Goal: Information Seeking & Learning: Learn about a topic

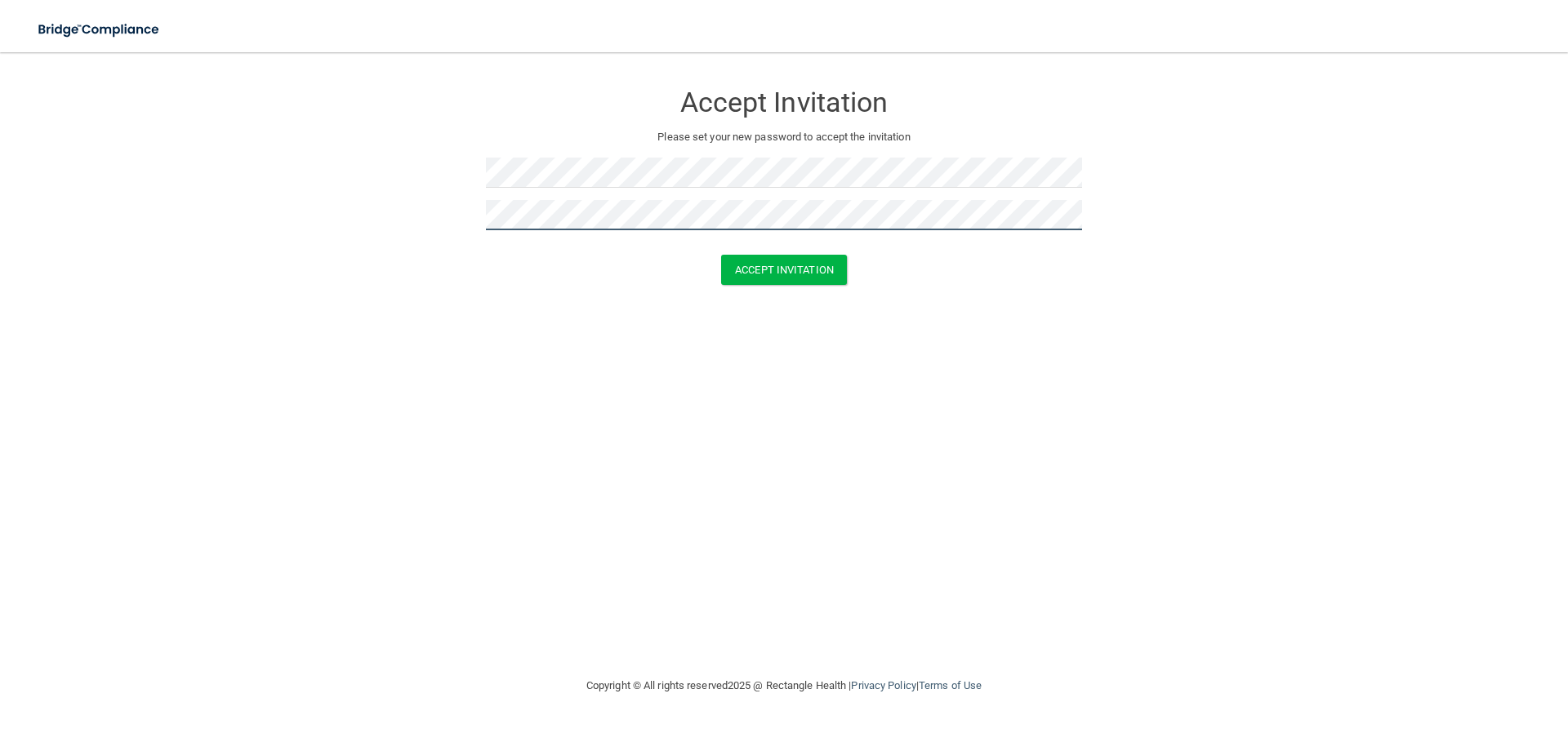
click at [721, 254] on button "Accept Invitation" at bounding box center [784, 269] width 126 height 30
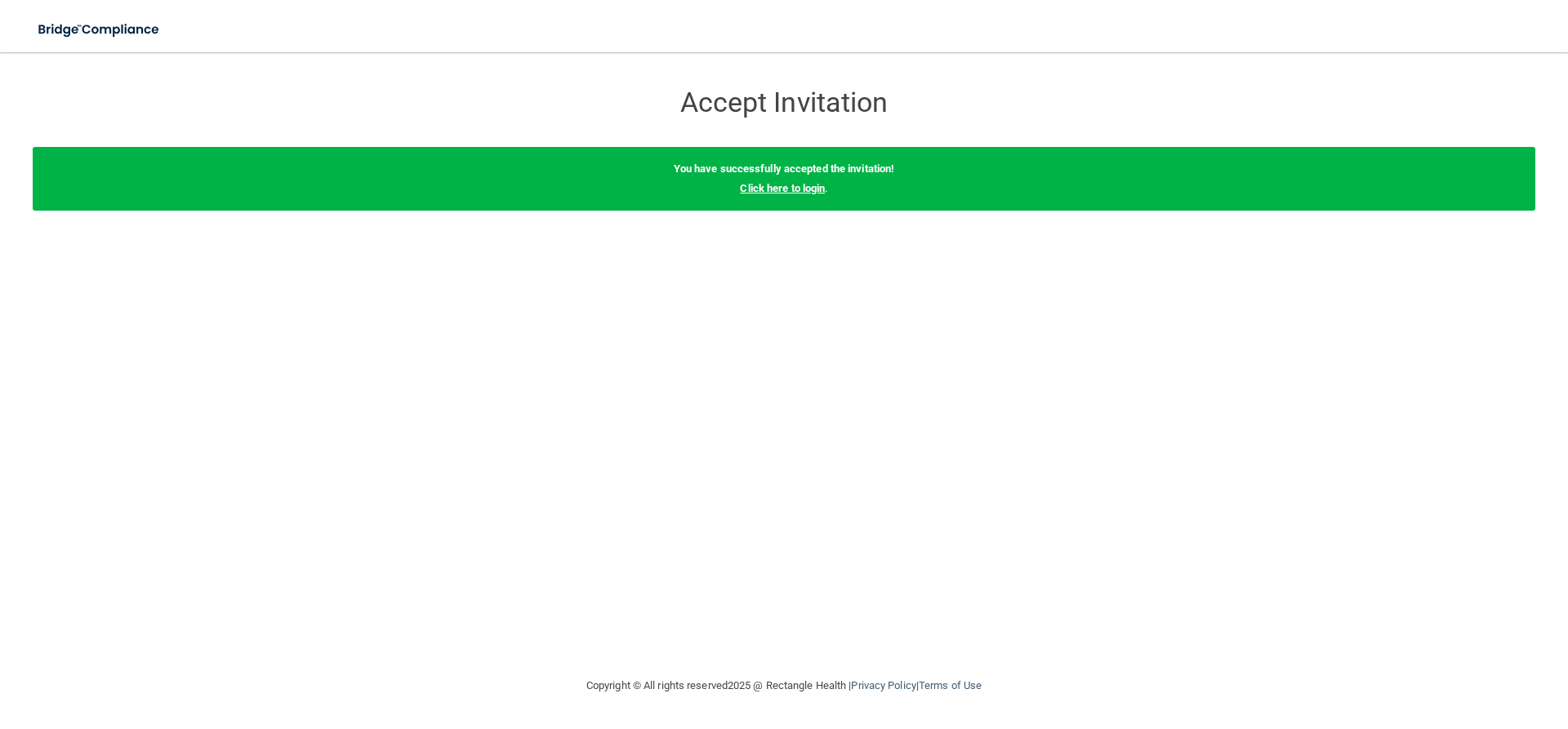
click at [803, 188] on link "Click here to login" at bounding box center [783, 188] width 85 height 13
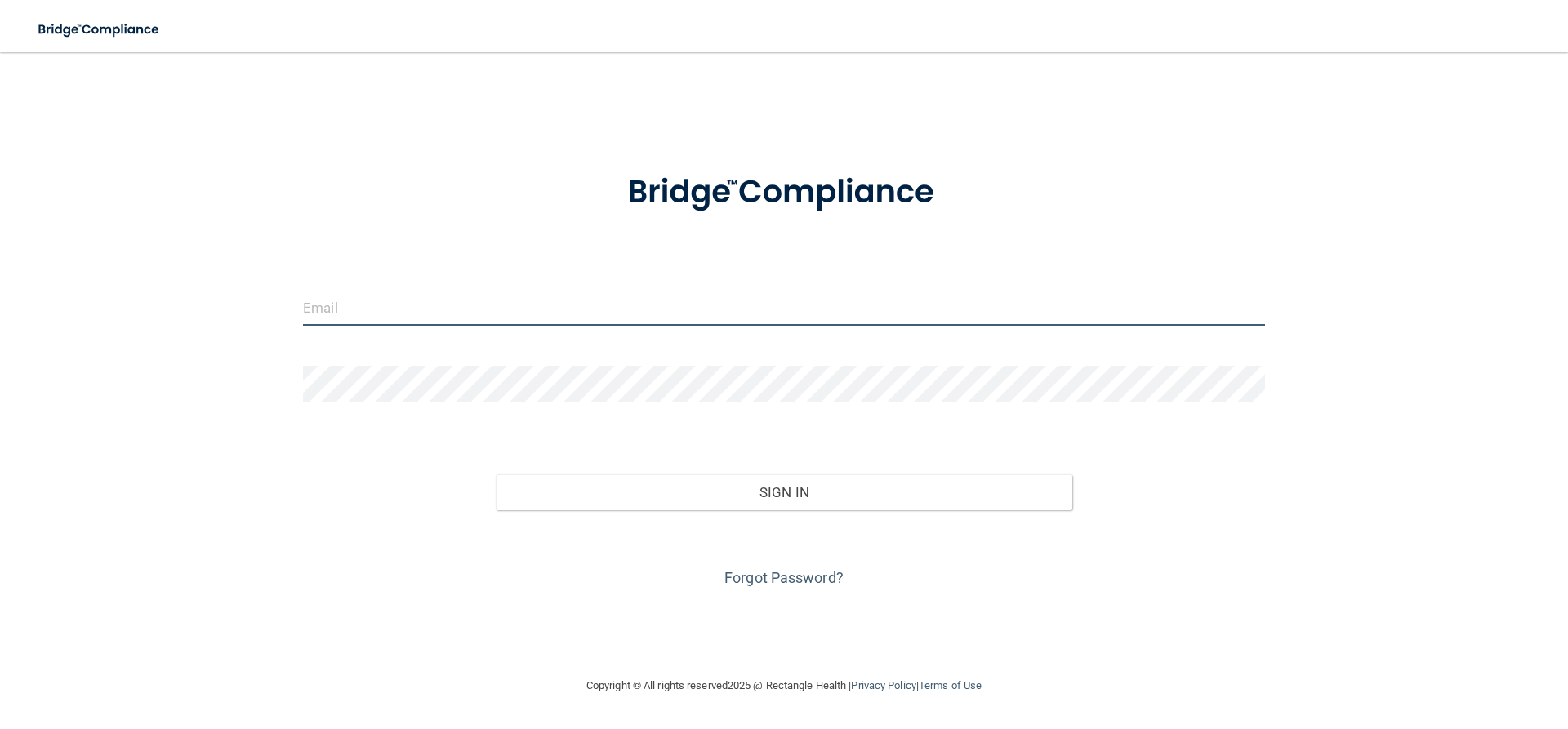
click at [349, 307] on input "email" at bounding box center [784, 308] width 962 height 37
type input "[EMAIL_ADDRESS][DOMAIN_NAME]"
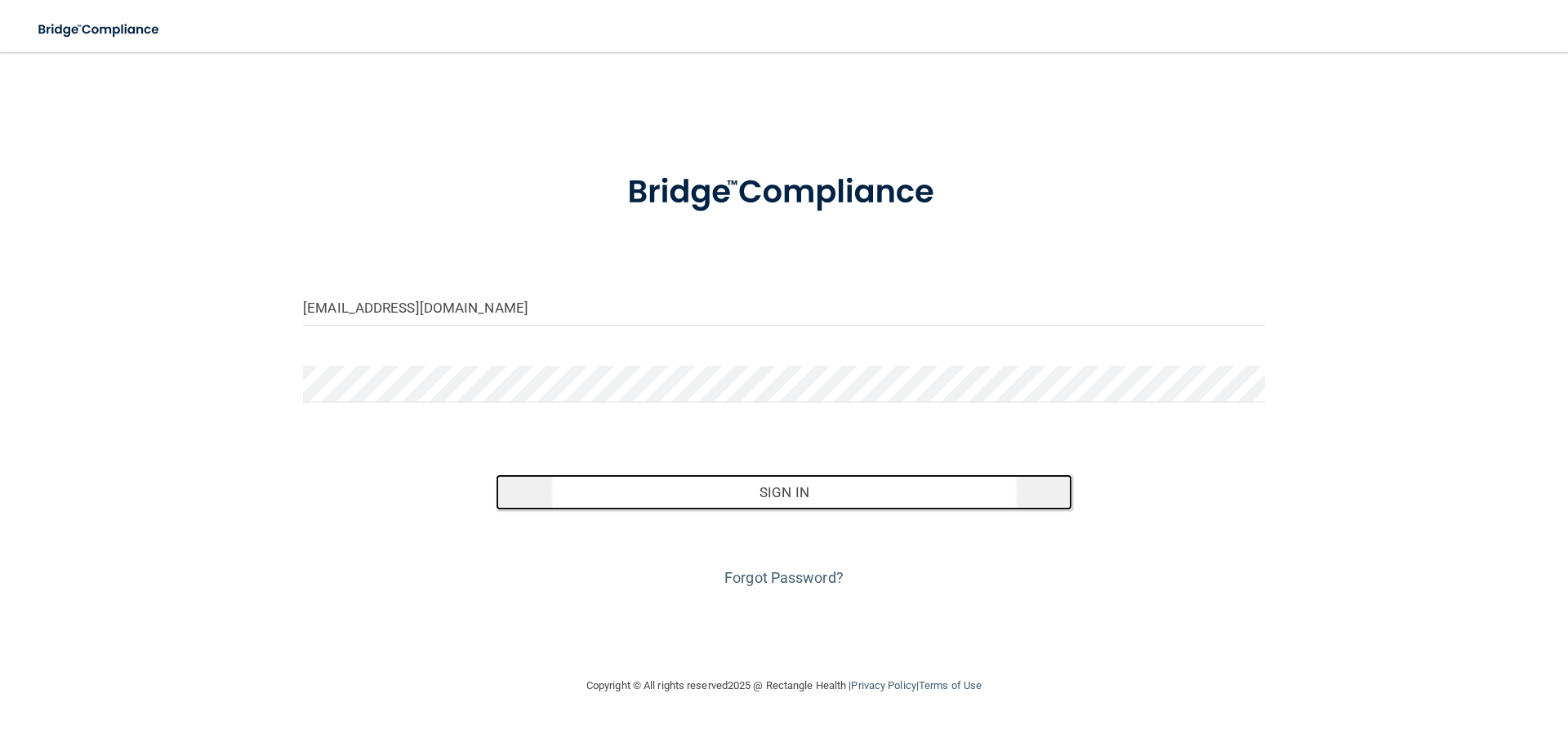
click at [813, 497] on button "Sign In" at bounding box center [784, 492] width 577 height 36
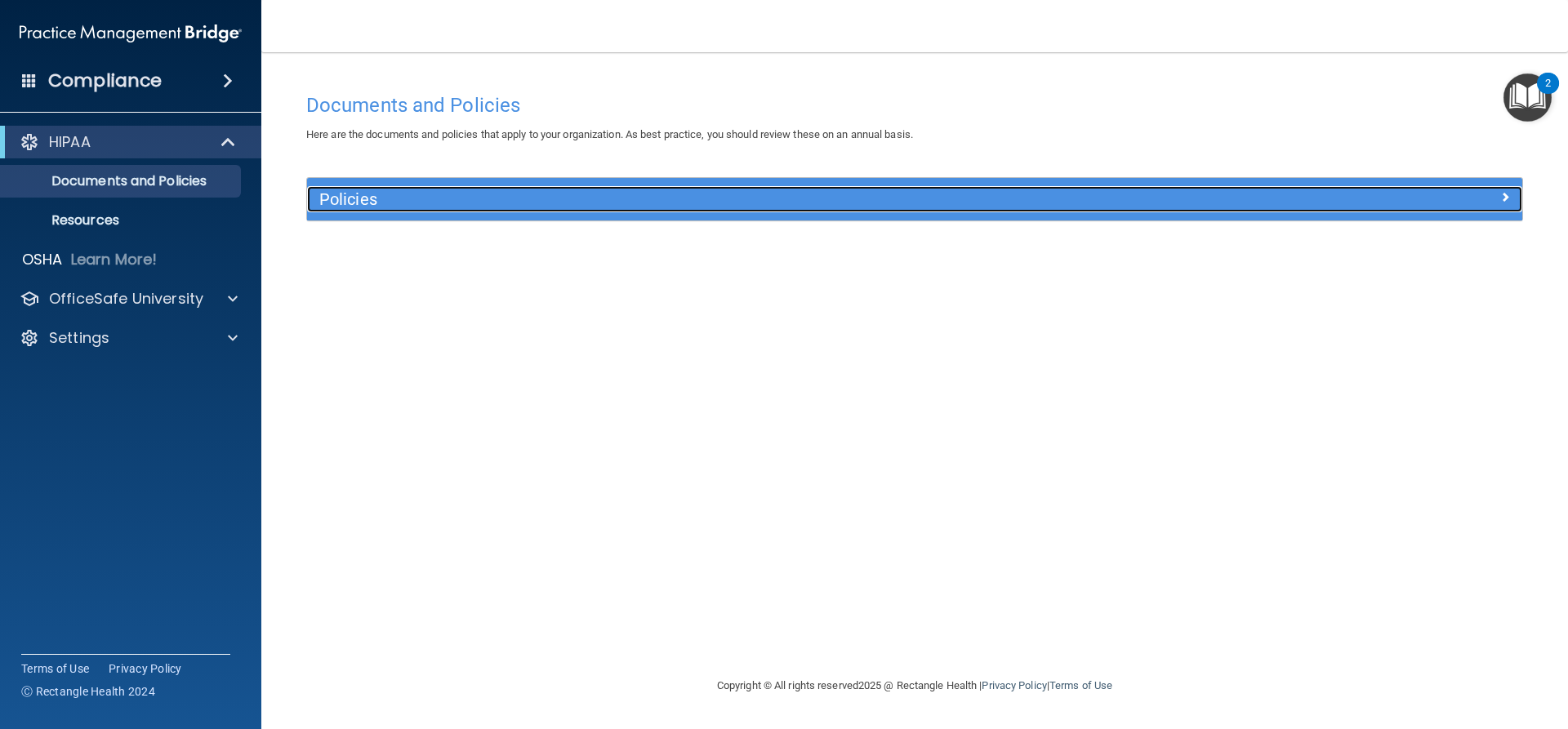
click at [1490, 209] on div "Policies" at bounding box center [915, 199] width 1216 height 26
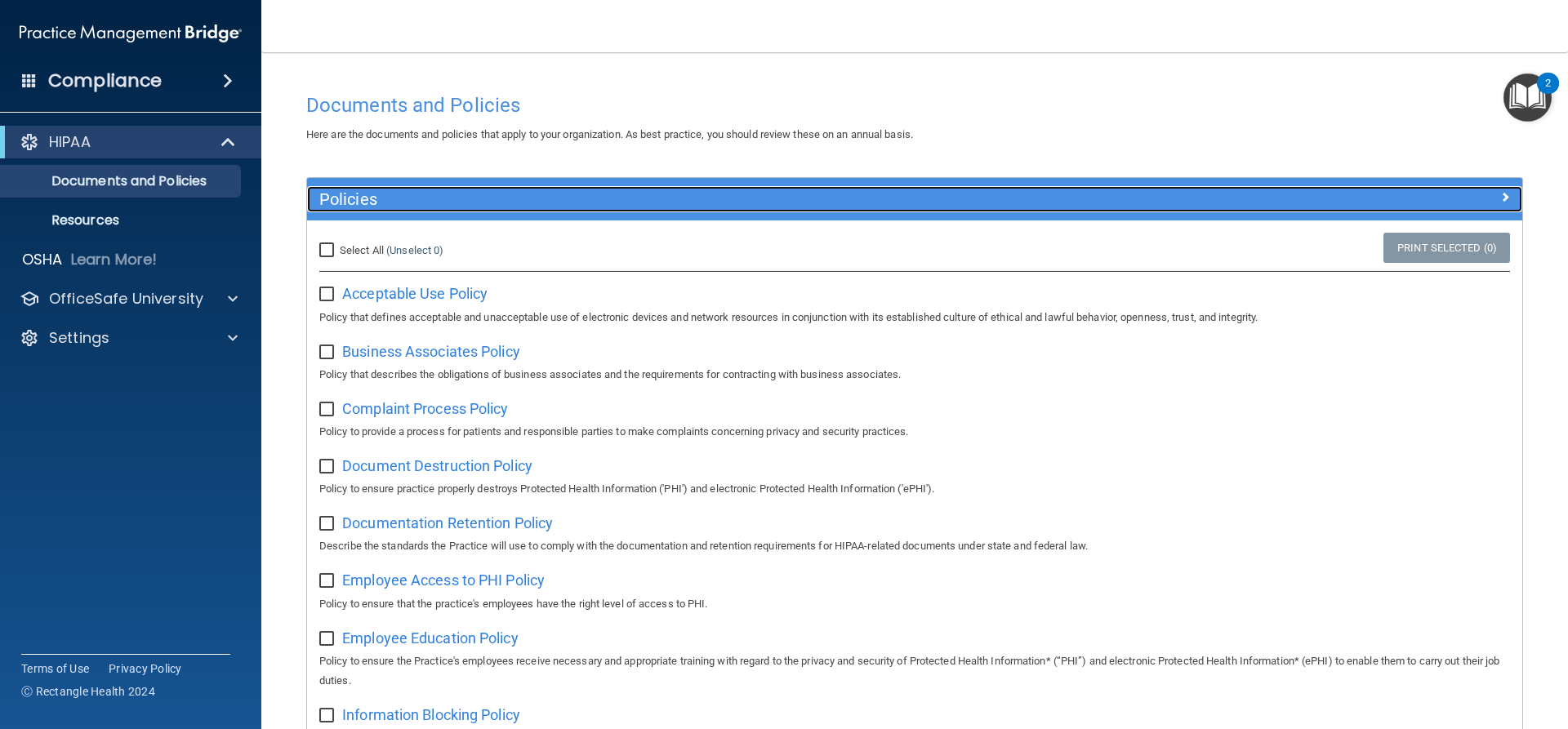
click at [386, 192] on h5 "Policies" at bounding box center [763, 199] width 887 height 18
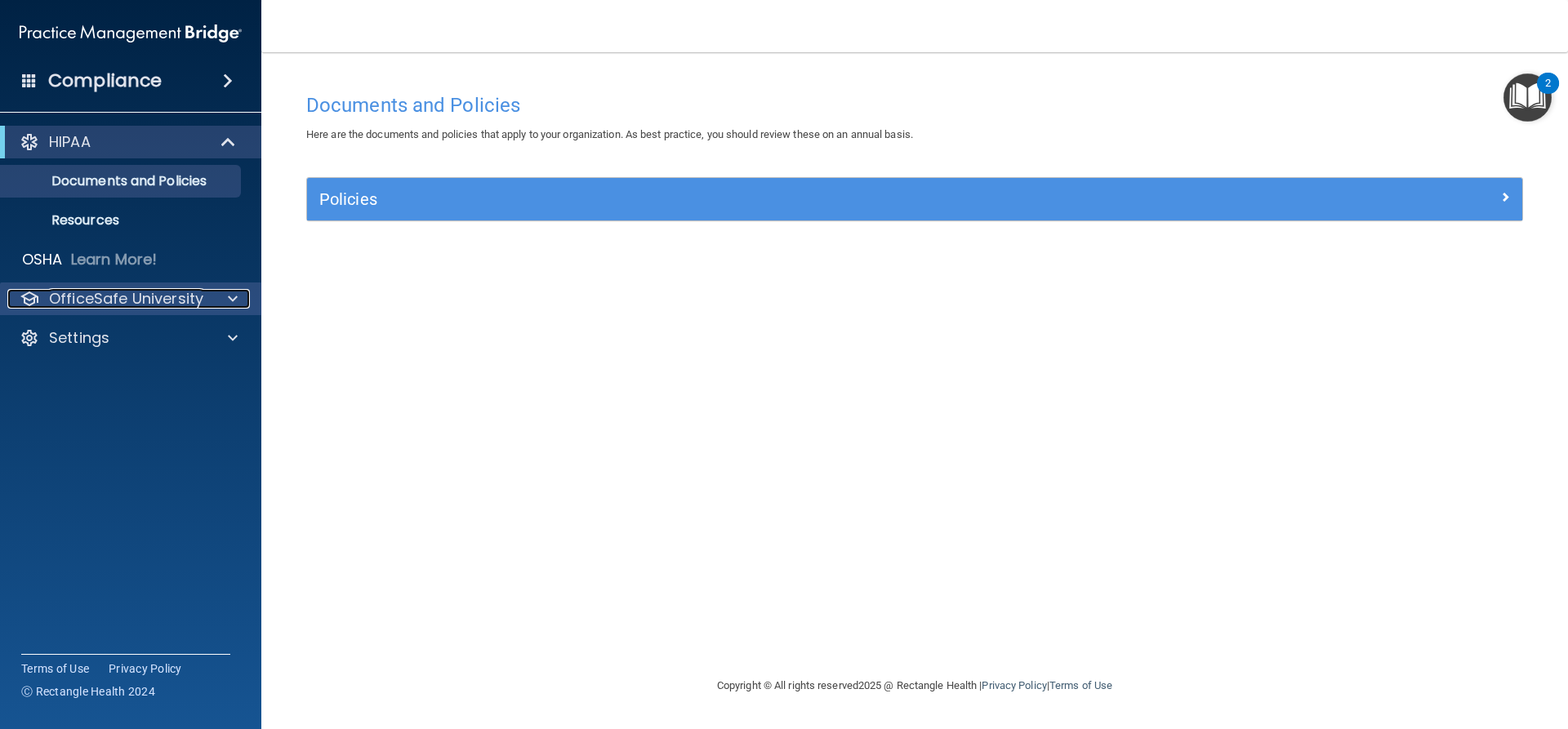
click at [235, 302] on span at bounding box center [233, 299] width 10 height 19
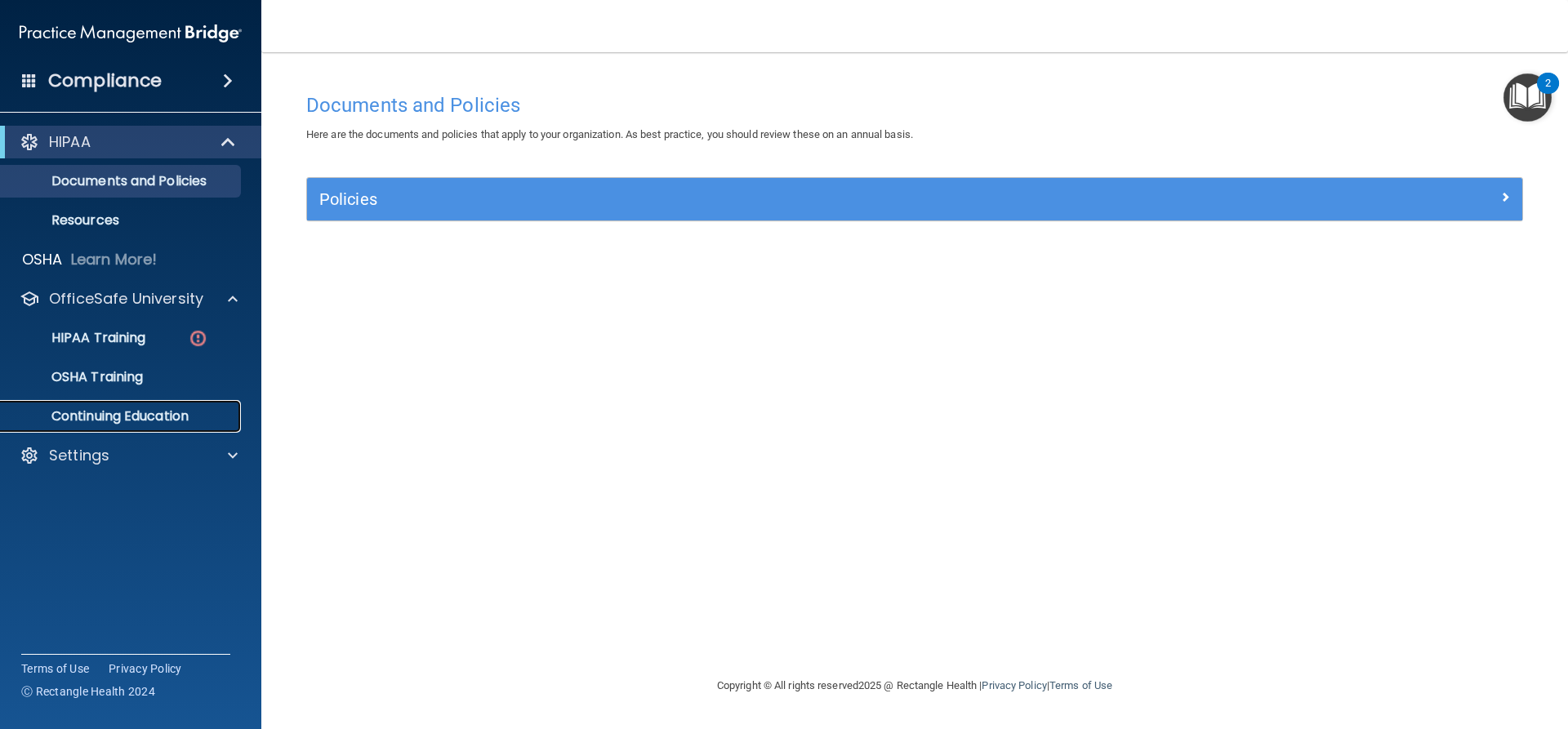
click at [195, 425] on link "Continuing Education" at bounding box center [112, 416] width 257 height 33
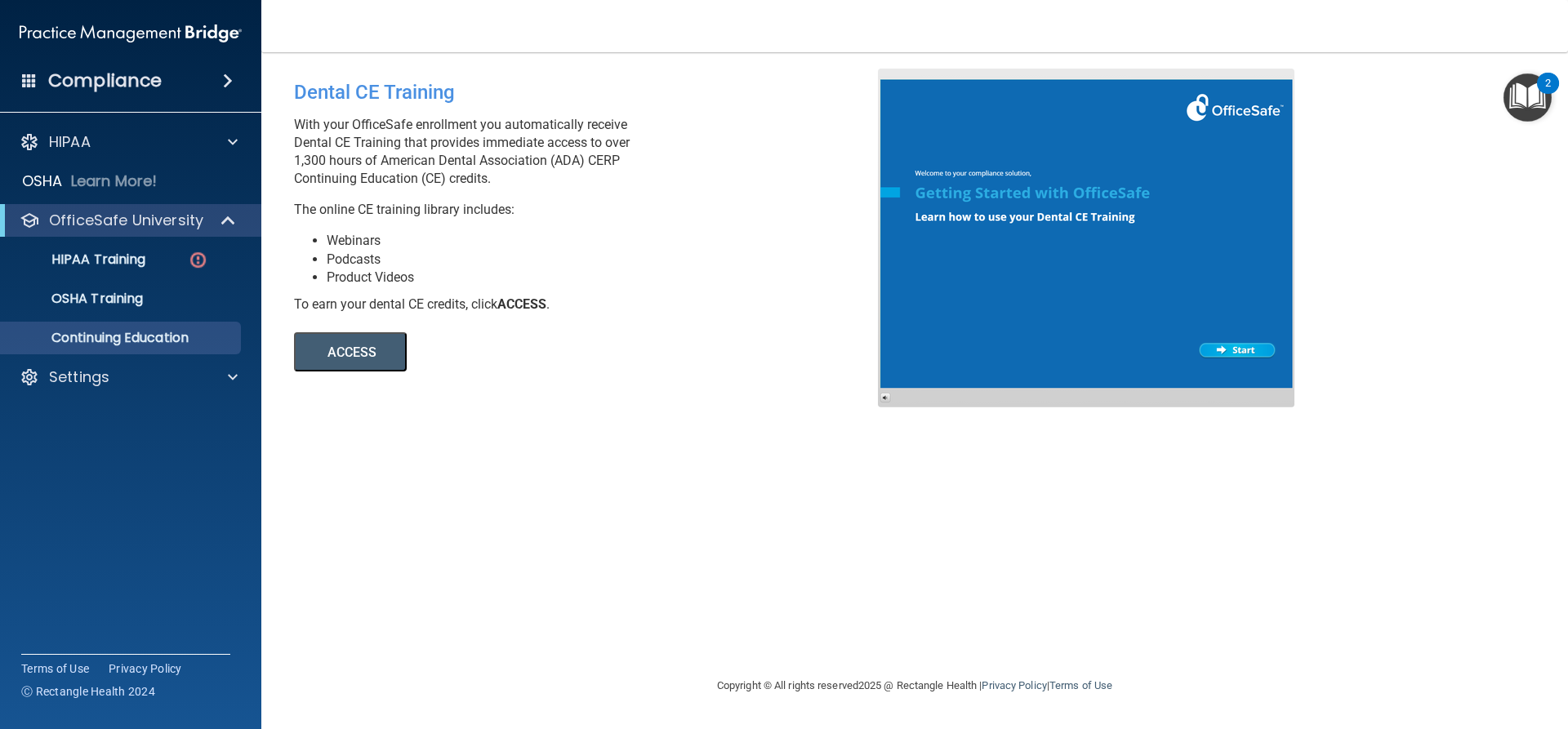
click at [370, 361] on button "ACCESS" at bounding box center [350, 351] width 113 height 39
click at [164, 259] on div "HIPAA Training" at bounding box center [122, 259] width 223 height 17
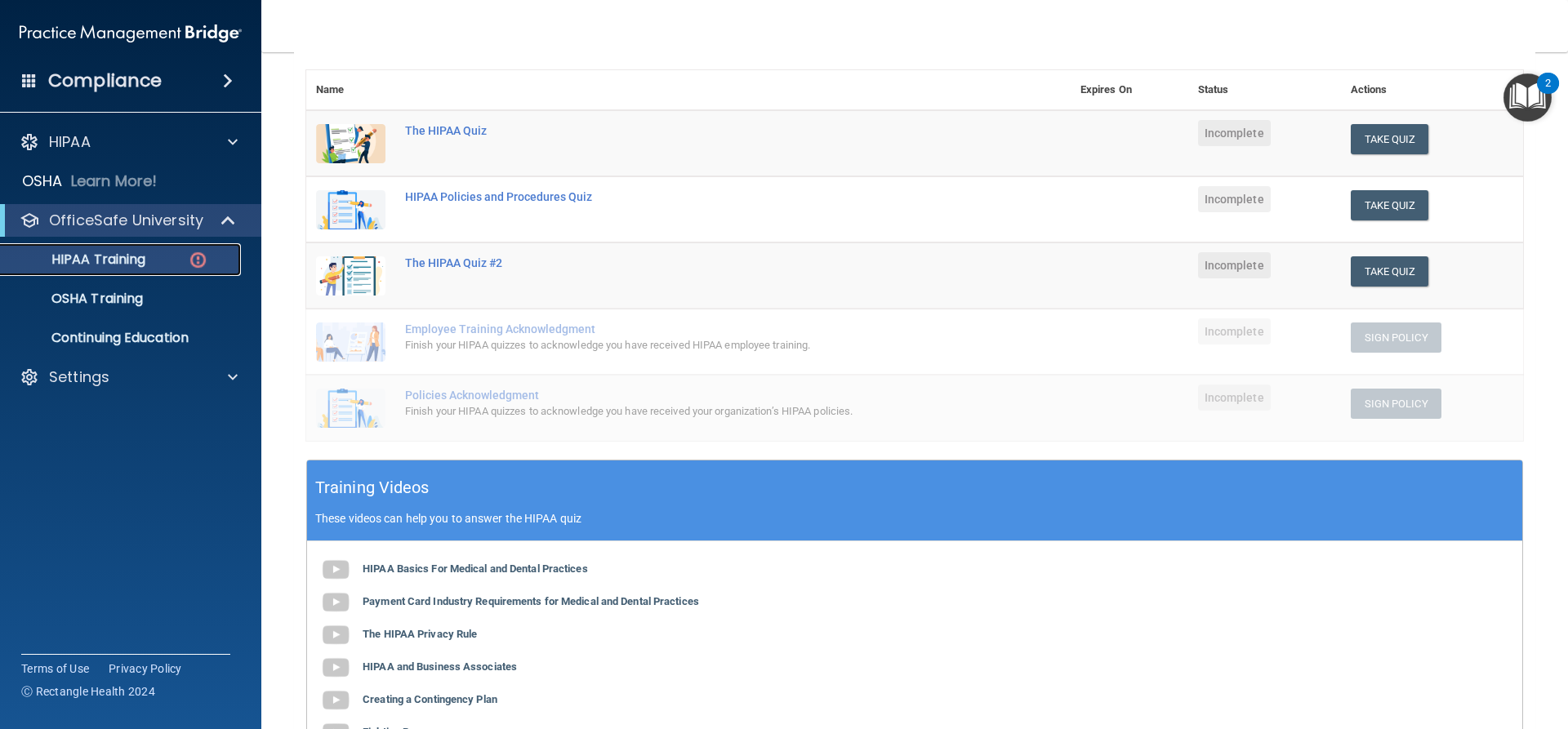
scroll to position [163, 0]
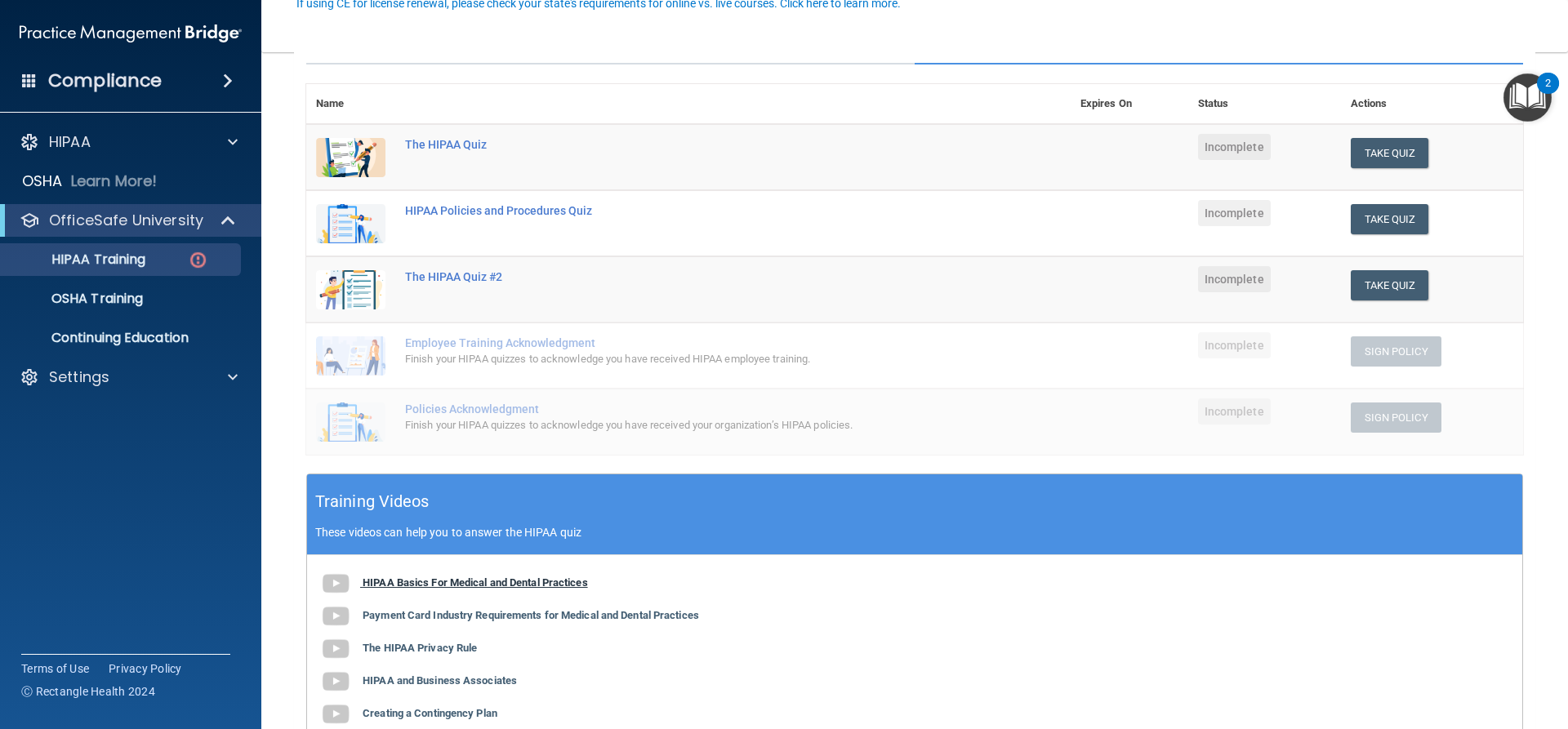
click at [482, 581] on b "HIPAA Basics For Medical and Dental Practices" at bounding box center [476, 582] width 225 height 13
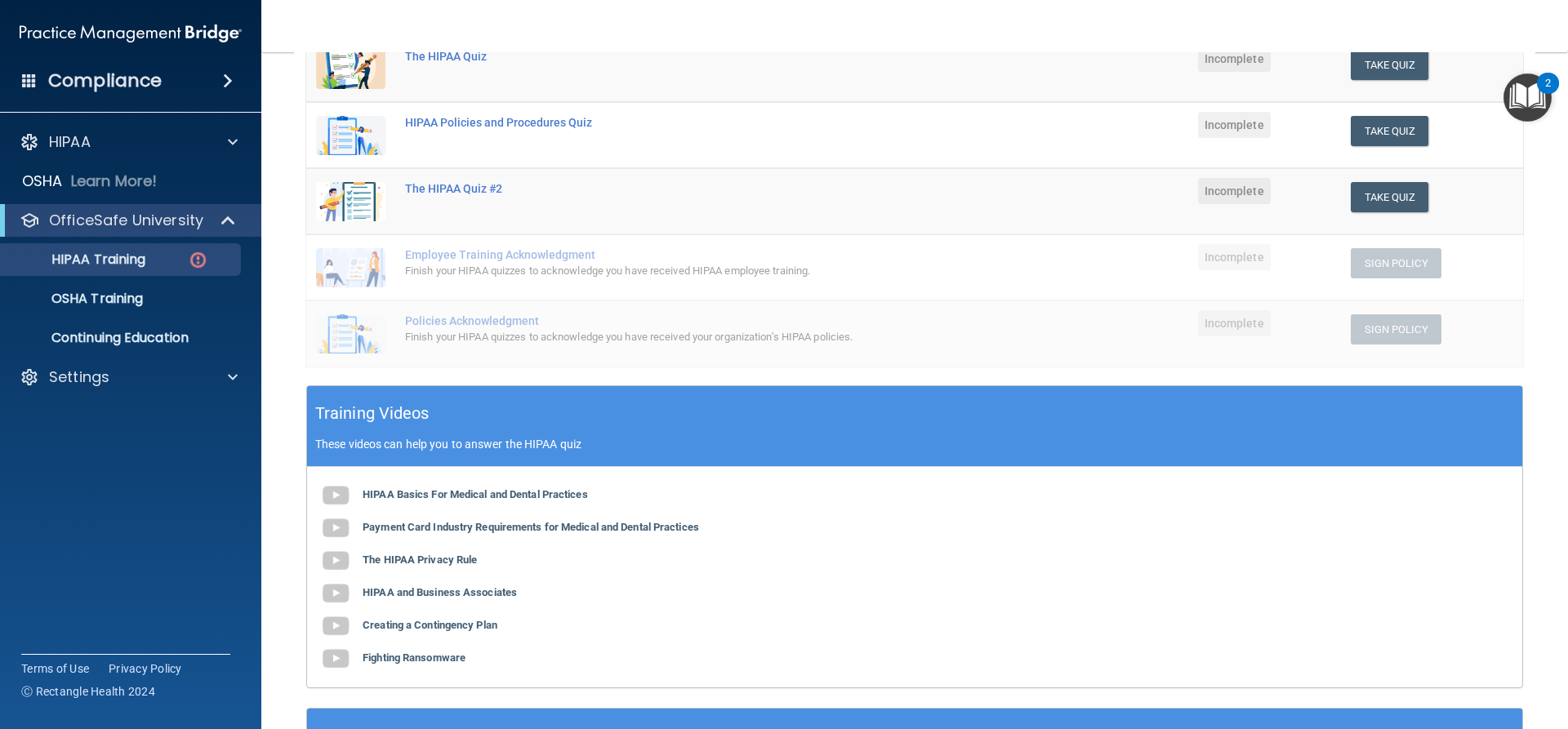
scroll to position [170, 0]
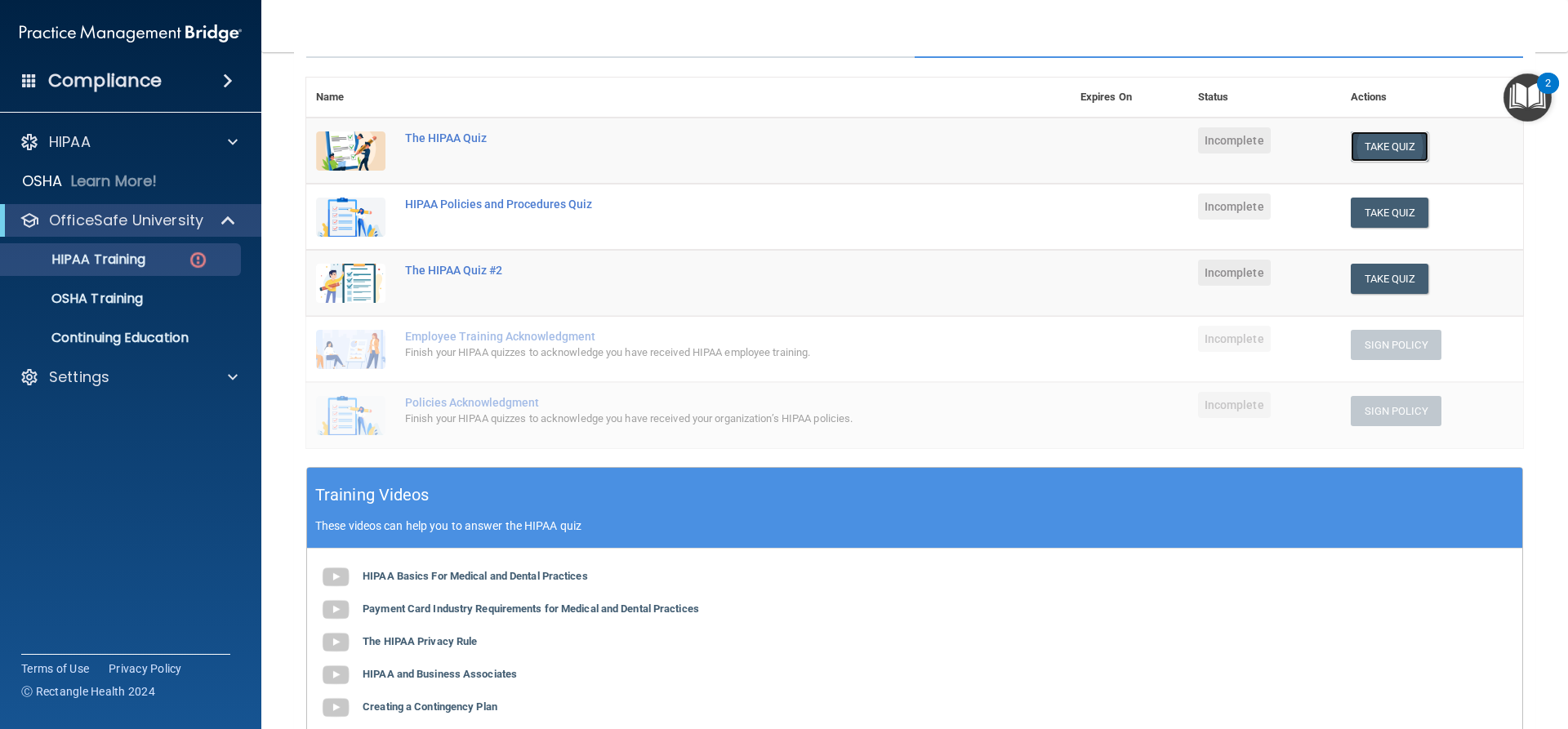
click at [1381, 133] on button "Take Quiz" at bounding box center [1390, 147] width 78 height 30
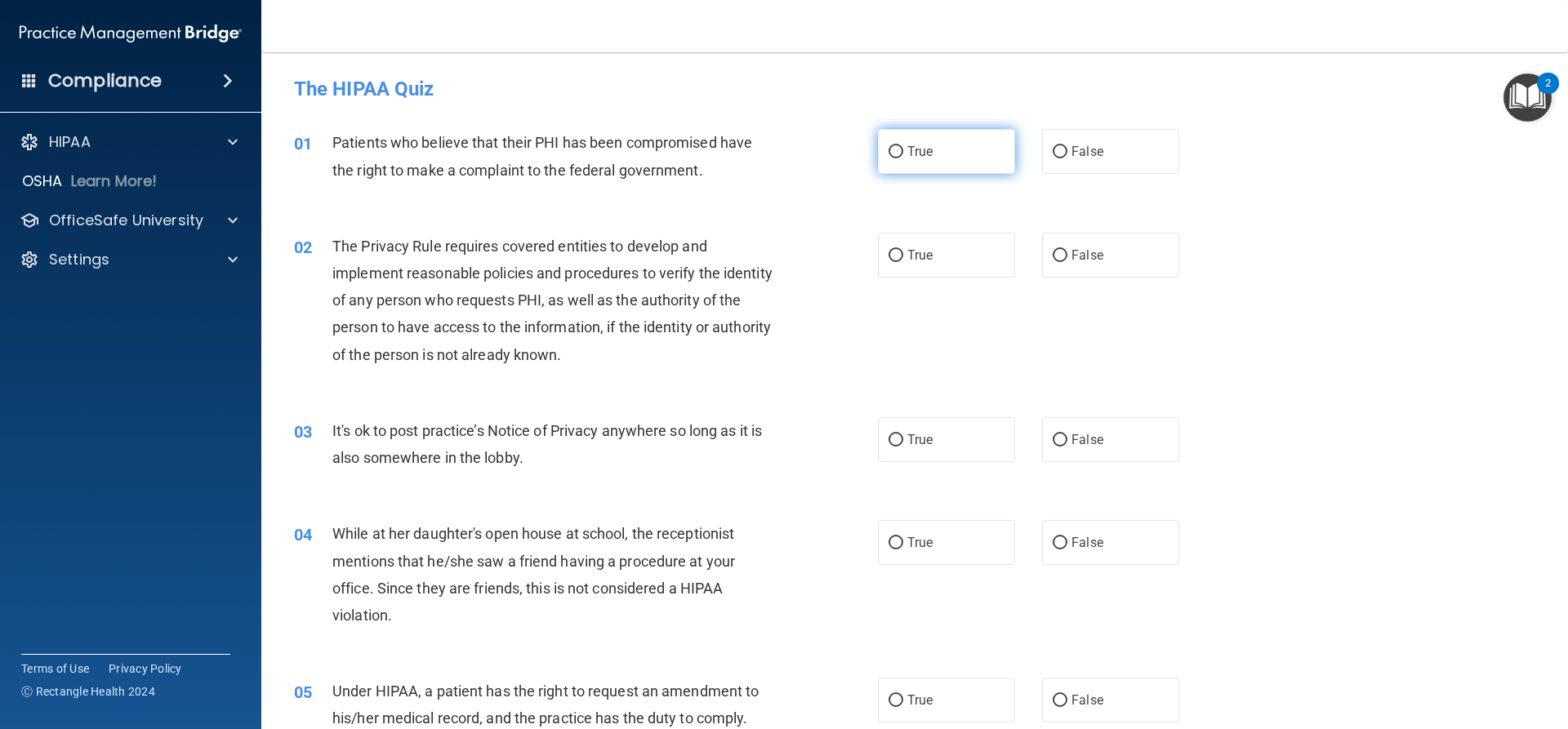
click at [969, 168] on label "True" at bounding box center [946, 152] width 137 height 45
click at [904, 158] on input "True" at bounding box center [896, 152] width 15 height 13
radio input "true"
click at [965, 265] on label "True" at bounding box center [946, 255] width 137 height 45
click at [904, 262] on input "True" at bounding box center [896, 256] width 15 height 13
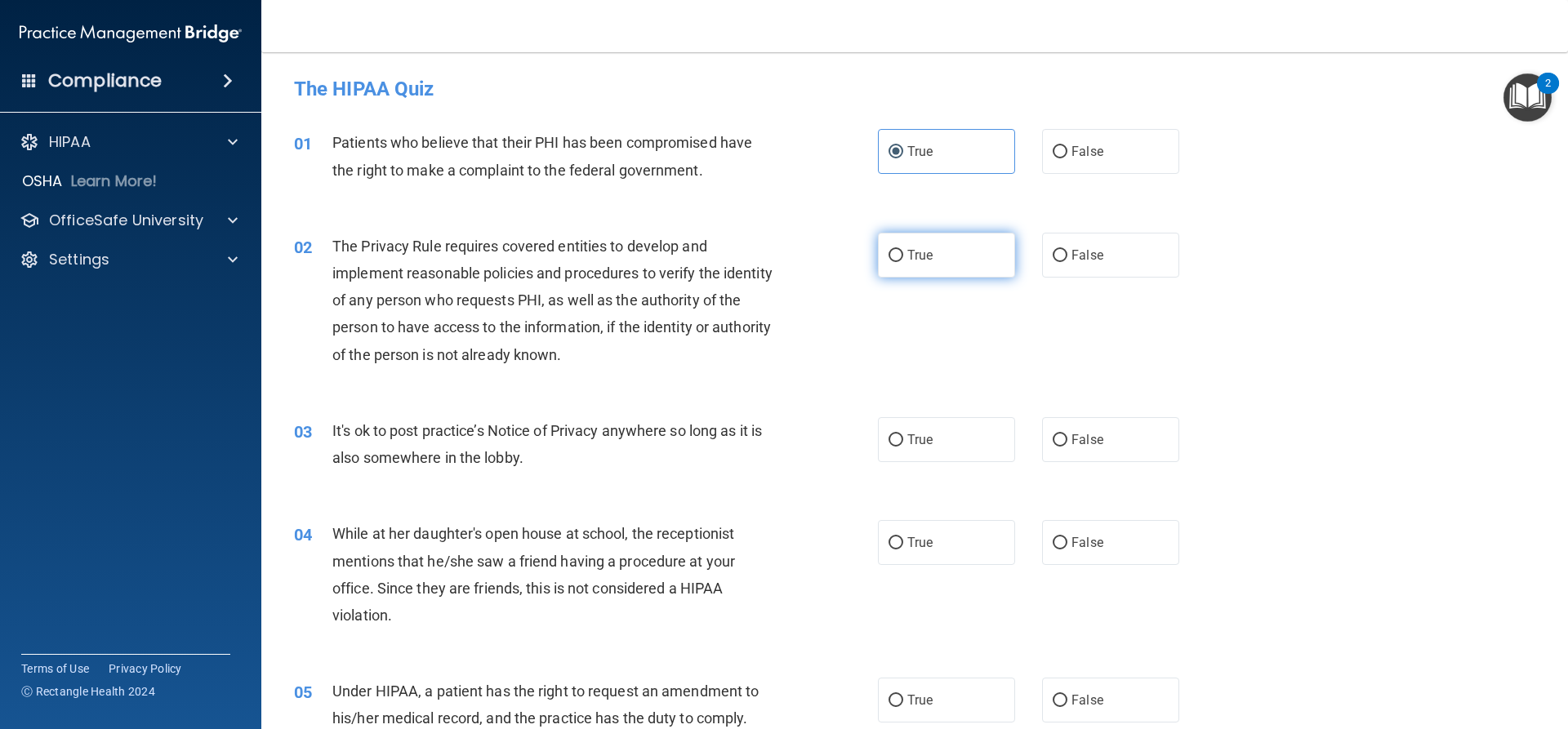
radio input "true"
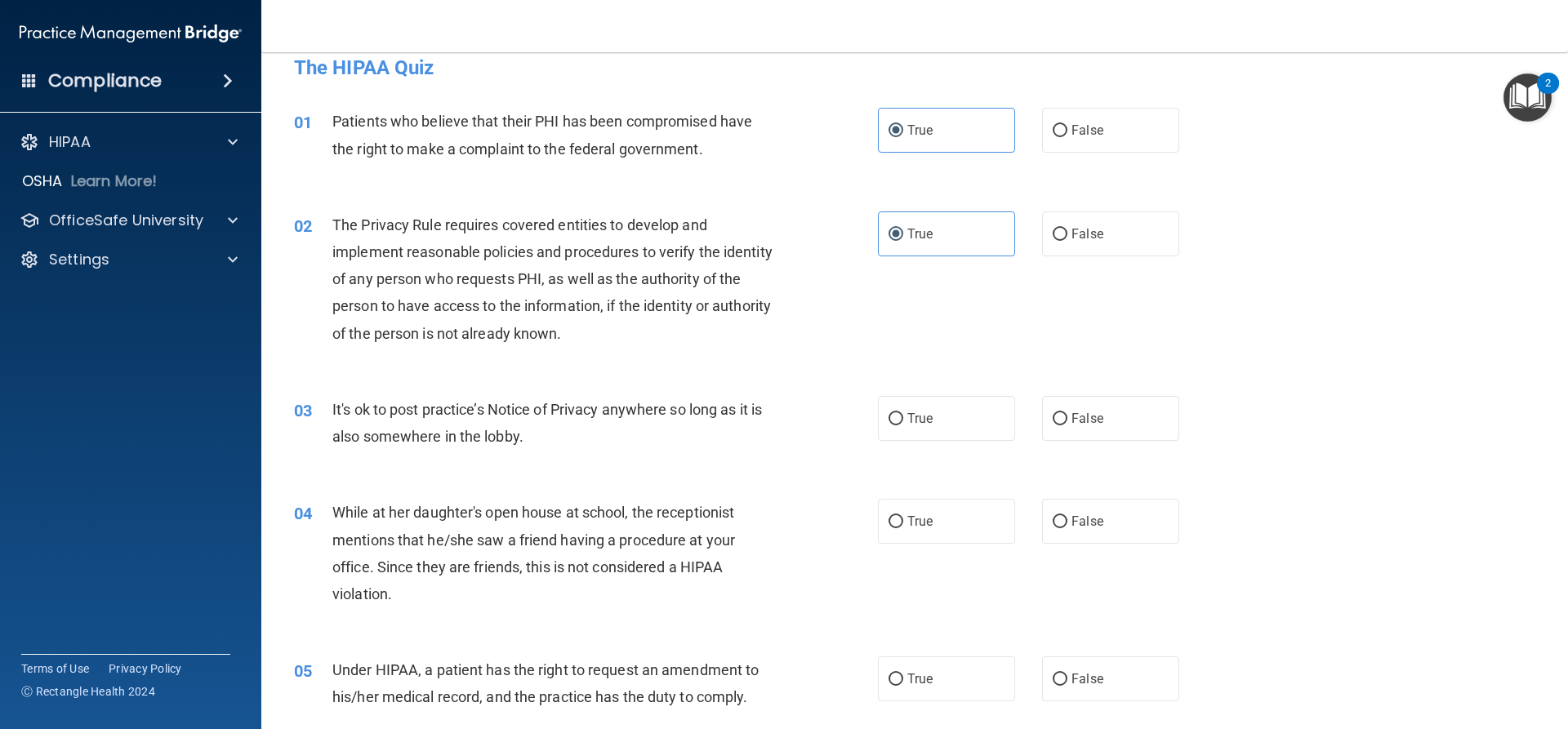
scroll to position [82, 0]
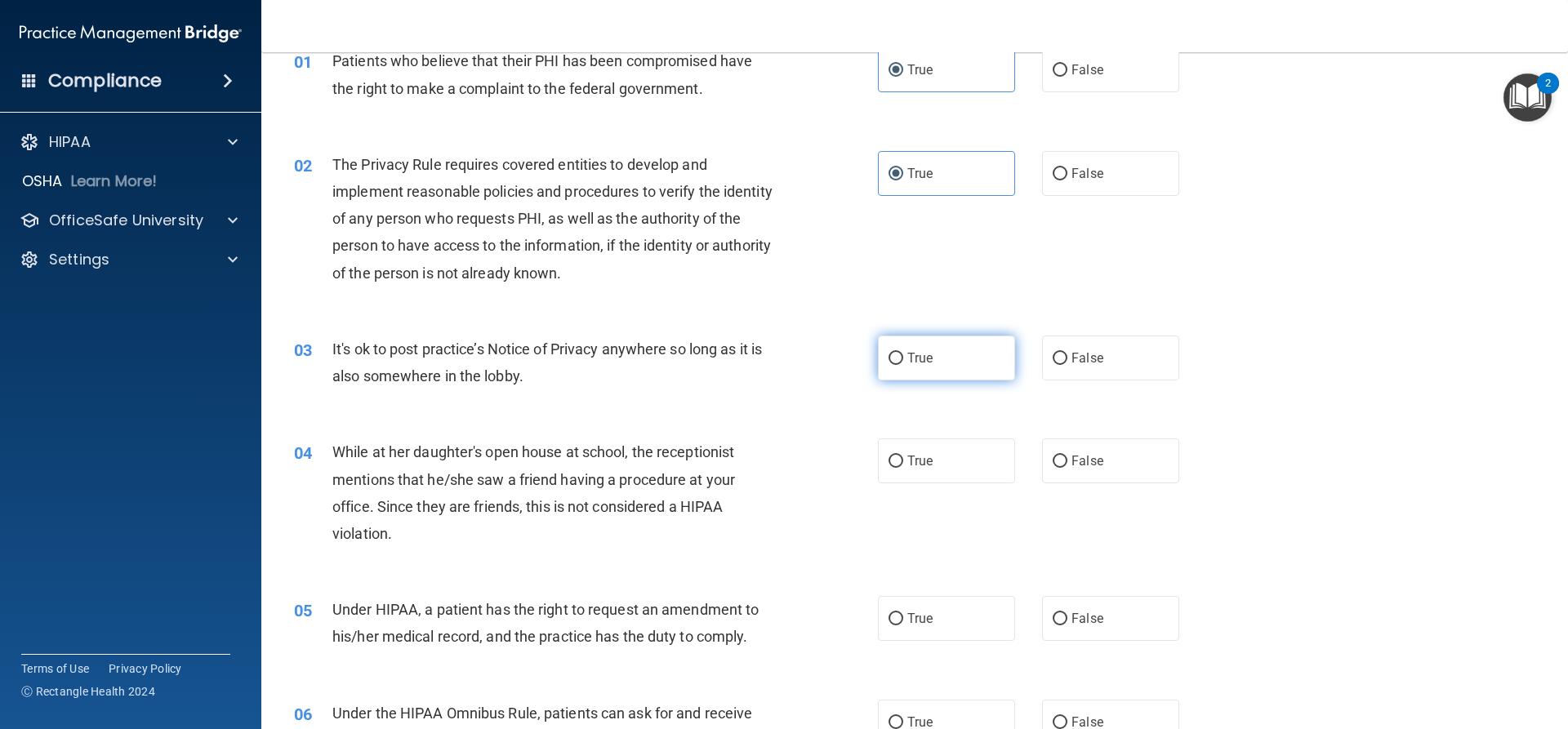
click at [921, 375] on label "True" at bounding box center [946, 358] width 137 height 45
click at [904, 365] on input "True" at bounding box center [896, 359] width 15 height 13
radio input "true"
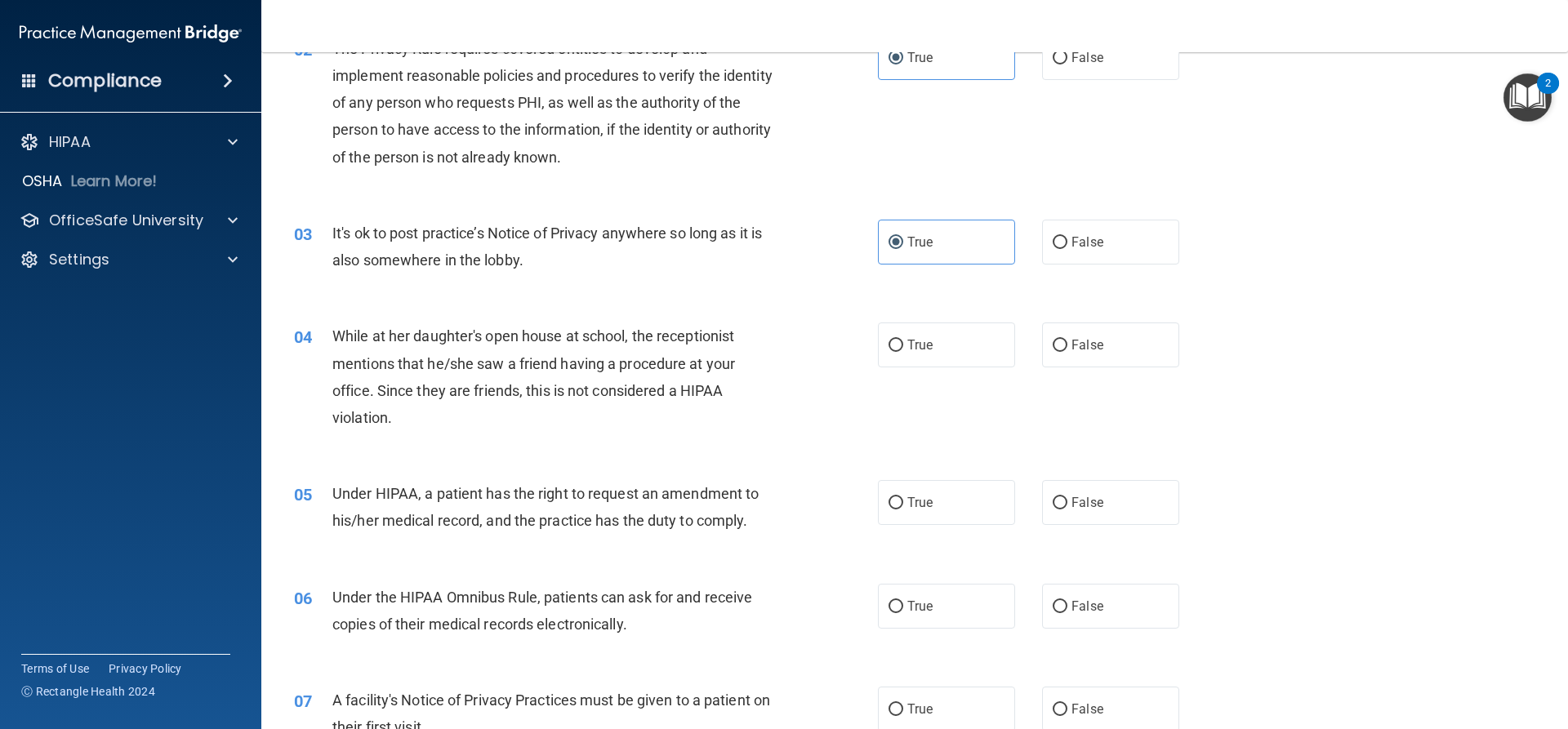
scroll to position [245, 0]
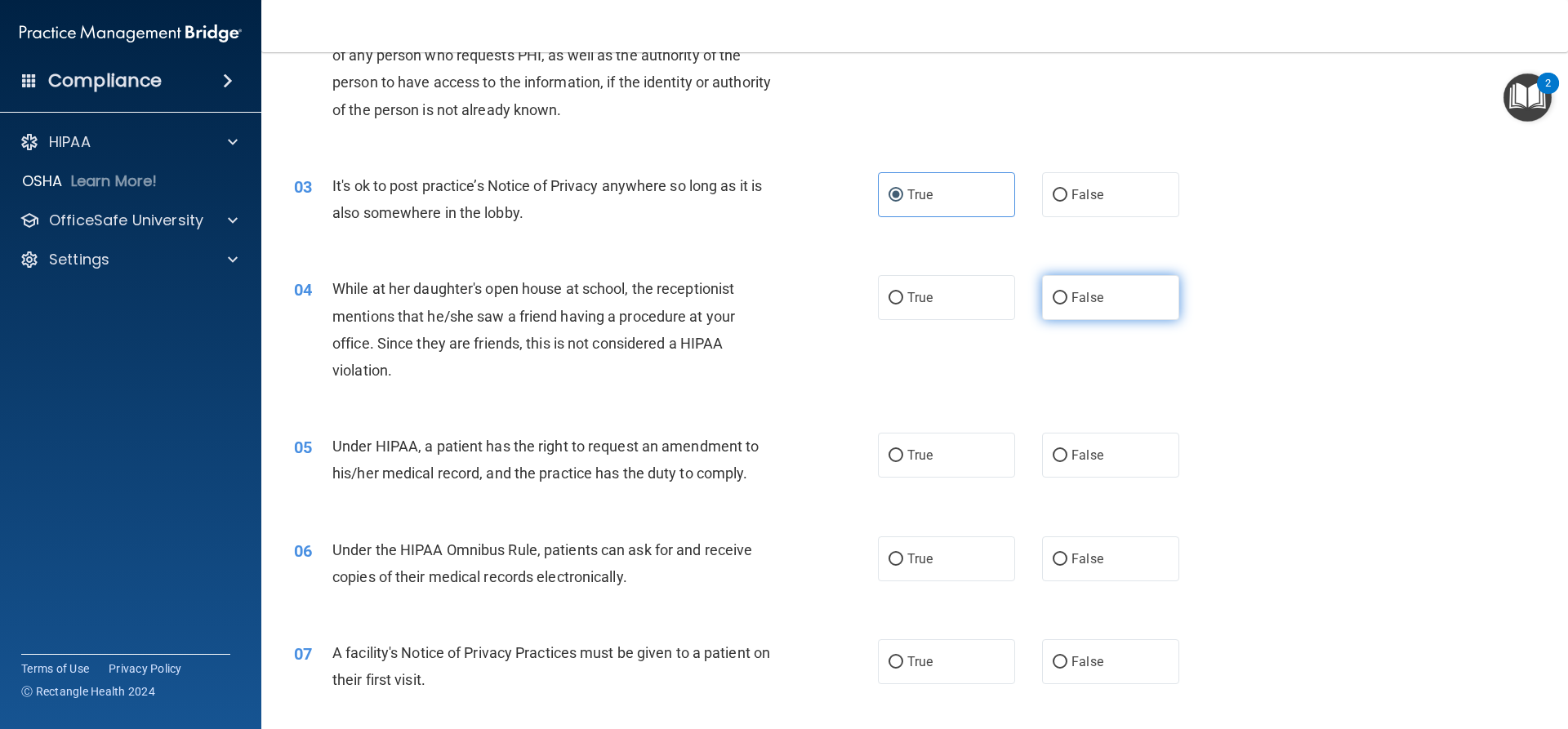
click at [1163, 299] on label "False" at bounding box center [1111, 298] width 137 height 45
click at [1067, 299] on input "False" at bounding box center [1061, 298] width 15 height 13
radio input "true"
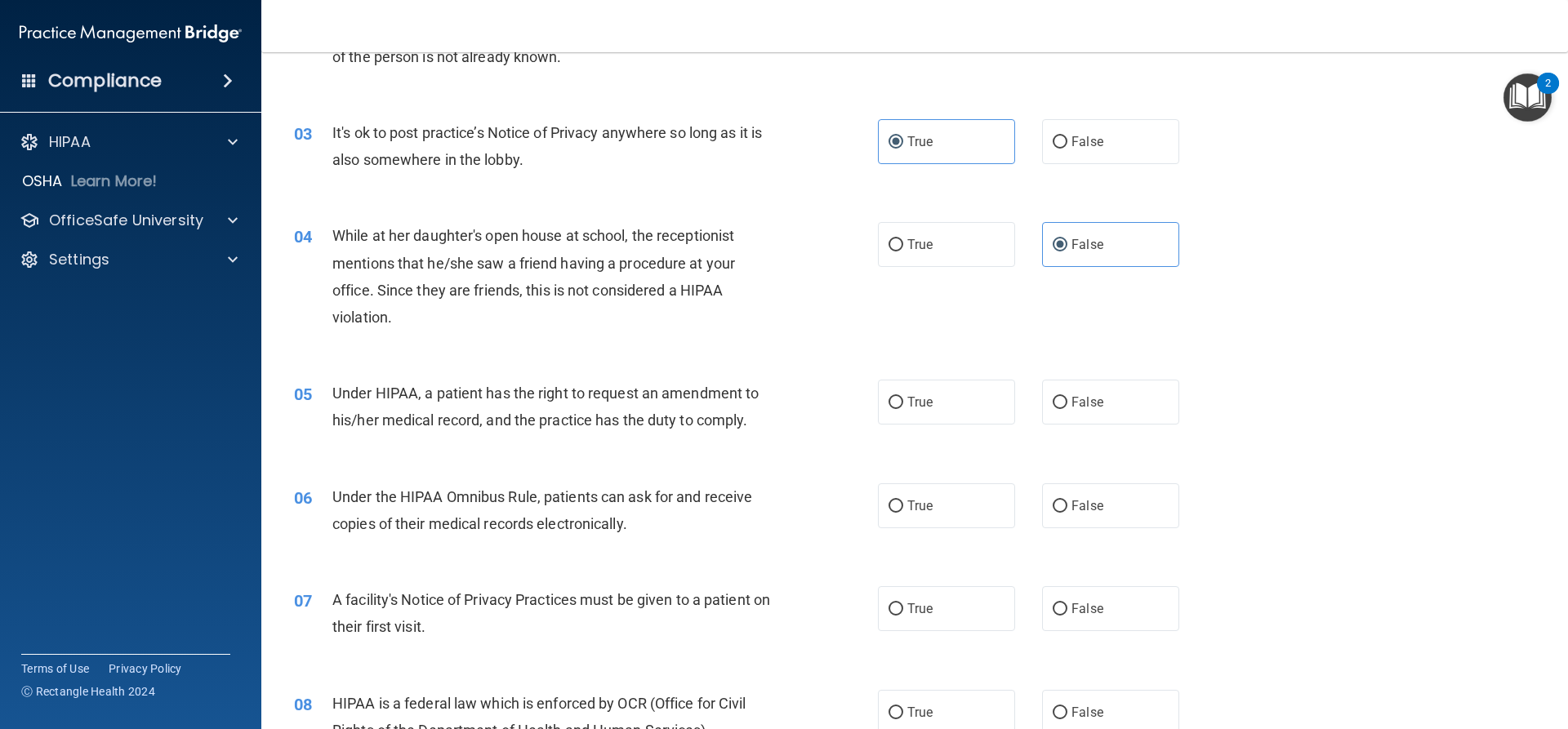
scroll to position [327, 0]
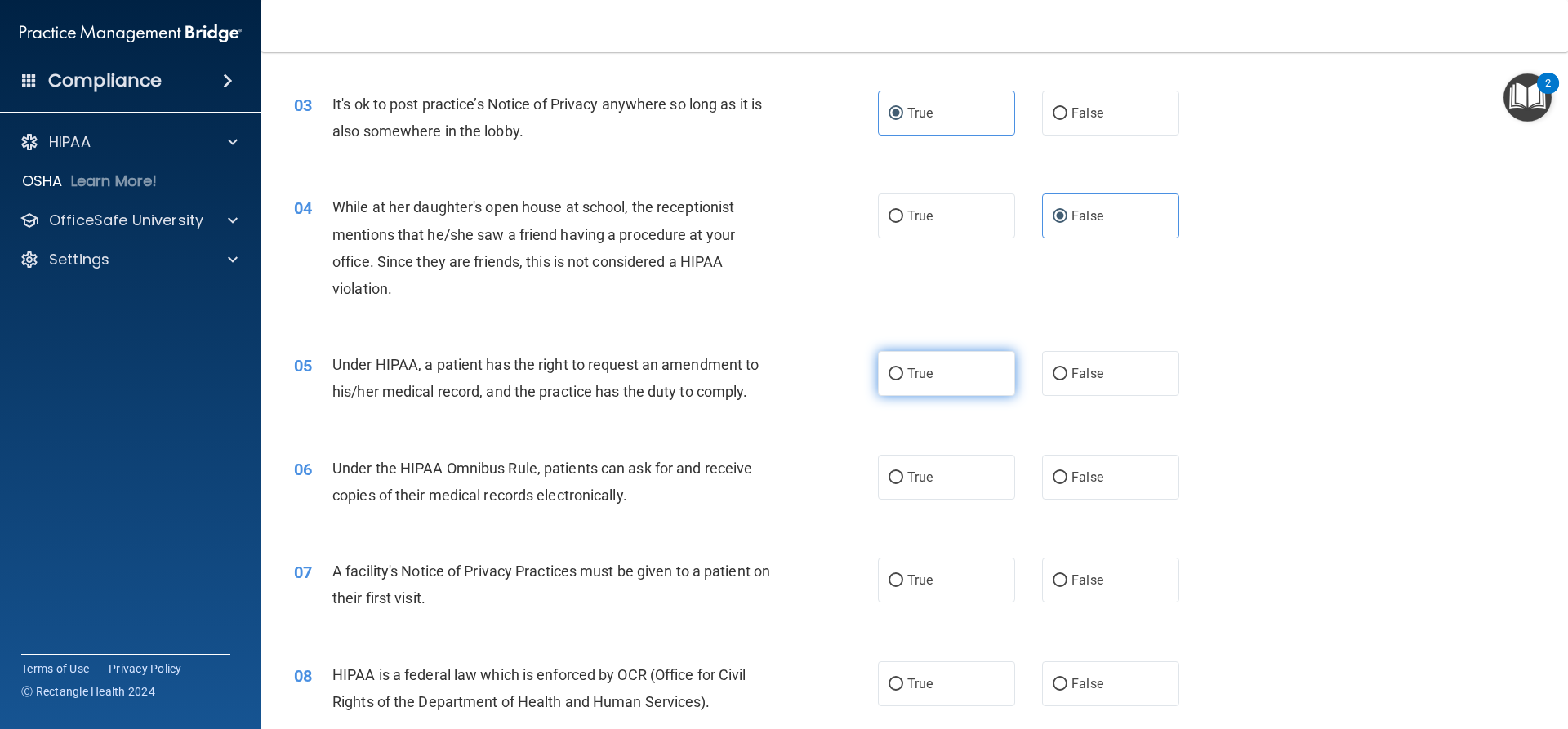
click at [951, 375] on label "True" at bounding box center [946, 374] width 137 height 45
click at [904, 375] on input "True" at bounding box center [896, 374] width 15 height 13
radio input "true"
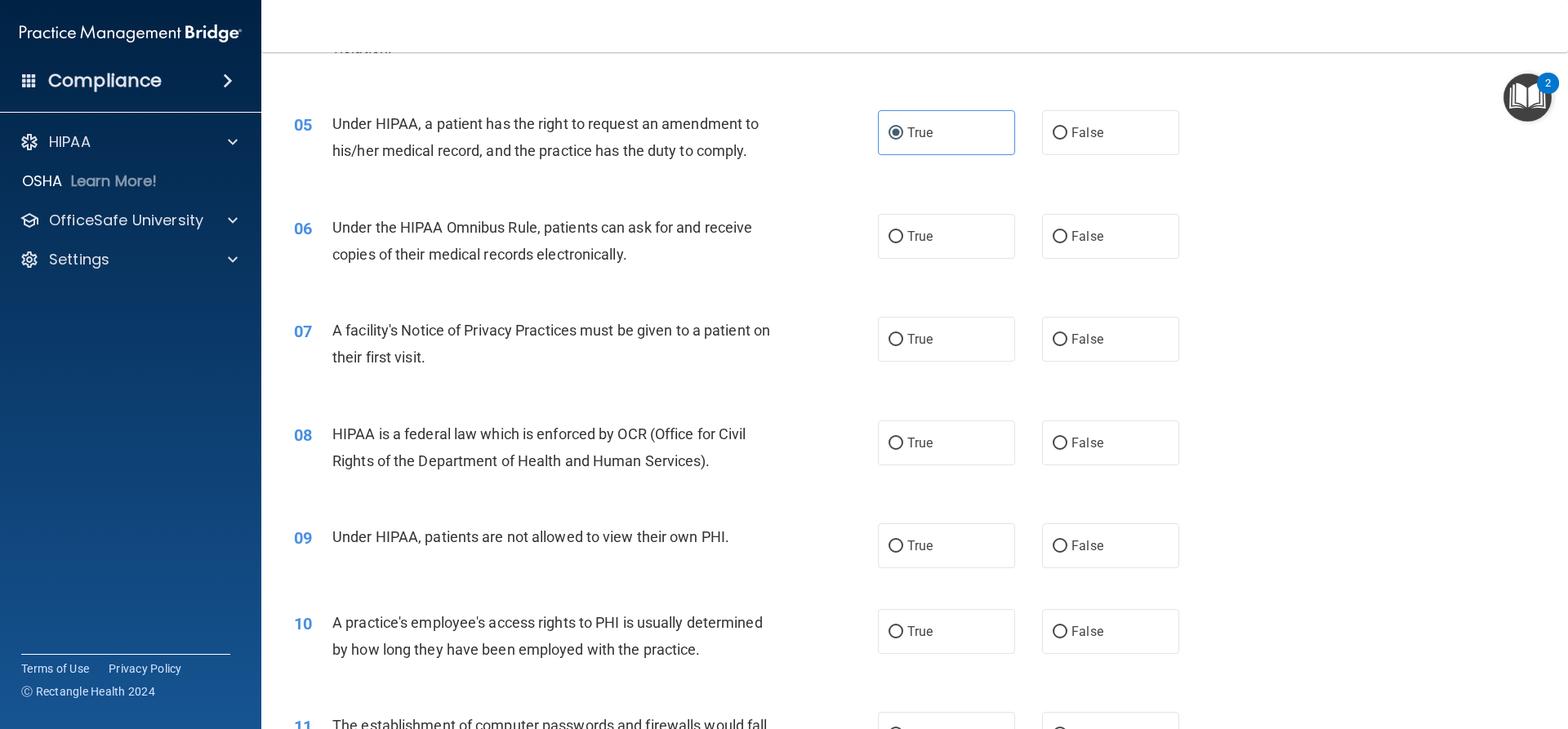
scroll to position [571, 0]
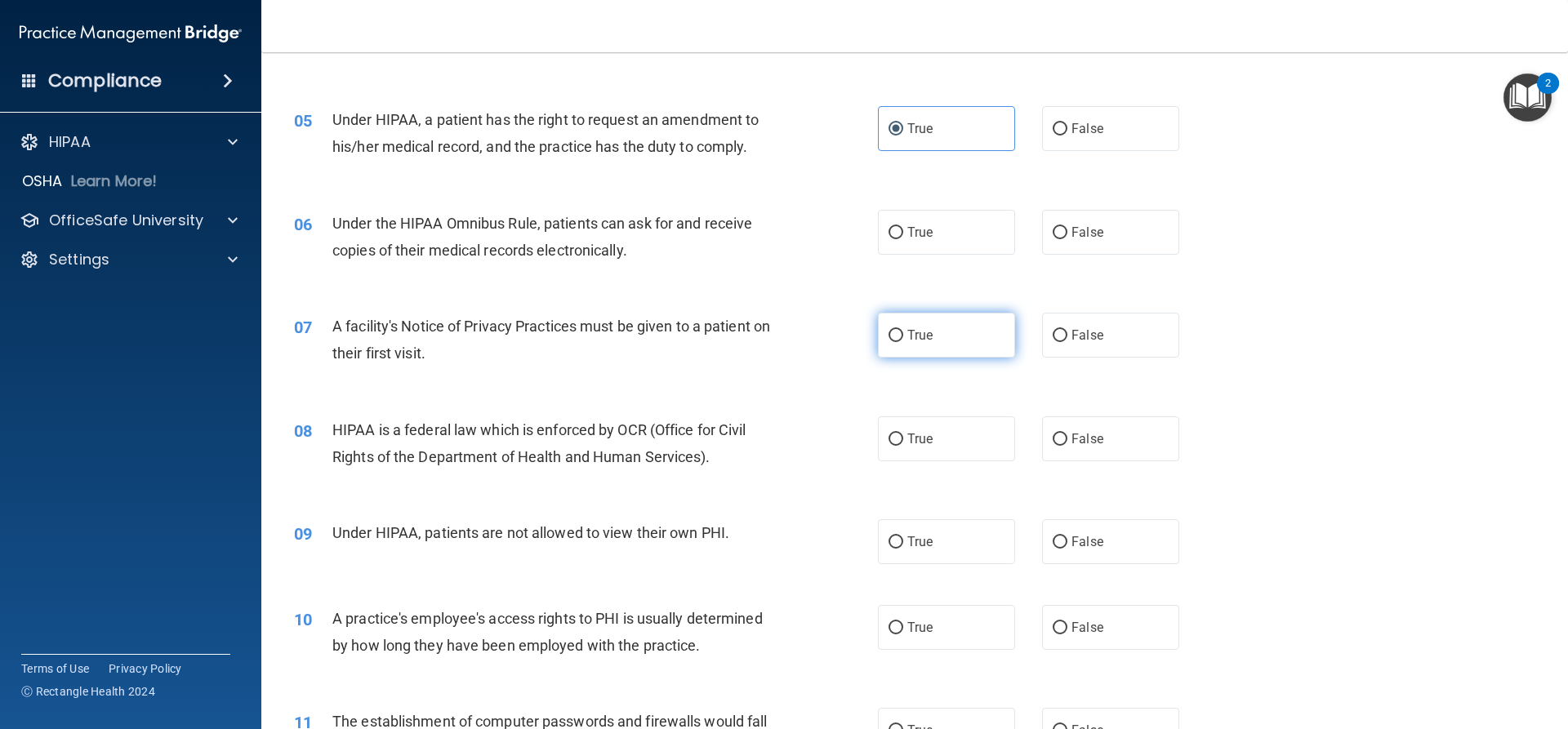
click at [935, 344] on label "True" at bounding box center [946, 335] width 137 height 45
click at [904, 342] on input "True" at bounding box center [896, 335] width 15 height 13
radio input "true"
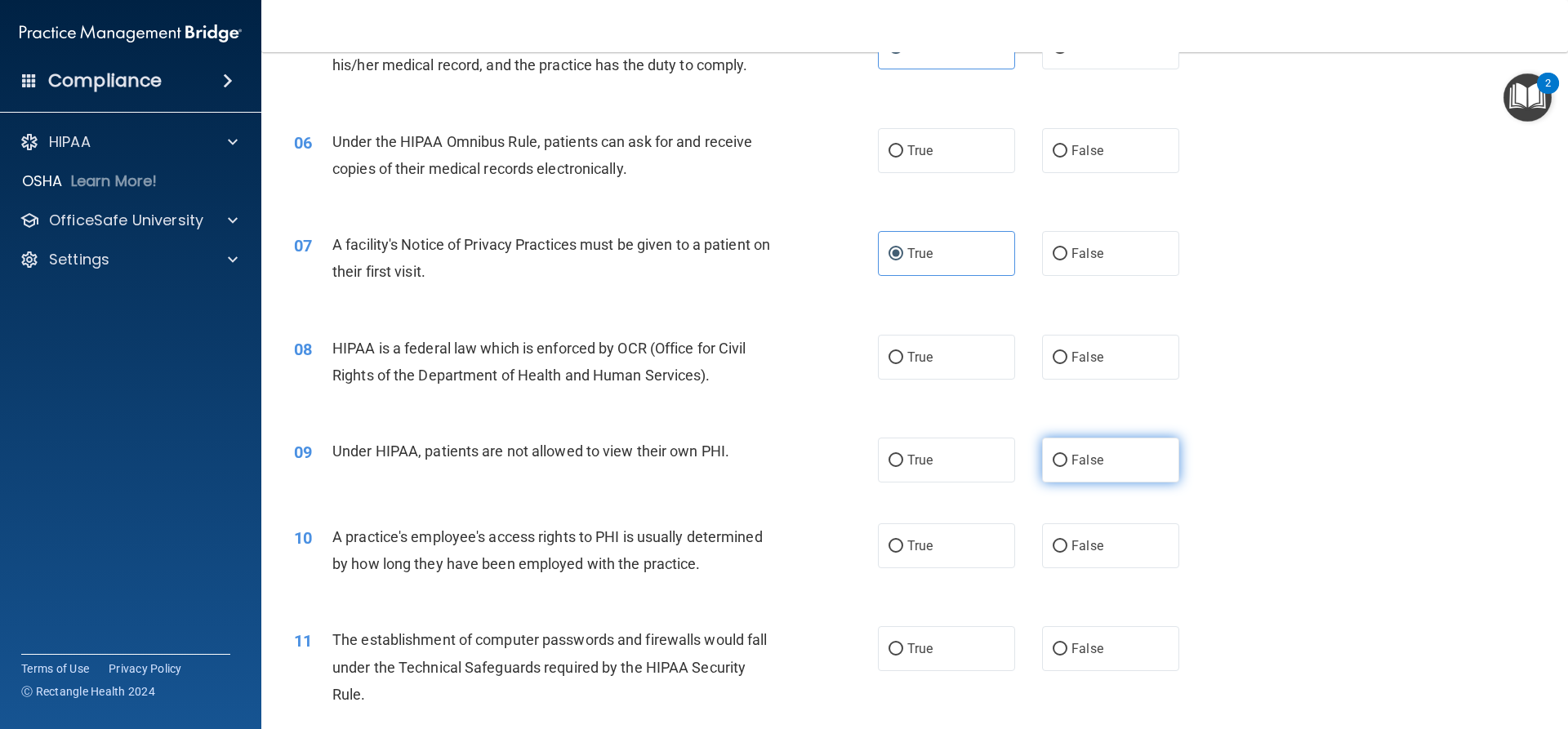
click at [1116, 473] on label "False" at bounding box center [1111, 460] width 137 height 45
click at [1067, 467] on input "False" at bounding box center [1061, 460] width 15 height 13
radio input "true"
click at [1116, 544] on label "False" at bounding box center [1111, 545] width 137 height 45
click at [1067, 544] on input "False" at bounding box center [1061, 546] width 15 height 13
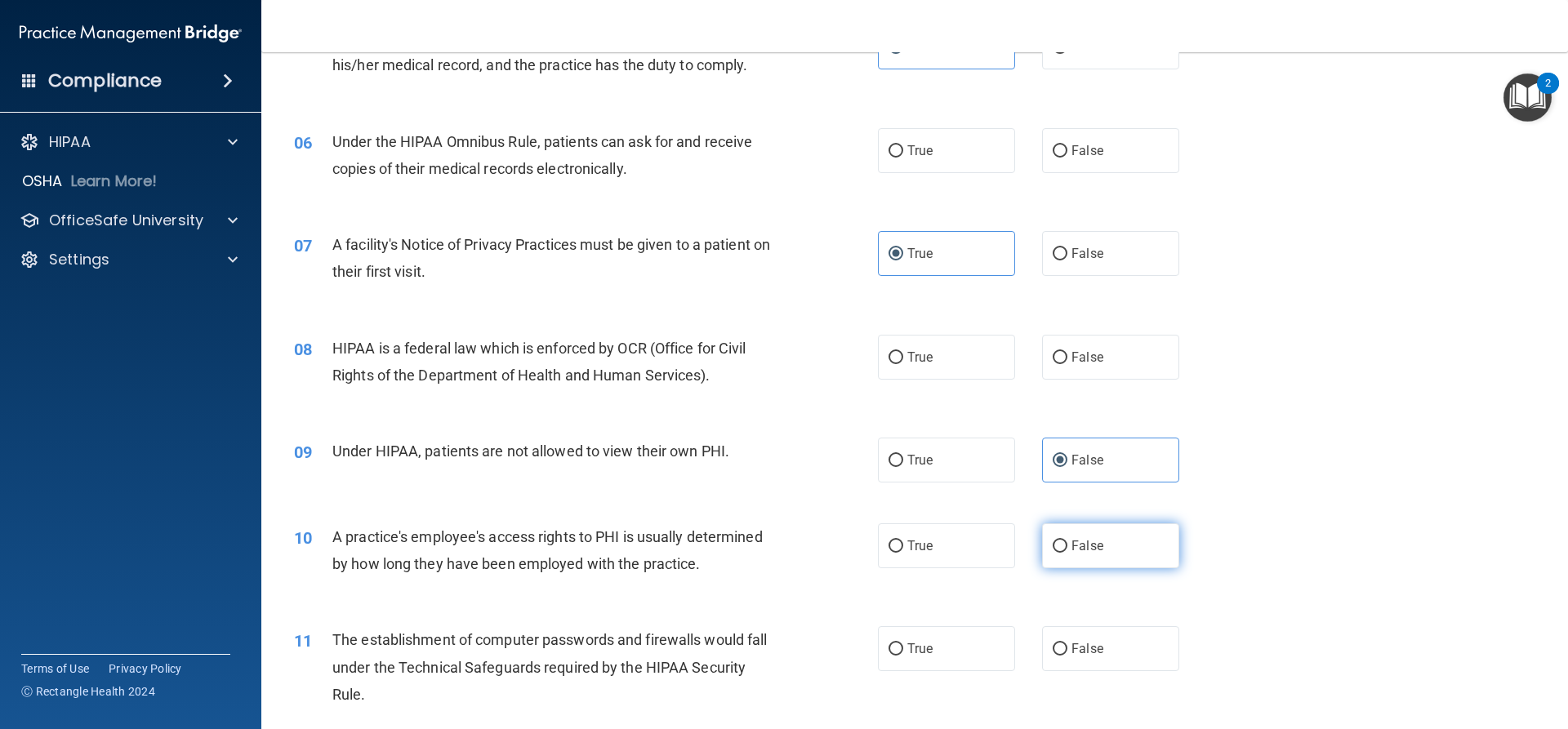
radio input "true"
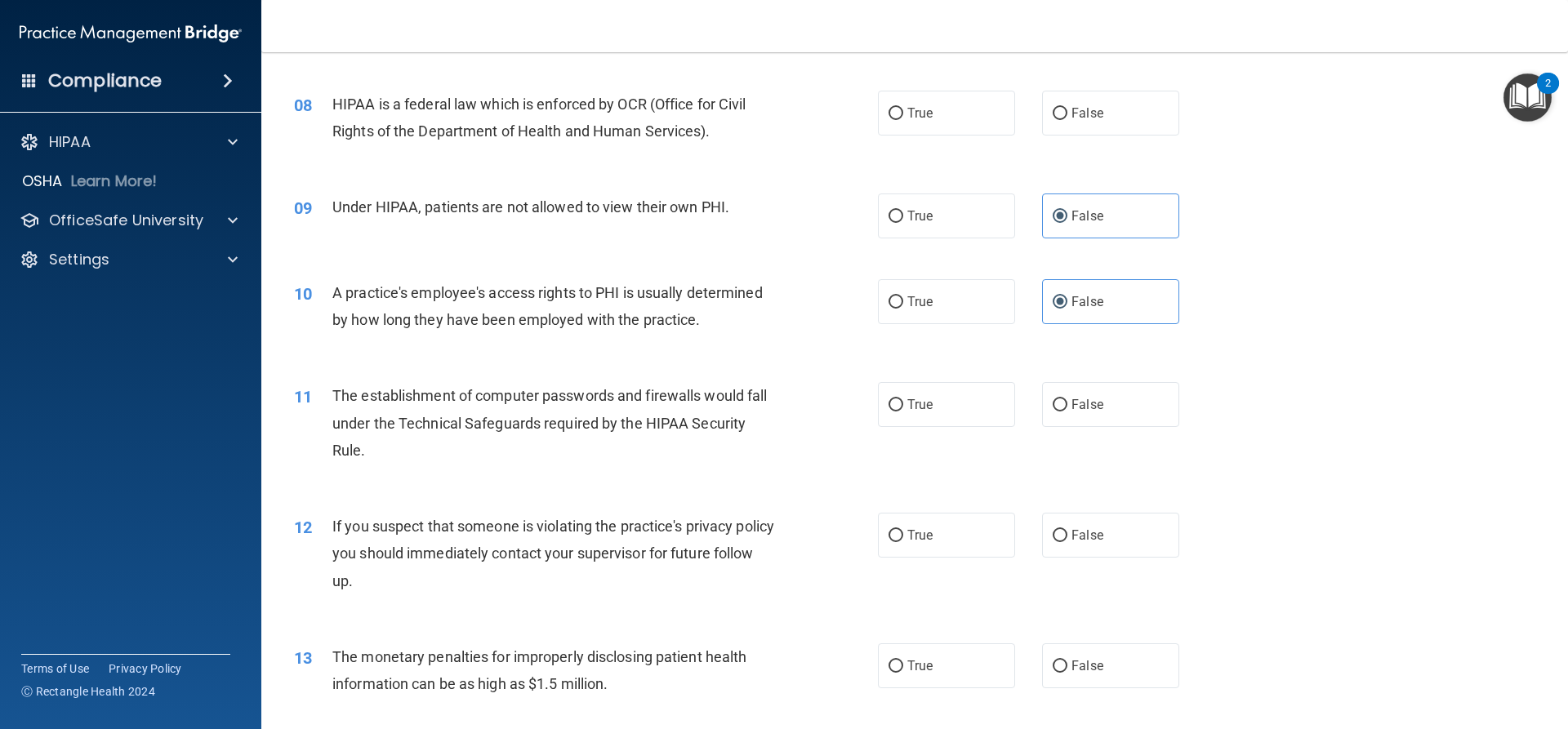
scroll to position [898, 0]
click at [956, 405] on label "True" at bounding box center [946, 404] width 137 height 45
click at [904, 405] on input "True" at bounding box center [896, 405] width 15 height 13
radio input "true"
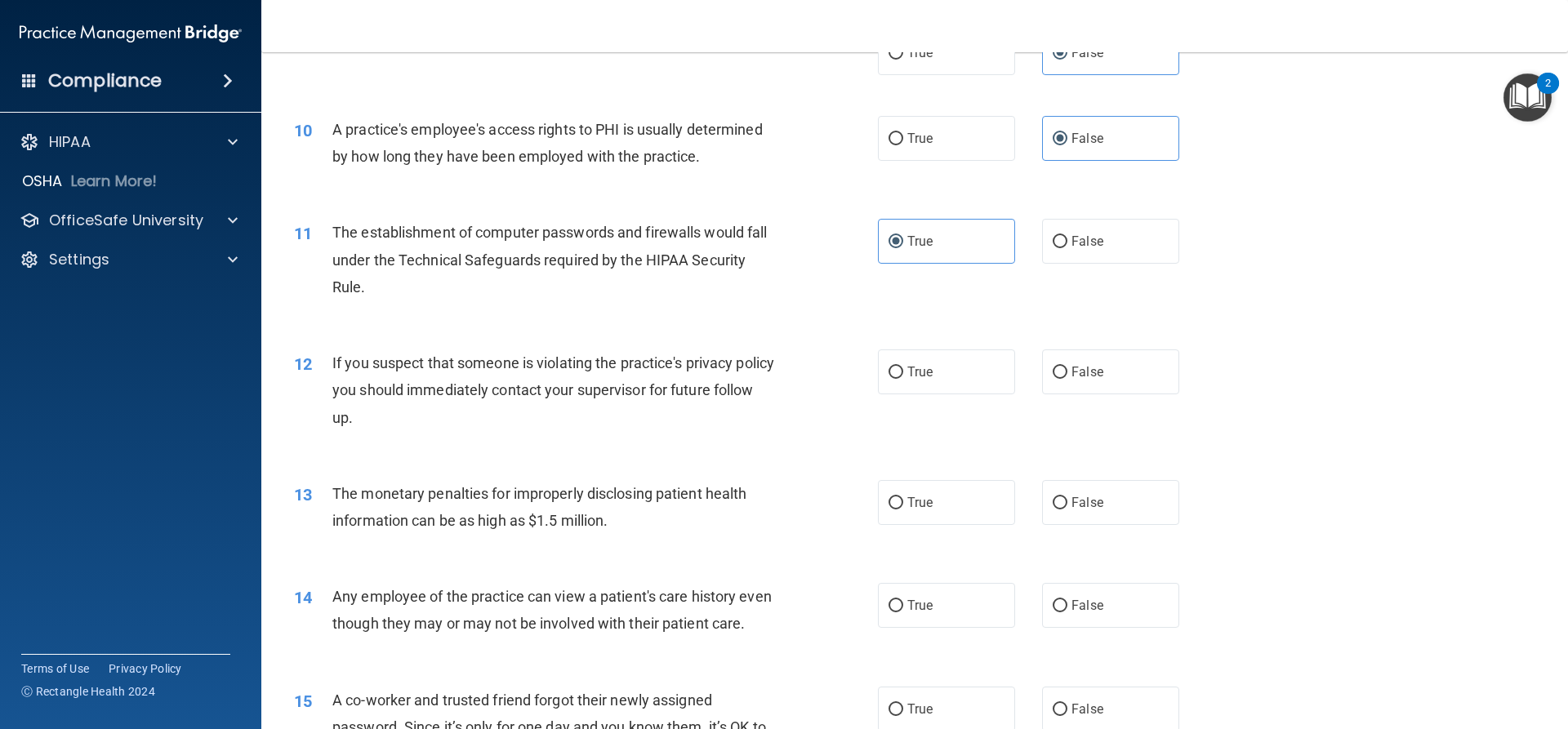
scroll to position [1061, 0]
click at [948, 360] on label "True" at bounding box center [946, 371] width 137 height 45
click at [904, 366] on input "True" at bounding box center [896, 372] width 15 height 13
radio input "true"
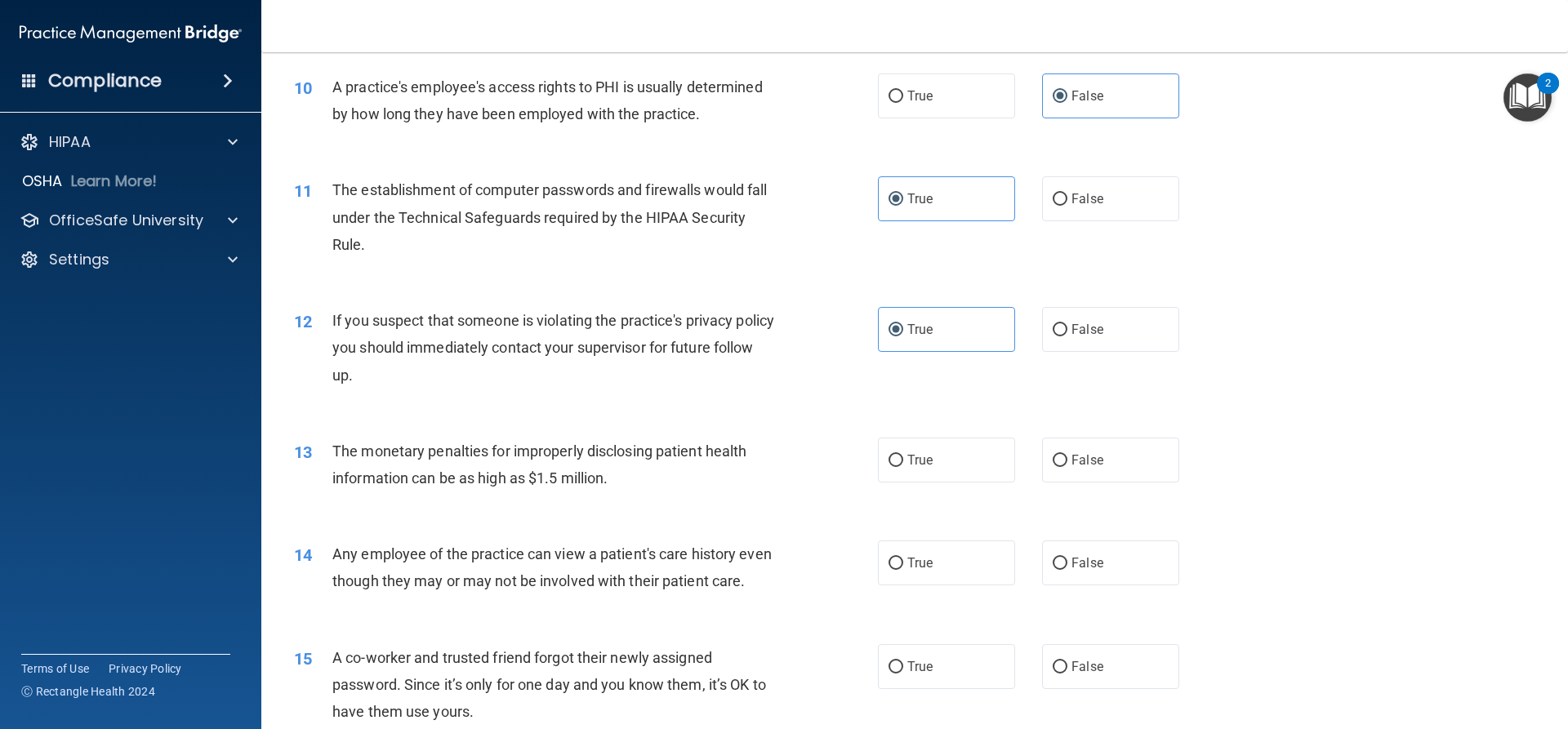
scroll to position [1143, 0]
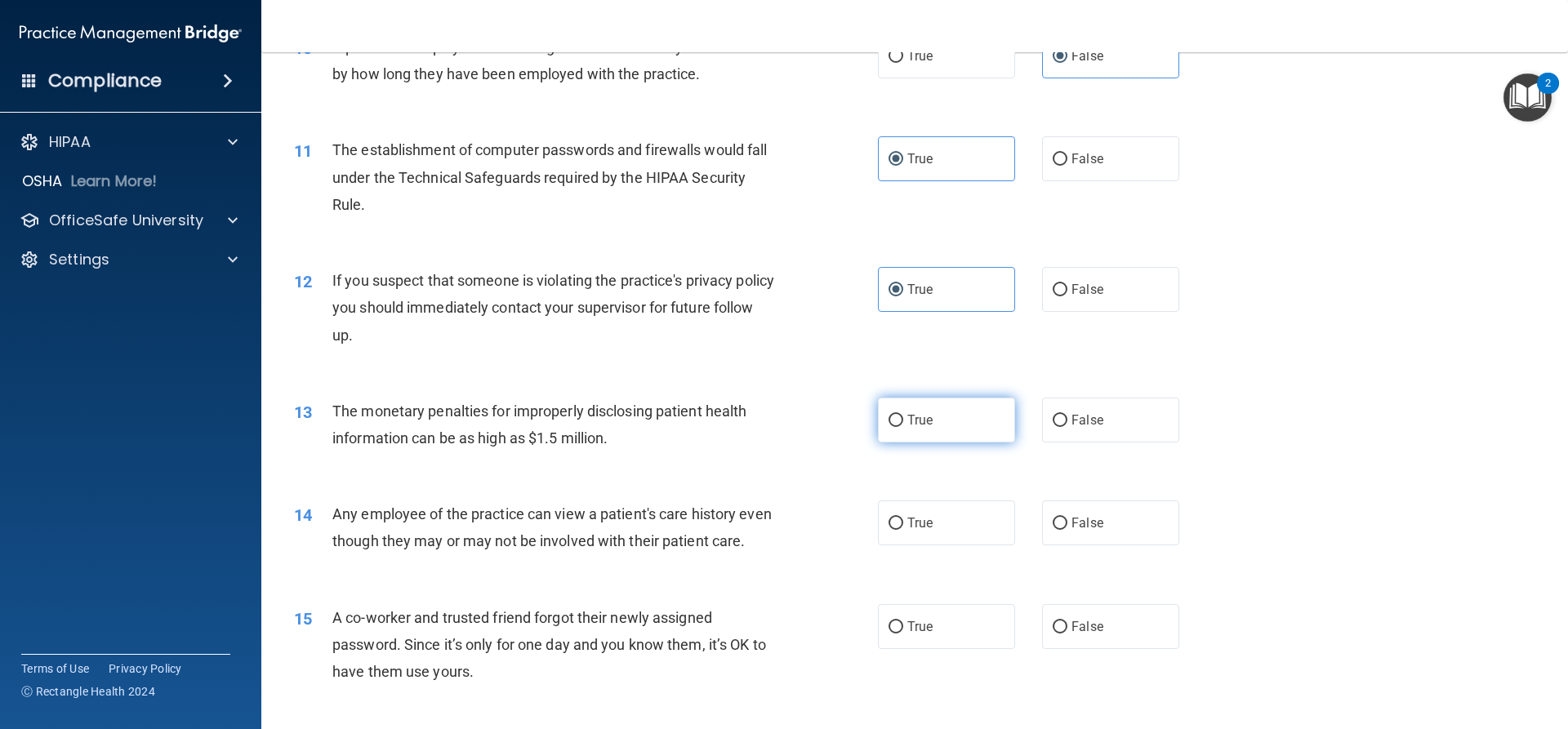
click at [996, 416] on label "True" at bounding box center [946, 420] width 137 height 45
click at [904, 416] on input "True" at bounding box center [896, 420] width 15 height 13
radio input "true"
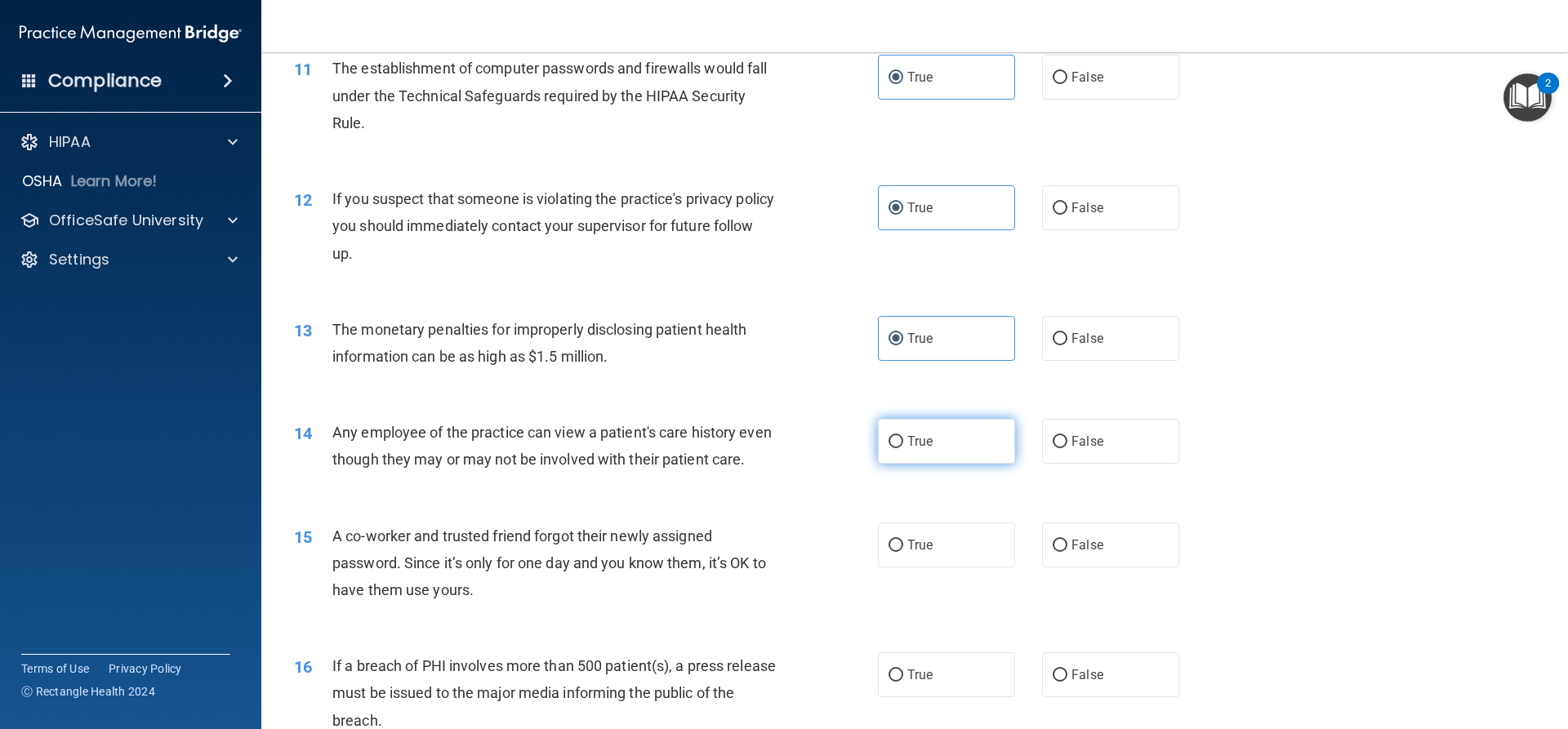
click at [912, 450] on label "True" at bounding box center [946, 441] width 137 height 45
click at [904, 448] on input "True" at bounding box center [896, 442] width 15 height 13
radio input "true"
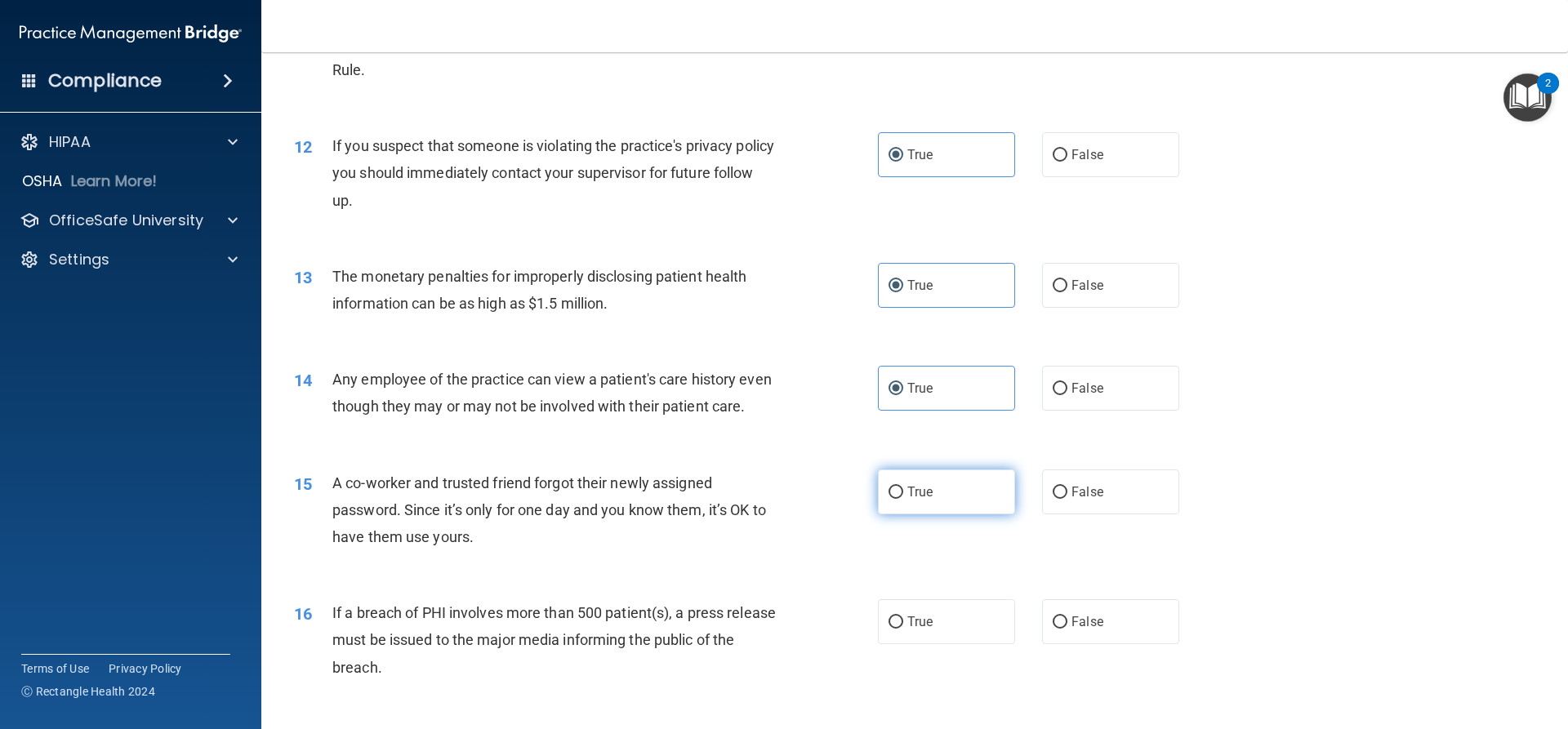
scroll to position [1306, 0]
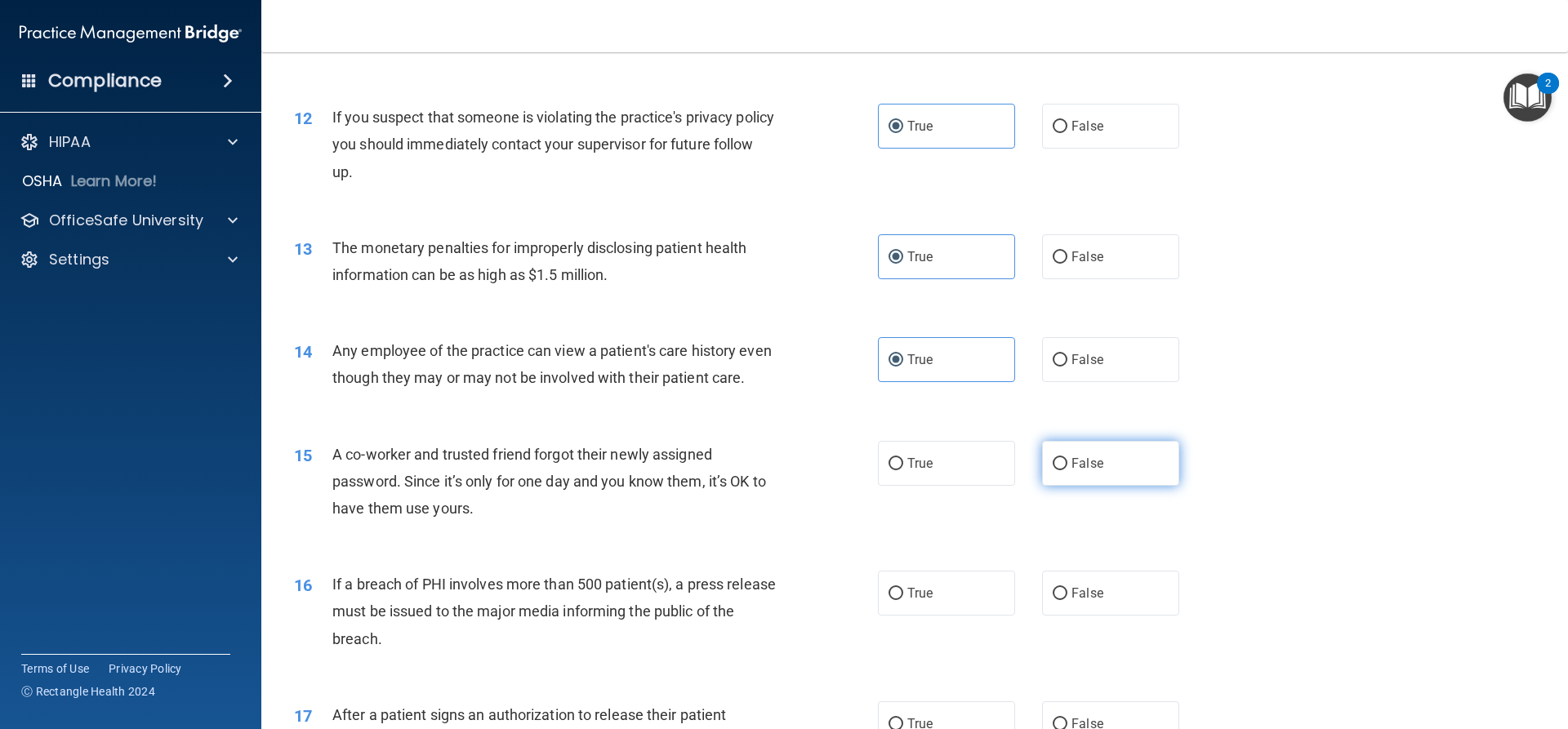
click at [1127, 485] on label "False" at bounding box center [1111, 464] width 137 height 45
click at [1067, 470] on input "False" at bounding box center [1061, 464] width 15 height 13
radio input "true"
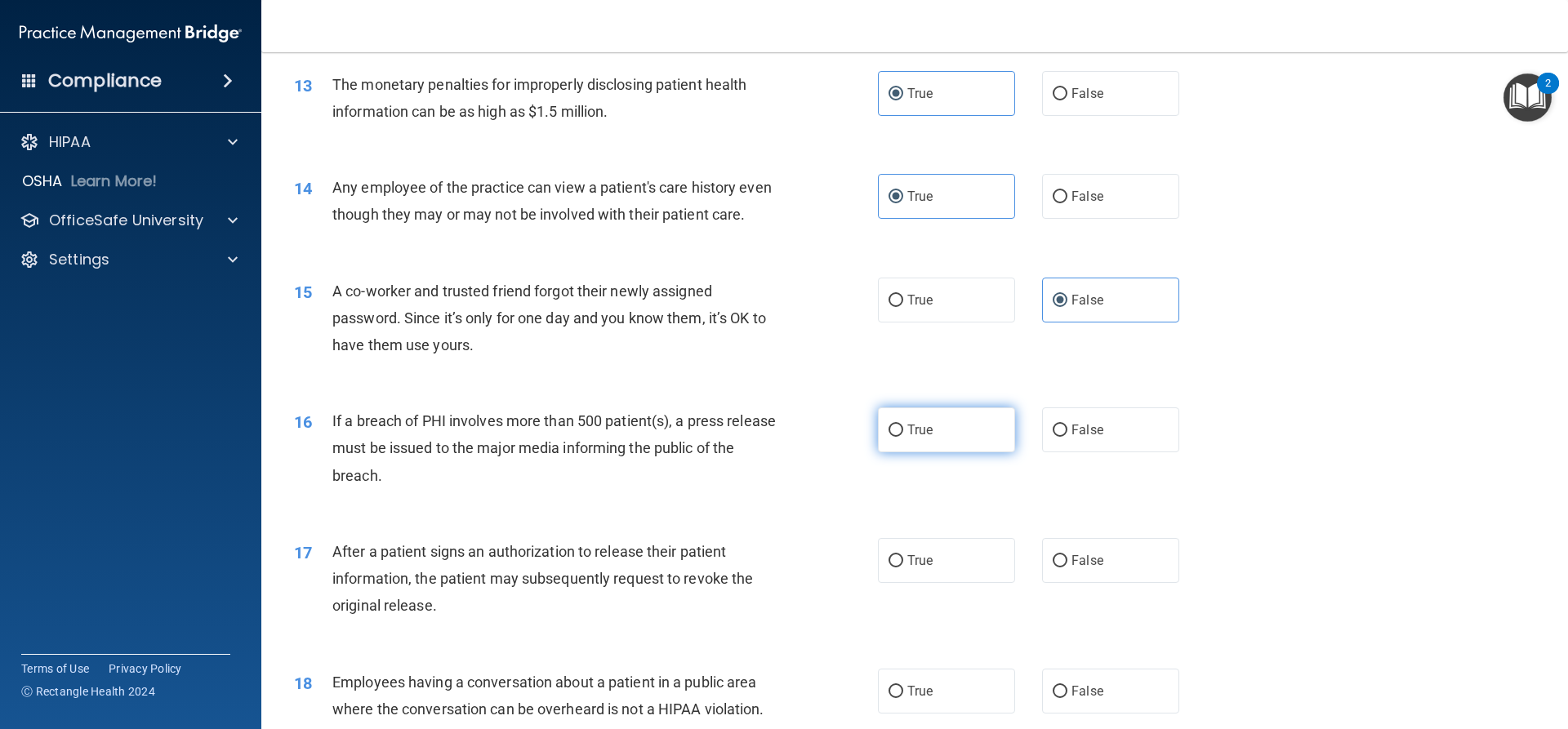
click at [891, 437] on input "True" at bounding box center [896, 430] width 15 height 13
radio input "true"
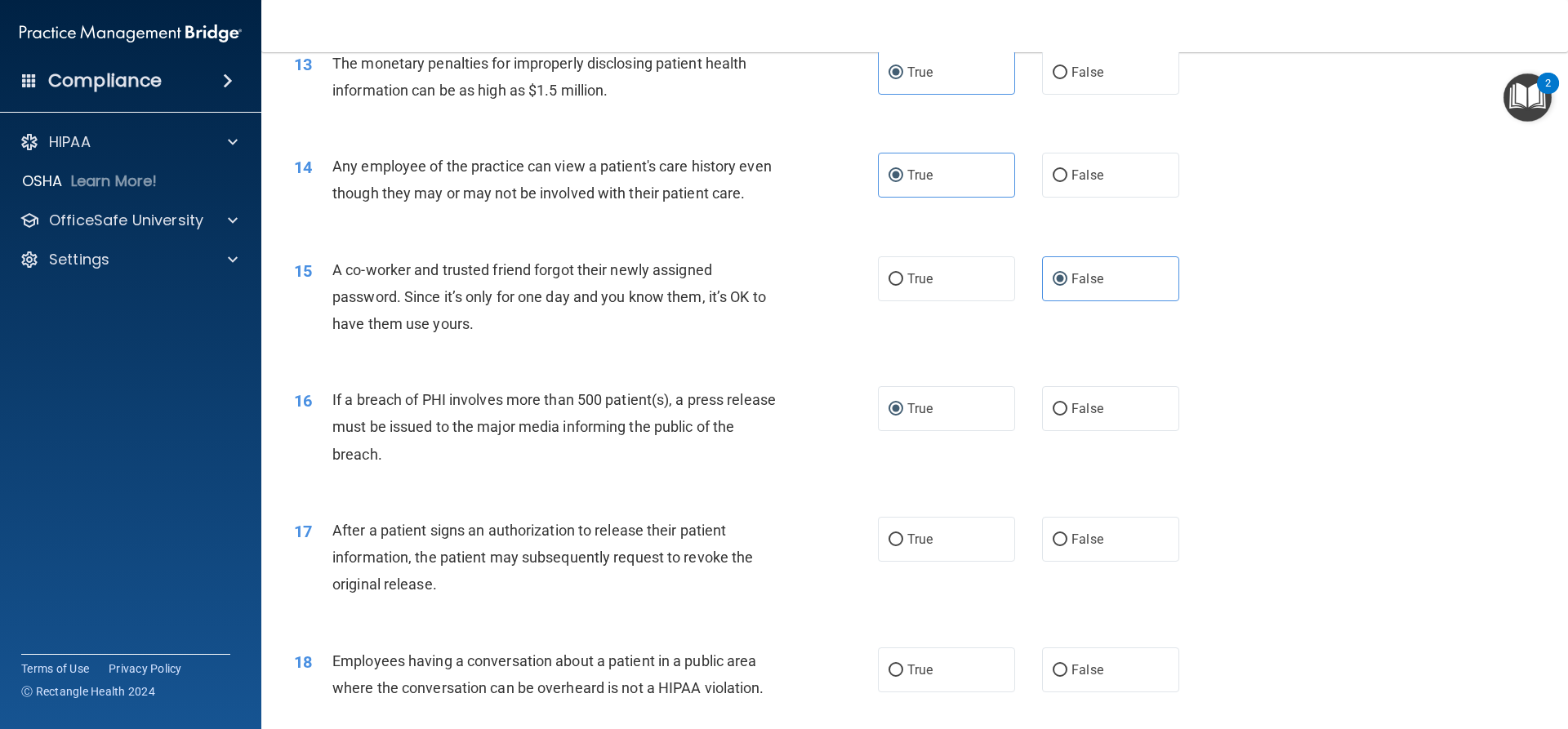
scroll to position [1551, 0]
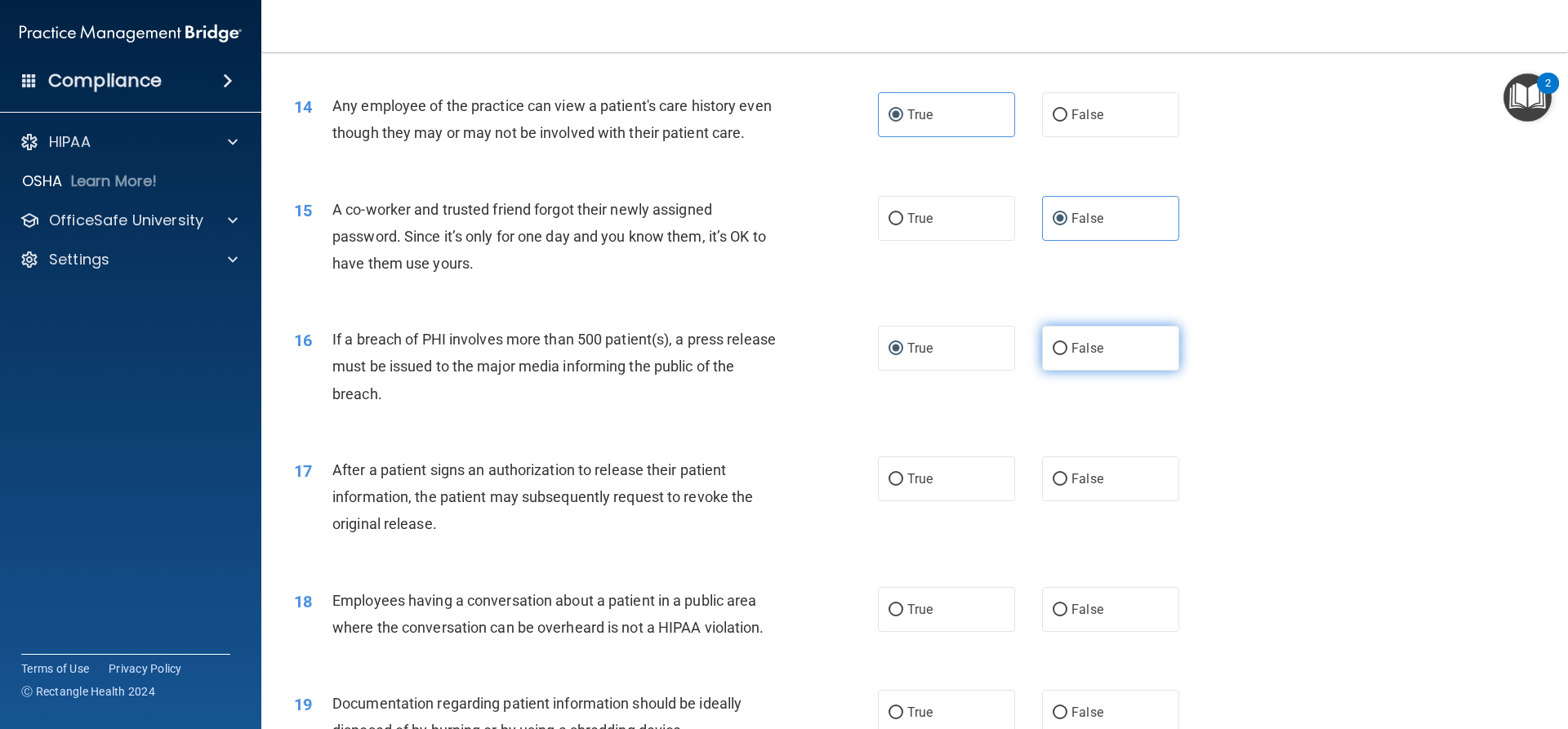
click at [1122, 370] on label "False" at bounding box center [1111, 349] width 137 height 45
click at [1067, 355] on input "False" at bounding box center [1061, 349] width 15 height 13
radio input "true"
radio input "false"
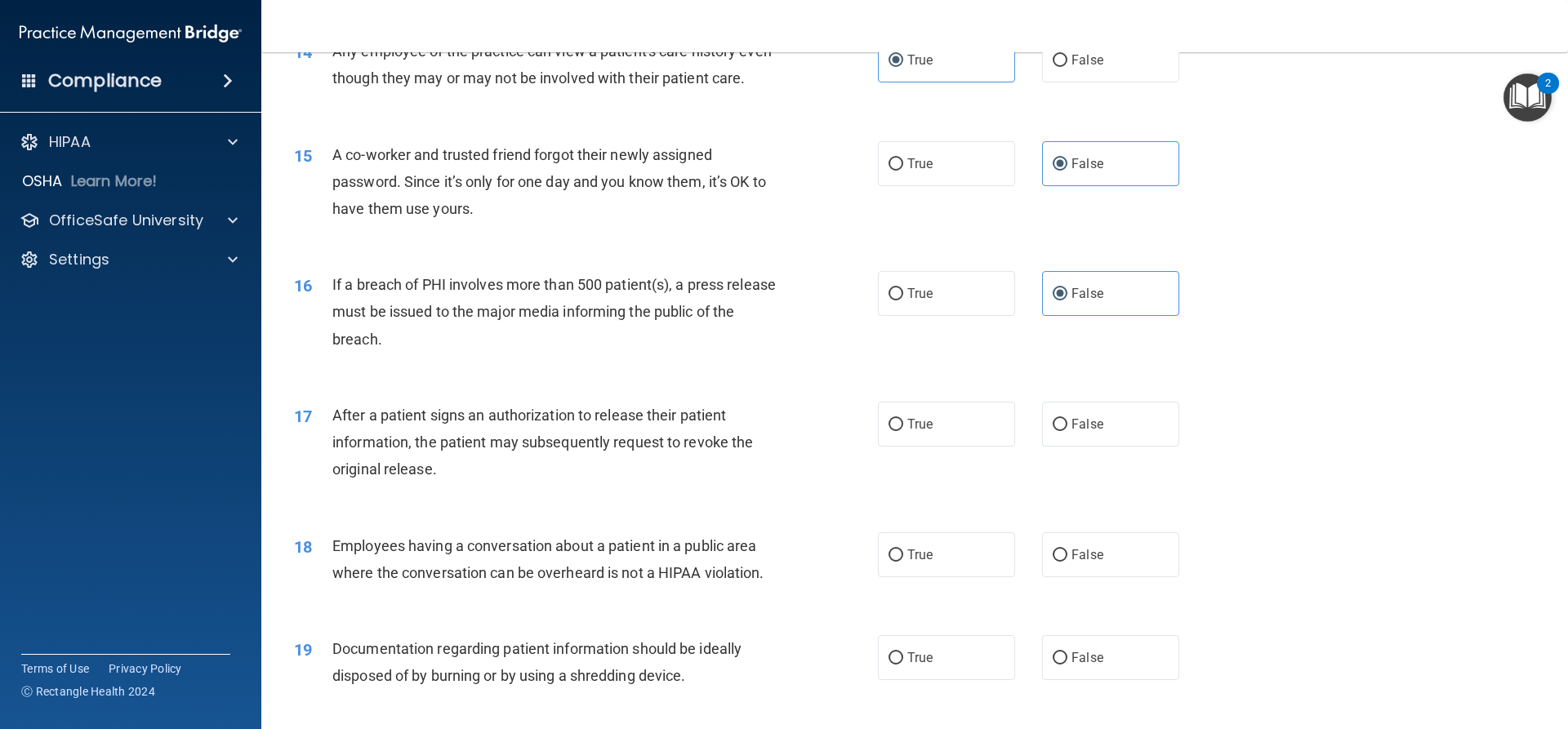
scroll to position [1715, 0]
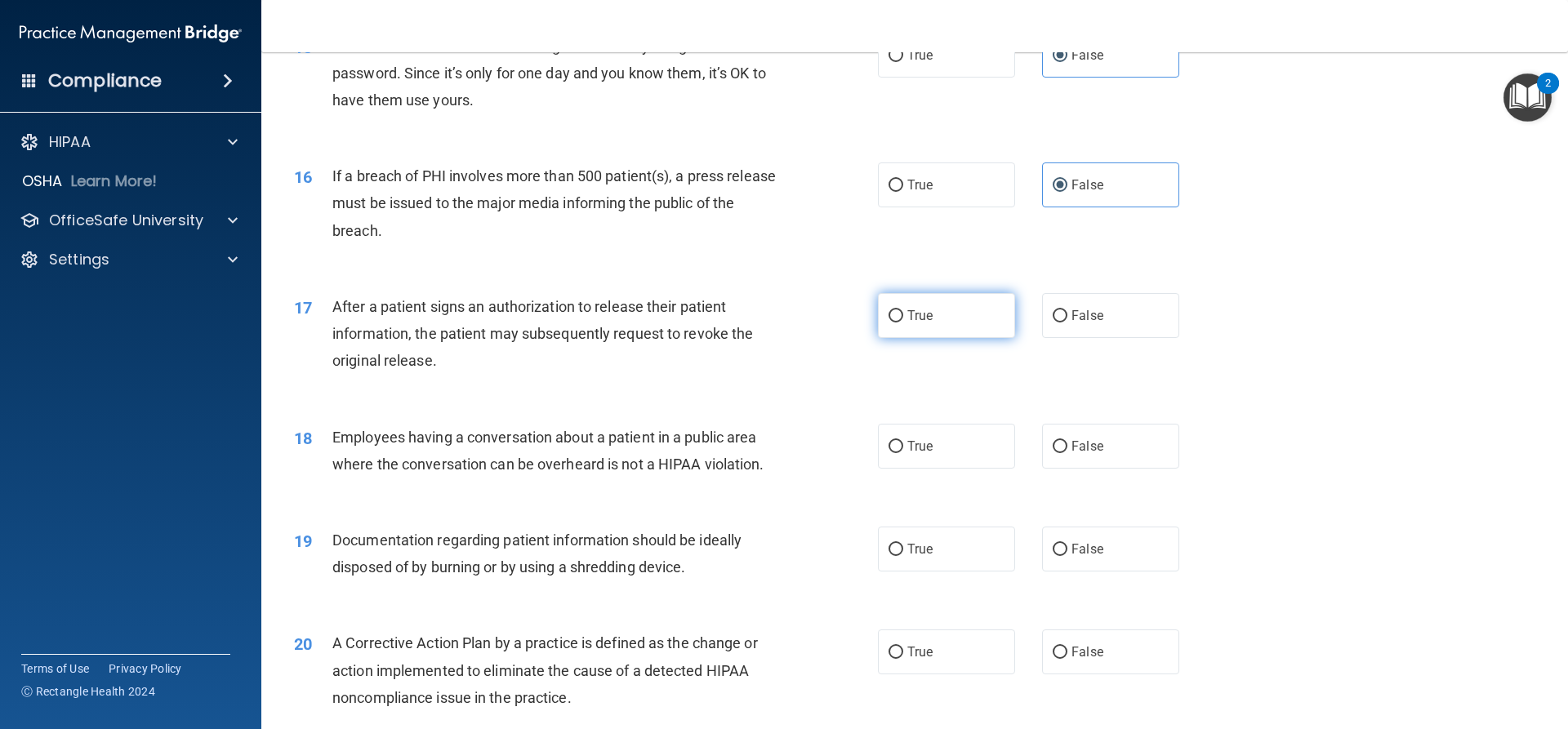
click at [970, 338] on label "True" at bounding box center [946, 315] width 137 height 45
click at [904, 323] on input "True" at bounding box center [896, 316] width 15 height 13
radio input "true"
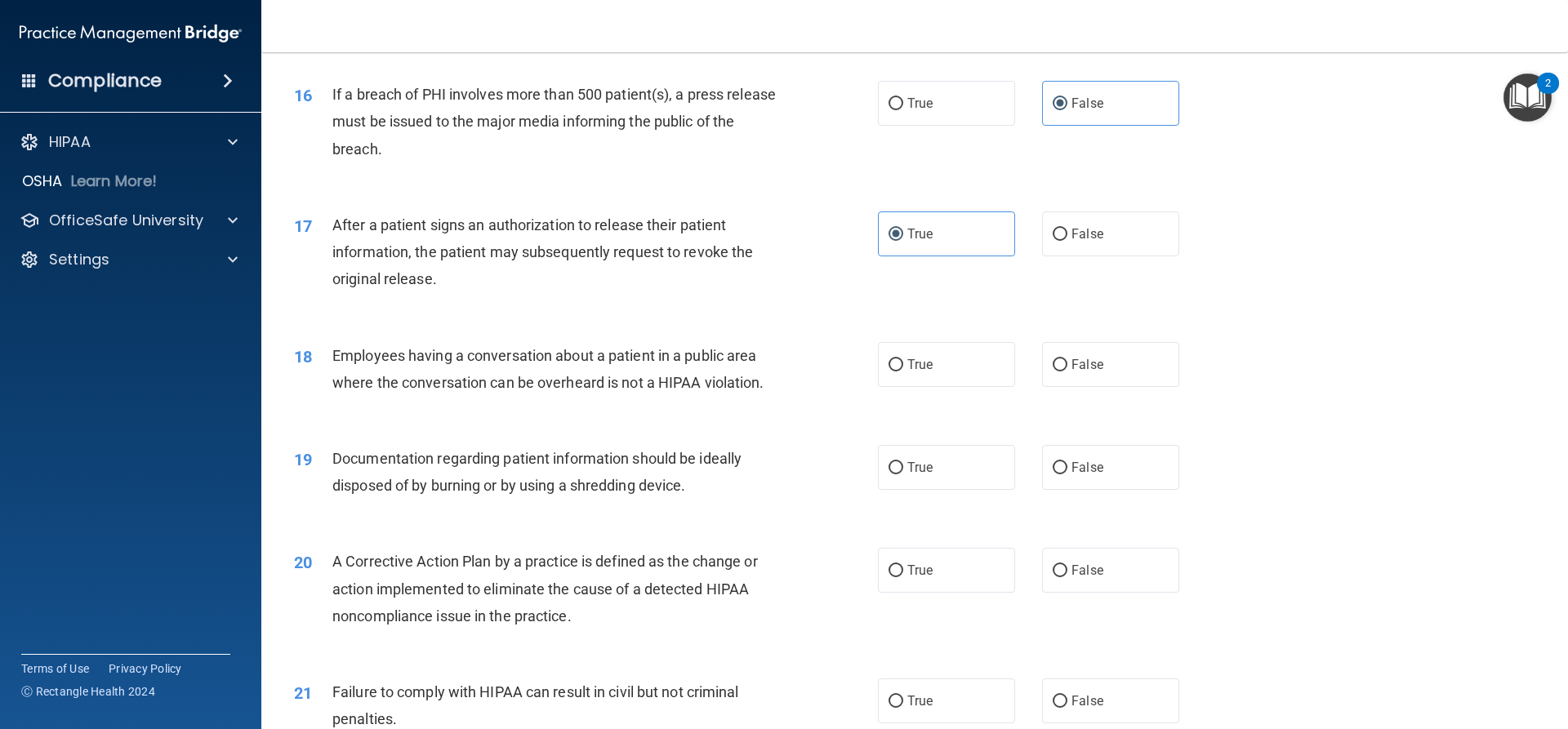
scroll to position [1878, 0]
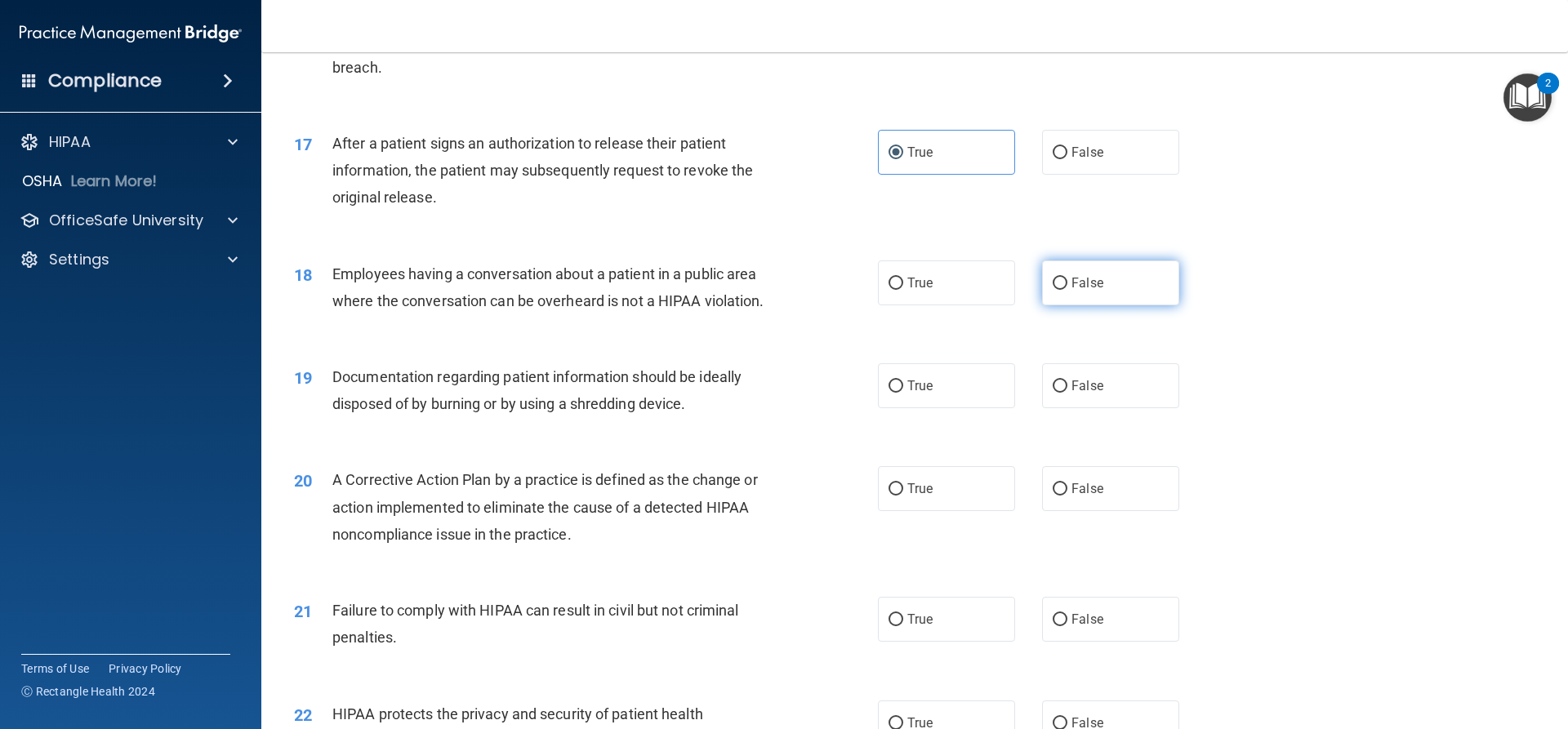
click at [1117, 305] on label "False" at bounding box center [1111, 283] width 137 height 45
click at [1067, 289] on input "False" at bounding box center [1061, 284] width 15 height 13
radio input "true"
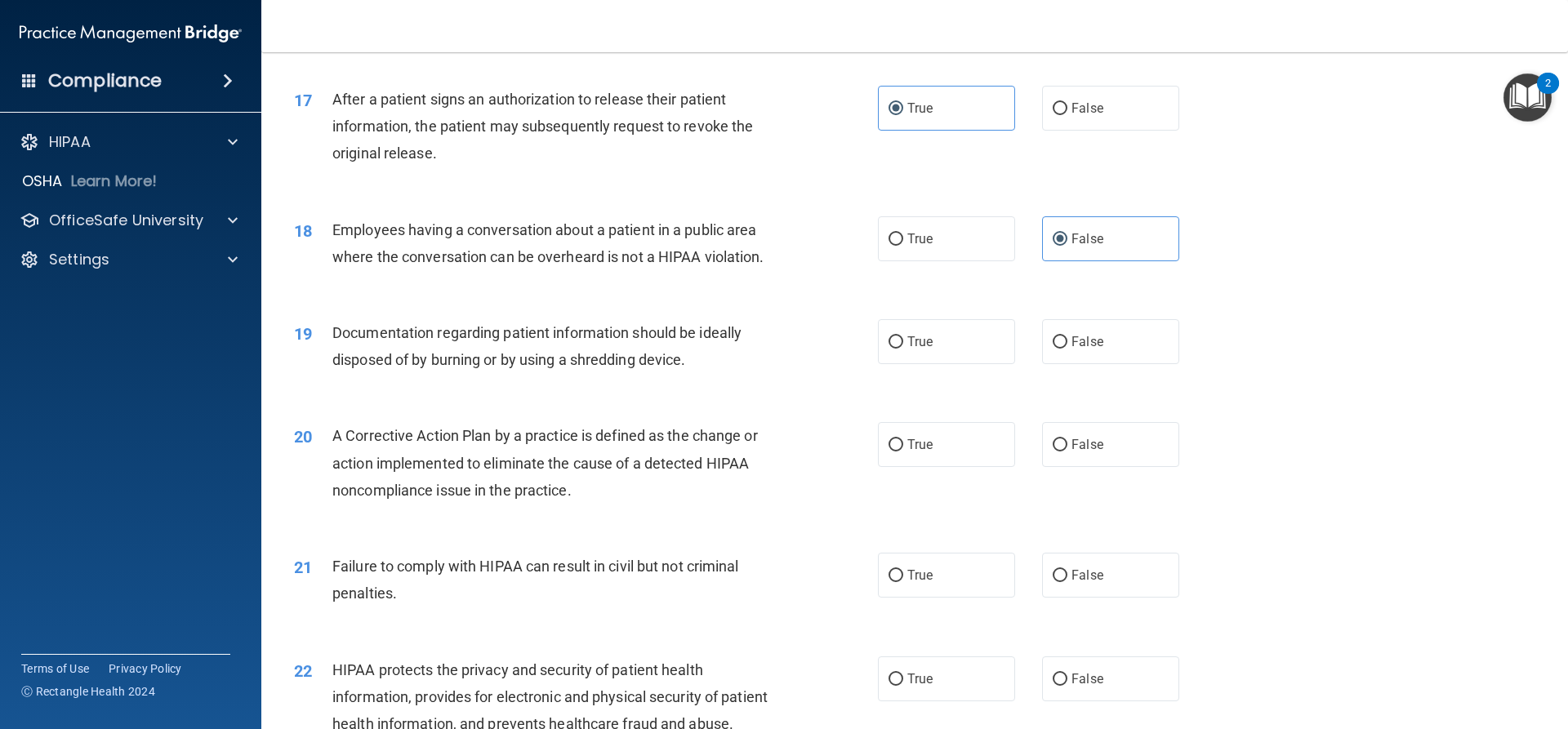
scroll to position [1959, 0]
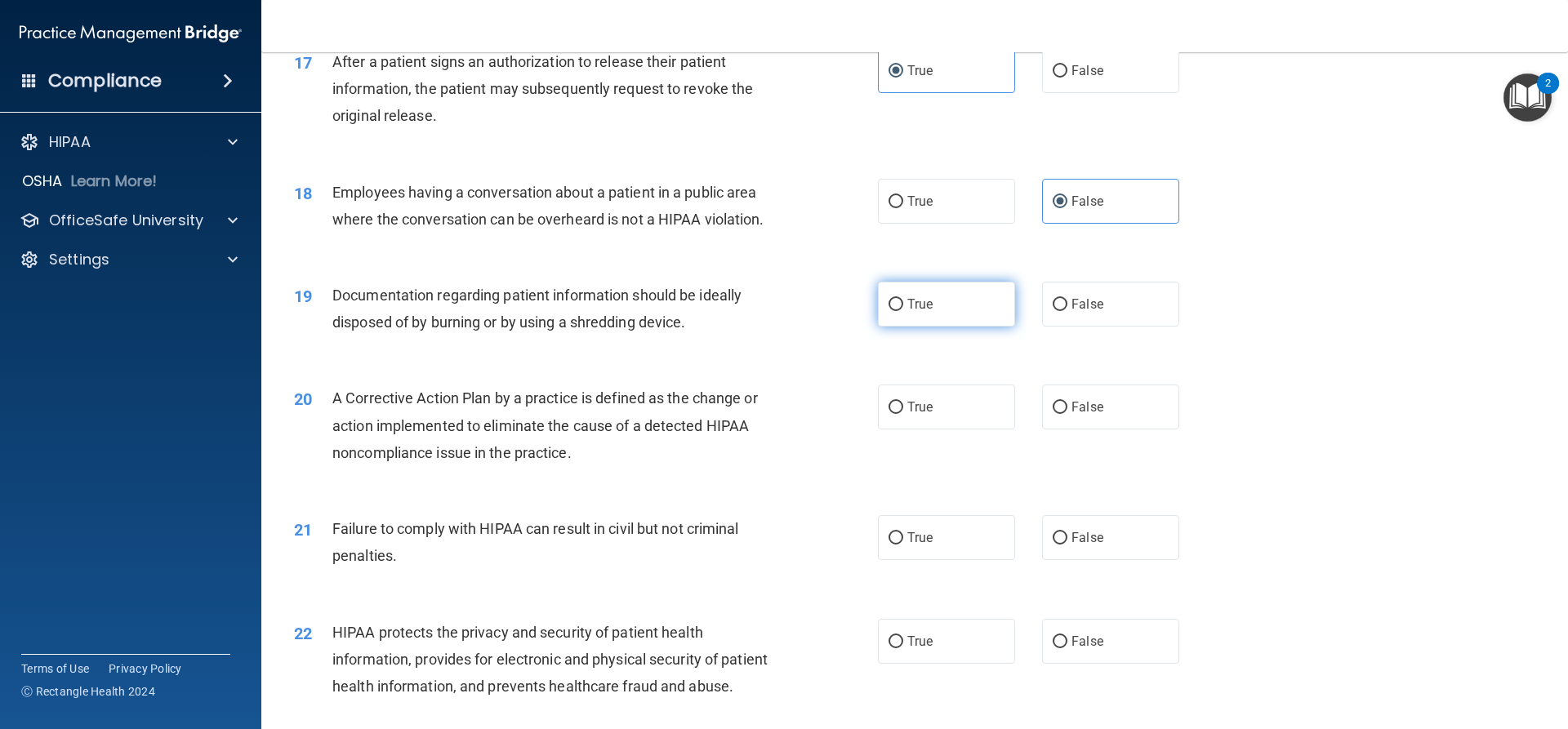
click at [956, 324] on label "True" at bounding box center [946, 304] width 137 height 45
click at [904, 311] on input "True" at bounding box center [896, 304] width 15 height 13
radio input "true"
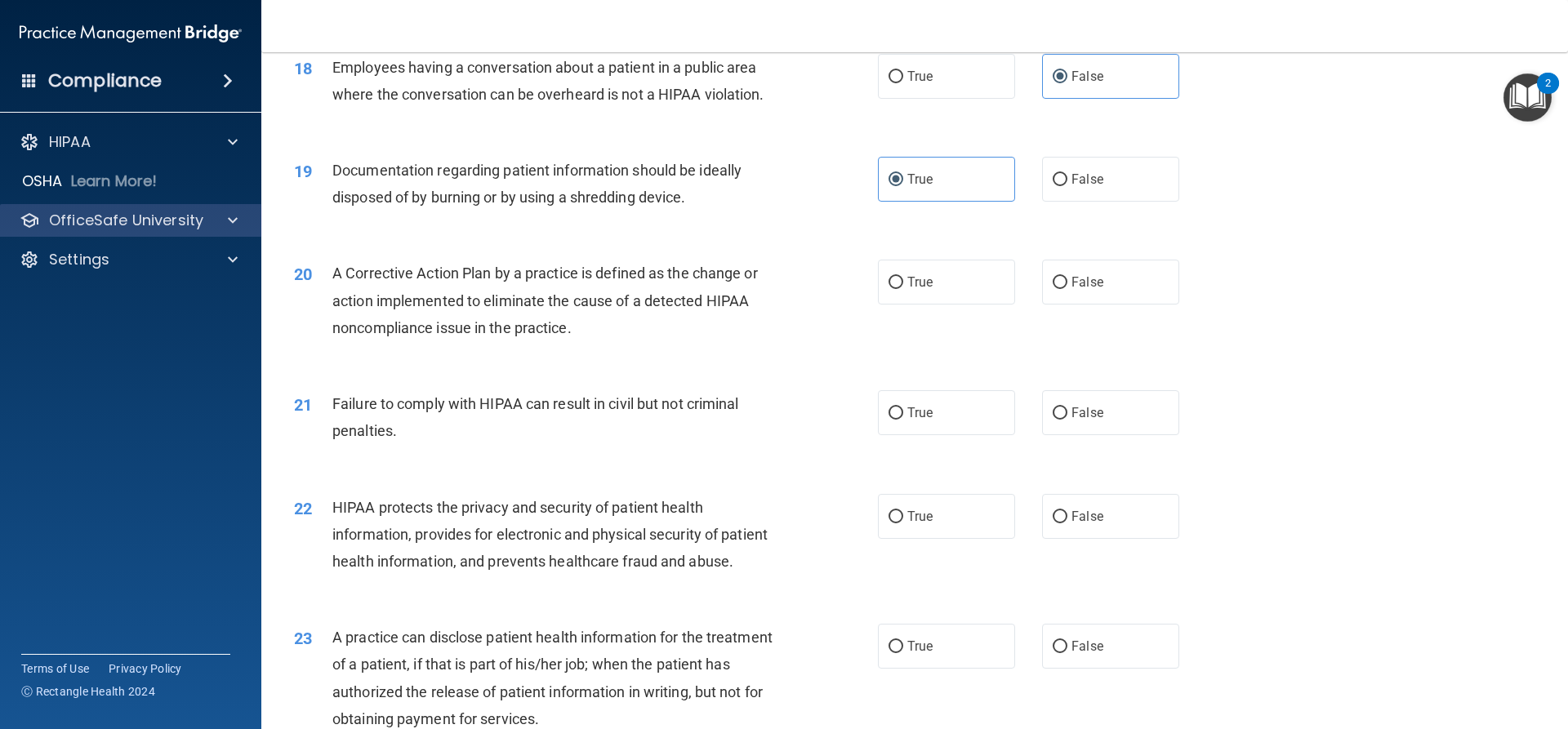
scroll to position [2123, 0]
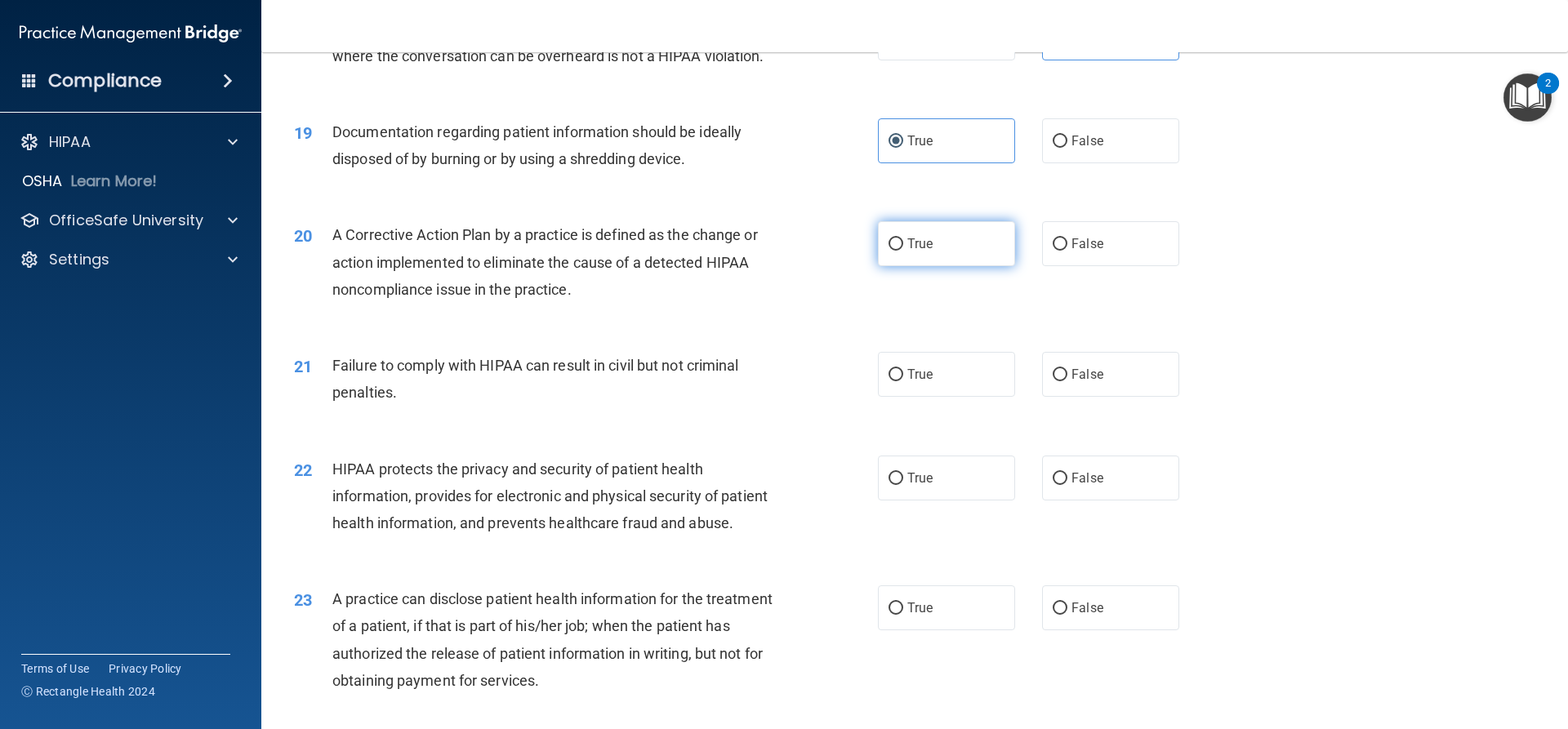
click at [934, 264] on label "True" at bounding box center [946, 244] width 137 height 45
click at [904, 251] on input "True" at bounding box center [896, 244] width 15 height 13
radio input "true"
click at [1075, 390] on label "False" at bounding box center [1111, 375] width 137 height 45
click at [1067, 381] on input "False" at bounding box center [1061, 375] width 15 height 13
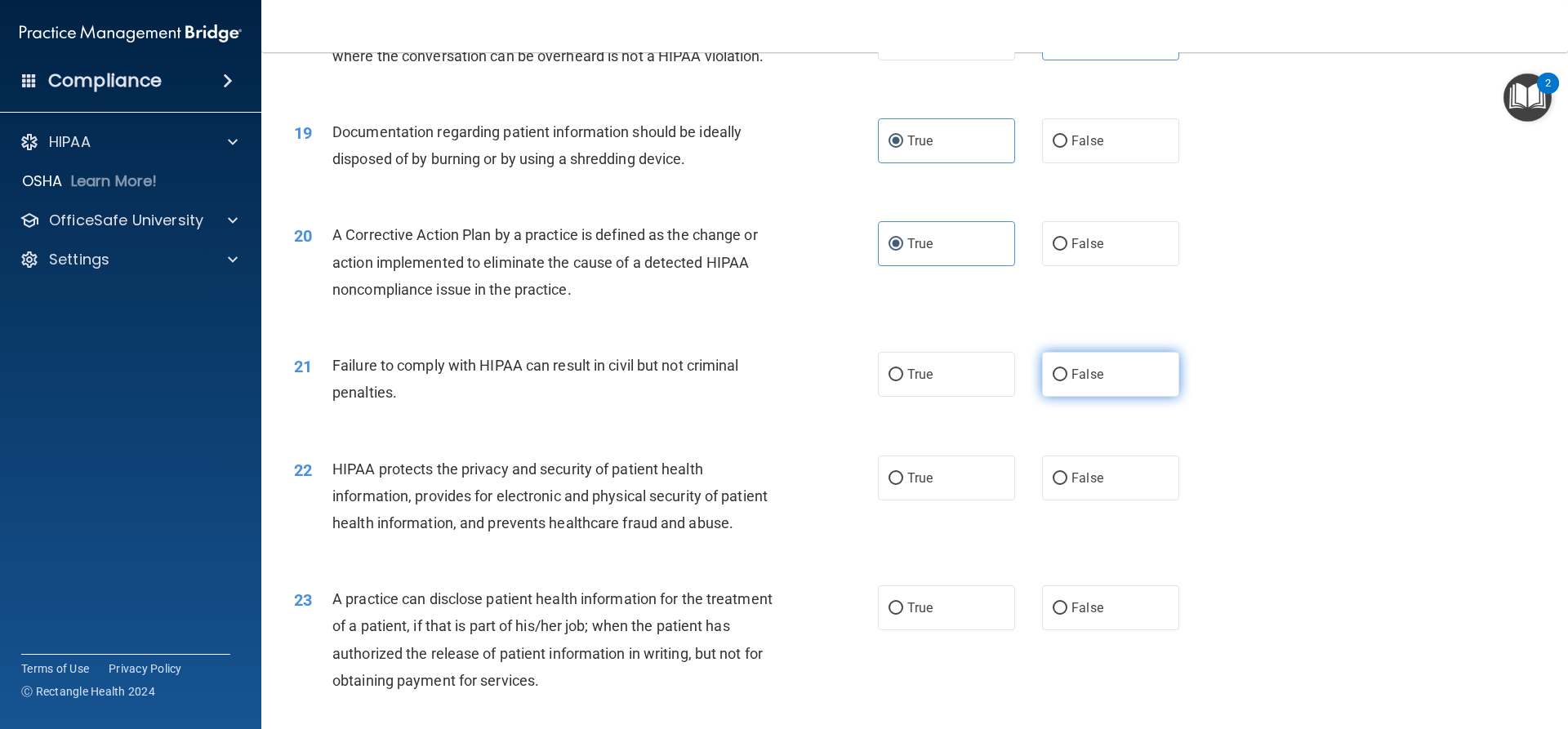
radio input "true"
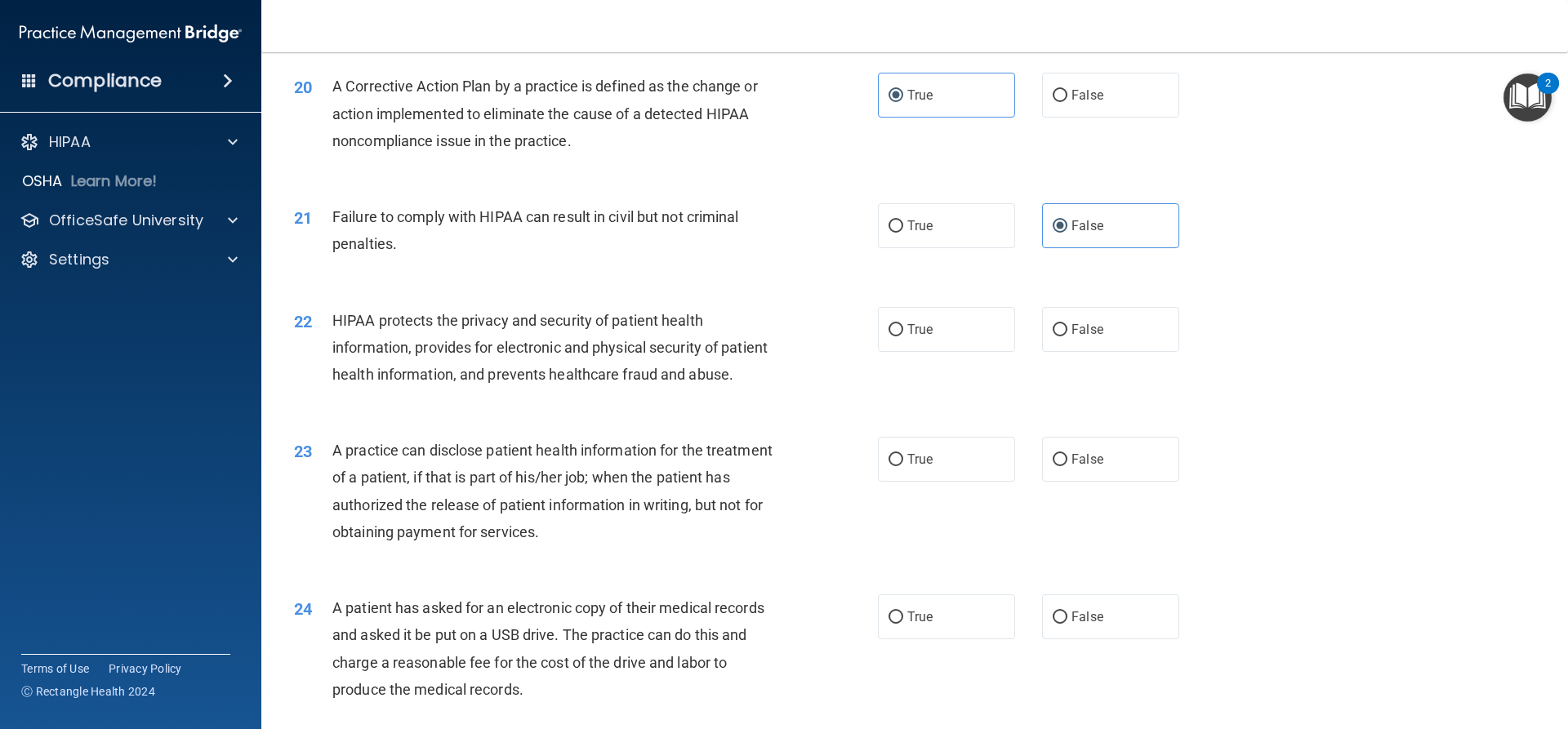
scroll to position [2286, 0]
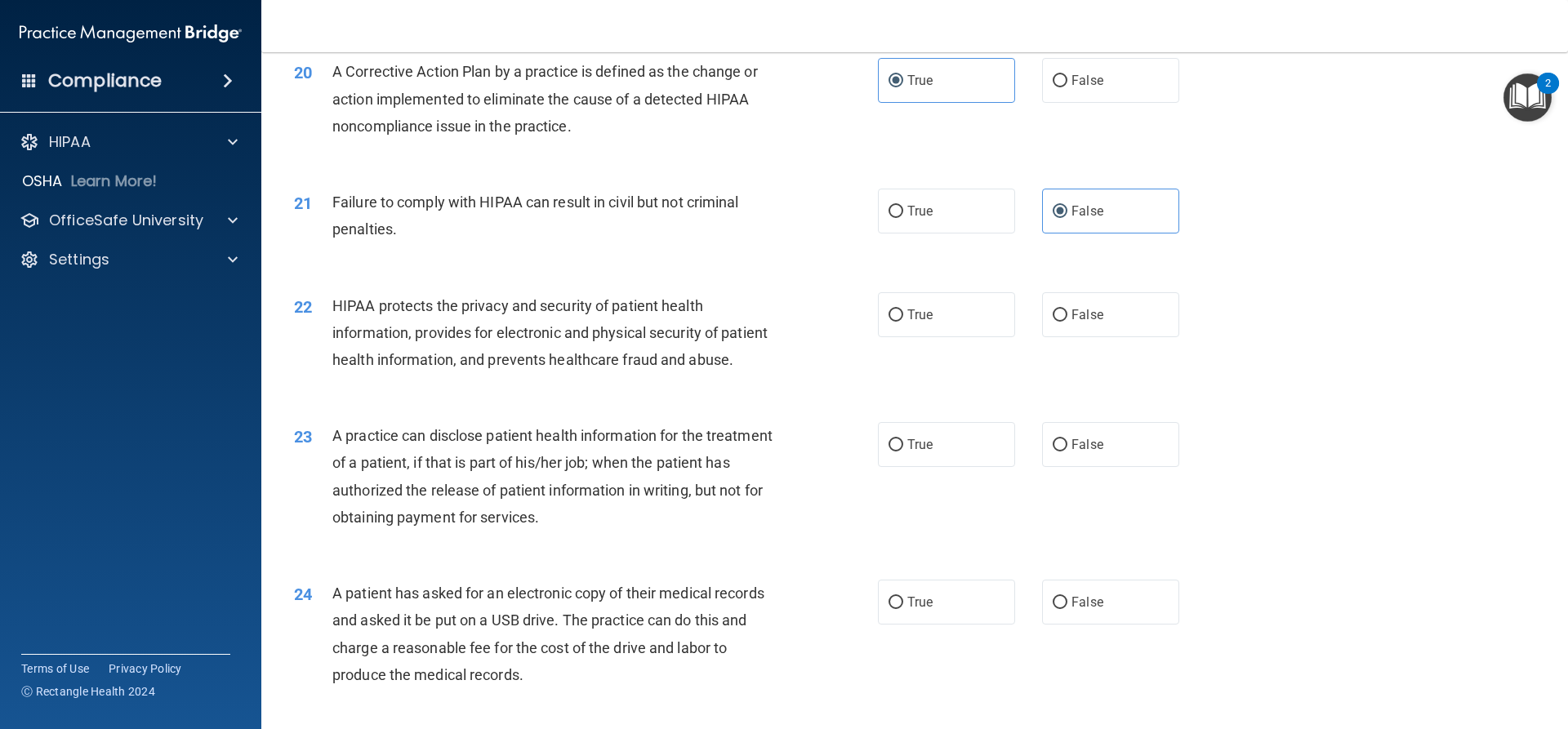
click at [935, 365] on div "22 HIPAA protects the privacy and security of patient health information, provi…" at bounding box center [915, 337] width 1266 height 131
click at [929, 337] on label "True" at bounding box center [946, 314] width 137 height 45
click at [904, 322] on input "True" at bounding box center [896, 315] width 15 height 13
radio input "true"
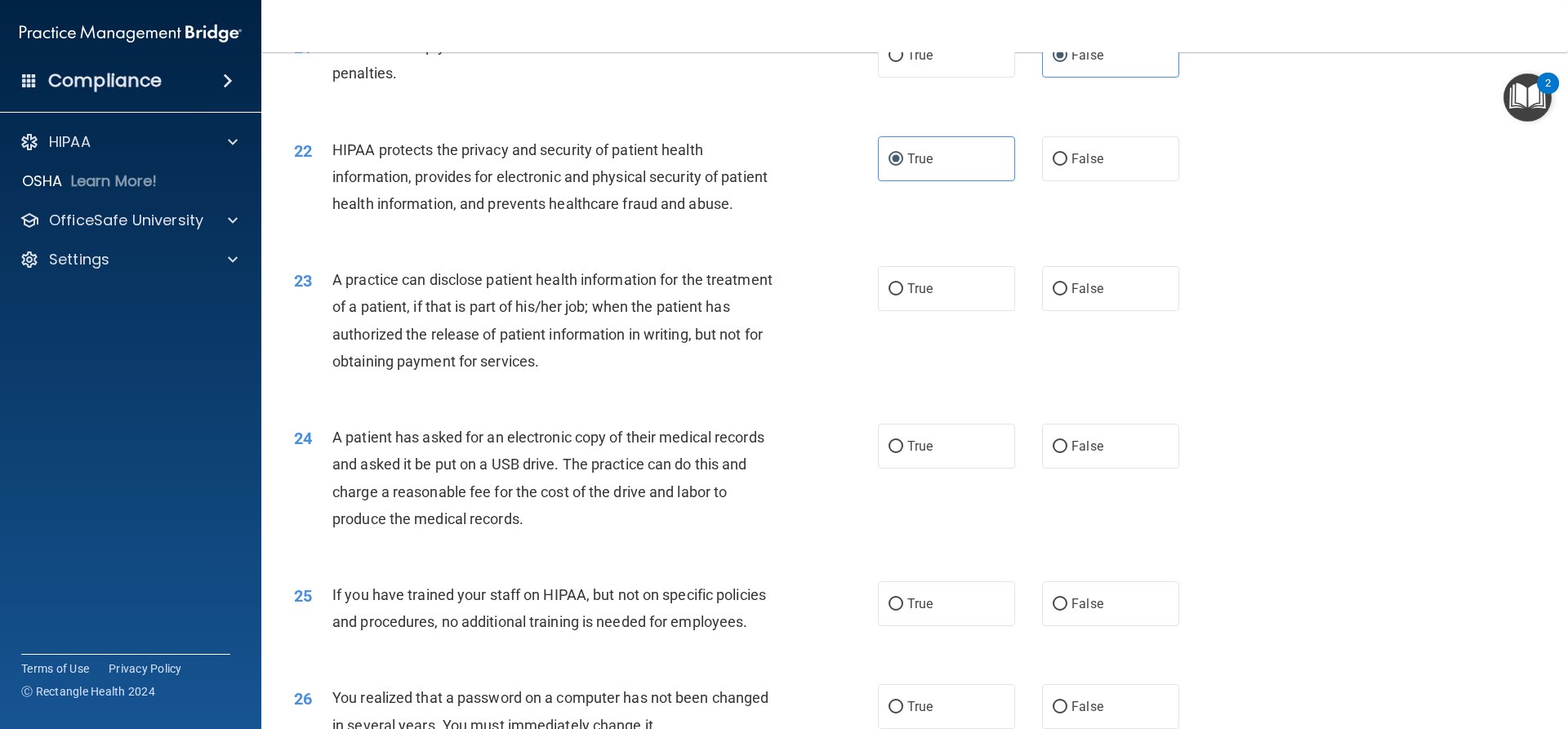
scroll to position [2450, 0]
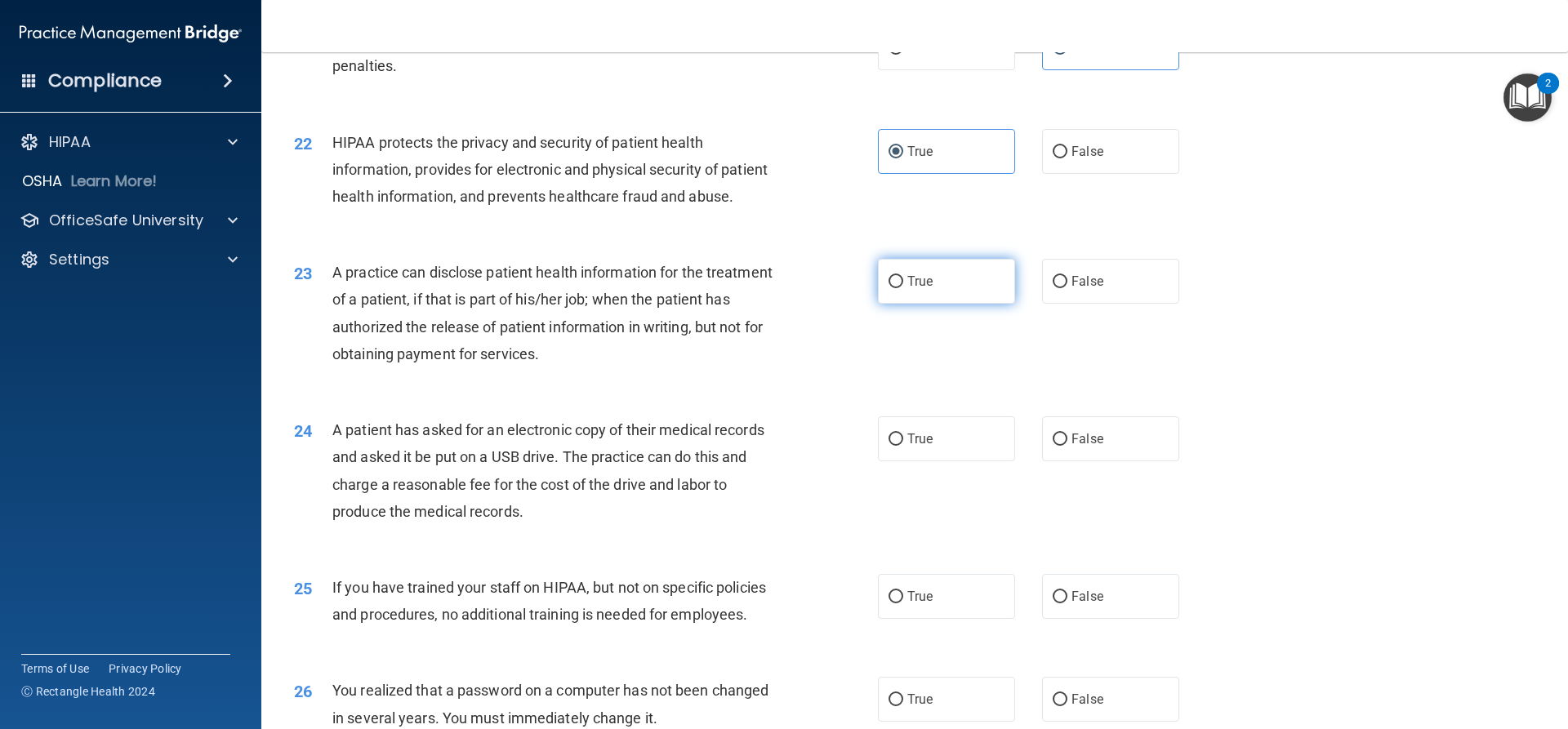
click at [985, 304] on label "True" at bounding box center [946, 281] width 137 height 45
click at [904, 289] on input "True" at bounding box center [896, 282] width 15 height 13
radio input "true"
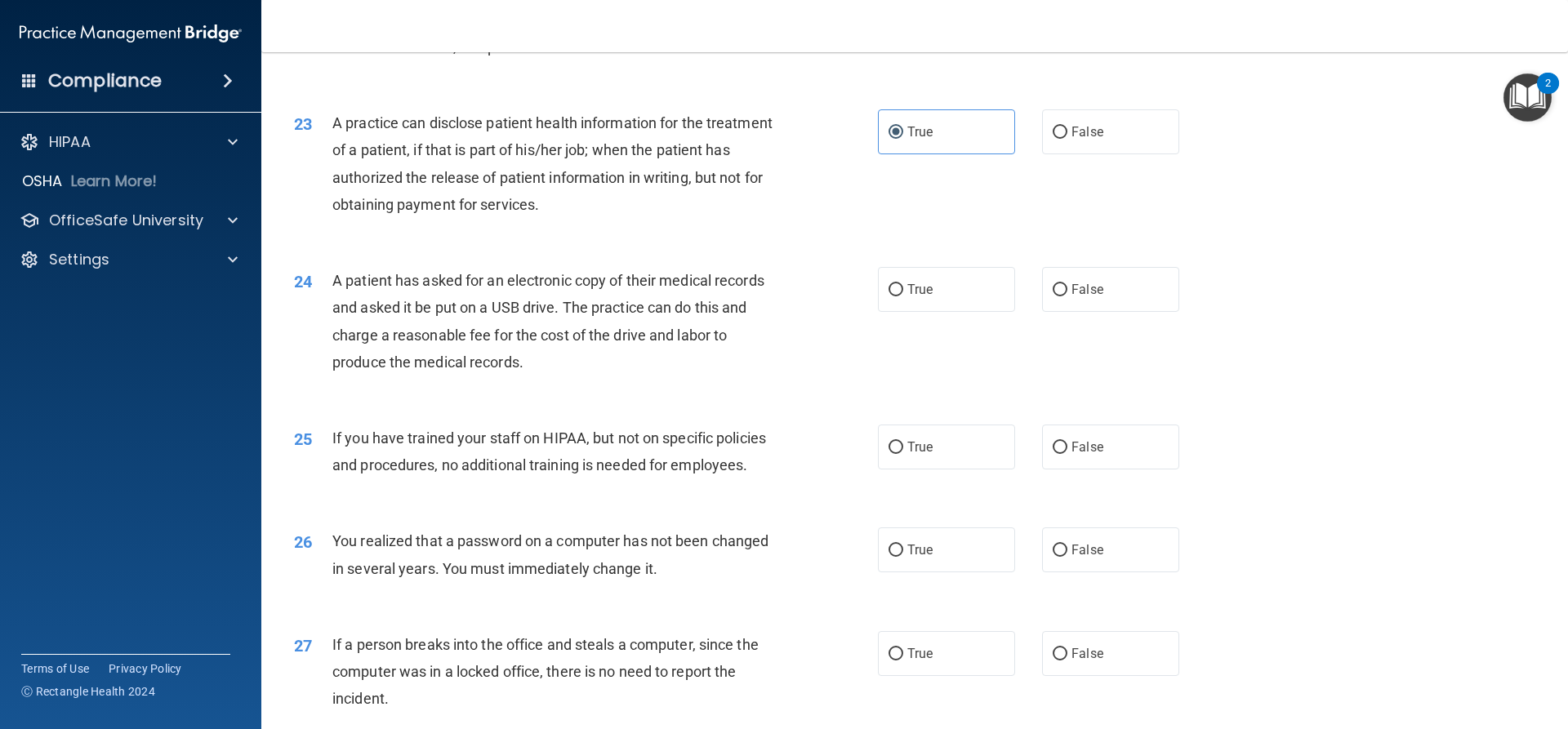
scroll to position [2612, 0]
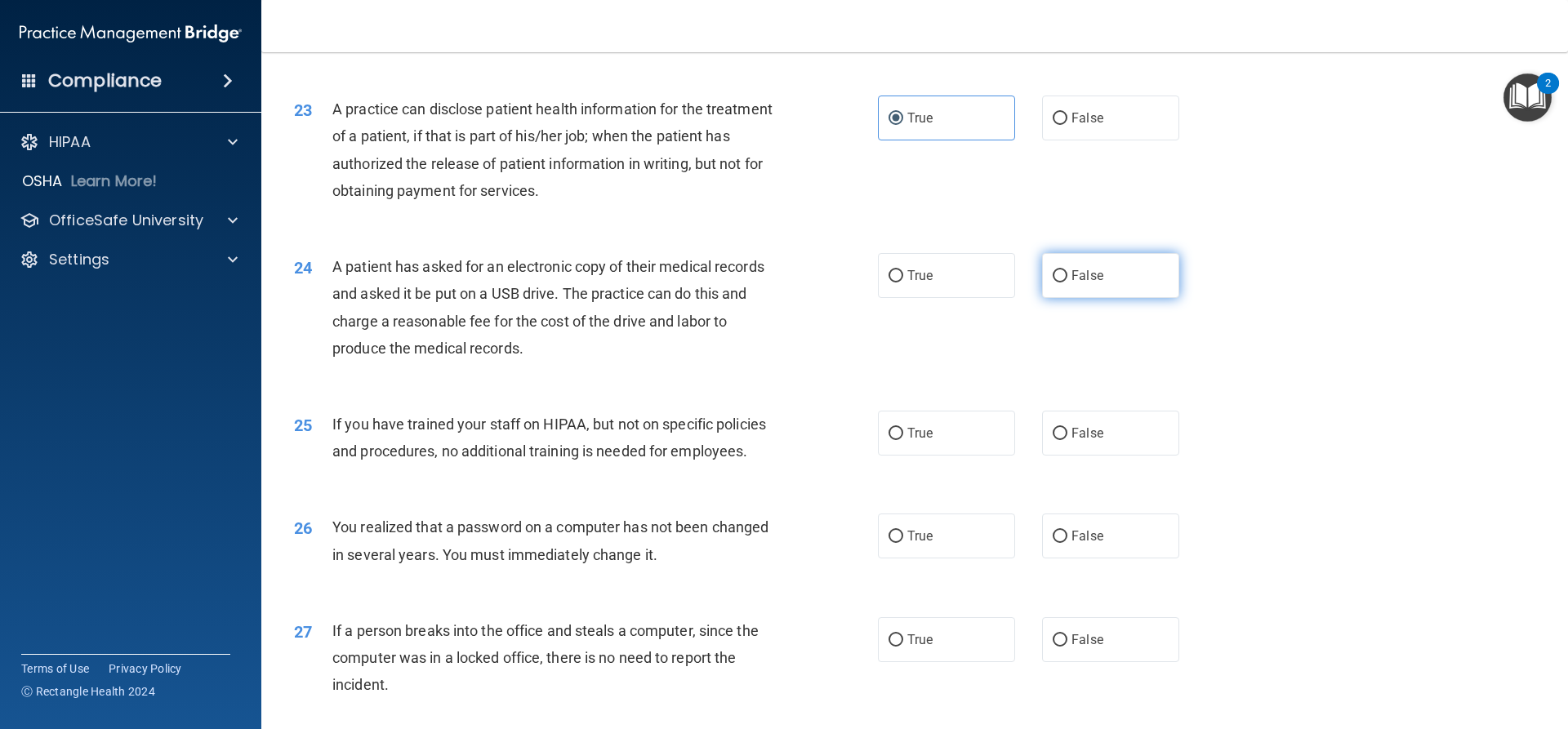
click at [1100, 298] on label "False" at bounding box center [1111, 275] width 137 height 45
click at [1067, 283] on input "False" at bounding box center [1061, 276] width 15 height 13
radio input "true"
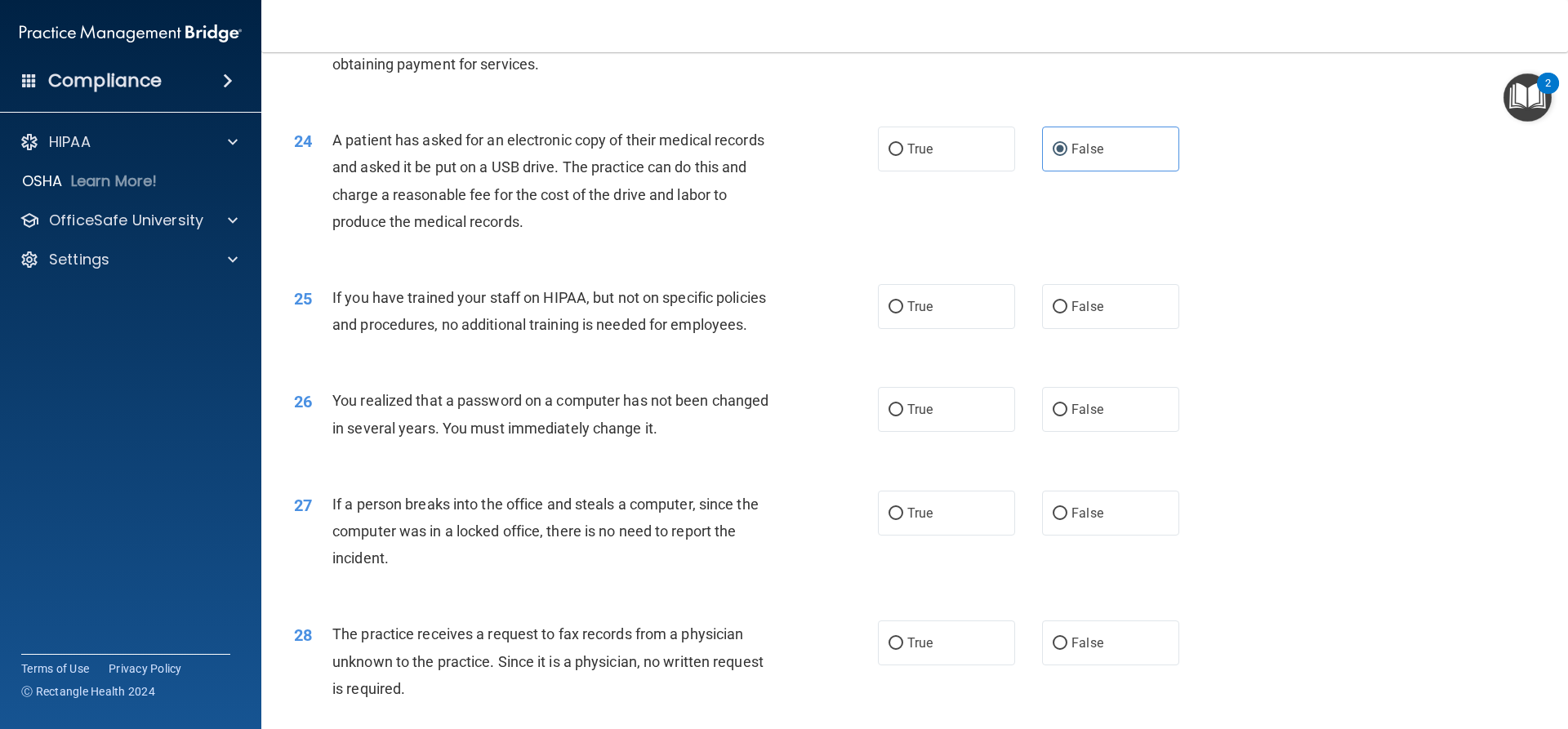
scroll to position [2776, 0]
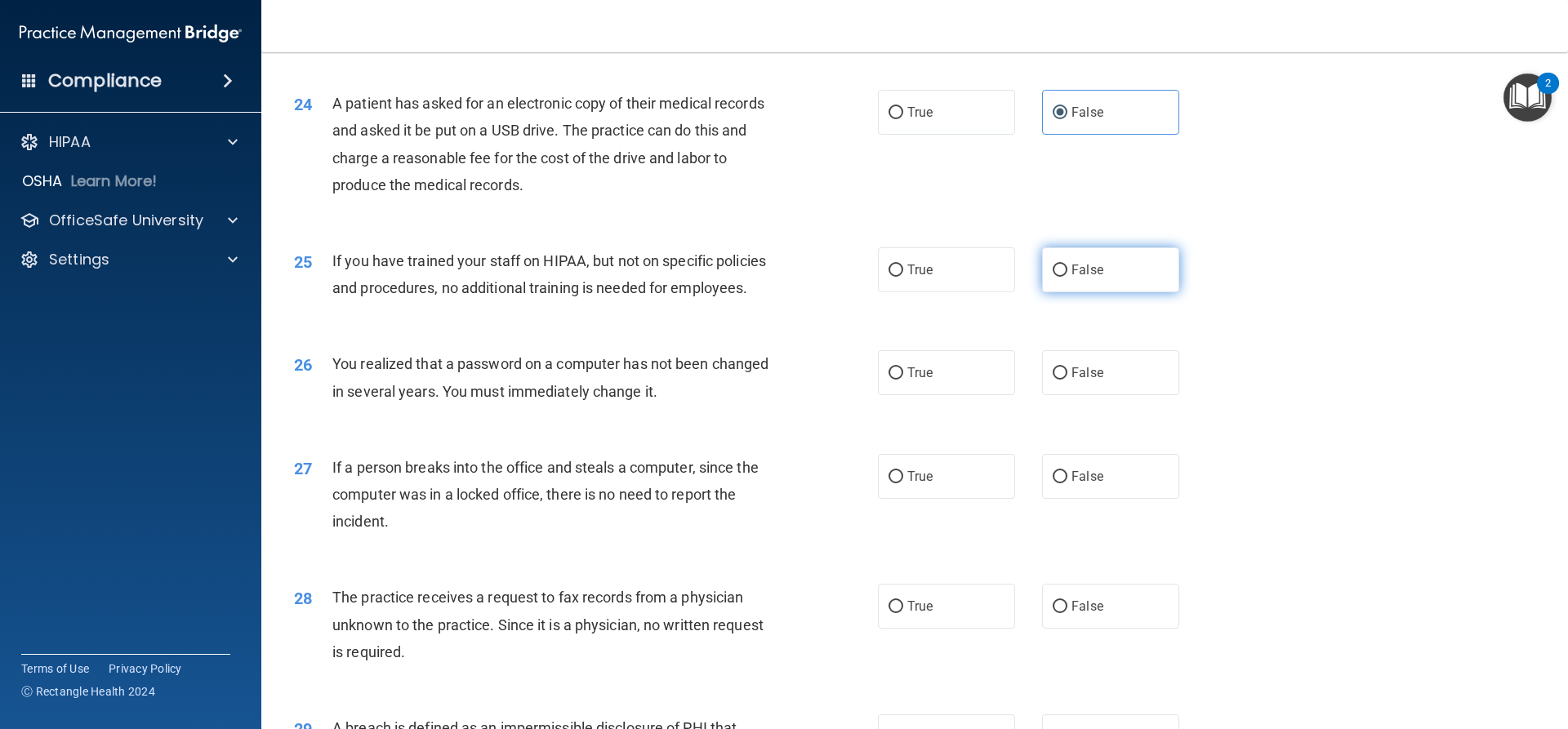
click at [1087, 278] on span "False" at bounding box center [1087, 269] width 32 height 16
click at [1067, 277] on input "False" at bounding box center [1061, 270] width 15 height 13
radio input "true"
click at [916, 380] on span "True" at bounding box center [920, 373] width 25 height 16
click at [904, 380] on input "True" at bounding box center [896, 373] width 15 height 13
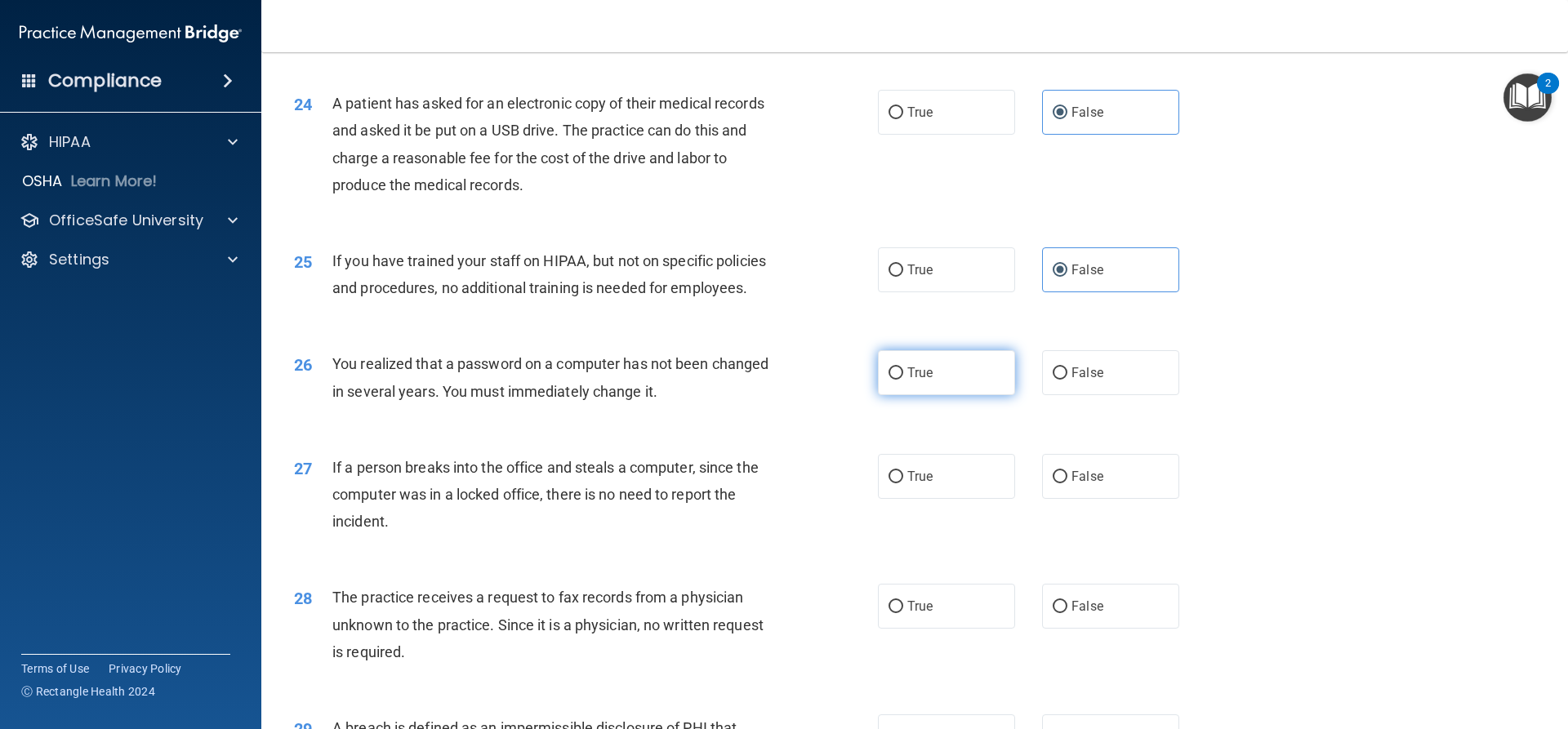
radio input "true"
click at [1132, 395] on label "False" at bounding box center [1111, 373] width 137 height 45
click at [1067, 380] on input "False" at bounding box center [1061, 373] width 15 height 13
radio input "true"
click at [938, 395] on label "True" at bounding box center [946, 373] width 137 height 45
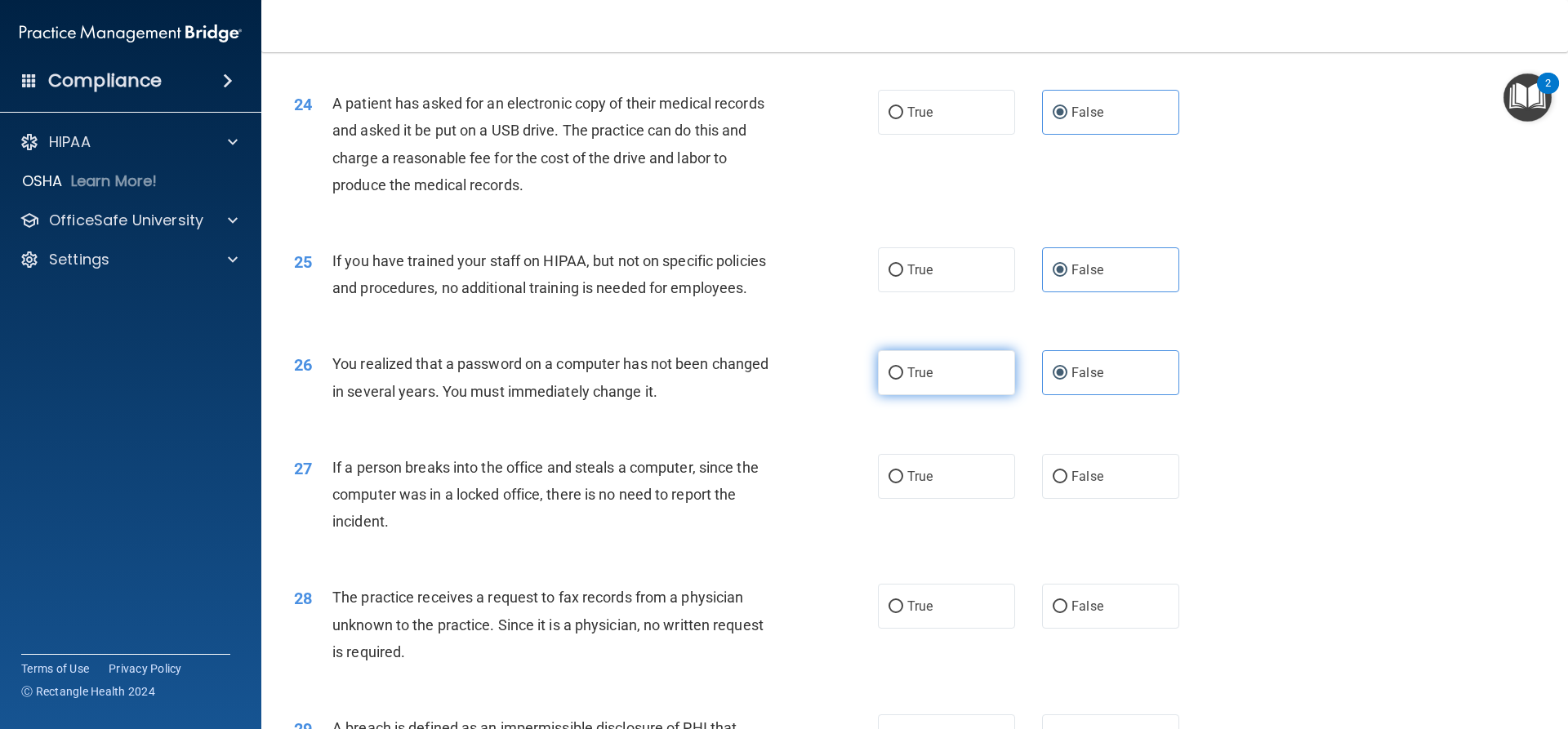
click at [904, 380] on input "True" at bounding box center [896, 373] width 15 height 13
radio input "true"
radio input "false"
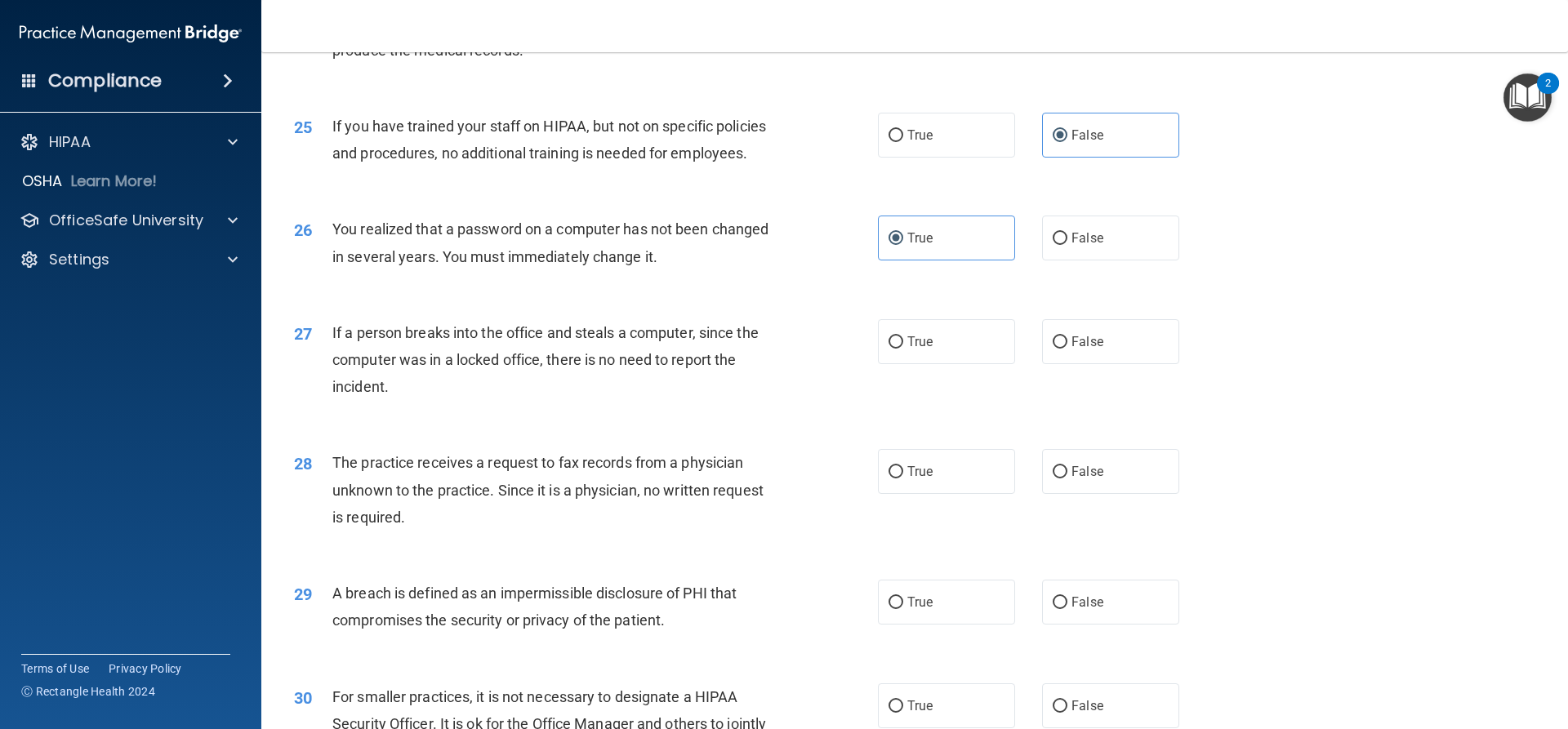
scroll to position [2939, 0]
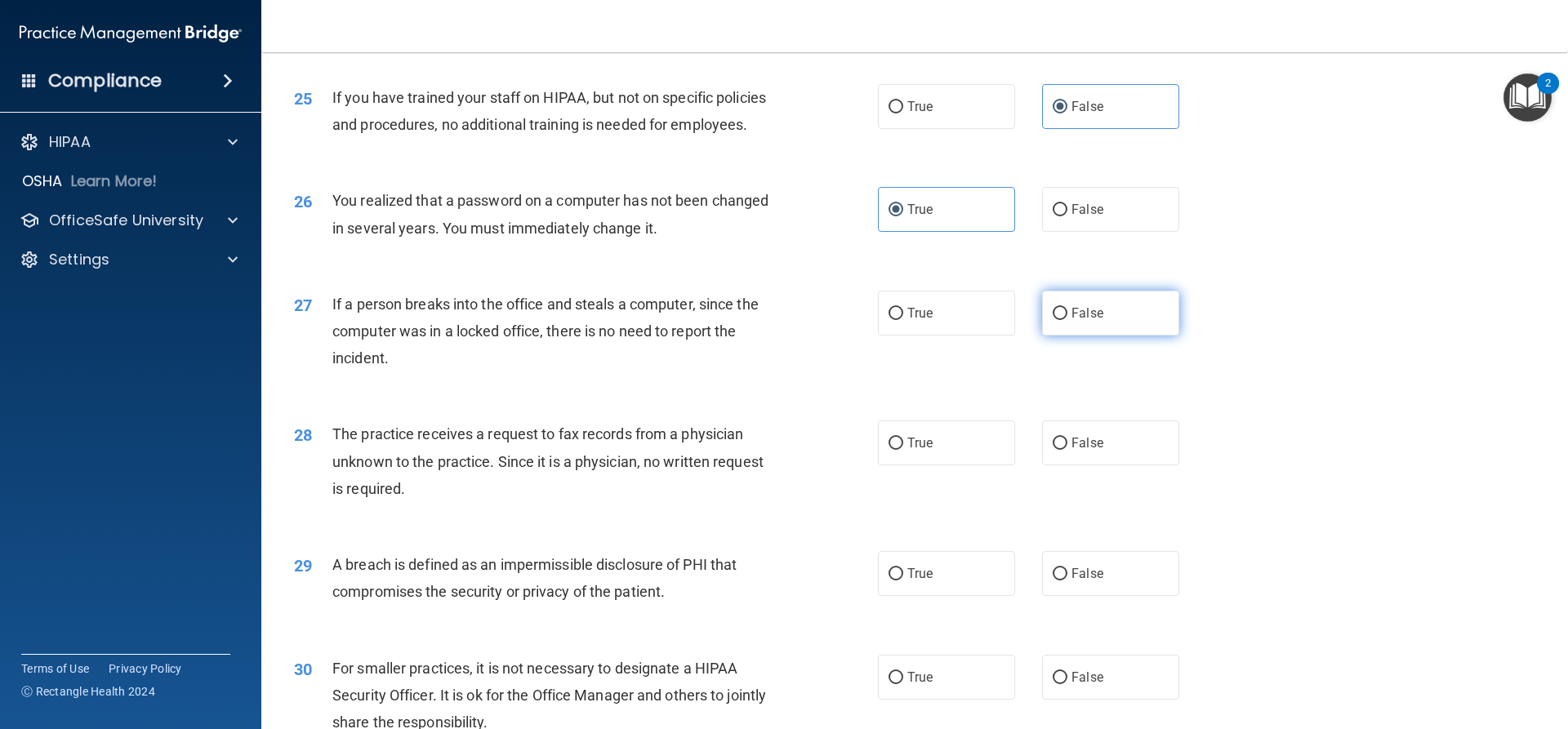
click at [1093, 335] on label "False" at bounding box center [1111, 313] width 137 height 45
click at [1067, 320] on input "False" at bounding box center [1061, 314] width 15 height 13
radio input "true"
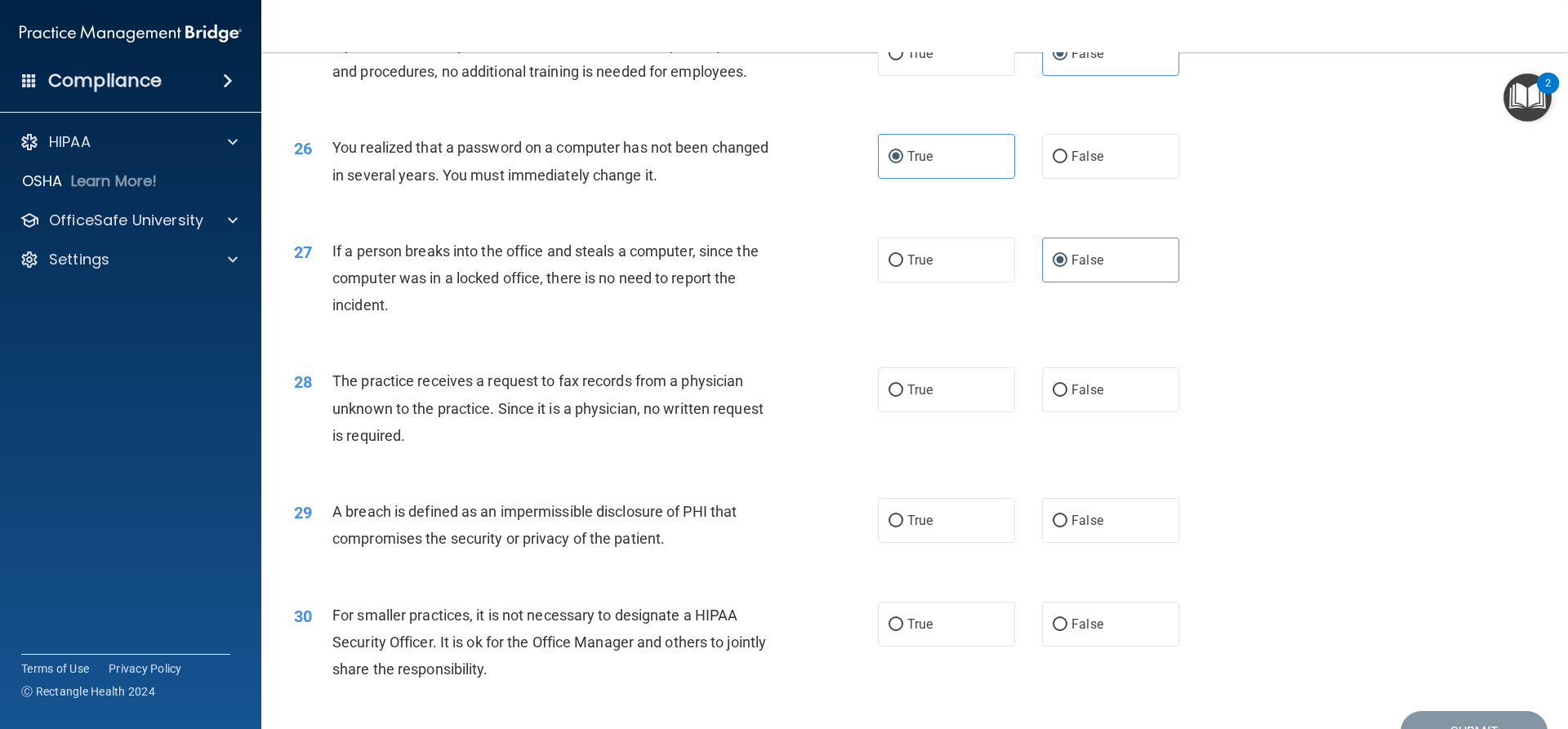
scroll to position [3021, 0]
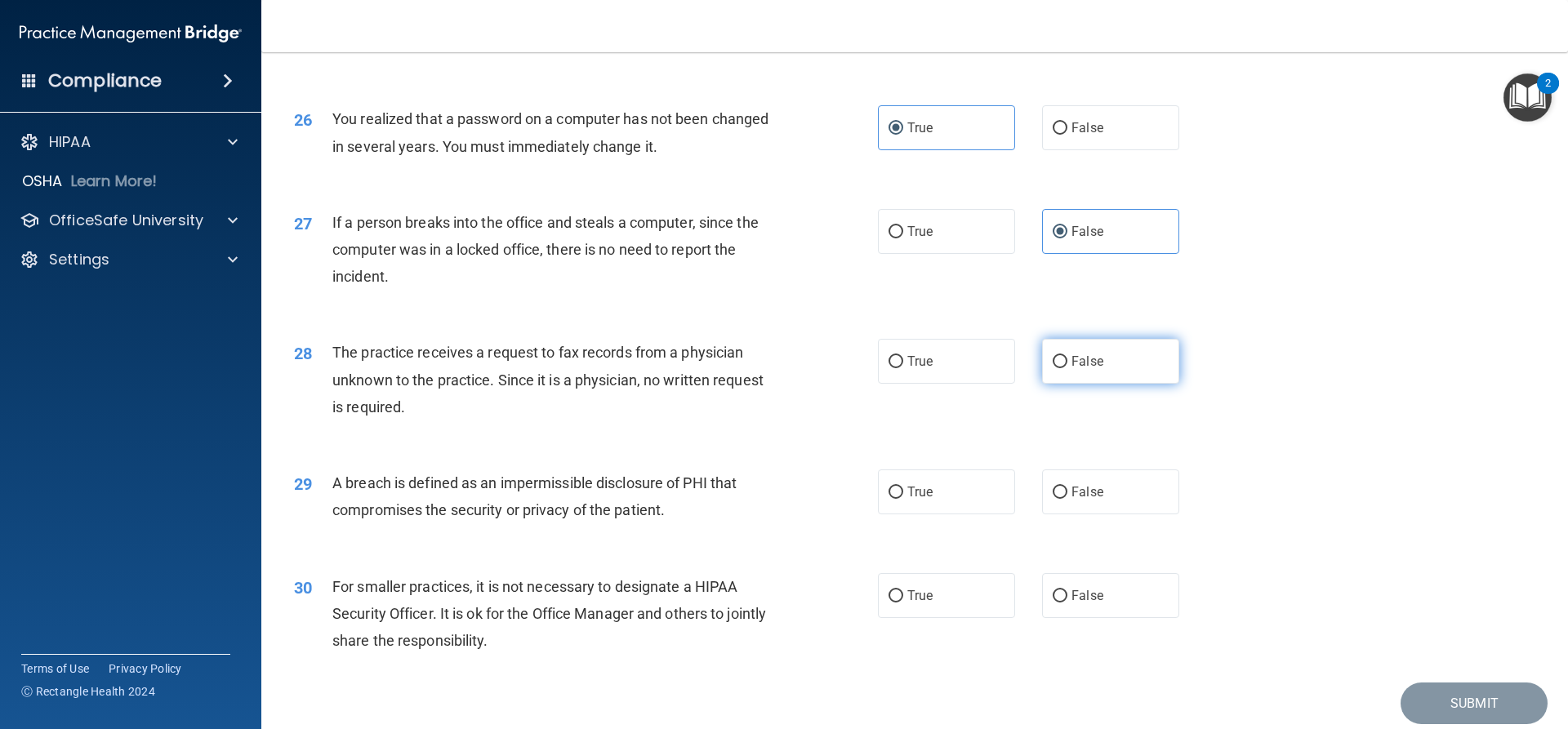
click at [1126, 384] on label "False" at bounding box center [1111, 361] width 137 height 45
click at [1067, 368] on input "False" at bounding box center [1061, 362] width 15 height 13
radio input "true"
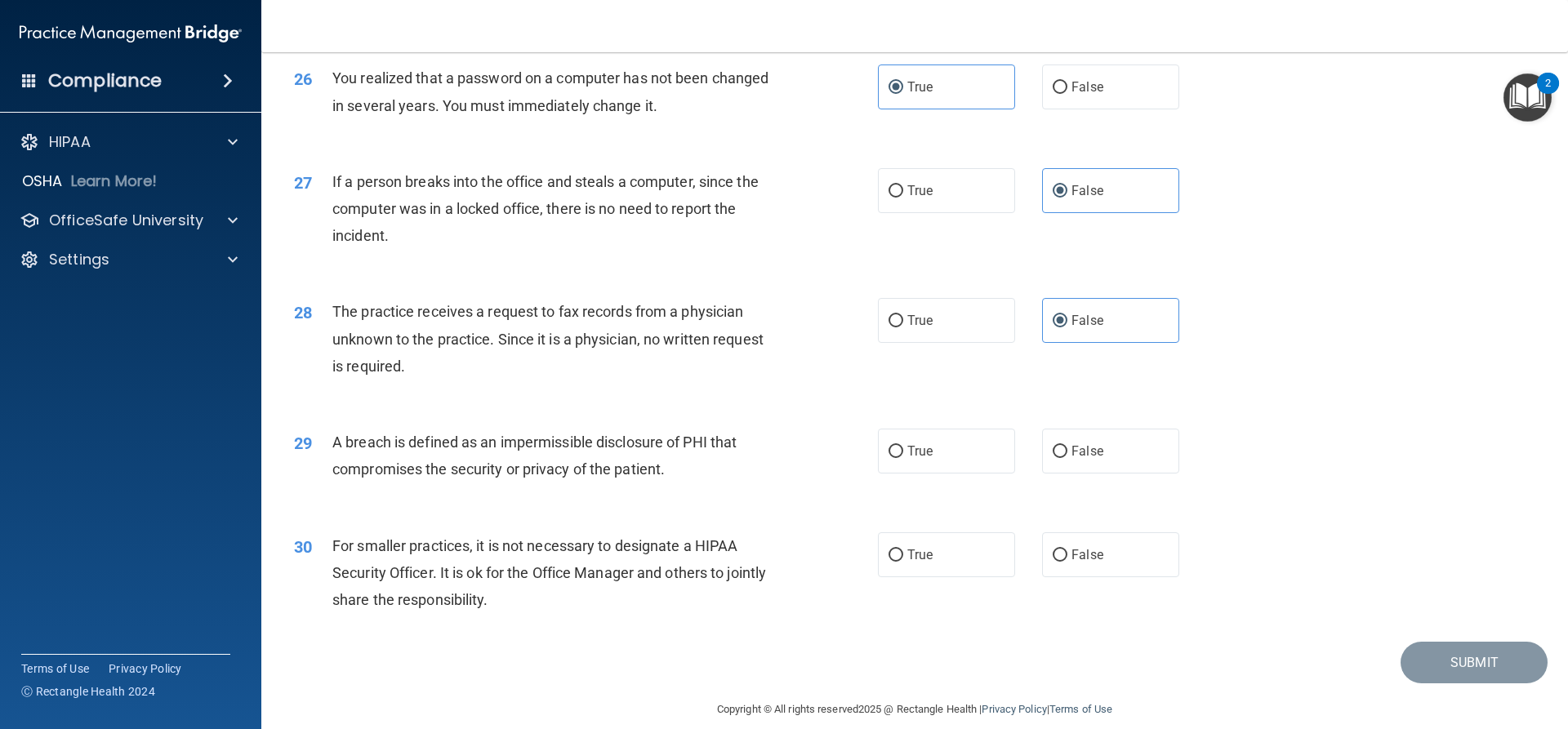
scroll to position [3135, 0]
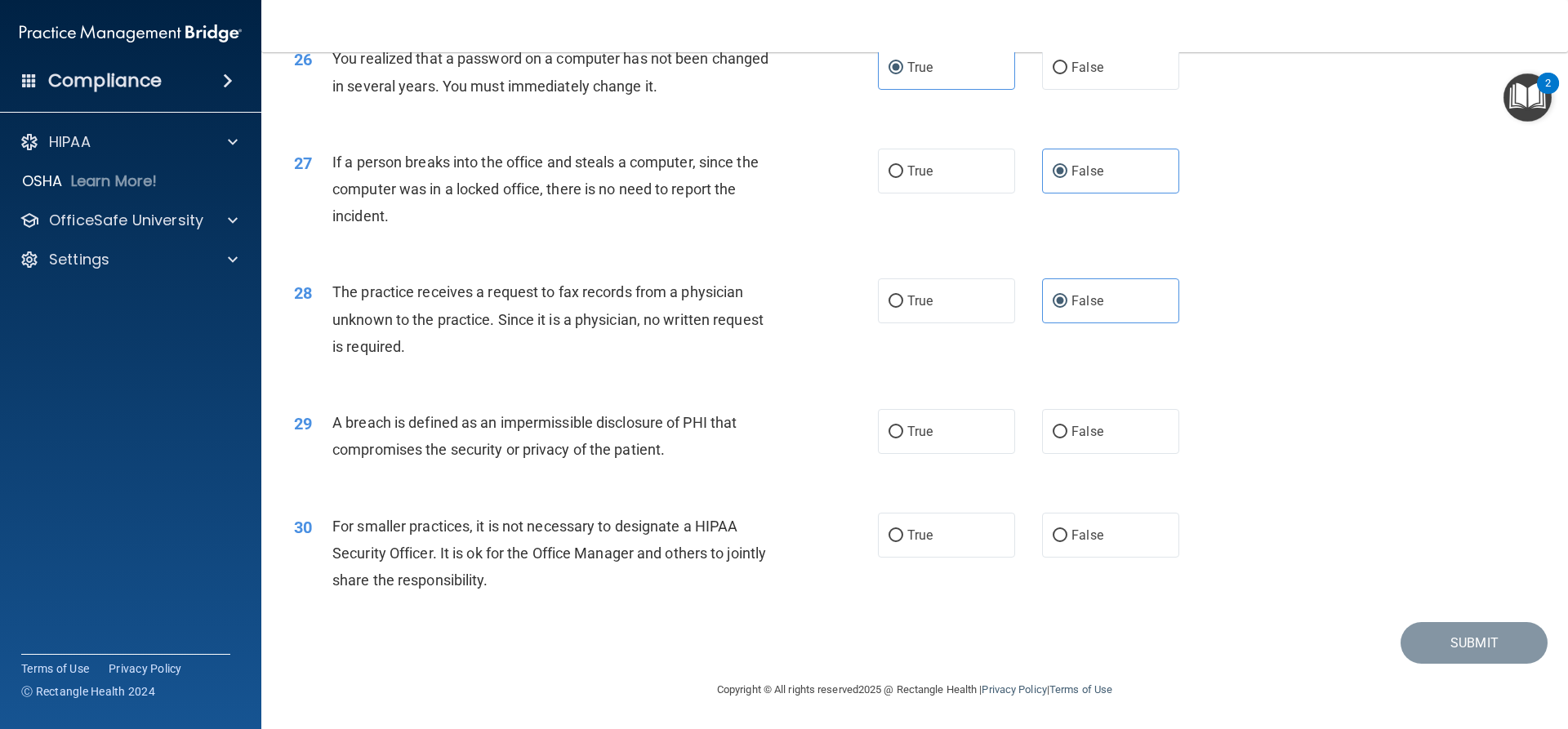
click at [1483, 478] on div "29 A breach is defined as an impermissible disclosure of PHI that compromises t…" at bounding box center [915, 440] width 1266 height 103
click at [878, 414] on label "True" at bounding box center [946, 431] width 137 height 45
click at [889, 426] on input "True" at bounding box center [896, 432] width 15 height 13
radio input "true"
click at [1117, 534] on label "False" at bounding box center [1111, 535] width 137 height 45
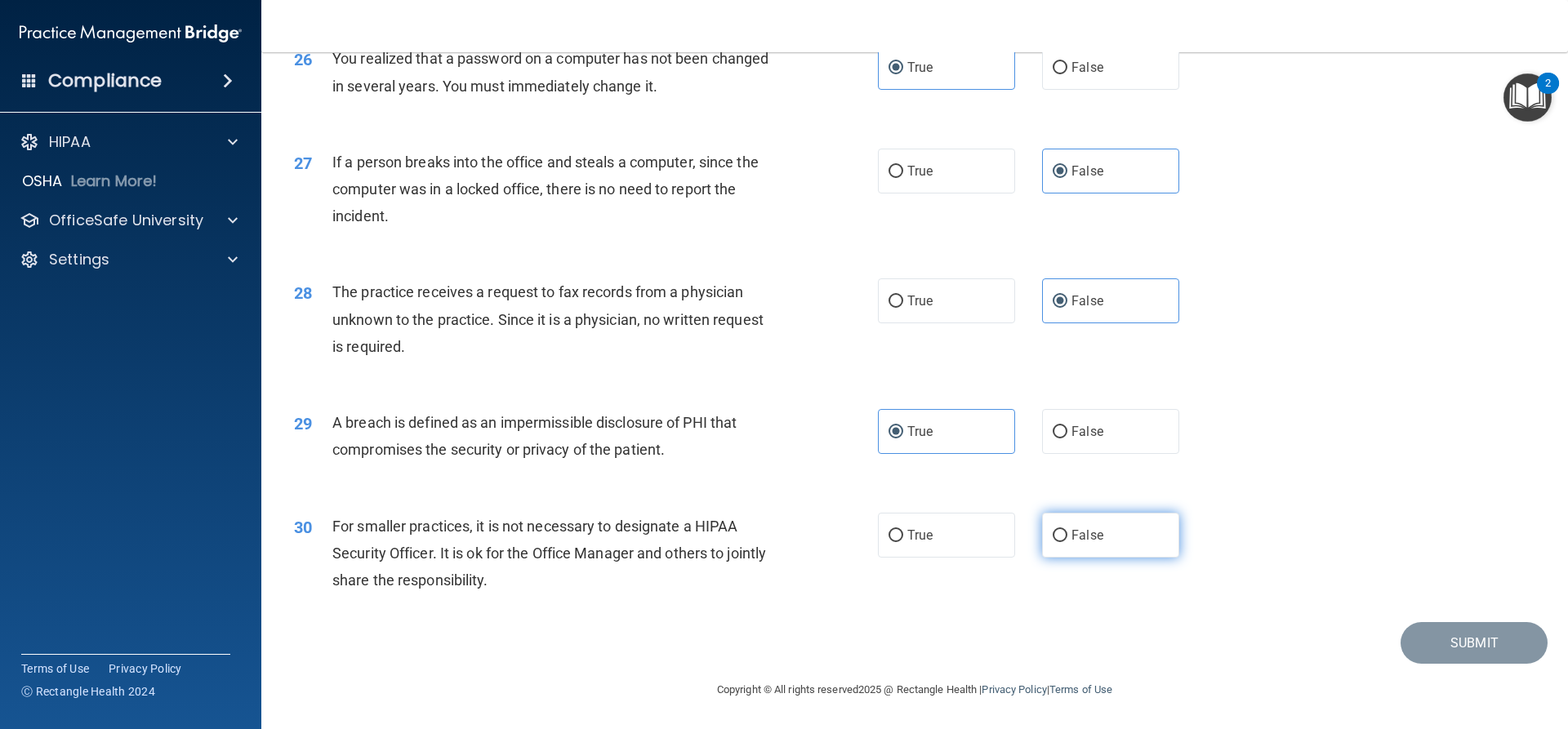
click at [1067, 534] on input "False" at bounding box center [1061, 535] width 15 height 13
radio input "true"
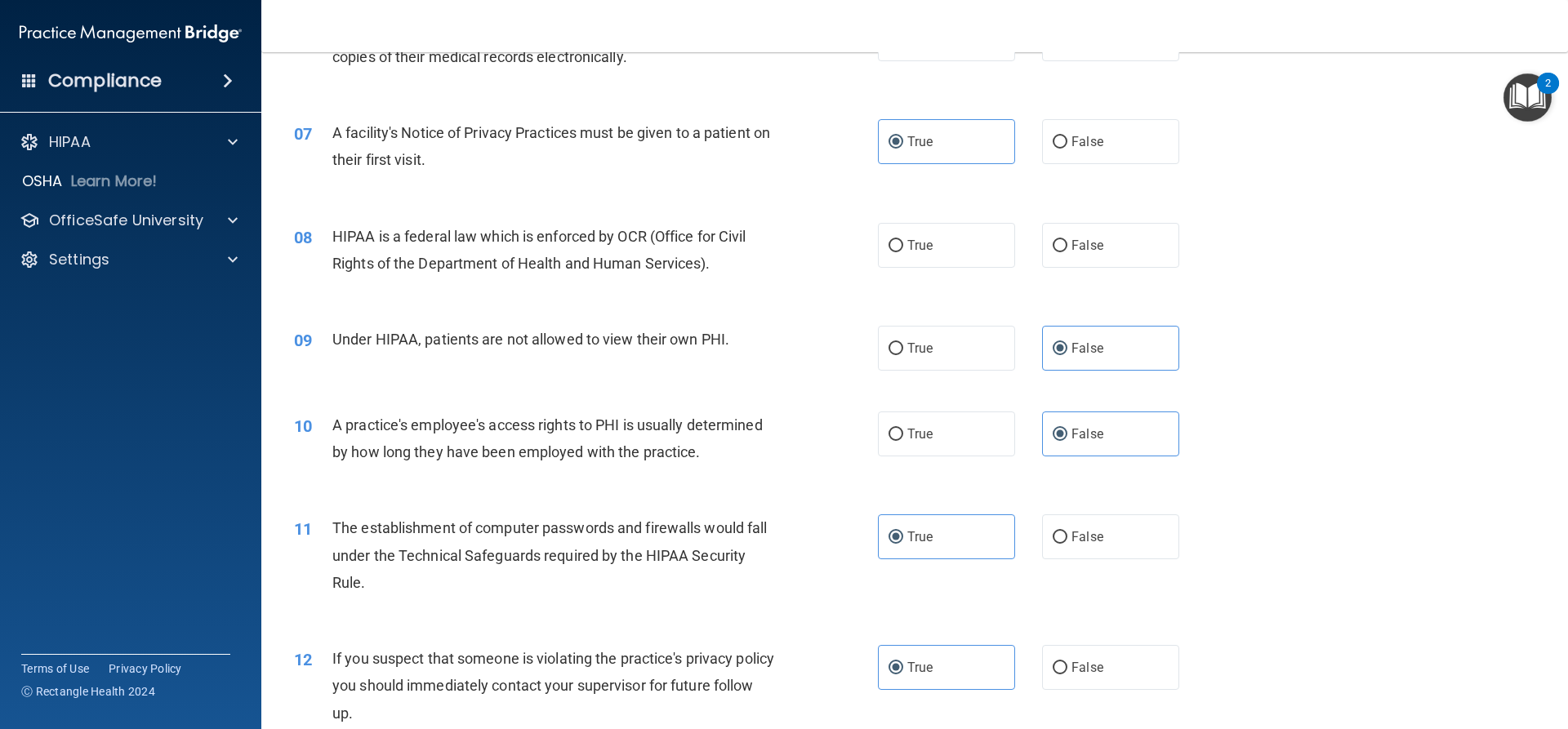
drag, startPoint x: 1467, startPoint y: 212, endPoint x: 1472, endPoint y: 198, distance: 14.9
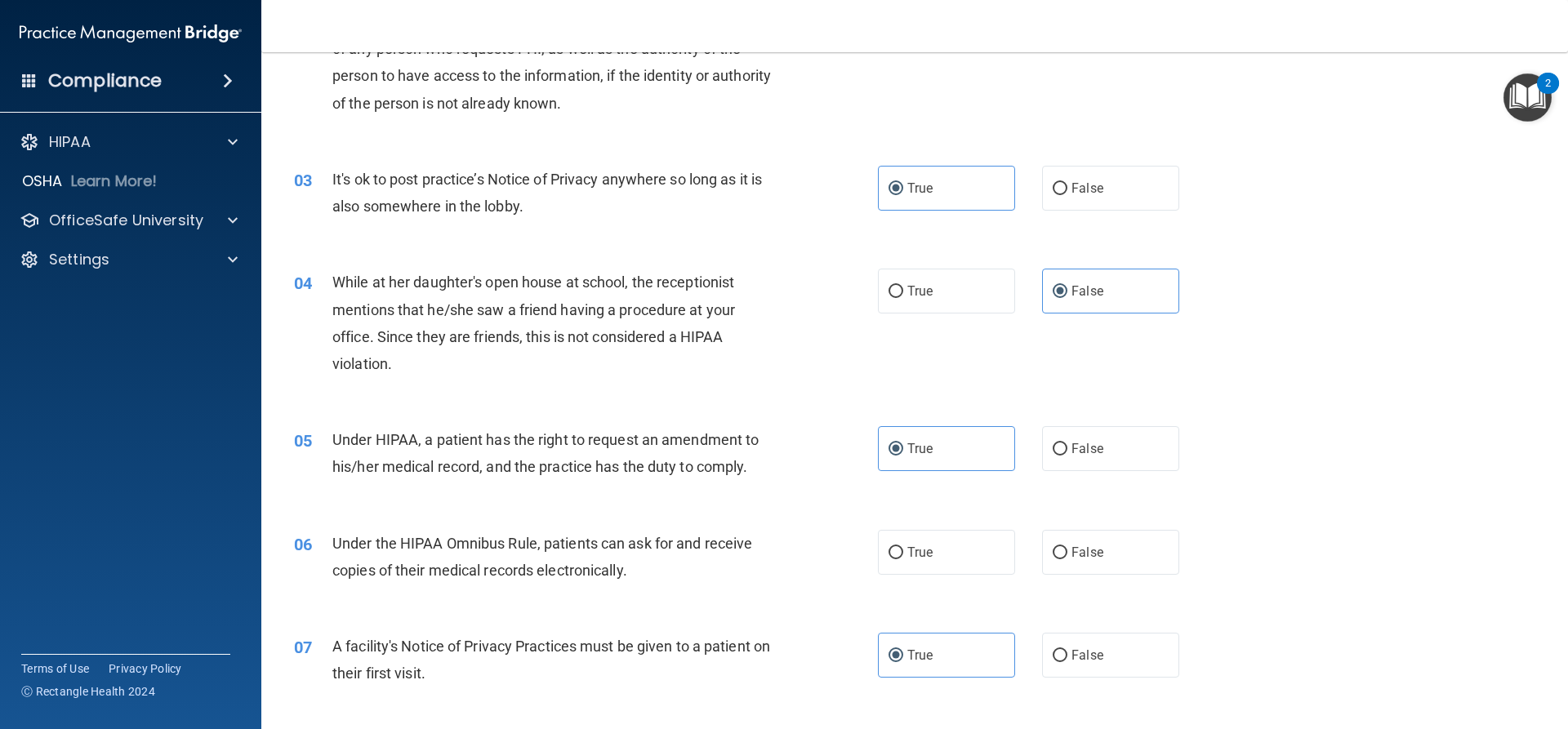
scroll to position [408, 0]
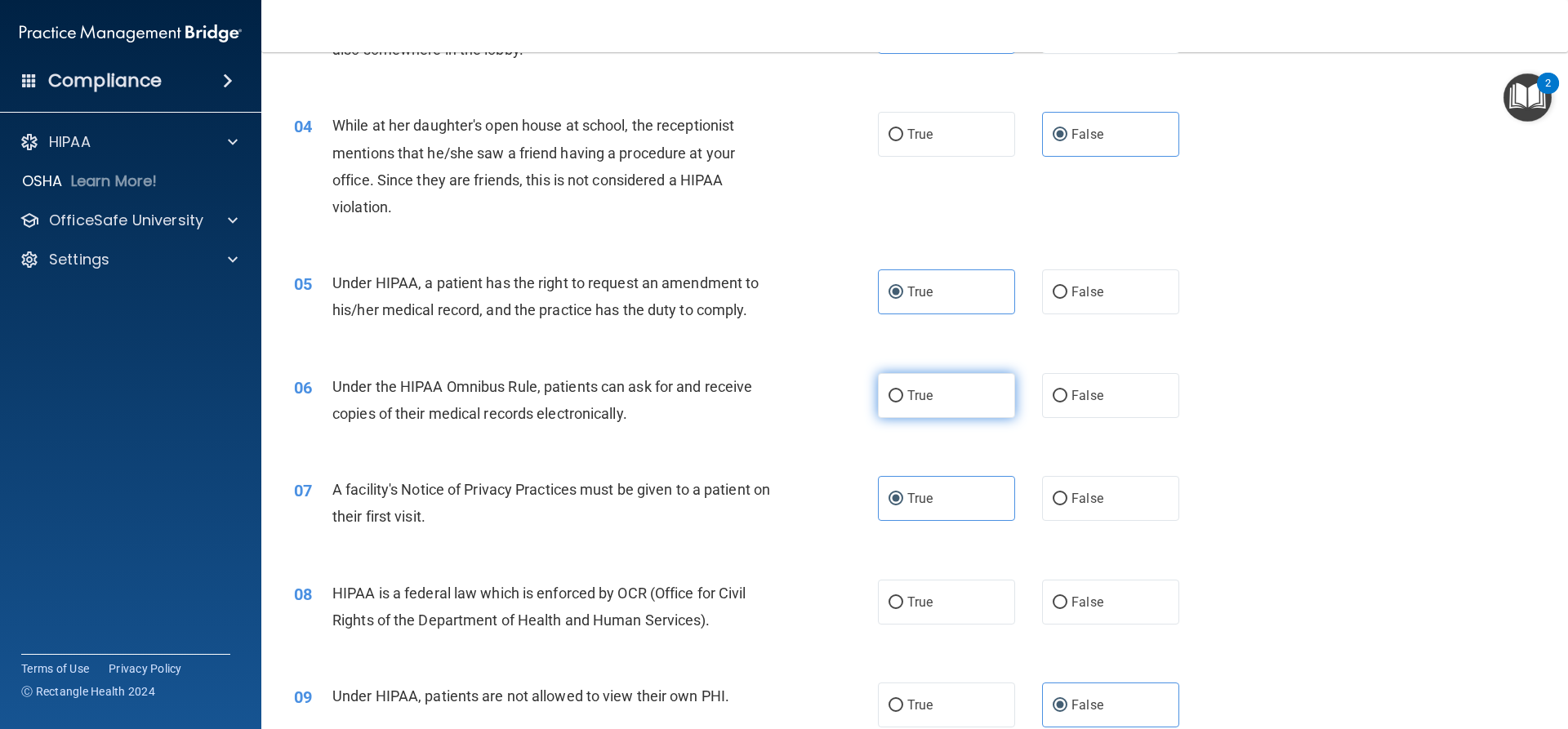
click at [907, 390] on span "True" at bounding box center [920, 395] width 25 height 16
click at [904, 390] on input "True" at bounding box center [896, 396] width 15 height 13
radio input "true"
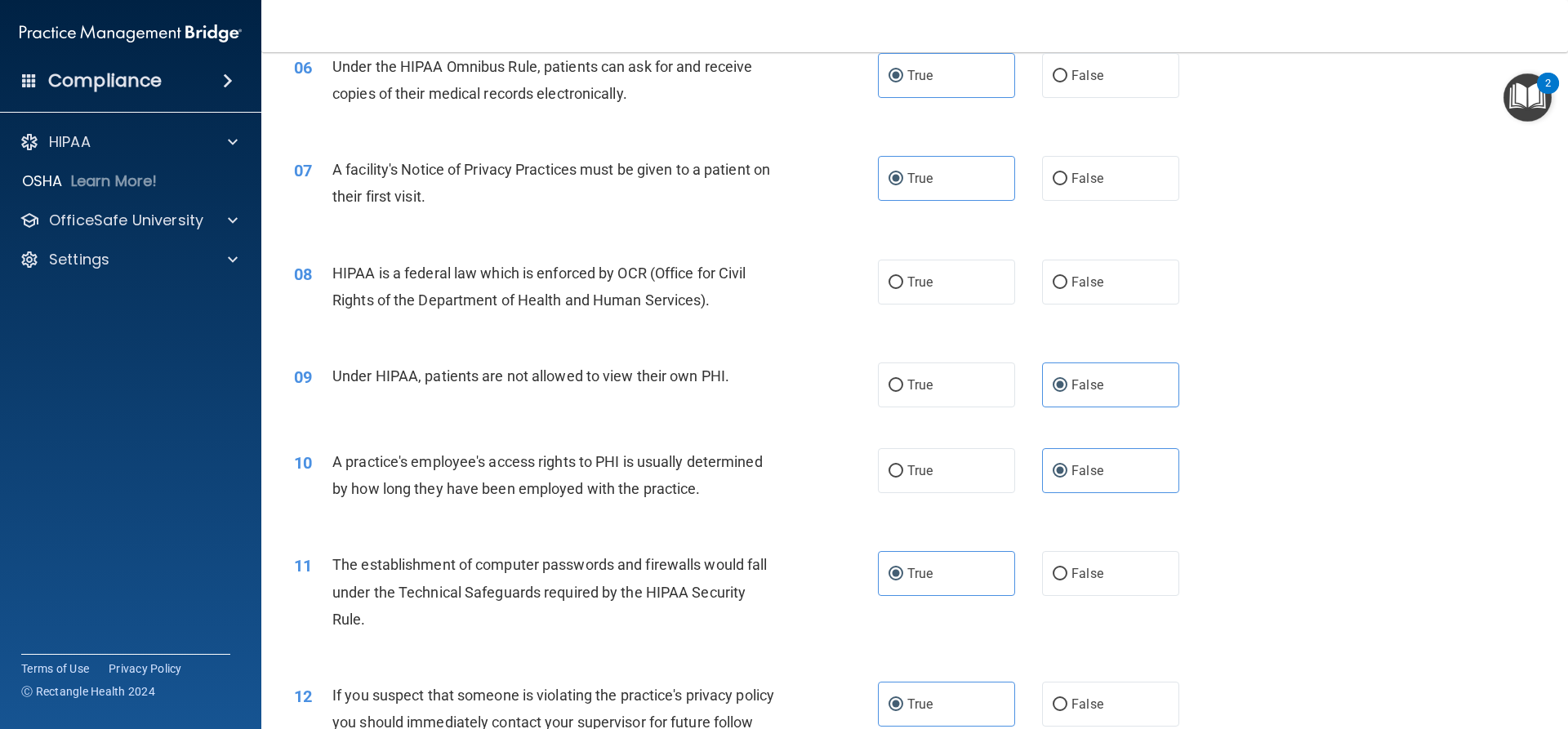
scroll to position [653, 0]
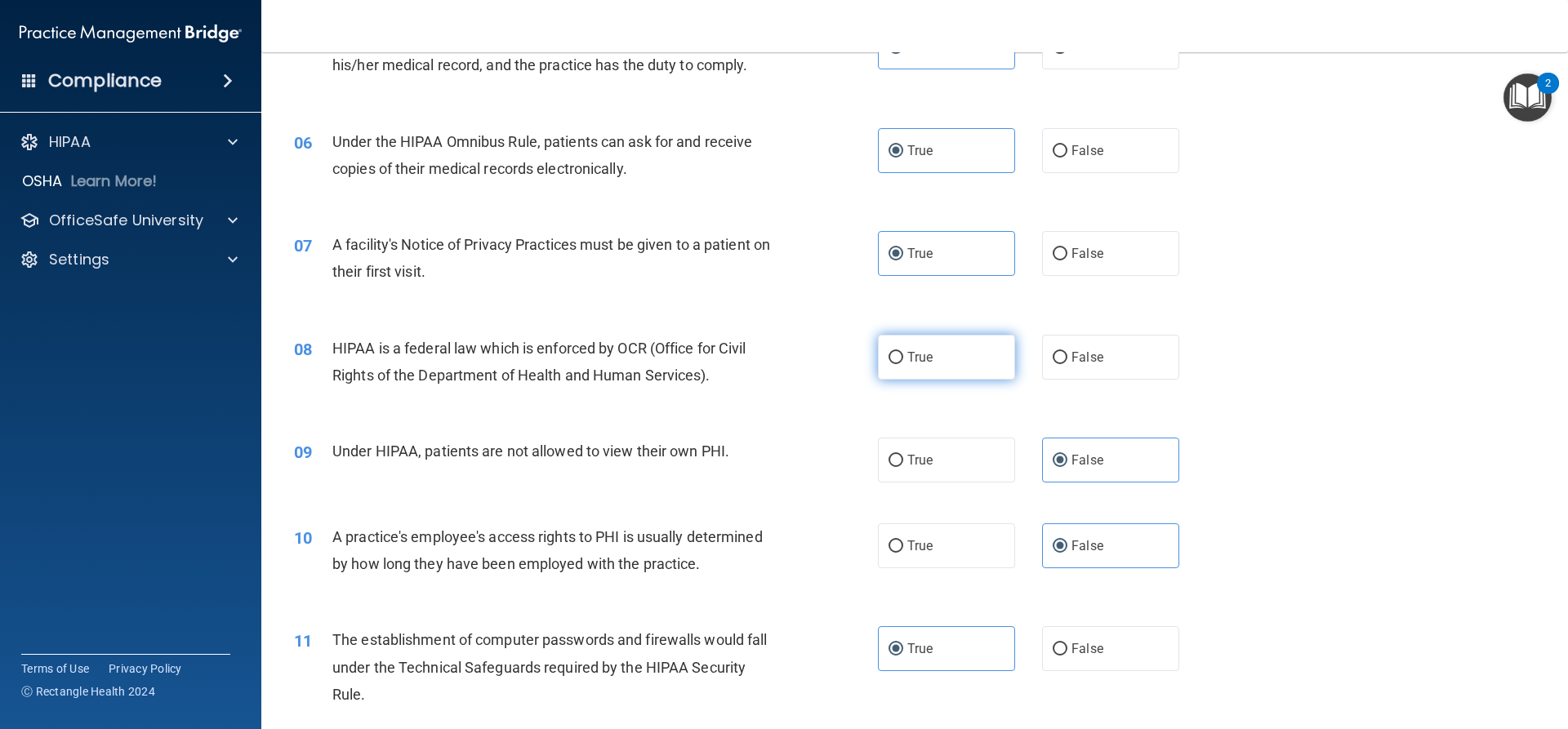
click at [945, 347] on label "True" at bounding box center [946, 357] width 137 height 45
click at [904, 352] on input "True" at bounding box center [896, 358] width 15 height 13
radio input "true"
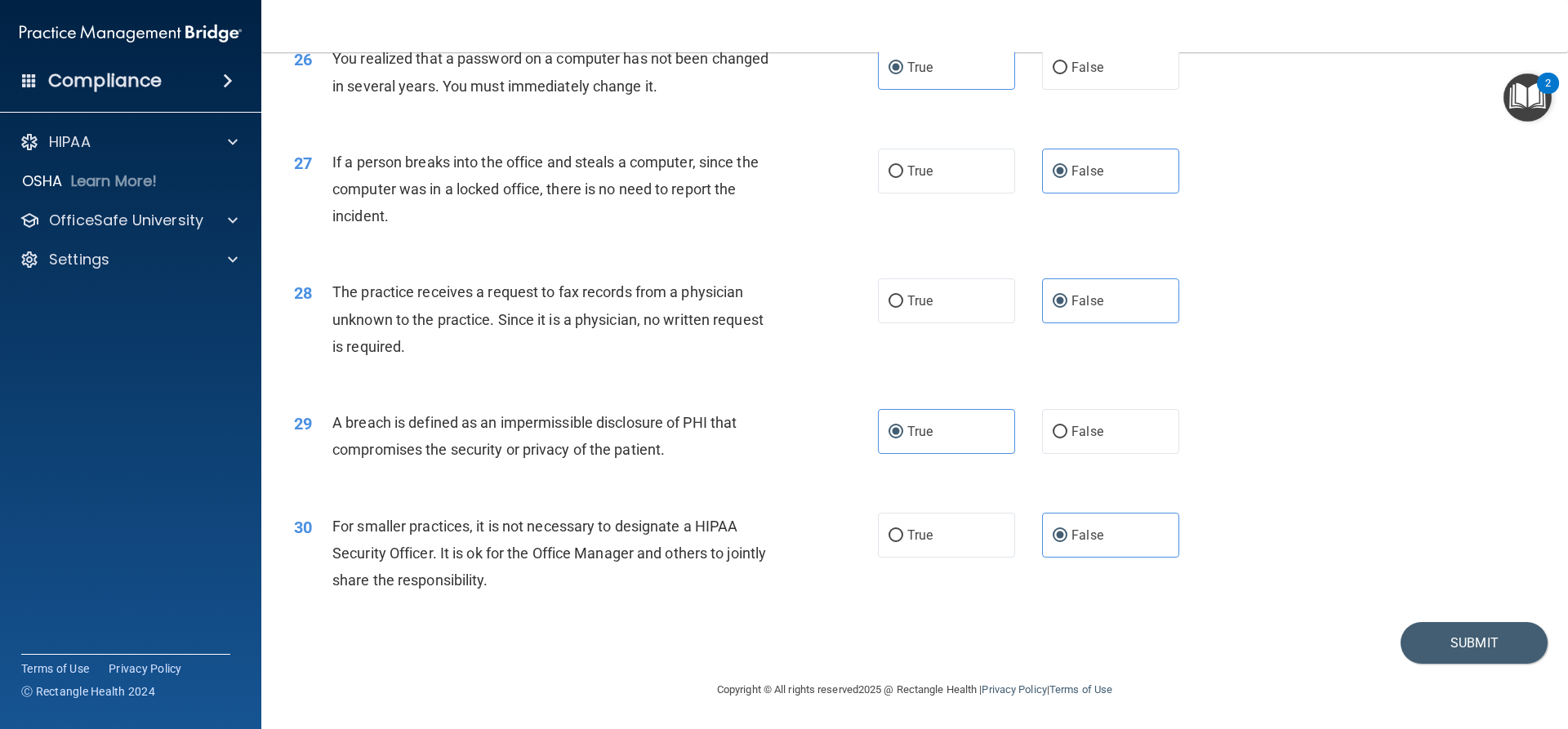
scroll to position [3135, 0]
click at [918, 301] on span "True" at bounding box center [920, 300] width 25 height 16
click at [904, 301] on input "True" at bounding box center [896, 301] width 15 height 13
radio input "true"
radio input "false"
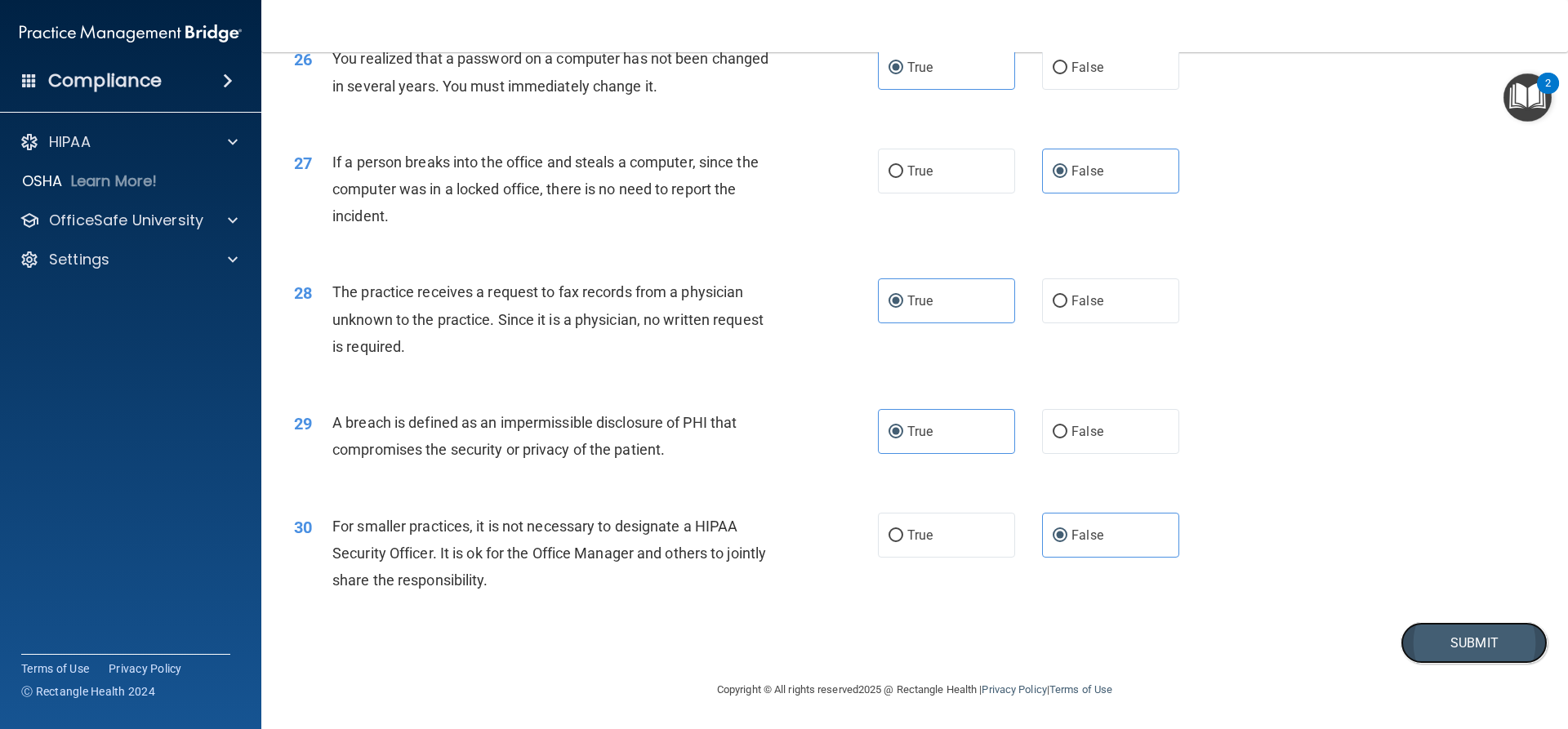
click at [1409, 642] on button "Submit" at bounding box center [1475, 643] width 147 height 42
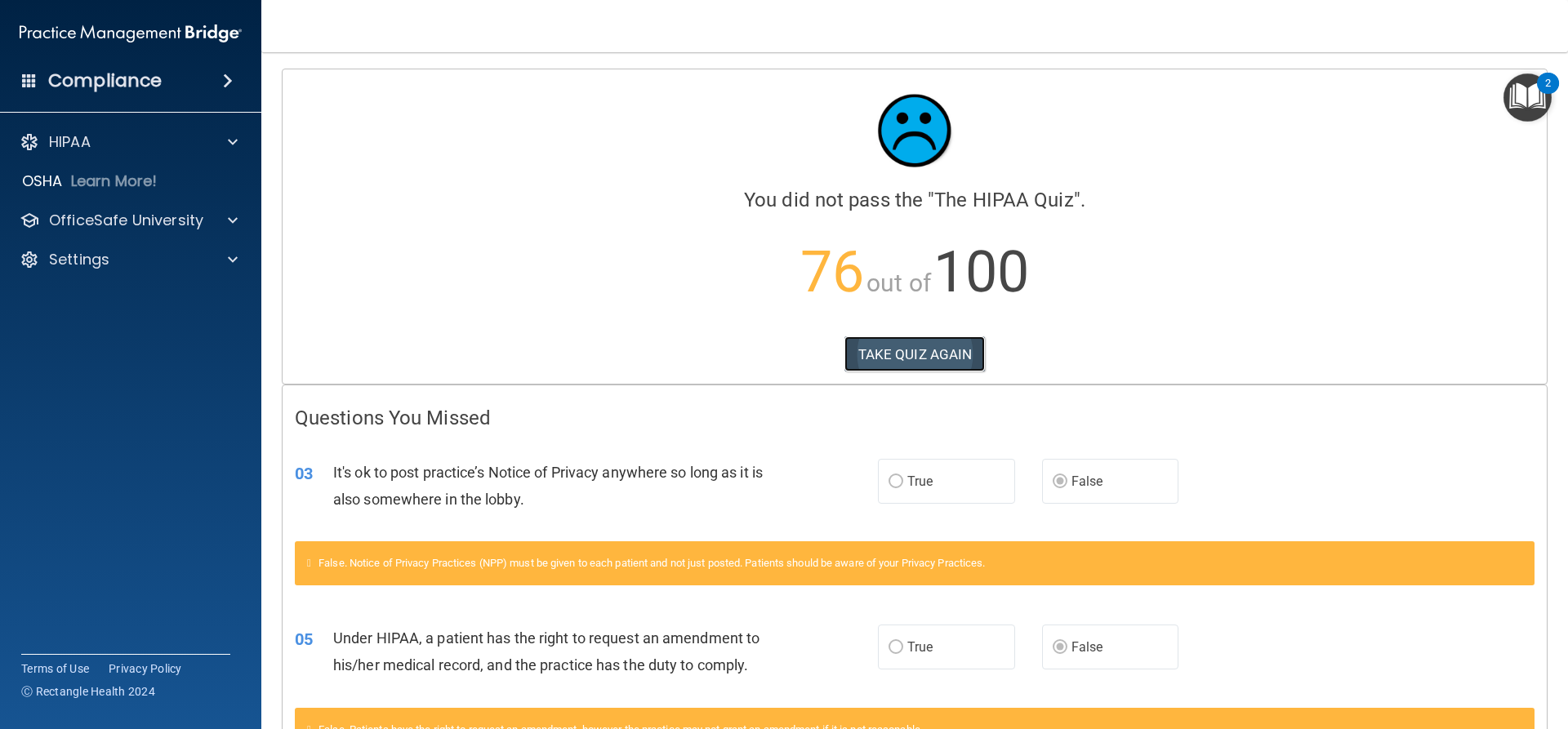
click at [890, 361] on button "TAKE QUIZ AGAIN" at bounding box center [915, 354] width 141 height 36
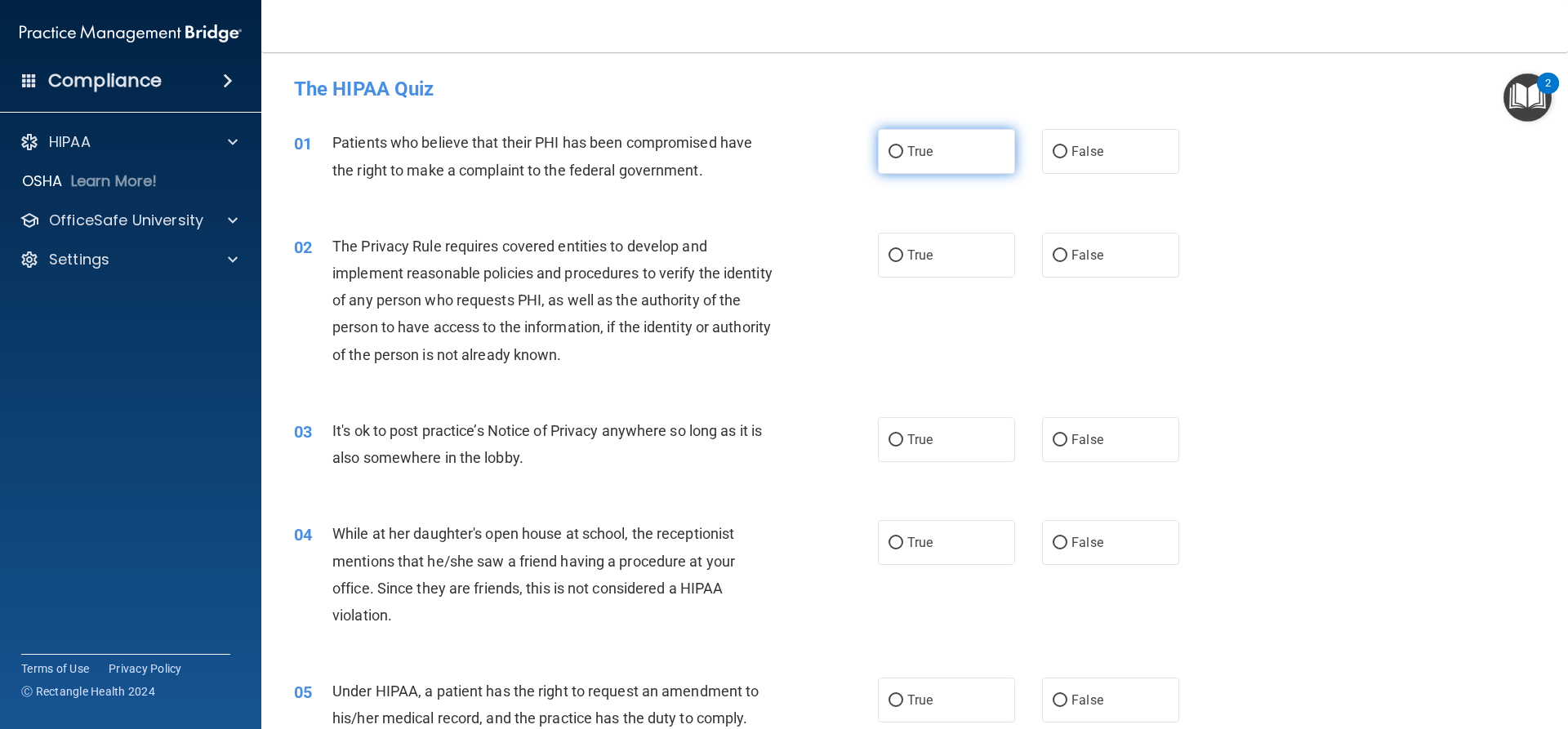
click at [919, 149] on span "True" at bounding box center [920, 151] width 25 height 16
click at [904, 149] on input "True" at bounding box center [896, 152] width 15 height 13
radio input "true"
click at [1102, 443] on label "False" at bounding box center [1111, 440] width 137 height 45
click at [1067, 443] on input "False" at bounding box center [1061, 440] width 15 height 13
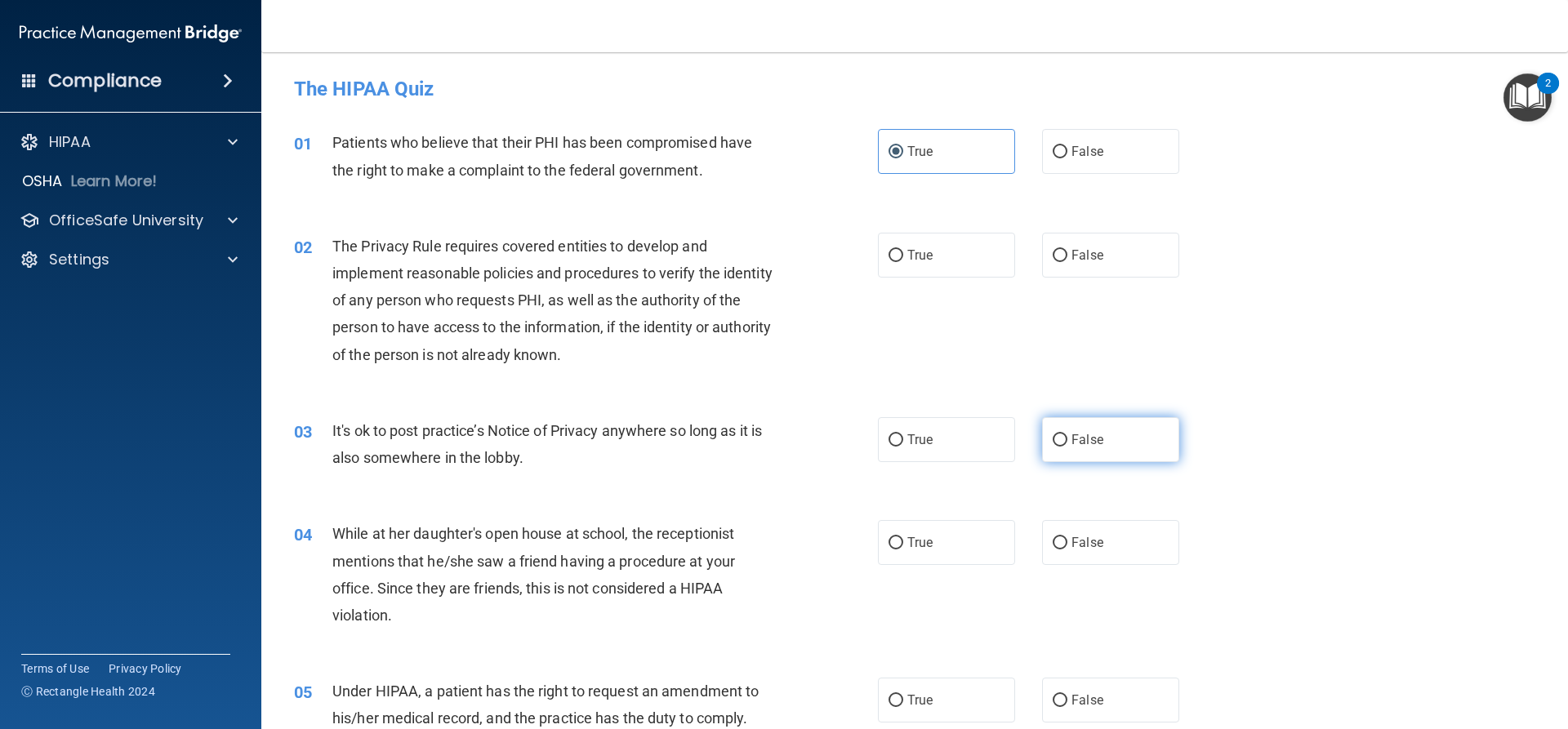
radio input "true"
click at [943, 255] on label "True" at bounding box center [946, 255] width 137 height 45
click at [904, 255] on input "True" at bounding box center [896, 256] width 15 height 13
radio input "true"
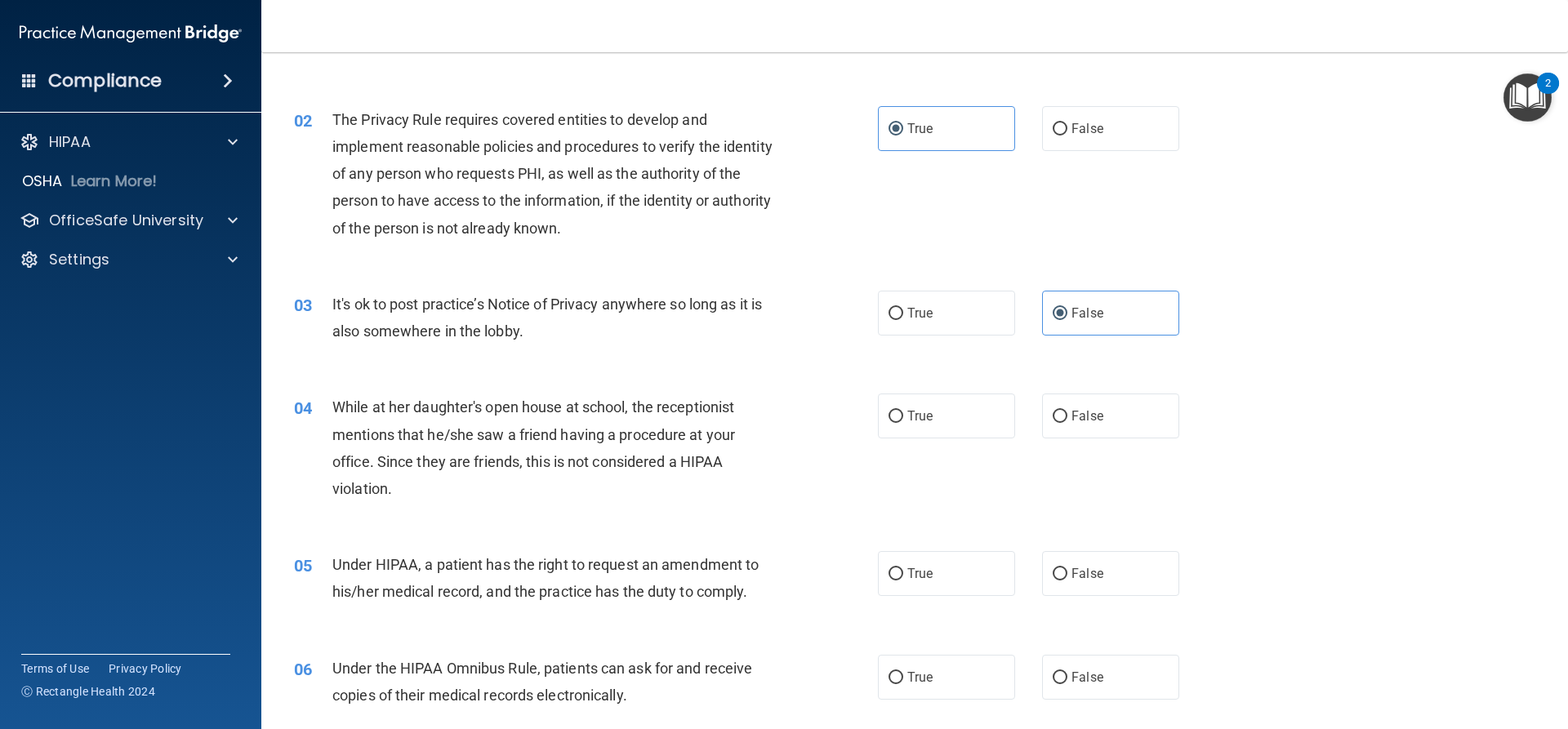
scroll to position [163, 0]
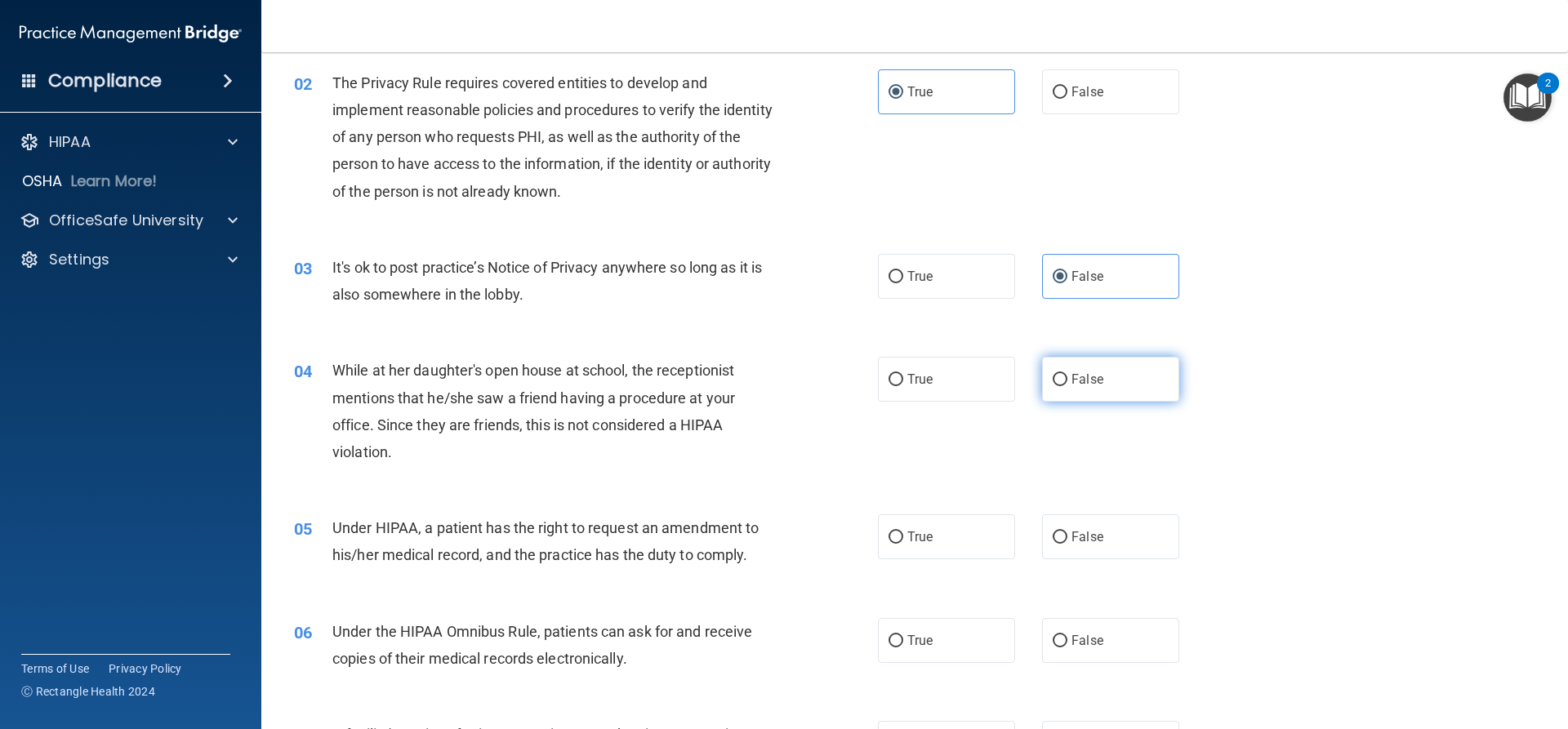
click at [1072, 382] on span "False" at bounding box center [1087, 379] width 32 height 16
click at [1067, 382] on input "False" at bounding box center [1061, 380] width 15 height 13
radio input "true"
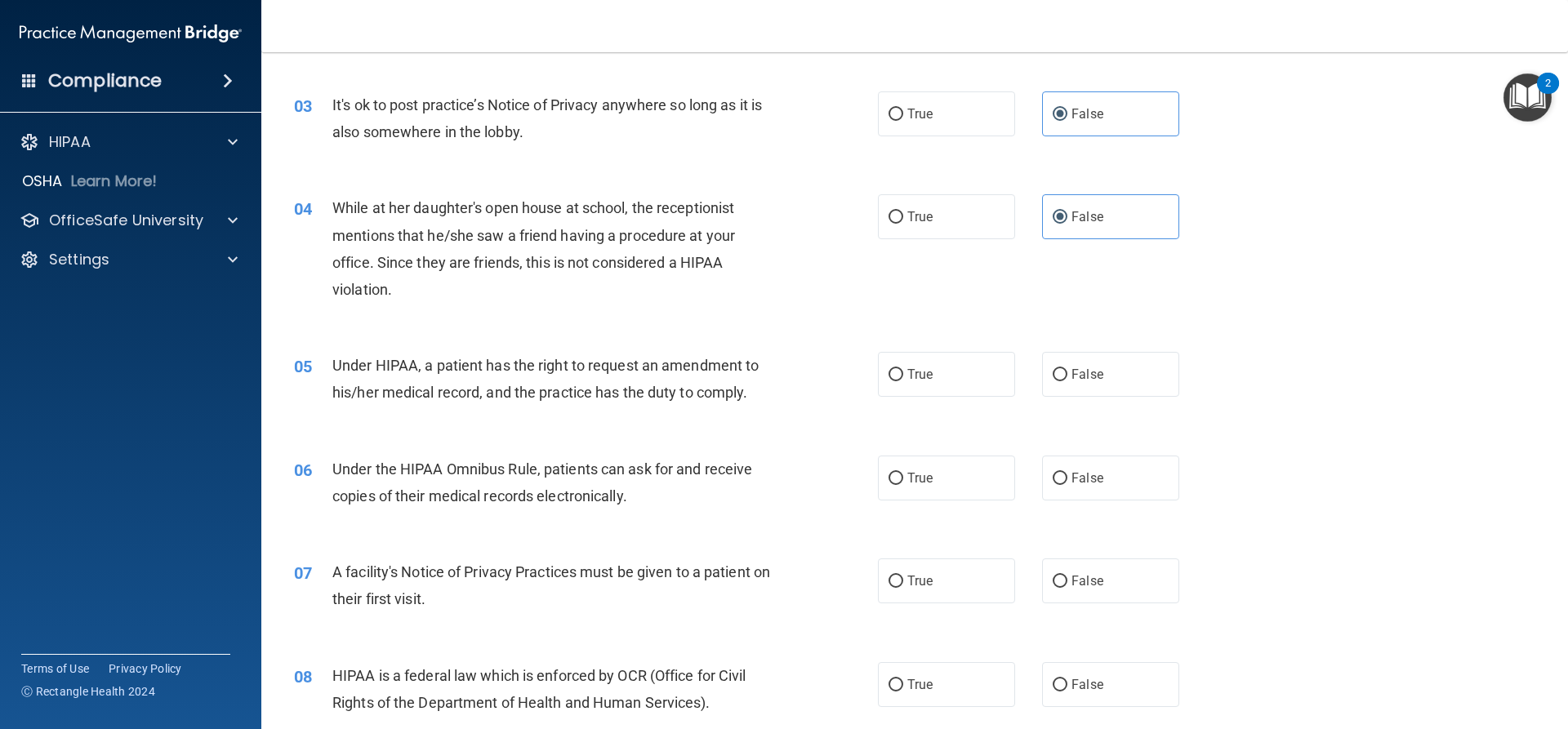
scroll to position [327, 0]
click at [1092, 376] on span "False" at bounding box center [1087, 374] width 32 height 16
click at [1067, 376] on input "False" at bounding box center [1061, 374] width 15 height 13
radio input "true"
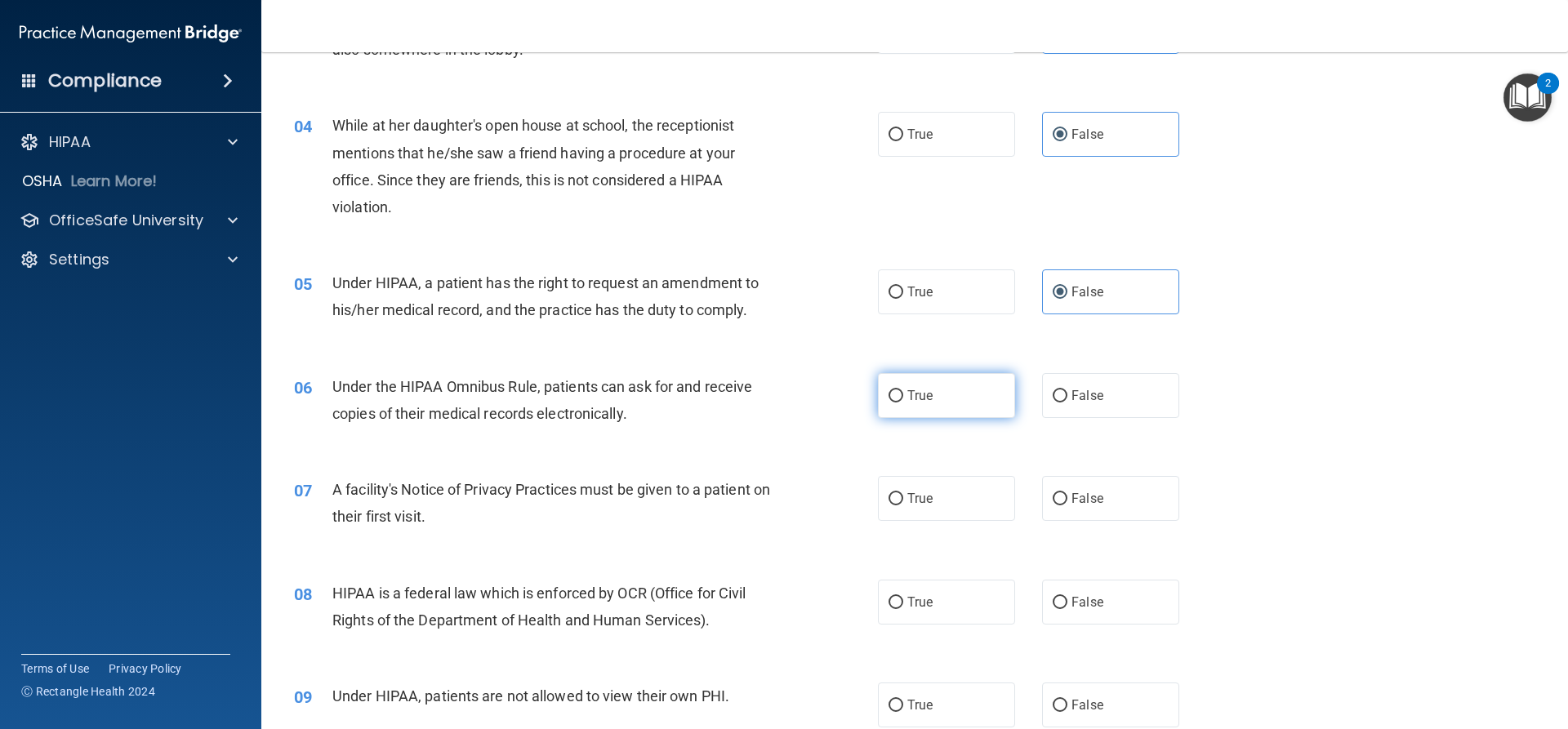
click at [922, 401] on span "True" at bounding box center [920, 395] width 25 height 16
click at [904, 401] on input "True" at bounding box center [896, 396] width 15 height 13
radio input "true"
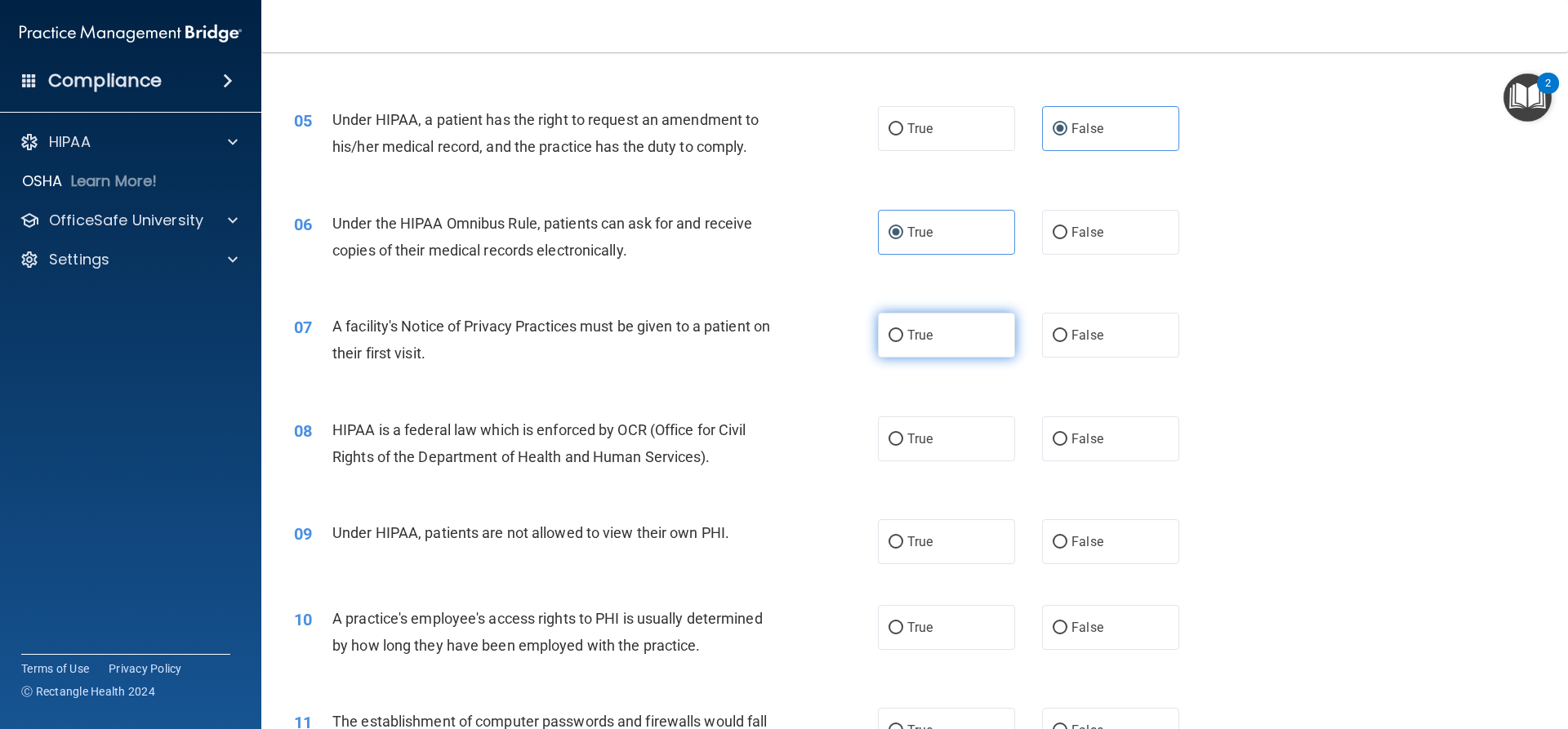
click at [899, 326] on label "True" at bounding box center [946, 335] width 137 height 45
click at [899, 329] on input "True" at bounding box center [896, 335] width 15 height 13
radio input "true"
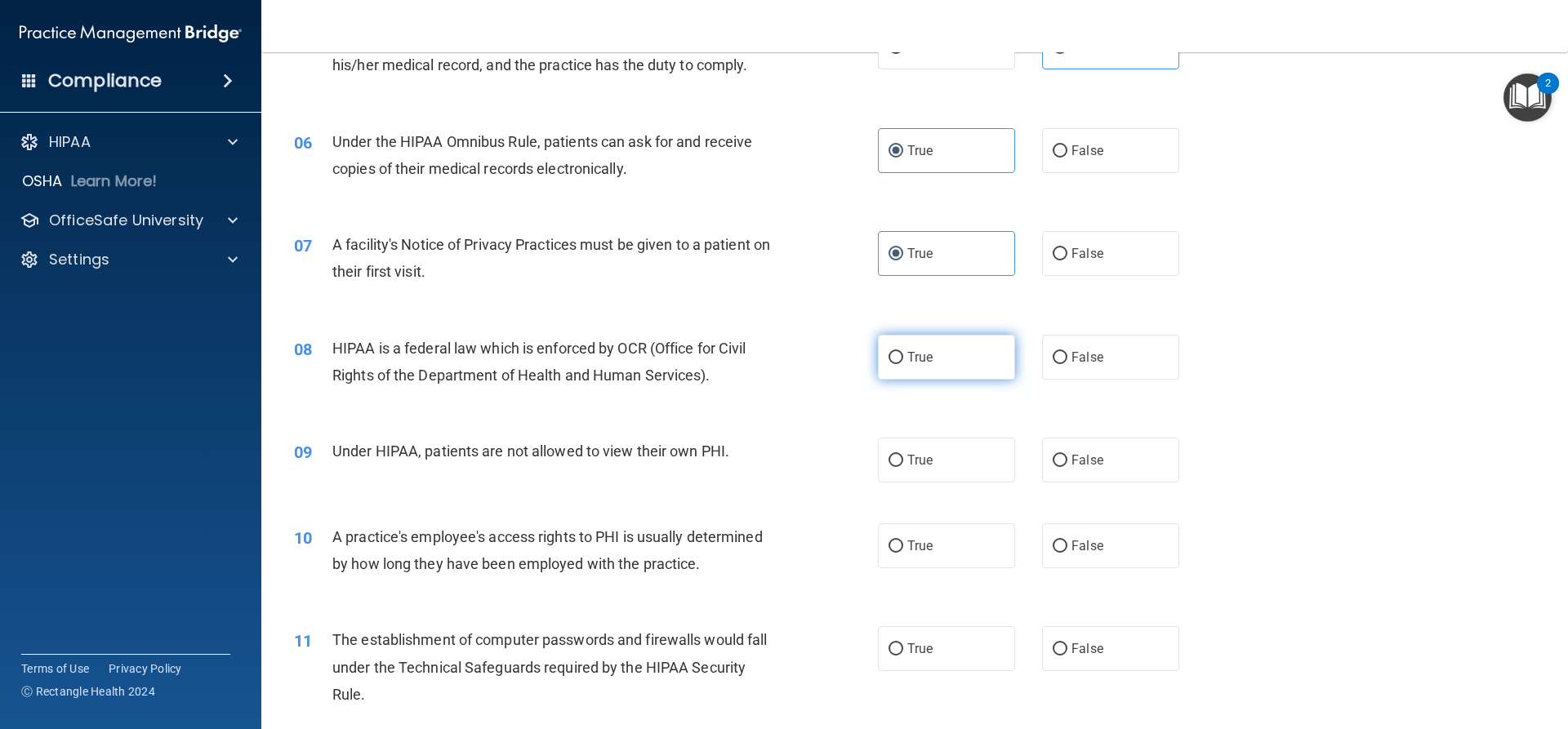
click at [964, 366] on label "True" at bounding box center [946, 357] width 137 height 45
click at [904, 364] on input "True" at bounding box center [896, 358] width 15 height 13
radio input "true"
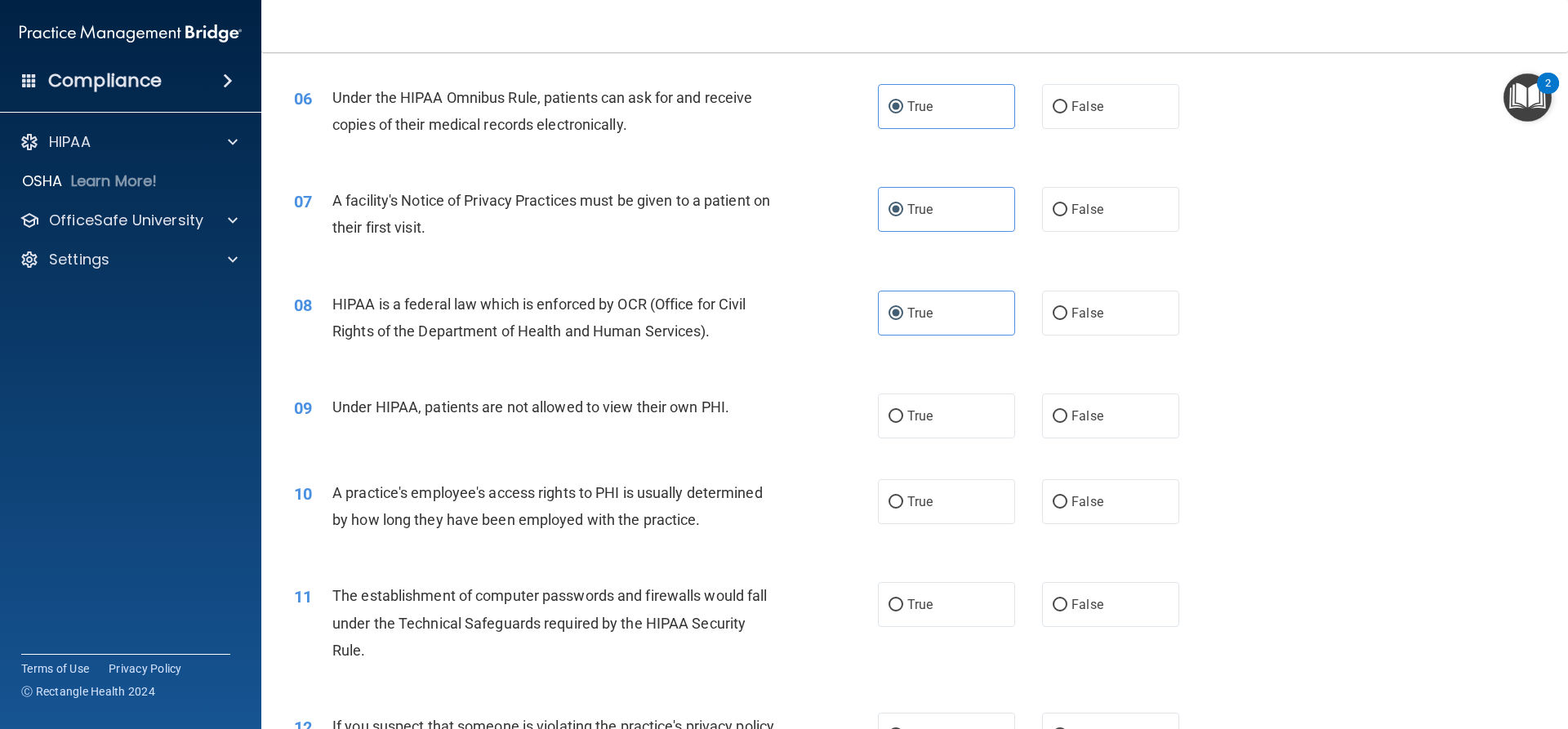
scroll to position [735, 0]
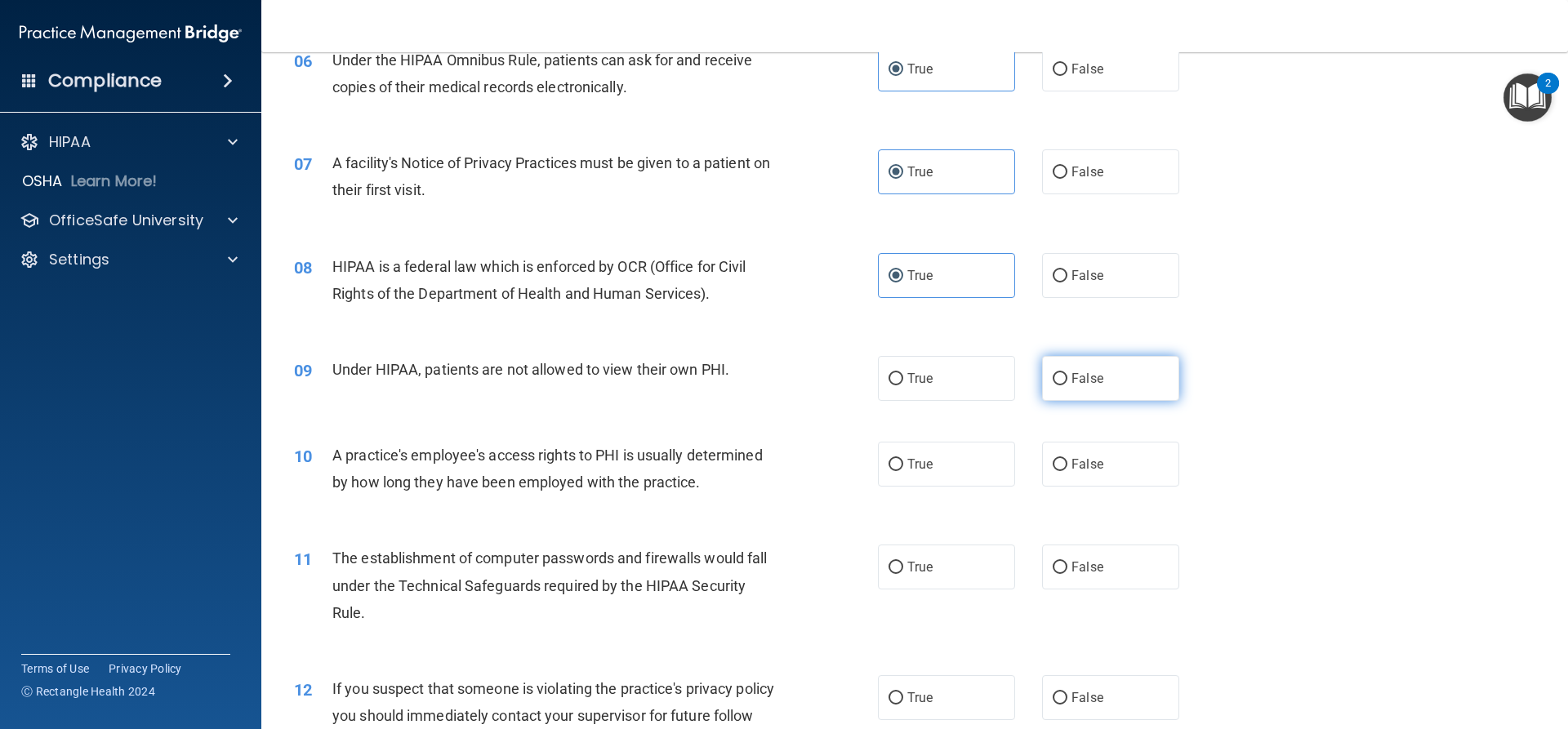
click at [1071, 381] on span "False" at bounding box center [1087, 378] width 32 height 16
click at [1067, 381] on input "False" at bounding box center [1061, 379] width 15 height 13
radio input "true"
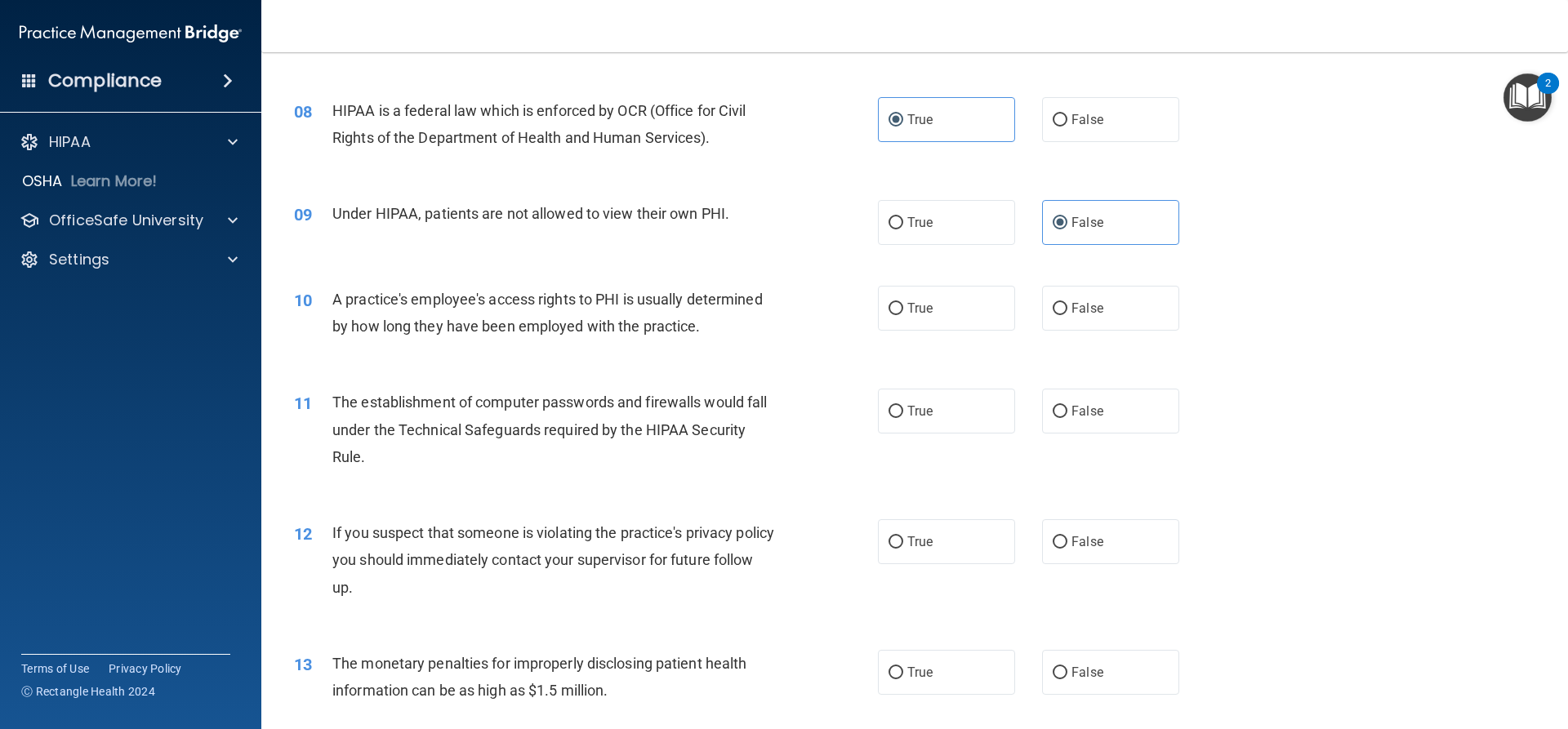
scroll to position [898, 0]
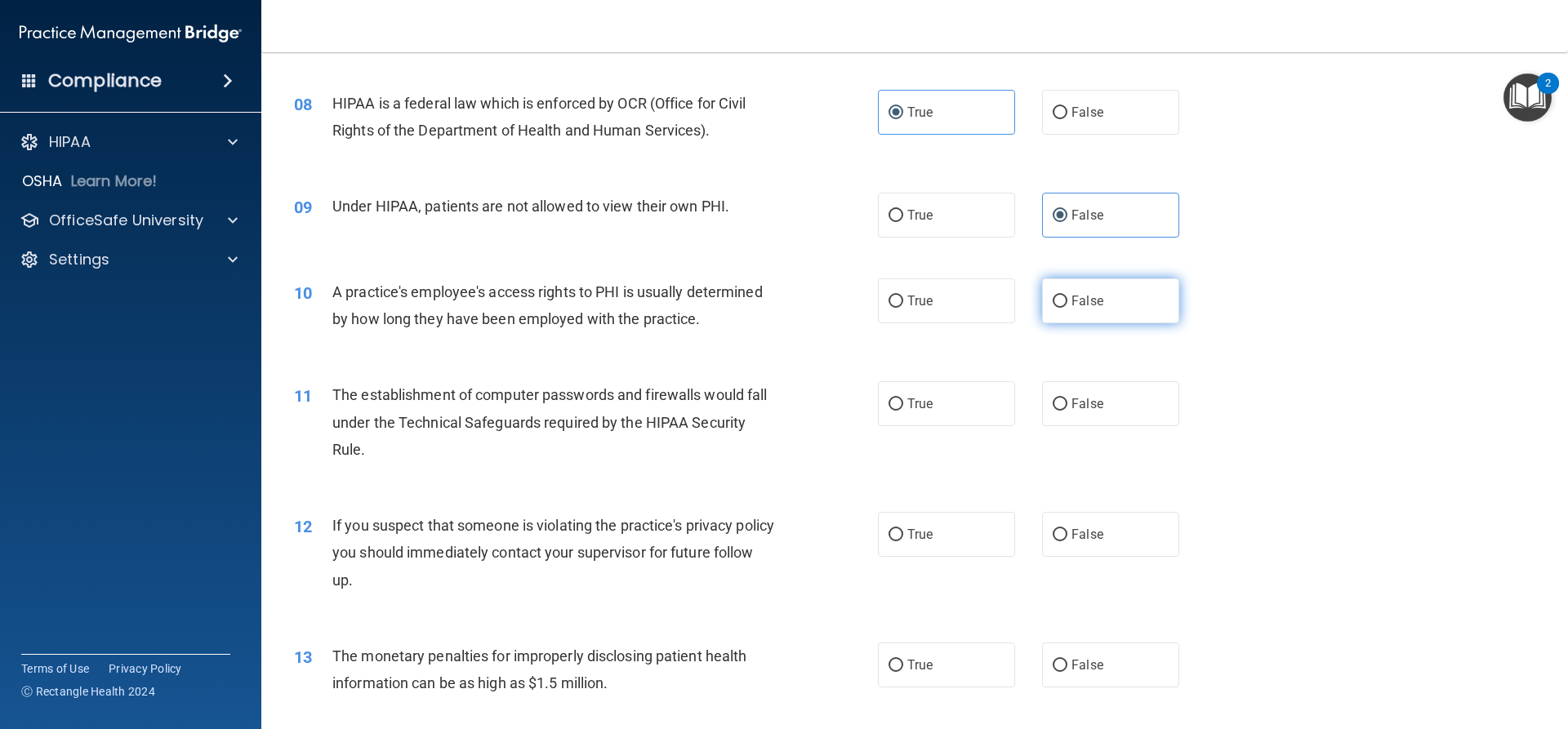
click at [1060, 304] on input "False" at bounding box center [1061, 301] width 15 height 13
radio input "true"
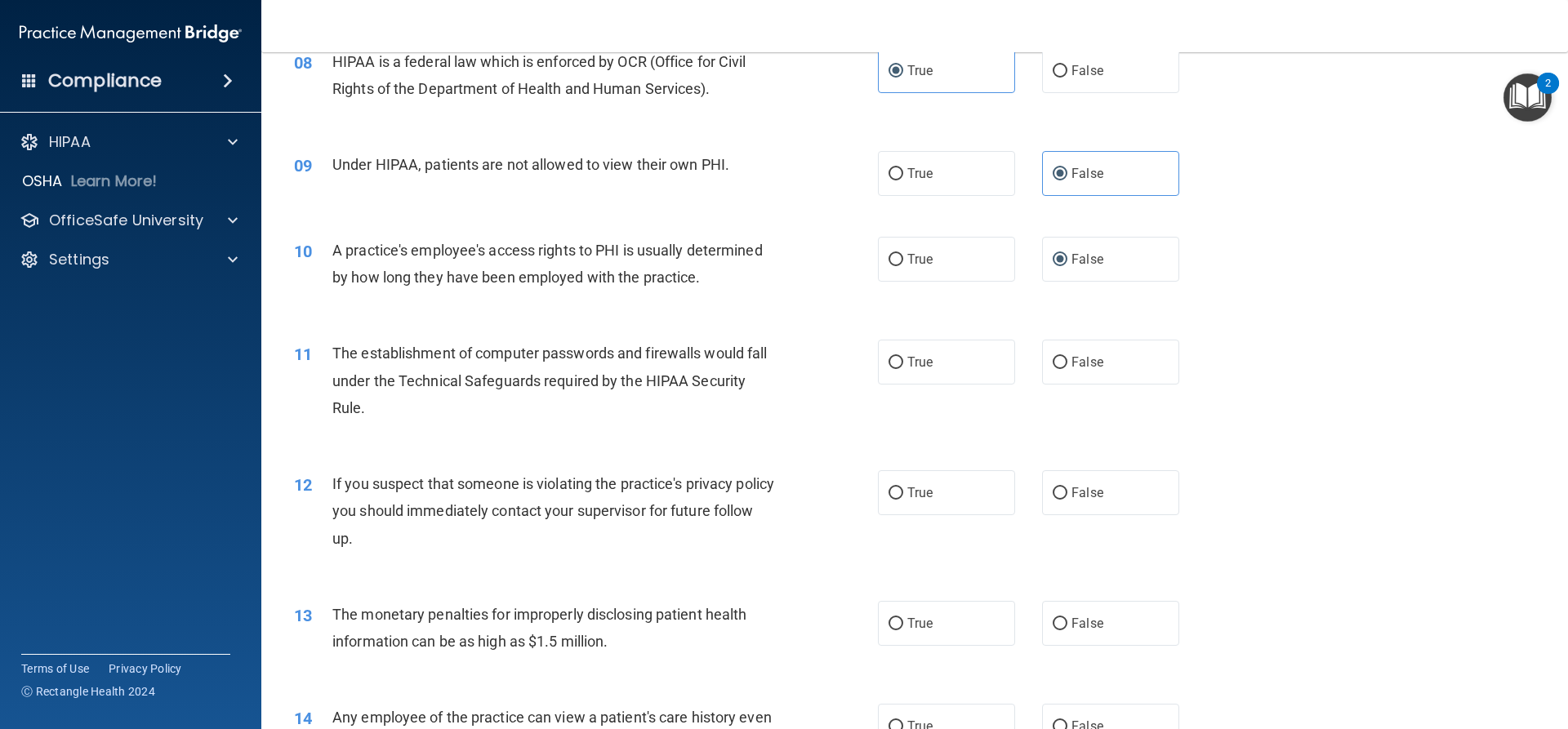
scroll to position [1061, 0]
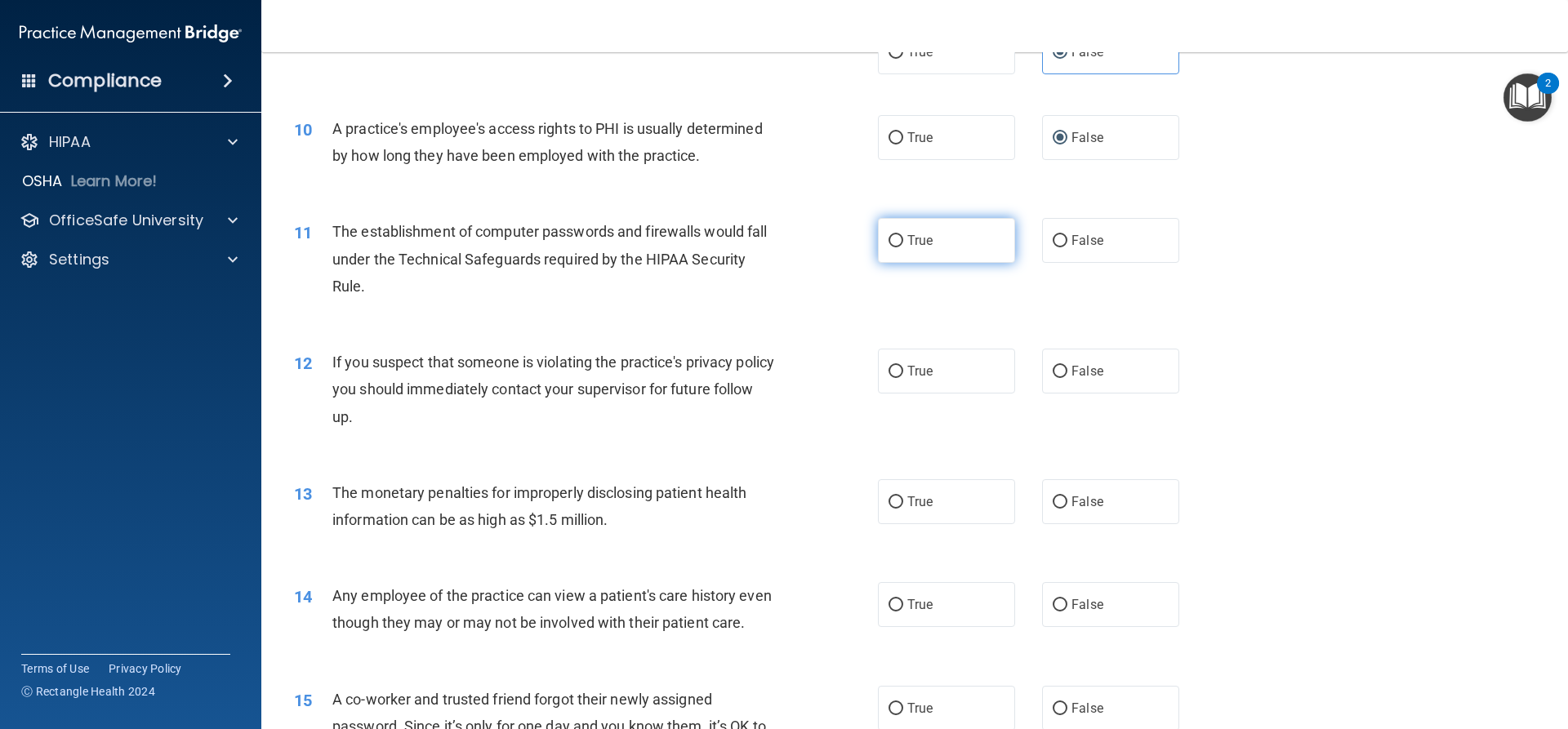
click at [926, 257] on label "True" at bounding box center [946, 240] width 137 height 45
click at [904, 248] on input "True" at bounding box center [896, 241] width 15 height 13
radio input "true"
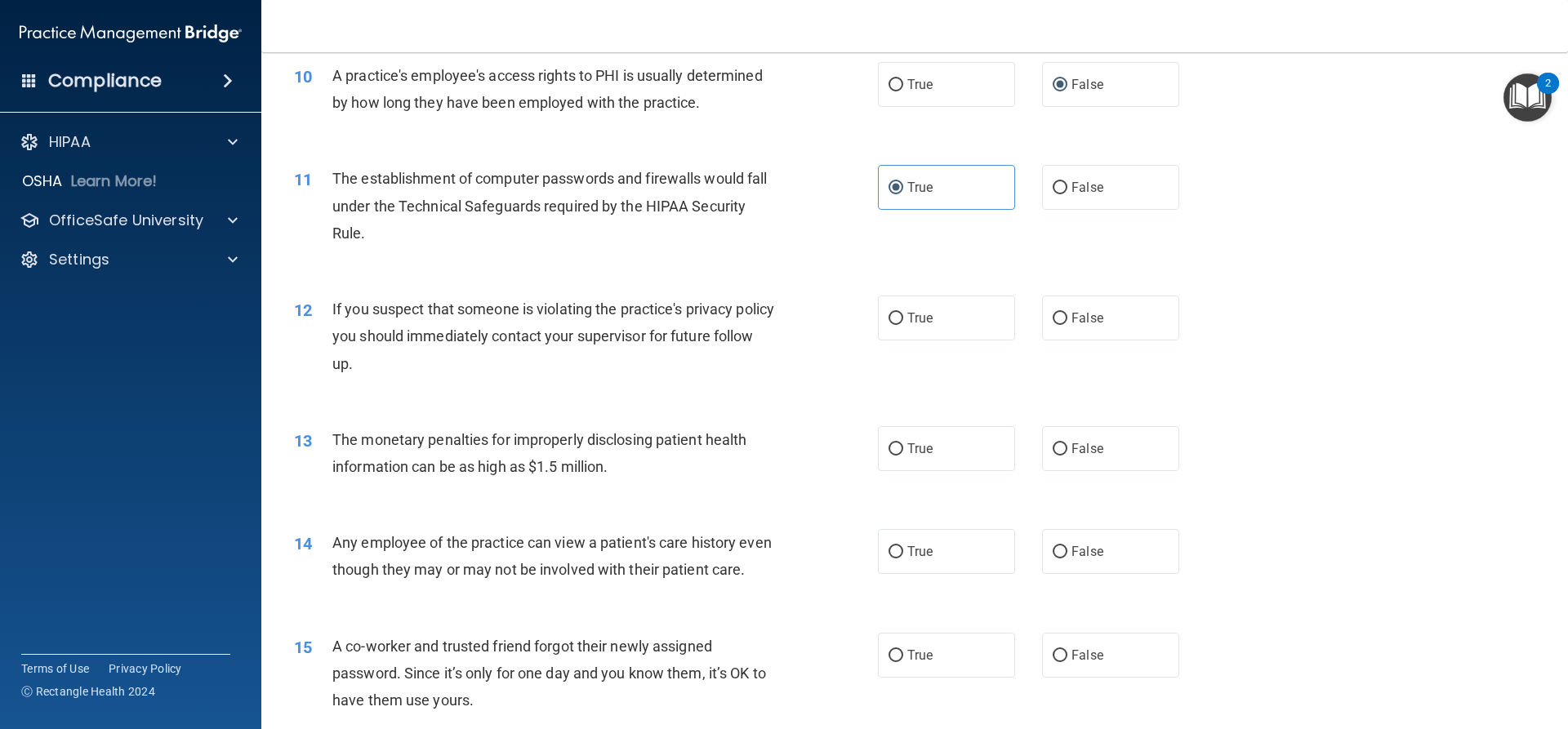
scroll to position [1224, 0]
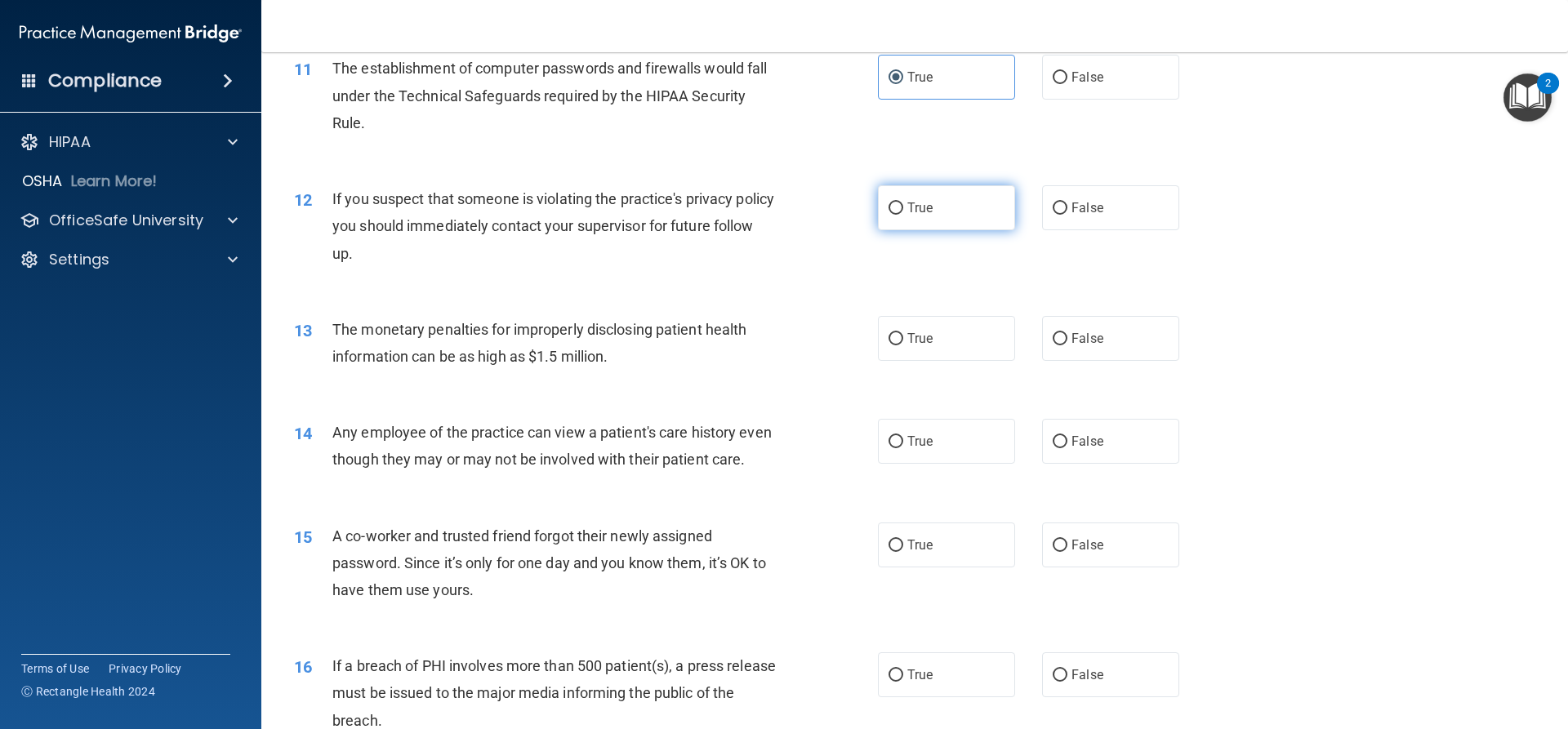
drag, startPoint x: 984, startPoint y: 224, endPoint x: 952, endPoint y: 233, distance: 33.2
click at [983, 227] on label "True" at bounding box center [946, 208] width 137 height 45
click at [904, 214] on input "True" at bounding box center [896, 209] width 15 height 13
radio input "true"
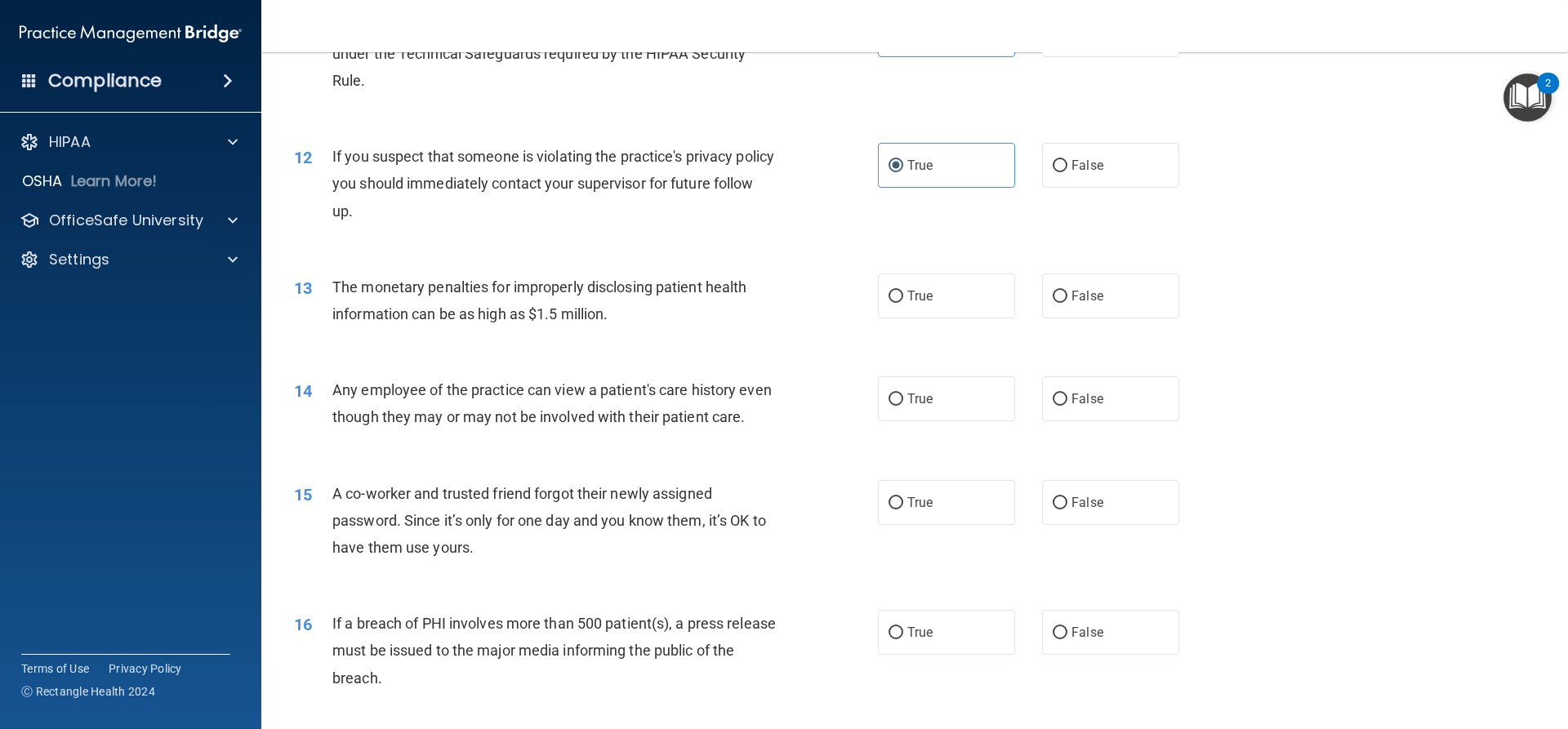
scroll to position [1306, 0]
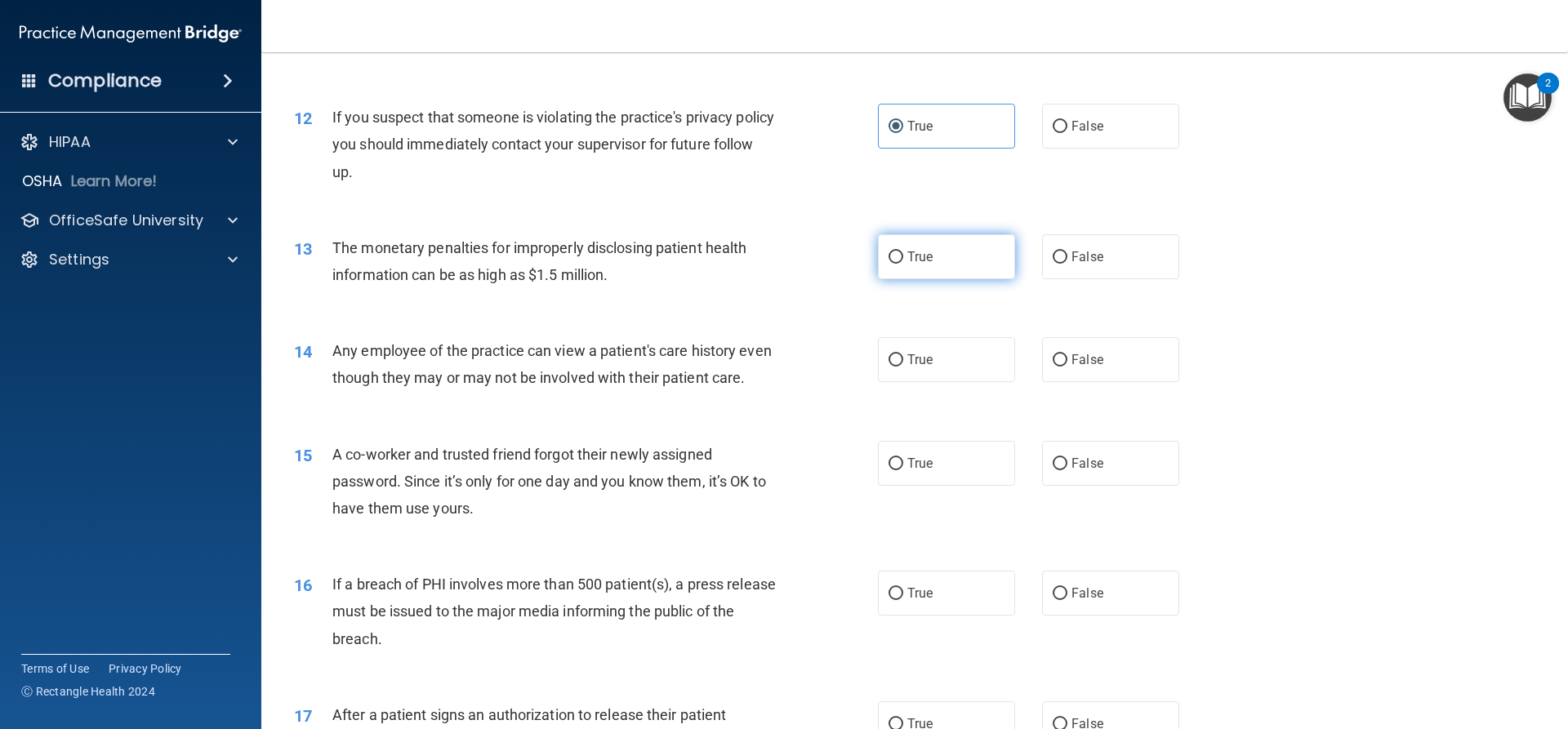
click at [900, 260] on label "True" at bounding box center [946, 257] width 137 height 45
click at [900, 260] on input "True" at bounding box center [896, 257] width 15 height 13
radio input "true"
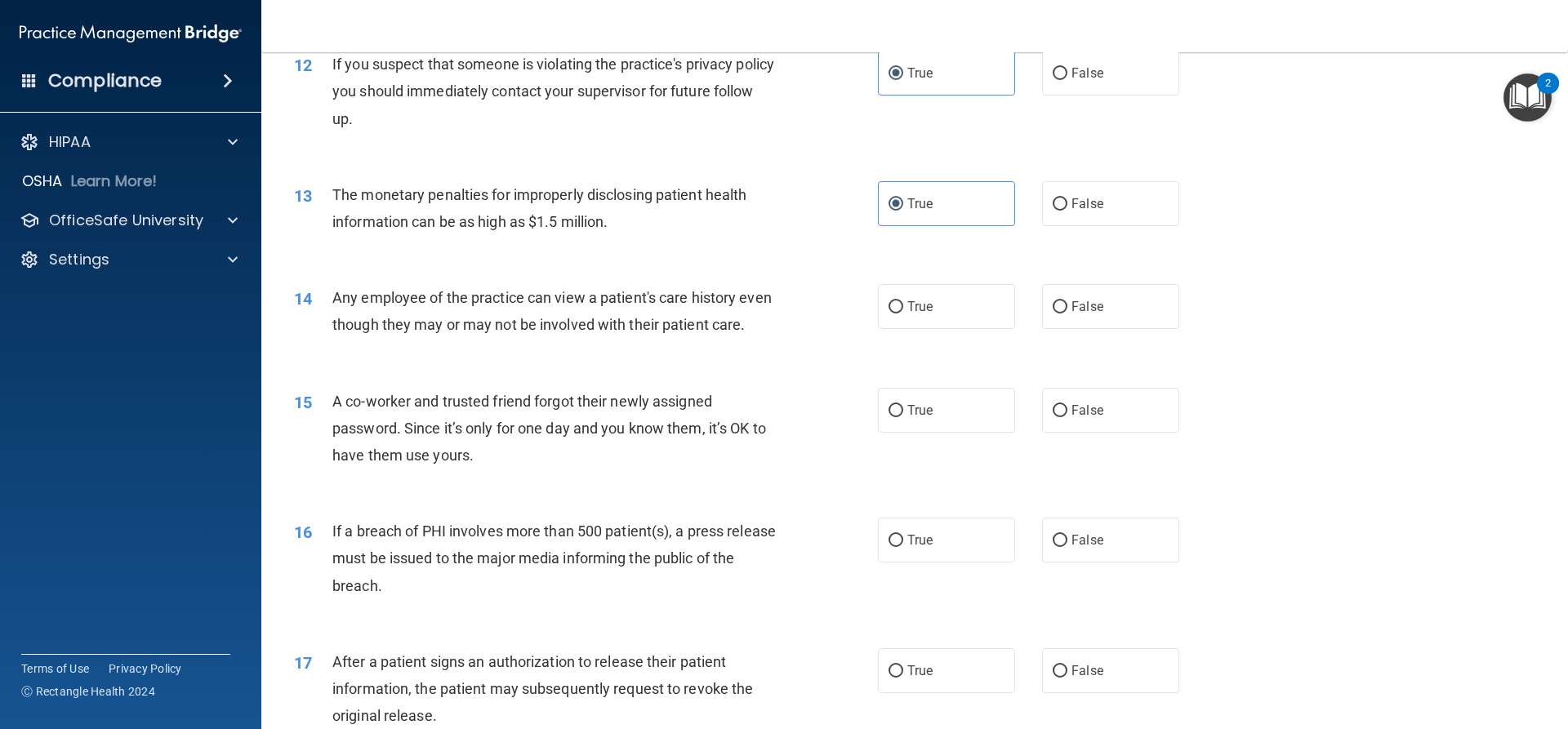
scroll to position [1388, 0]
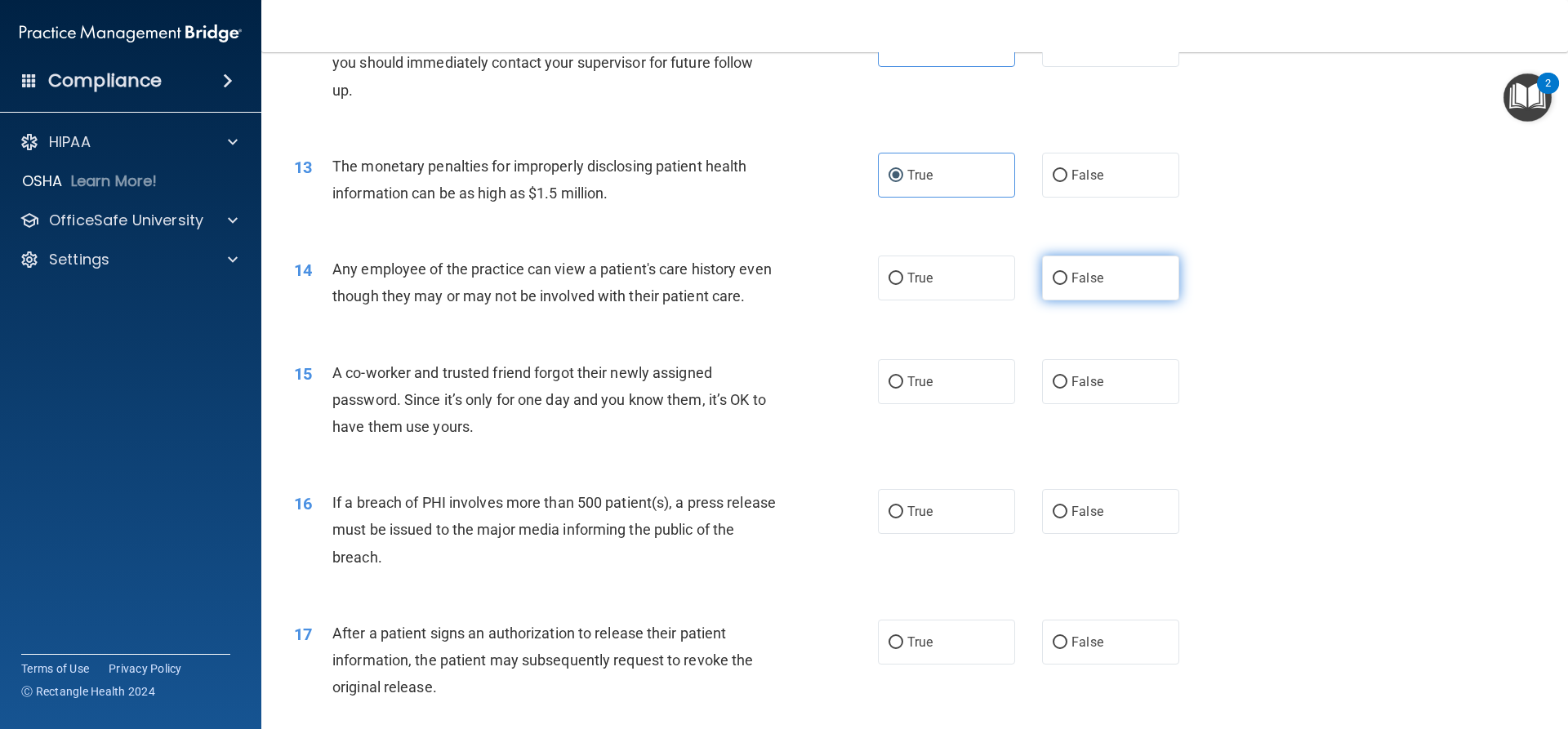
click at [1097, 289] on label "False" at bounding box center [1111, 278] width 137 height 45
click at [1067, 285] on input "False" at bounding box center [1061, 279] width 15 height 13
radio input "true"
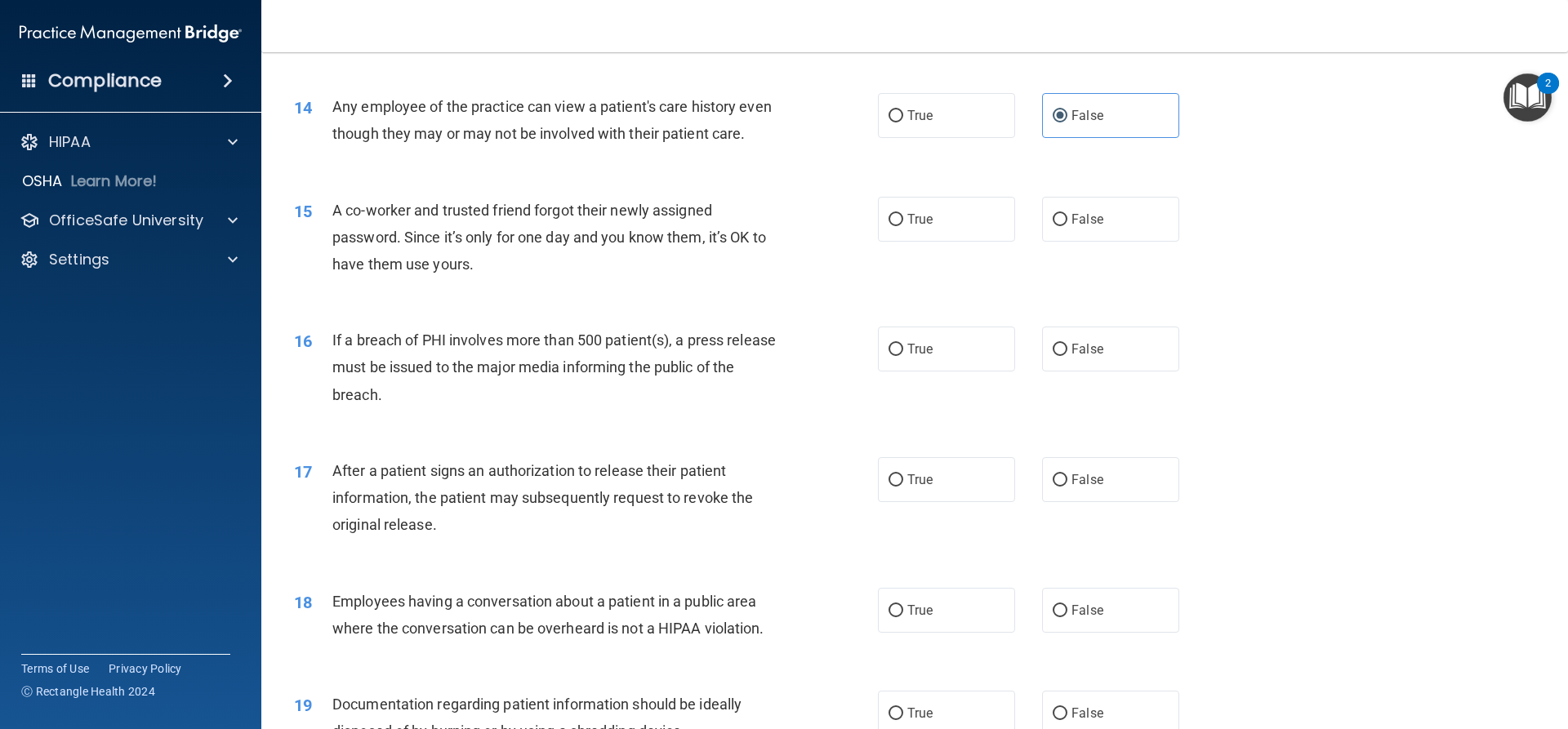
scroll to position [1551, 0]
click at [1084, 241] on label "False" at bounding box center [1111, 219] width 137 height 45
click at [1067, 225] on input "False" at bounding box center [1061, 219] width 15 height 13
radio input "true"
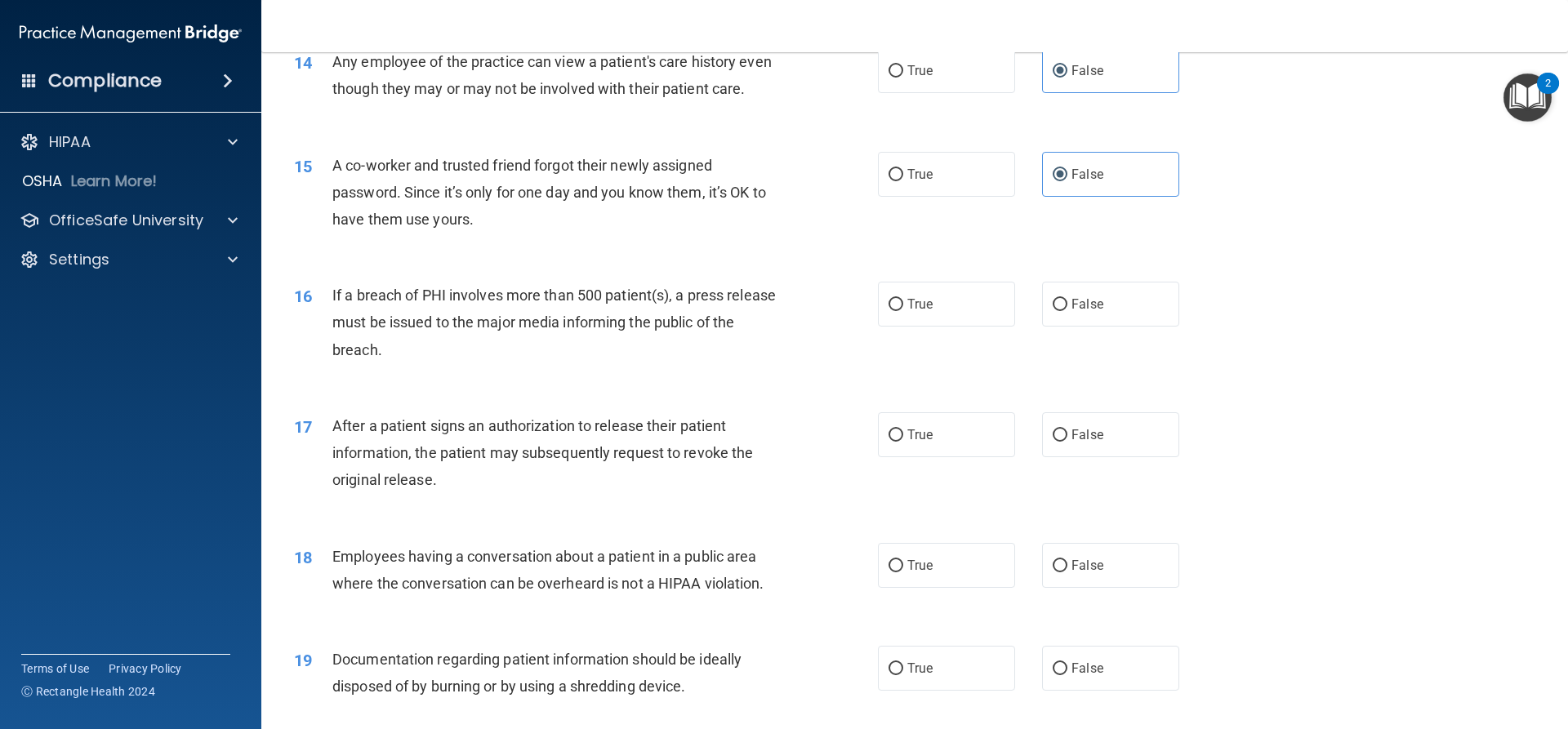
scroll to position [1633, 0]
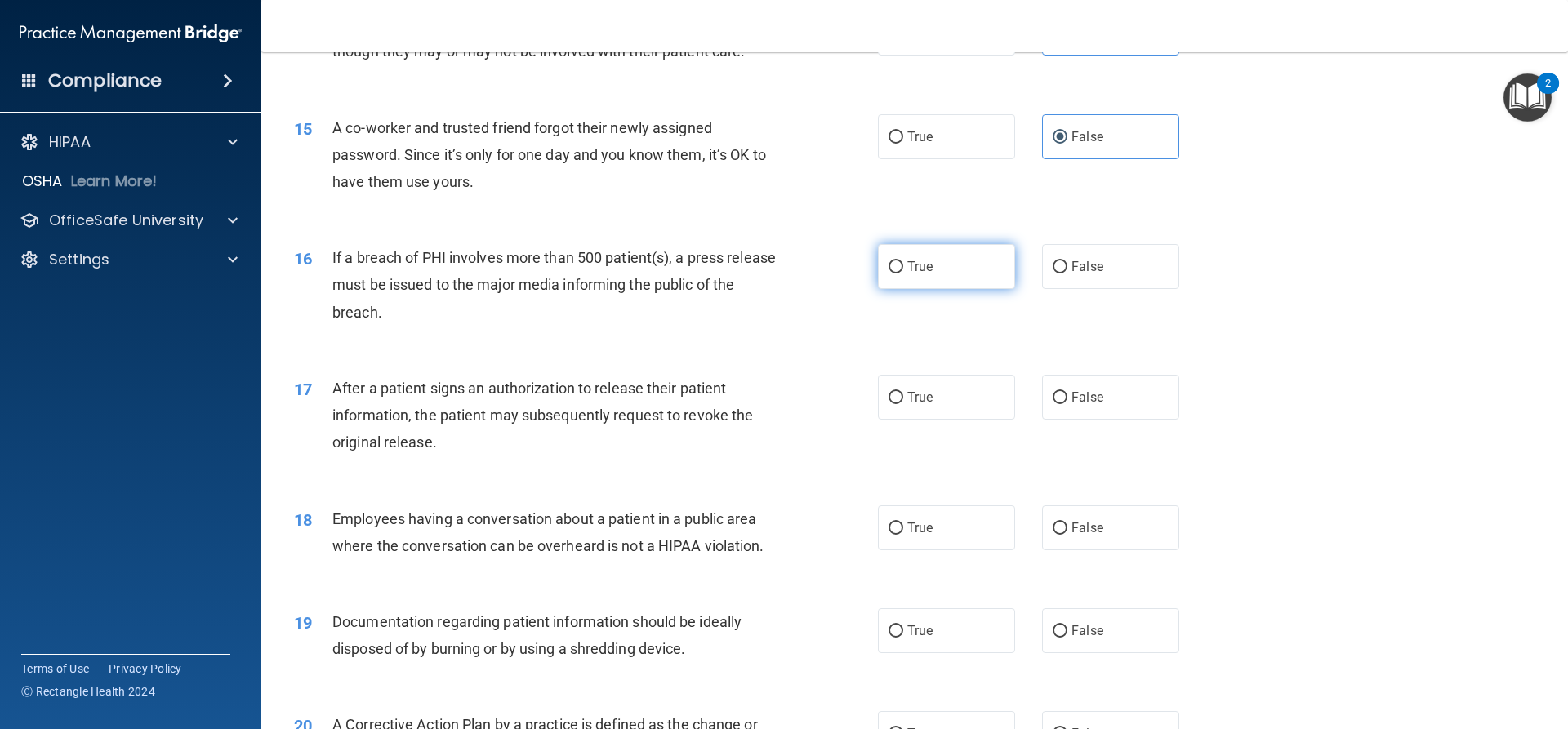
click at [900, 287] on label "True" at bounding box center [946, 267] width 137 height 45
click at [900, 274] on input "True" at bounding box center [896, 267] width 15 height 13
radio input "true"
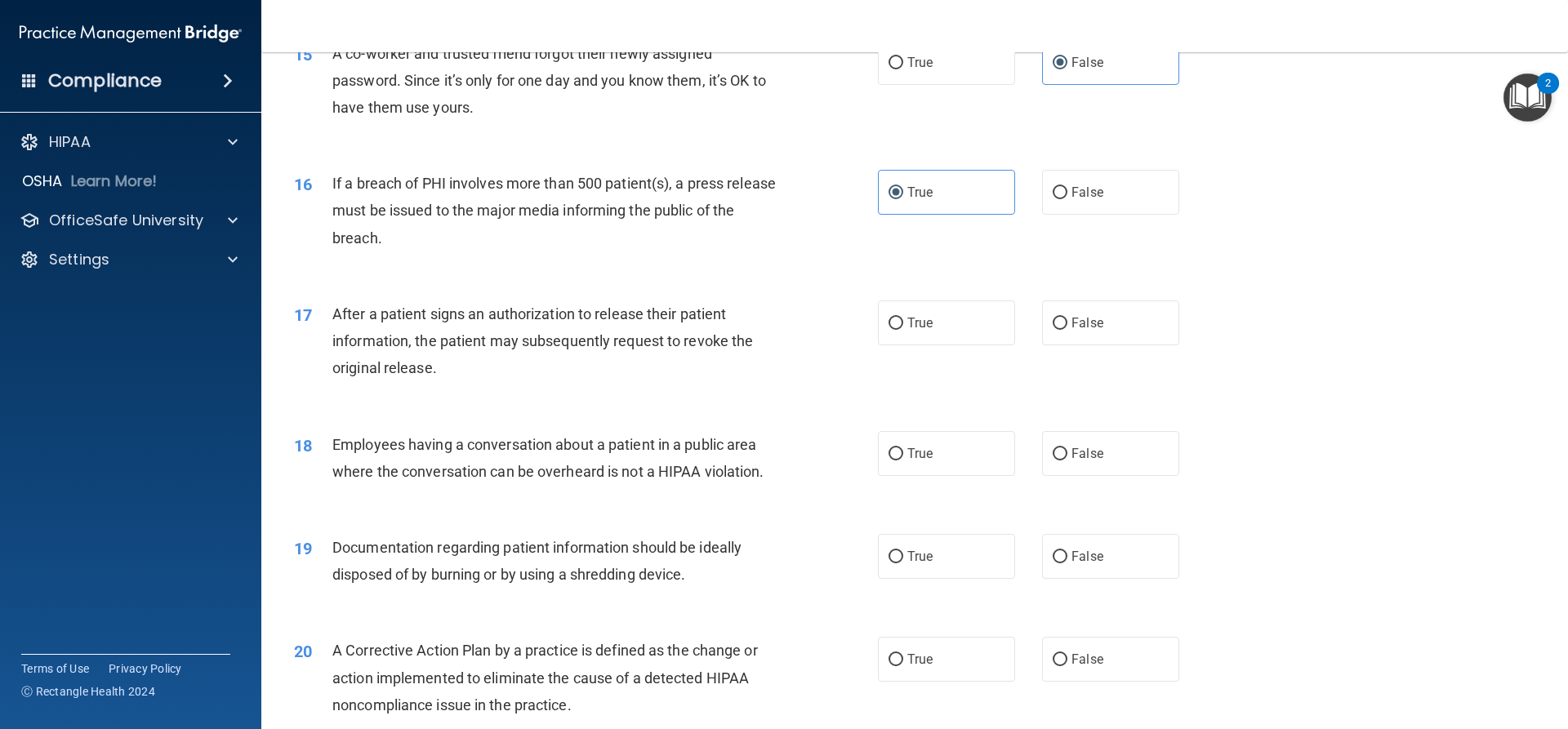
scroll to position [1796, 0]
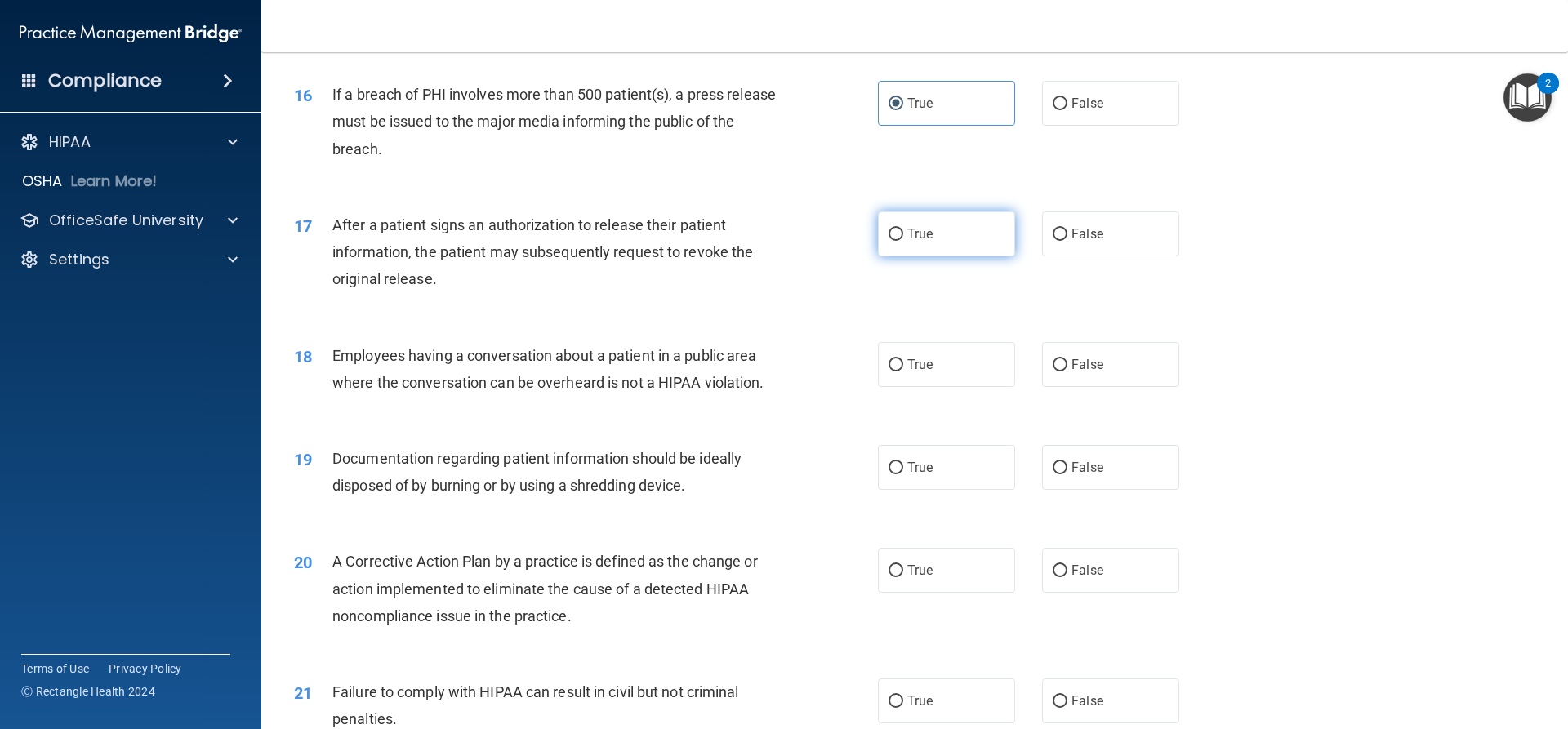
click at [889, 241] on input "True" at bounding box center [896, 234] width 15 height 13
radio input "true"
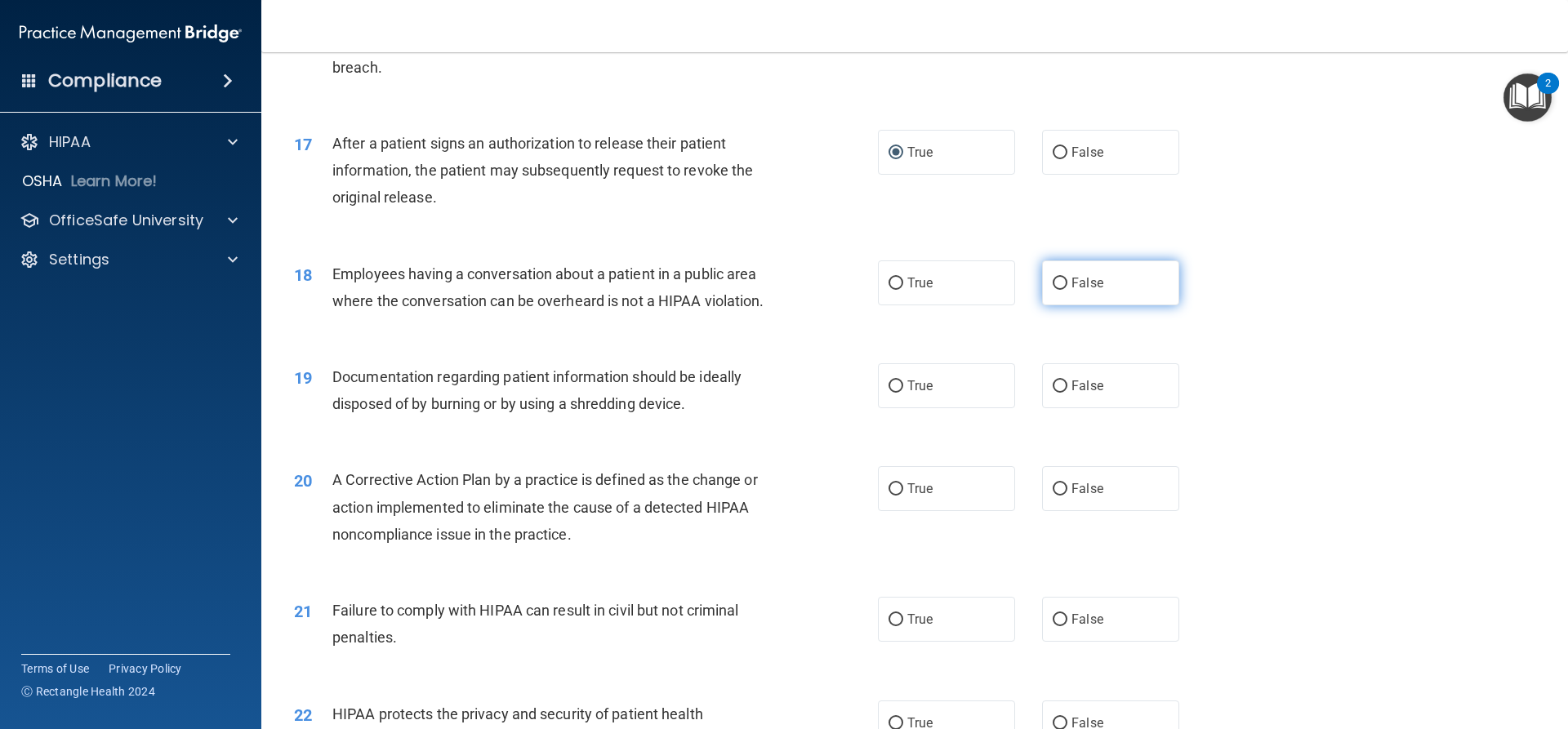
click at [1128, 305] on label "False" at bounding box center [1111, 283] width 137 height 45
click at [1067, 289] on input "False" at bounding box center [1061, 284] width 15 height 13
radio input "true"
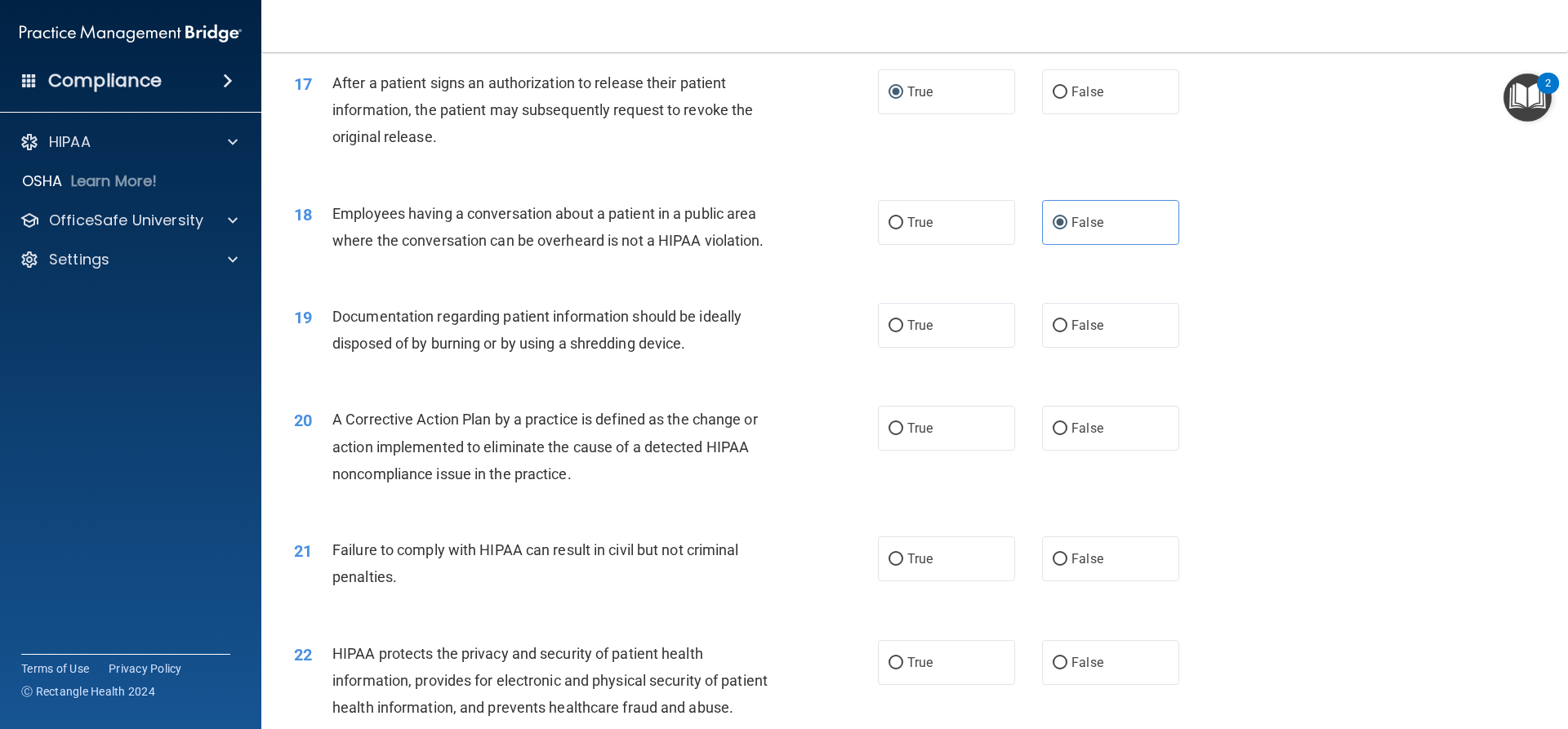
scroll to position [2041, 0]
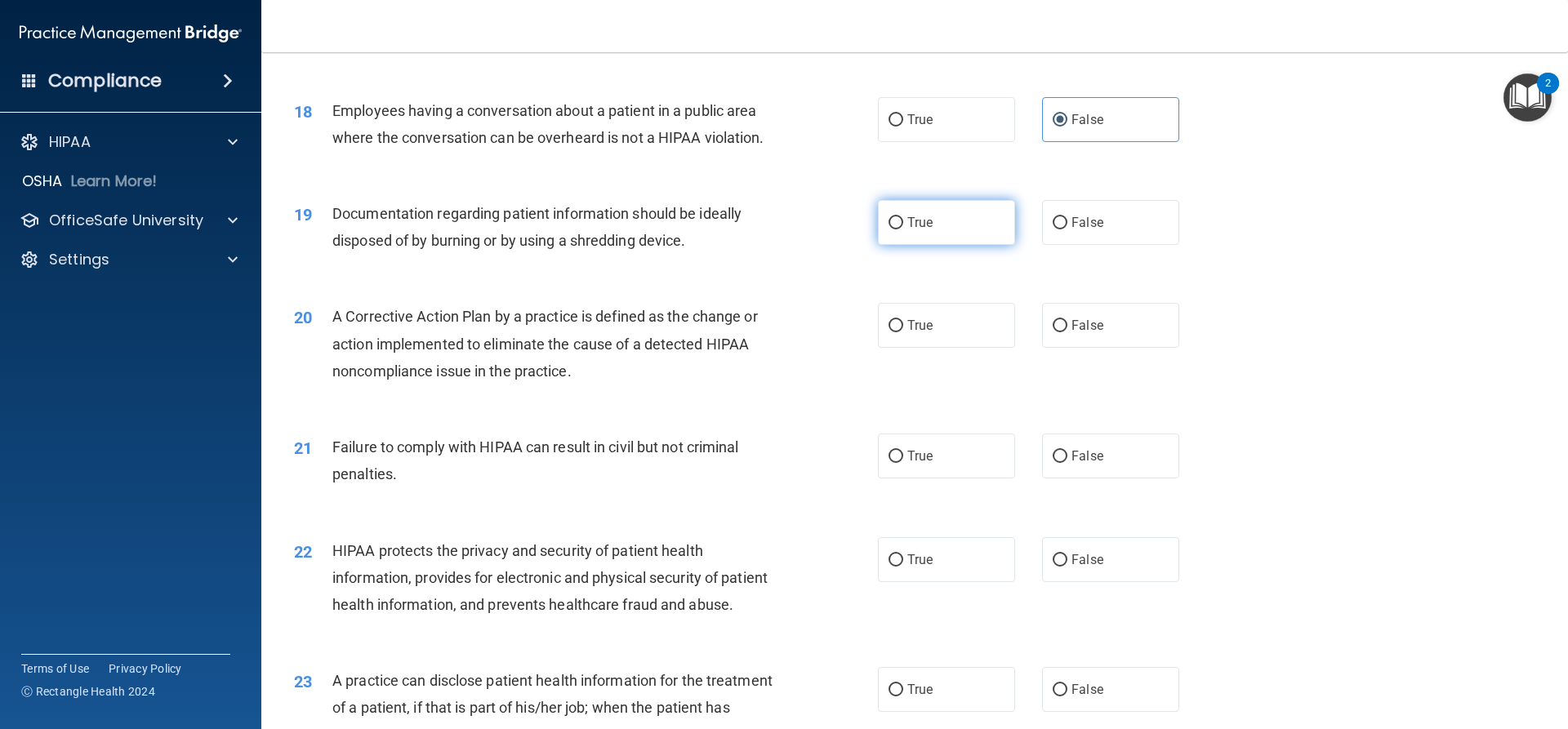
click at [950, 245] on label "True" at bounding box center [946, 223] width 137 height 45
click at [904, 229] on input "True" at bounding box center [896, 223] width 15 height 13
radio input "true"
click at [919, 348] on label "True" at bounding box center [946, 325] width 137 height 45
click at [904, 332] on input "True" at bounding box center [896, 326] width 15 height 13
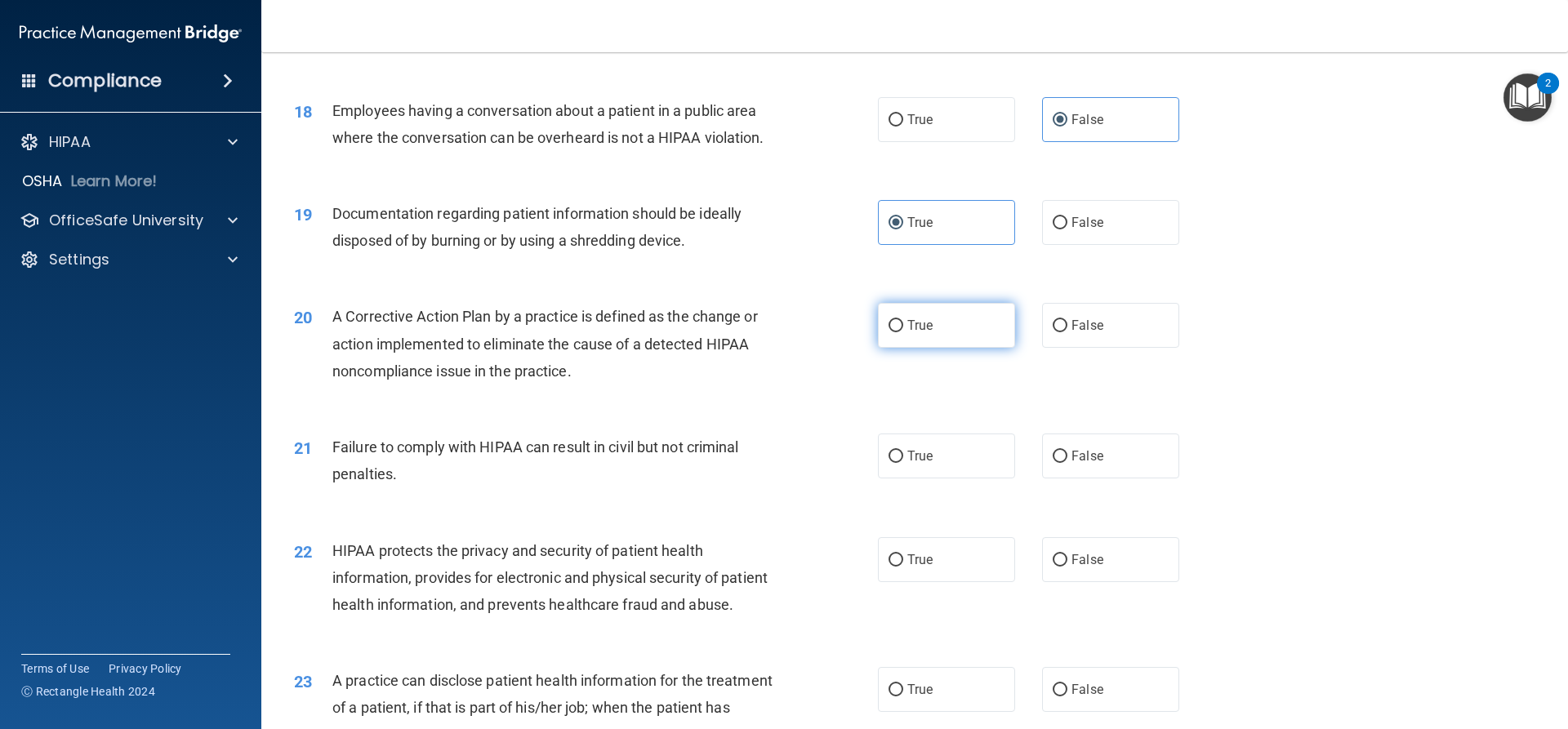
radio input "true"
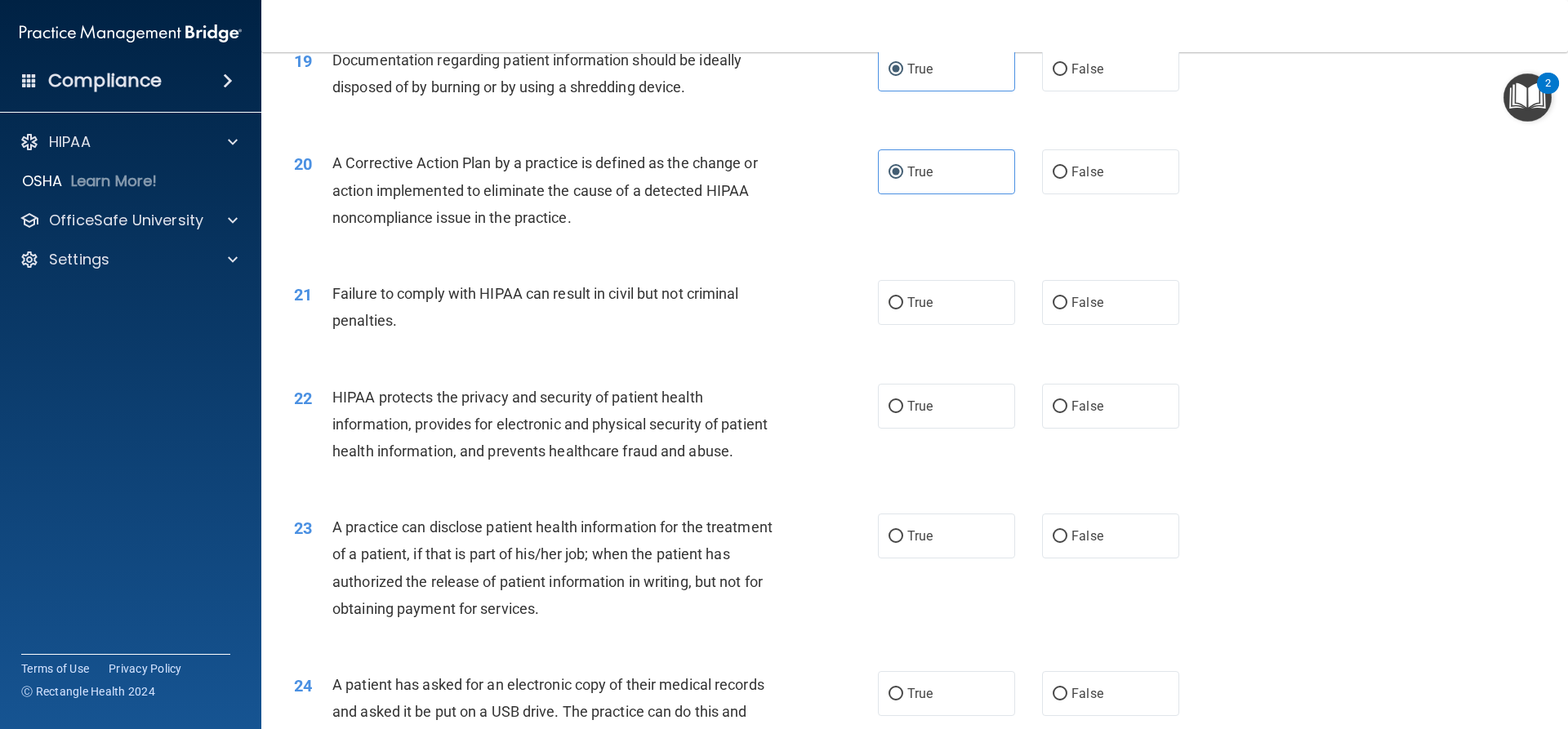
scroll to position [2205, 0]
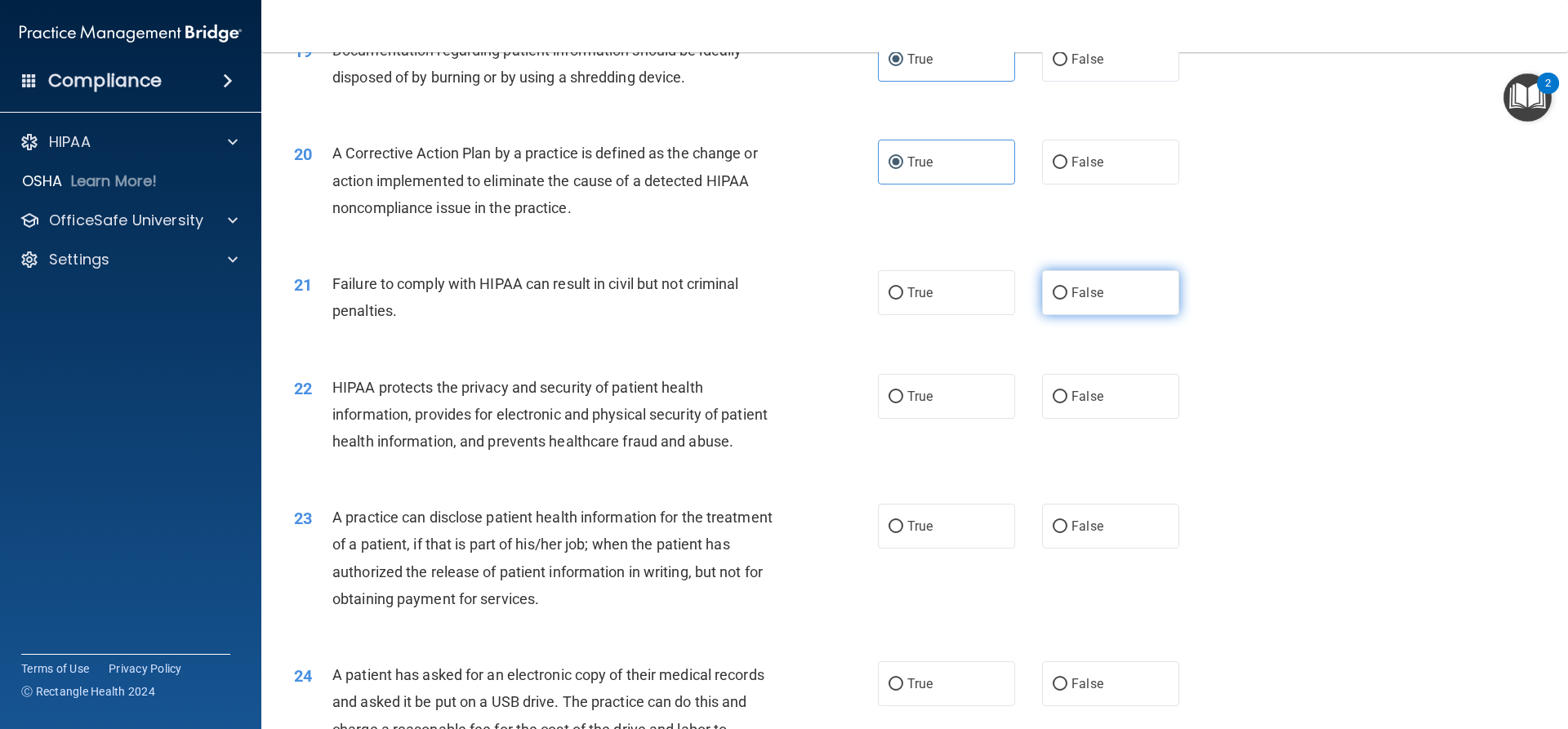
click at [1070, 311] on label "False" at bounding box center [1111, 293] width 137 height 45
click at [1067, 299] on input "False" at bounding box center [1061, 294] width 15 height 13
radio input "true"
click at [953, 415] on label "True" at bounding box center [946, 396] width 137 height 45
click at [904, 404] on input "True" at bounding box center [896, 397] width 15 height 13
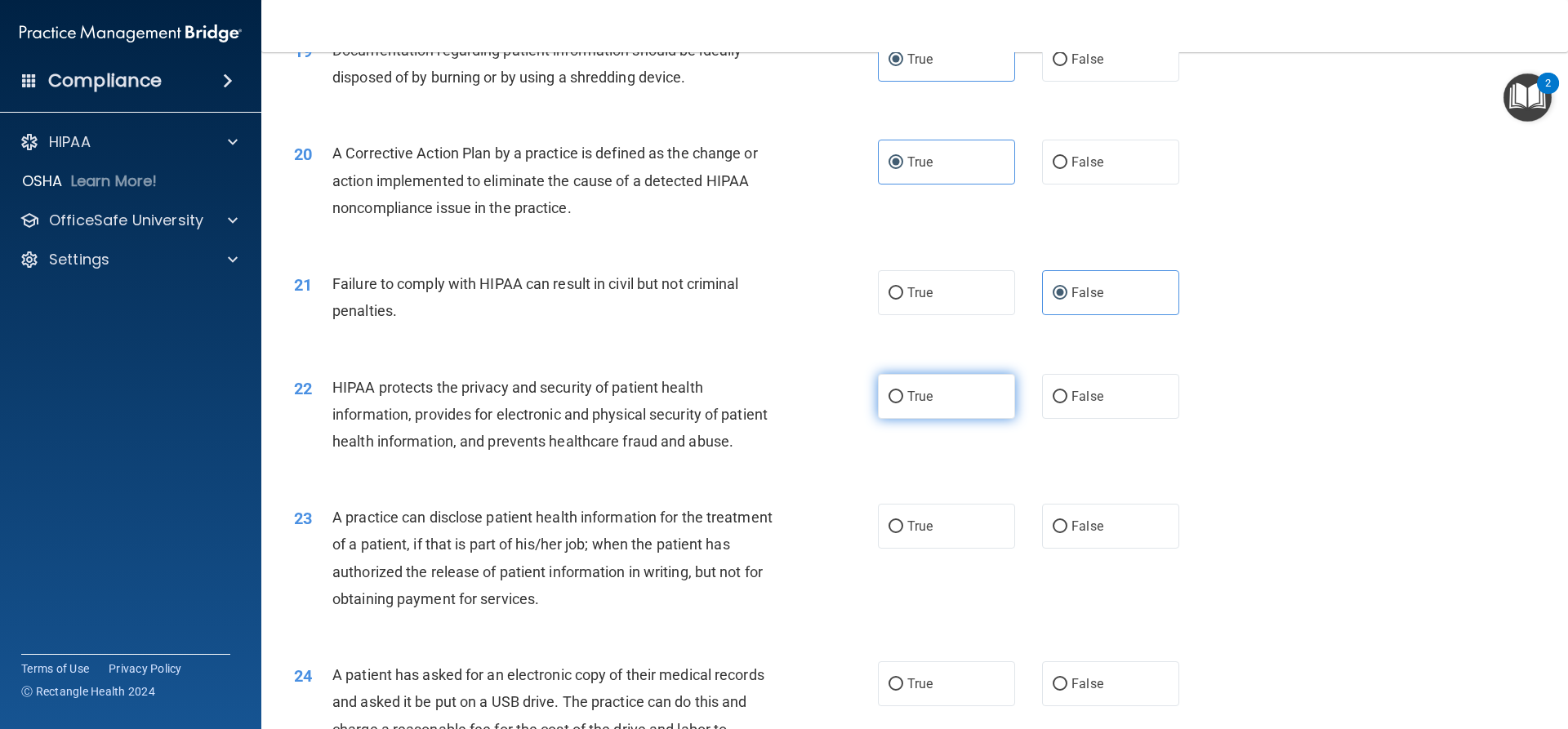
radio input "true"
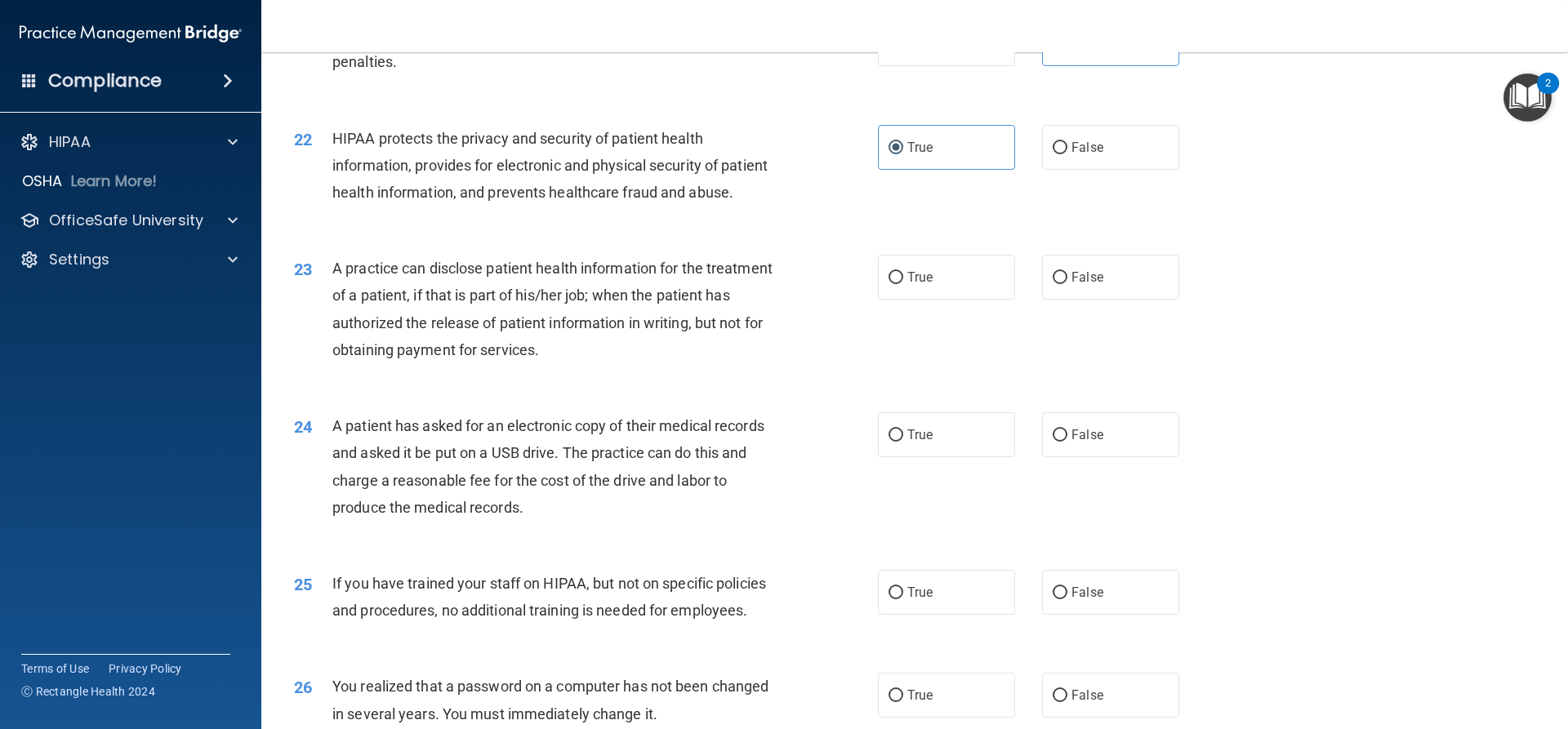
scroll to position [2482, 0]
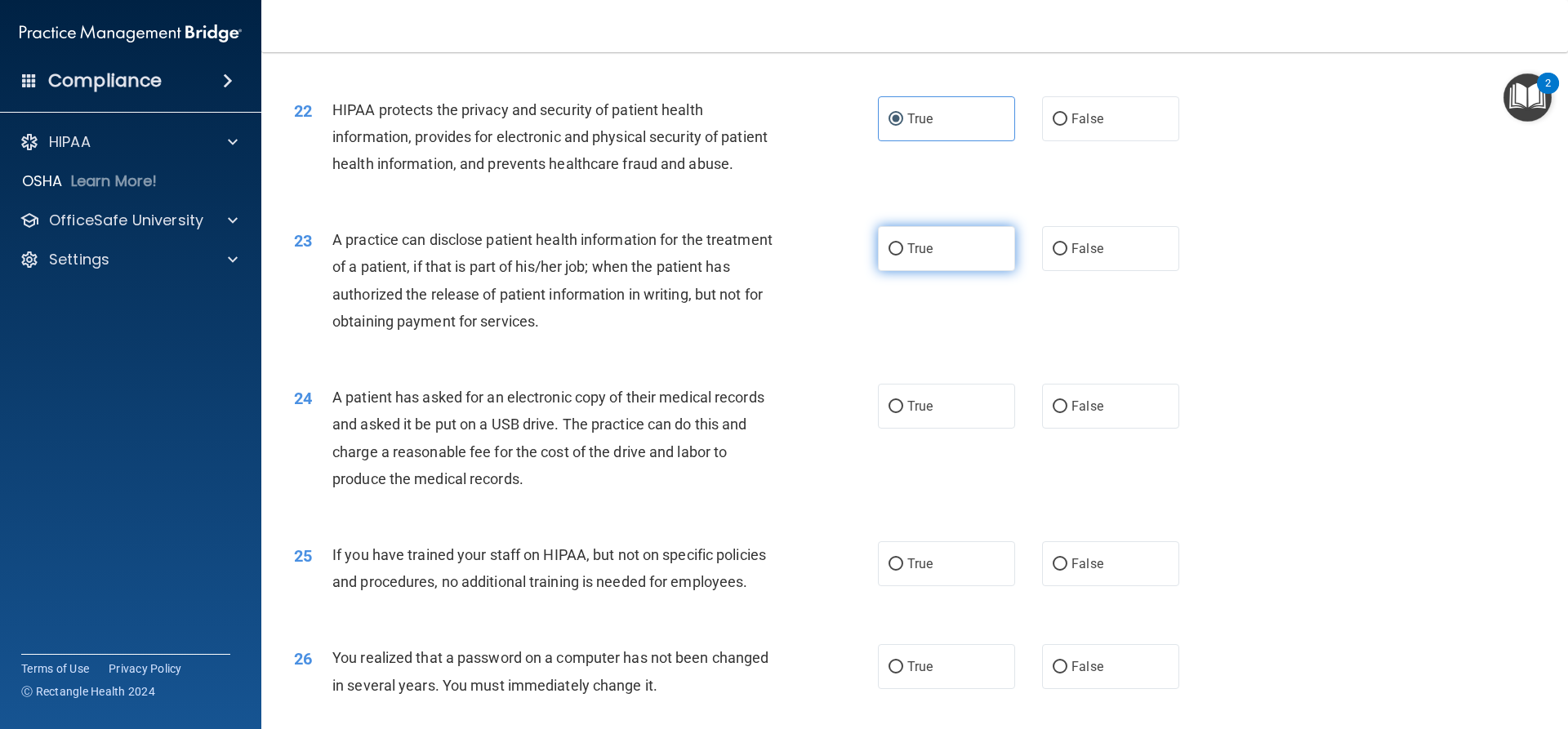
click at [945, 271] on label "True" at bounding box center [946, 249] width 137 height 45
click at [904, 255] on input "True" at bounding box center [896, 249] width 15 height 13
radio input "true"
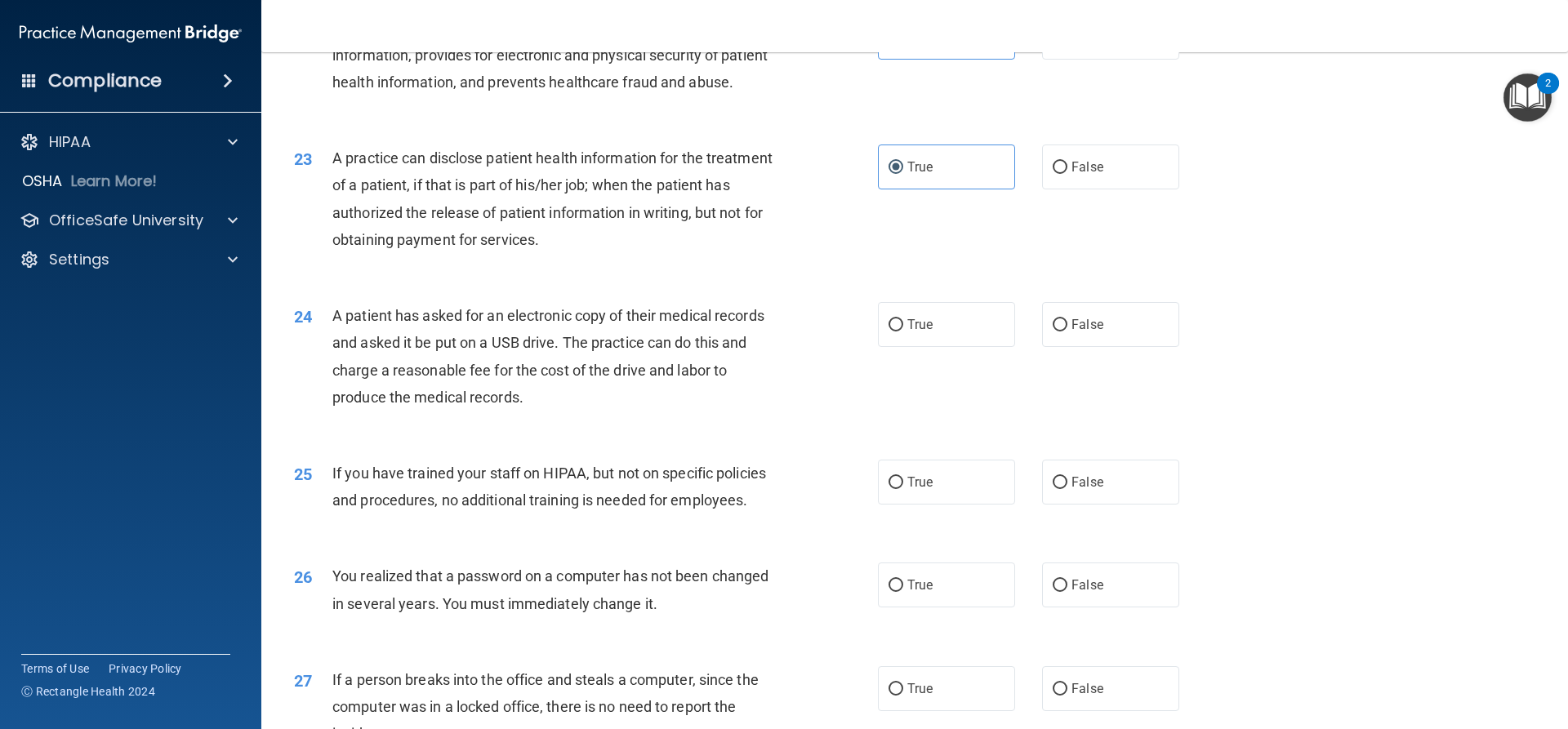
scroll to position [2645, 0]
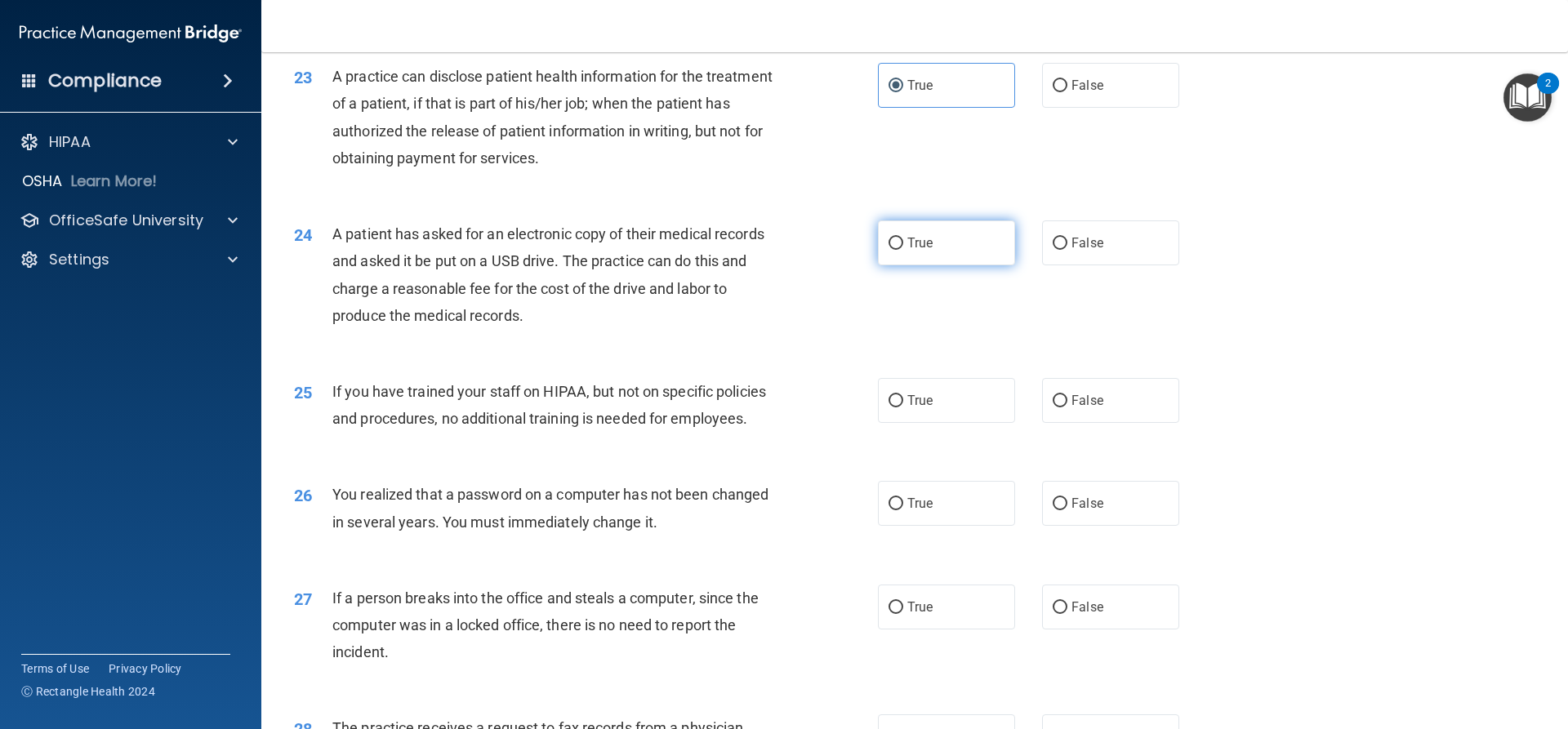
click at [925, 251] on span "True" at bounding box center [920, 243] width 25 height 16
click at [904, 250] on input "True" at bounding box center [896, 244] width 15 height 13
radio input "true"
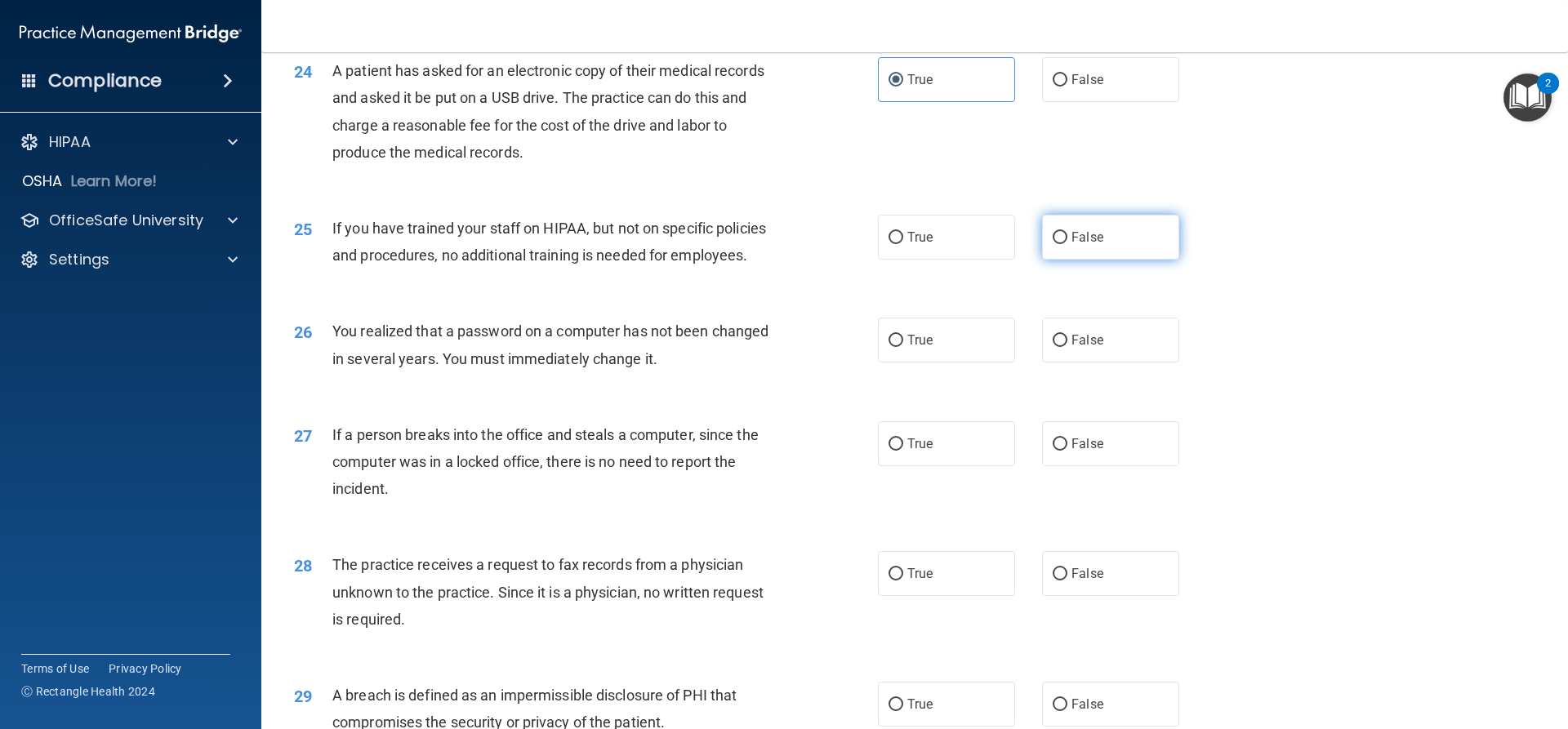
click at [1092, 245] on span "False" at bounding box center [1087, 237] width 32 height 16
click at [1067, 244] on input "False" at bounding box center [1061, 238] width 15 height 13
radio input "true"
click at [1088, 348] on span "False" at bounding box center [1087, 339] width 32 height 16
click at [1067, 347] on input "False" at bounding box center [1061, 340] width 15 height 13
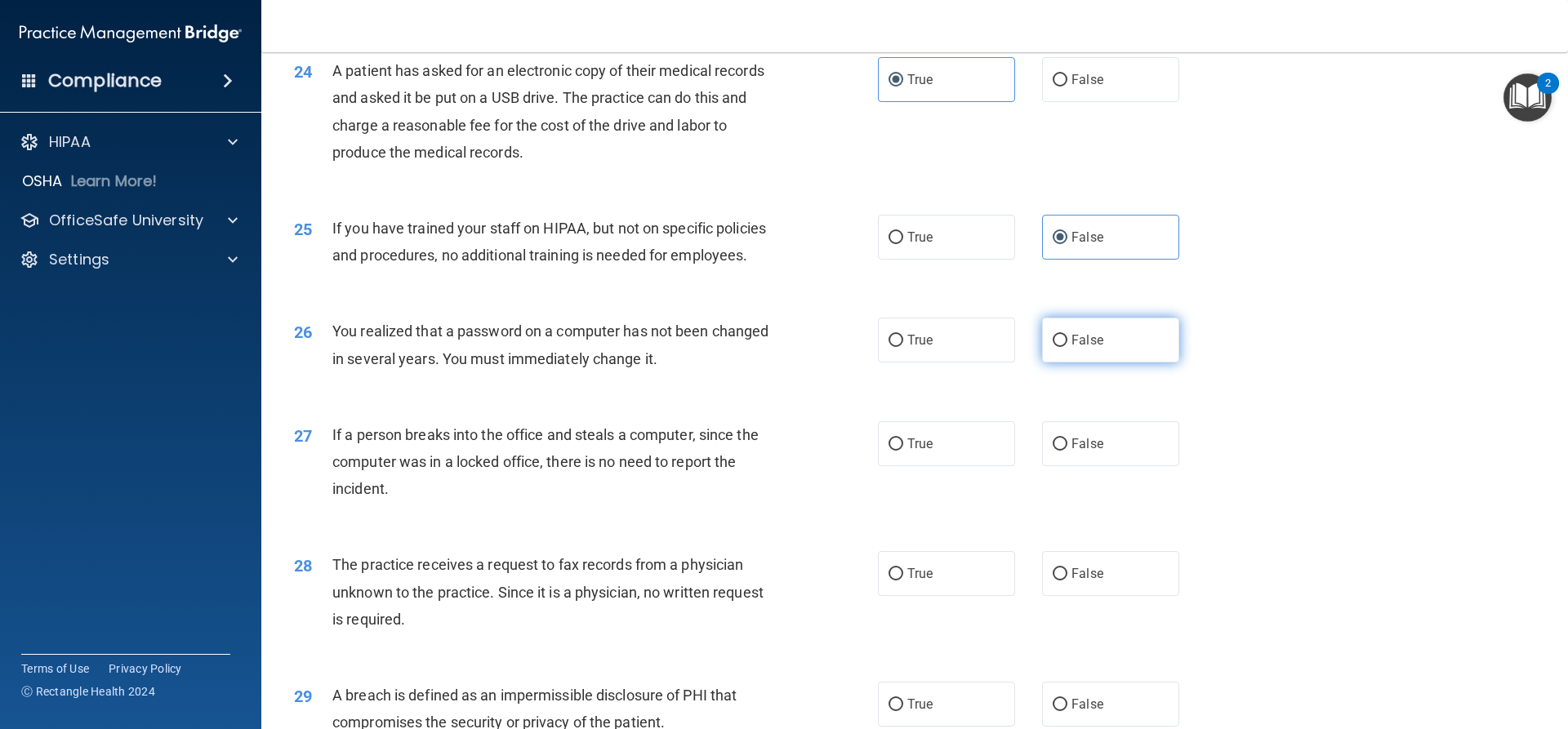
radio input "true"
click at [1063, 466] on label "False" at bounding box center [1111, 444] width 137 height 45
click at [1063, 450] on input "False" at bounding box center [1061, 445] width 15 height 13
radio input "true"
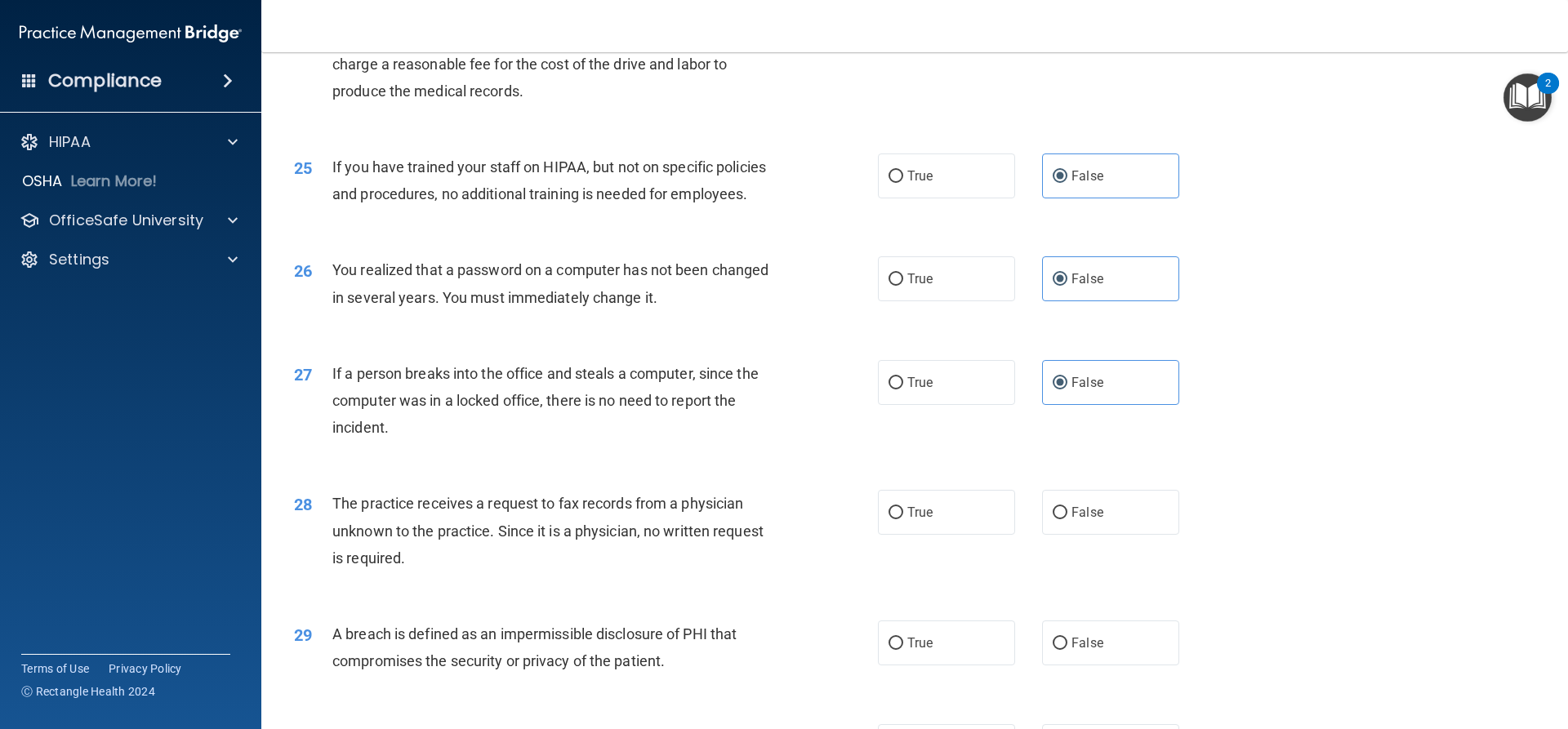
scroll to position [2972, 0]
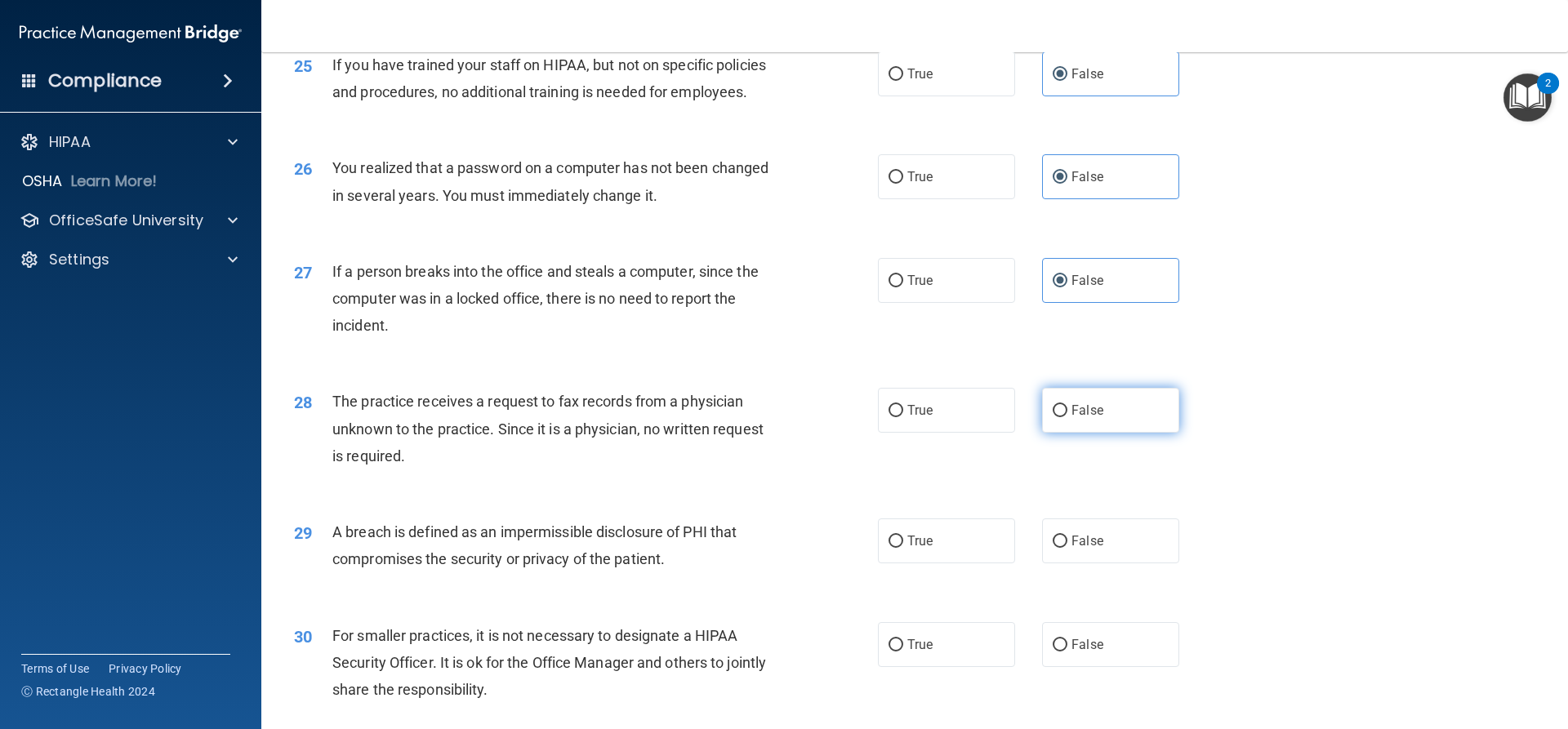
click at [1057, 417] on input "False" at bounding box center [1061, 411] width 15 height 13
radio input "true"
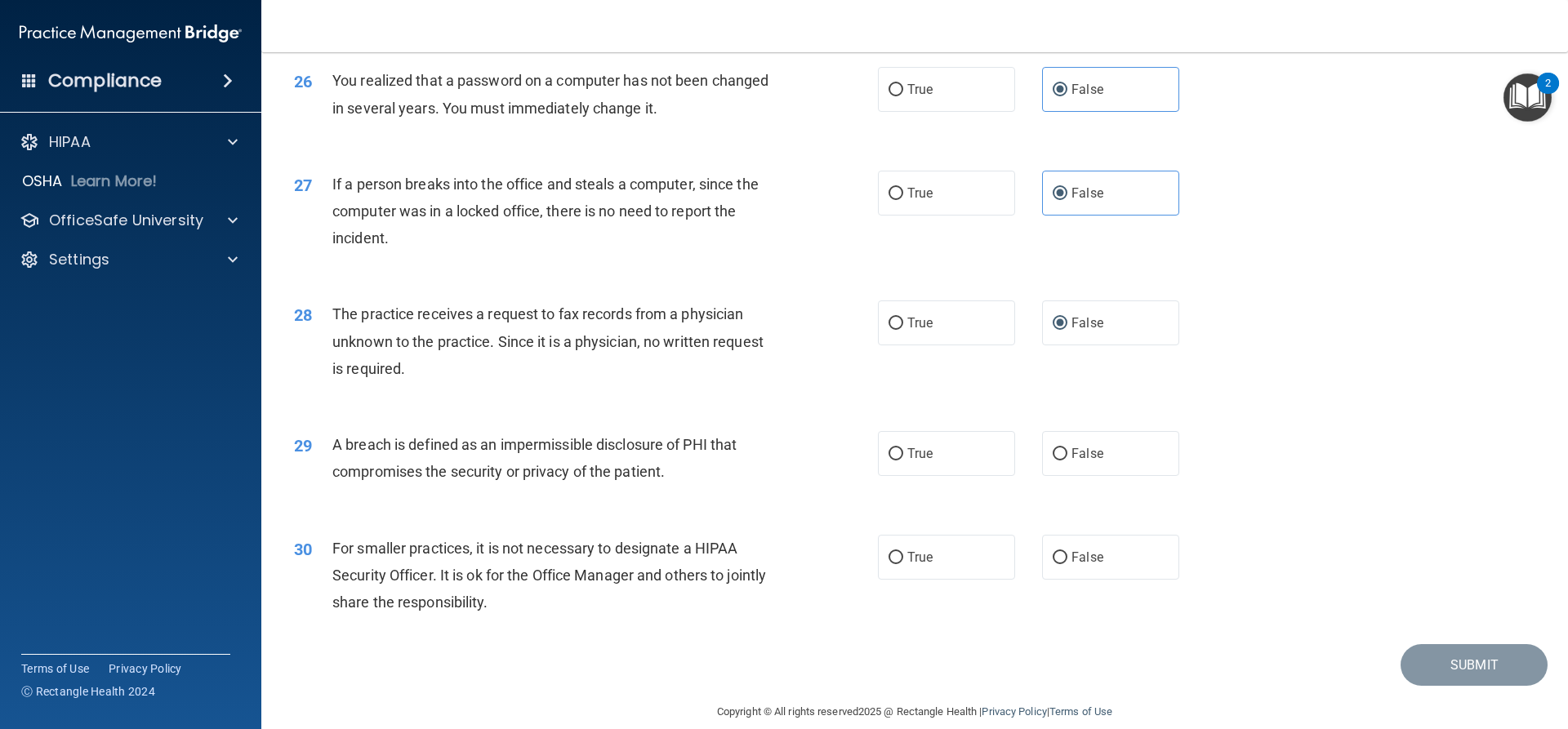
scroll to position [3135, 0]
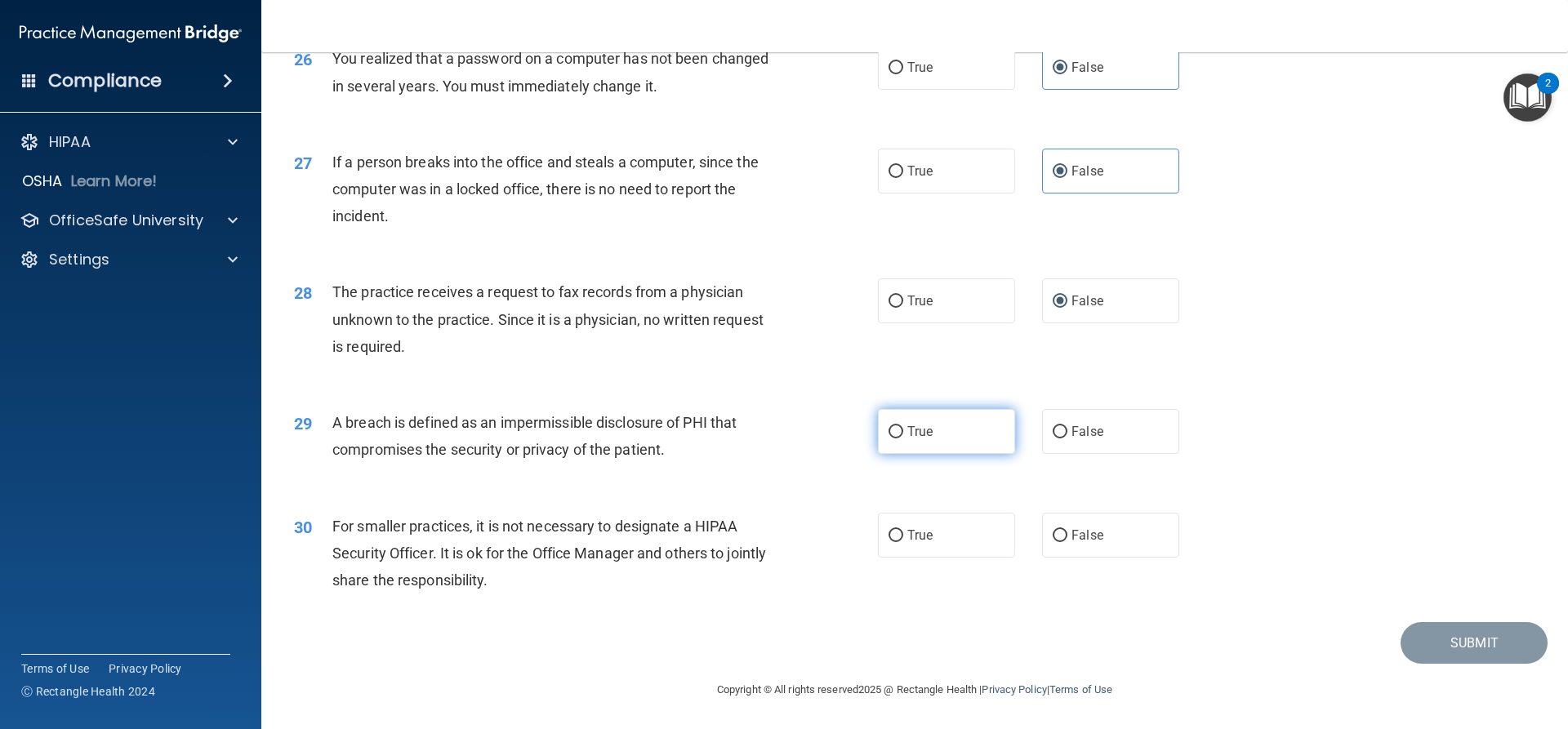
click at [920, 431] on span "True" at bounding box center [920, 431] width 25 height 16
click at [904, 431] on input "True" at bounding box center [896, 432] width 15 height 13
radio input "true"
click at [1082, 538] on span "False" at bounding box center [1087, 535] width 32 height 16
click at [1067, 538] on input "False" at bounding box center [1061, 535] width 15 height 13
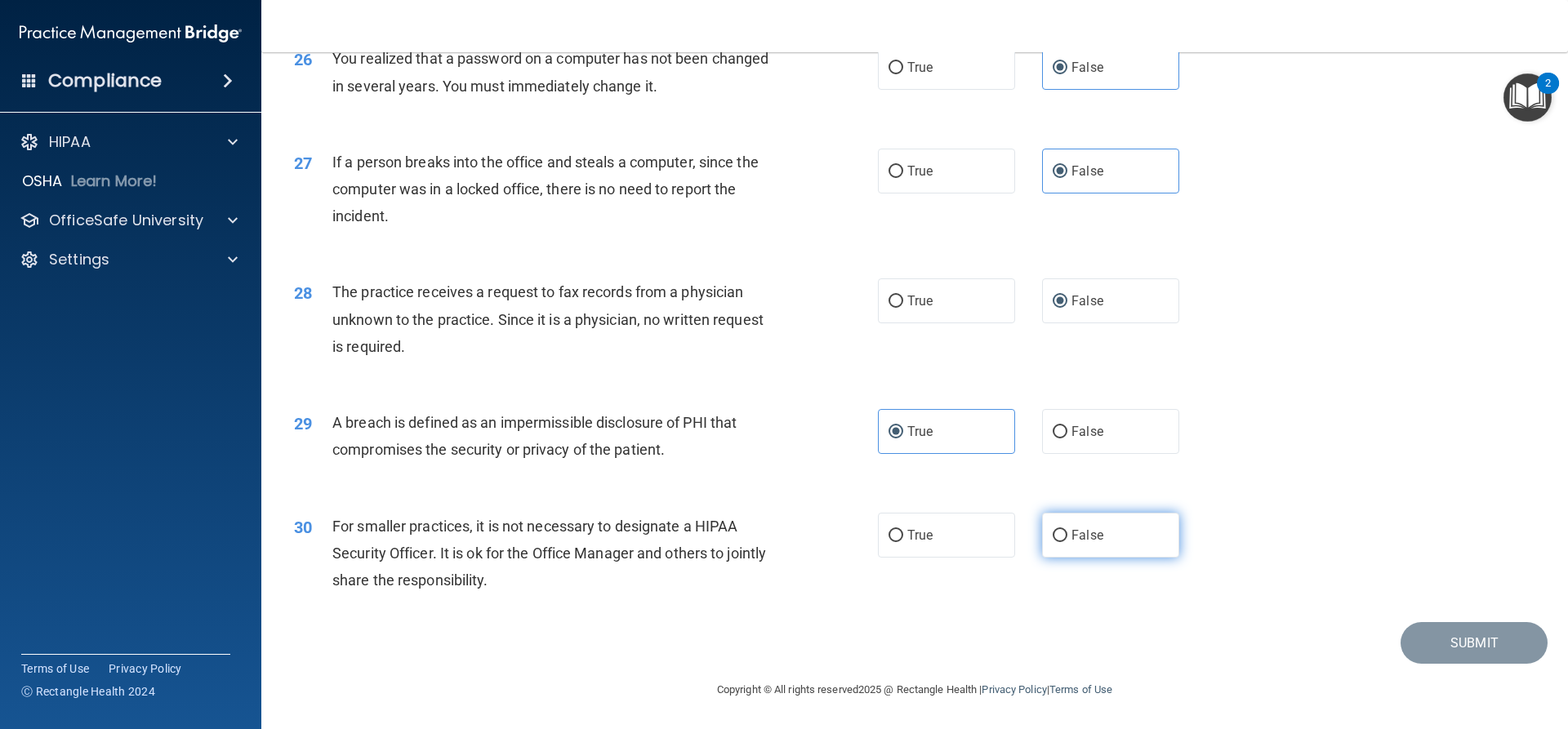
radio input "true"
click at [1462, 654] on button "Submit" at bounding box center [1475, 643] width 147 height 42
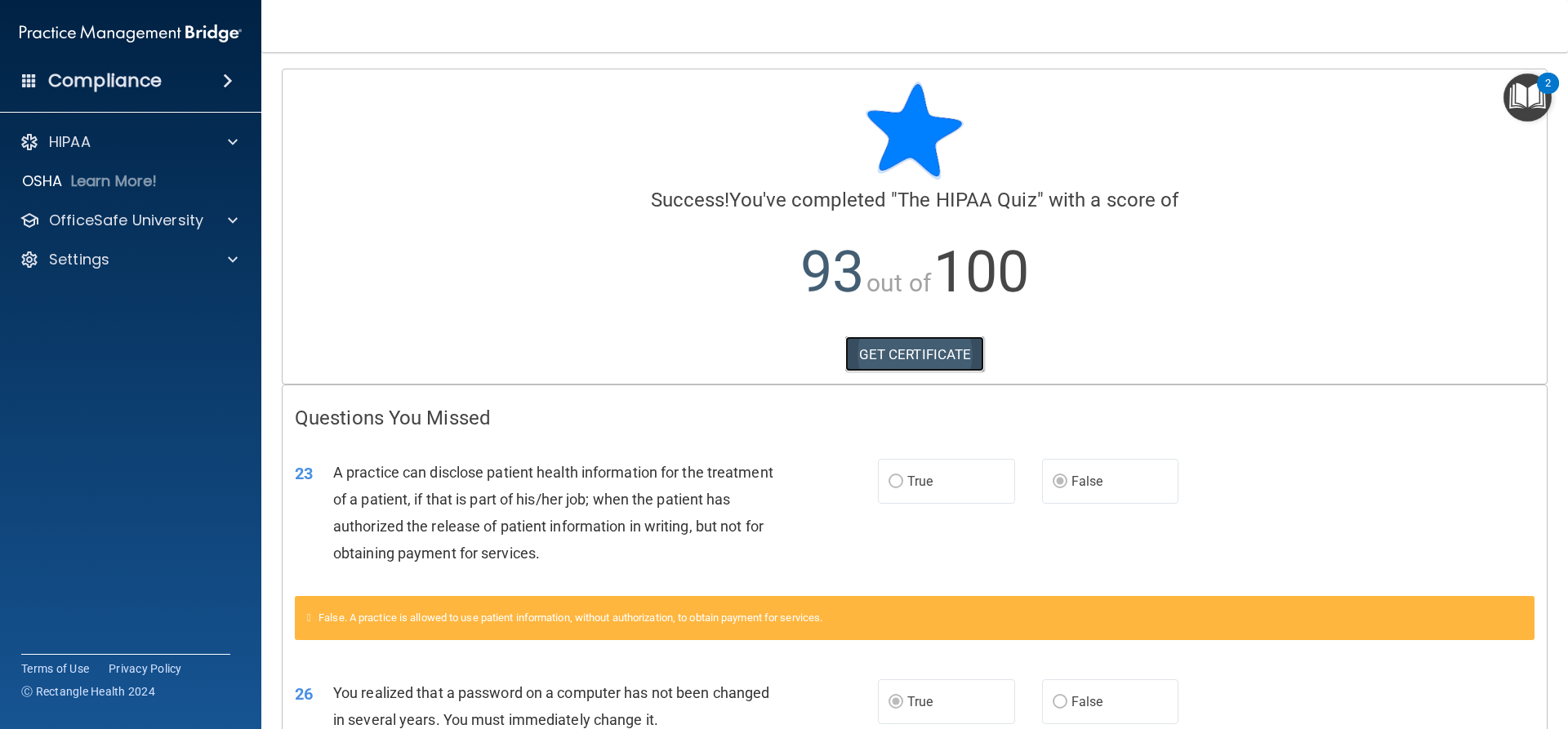
click at [930, 352] on link "GET CERTIFICATE" at bounding box center [915, 354] width 139 height 36
click at [212, 138] on div at bounding box center [230, 142] width 41 height 19
click at [79, 88] on h4 "Compliance" at bounding box center [105, 80] width 113 height 23
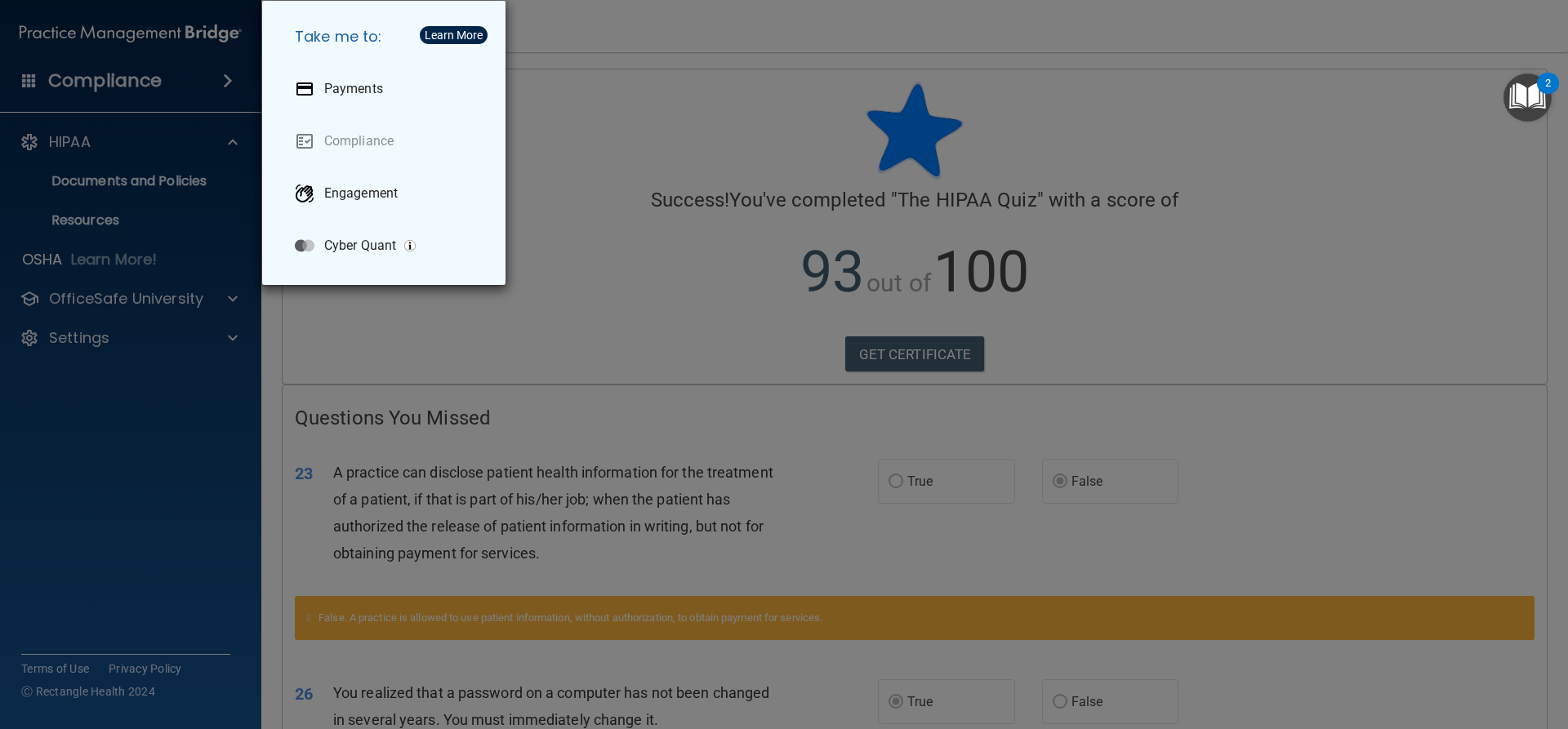
click at [418, 339] on div "Take me to: Payments Compliance Engagement Cyber Quant" at bounding box center [784, 364] width 1568 height 729
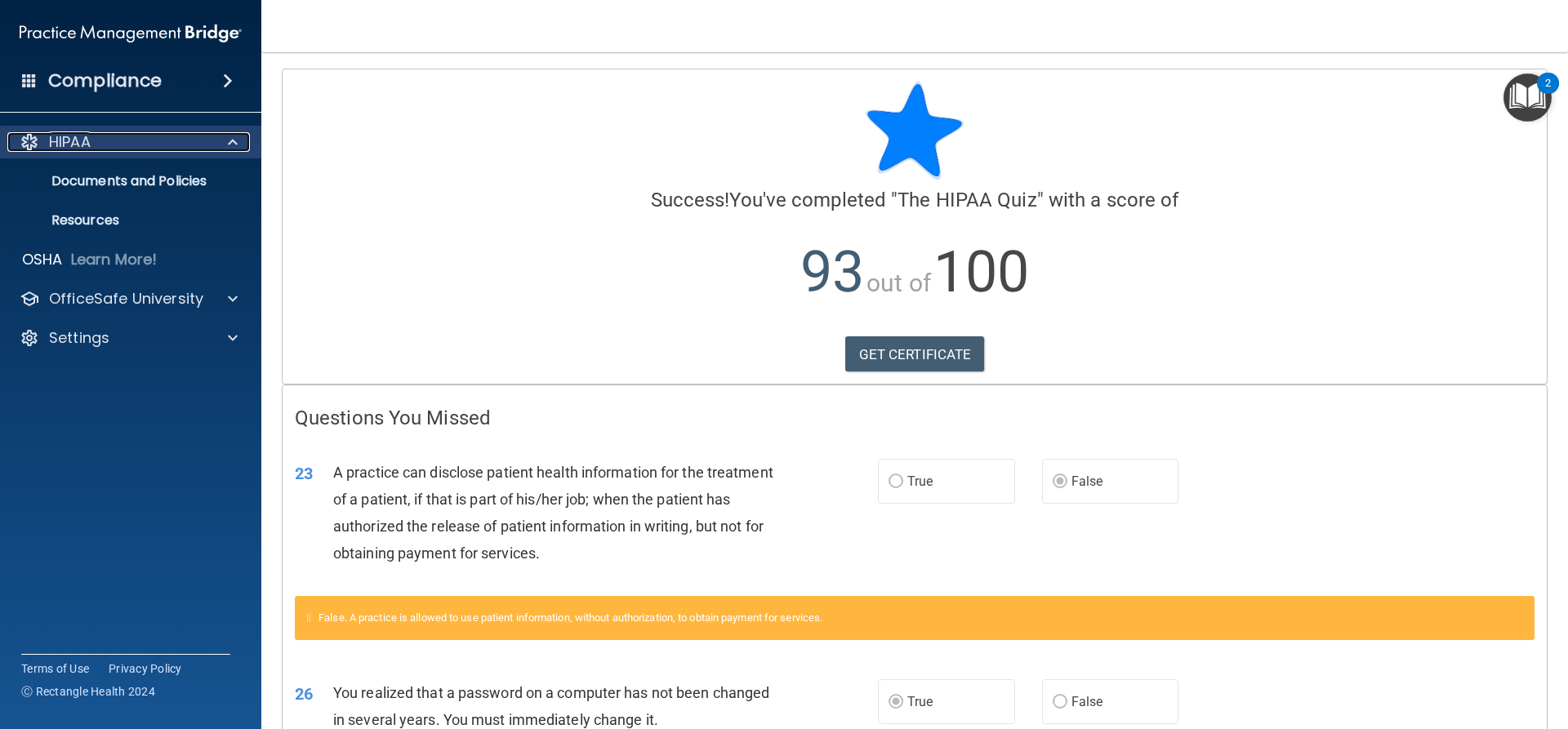
click at [181, 143] on div "HIPAA" at bounding box center [108, 142] width 203 height 19
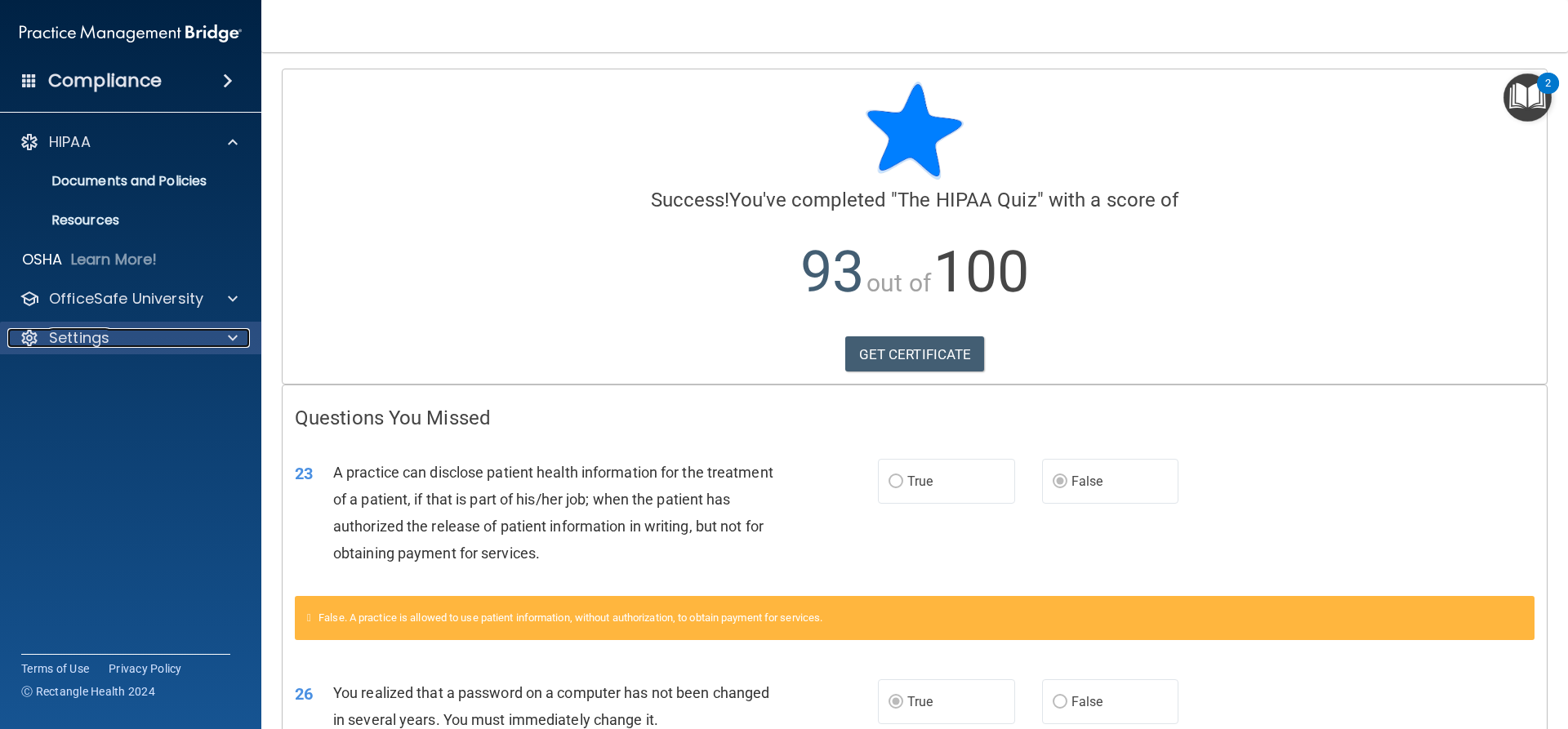
click at [228, 329] on span at bounding box center [233, 337] width 10 height 19
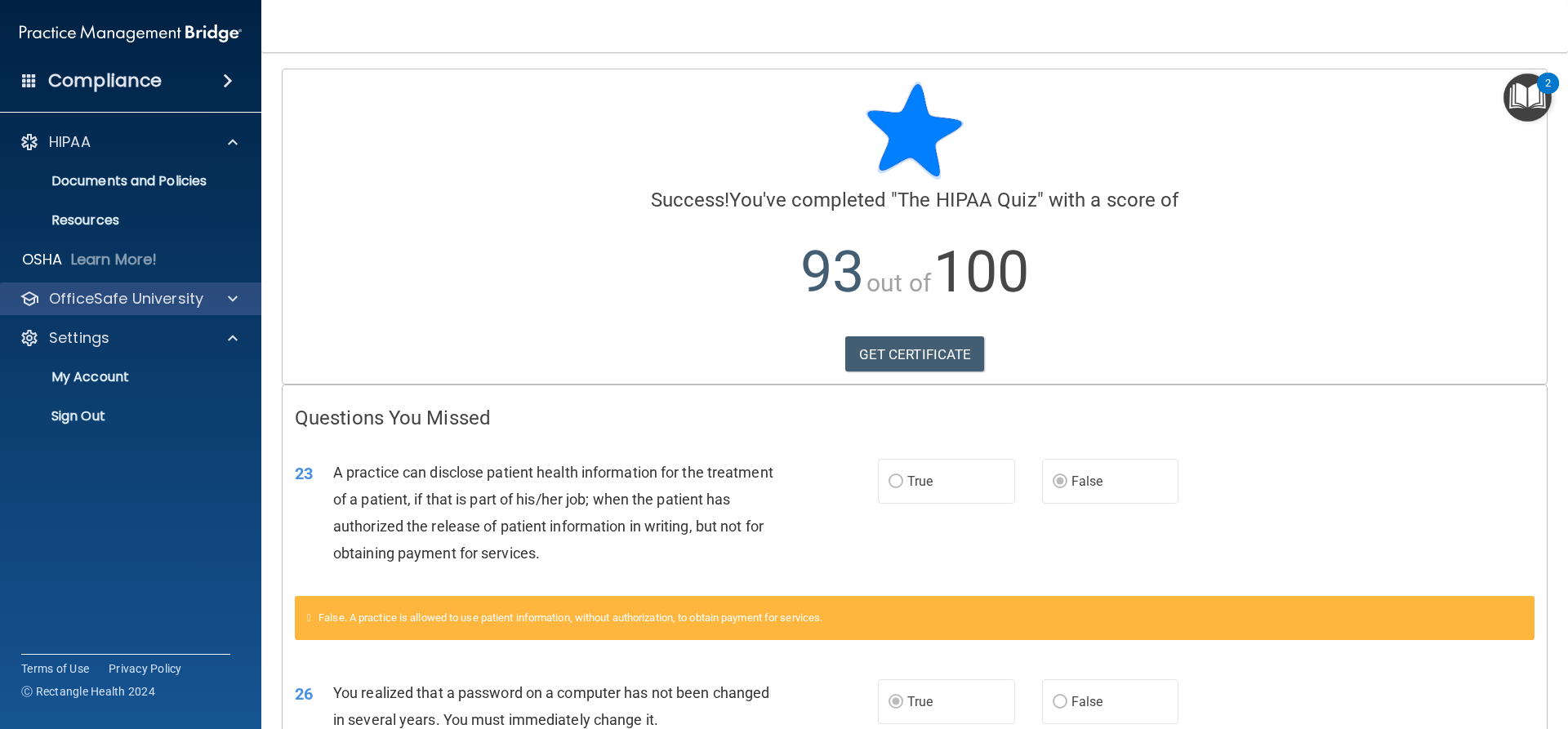
click at [230, 288] on div "OfficeSafe University" at bounding box center [131, 299] width 262 height 33
click at [199, 289] on p "OfficeSafe University" at bounding box center [126, 299] width 154 height 19
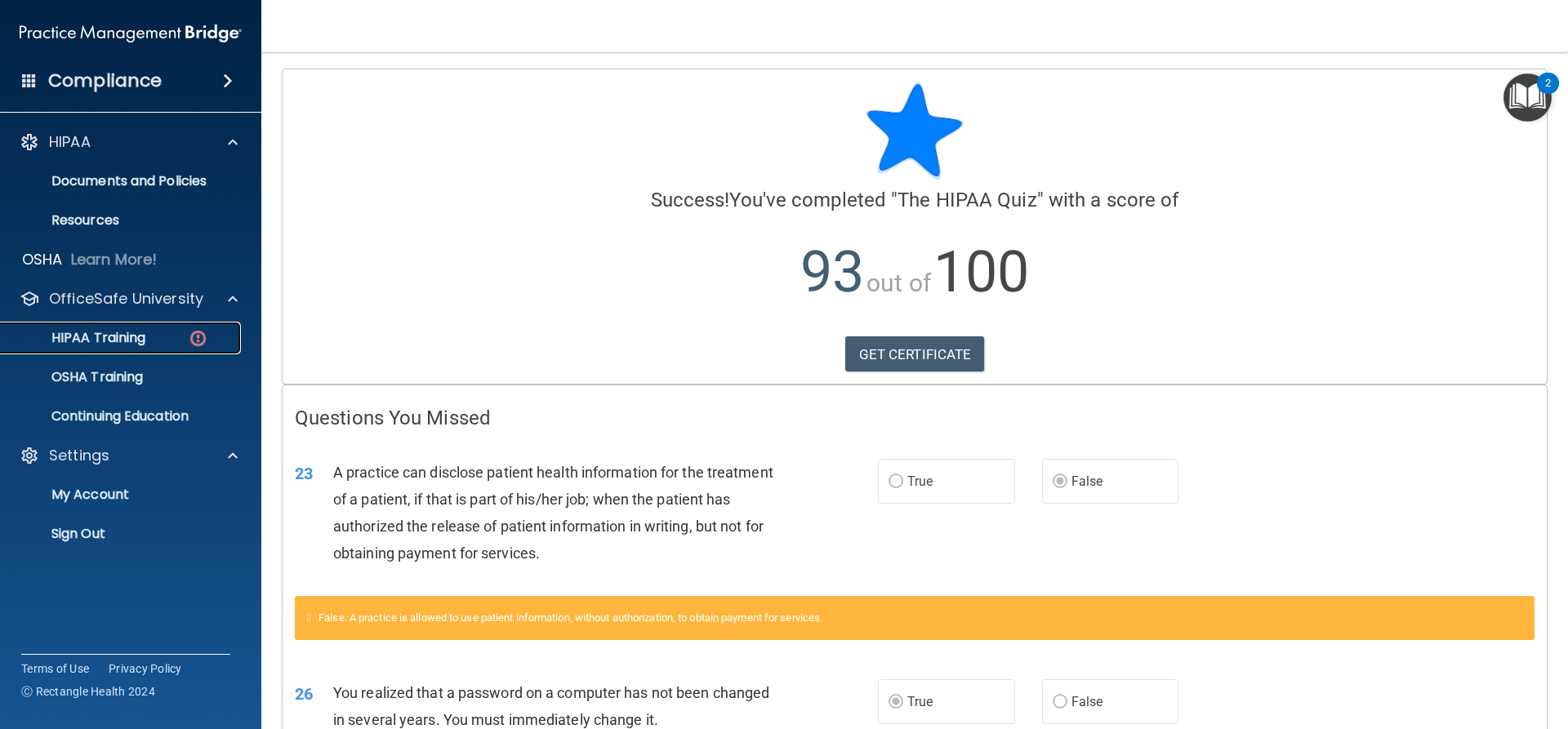
click at [136, 333] on p "HIPAA Training" at bounding box center [78, 338] width 135 height 17
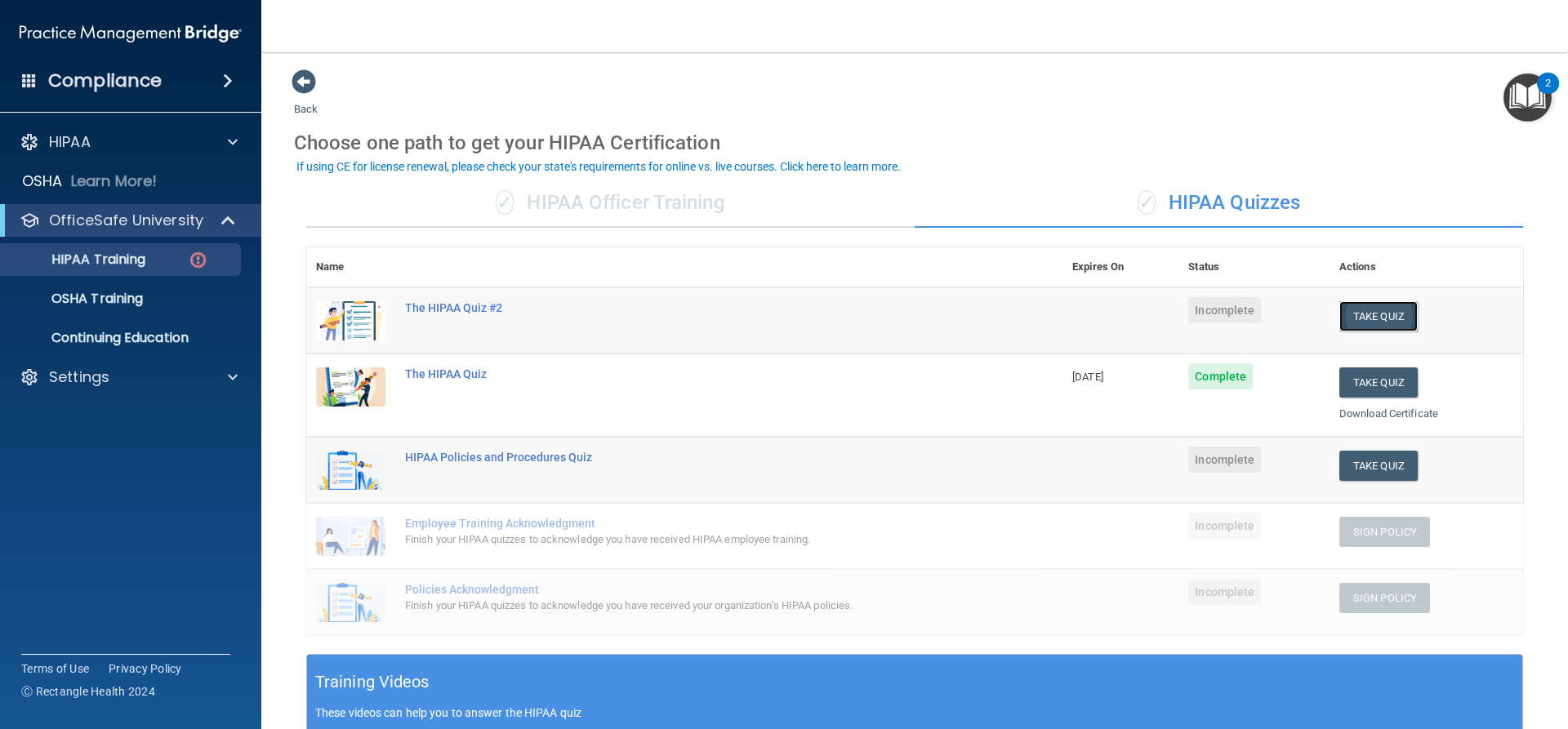
click at [1354, 309] on button "Take Quiz" at bounding box center [1379, 316] width 78 height 30
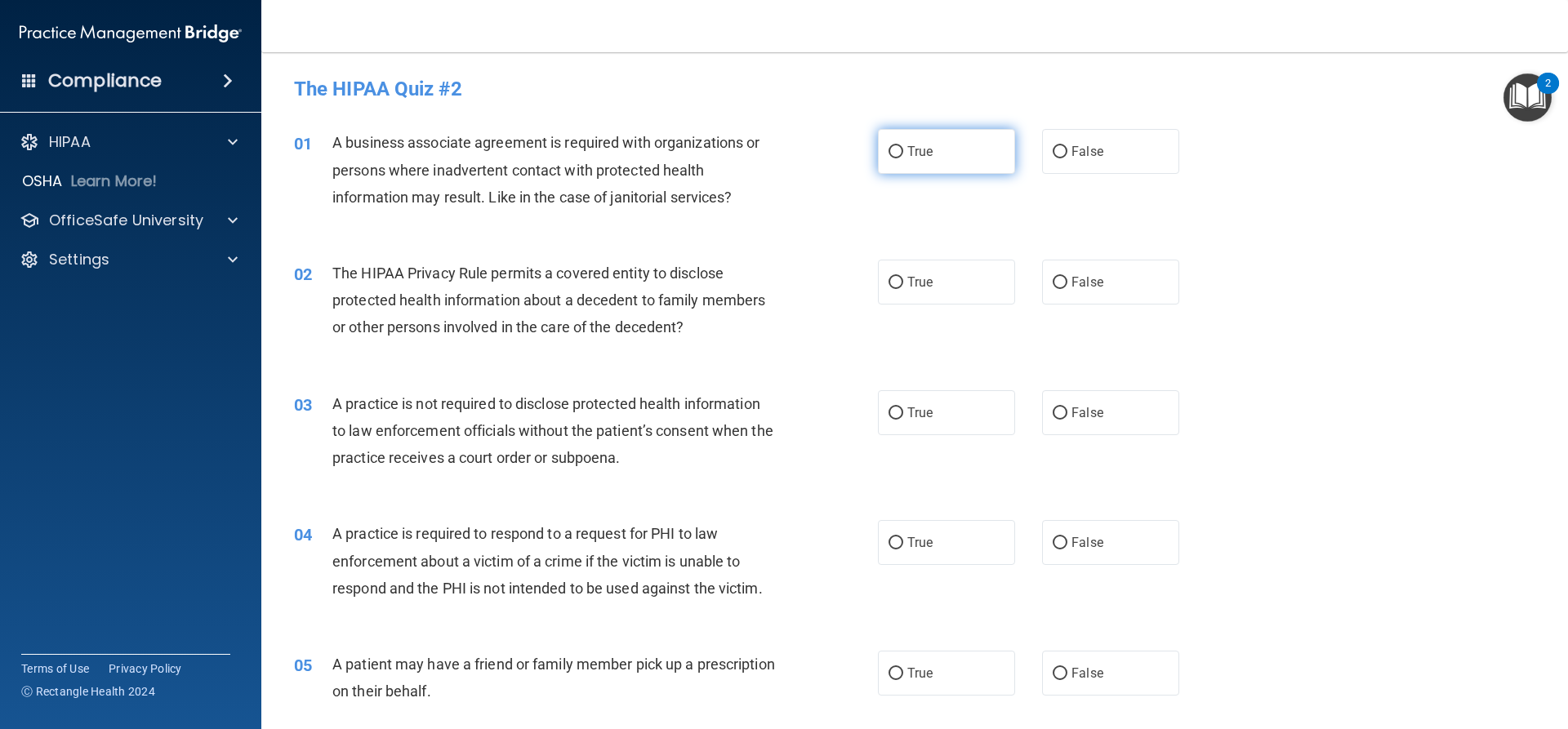
click at [914, 133] on label "True" at bounding box center [946, 152] width 137 height 45
click at [904, 146] on input "True" at bounding box center [896, 152] width 15 height 13
radio input "true"
drag, startPoint x: 295, startPoint y: 138, endPoint x: 314, endPoint y: 161, distance: 29.8
click at [314, 161] on div "01 A business associate agreement is required with organizations or persons whe…" at bounding box center [586, 174] width 633 height 90
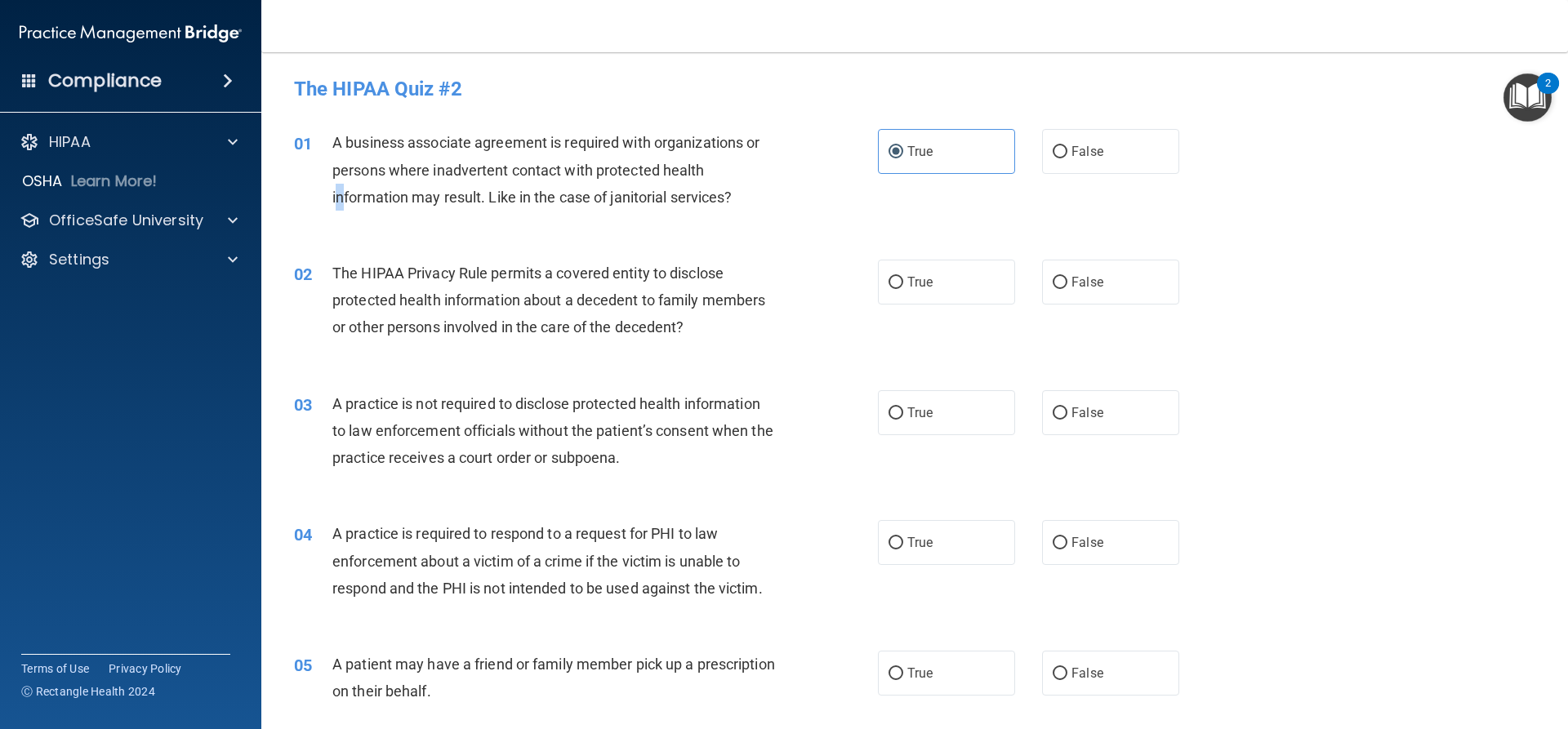
click at [341, 185] on div "A business associate agreement is required with organizations or persons where …" at bounding box center [560, 170] width 456 height 82
click at [441, 309] on span "The HIPAA Privacy Rule permits a covered entity to disclose protected health in…" at bounding box center [548, 299] width 433 height 71
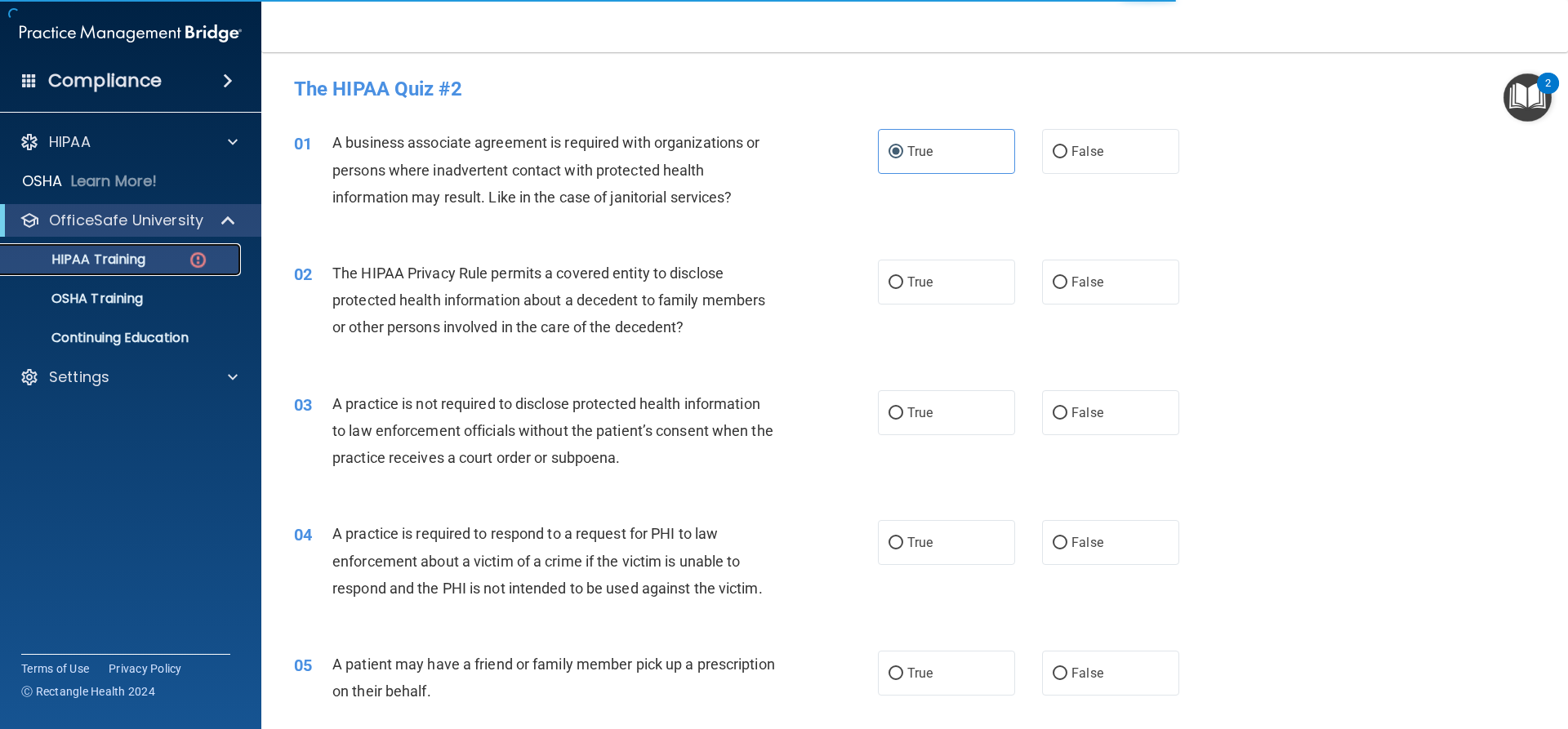
click at [118, 246] on link "HIPAA Training" at bounding box center [112, 259] width 257 height 33
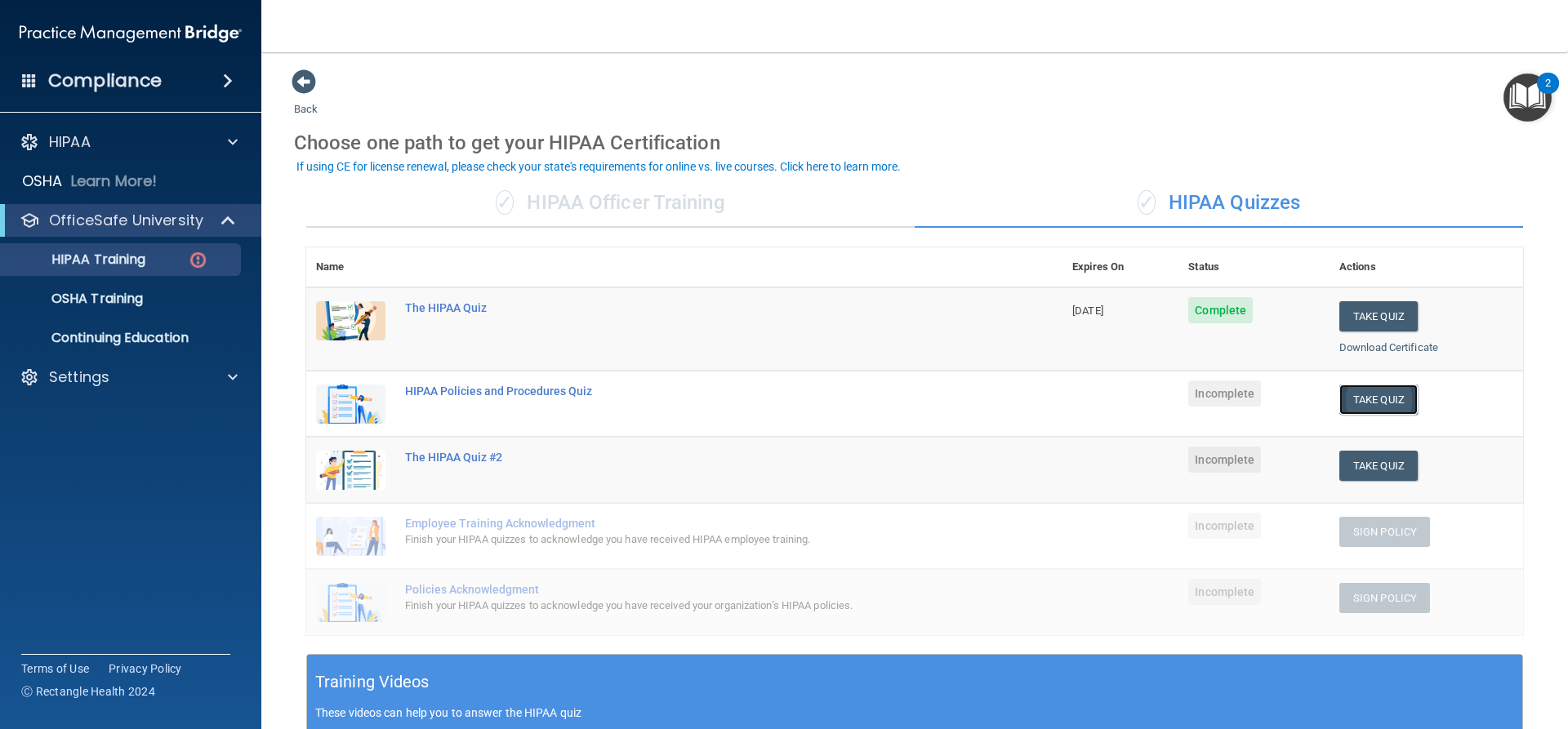
click at [1375, 396] on button "Take Quiz" at bounding box center [1379, 400] width 78 height 30
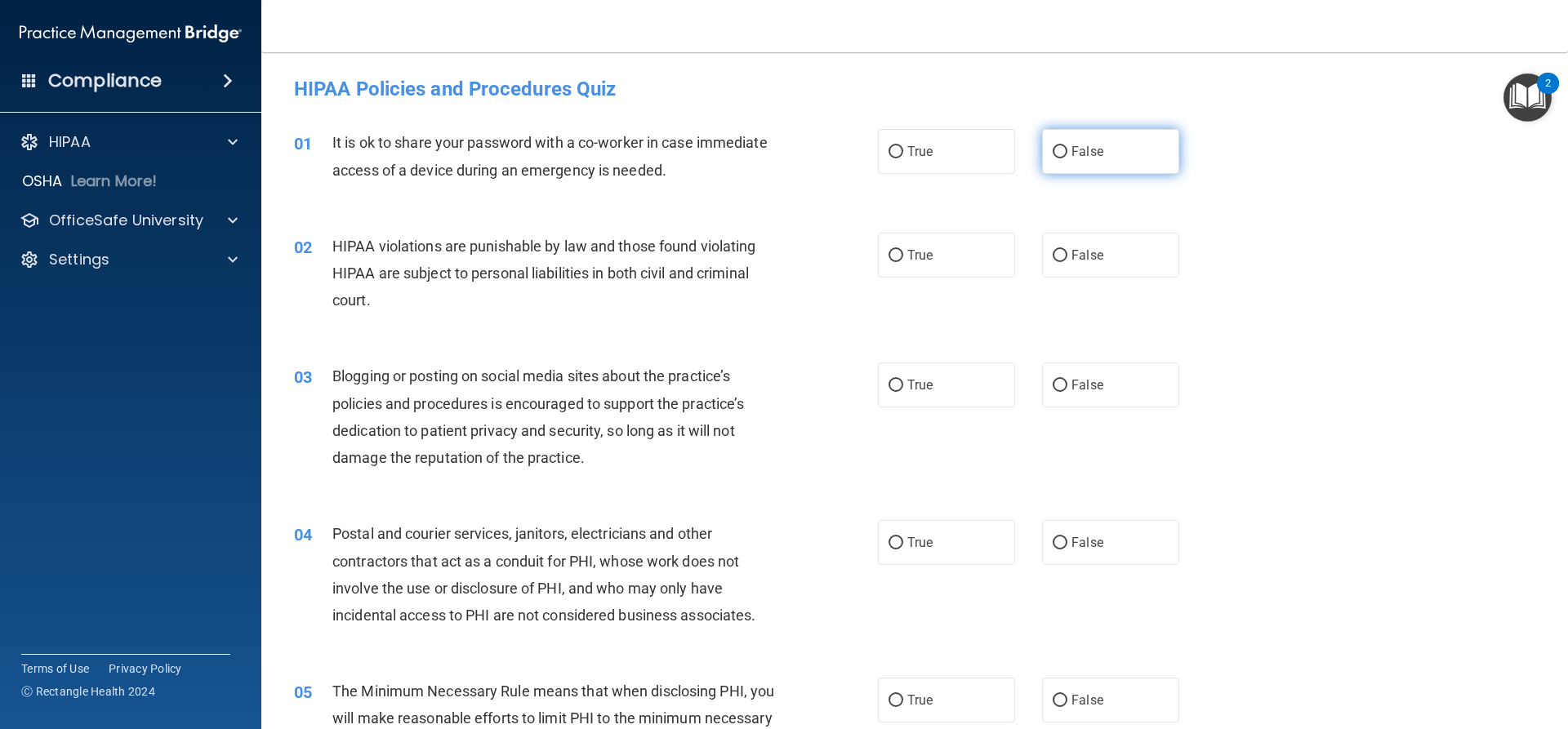
click at [1081, 159] on label "False" at bounding box center [1111, 152] width 137 height 45
click at [1067, 158] on input "False" at bounding box center [1061, 152] width 15 height 13
radio input "true"
click at [922, 265] on label "True" at bounding box center [946, 255] width 137 height 45
click at [904, 262] on input "True" at bounding box center [896, 256] width 15 height 13
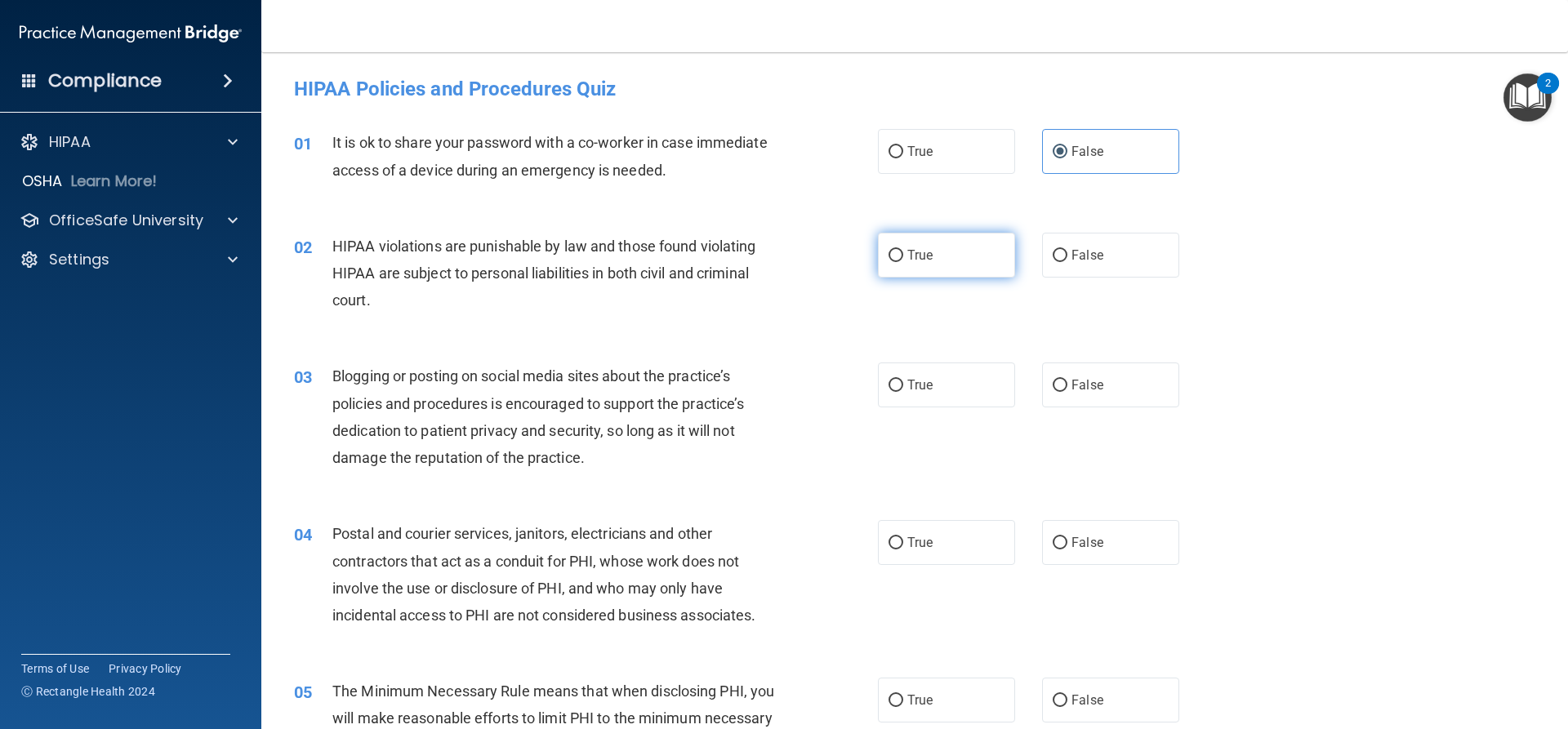
radio input "true"
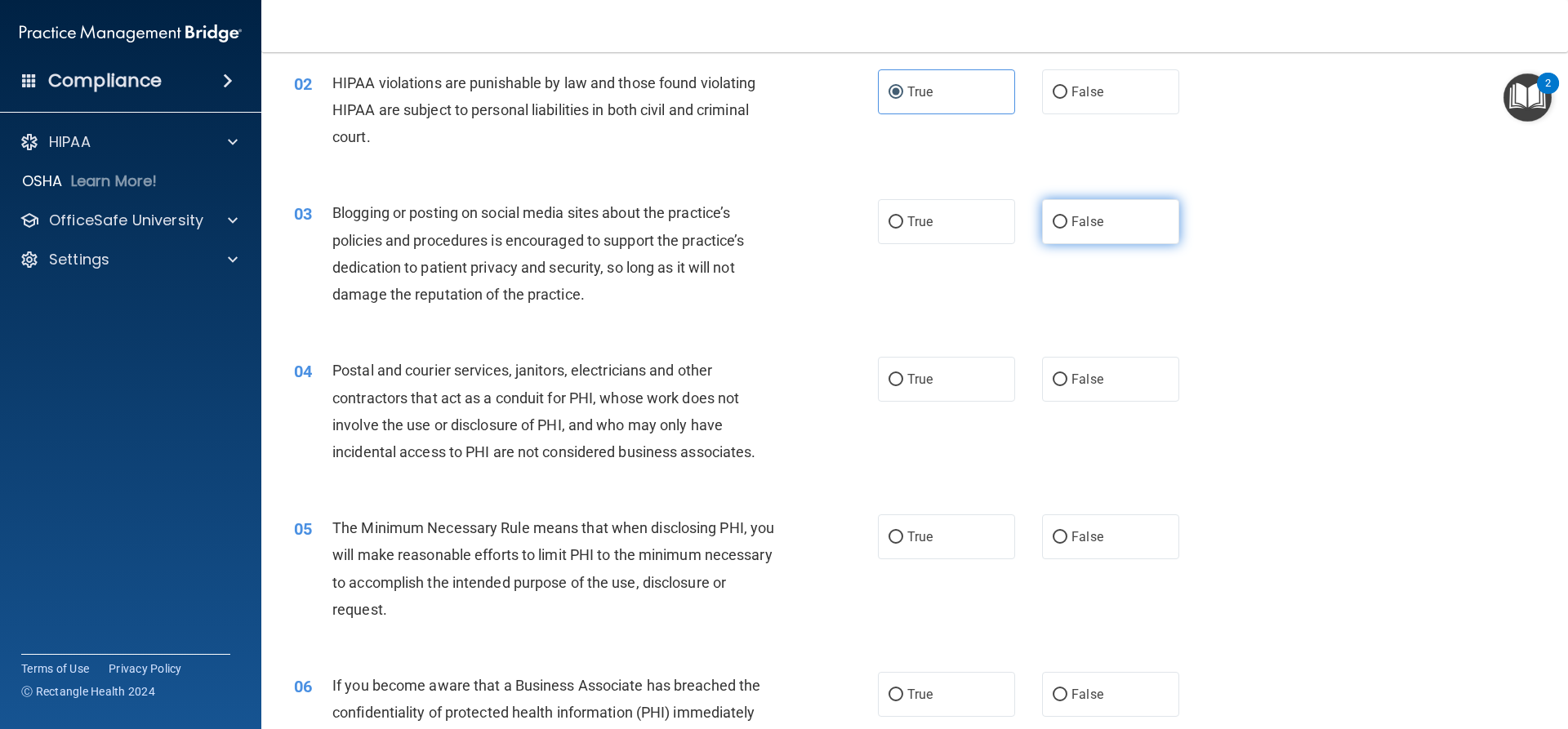
click at [1063, 212] on label "False" at bounding box center [1111, 222] width 137 height 45
click at [1063, 216] on input "False" at bounding box center [1061, 222] width 15 height 13
radio input "true"
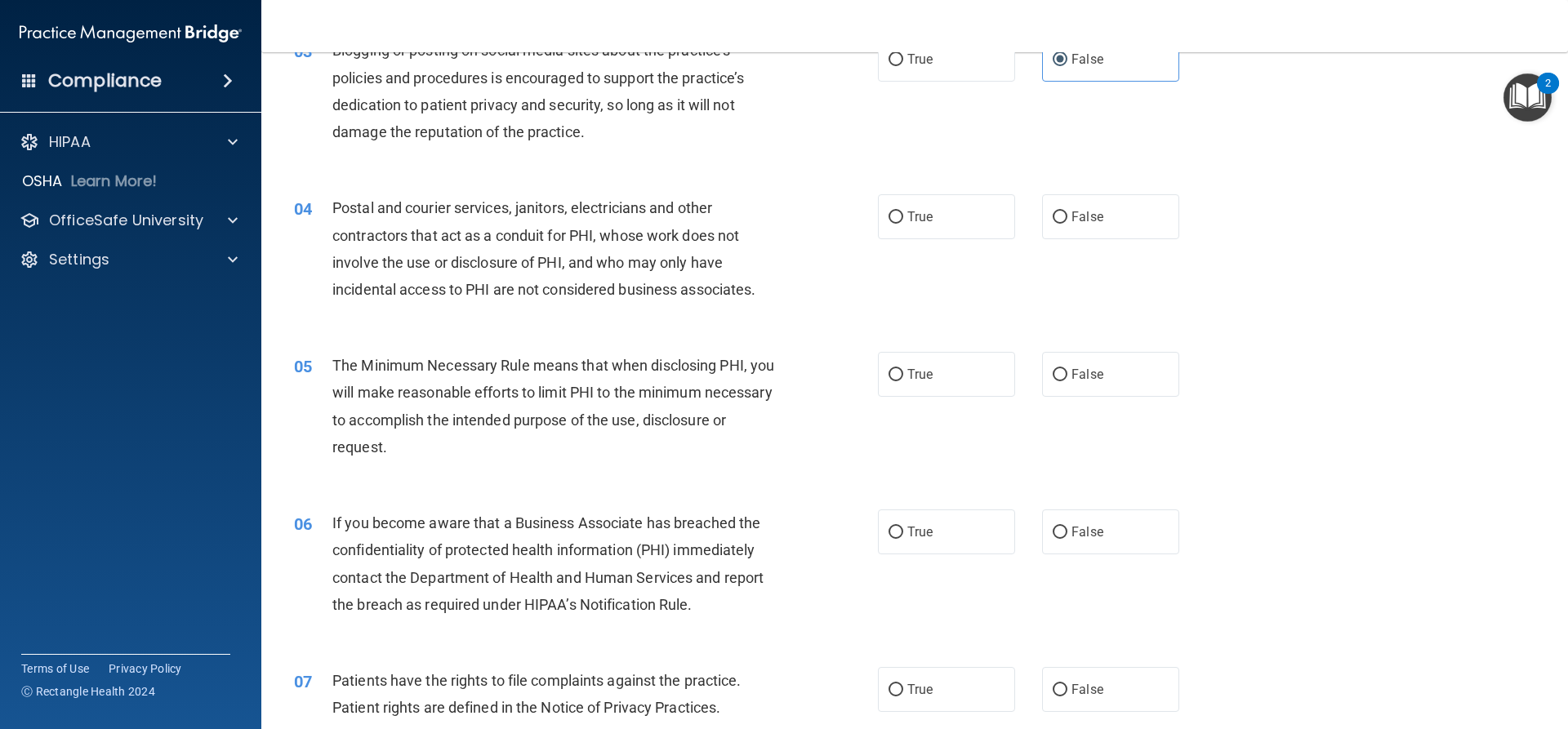
scroll to position [327, 0]
click at [1071, 223] on span "False" at bounding box center [1087, 216] width 32 height 16
click at [1064, 223] on input "False" at bounding box center [1061, 217] width 15 height 13
radio input "true"
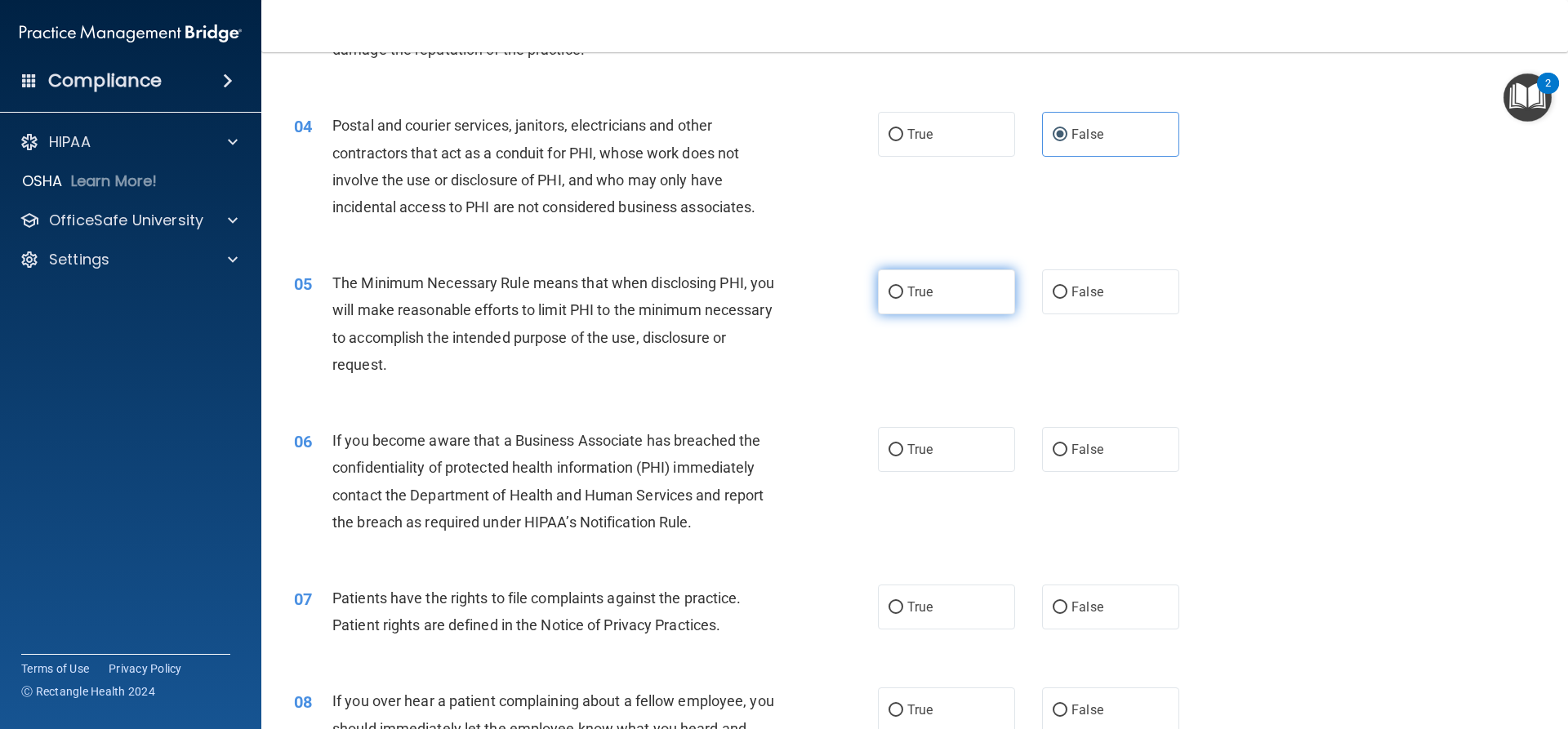
click at [923, 291] on span "True" at bounding box center [920, 292] width 25 height 16
click at [904, 291] on input "True" at bounding box center [896, 293] width 15 height 13
radio input "true"
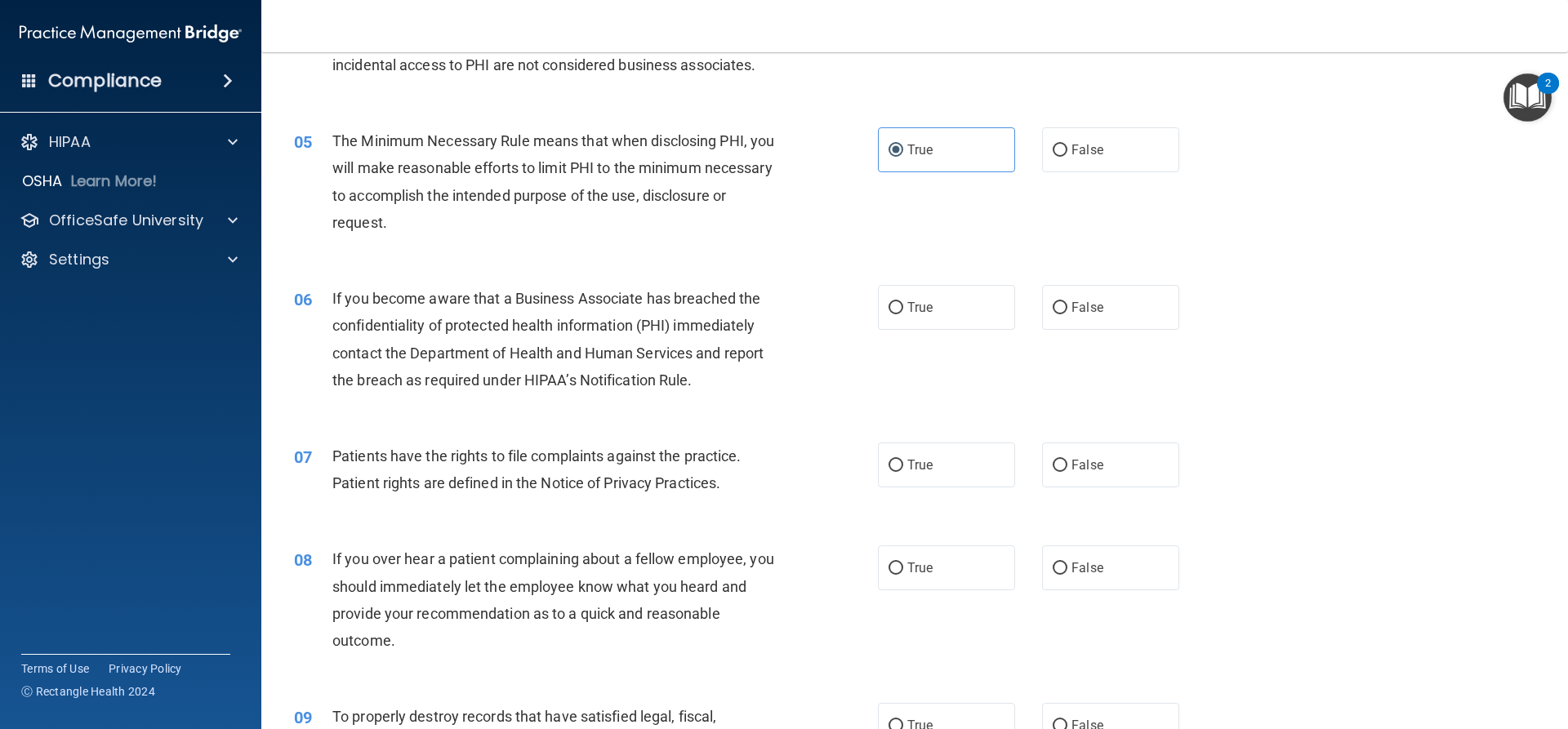
scroll to position [571, 0]
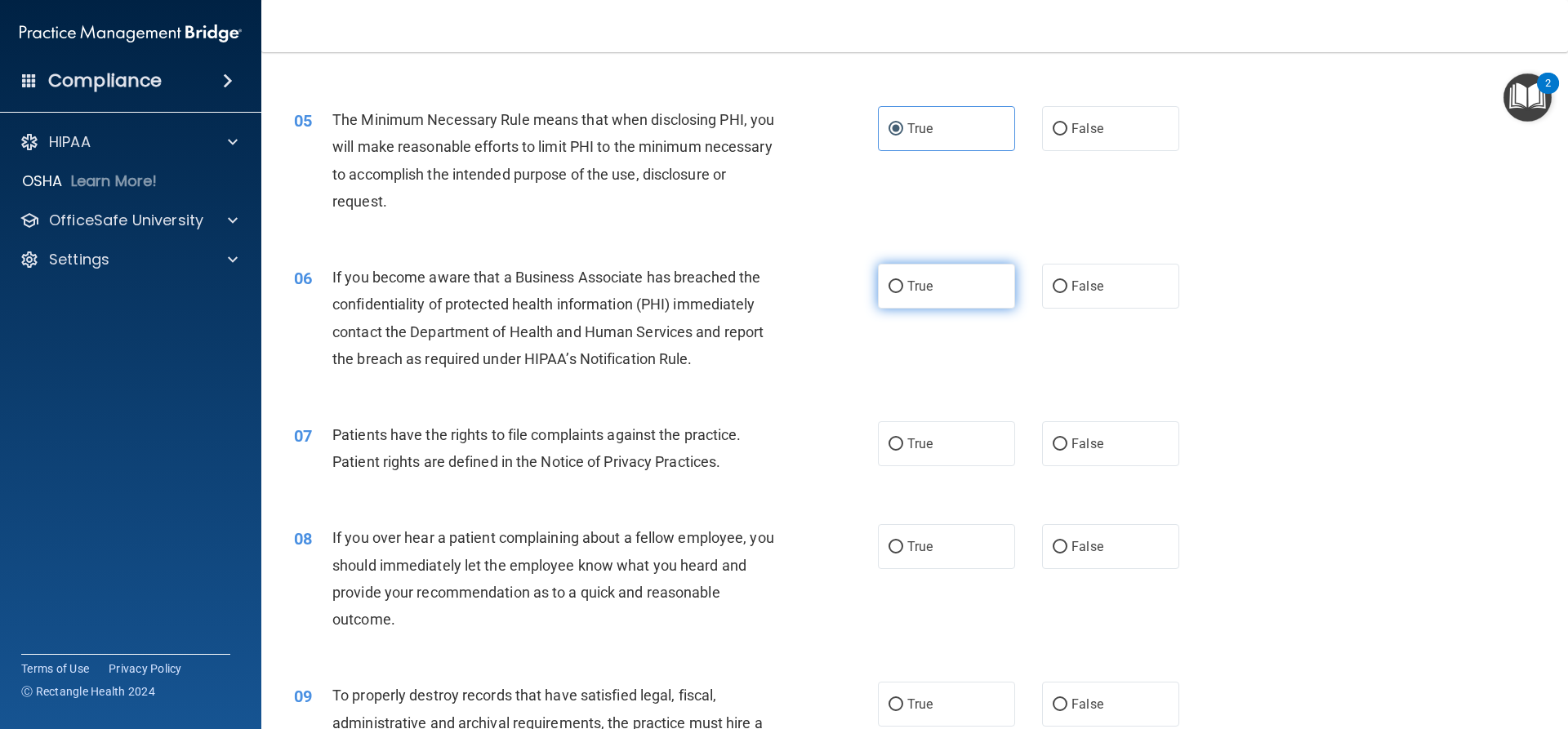
click at [900, 275] on label "True" at bounding box center [946, 286] width 137 height 45
click at [900, 281] on input "True" at bounding box center [896, 287] width 15 height 13
radio input "true"
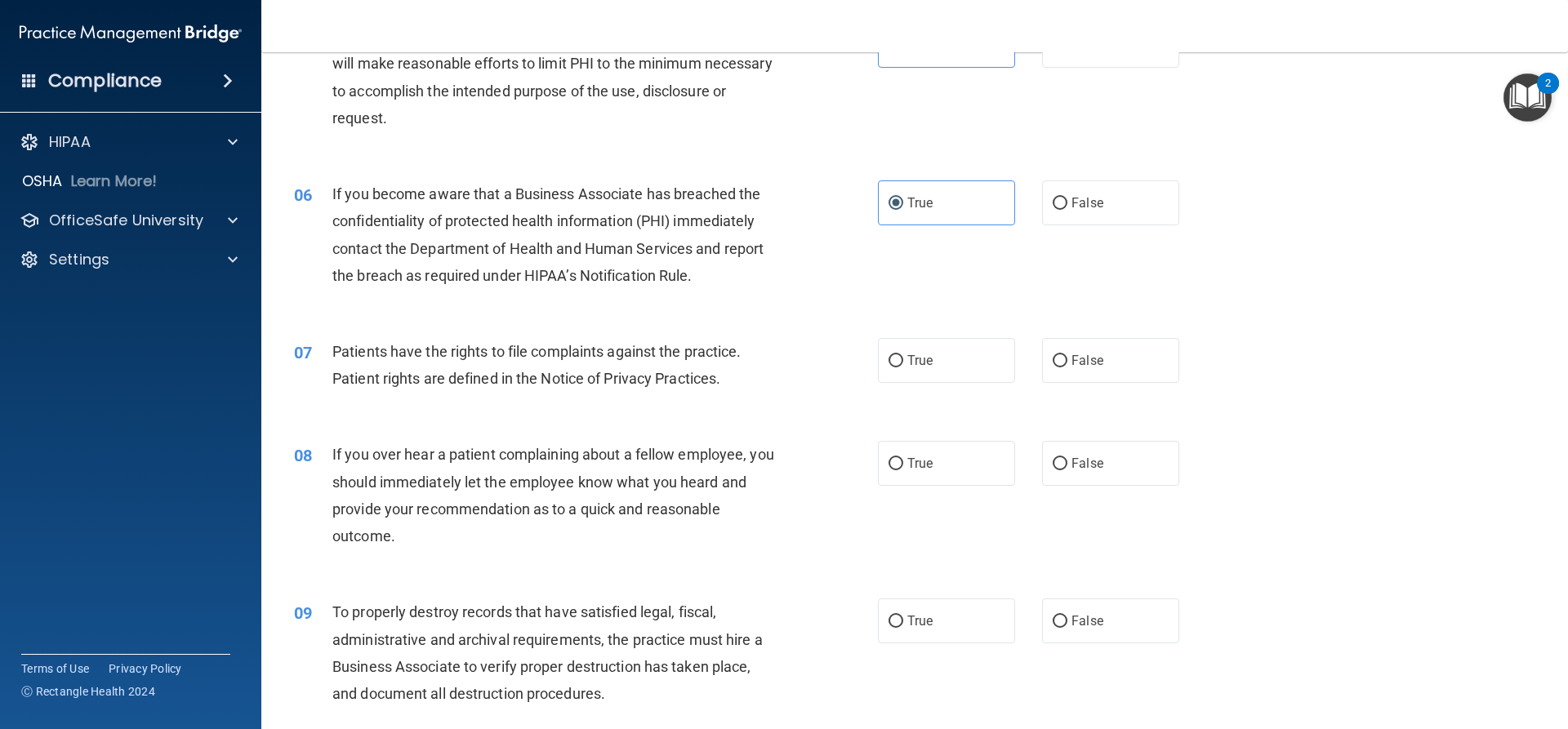
scroll to position [735, 0]
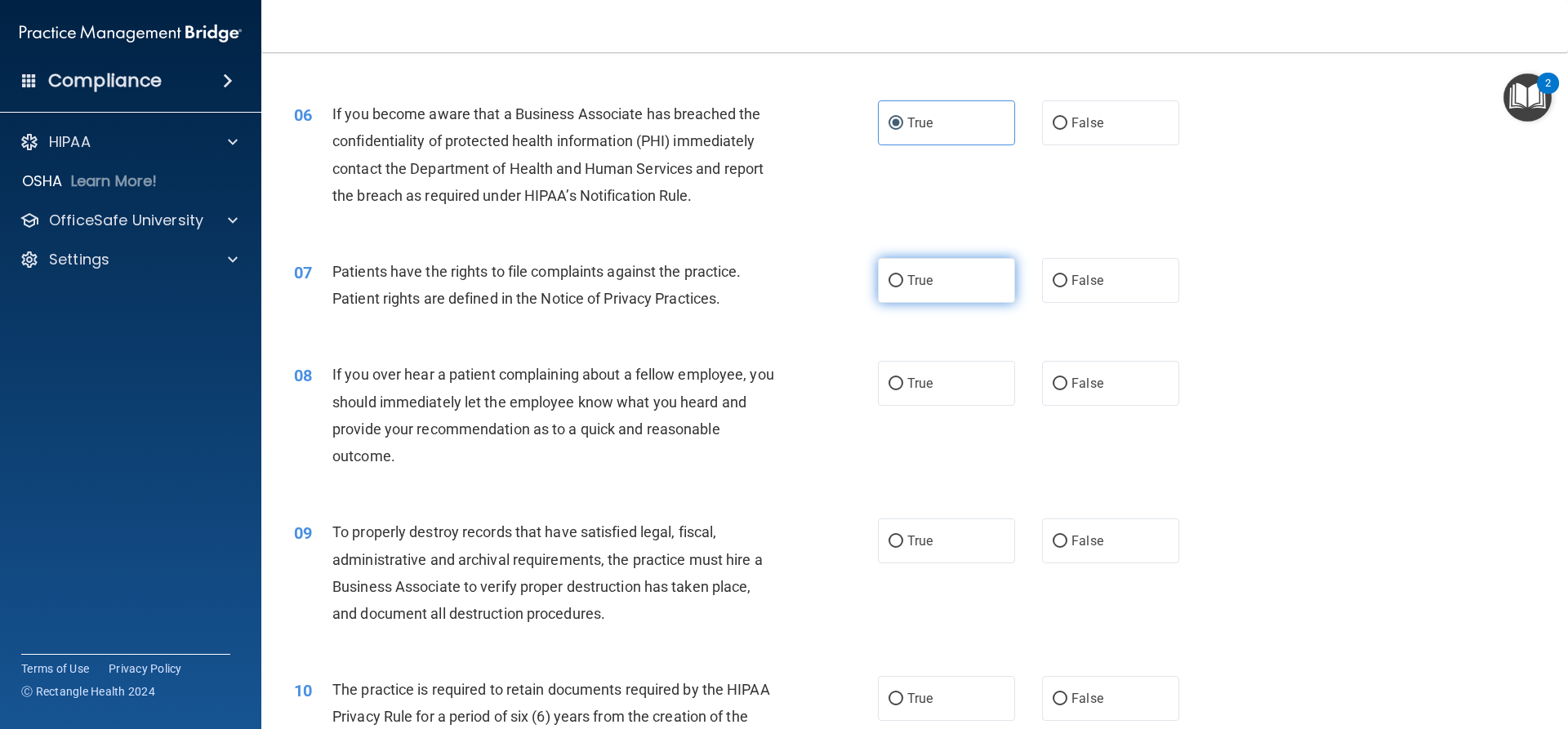
click at [907, 275] on span "True" at bounding box center [920, 280] width 25 height 16
click at [904, 275] on input "True" at bounding box center [896, 281] width 15 height 13
radio input "true"
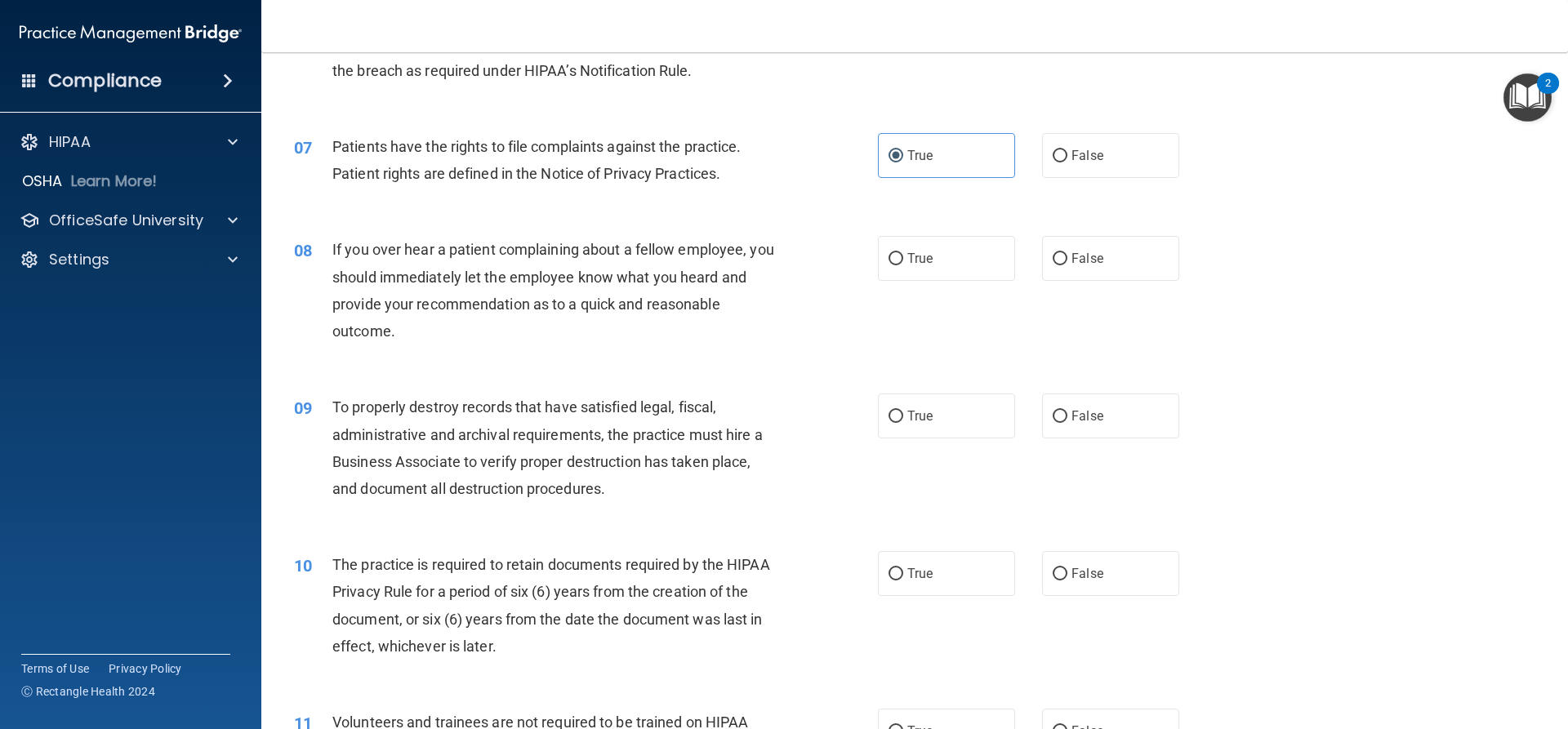
scroll to position [898, 0]
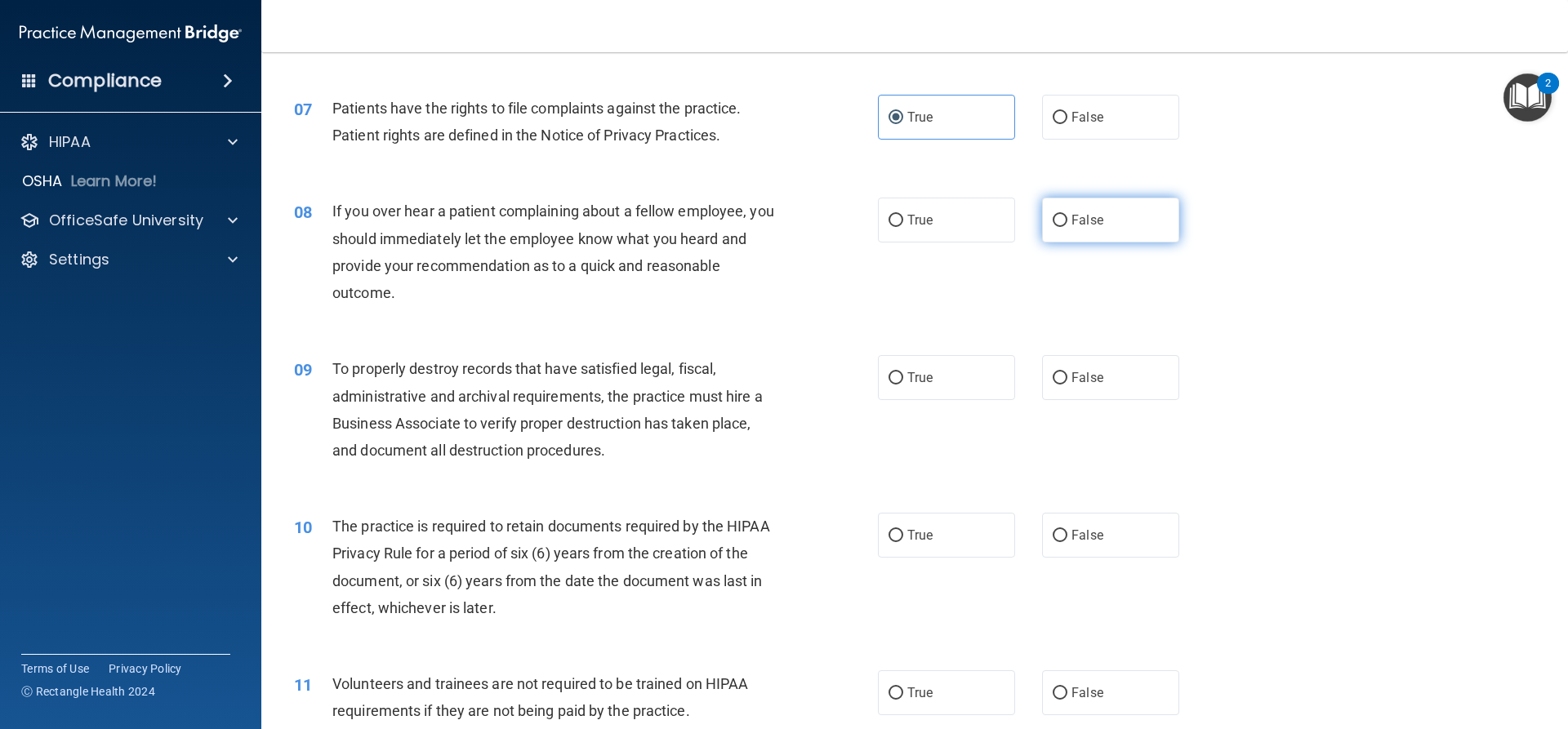
click at [1103, 219] on label "False" at bounding box center [1111, 220] width 137 height 45
click at [1067, 219] on input "False" at bounding box center [1061, 220] width 15 height 13
radio input "true"
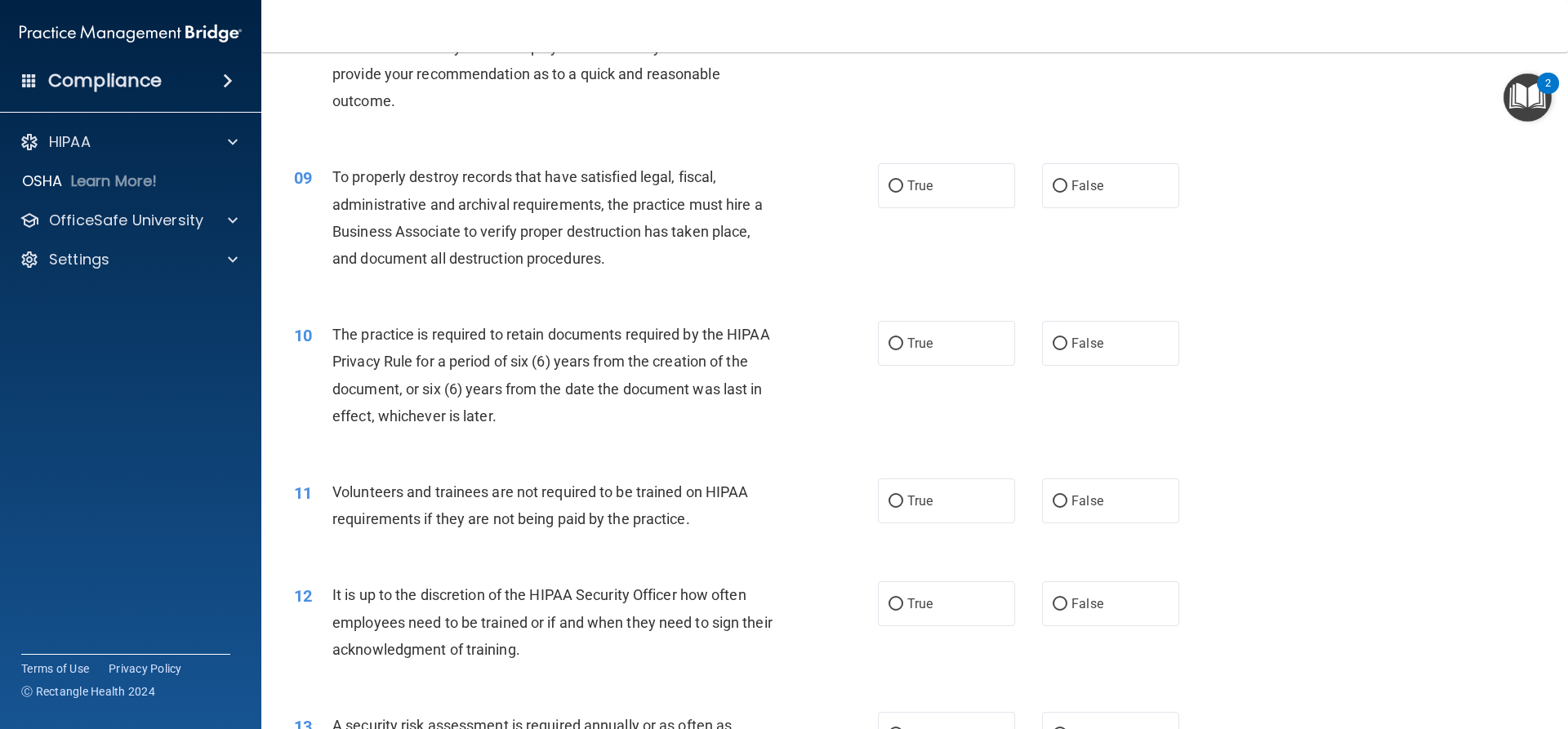
scroll to position [1061, 0]
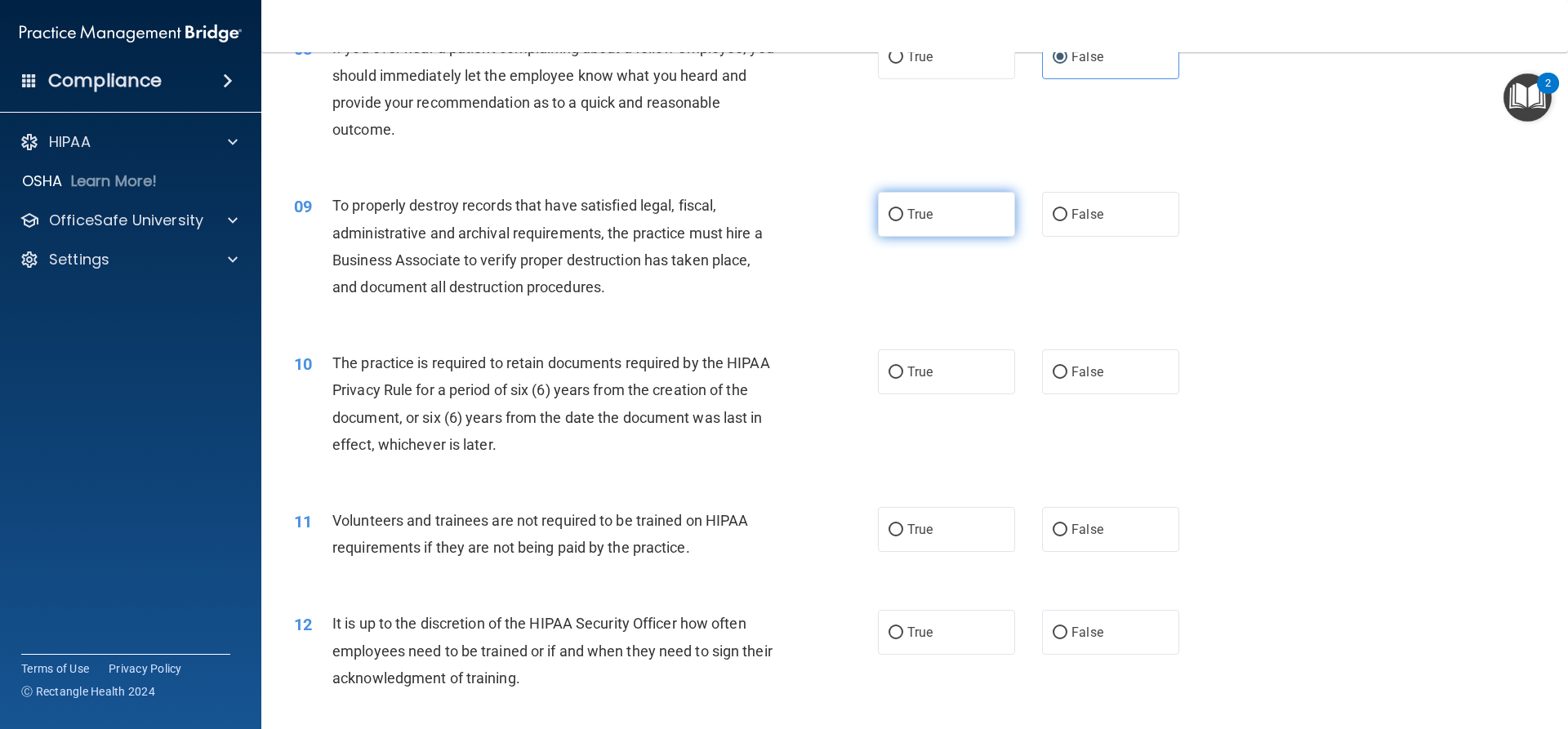
click at [907, 214] on span "True" at bounding box center [920, 214] width 25 height 16
click at [902, 214] on input "True" at bounding box center [896, 215] width 15 height 13
radio input "true"
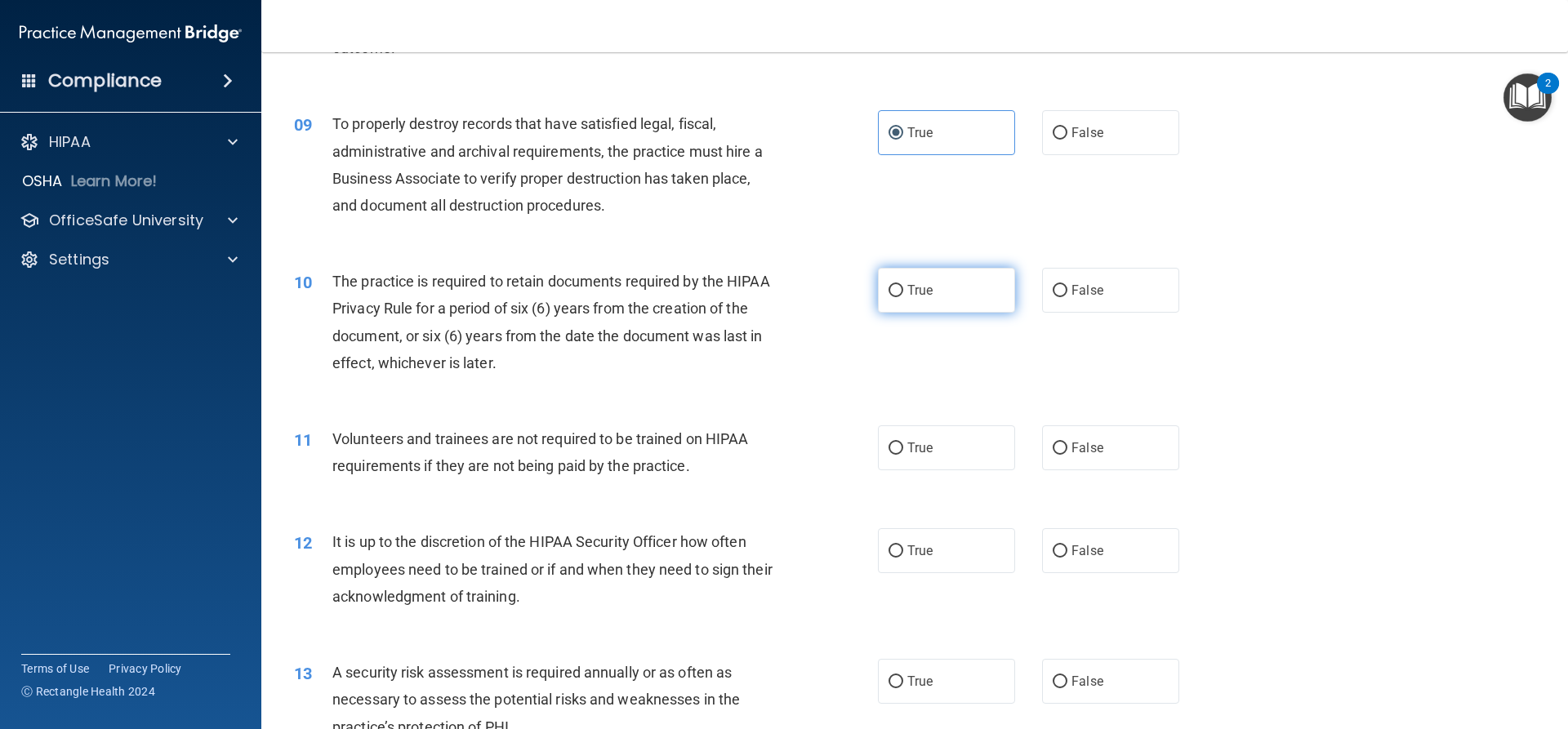
click at [913, 280] on label "True" at bounding box center [946, 290] width 137 height 45
click at [904, 285] on input "True" at bounding box center [896, 291] width 15 height 13
radio input "true"
click at [1128, 435] on label "False" at bounding box center [1111, 448] width 137 height 45
click at [1067, 443] on input "False" at bounding box center [1061, 449] width 15 height 13
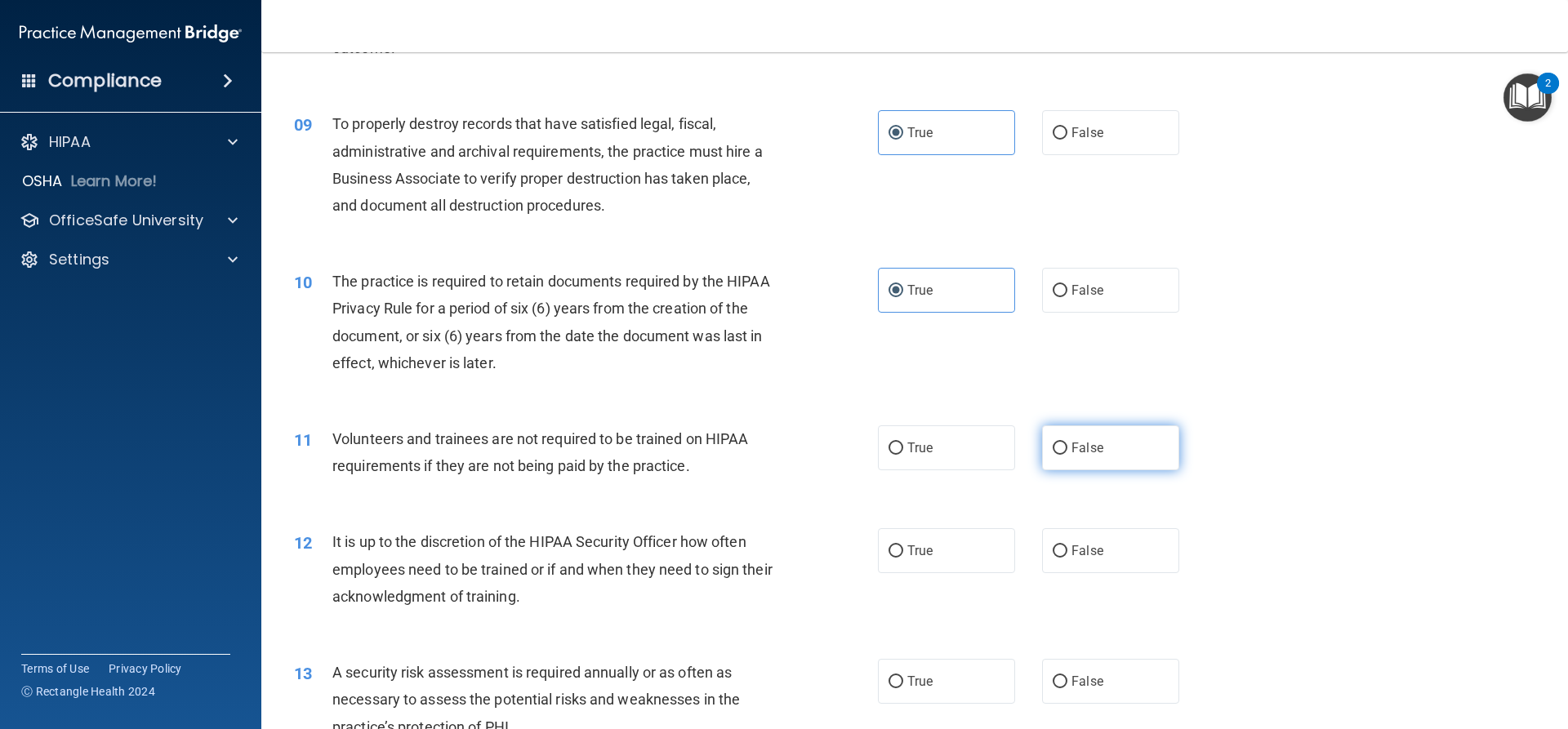
radio input "true"
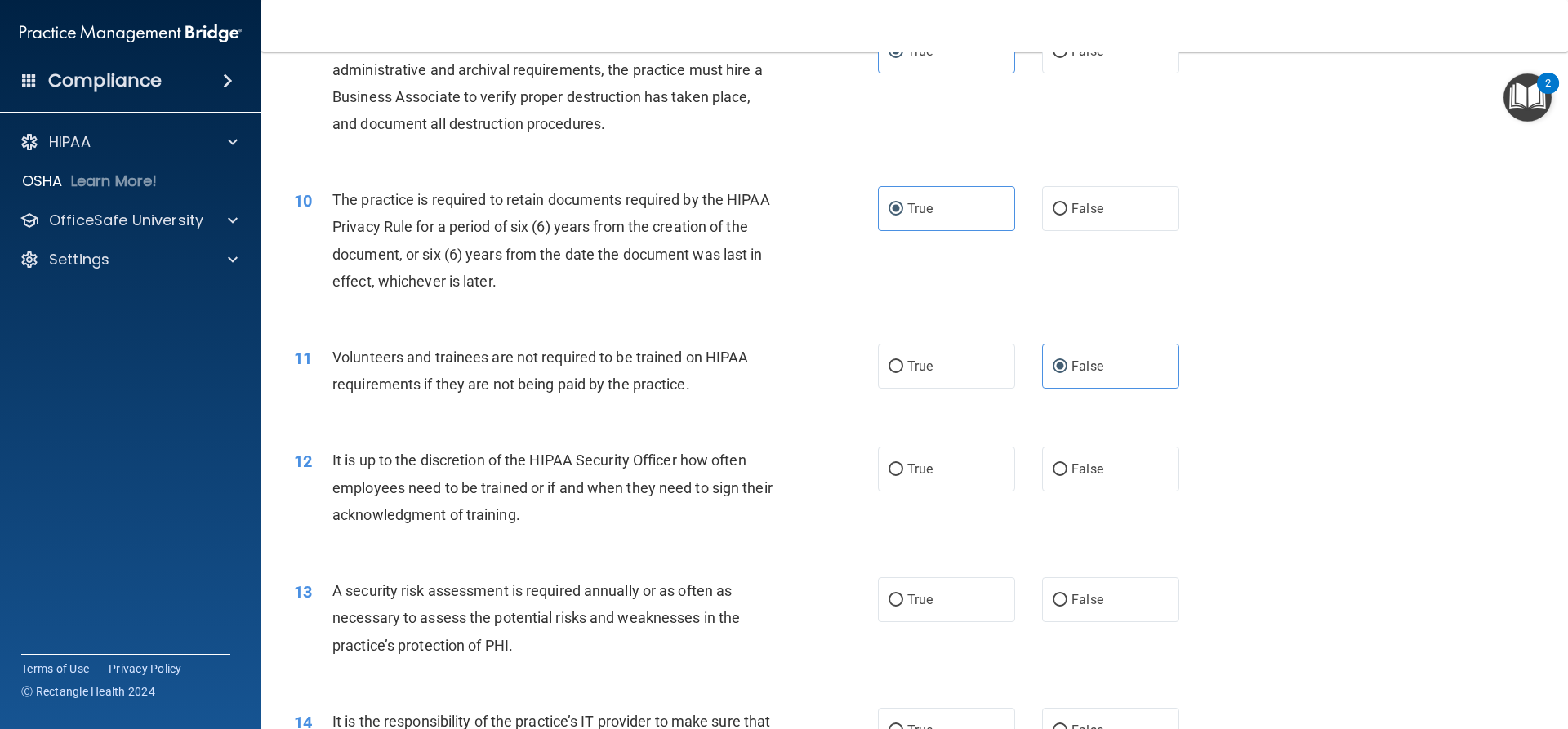
scroll to position [1388, 0]
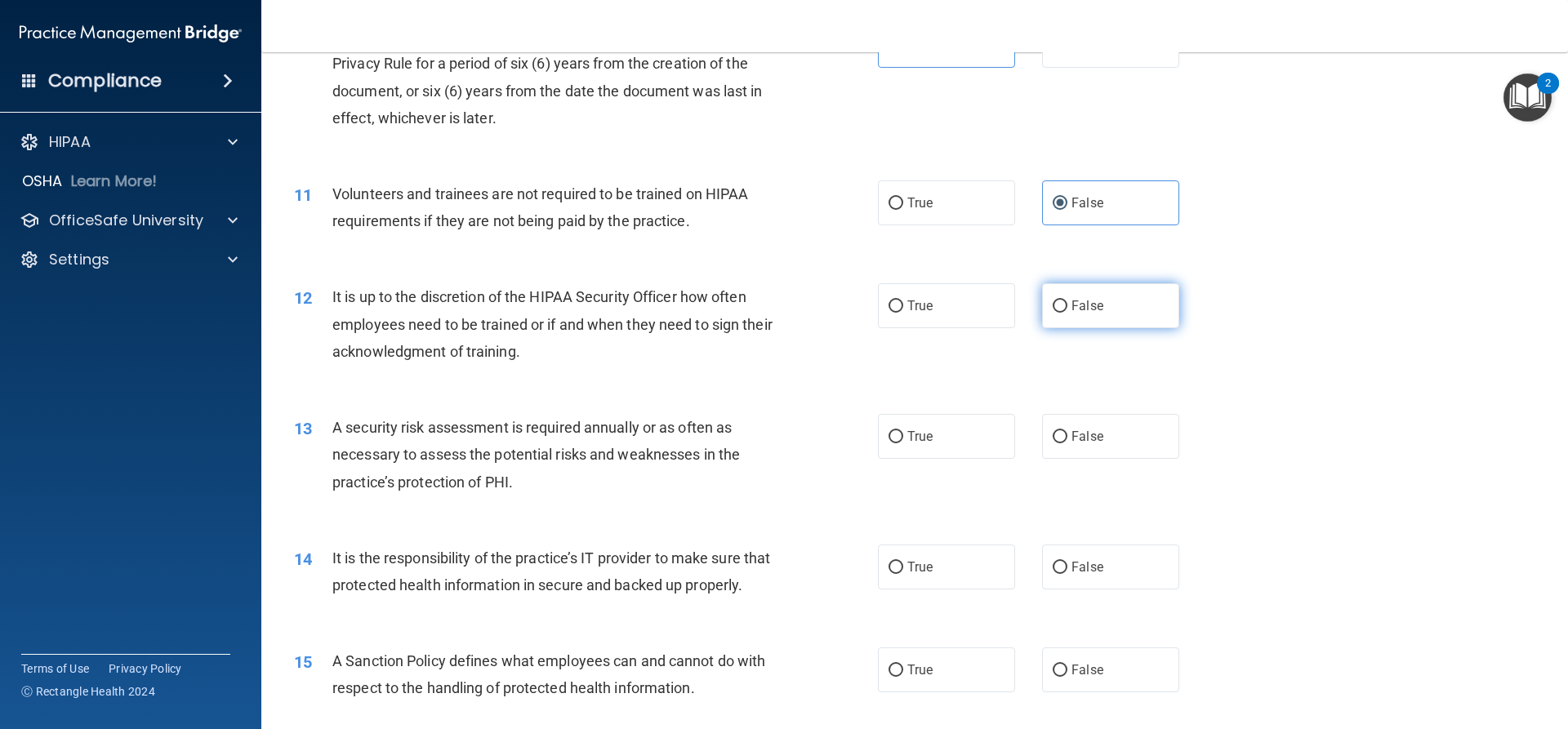
click at [1087, 320] on label "False" at bounding box center [1111, 306] width 137 height 45
click at [1067, 313] on input "False" at bounding box center [1061, 306] width 15 height 13
radio input "true"
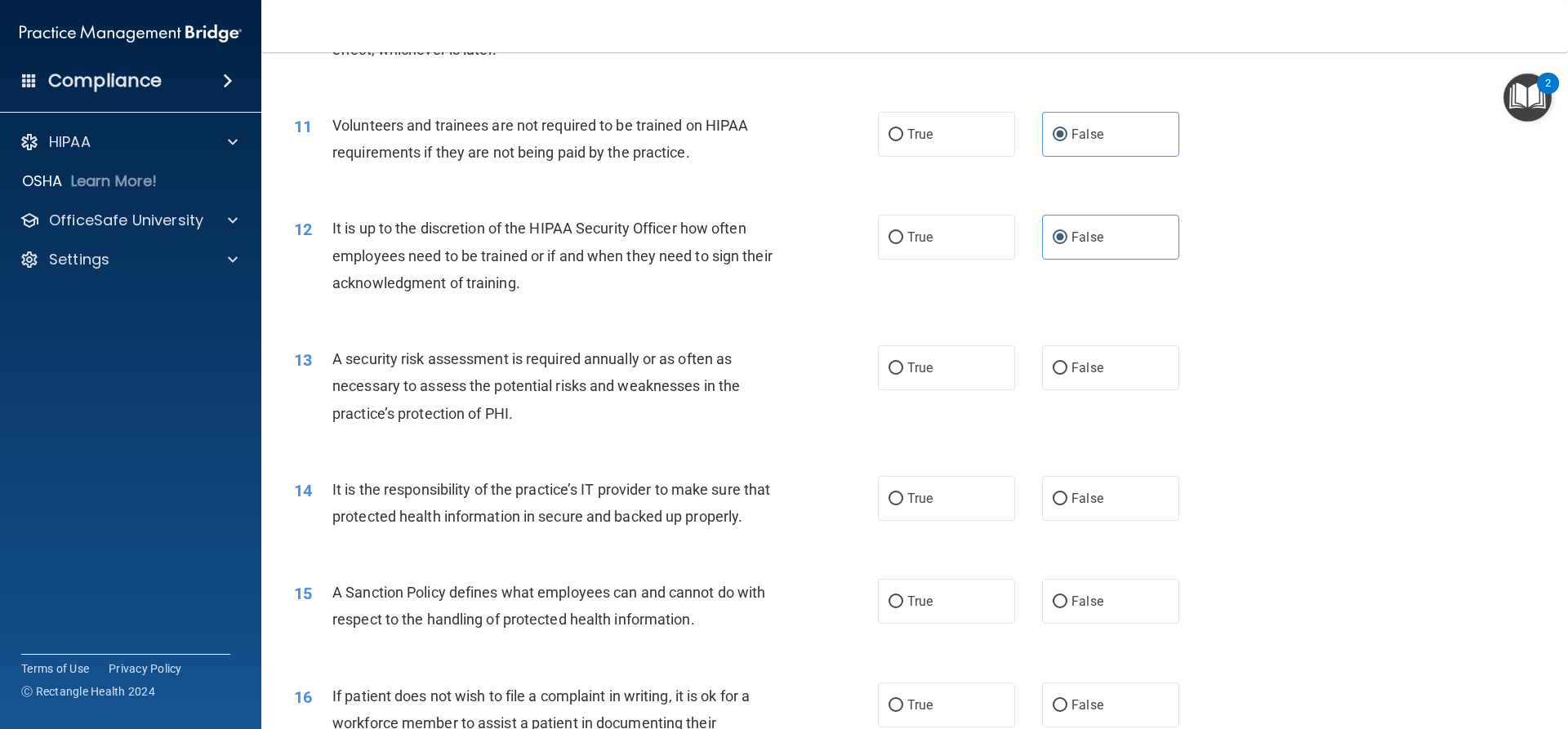
scroll to position [1551, 0]
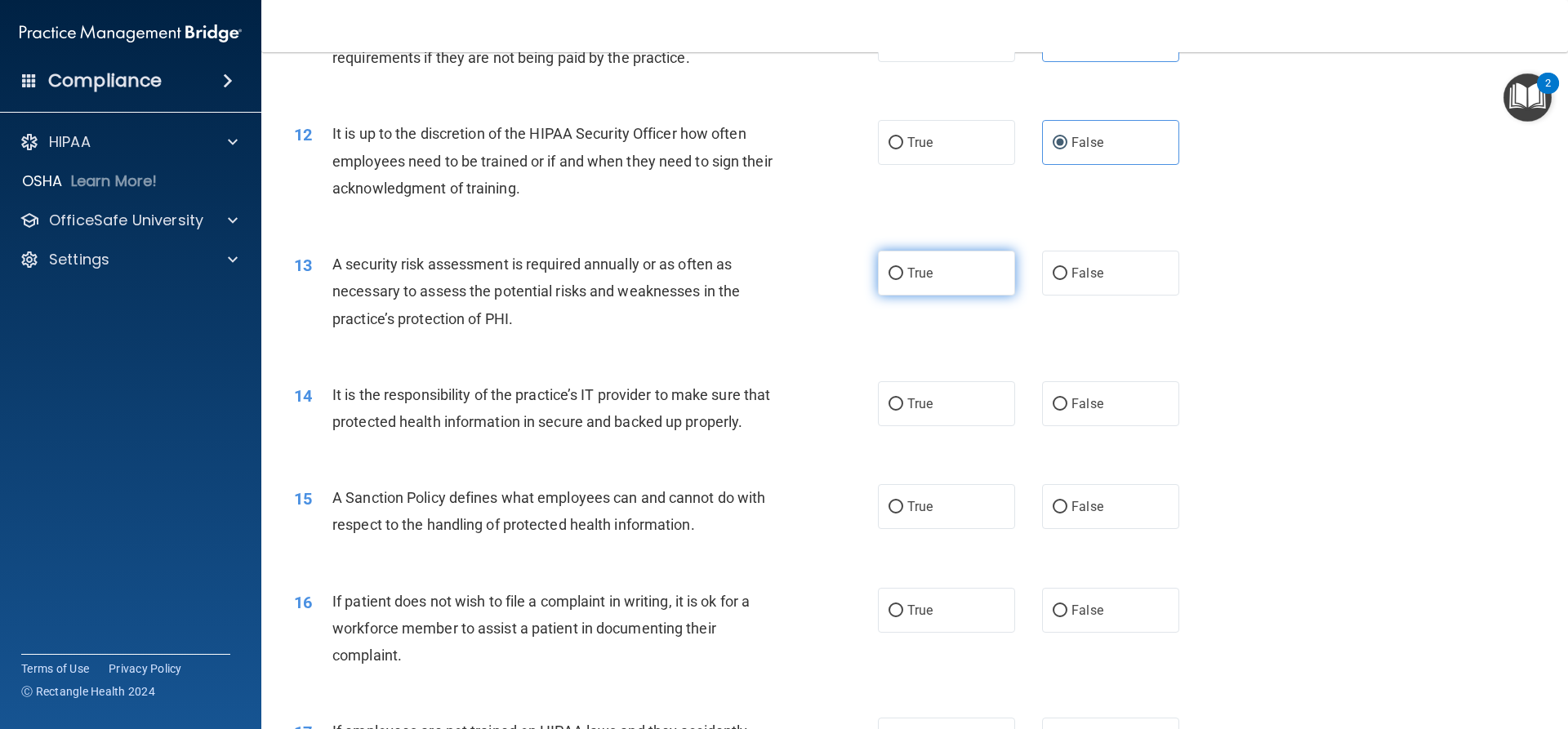
click at [939, 268] on label "True" at bounding box center [946, 274] width 137 height 45
click at [904, 268] on input "True" at bounding box center [896, 274] width 15 height 13
radio input "true"
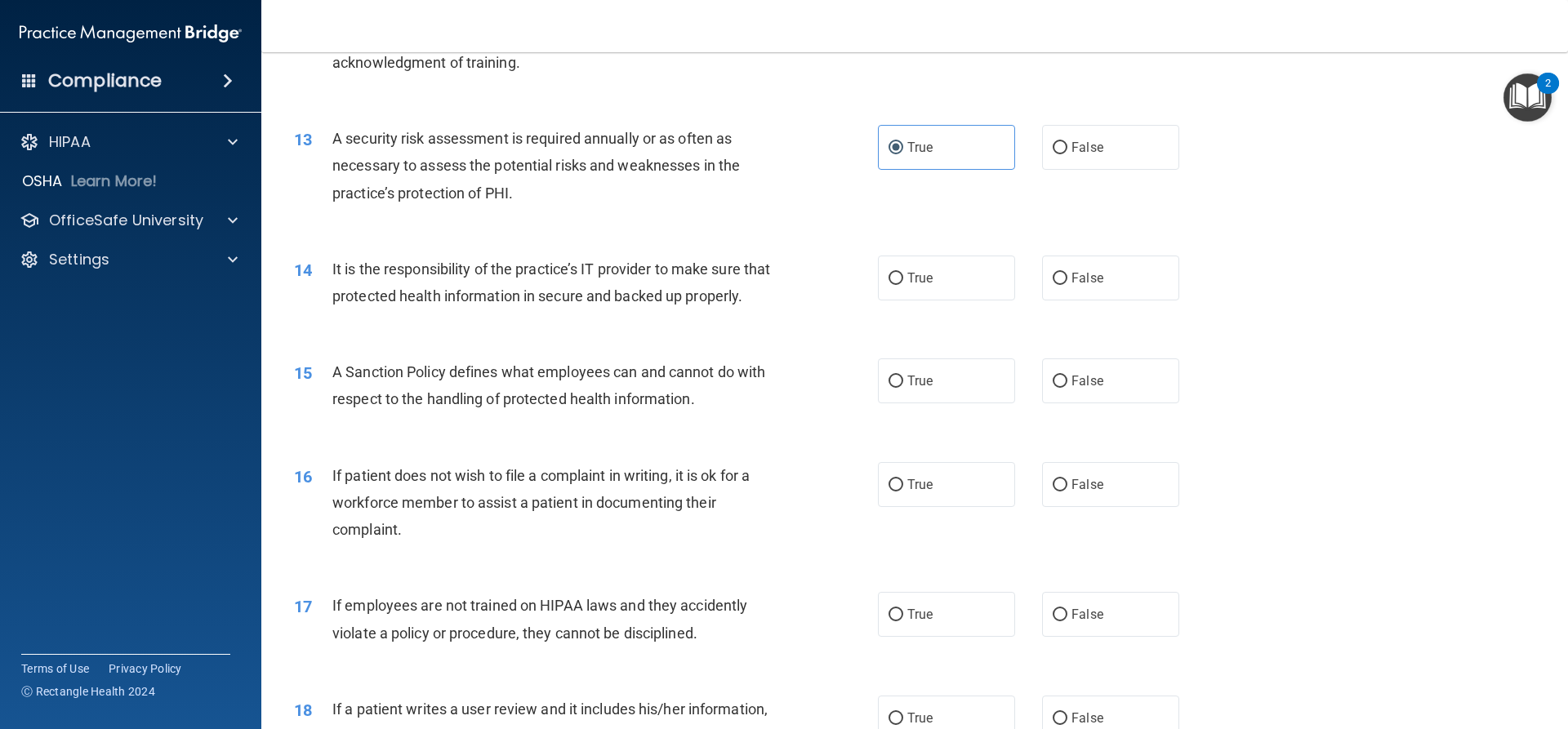
scroll to position [1715, 0]
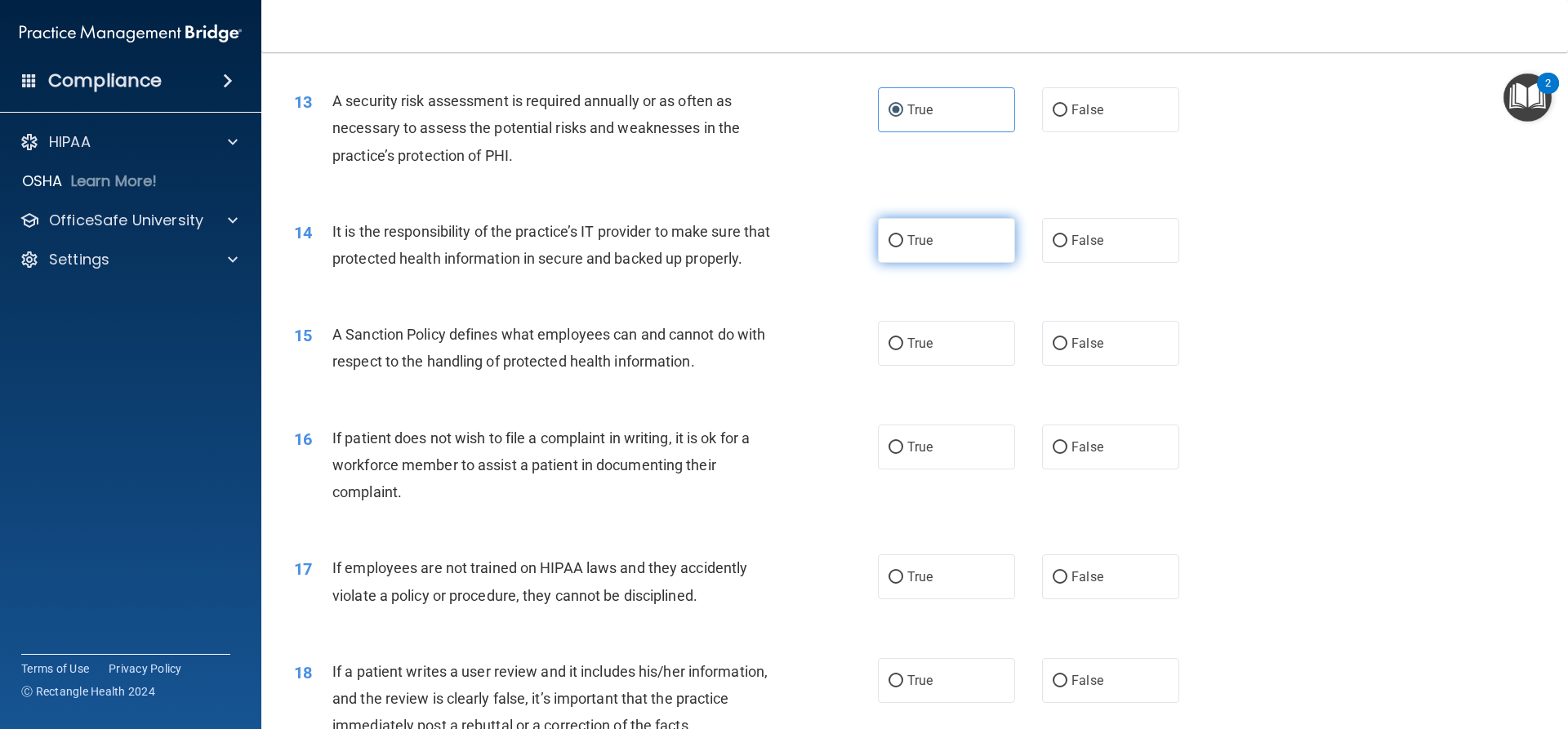
click at [970, 242] on label "True" at bounding box center [946, 240] width 137 height 45
click at [904, 242] on input "True" at bounding box center [896, 241] width 15 height 13
radio input "true"
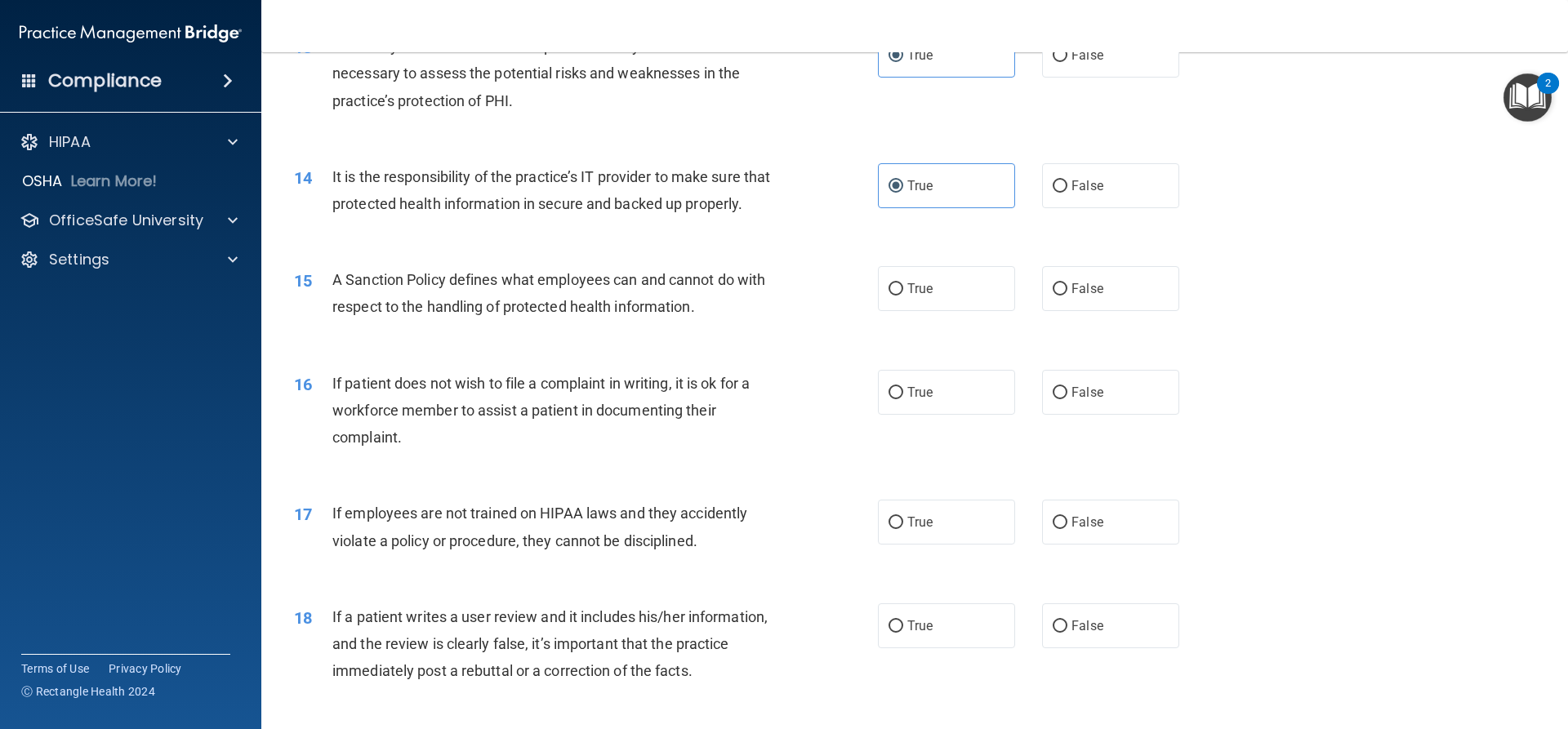
scroll to position [1878, 0]
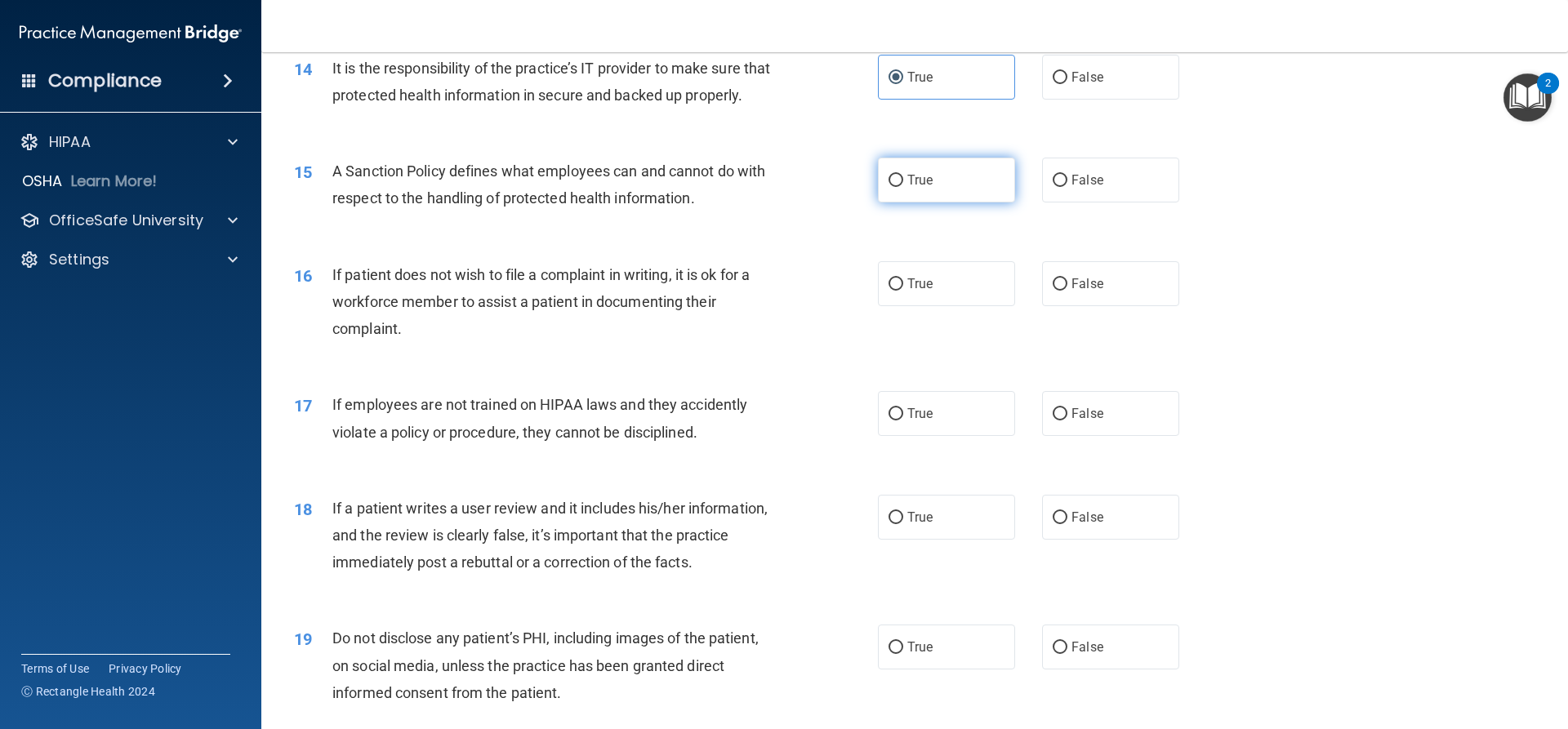
click at [892, 187] on input "True" at bounding box center [896, 180] width 15 height 13
radio input "true"
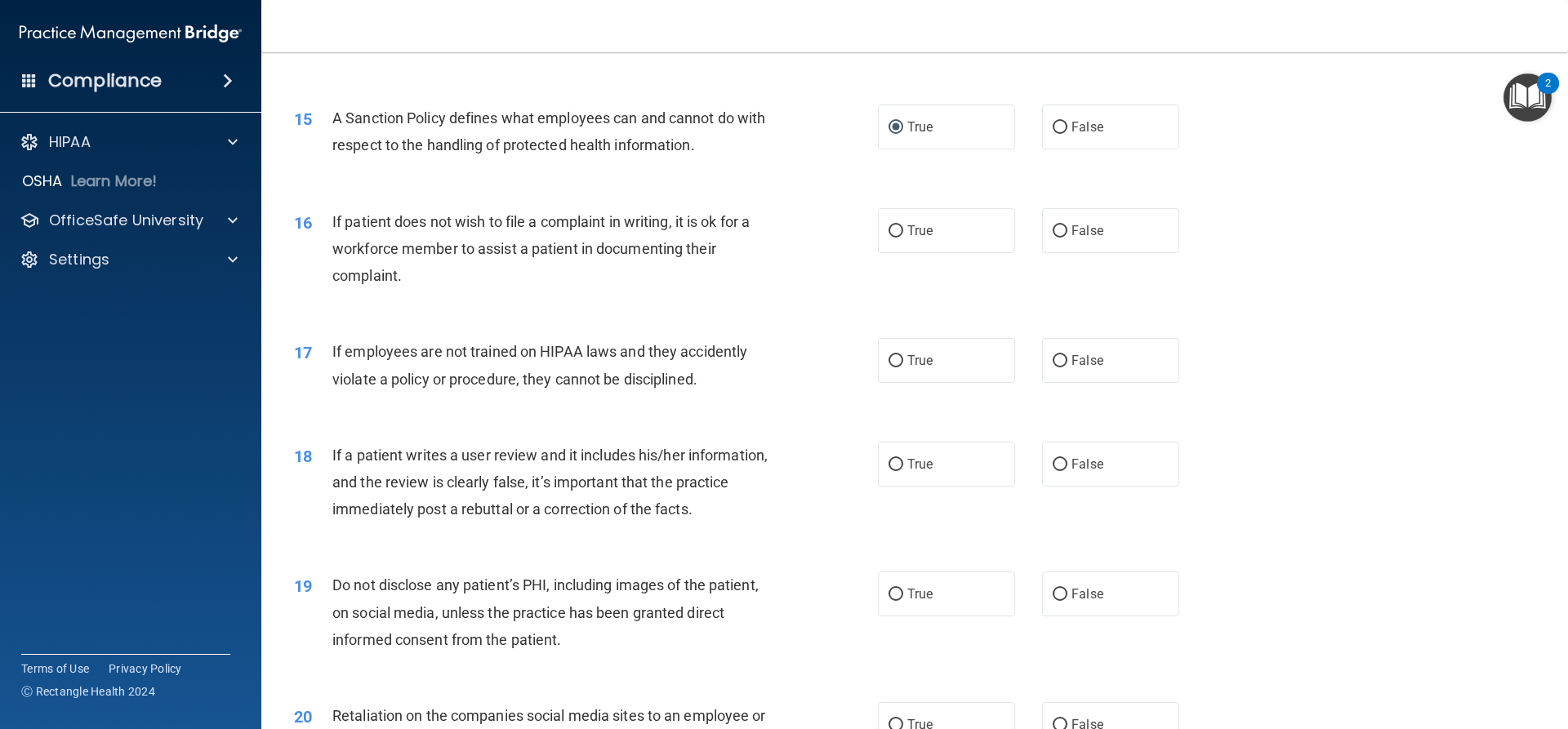
scroll to position [1959, 0]
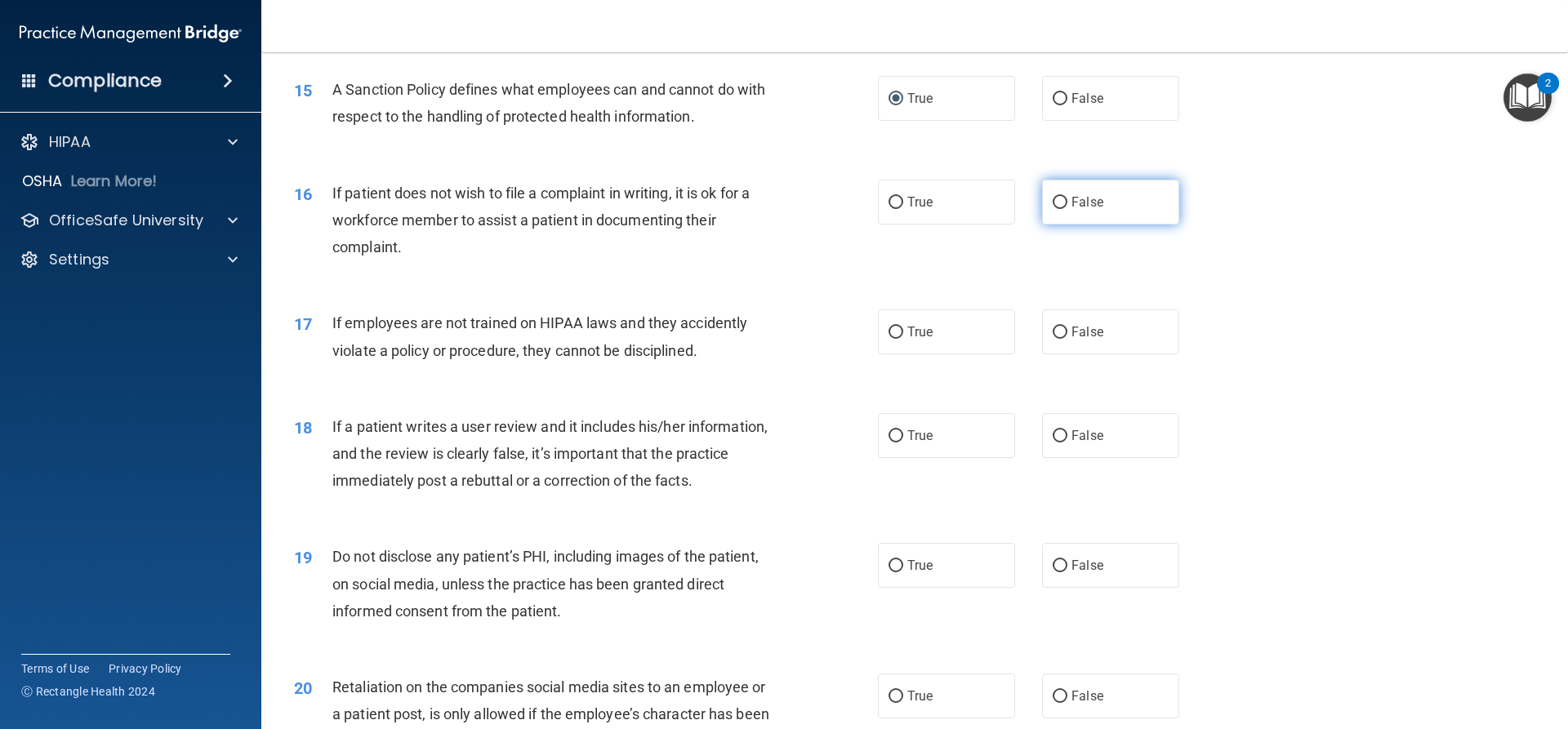
click at [1112, 224] on label "False" at bounding box center [1111, 202] width 137 height 45
click at [1067, 209] on input "False" at bounding box center [1061, 203] width 15 height 13
radio input "true"
click at [1115, 354] on label "False" at bounding box center [1111, 332] width 137 height 45
click at [1067, 339] on input "False" at bounding box center [1061, 333] width 15 height 13
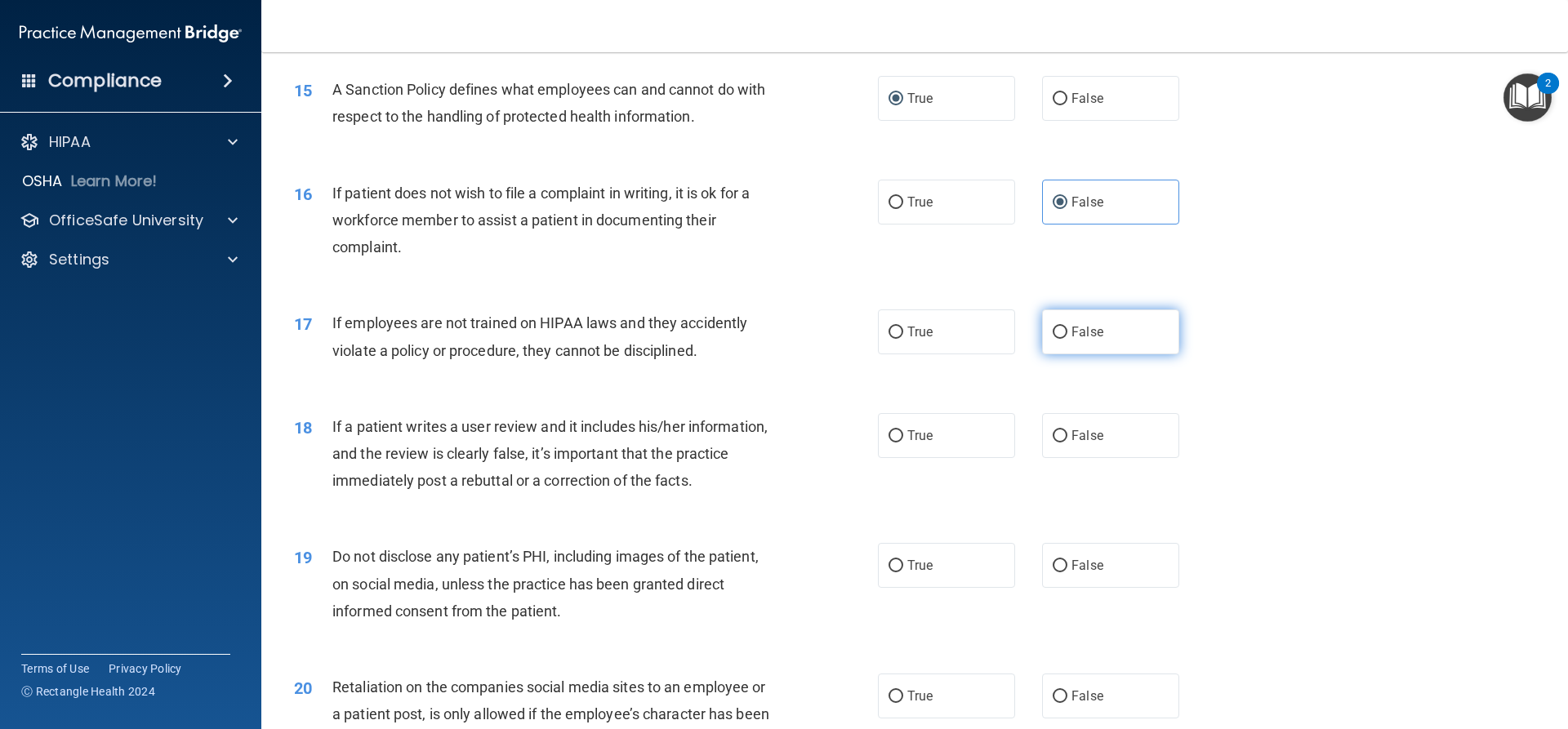
radio input "true"
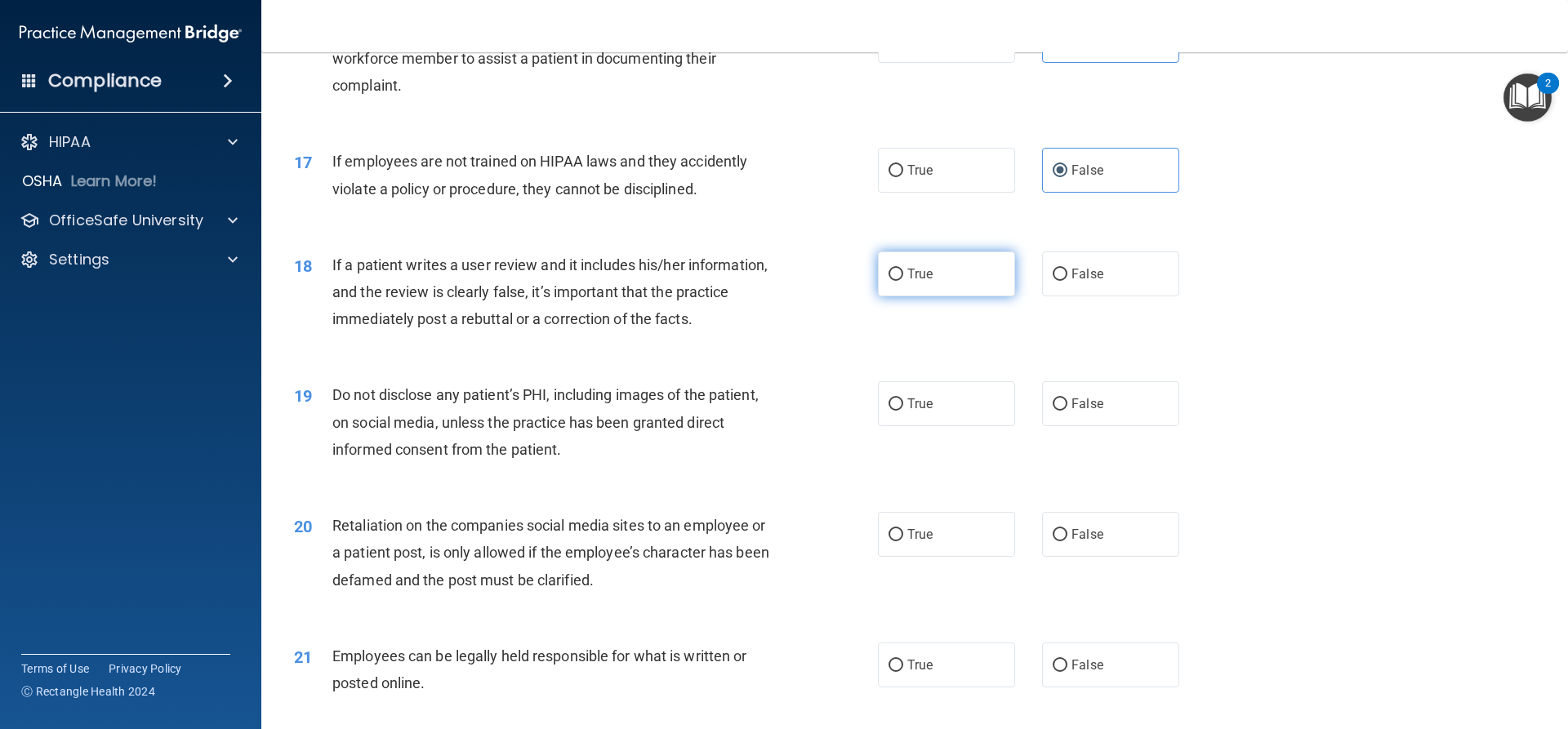
scroll to position [2123, 0]
click at [1105, 294] on label "False" at bounding box center [1111, 273] width 137 height 45
click at [1067, 279] on input "False" at bounding box center [1061, 273] width 15 height 13
radio input "true"
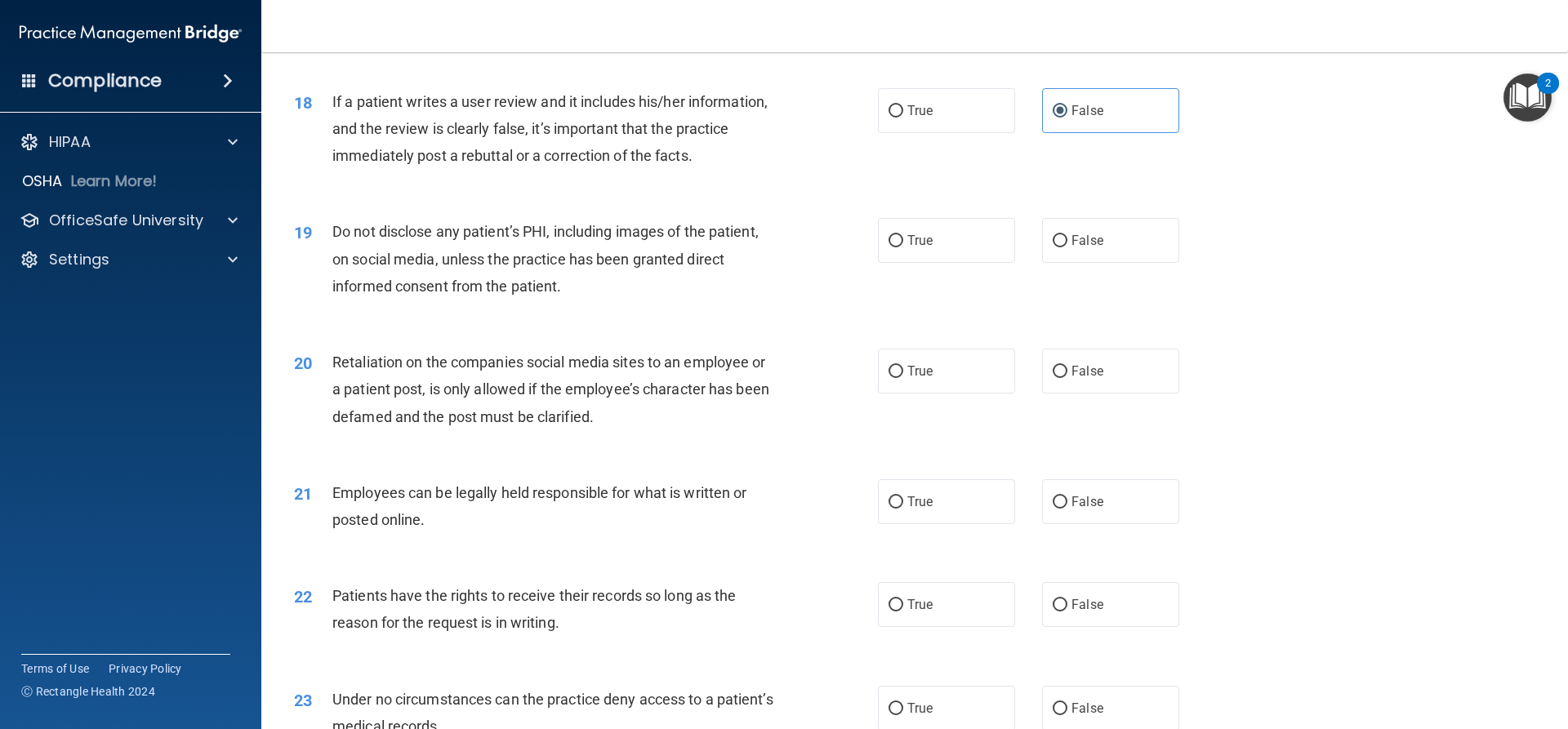
scroll to position [2286, 0]
click at [907, 247] on span "True" at bounding box center [920, 239] width 25 height 16
click at [904, 246] on input "True" at bounding box center [896, 239] width 15 height 13
radio input "true"
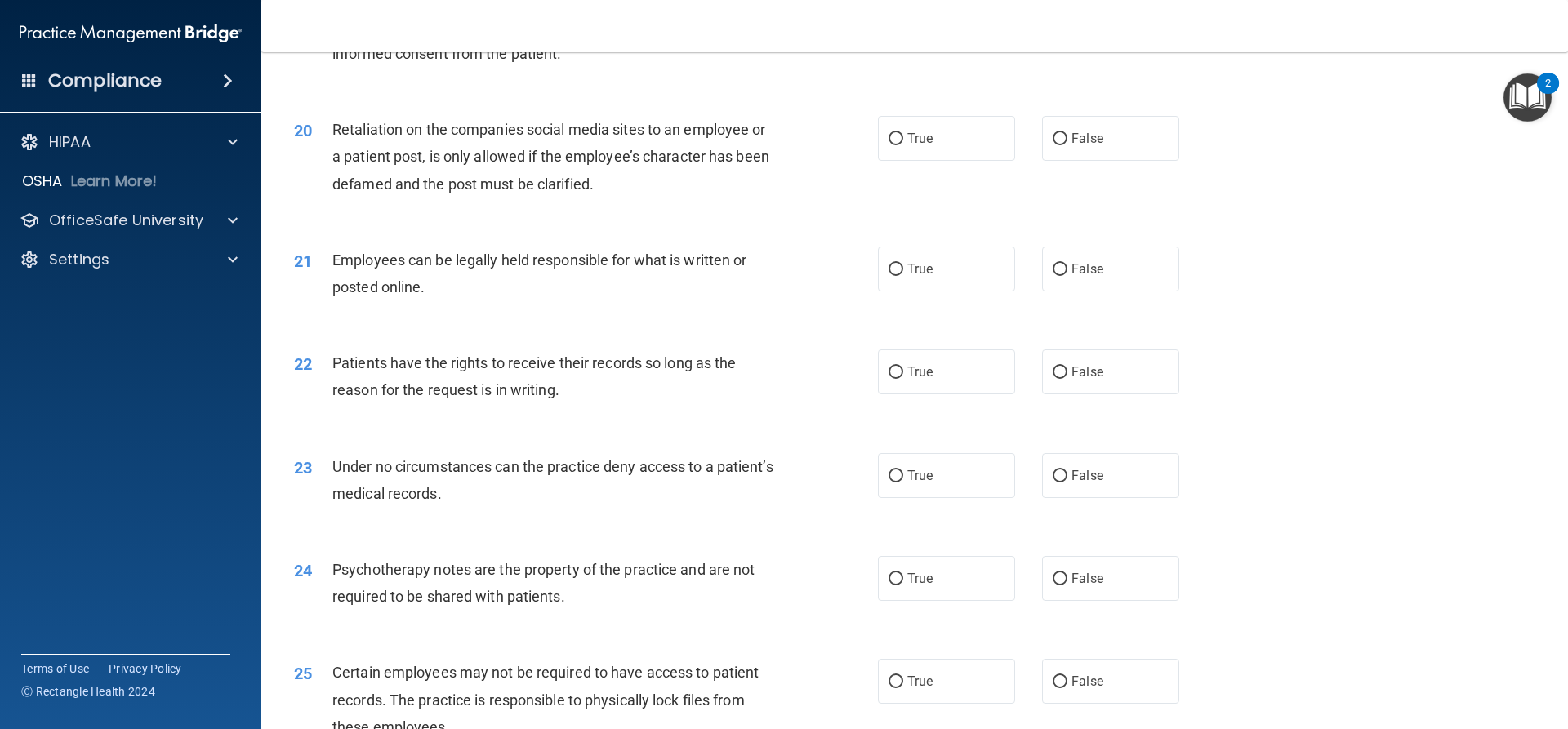
scroll to position [2531, 0]
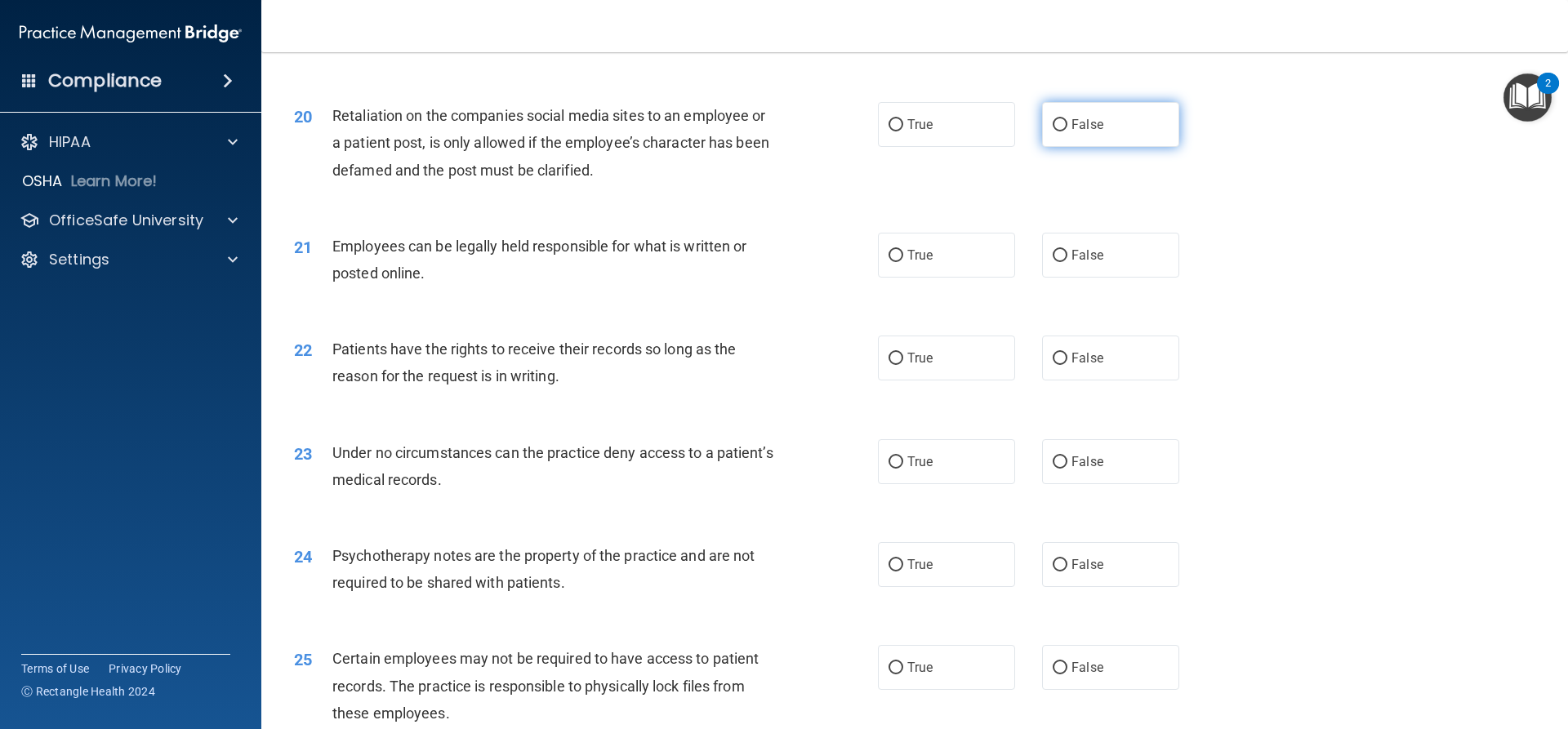
click at [1152, 147] on label "False" at bounding box center [1111, 124] width 137 height 45
click at [1067, 132] on input "False" at bounding box center [1061, 125] width 15 height 13
radio input "true"
click at [925, 263] on span "True" at bounding box center [920, 255] width 25 height 16
click at [904, 262] on input "True" at bounding box center [896, 256] width 15 height 13
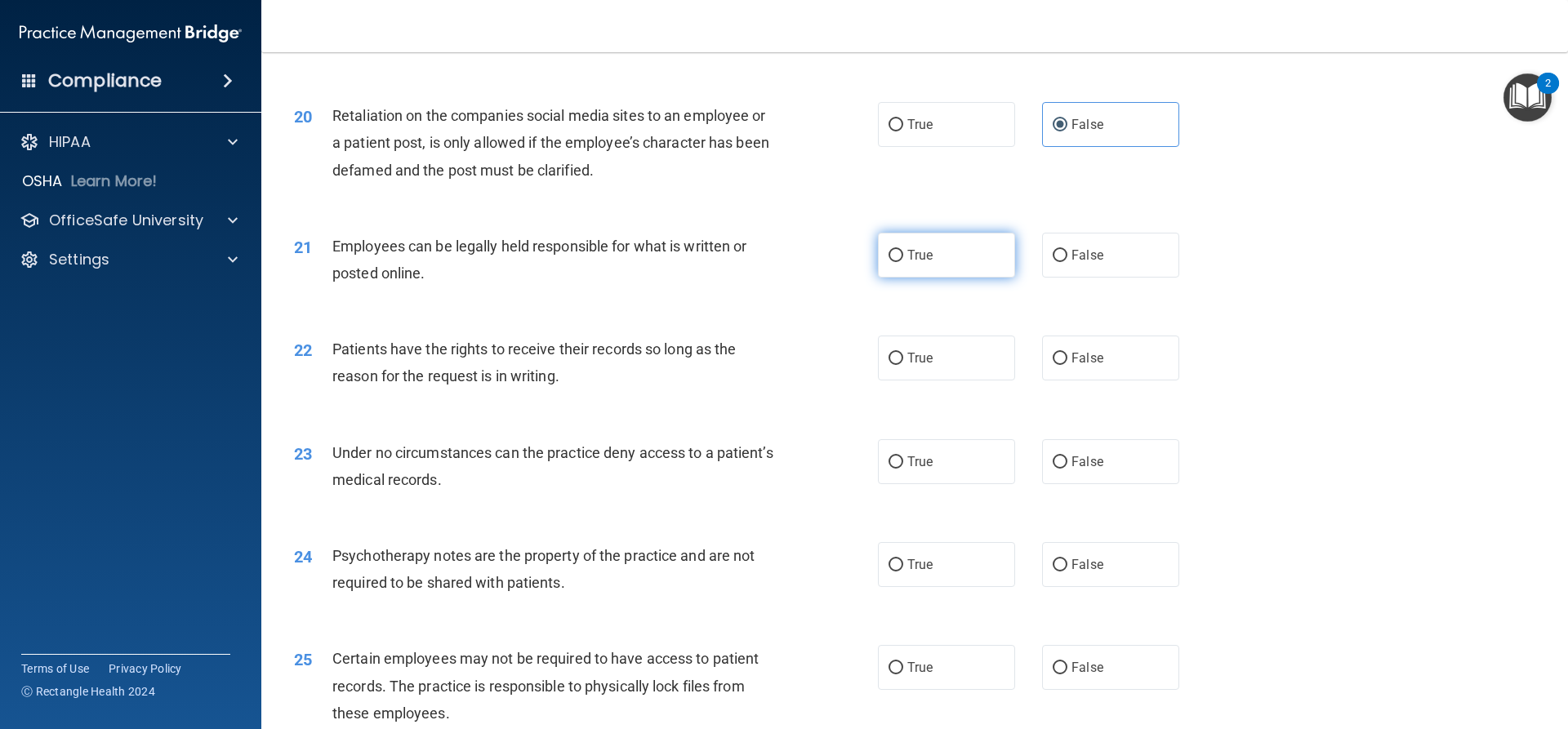
radio input "true"
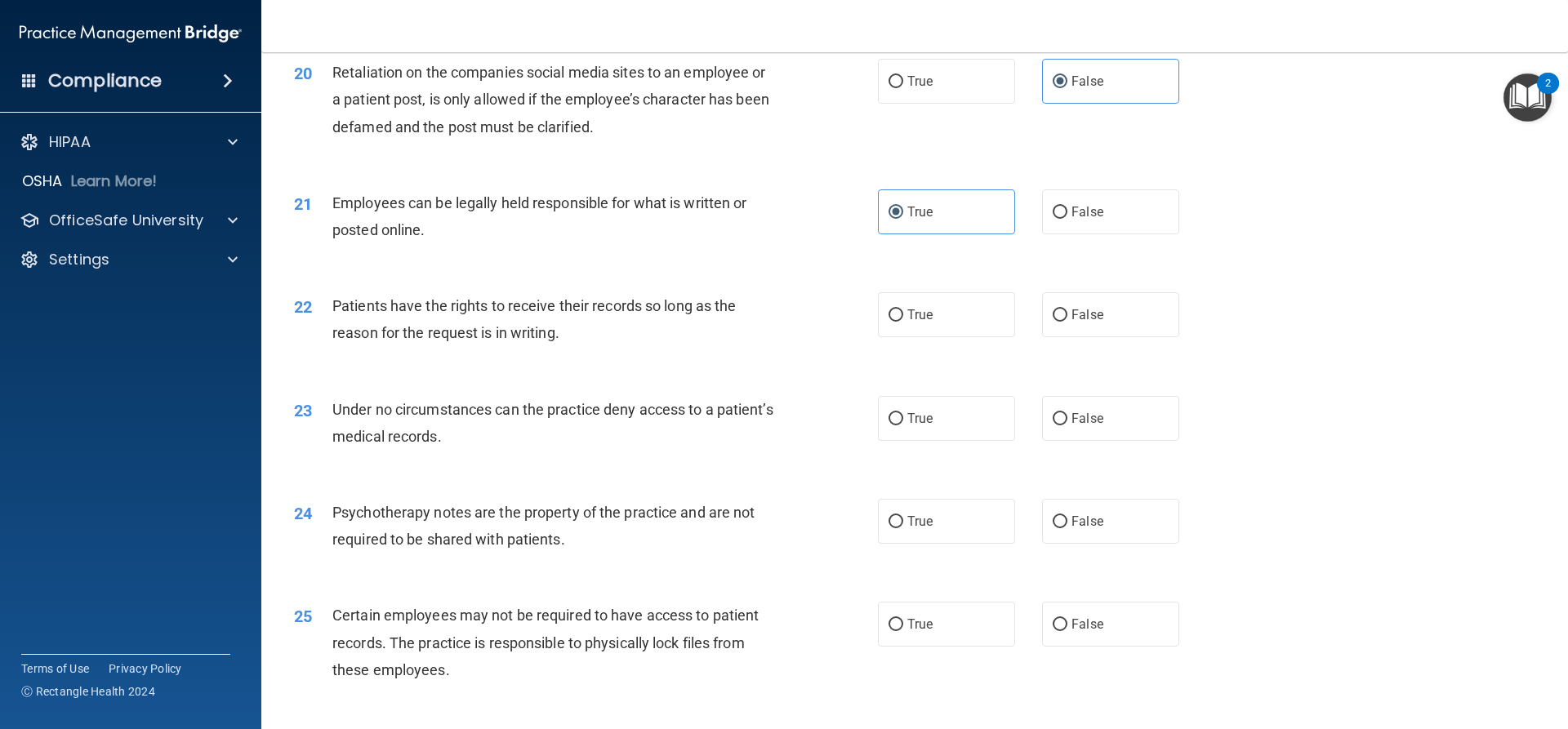
scroll to position [2612, 0]
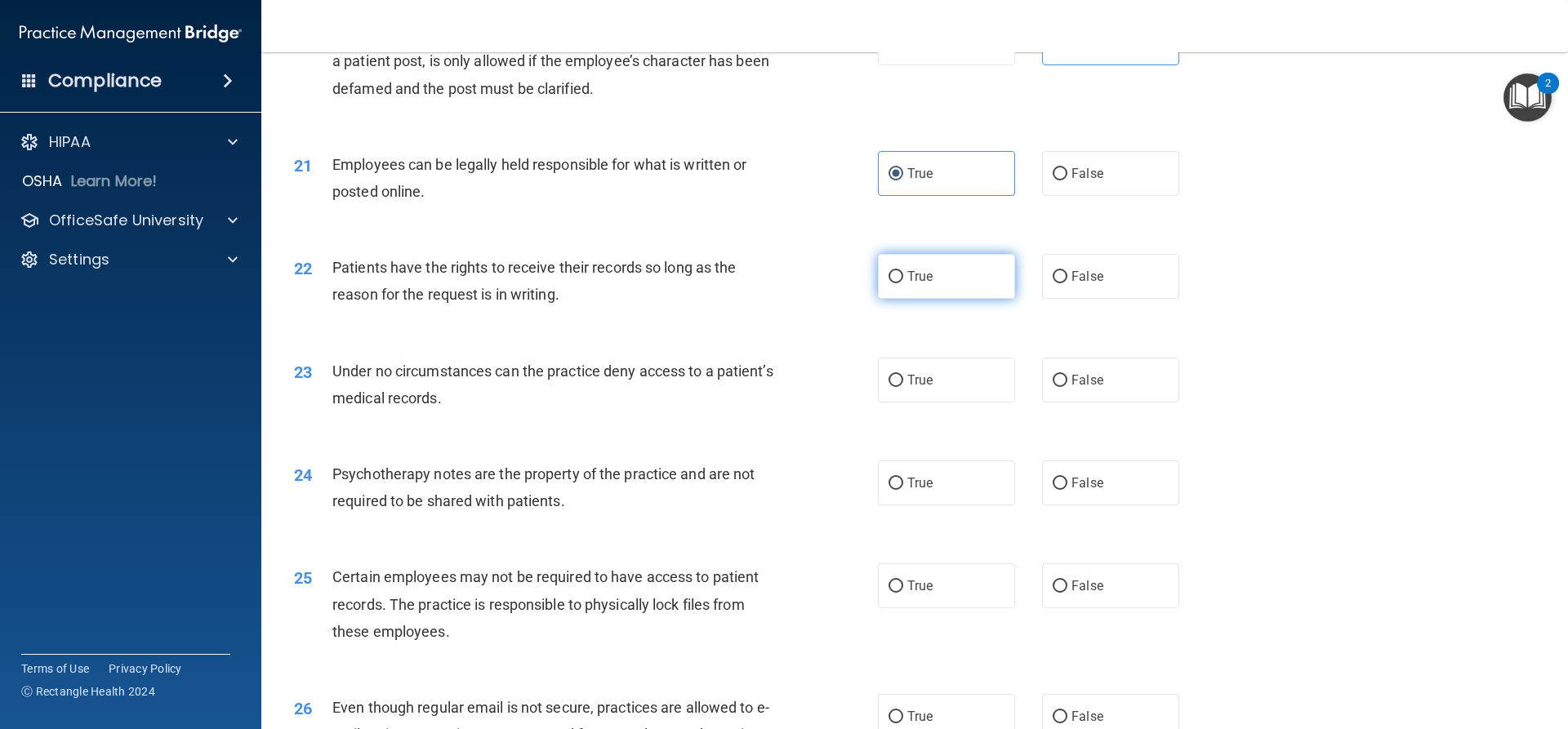
click at [878, 299] on label "True" at bounding box center [946, 276] width 137 height 45
click at [889, 284] on input "True" at bounding box center [896, 277] width 15 height 13
radio input "true"
click at [1111, 399] on label "False" at bounding box center [1111, 380] width 137 height 45
click at [1067, 387] on input "False" at bounding box center [1061, 380] width 15 height 13
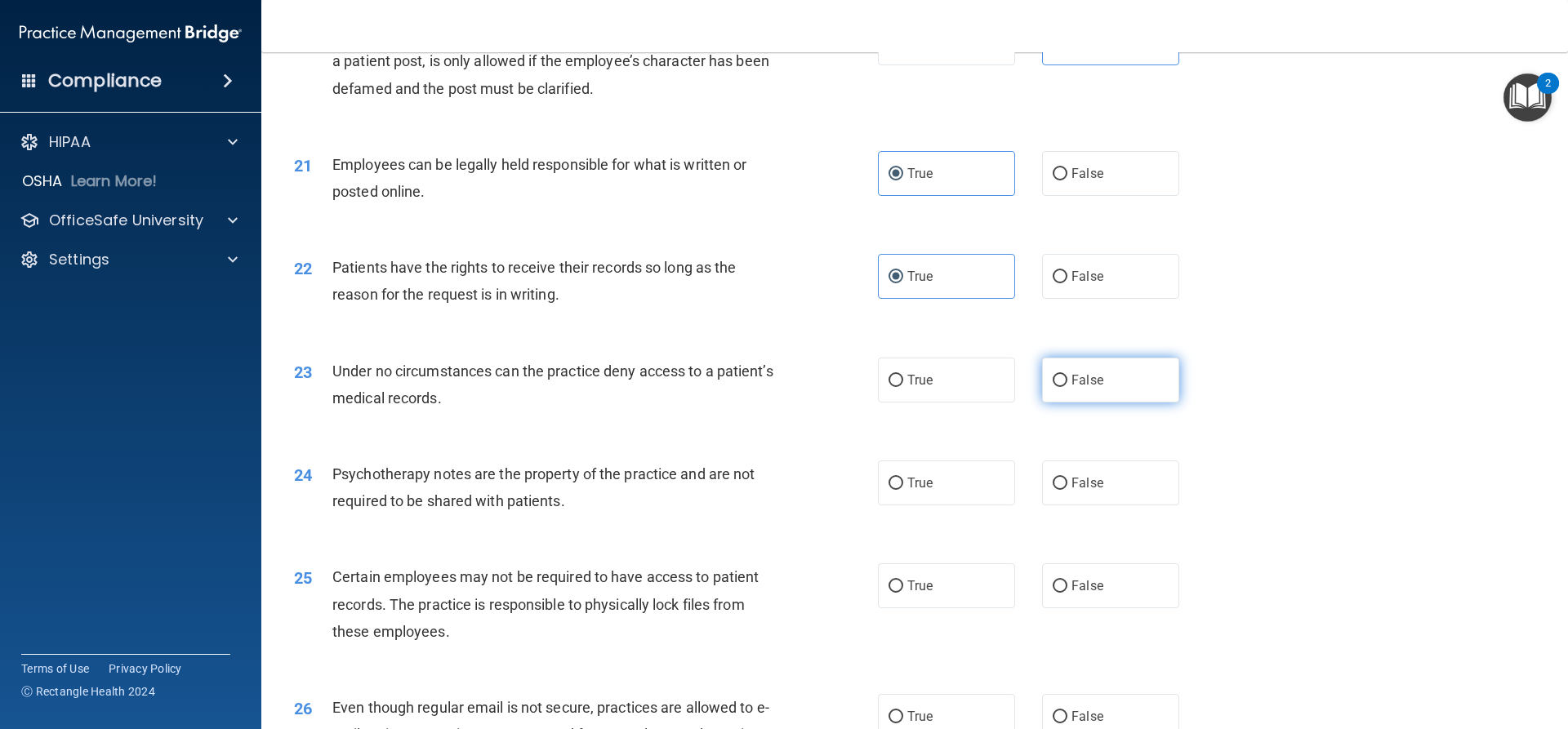
radio input "true"
click at [894, 490] on input "True" at bounding box center [896, 484] width 15 height 13
radio input "true"
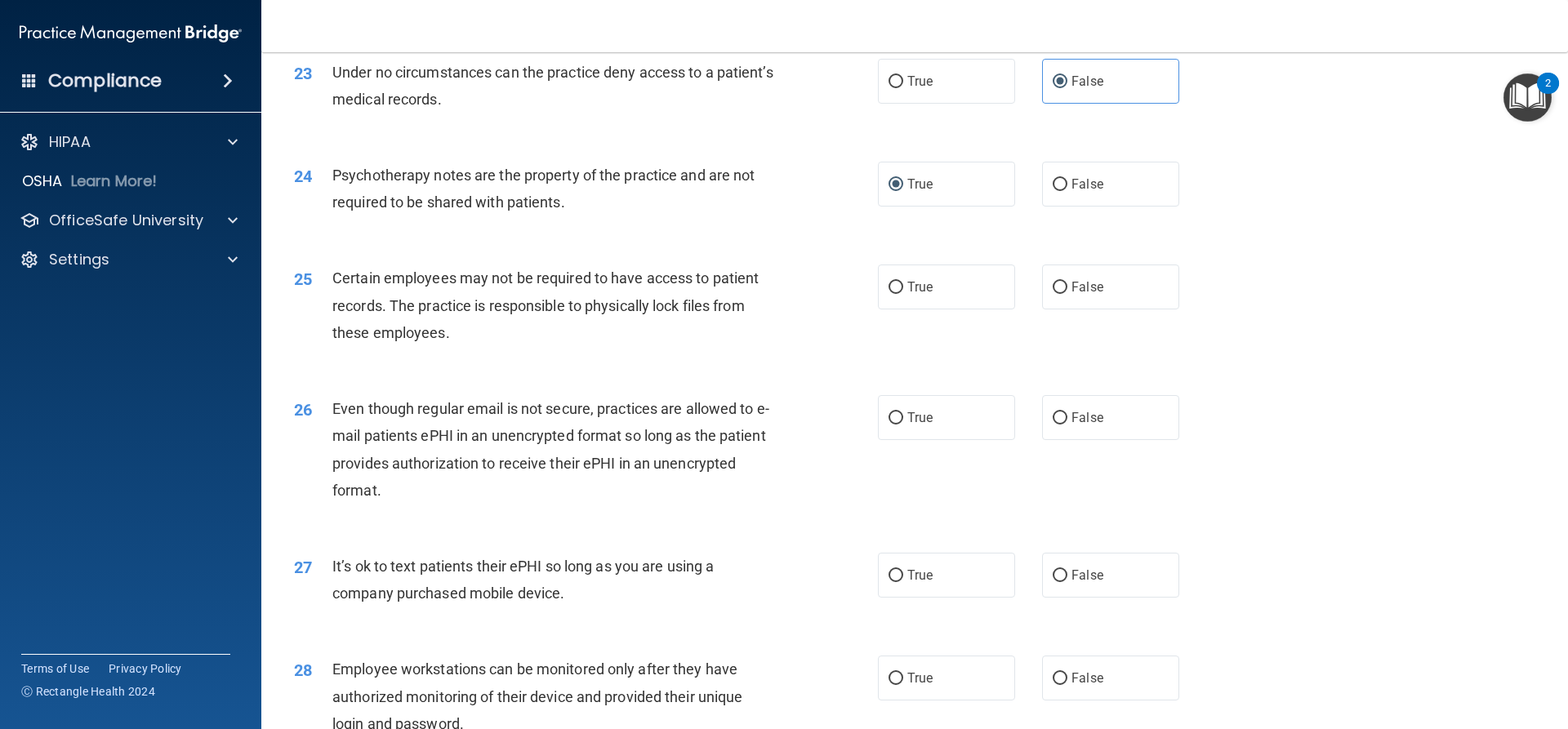
scroll to position [3021, 0]
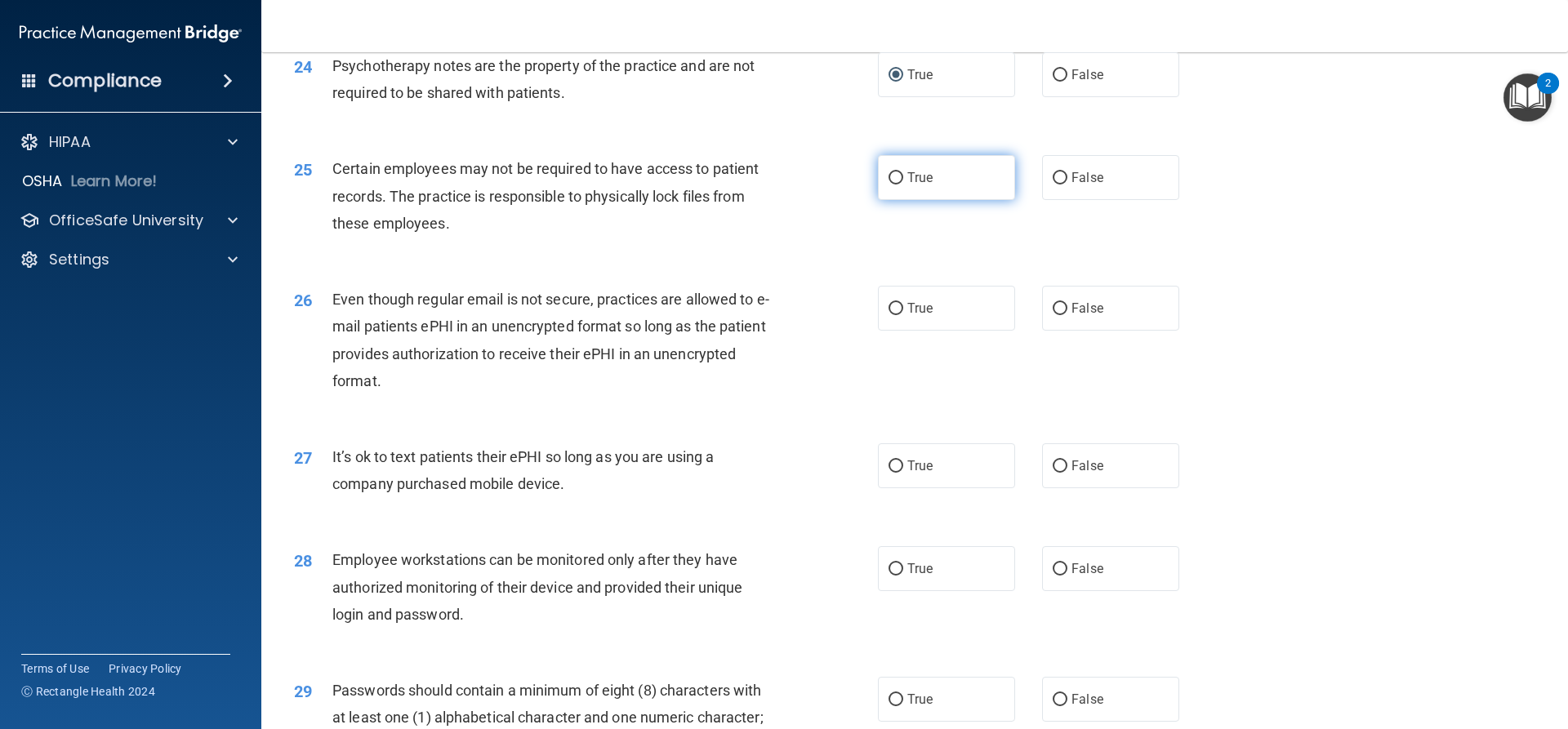
click at [891, 196] on label "True" at bounding box center [946, 178] width 137 height 45
click at [891, 184] on input "True" at bounding box center [896, 178] width 15 height 13
radio input "true"
click at [956, 317] on label "True" at bounding box center [946, 309] width 137 height 45
click at [904, 315] on input "True" at bounding box center [896, 309] width 15 height 13
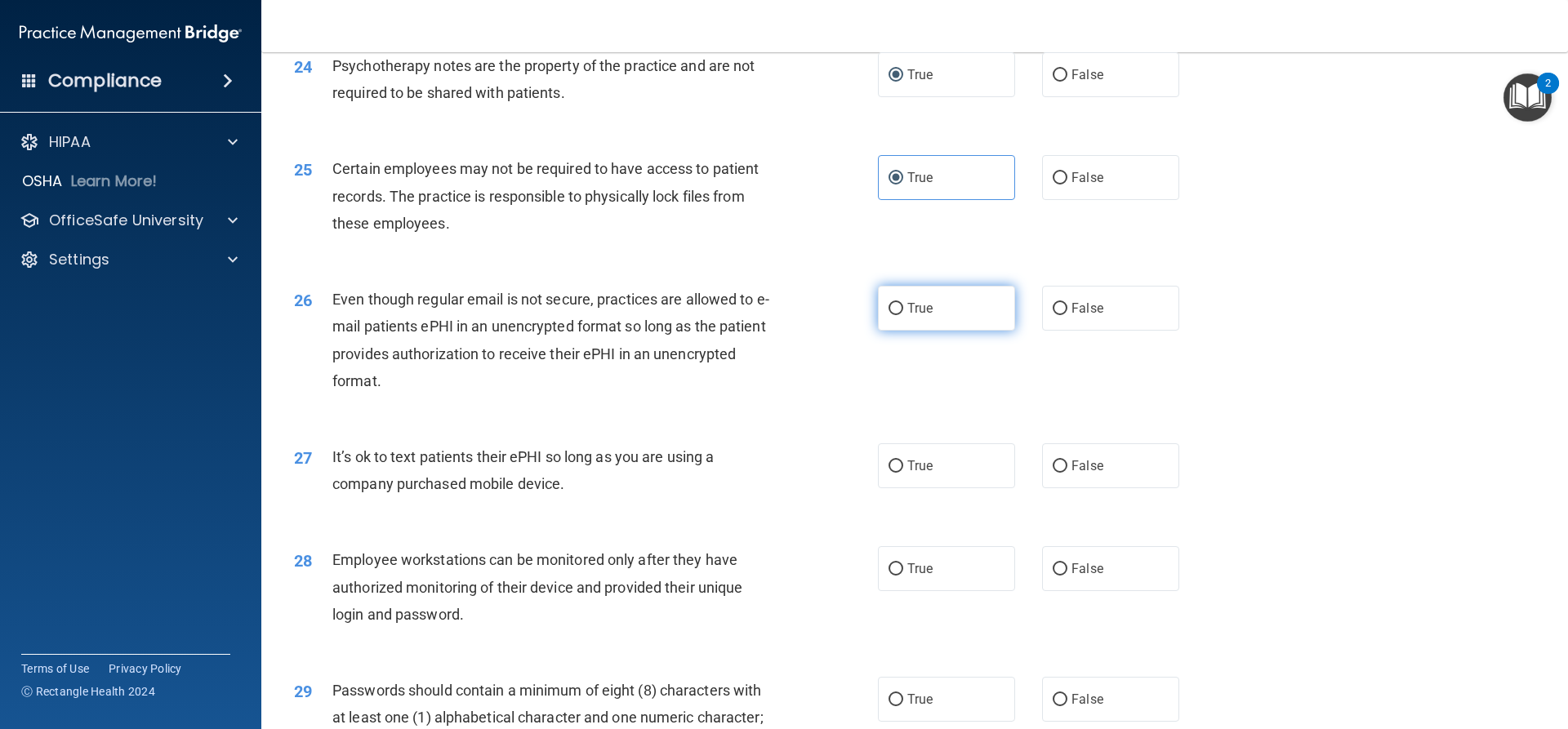
radio input "true"
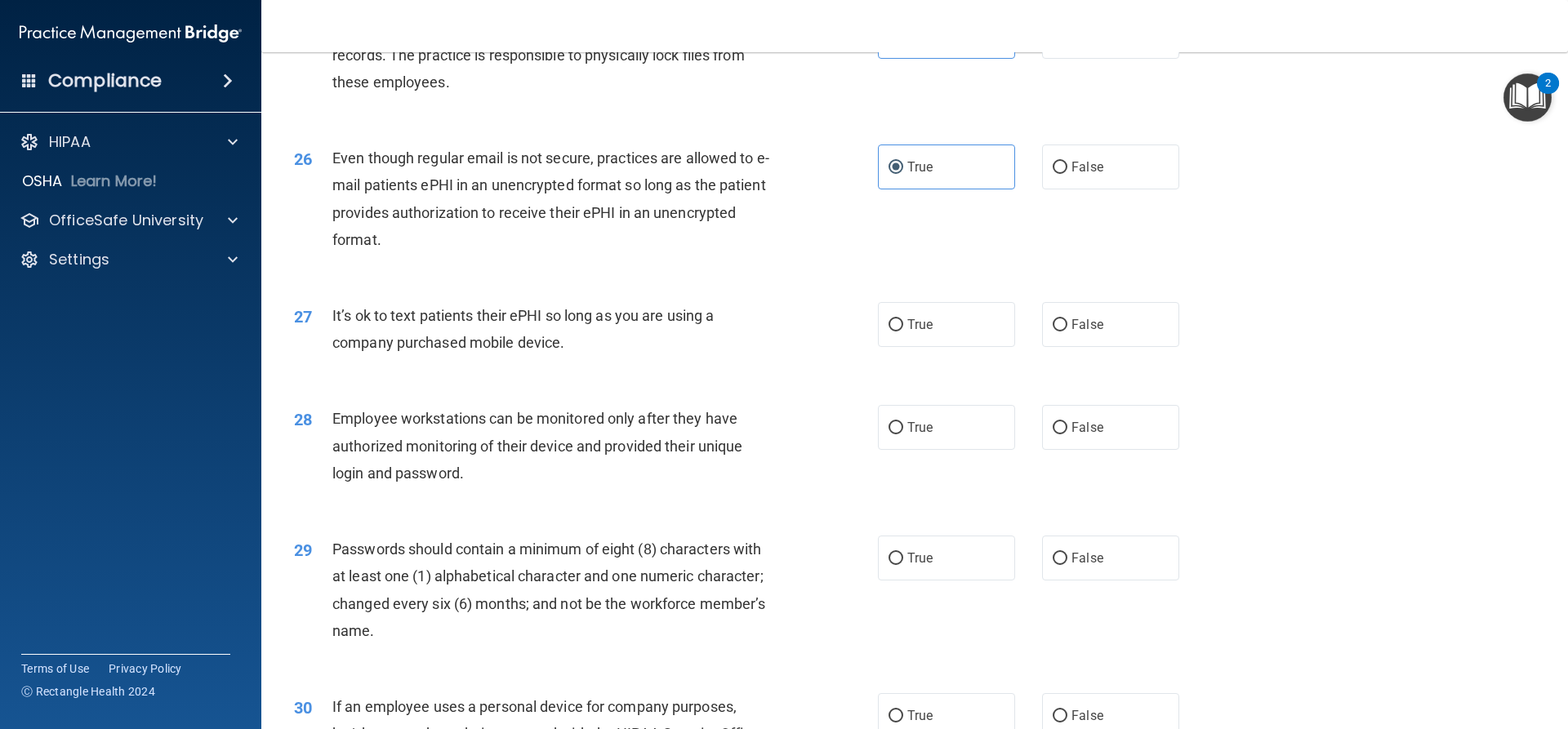
scroll to position [3184, 0]
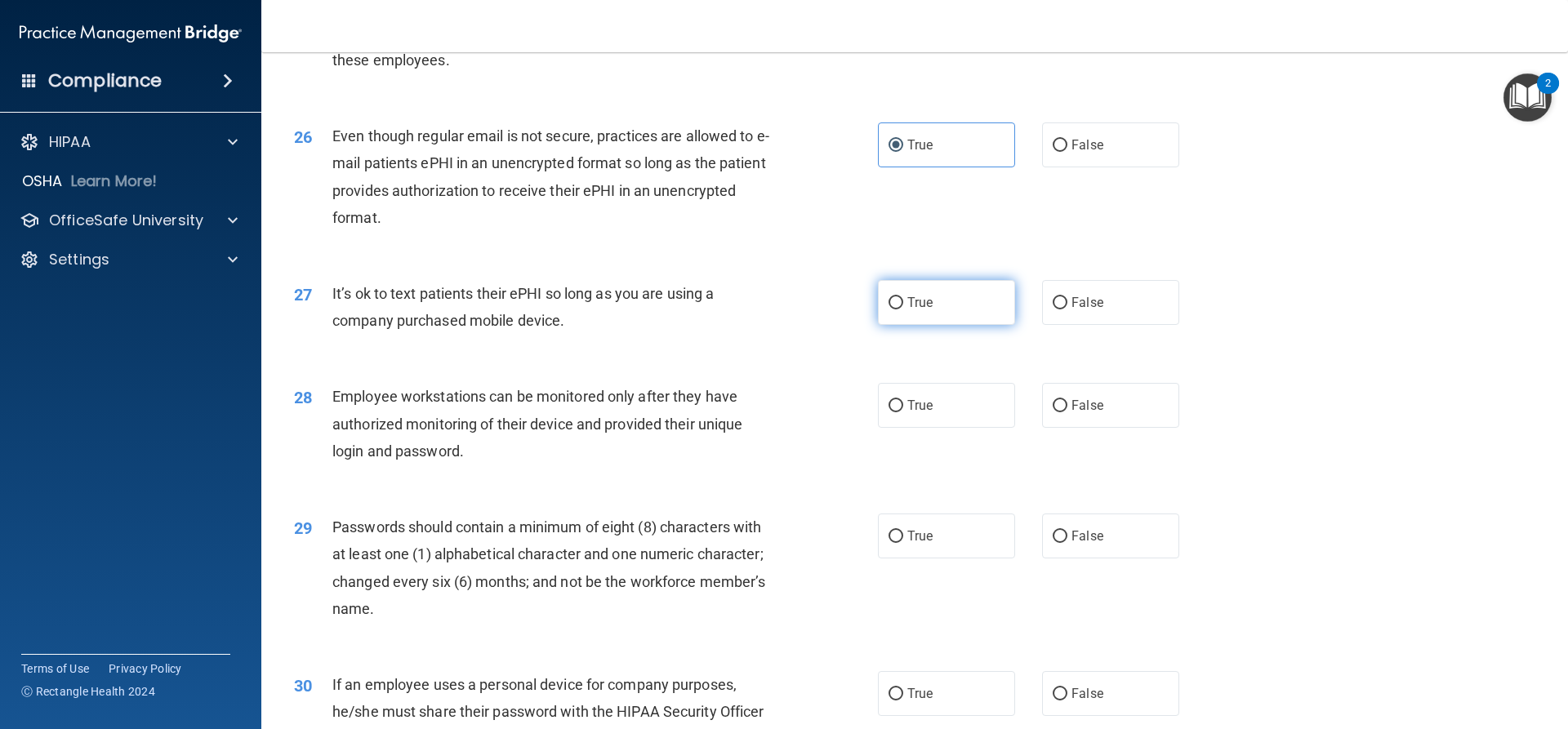
click at [946, 324] on label "True" at bounding box center [946, 303] width 137 height 45
click at [904, 309] on input "True" at bounding box center [896, 303] width 15 height 13
radio input "true"
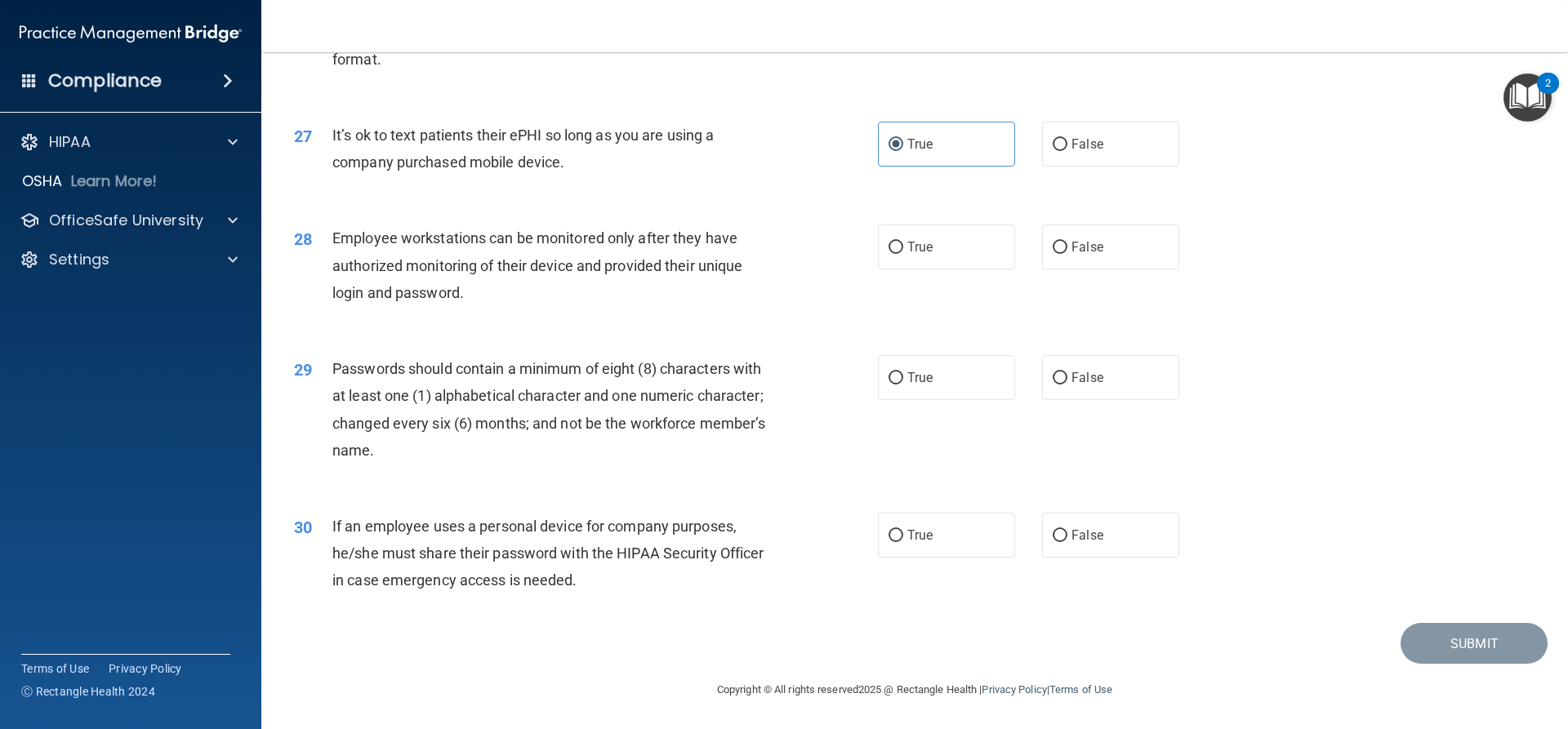
scroll to position [3347, 0]
click at [1053, 254] on input "False" at bounding box center [1061, 248] width 15 height 13
radio input "true"
click at [895, 365] on label "True" at bounding box center [946, 378] width 137 height 45
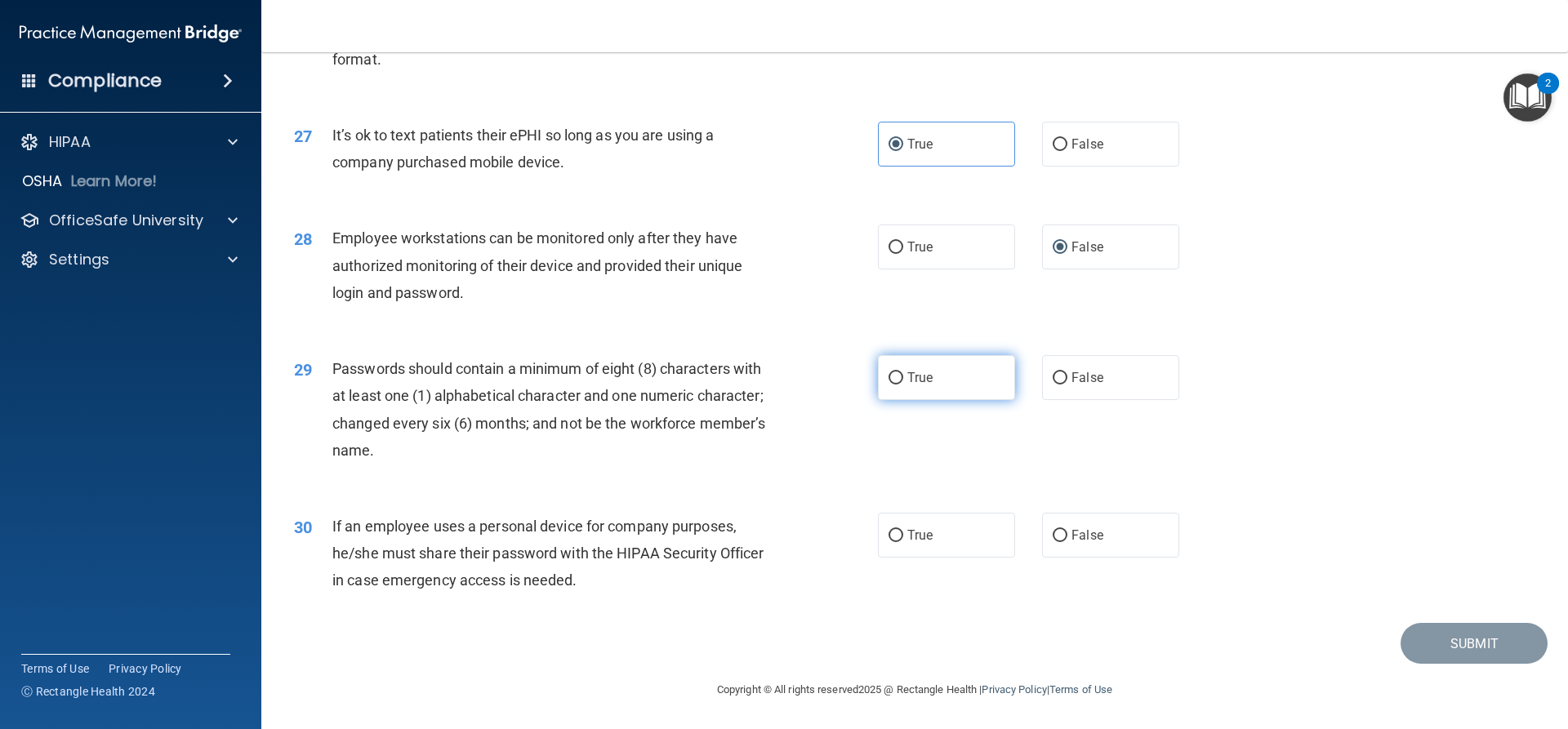
click at [895, 372] on input "True" at bounding box center [896, 378] width 15 height 13
radio input "true"
click at [1098, 543] on label "False" at bounding box center [1111, 535] width 137 height 45
click at [1067, 542] on input "False" at bounding box center [1061, 535] width 15 height 13
radio input "true"
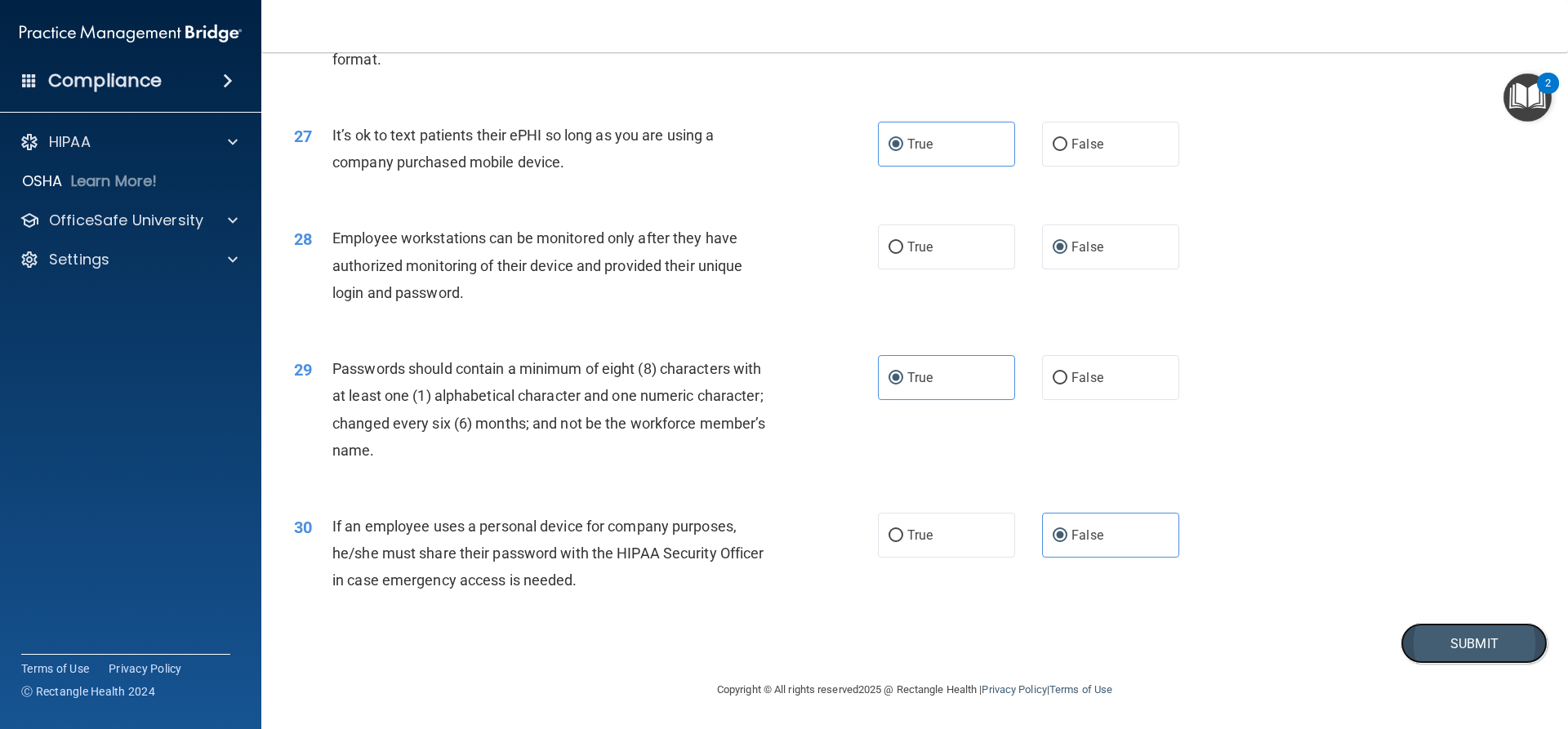
click at [1443, 627] on button "Submit" at bounding box center [1475, 644] width 147 height 42
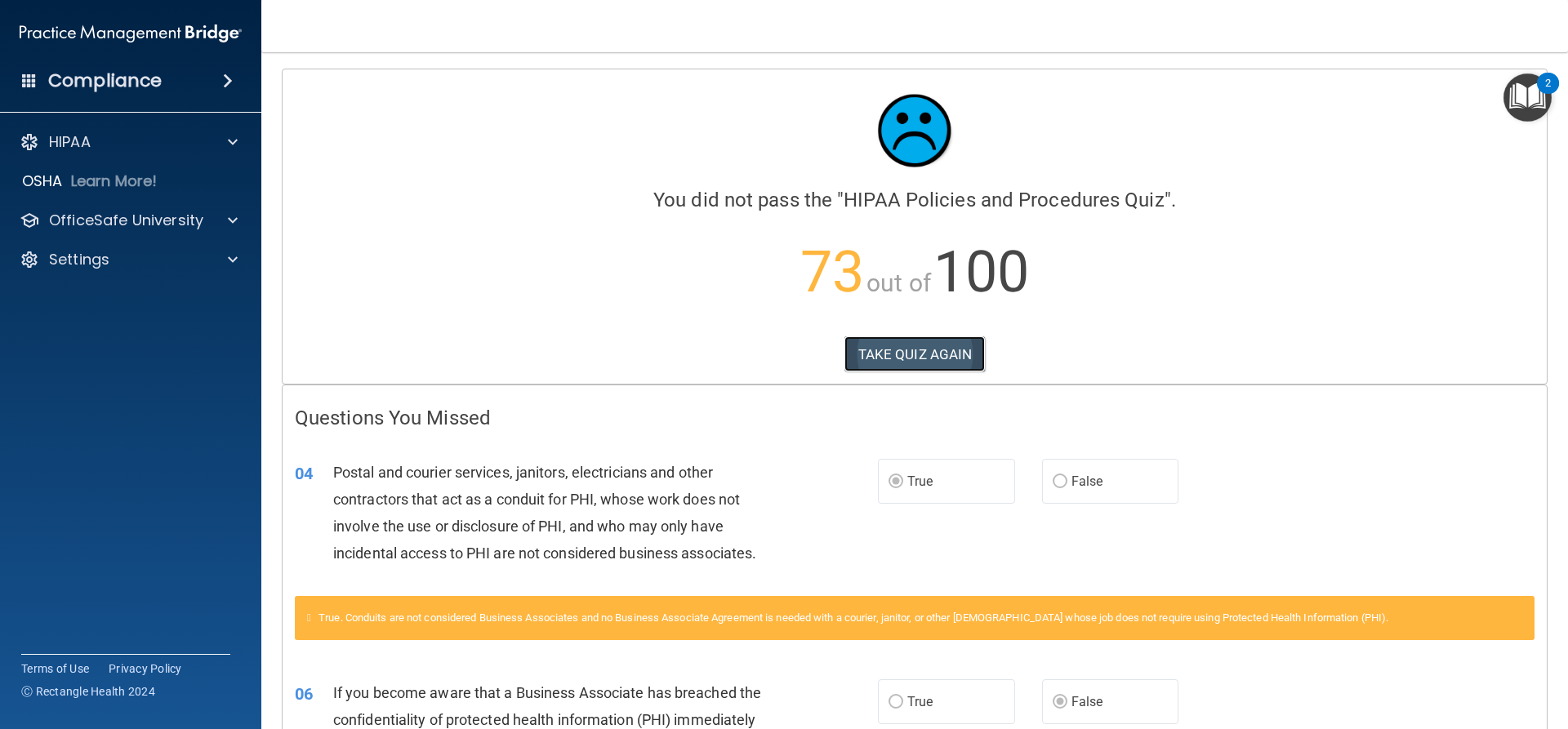
click at [925, 361] on button "TAKE QUIZ AGAIN" at bounding box center [915, 354] width 141 height 36
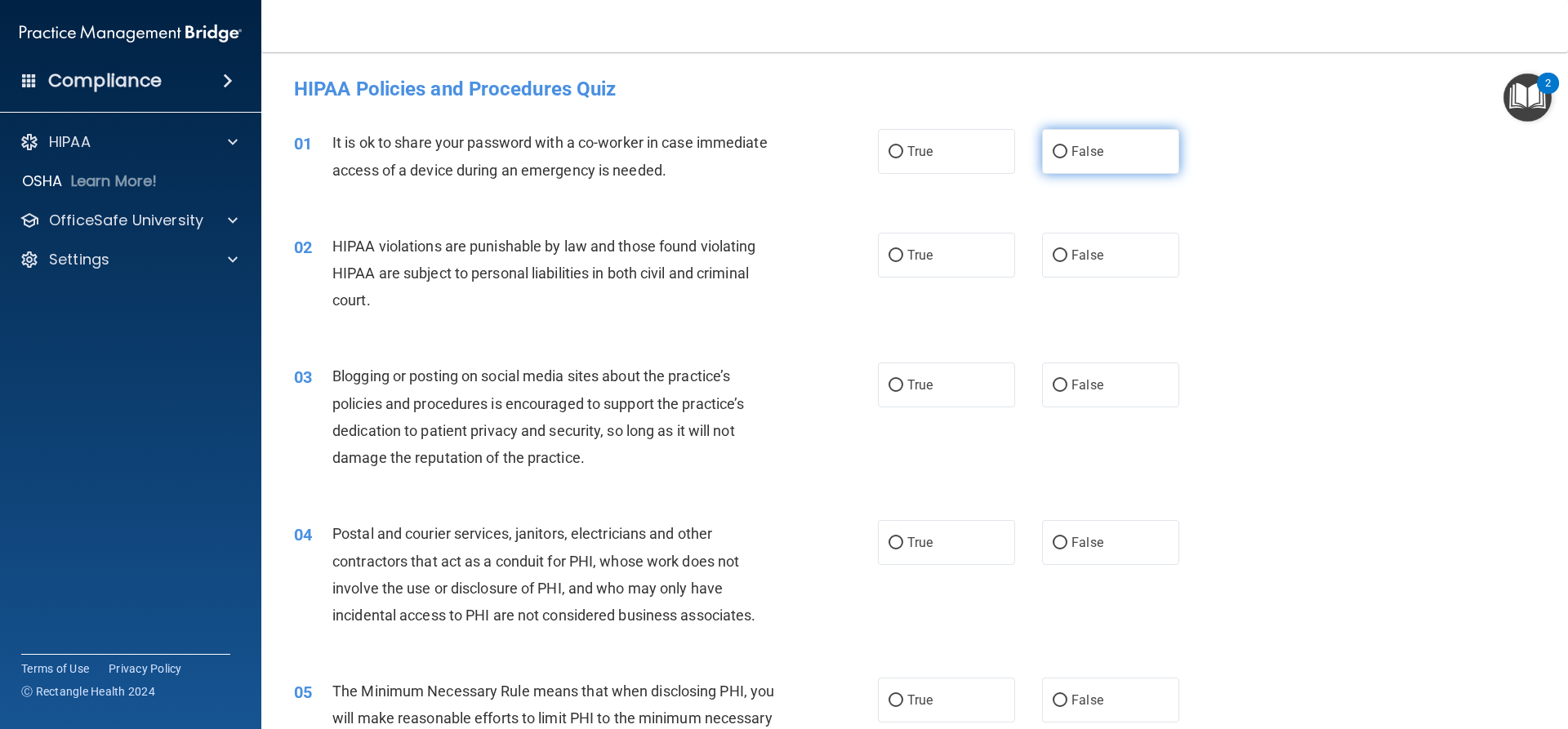
click at [1101, 149] on label "False" at bounding box center [1111, 152] width 137 height 45
click at [1067, 149] on input "False" at bounding box center [1061, 152] width 15 height 13
radio input "true"
click at [916, 248] on span "True" at bounding box center [920, 255] width 25 height 16
click at [904, 250] on input "True" at bounding box center [896, 256] width 15 height 13
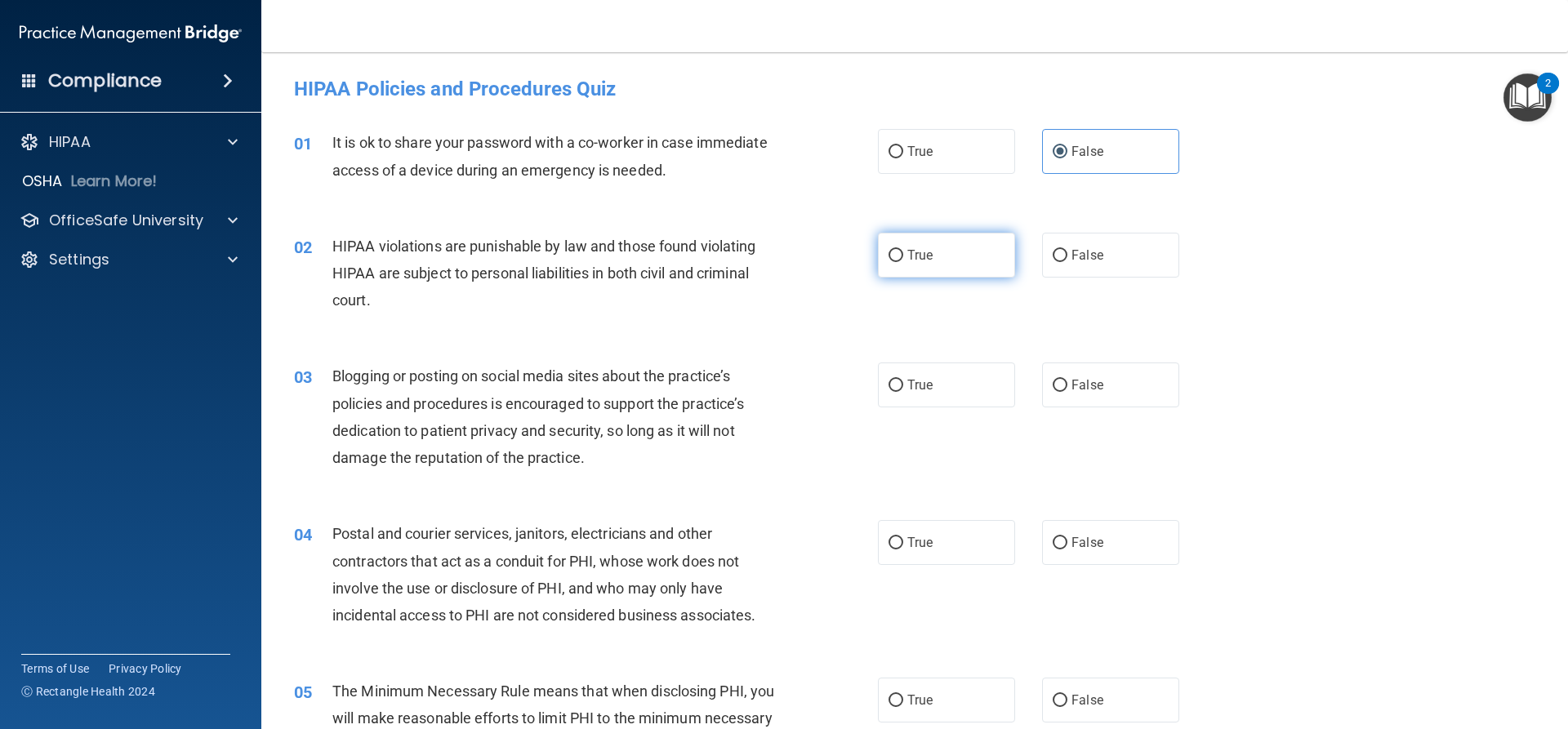
radio input "true"
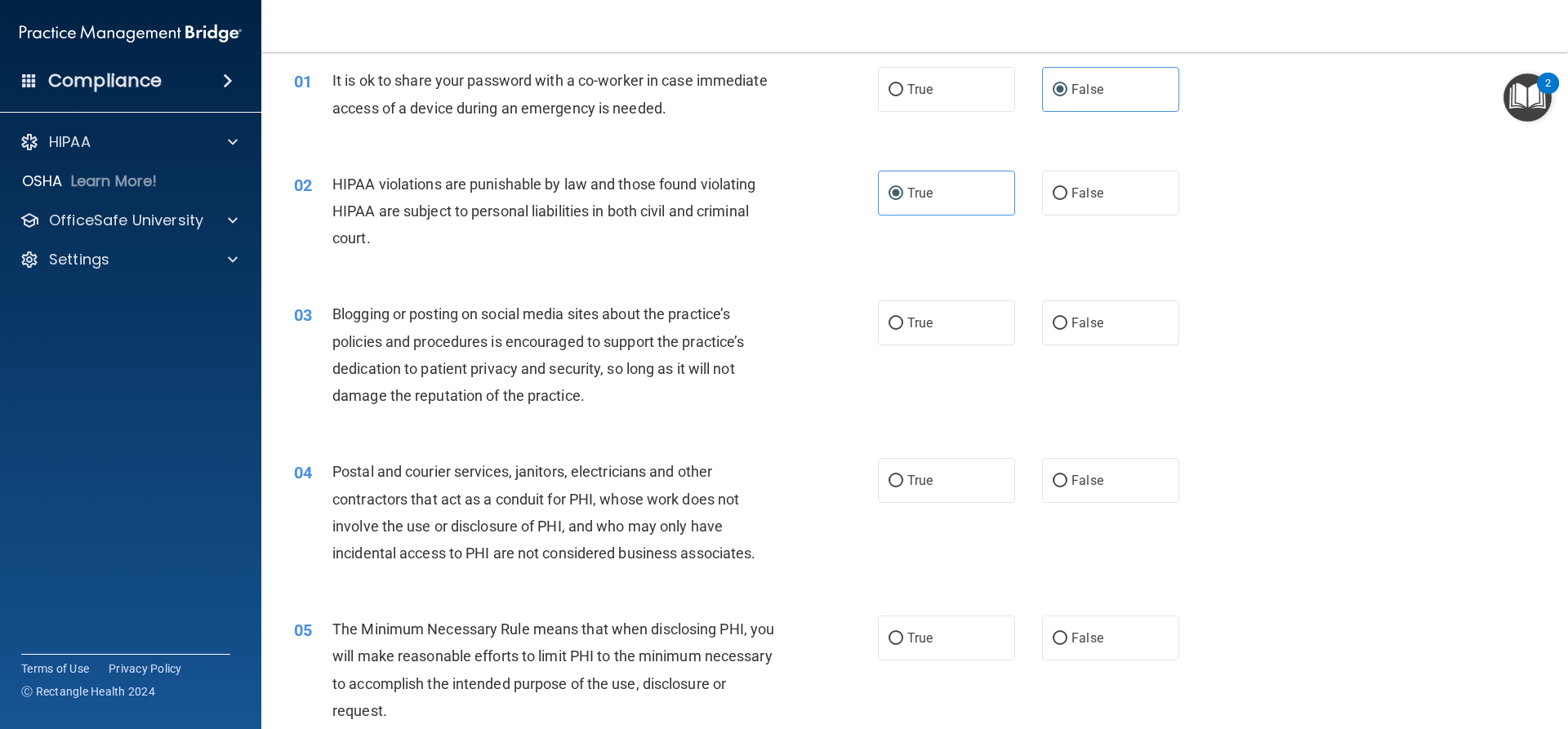
scroll to position [163, 0]
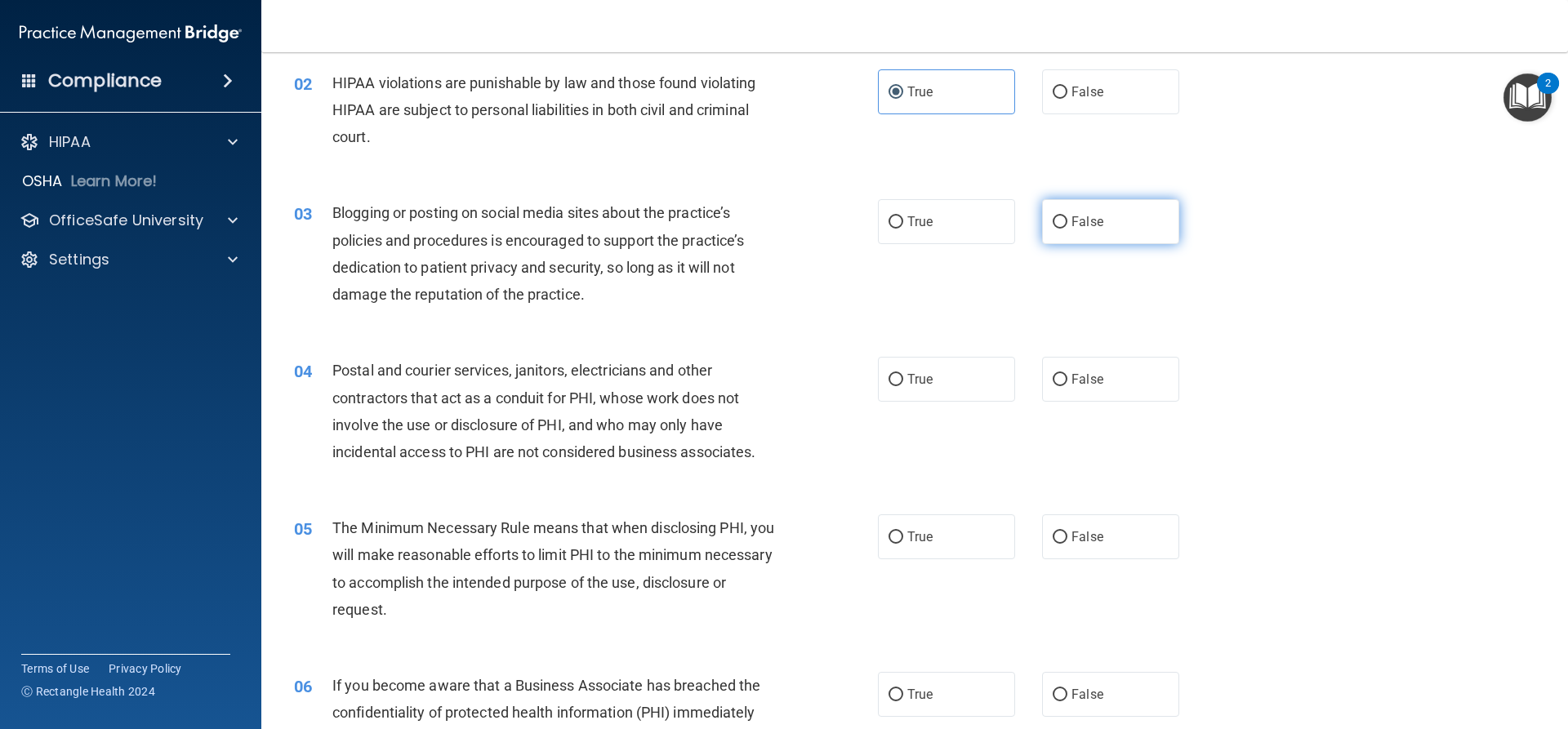
click at [1075, 236] on label "False" at bounding box center [1111, 222] width 137 height 45
click at [1067, 229] on input "False" at bounding box center [1061, 222] width 15 height 13
radio input "true"
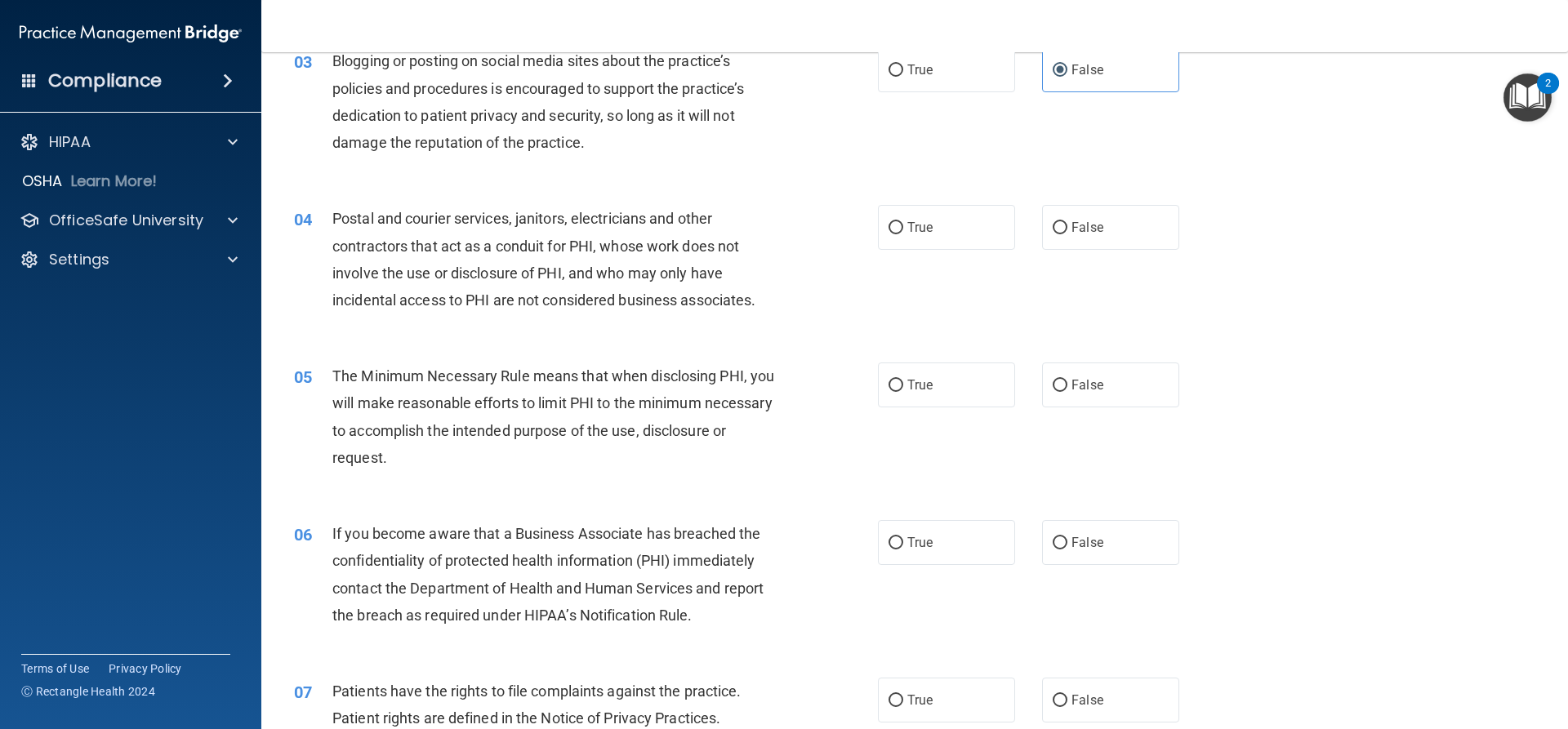
scroll to position [327, 0]
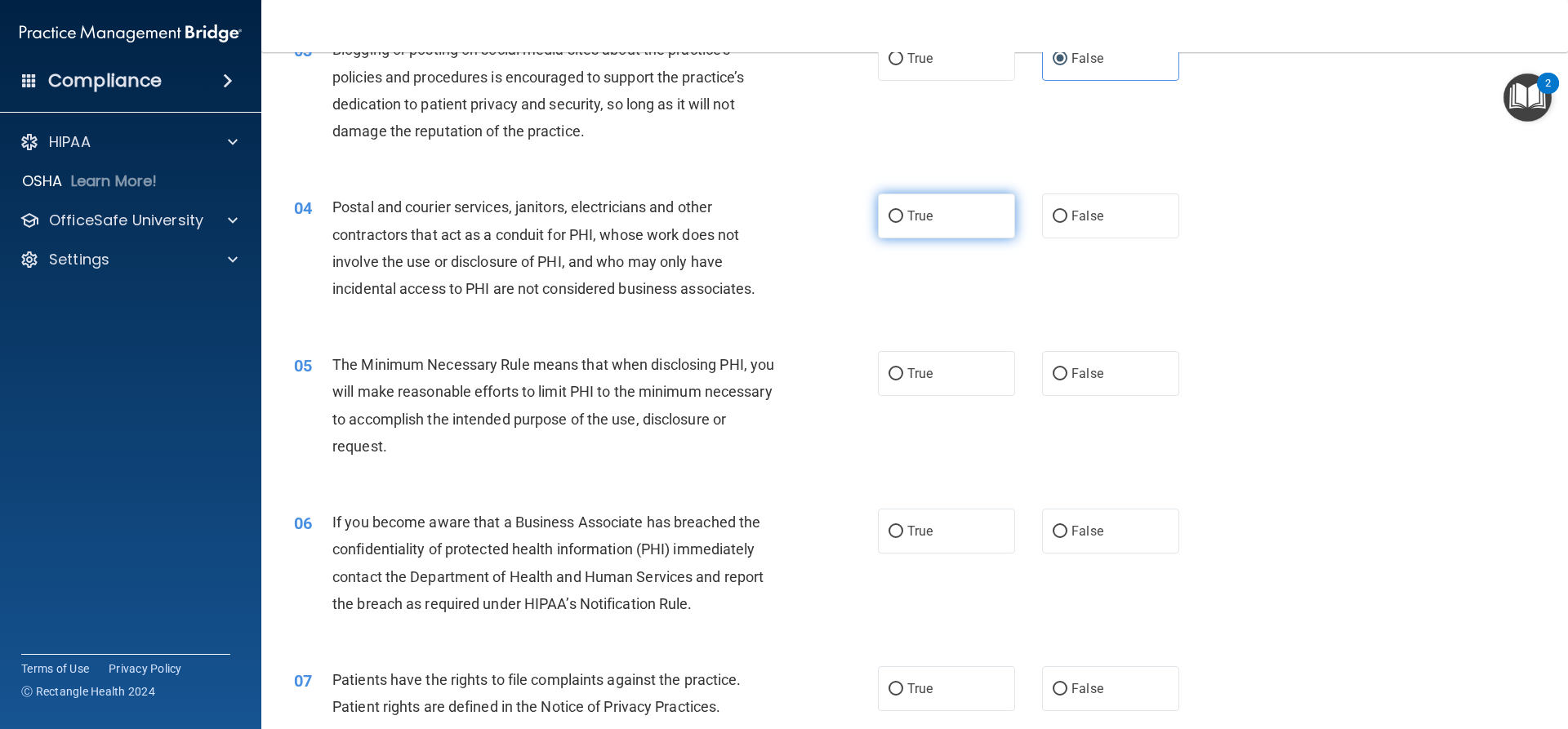
click at [890, 211] on input "True" at bounding box center [896, 217] width 15 height 13
radio input "true"
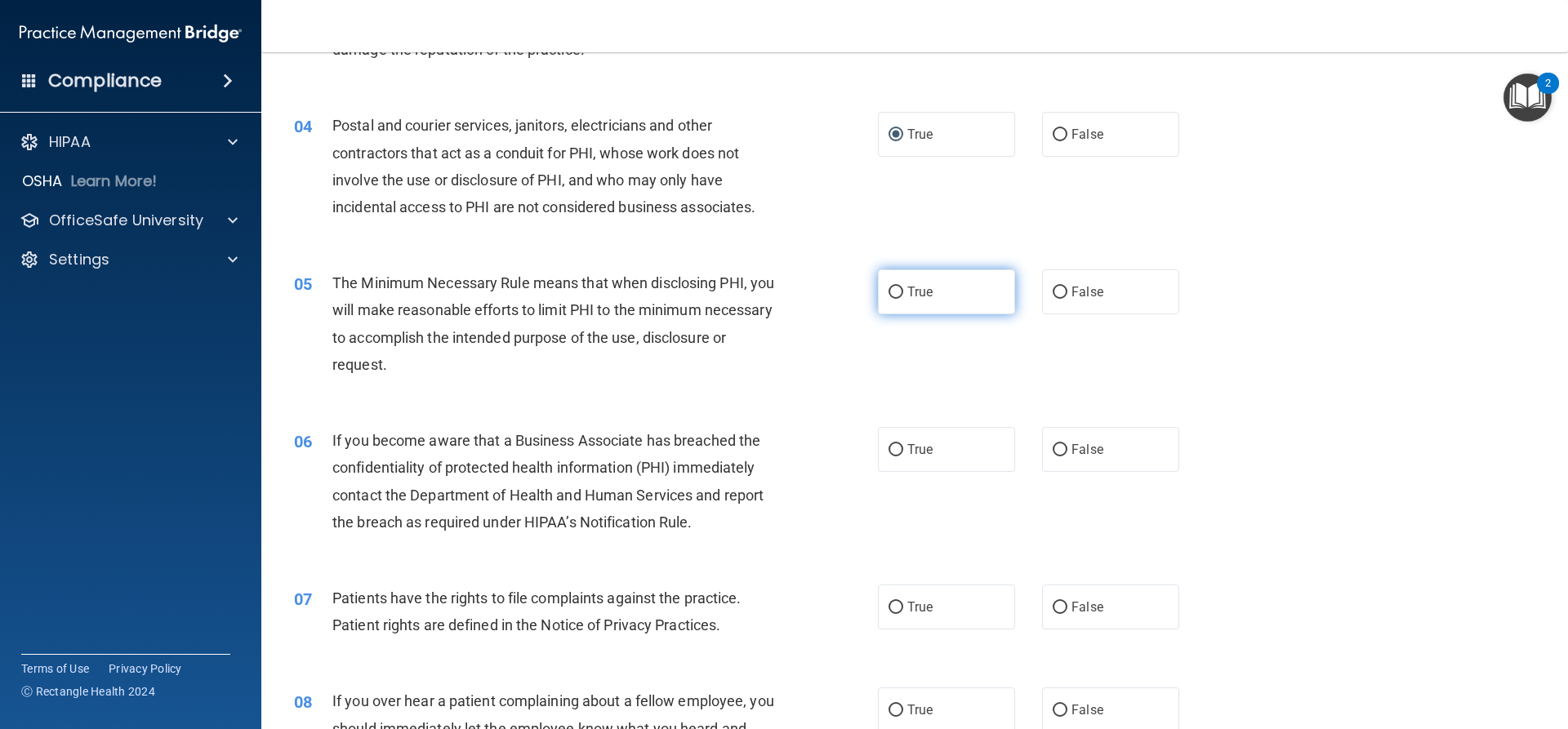
click at [946, 299] on label "True" at bounding box center [946, 292] width 137 height 45
click at [904, 299] on input "True" at bounding box center [896, 293] width 15 height 13
radio input "true"
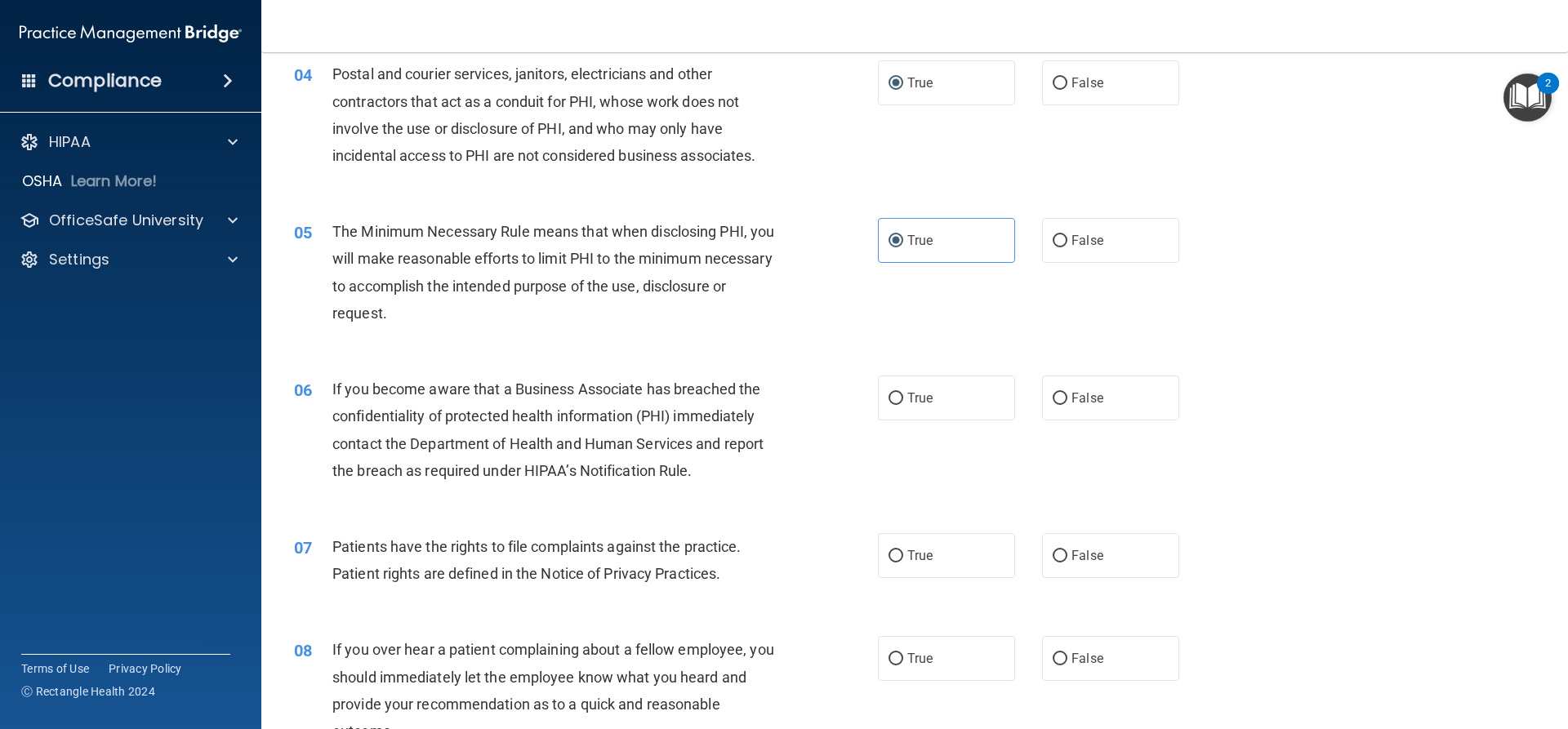
scroll to position [653, 0]
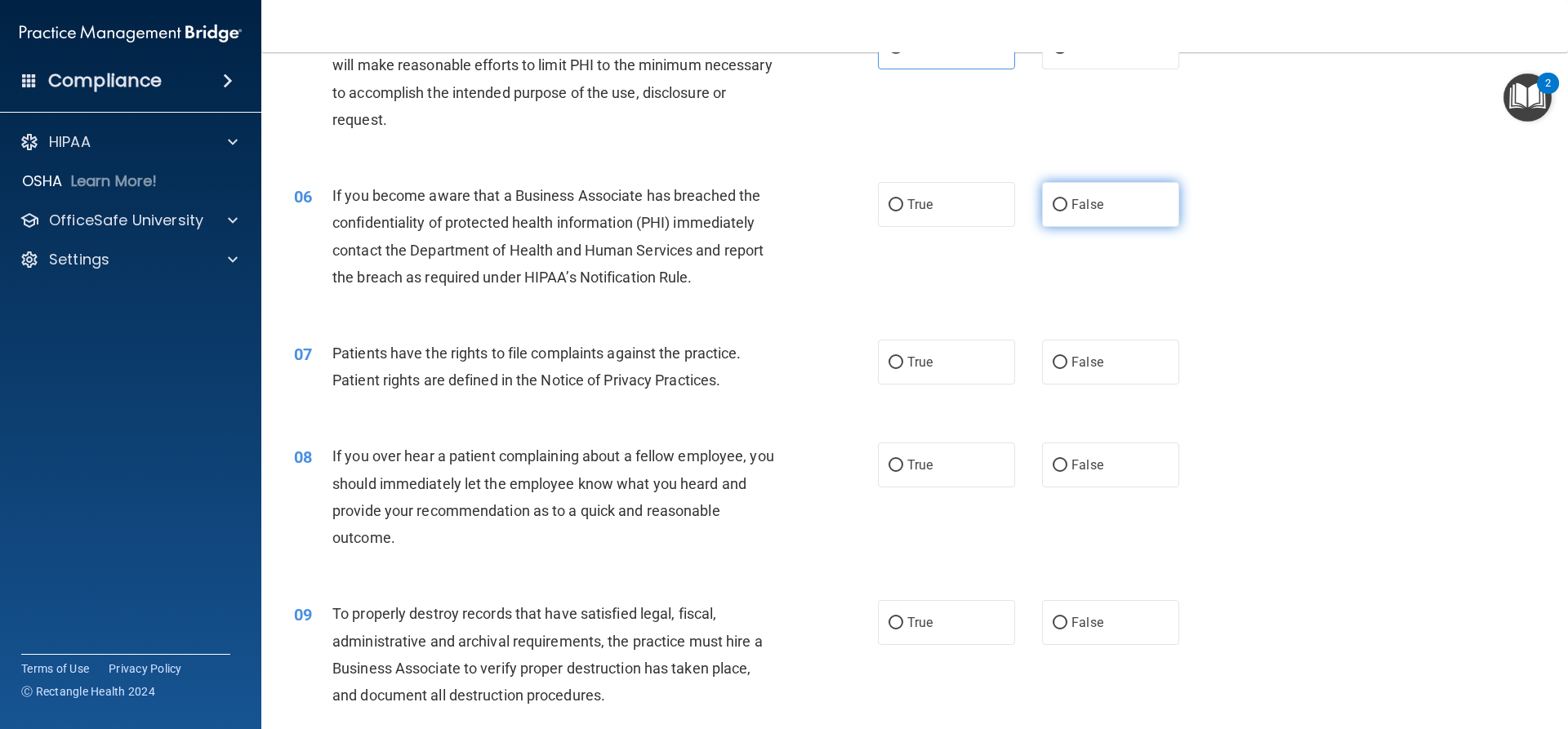
click at [1094, 191] on label "False" at bounding box center [1111, 204] width 137 height 45
click at [1067, 199] on input "False" at bounding box center [1061, 205] width 15 height 13
radio input "true"
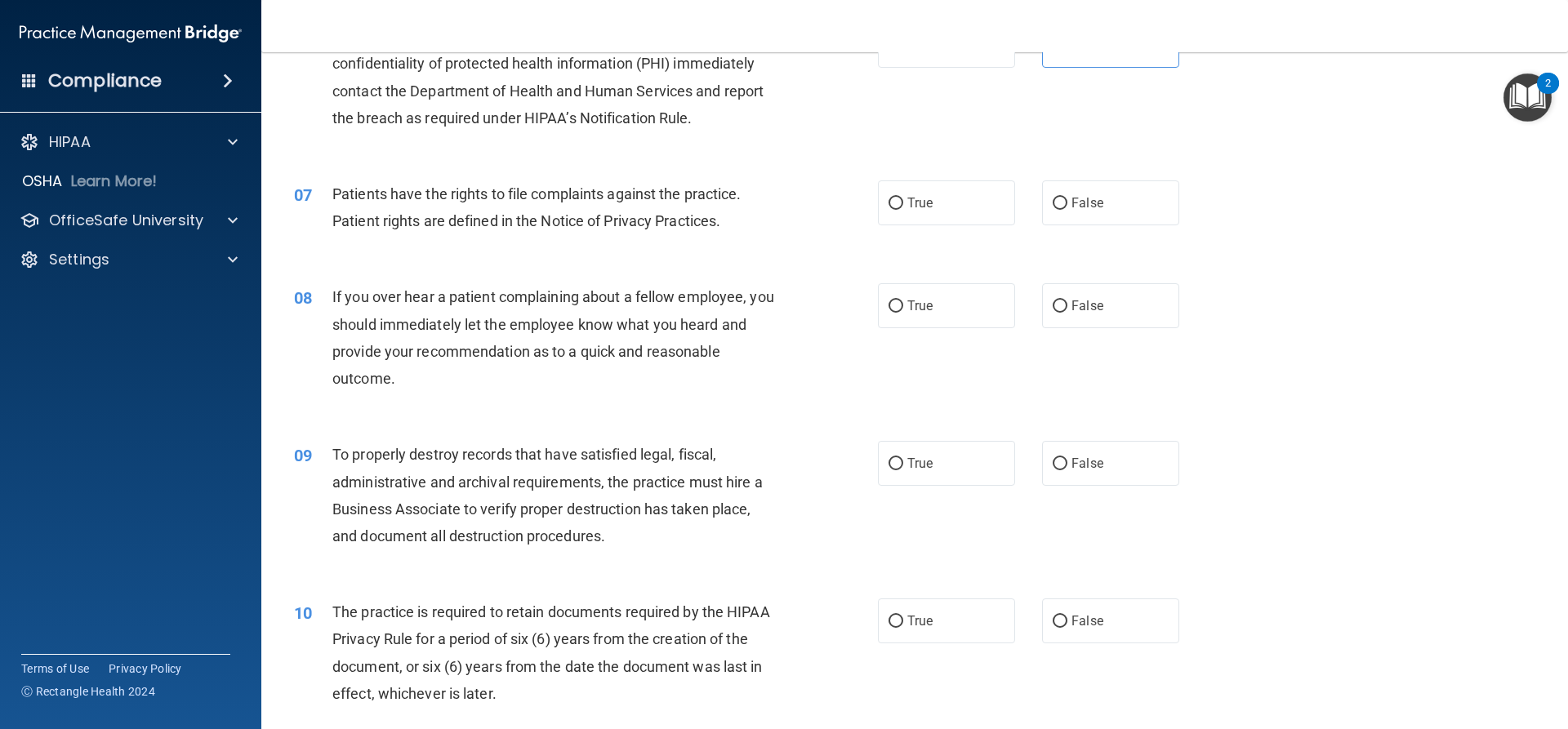
scroll to position [817, 0]
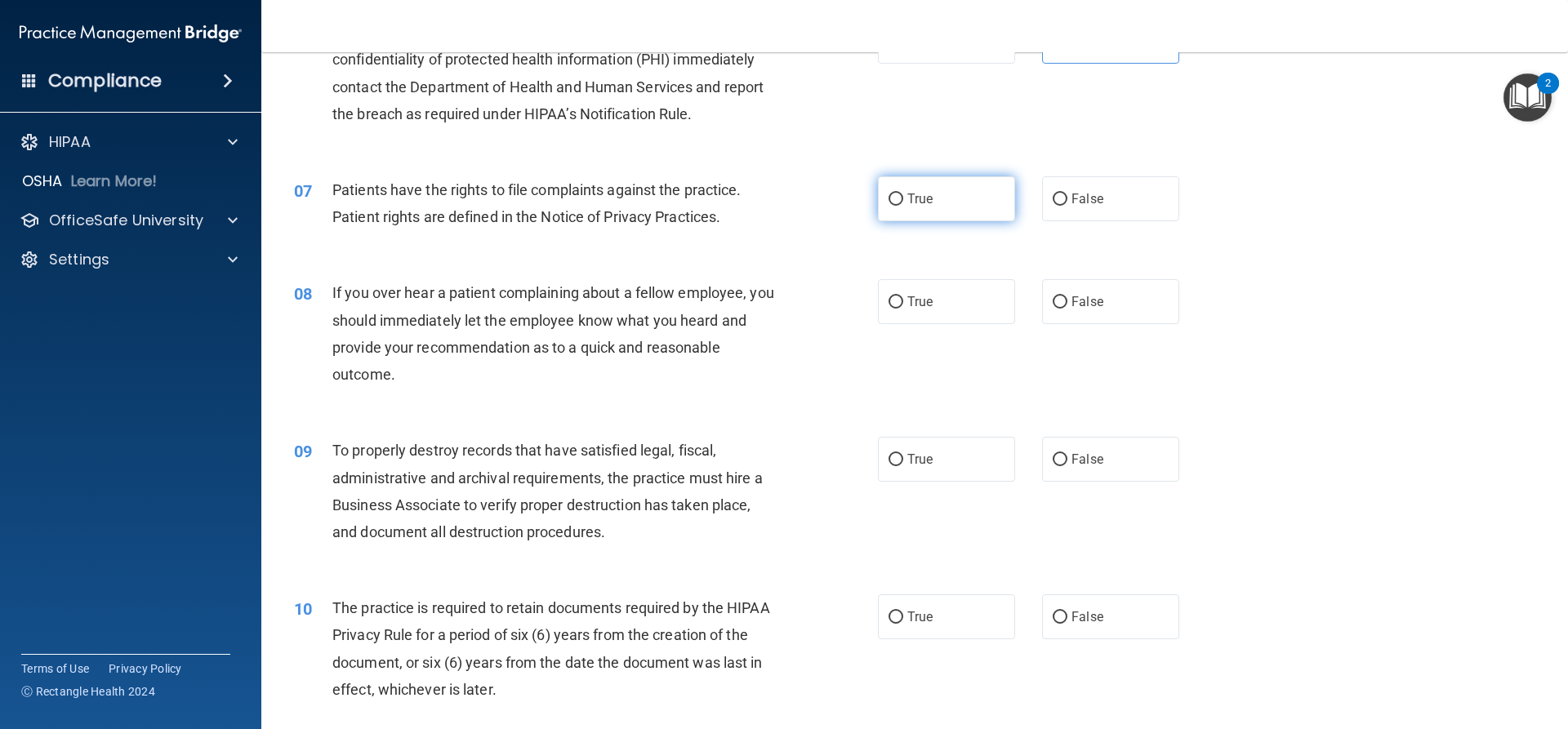
click at [914, 203] on span "True" at bounding box center [920, 199] width 25 height 16
click at [904, 203] on input "True" at bounding box center [896, 199] width 15 height 13
radio input "true"
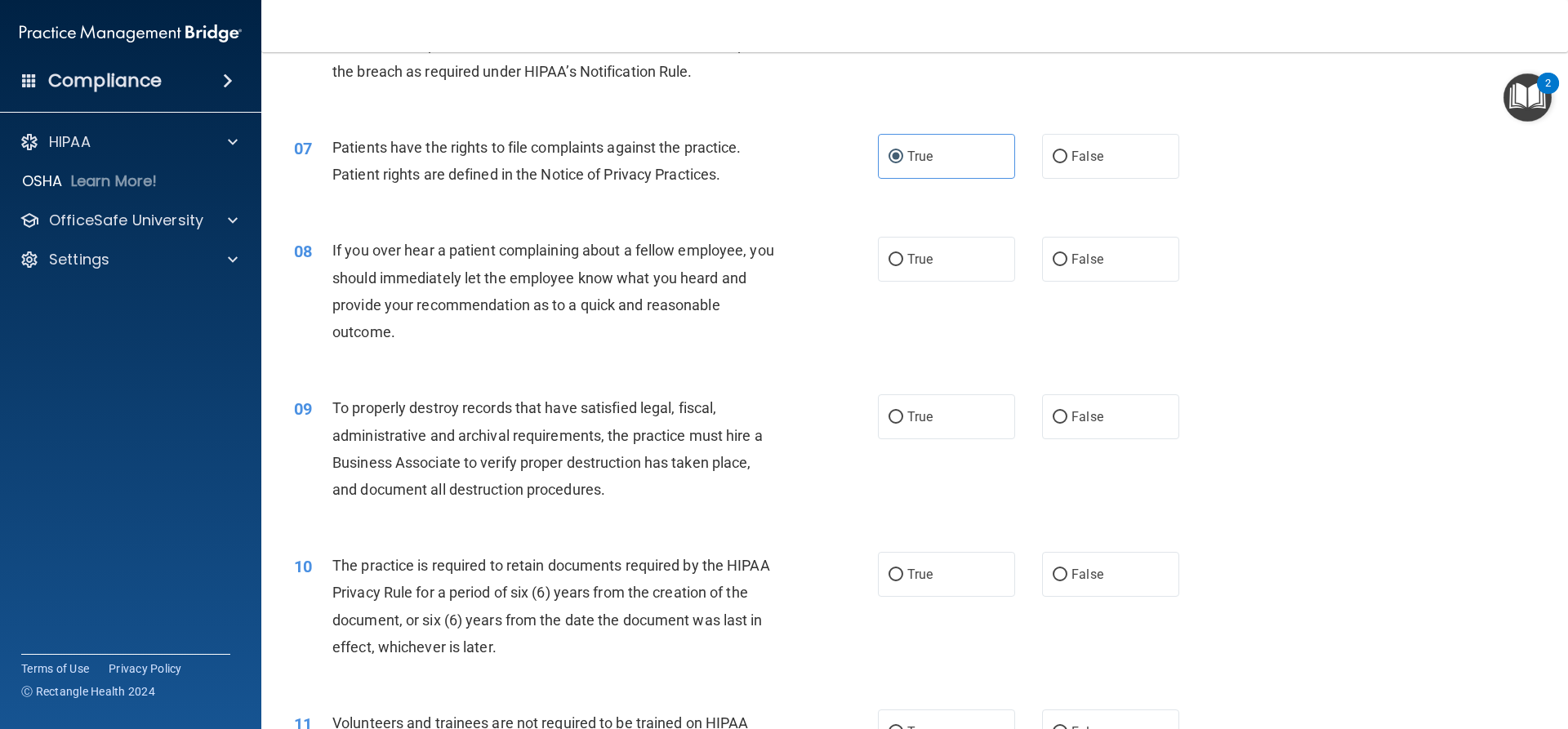
scroll to position [898, 0]
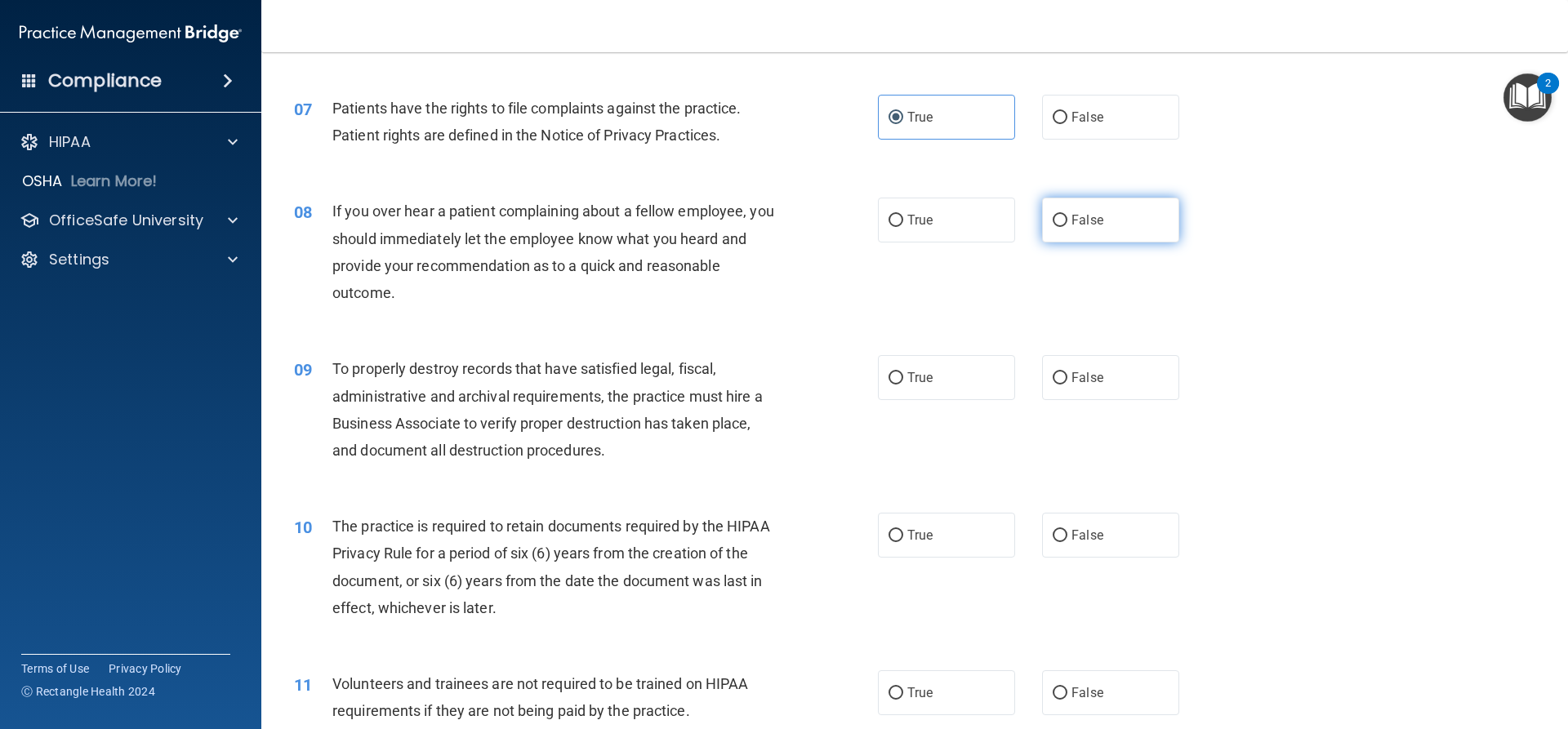
click at [1107, 220] on label "False" at bounding box center [1111, 220] width 137 height 45
click at [1067, 220] on input "False" at bounding box center [1061, 220] width 15 height 13
radio input "true"
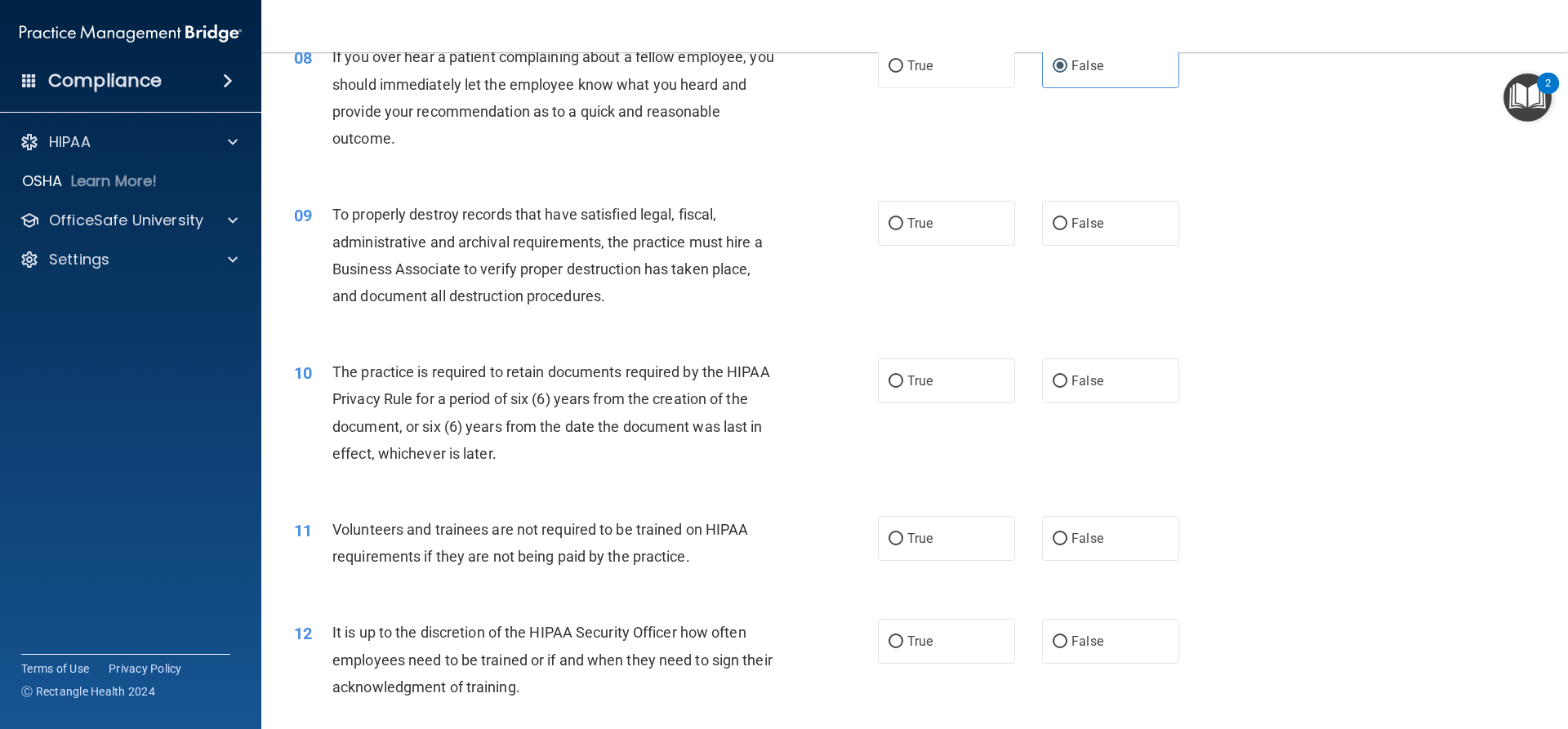
scroll to position [1061, 0]
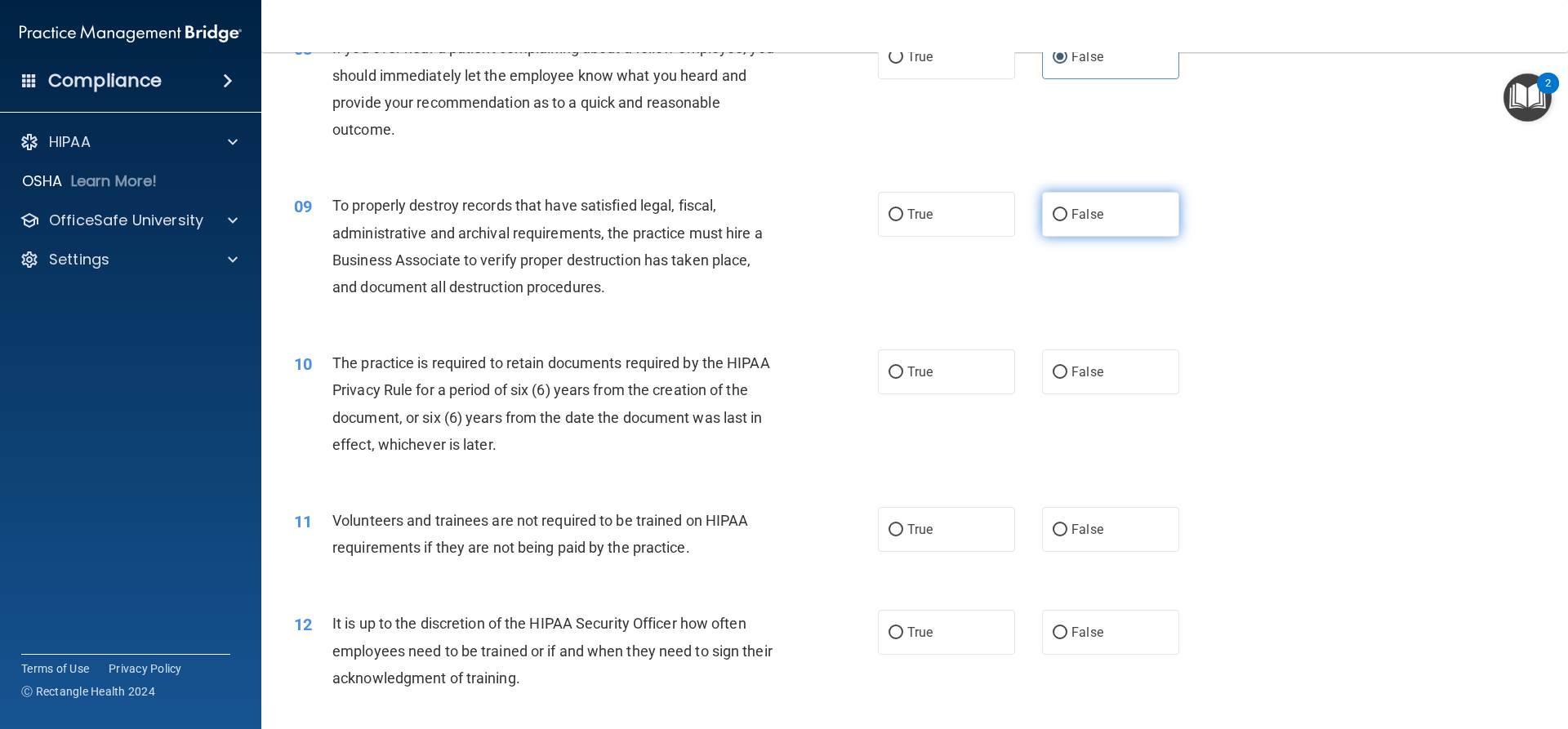
click at [1060, 214] on input "False" at bounding box center [1061, 215] width 15 height 13
radio input "true"
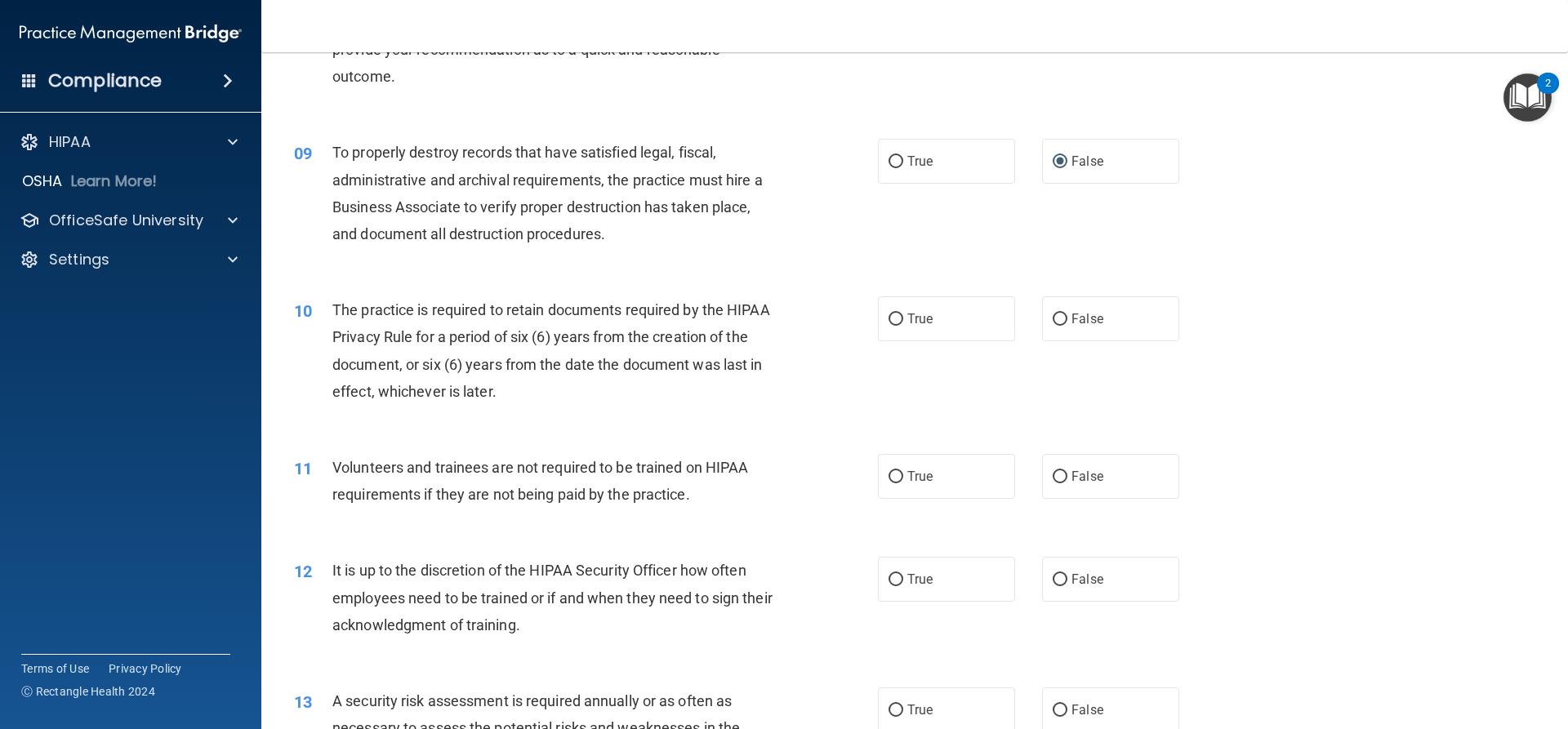
scroll to position [1143, 0]
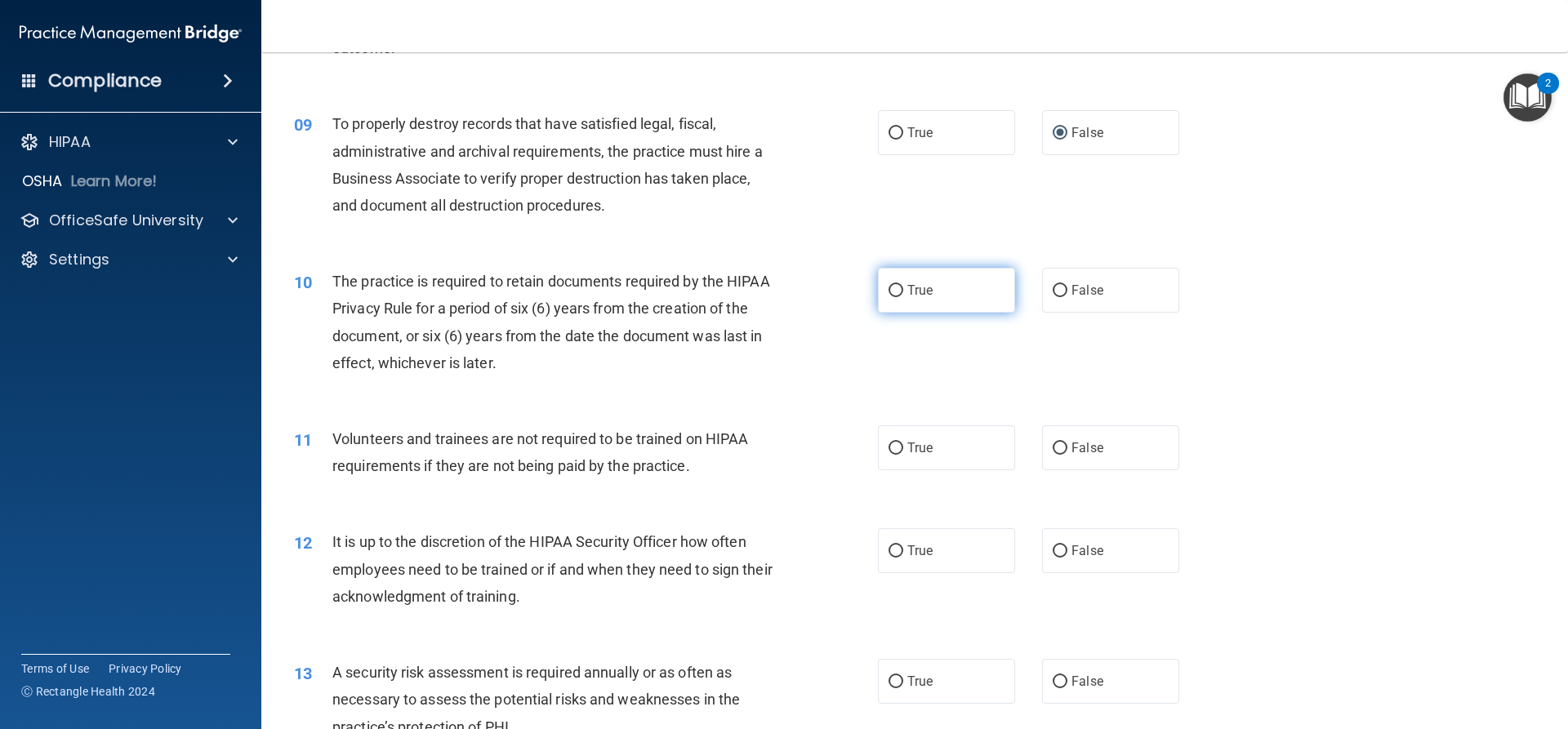
click at [905, 307] on label "True" at bounding box center [946, 290] width 137 height 45
click at [904, 297] on input "True" at bounding box center [896, 291] width 15 height 13
radio input "true"
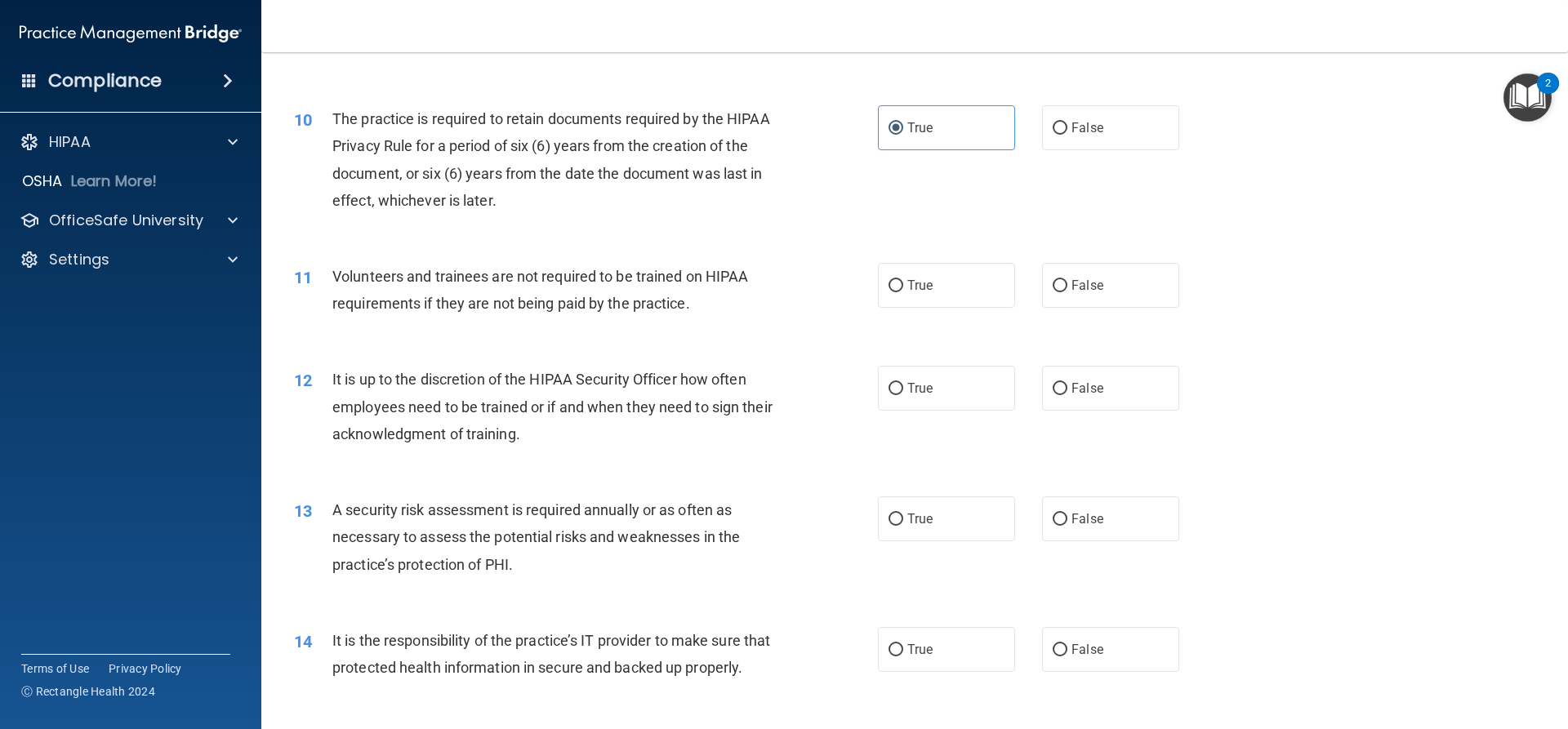
scroll to position [1306, 0]
click at [1116, 293] on label "False" at bounding box center [1111, 284] width 137 height 45
click at [1067, 291] on input "False" at bounding box center [1061, 285] width 15 height 13
radio input "true"
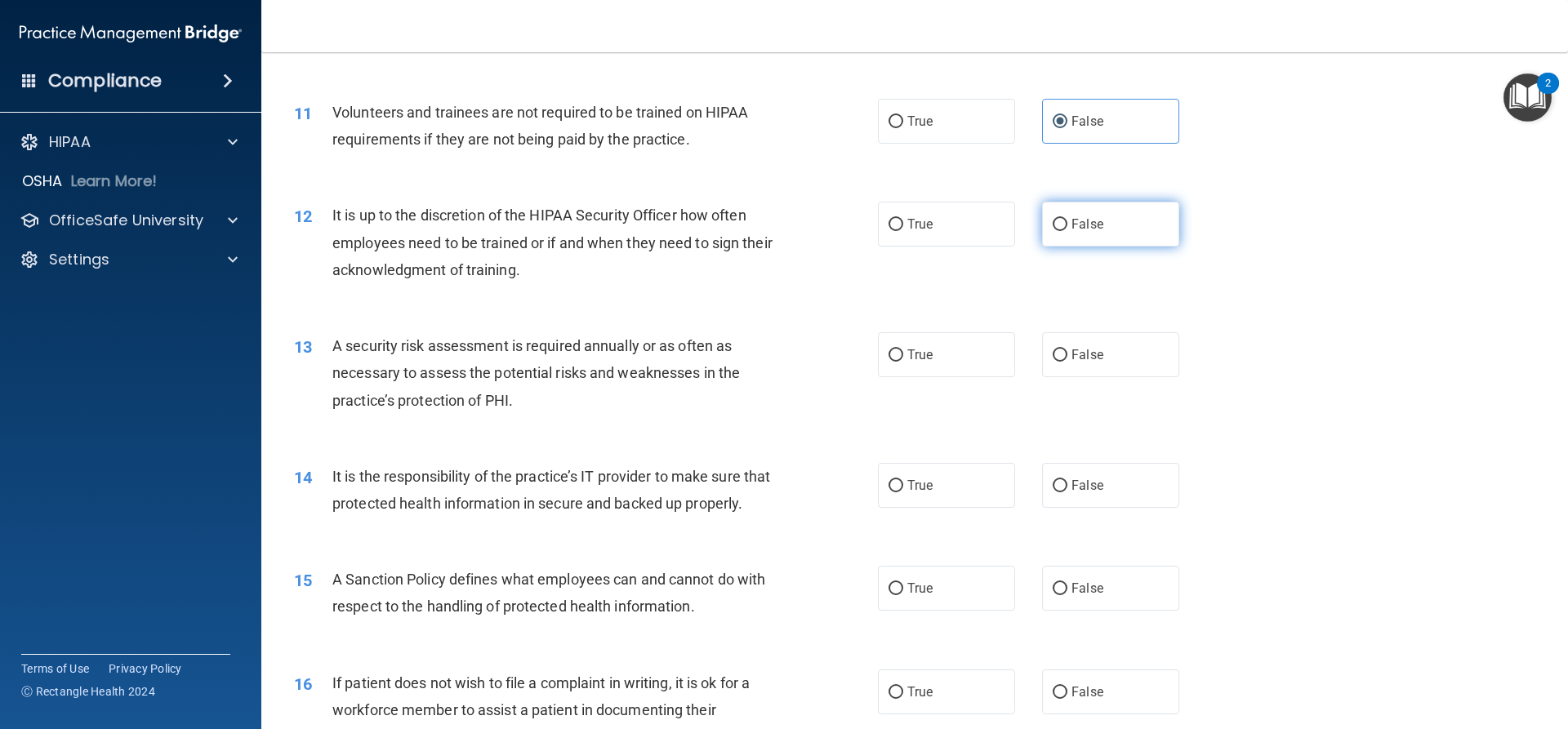
click at [1080, 241] on label "False" at bounding box center [1111, 224] width 137 height 45
click at [1067, 231] on input "False" at bounding box center [1061, 224] width 15 height 13
radio input "true"
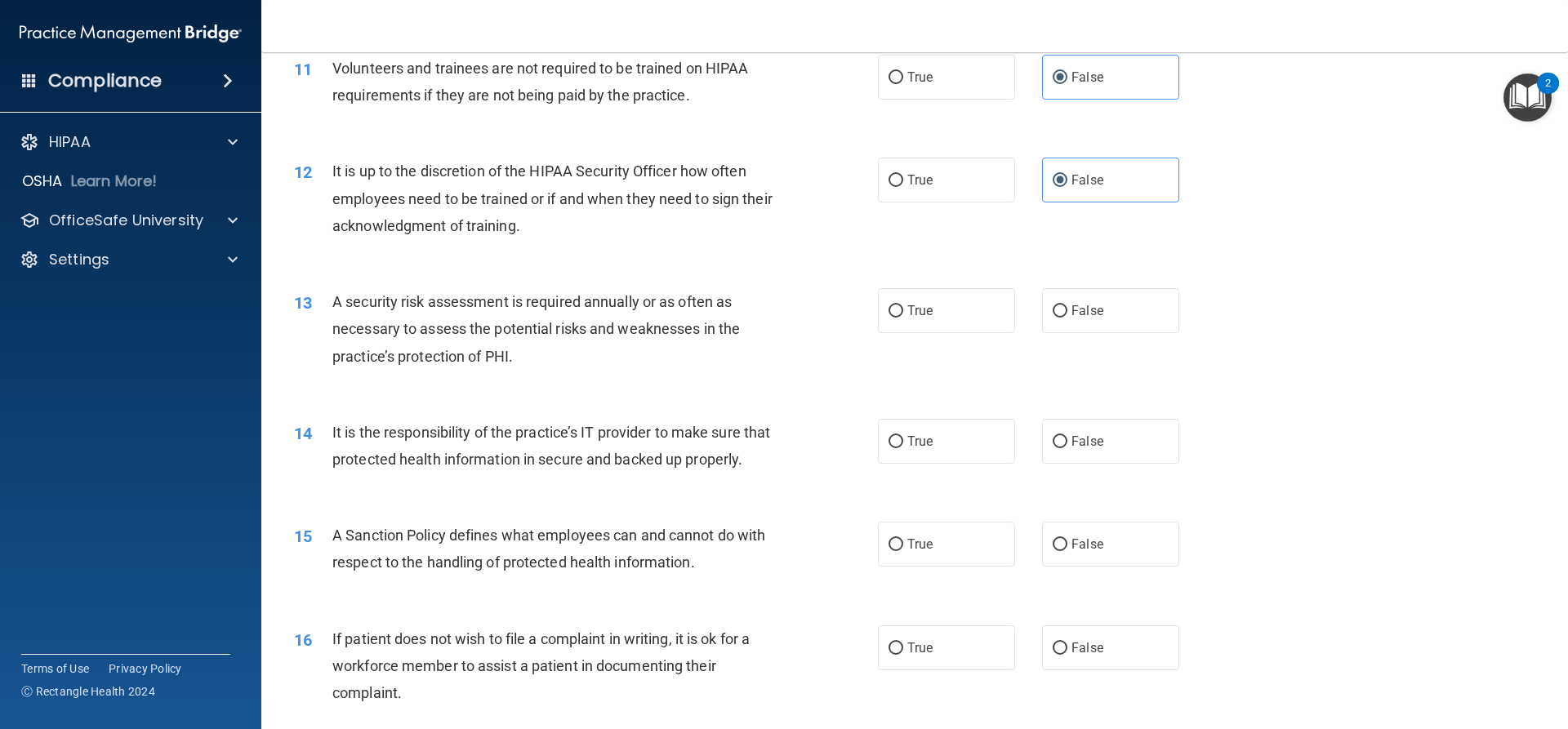
scroll to position [1551, 0]
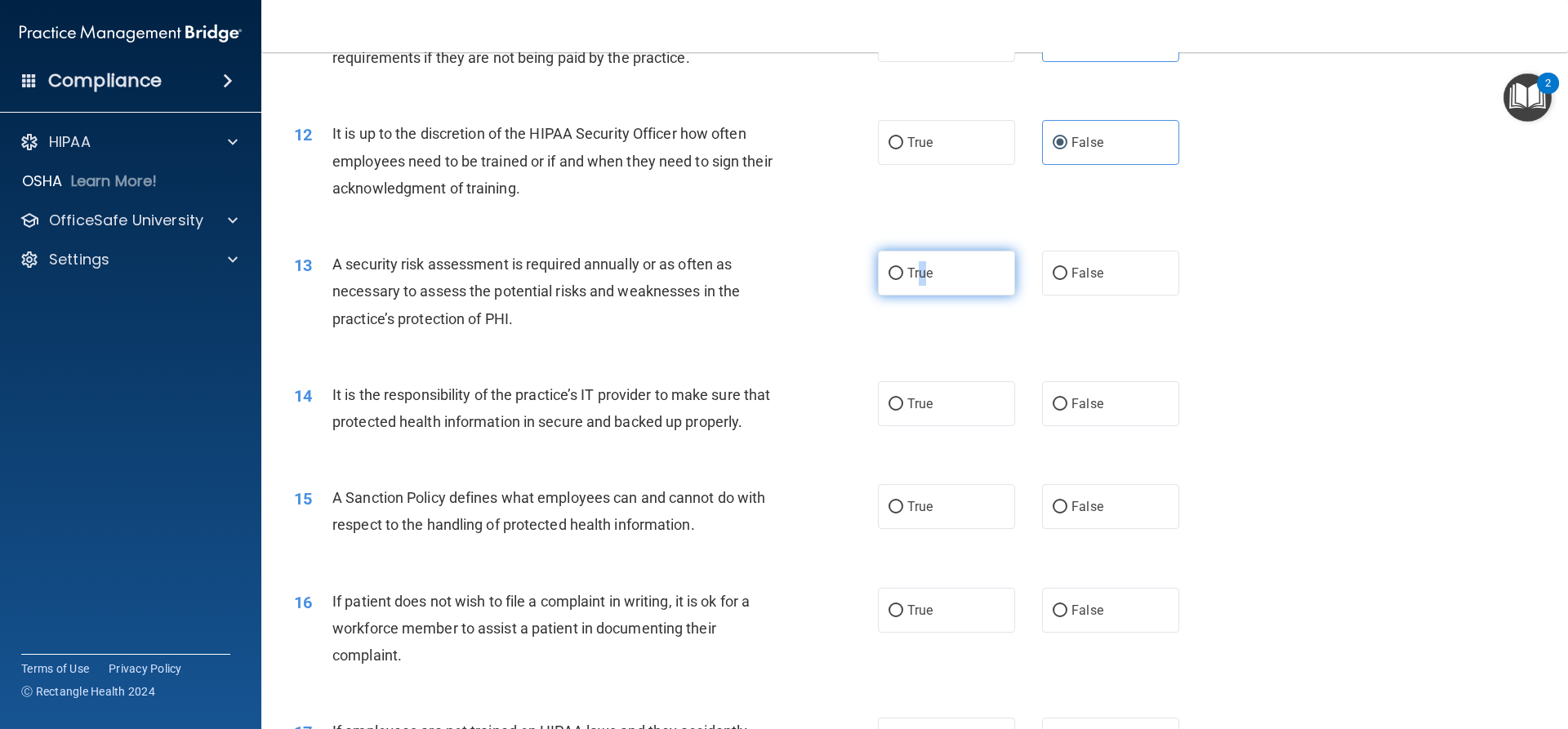
click at [918, 264] on label "True" at bounding box center [946, 274] width 137 height 45
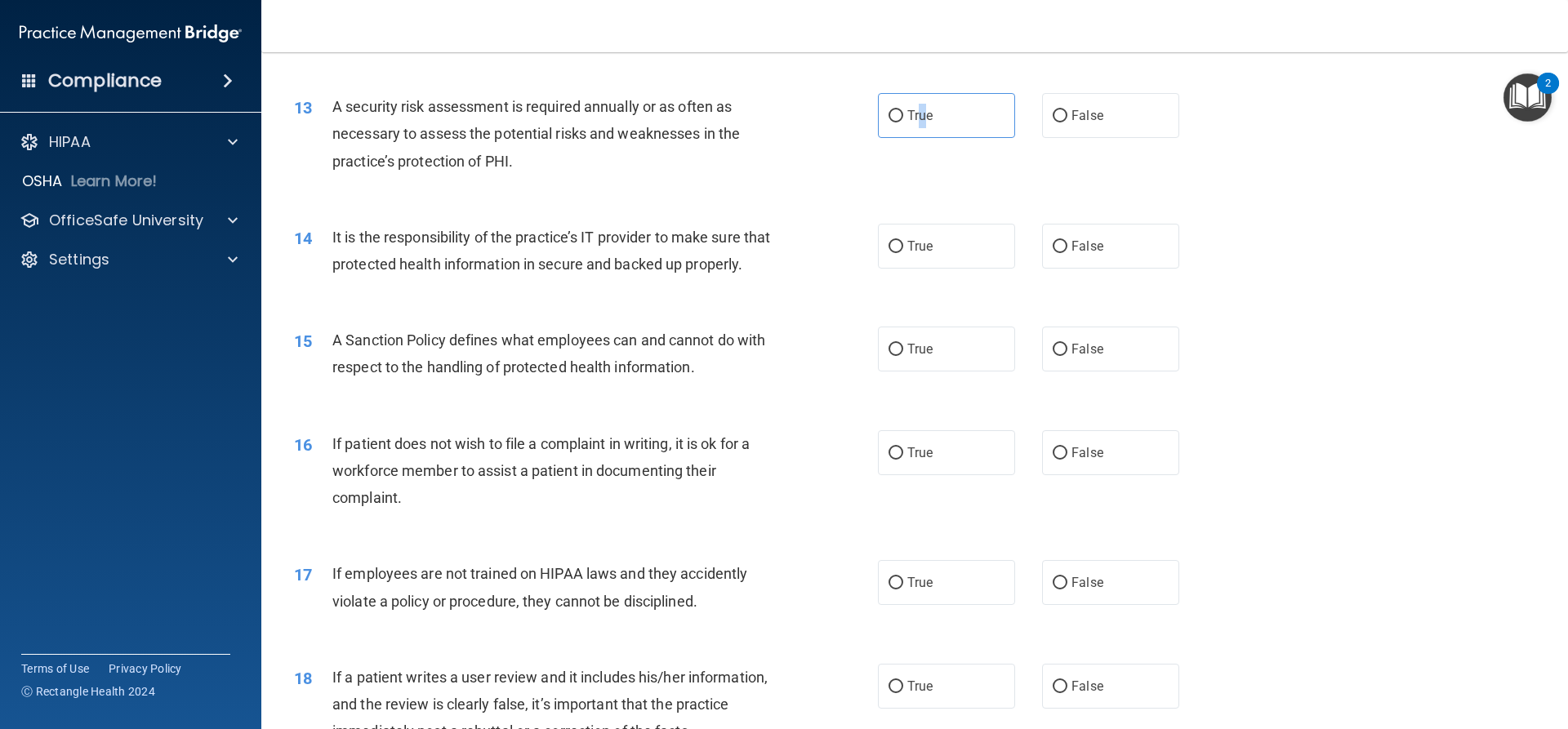
scroll to position [1715, 0]
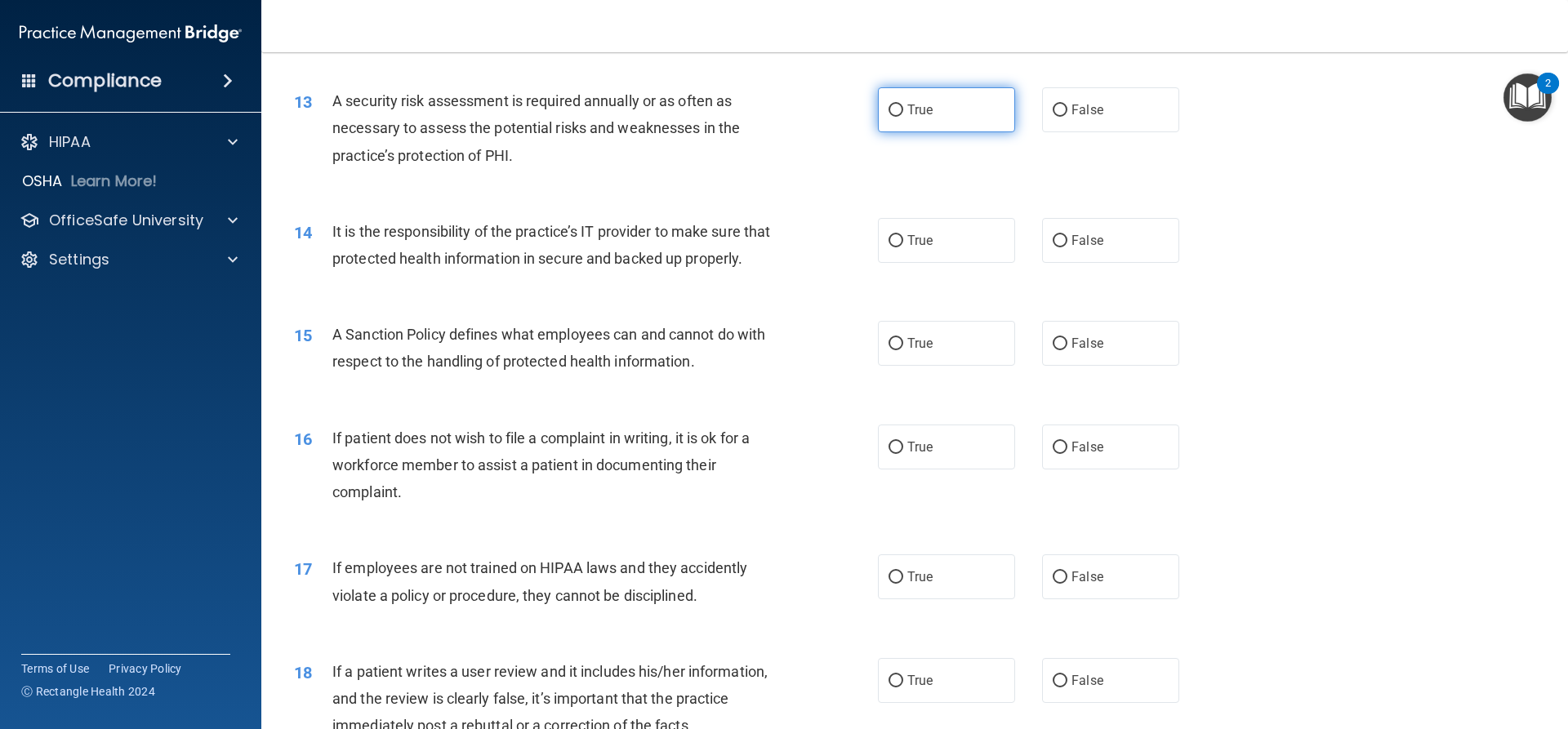
click at [937, 113] on label "True" at bounding box center [946, 110] width 137 height 45
click at [904, 113] on input "True" at bounding box center [896, 110] width 15 height 13
radio input "true"
click at [1082, 229] on label "False" at bounding box center [1111, 240] width 137 height 45
click at [1067, 235] on input "False" at bounding box center [1061, 241] width 15 height 13
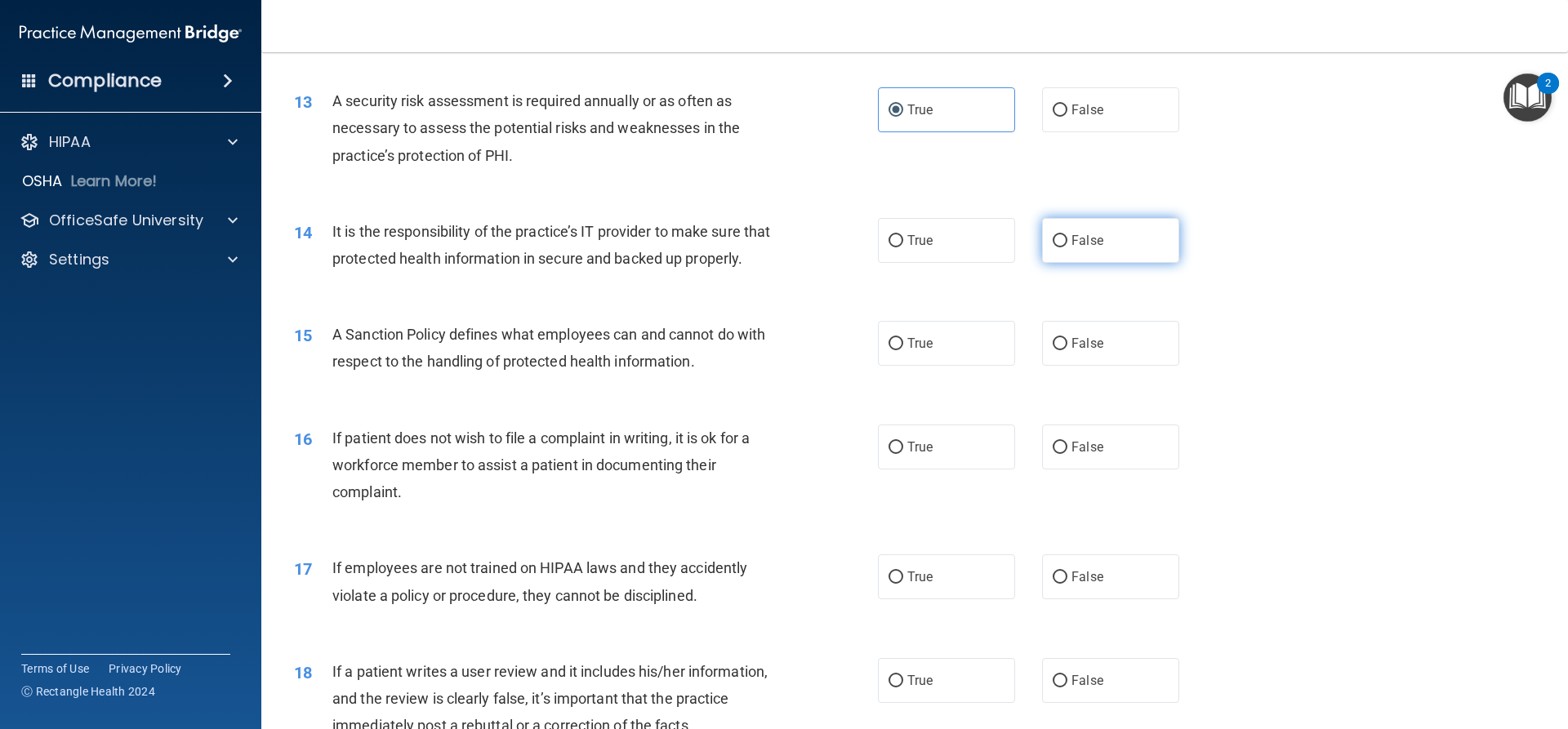
radio input "true"
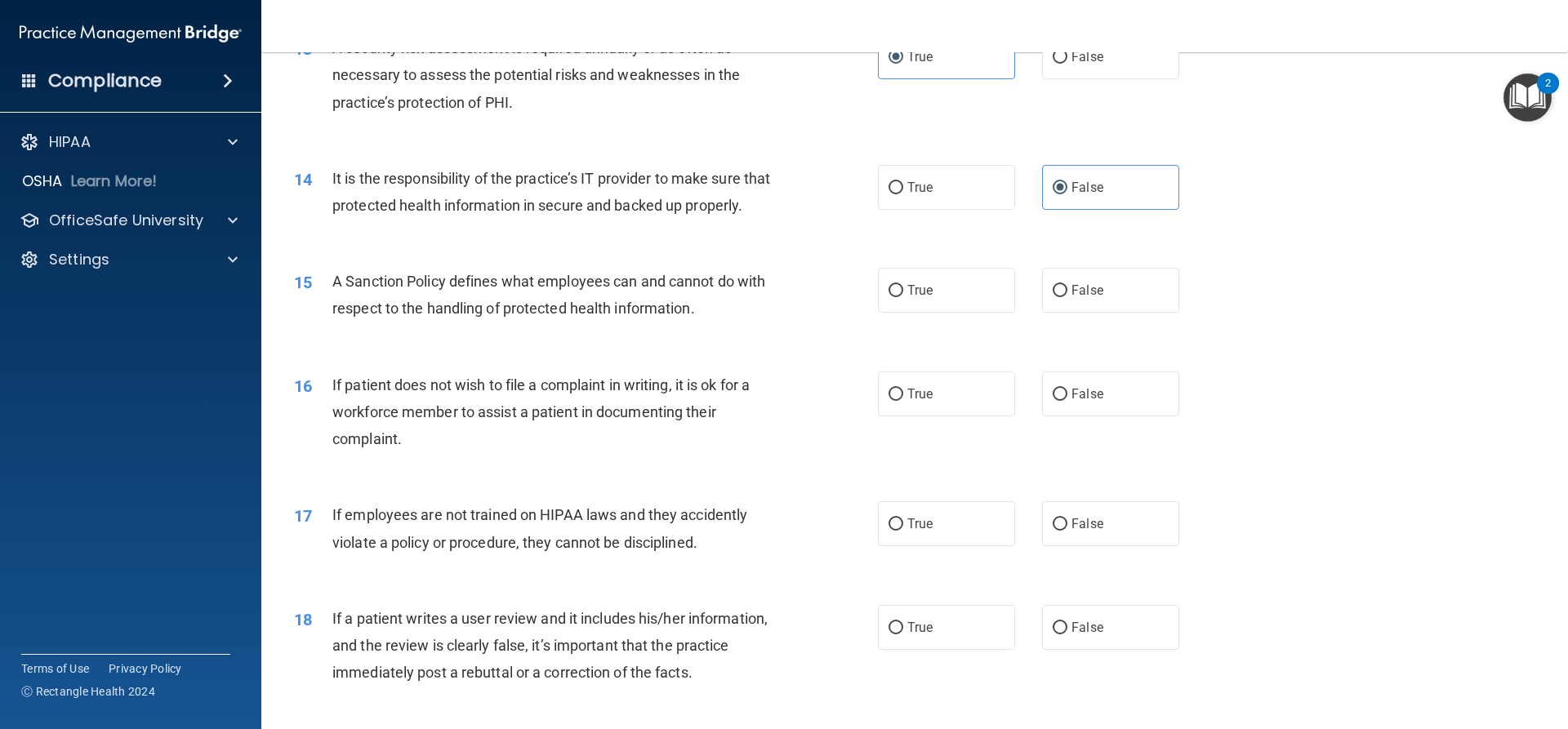
scroll to position [1796, 0]
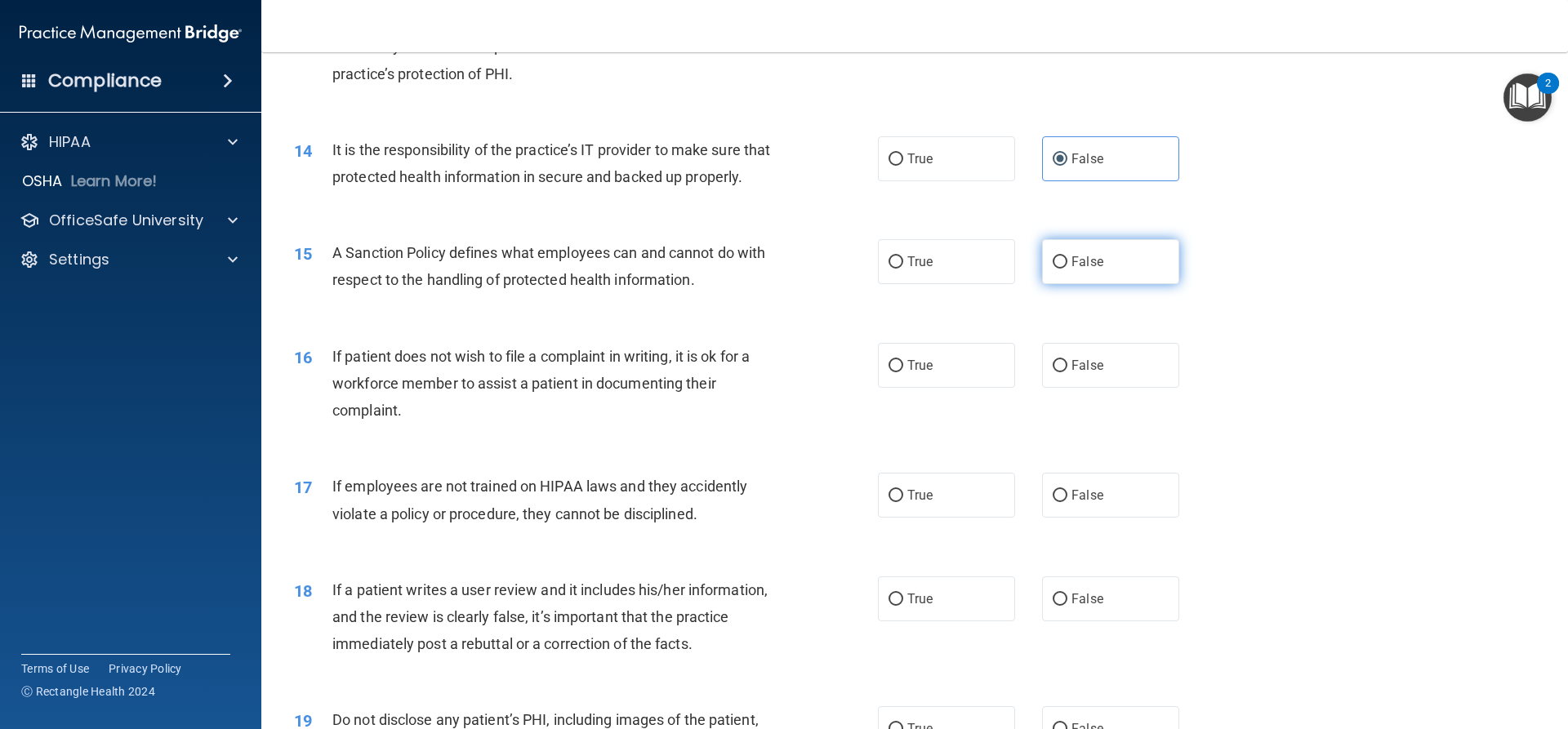
click at [1129, 284] on label "False" at bounding box center [1111, 262] width 137 height 45
click at [1067, 269] on input "False" at bounding box center [1061, 262] width 15 height 13
radio input "true"
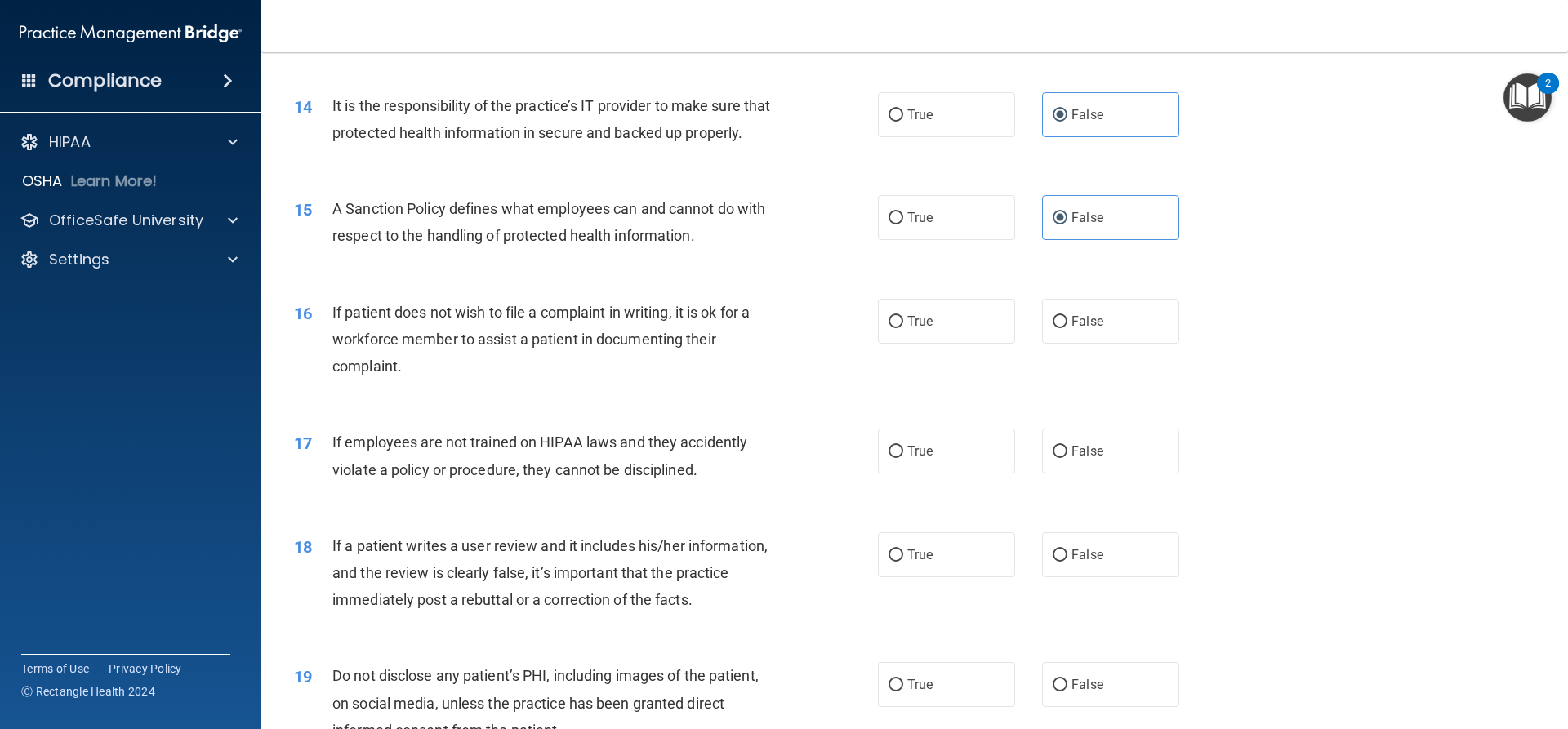
scroll to position [1878, 0]
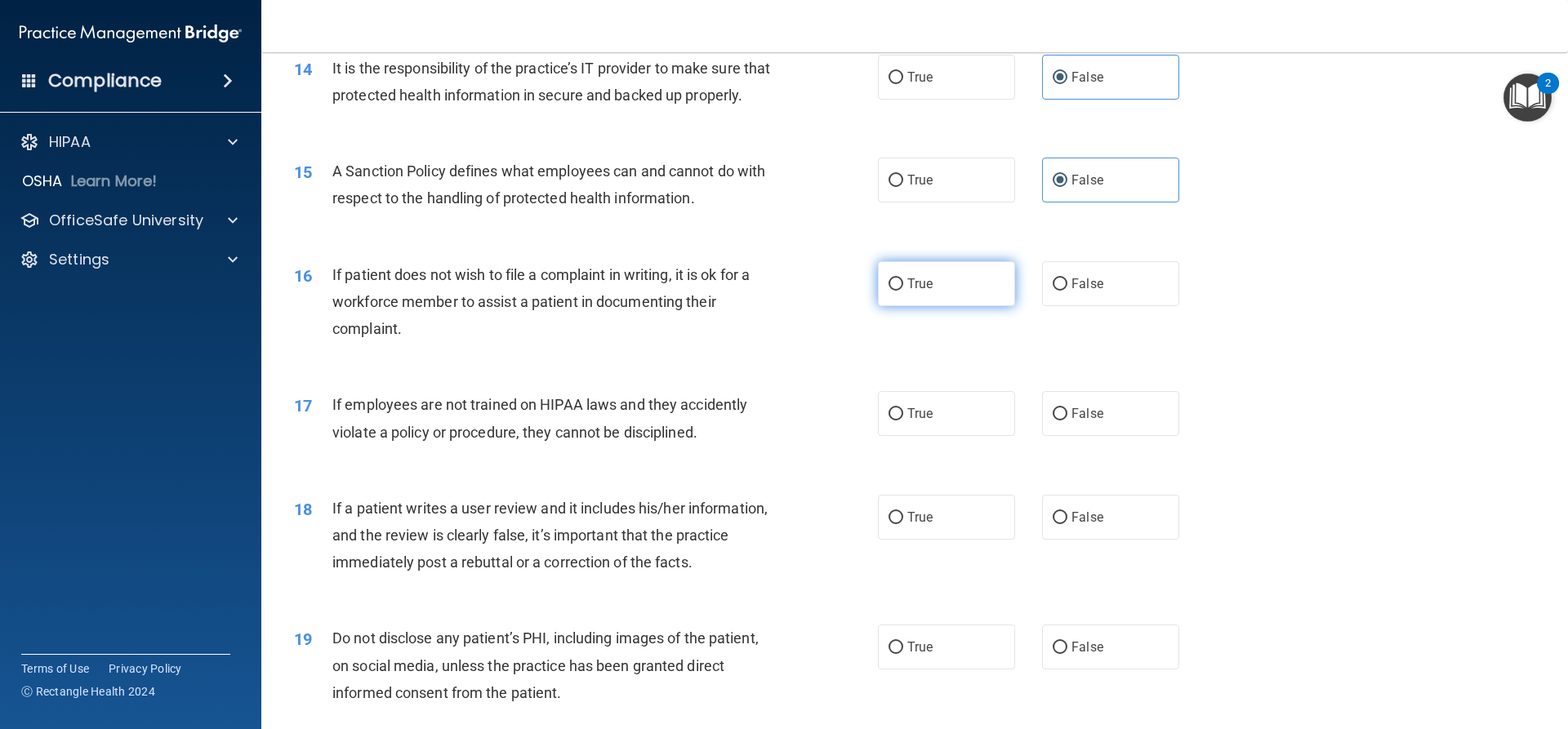
click at [907, 291] on span "True" at bounding box center [920, 284] width 25 height 16
click at [904, 290] on input "True" at bounding box center [896, 284] width 15 height 13
radio input "true"
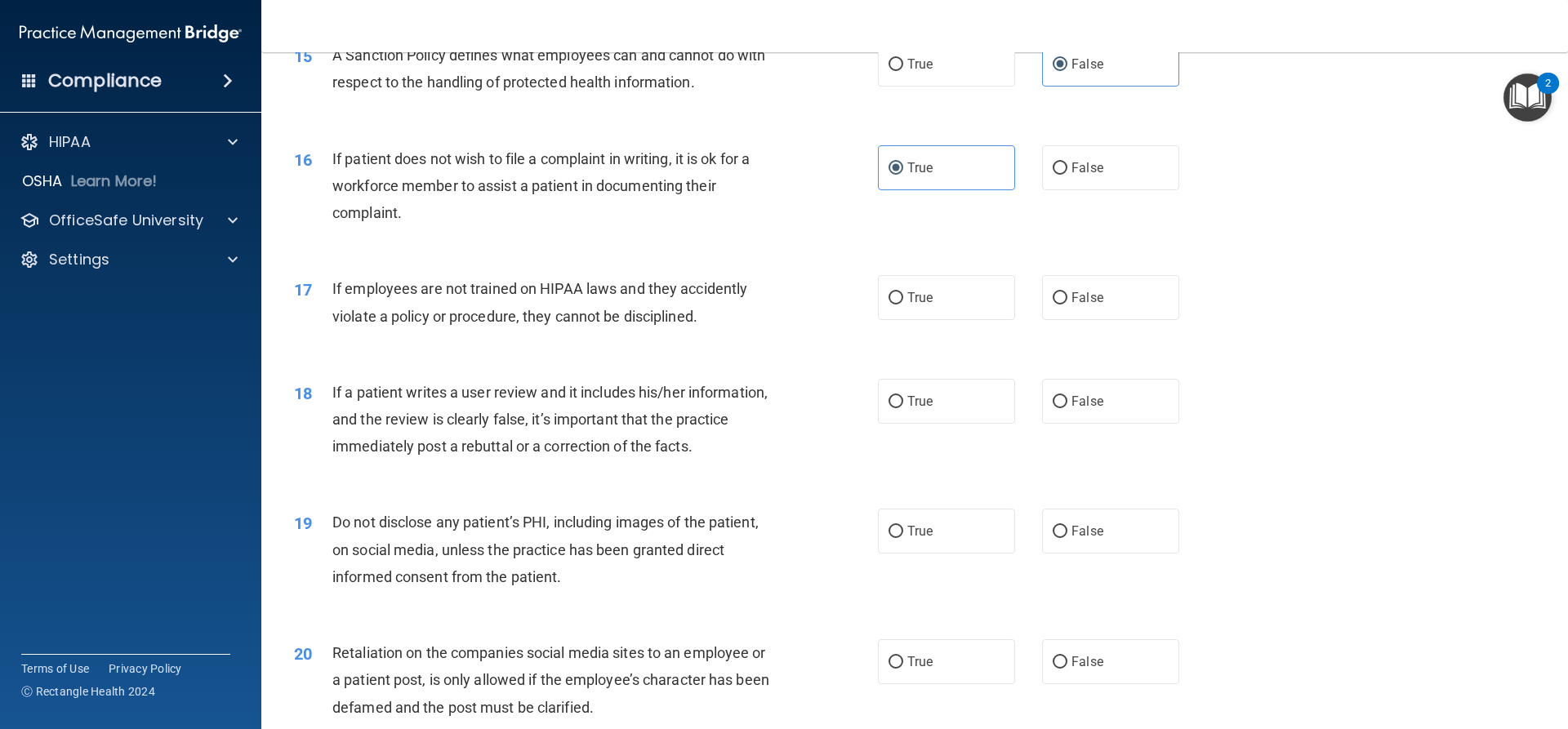
scroll to position [2041, 0]
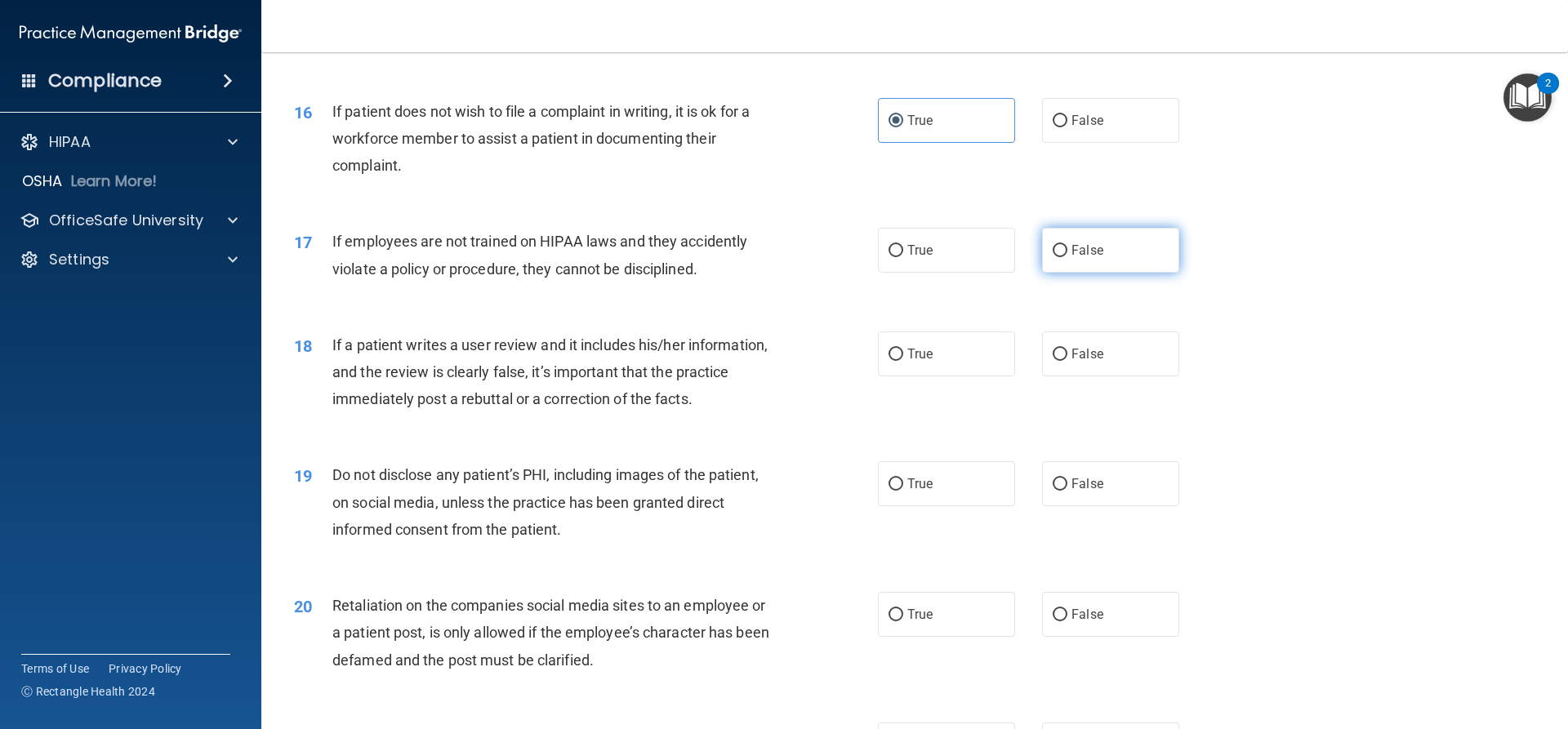
click at [1081, 258] on span "False" at bounding box center [1087, 250] width 32 height 16
click at [1067, 257] on input "False" at bounding box center [1061, 251] width 15 height 13
radio input "true"
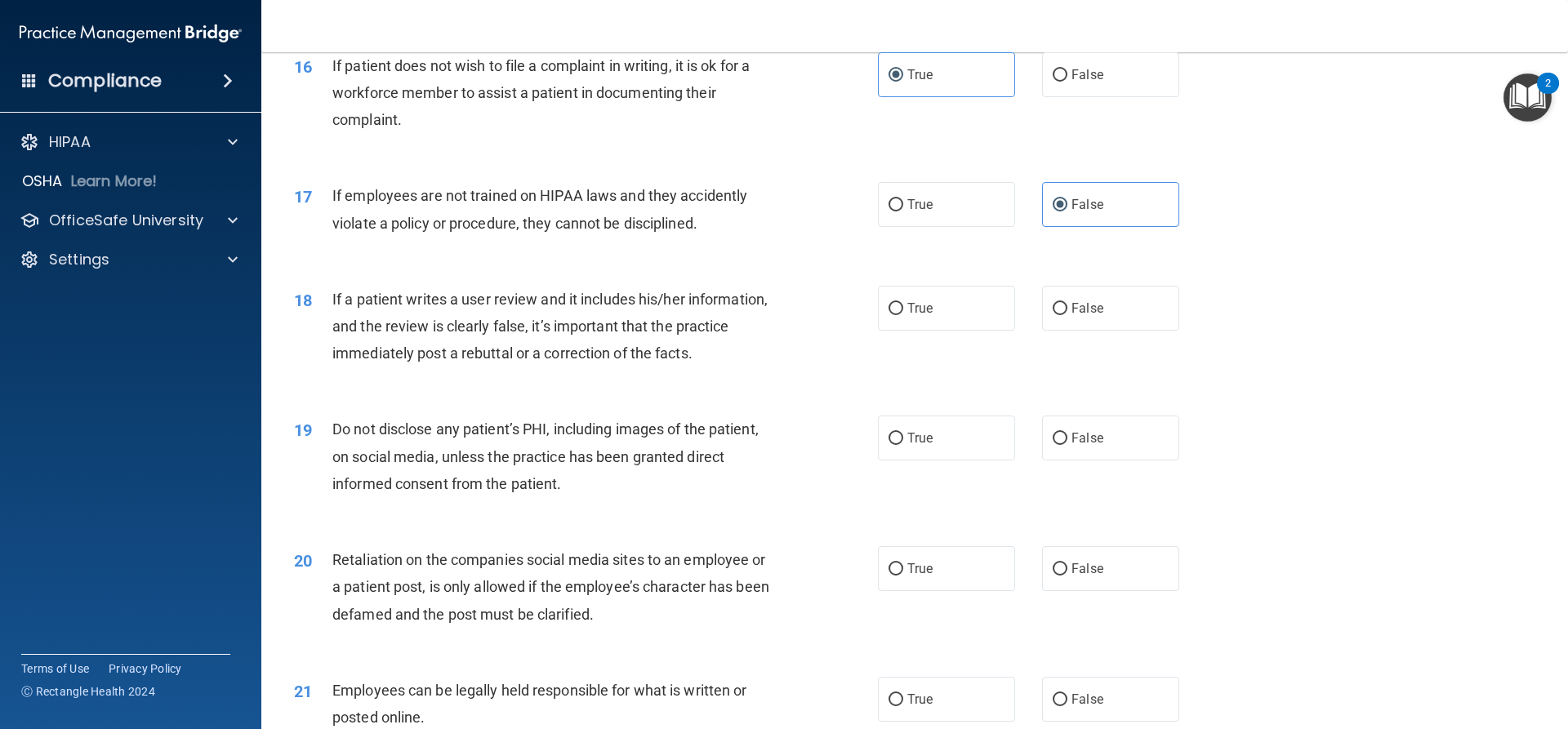
scroll to position [2123, 0]
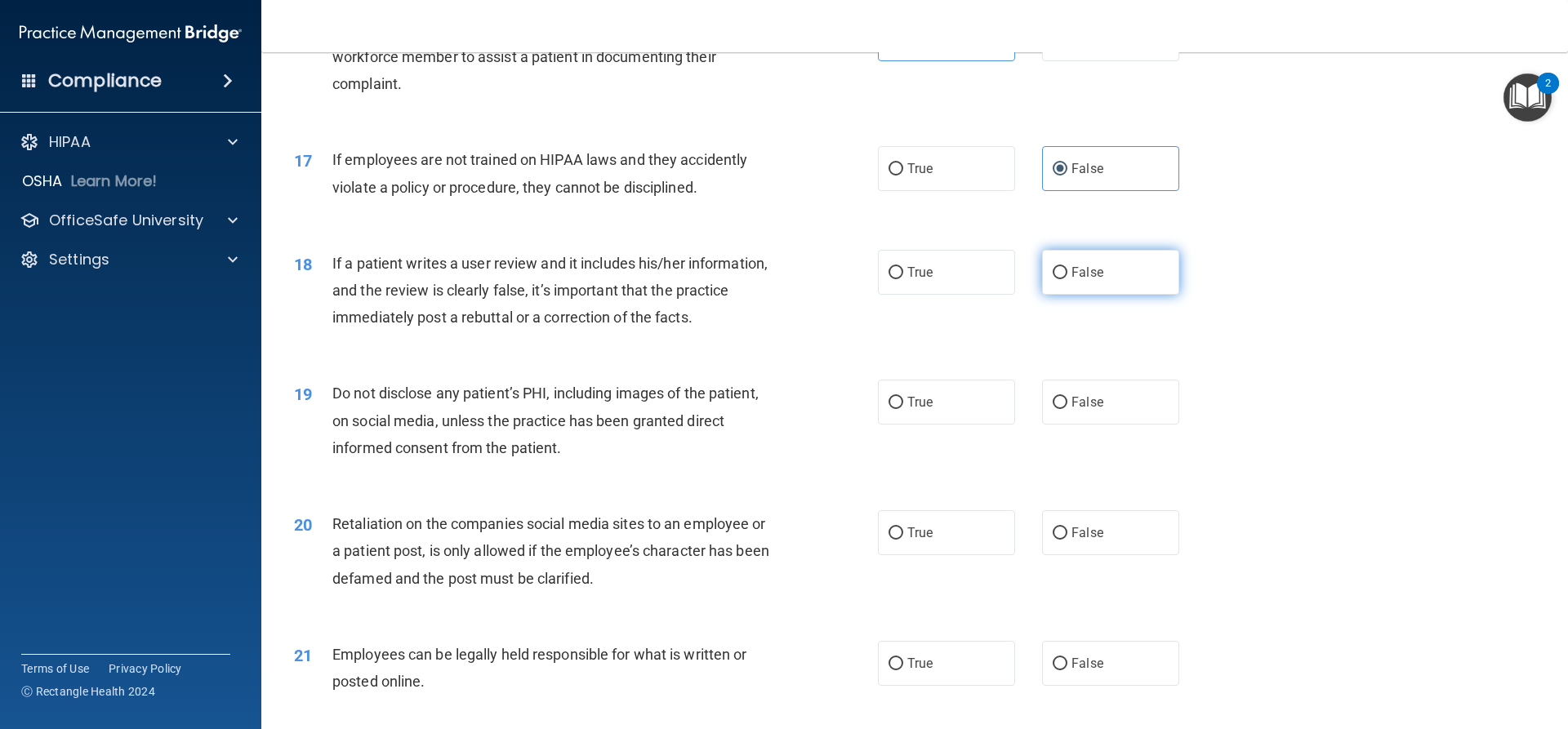
click at [1071, 280] on span "False" at bounding box center [1087, 272] width 32 height 16
click at [1066, 279] on input "False" at bounding box center [1061, 273] width 15 height 13
radio input "true"
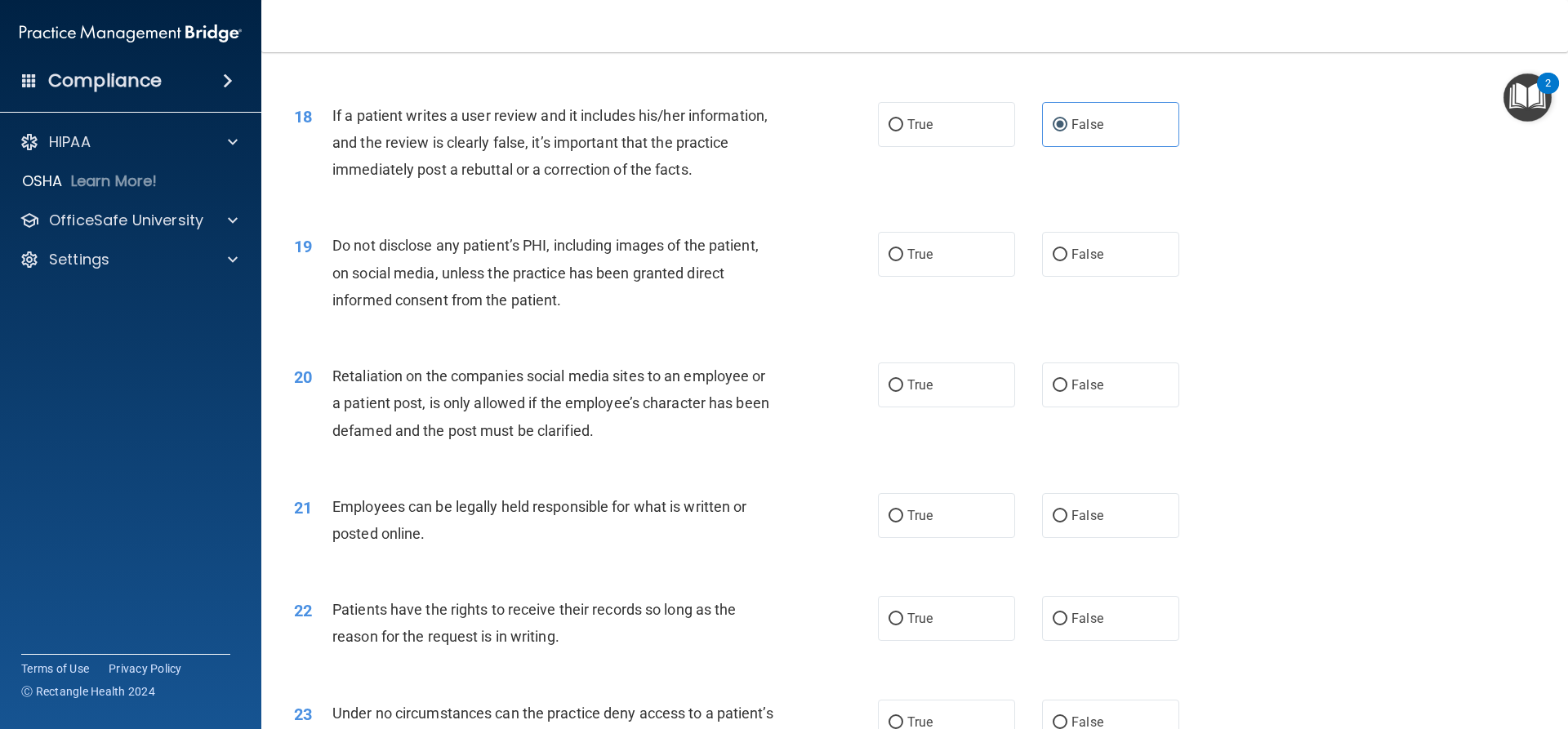
scroll to position [2286, 0]
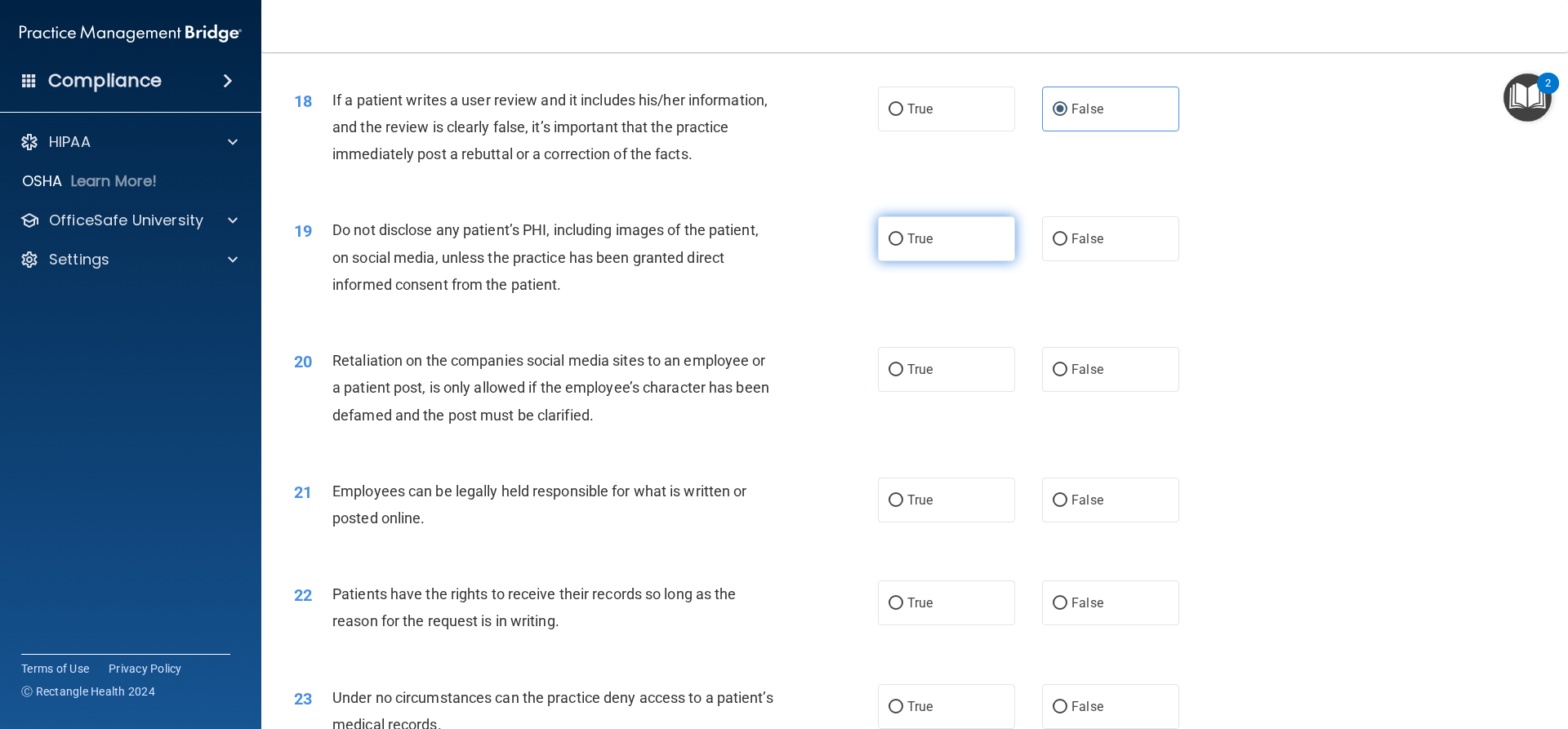
click at [962, 261] on label "True" at bounding box center [946, 239] width 137 height 45
click at [904, 246] on input "True" at bounding box center [896, 239] width 15 height 13
radio input "true"
click at [1079, 377] on span "False" at bounding box center [1087, 370] width 32 height 16
click at [1067, 376] on input "False" at bounding box center [1061, 370] width 15 height 13
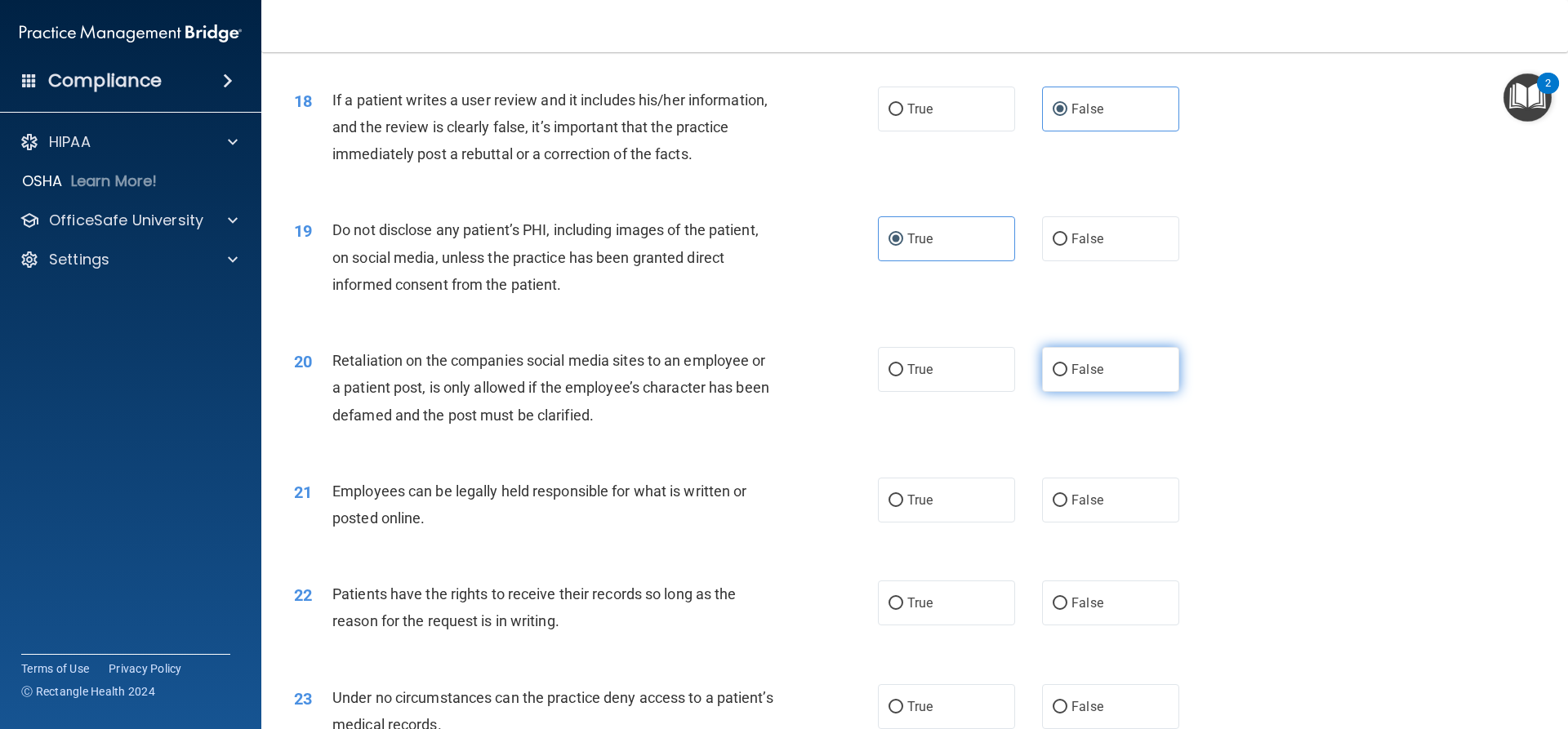
radio input "true"
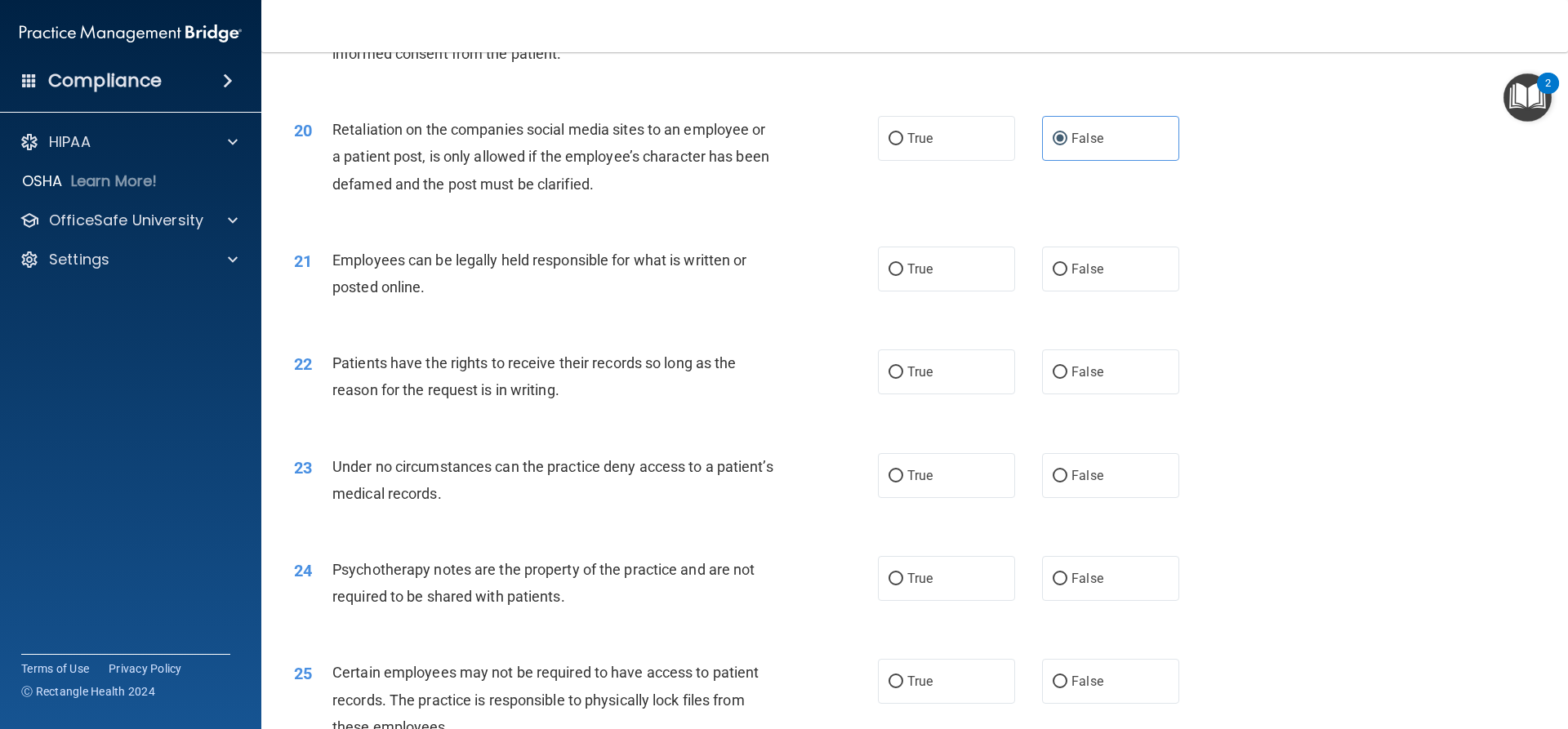
scroll to position [2531, 0]
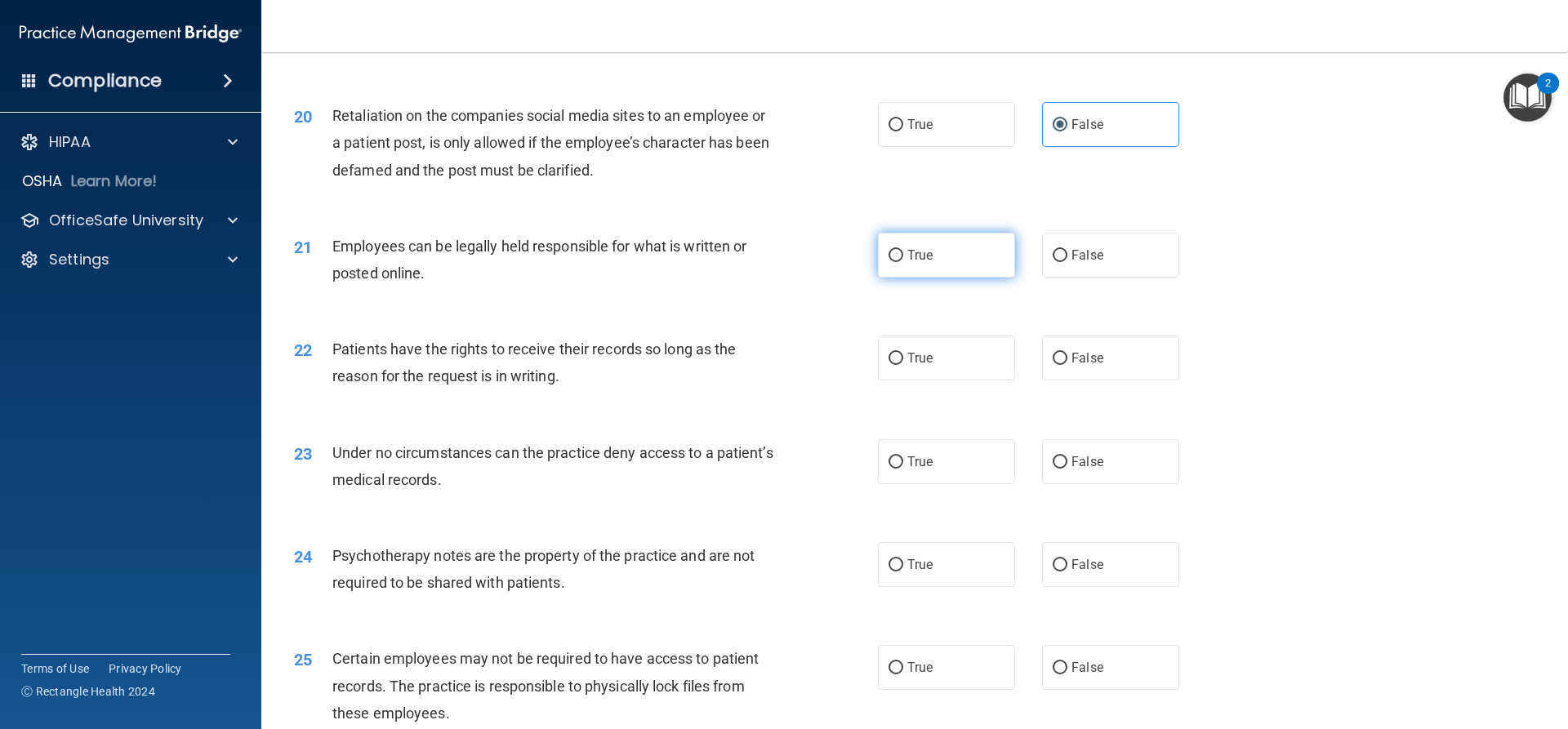
click at [892, 263] on label "True" at bounding box center [946, 255] width 137 height 45
click at [892, 262] on input "True" at bounding box center [896, 256] width 15 height 13
radio input "true"
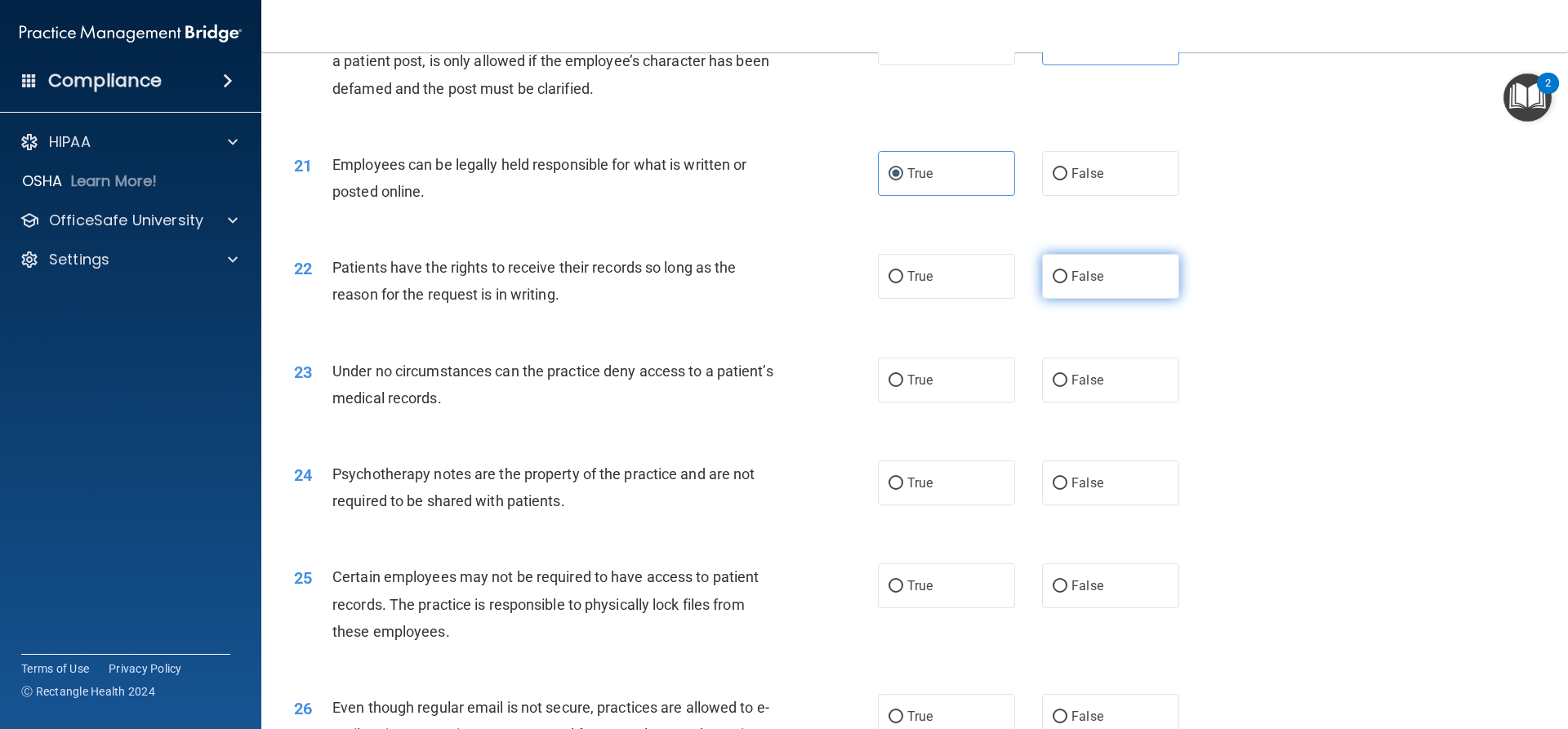
click at [1063, 299] on label "False" at bounding box center [1111, 276] width 137 height 45
click at [1063, 284] on input "False" at bounding box center [1061, 277] width 15 height 13
radio input "true"
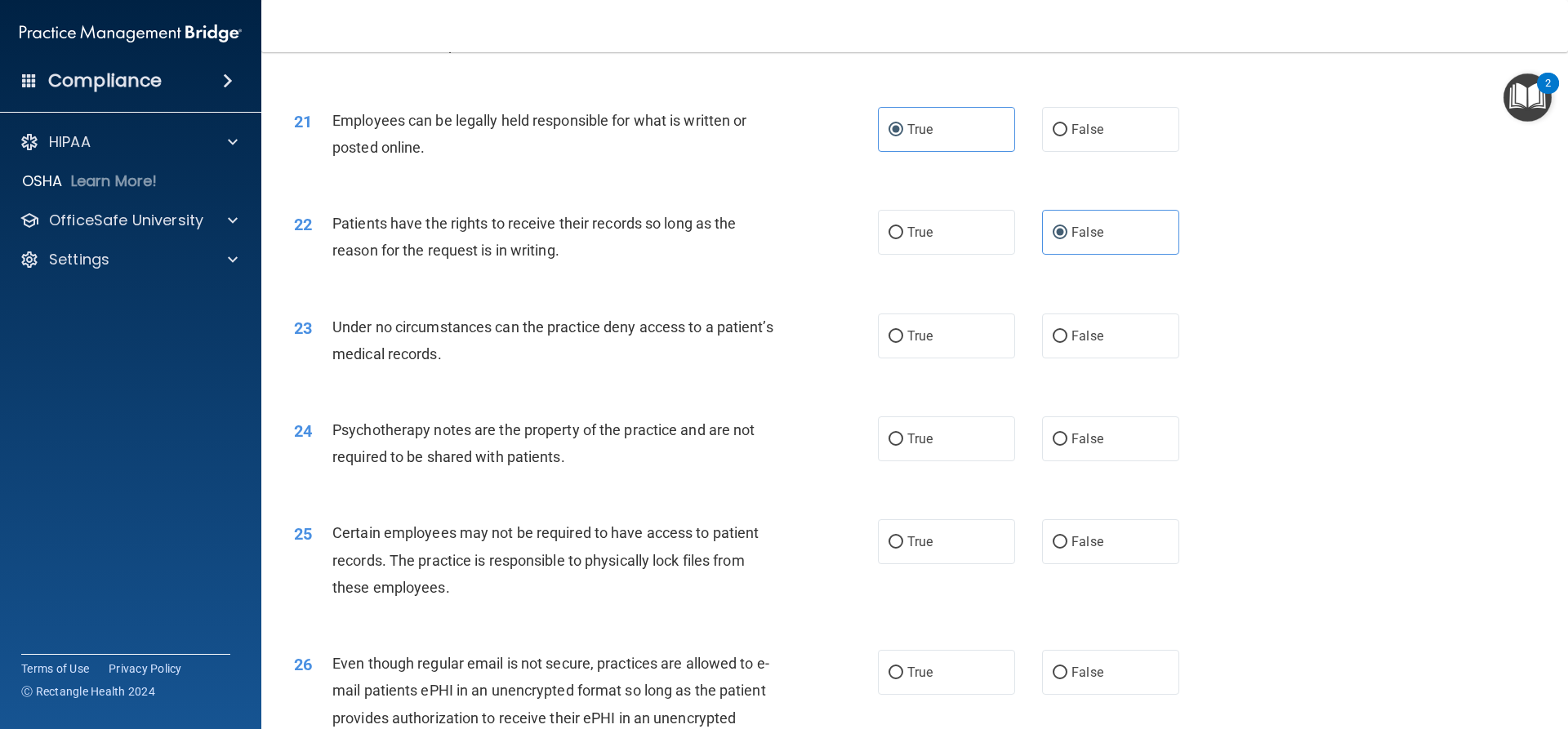
scroll to position [2694, 0]
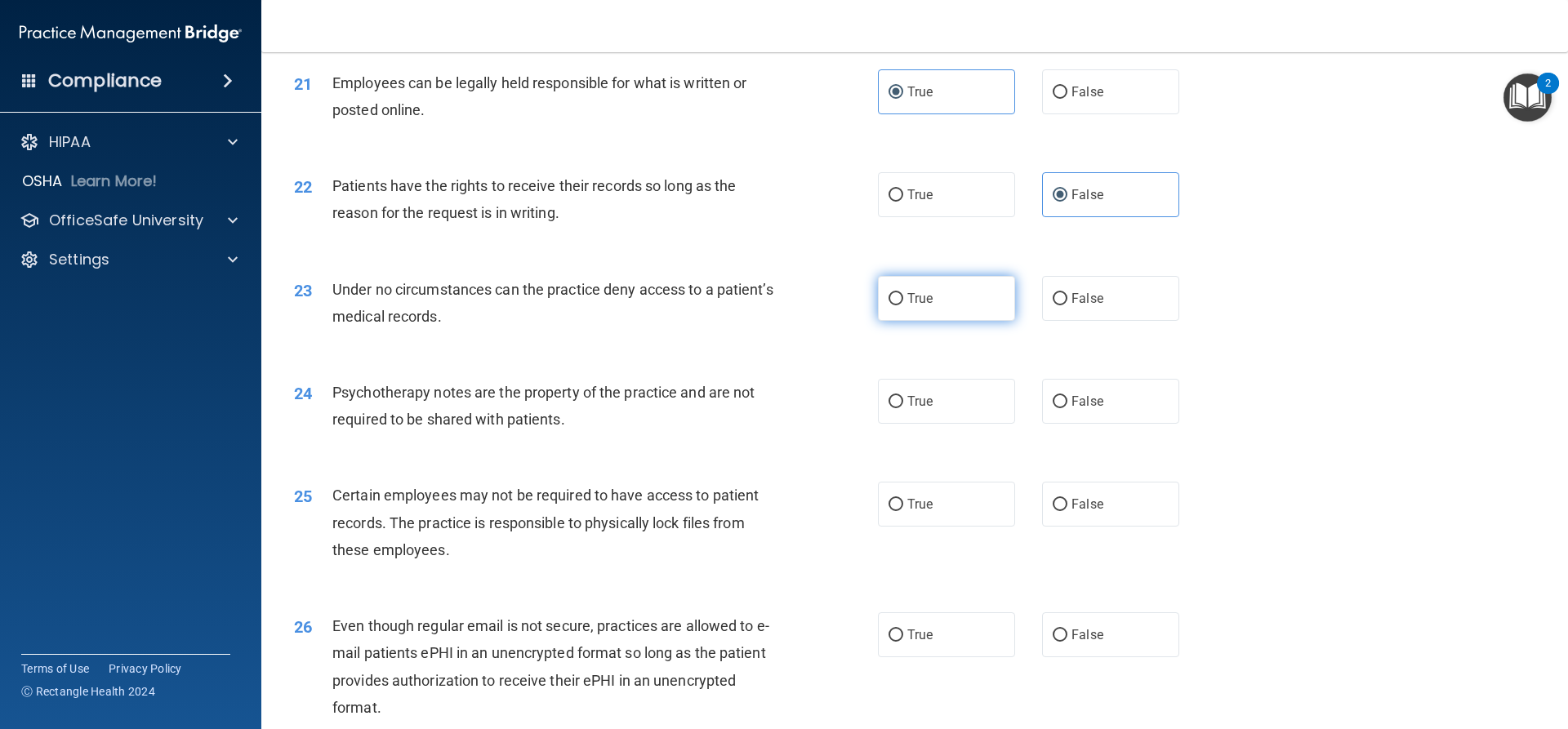
click at [889, 305] on input "True" at bounding box center [896, 299] width 15 height 13
radio input "true"
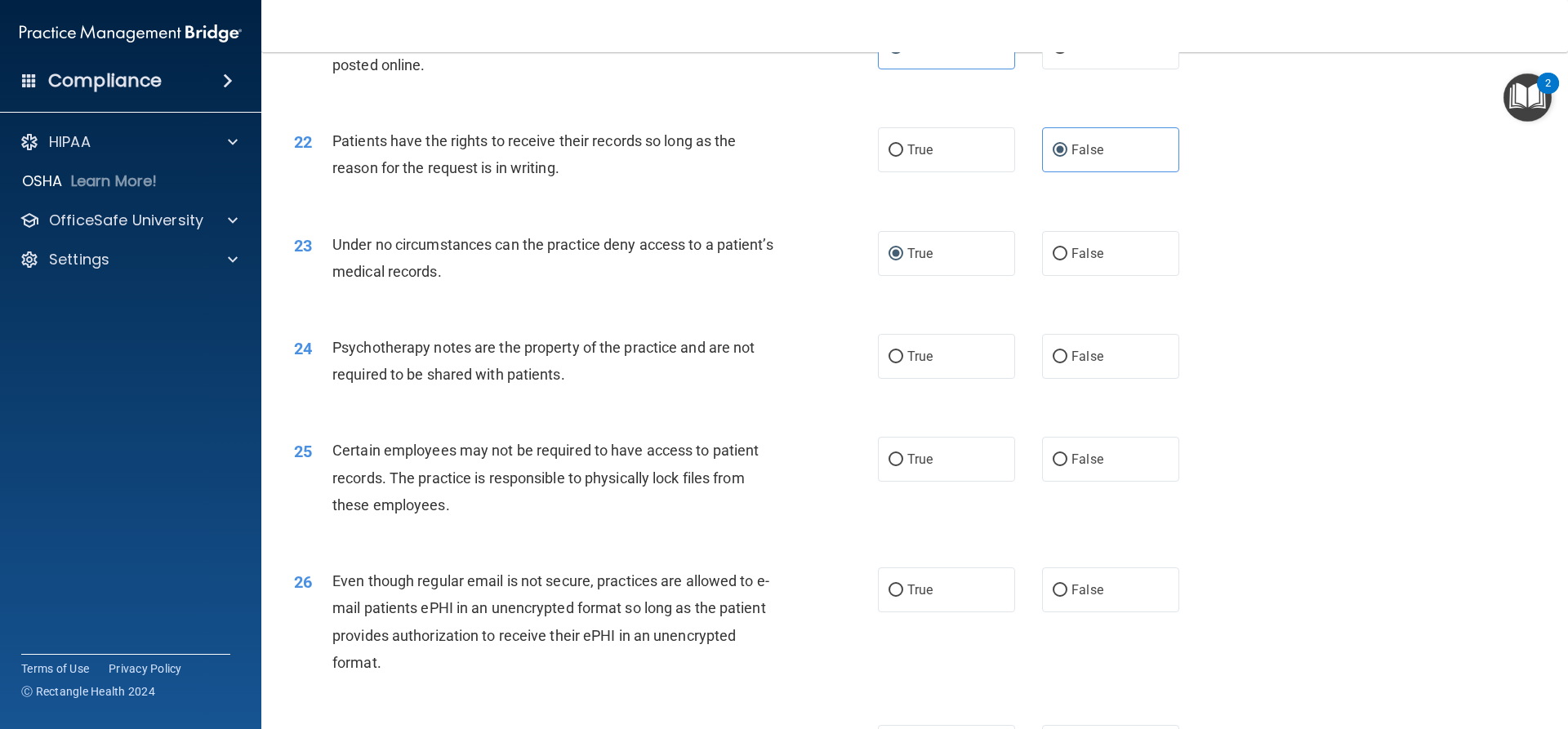
scroll to position [2776, 0]
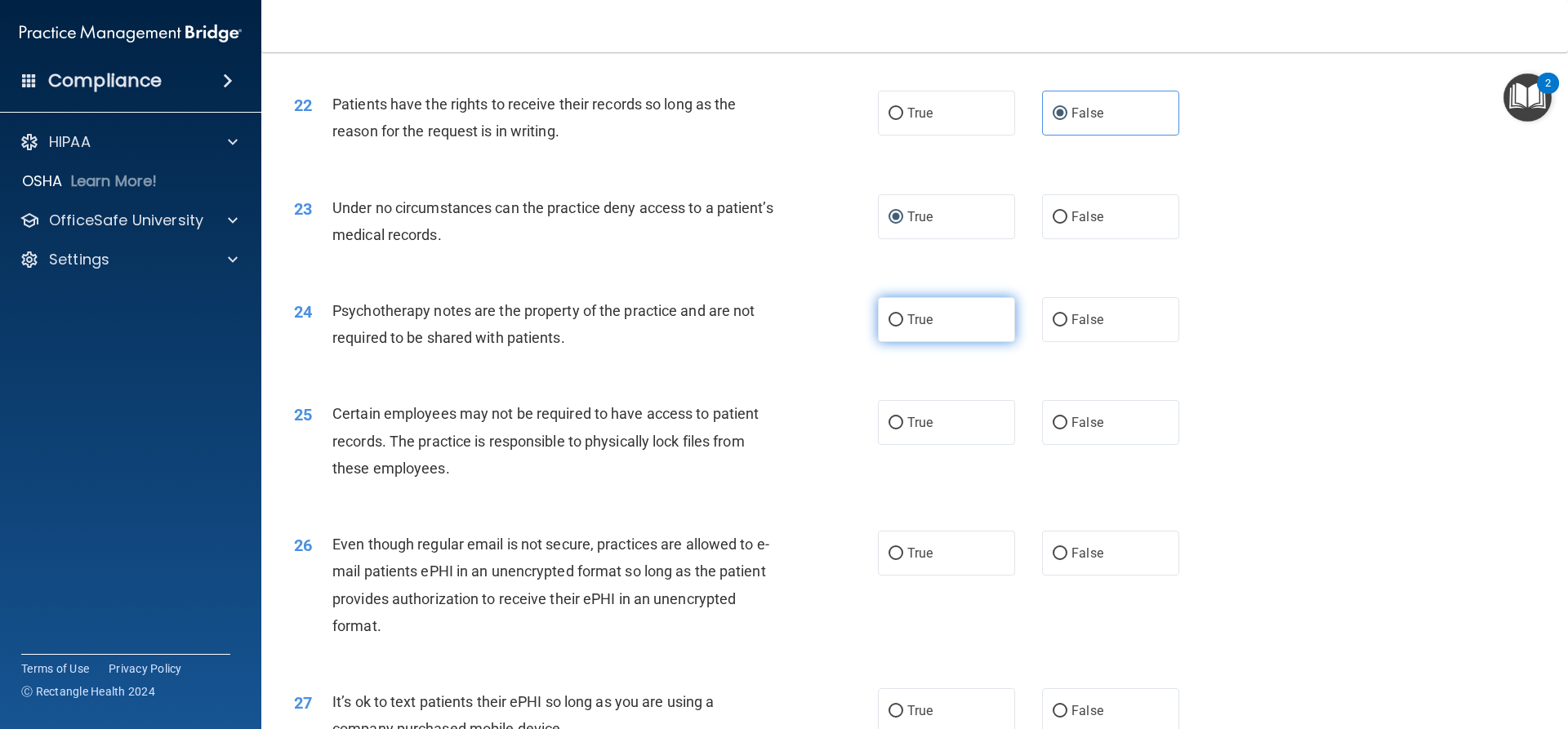
click at [901, 335] on label "True" at bounding box center [946, 319] width 137 height 45
click at [901, 327] on input "True" at bounding box center [896, 320] width 15 height 13
radio input "true"
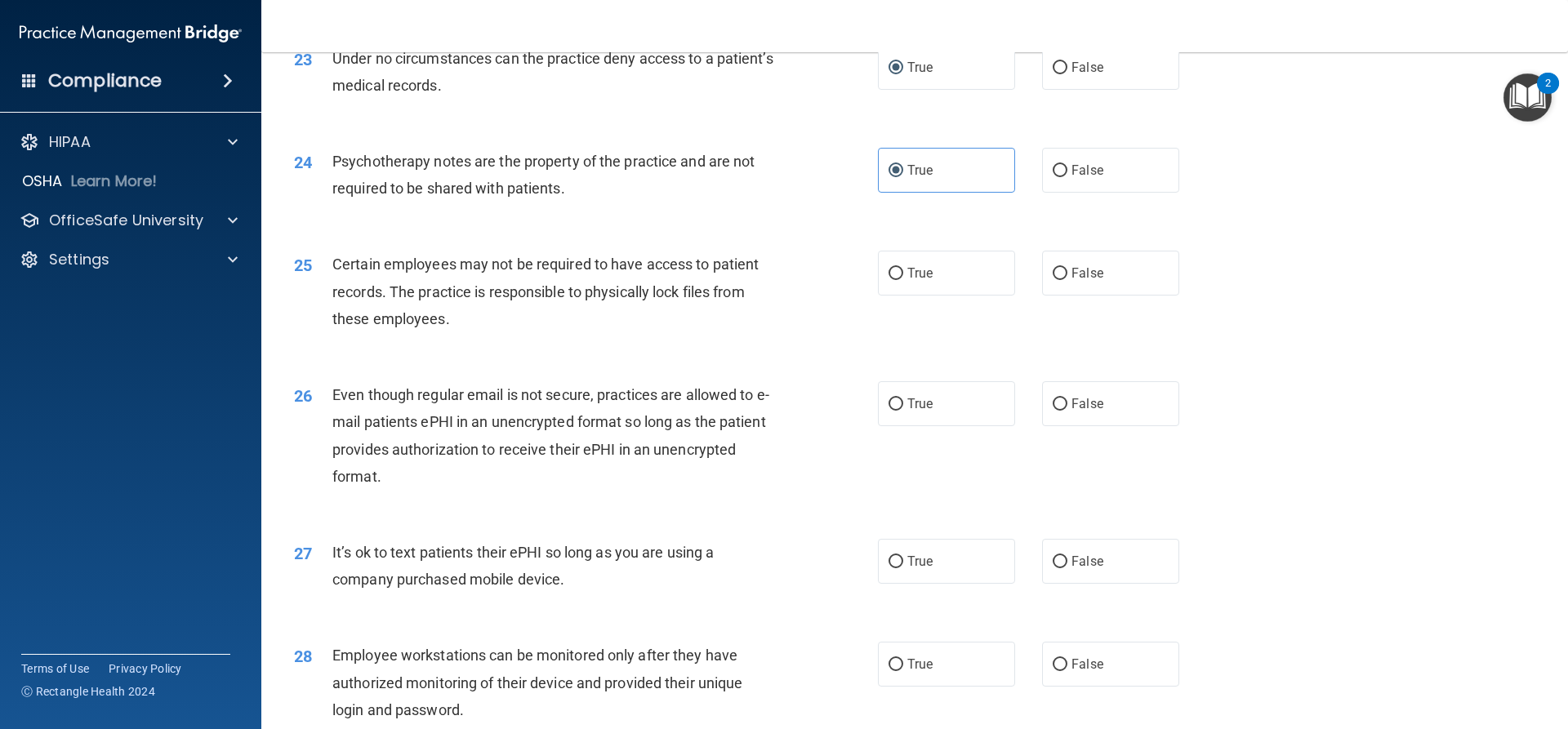
scroll to position [2939, 0]
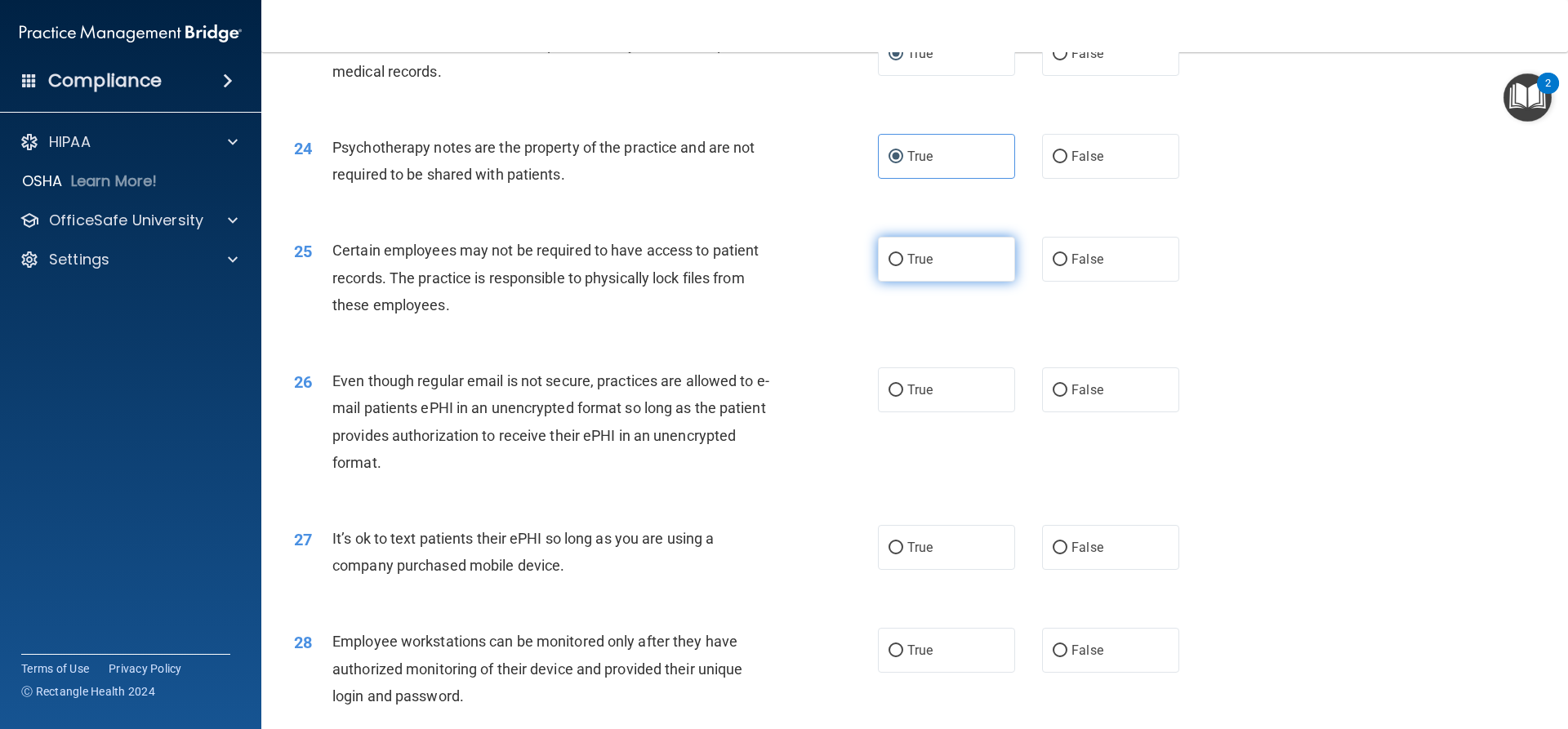
click at [892, 266] on input "True" at bounding box center [896, 259] width 15 height 13
radio input "true"
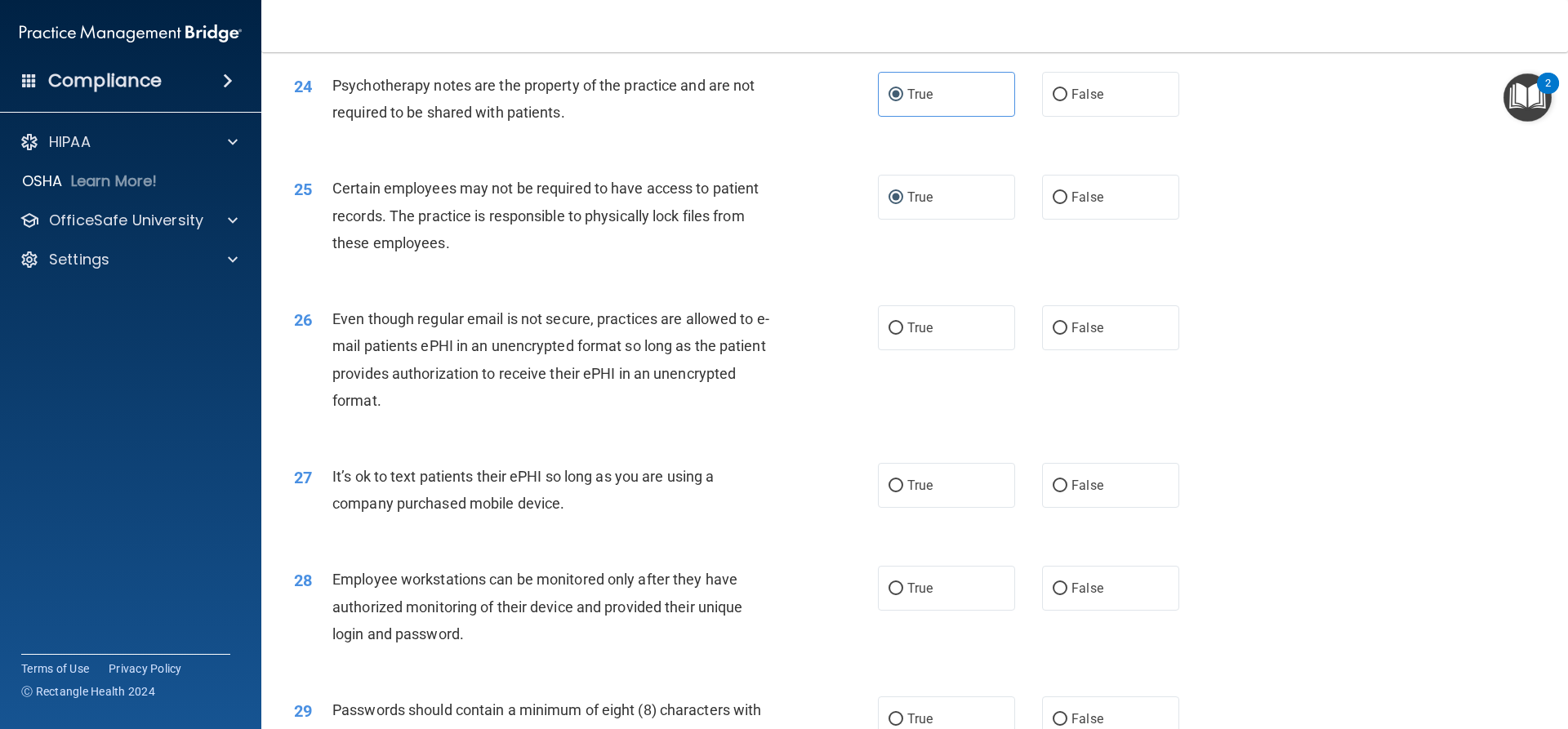
scroll to position [3103, 0]
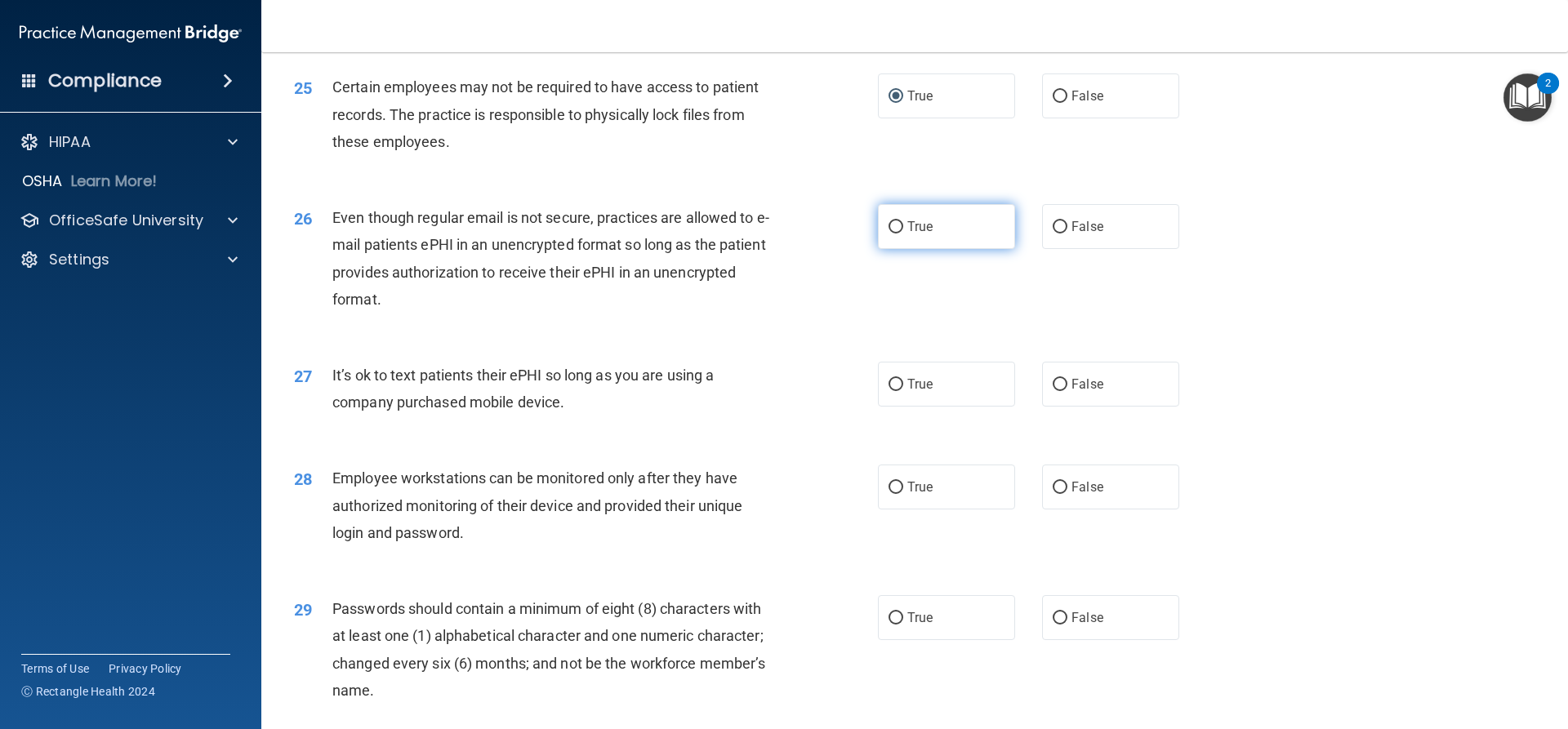
click at [899, 249] on label "True" at bounding box center [946, 227] width 137 height 45
click at [899, 234] on input "True" at bounding box center [896, 227] width 15 height 13
radio input "true"
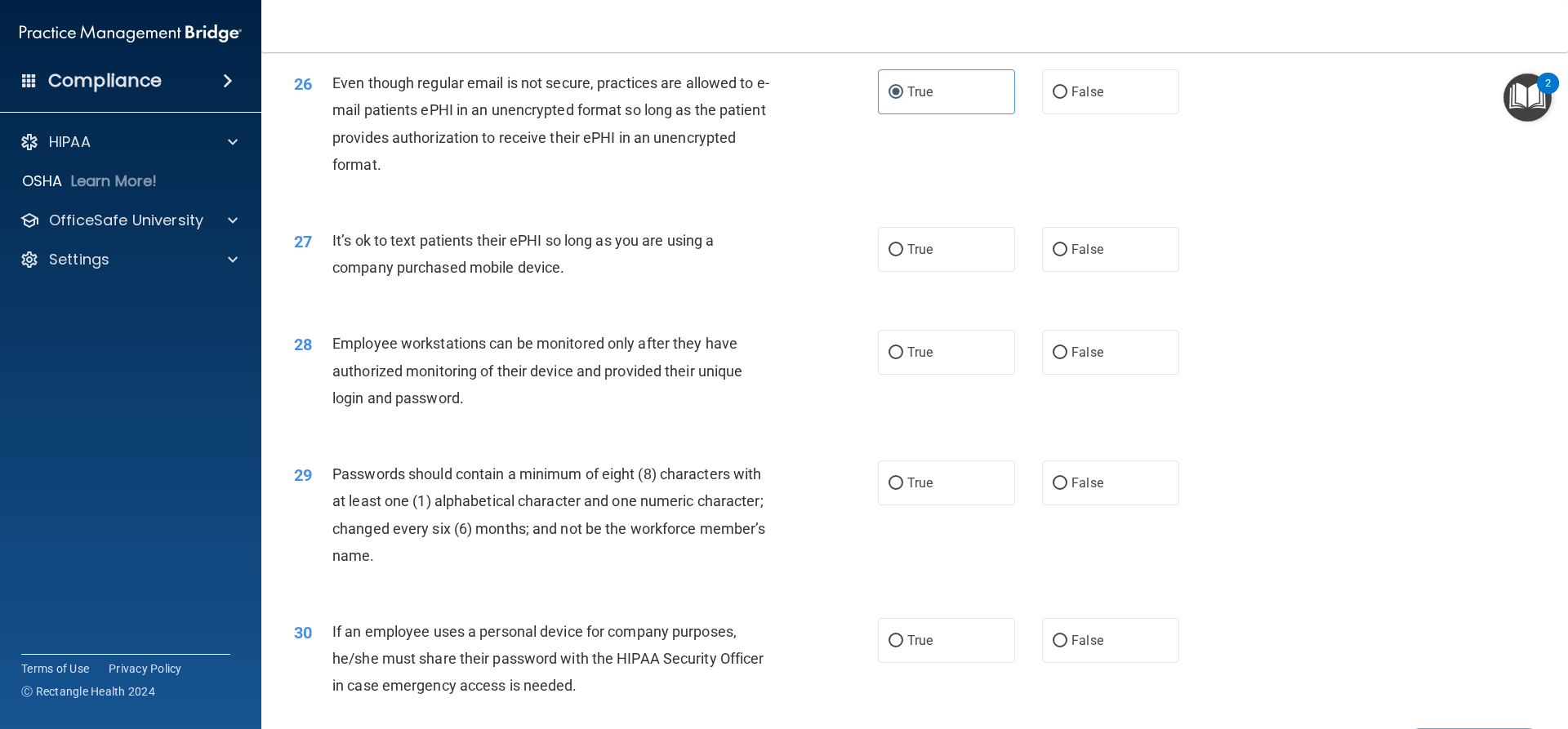
scroll to position [3265, 0]
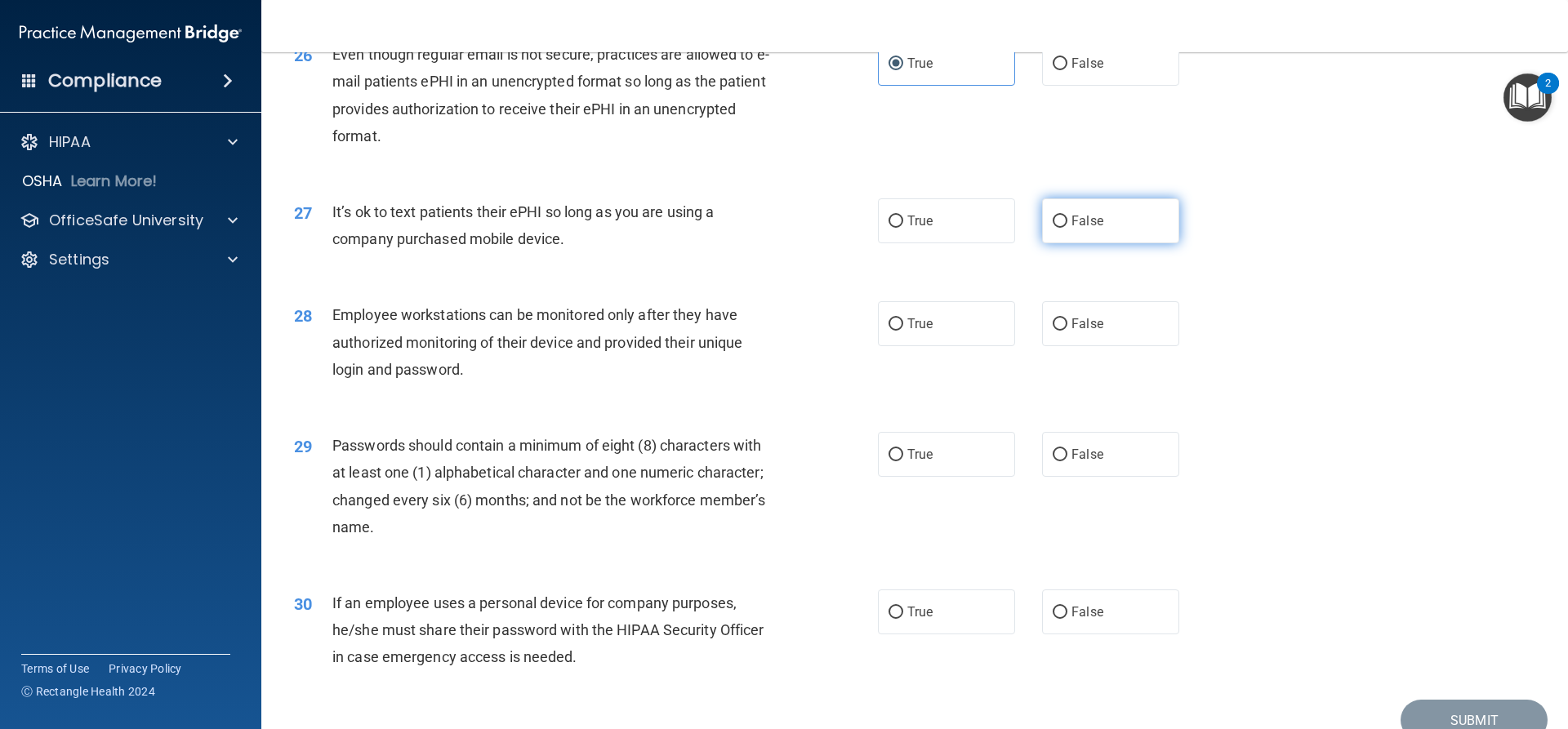
click at [1075, 229] on span "False" at bounding box center [1087, 220] width 32 height 16
click at [1067, 228] on input "False" at bounding box center [1061, 221] width 15 height 13
radio input "true"
click at [1090, 346] on label "False" at bounding box center [1111, 324] width 137 height 45
click at [1067, 330] on input "False" at bounding box center [1061, 324] width 15 height 13
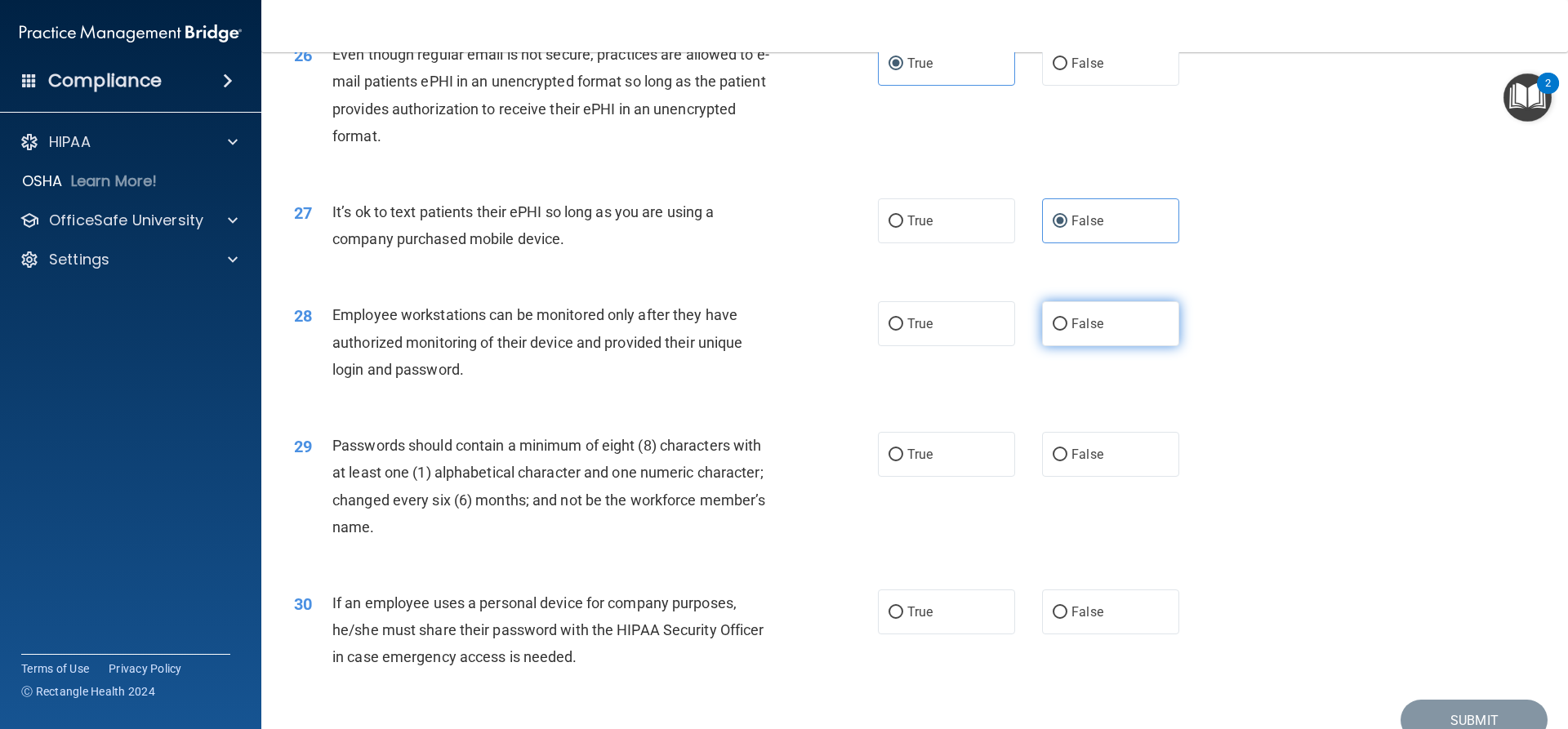
radio input "true"
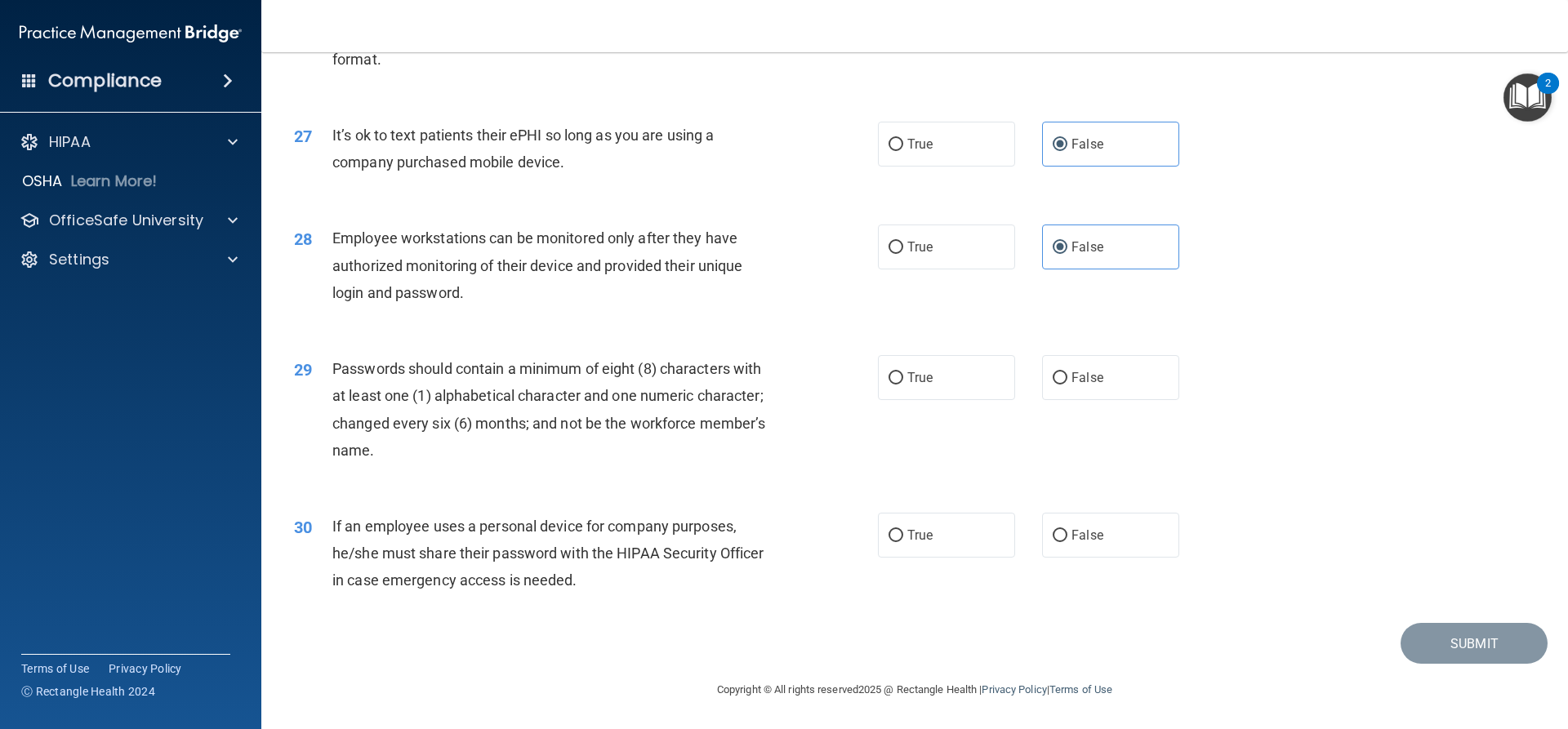
scroll to position [3370, 0]
click at [956, 403] on div "29 Passwords should contain a minimum of eight (8) characters with at least one…" at bounding box center [915, 413] width 1266 height 158
click at [949, 385] on label "True" at bounding box center [946, 378] width 137 height 45
click at [904, 385] on input "True" at bounding box center [896, 378] width 15 height 13
radio input "true"
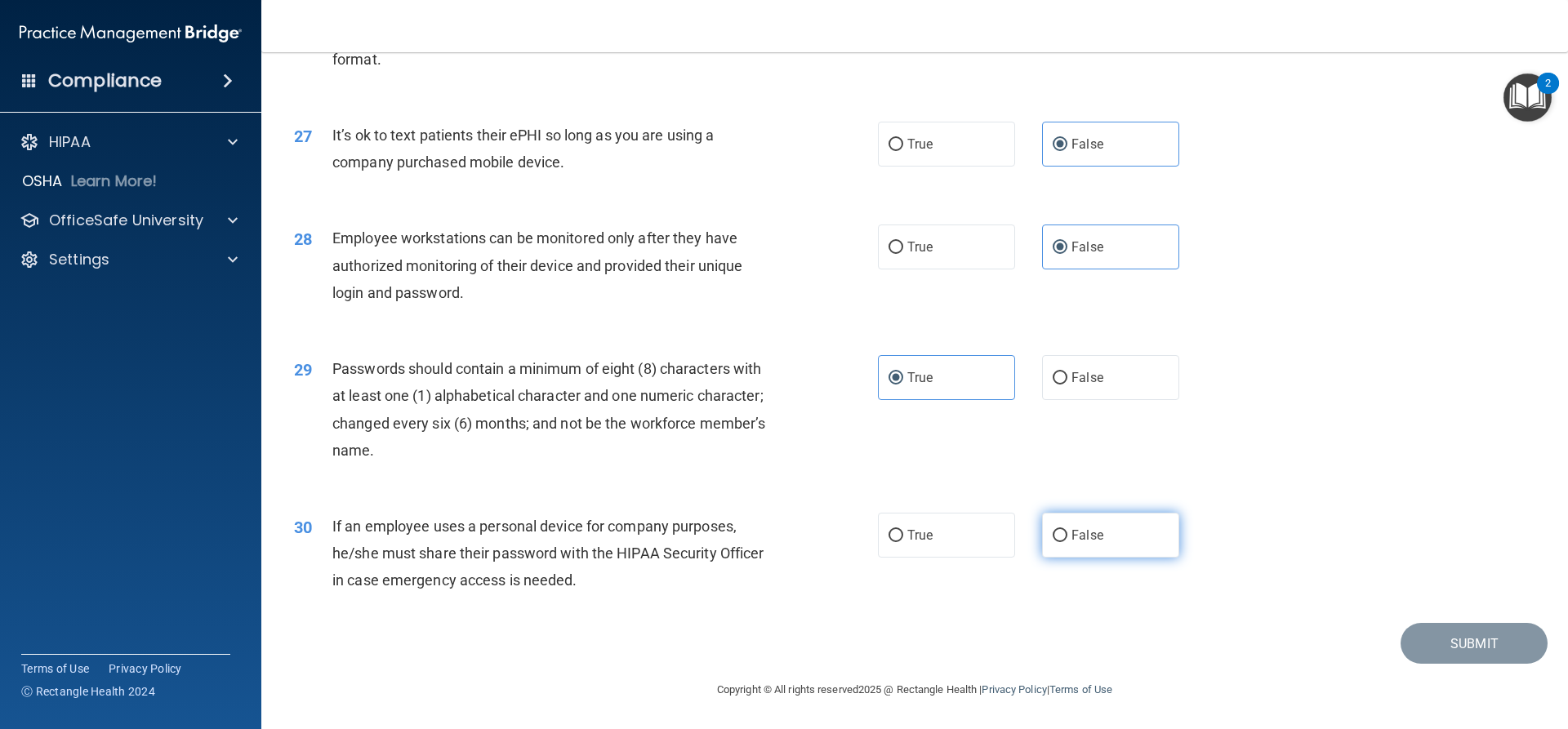
click at [1067, 549] on label "False" at bounding box center [1111, 535] width 137 height 45
click at [1067, 542] on input "False" at bounding box center [1061, 535] width 15 height 13
radio input "true"
click at [1476, 652] on button "Submit" at bounding box center [1475, 644] width 147 height 42
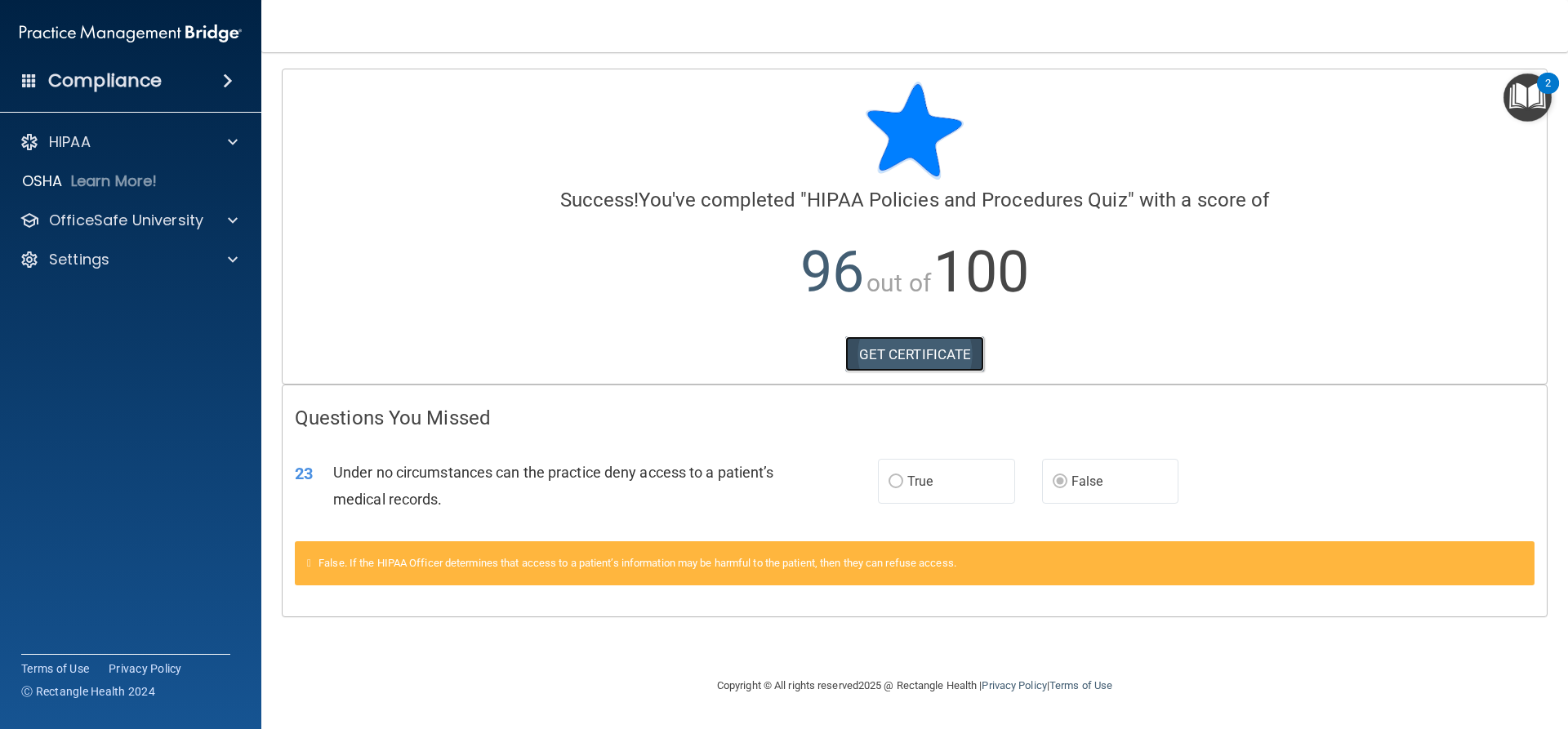
click at [900, 341] on link "GET CERTIFICATE" at bounding box center [915, 354] width 139 height 36
click at [210, 224] on div at bounding box center [230, 220] width 41 height 19
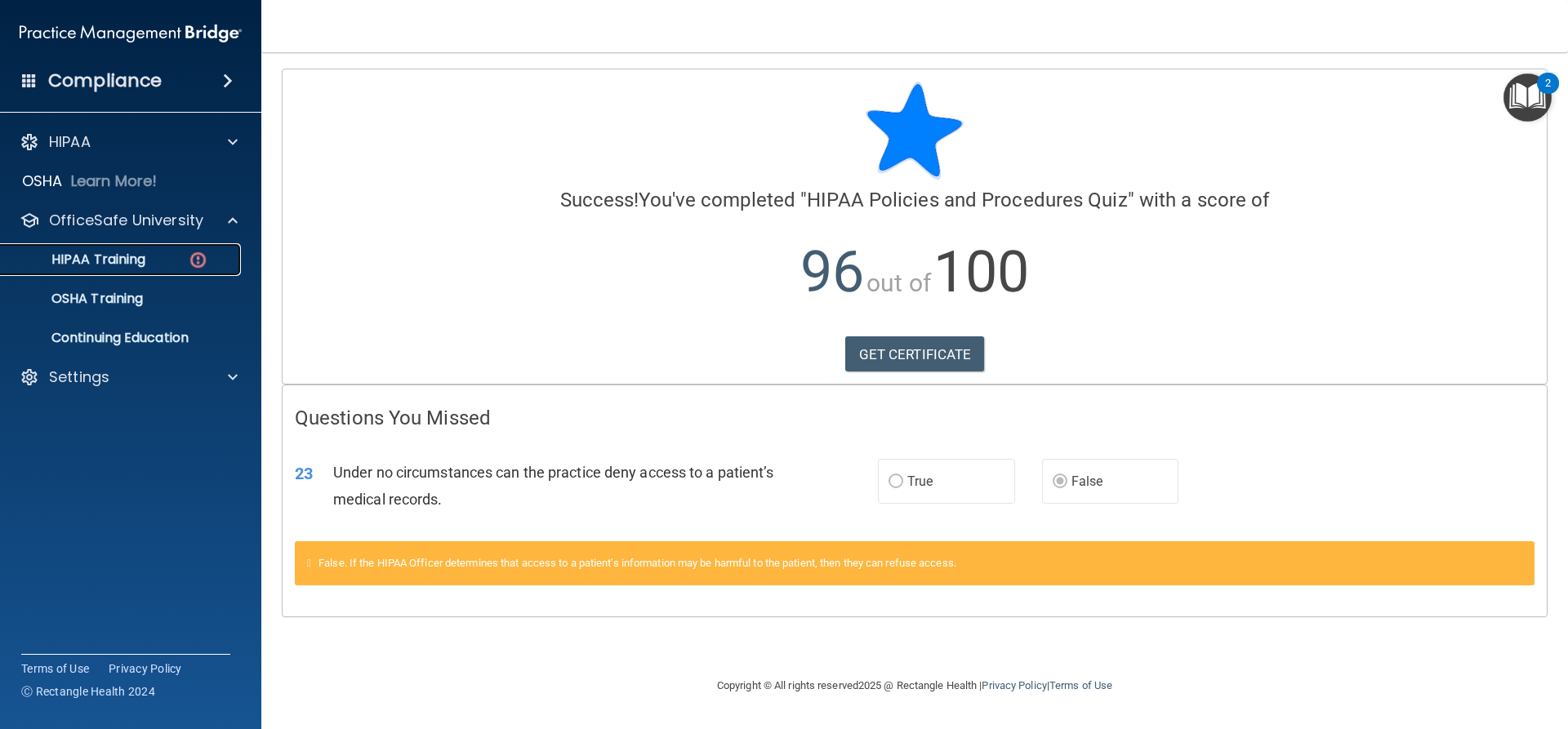
click at [149, 261] on div "HIPAA Training" at bounding box center [122, 259] width 223 height 17
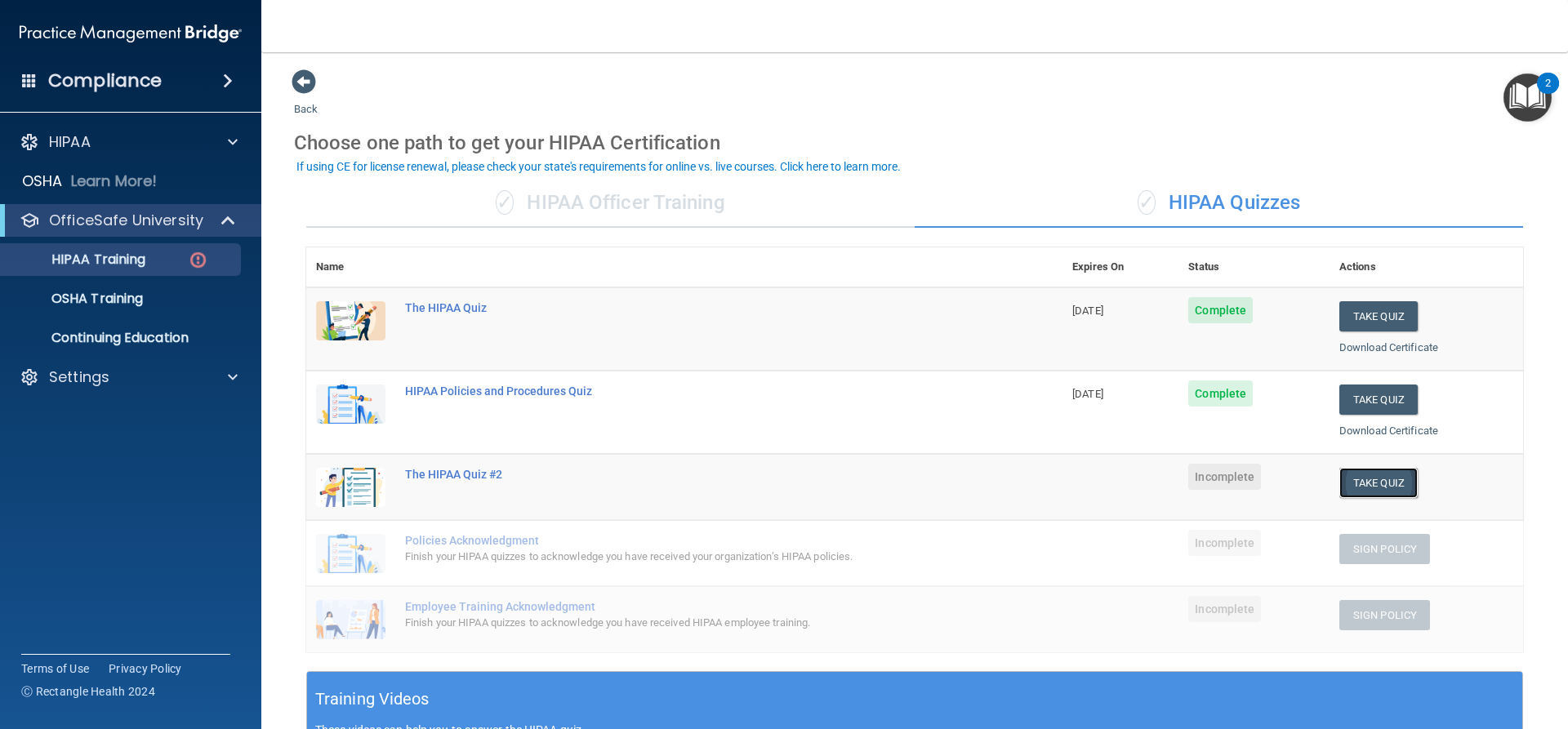
click at [1364, 482] on button "Take Quiz" at bounding box center [1379, 483] width 78 height 30
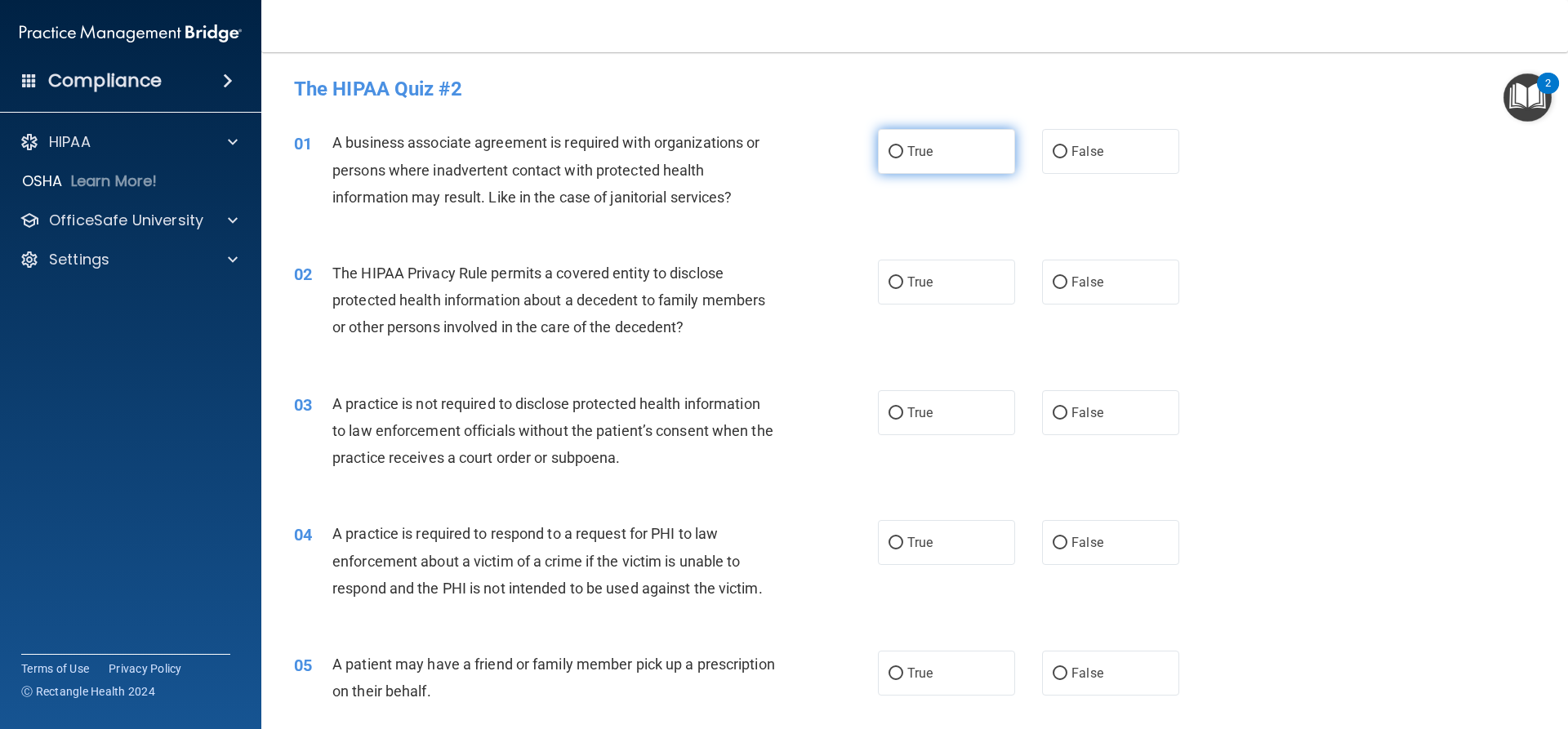
click at [955, 153] on label "True" at bounding box center [946, 152] width 137 height 45
click at [904, 153] on input "True" at bounding box center [896, 152] width 15 height 13
radio input "true"
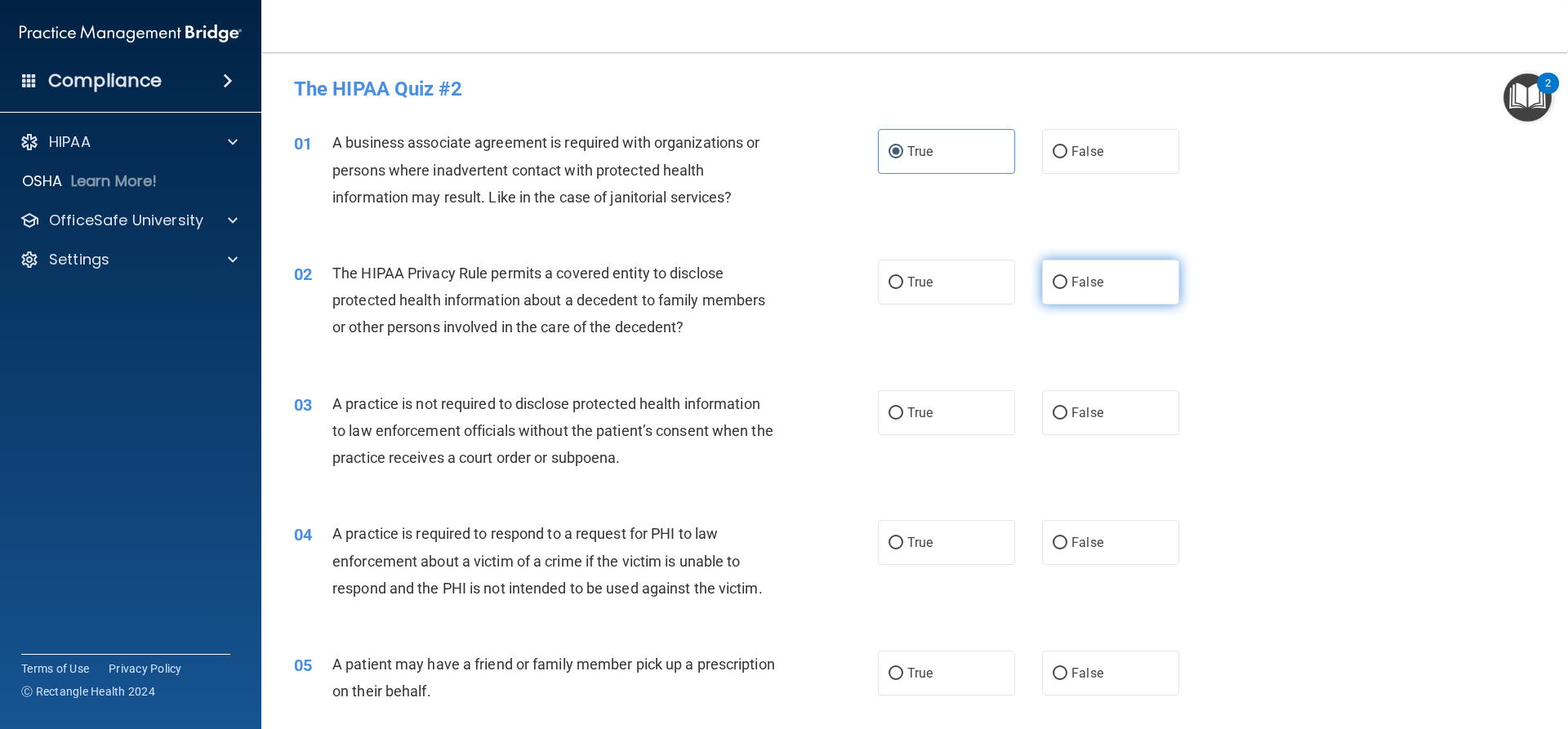
click at [1146, 284] on label "False" at bounding box center [1111, 282] width 137 height 45
click at [1067, 284] on input "False" at bounding box center [1061, 283] width 15 height 13
radio input "true"
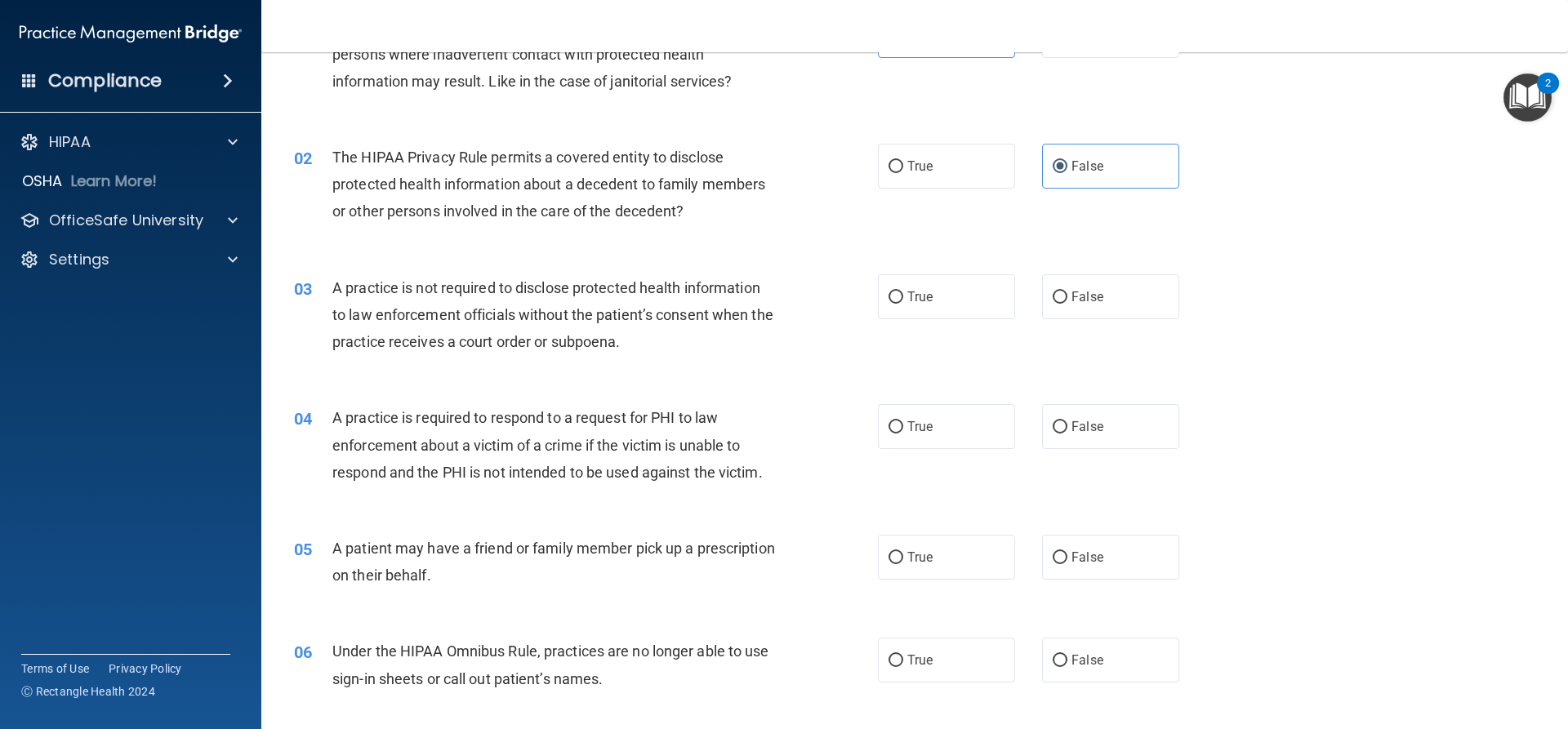
scroll to position [163, 0]
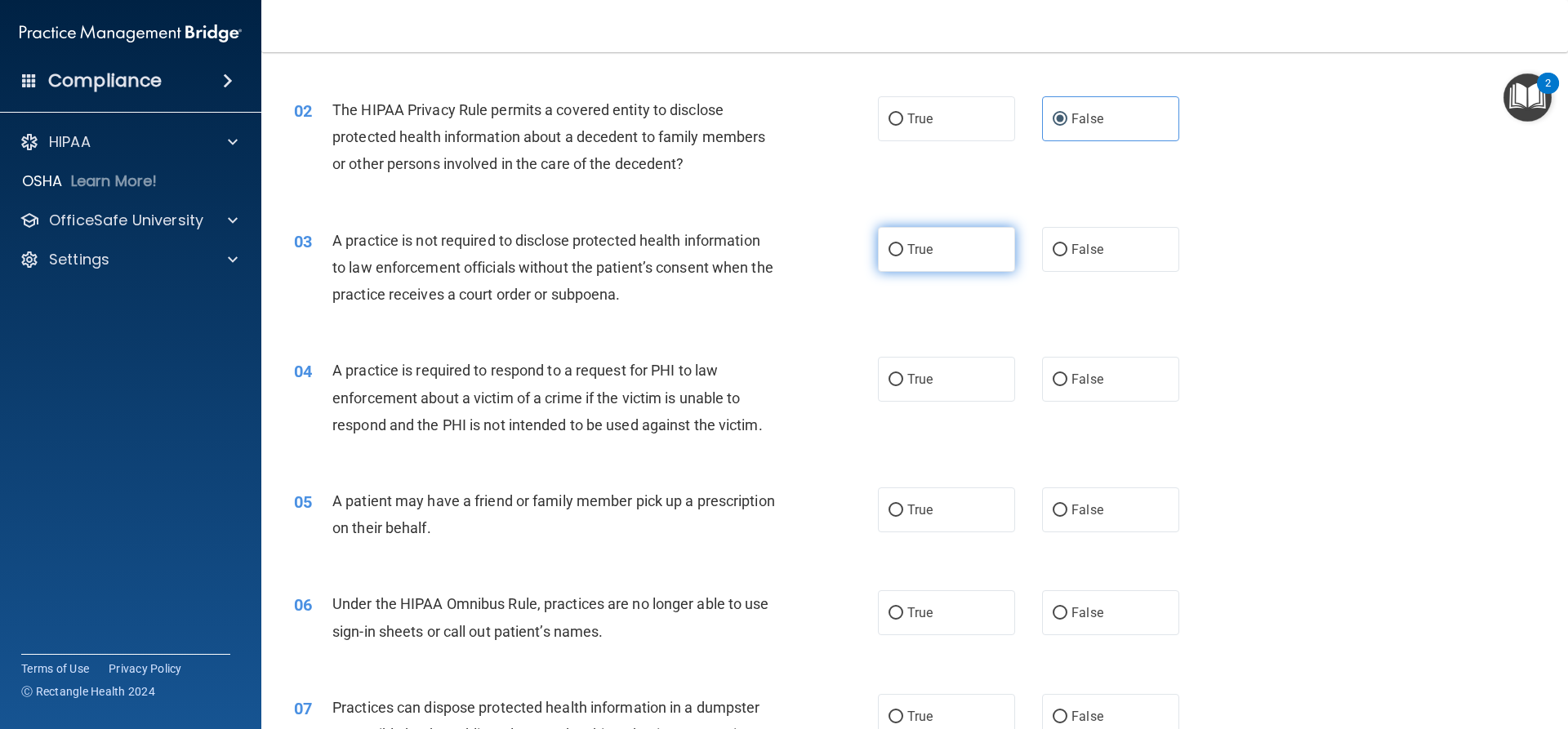
click at [931, 242] on label "True" at bounding box center [946, 249] width 137 height 45
click at [904, 244] on input "True" at bounding box center [896, 250] width 15 height 13
radio input "true"
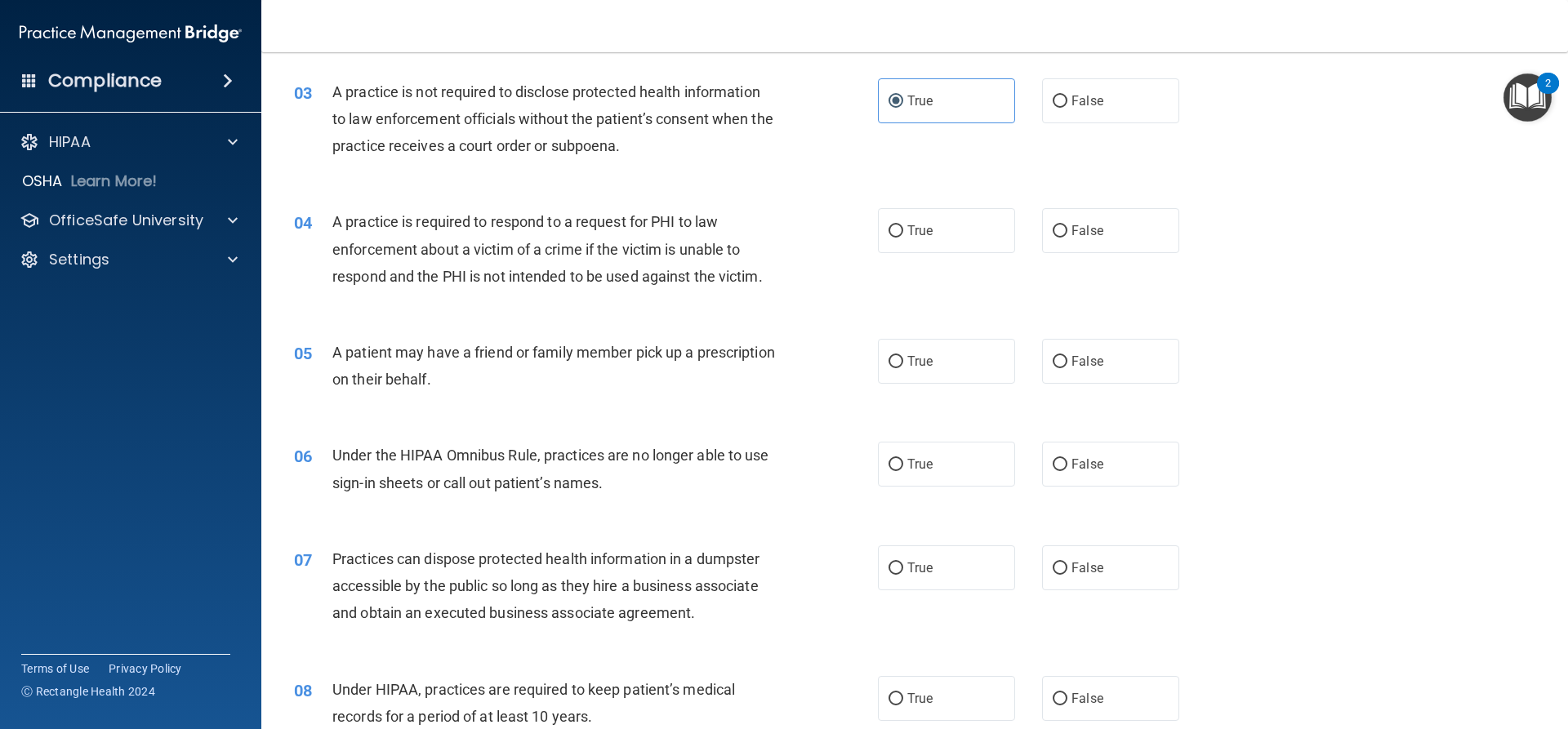
scroll to position [327, 0]
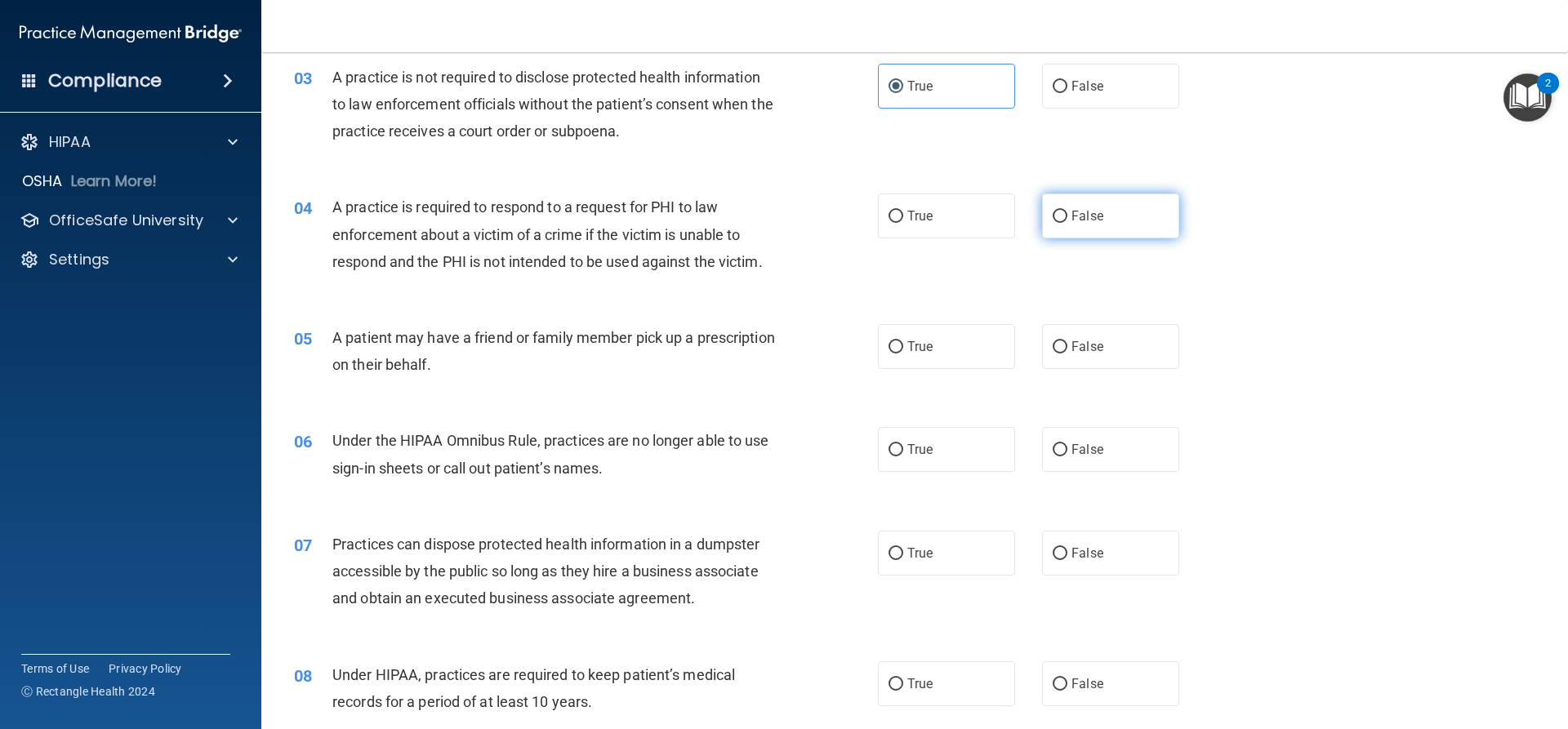
click at [1079, 222] on span "False" at bounding box center [1087, 216] width 32 height 16
click at [1067, 222] on input "False" at bounding box center [1061, 217] width 15 height 13
radio input "true"
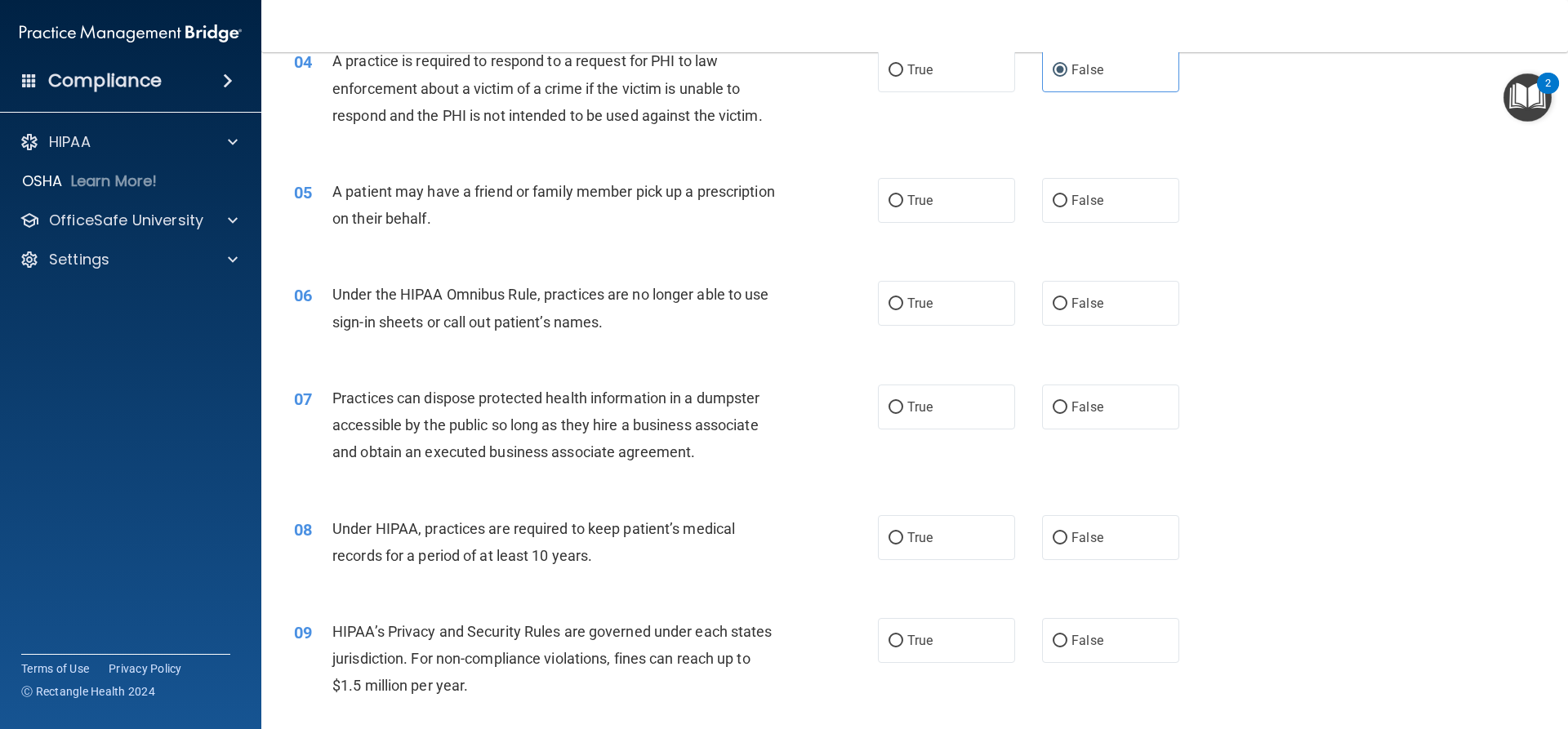
scroll to position [490, 0]
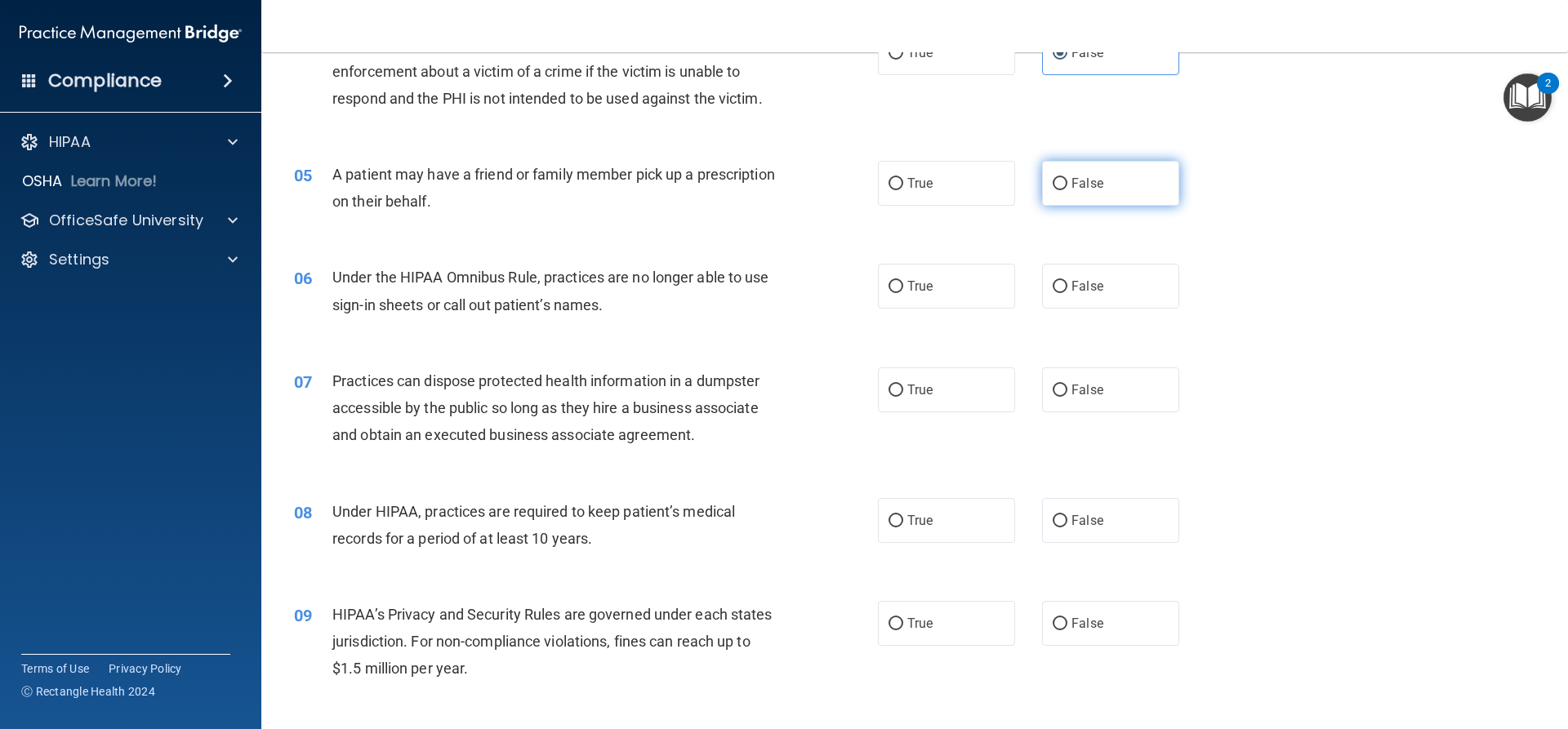
click at [1123, 190] on label "False" at bounding box center [1111, 184] width 137 height 45
click at [1067, 190] on input "False" at bounding box center [1061, 184] width 15 height 13
radio input "true"
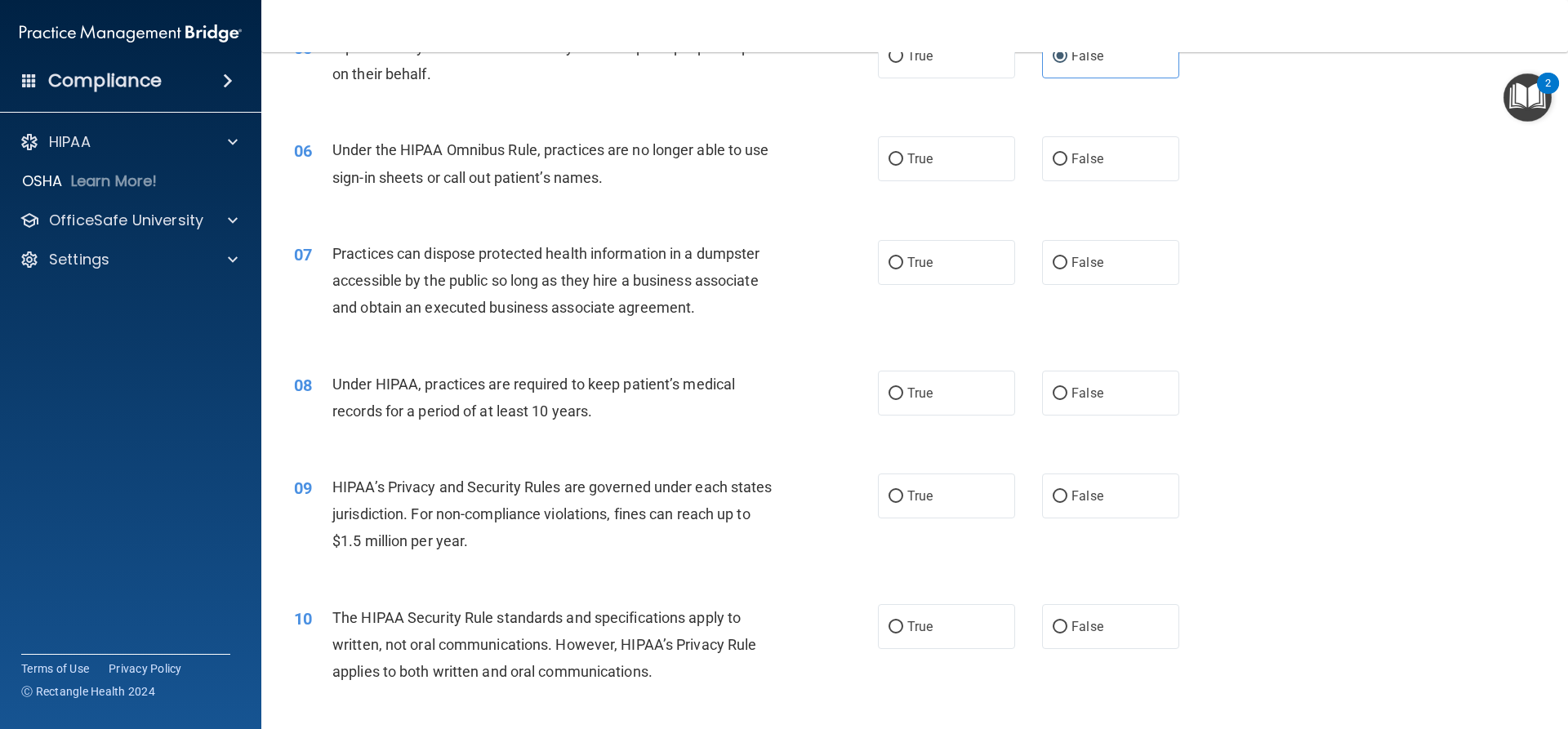
scroll to position [653, 0]
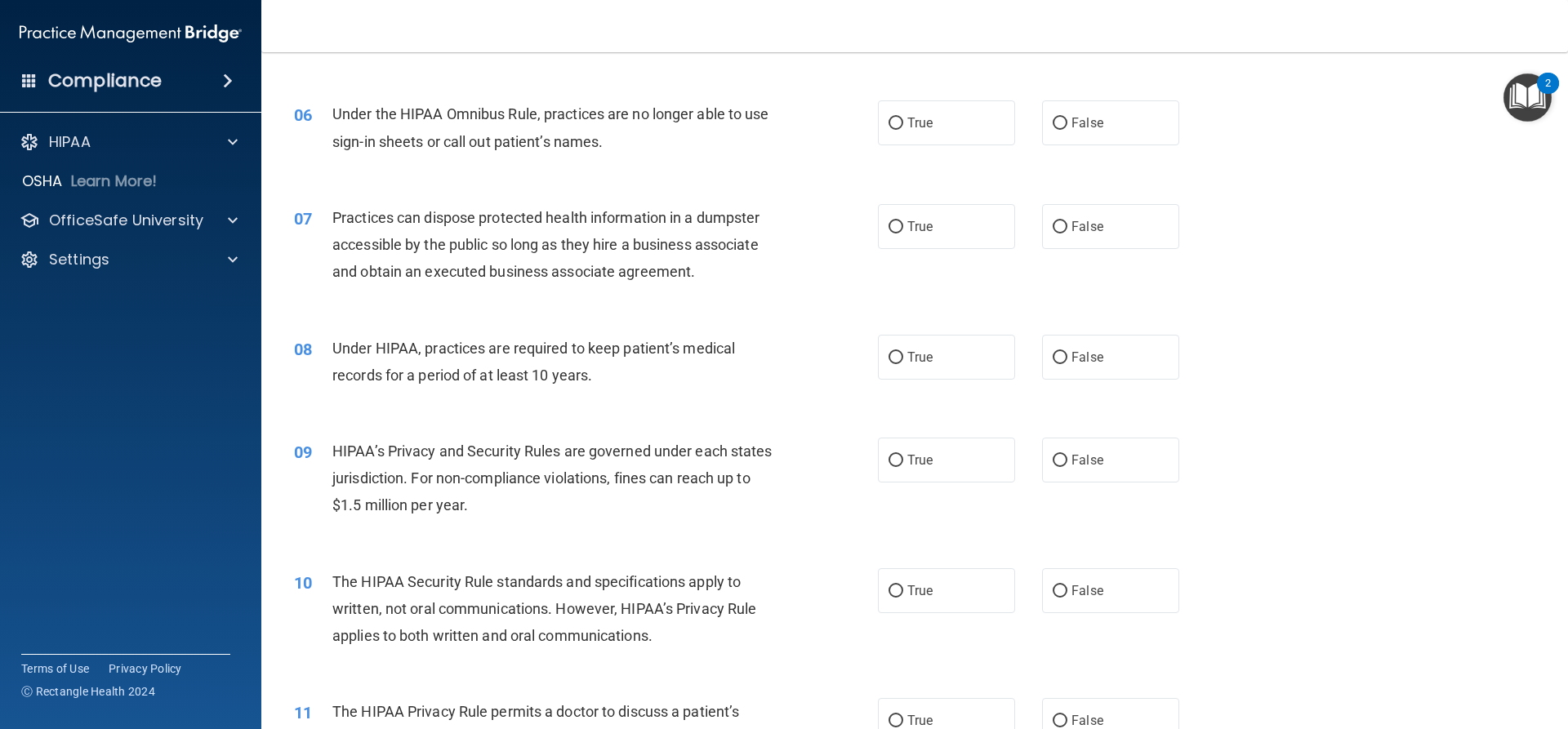
drag, startPoint x: 735, startPoint y: 64, endPoint x: 1298, endPoint y: 283, distance: 604.1
click at [1298, 283] on div "07 Practices can dispose protected health information in a dumpster accessible …" at bounding box center [915, 249] width 1266 height 131
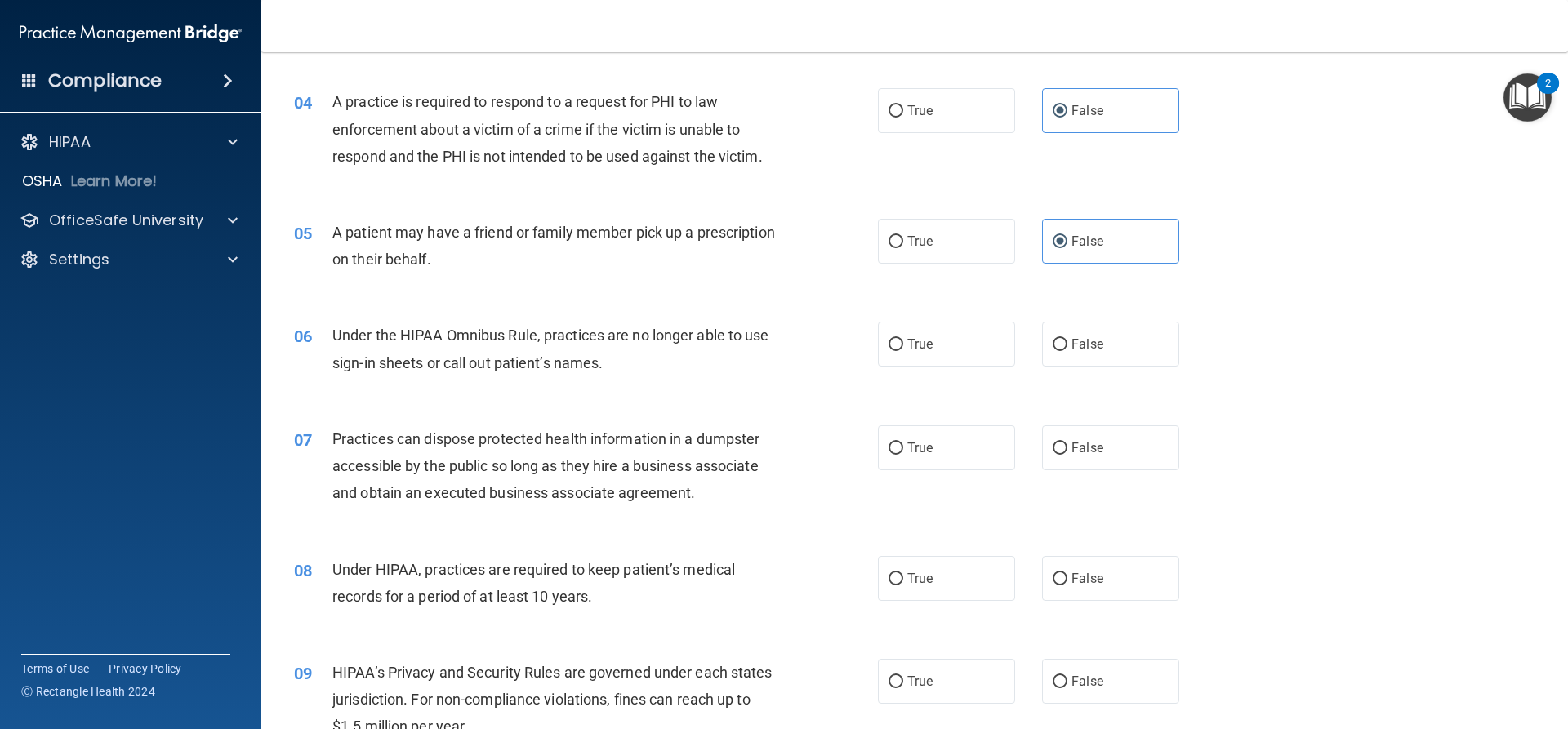
scroll to position [408, 0]
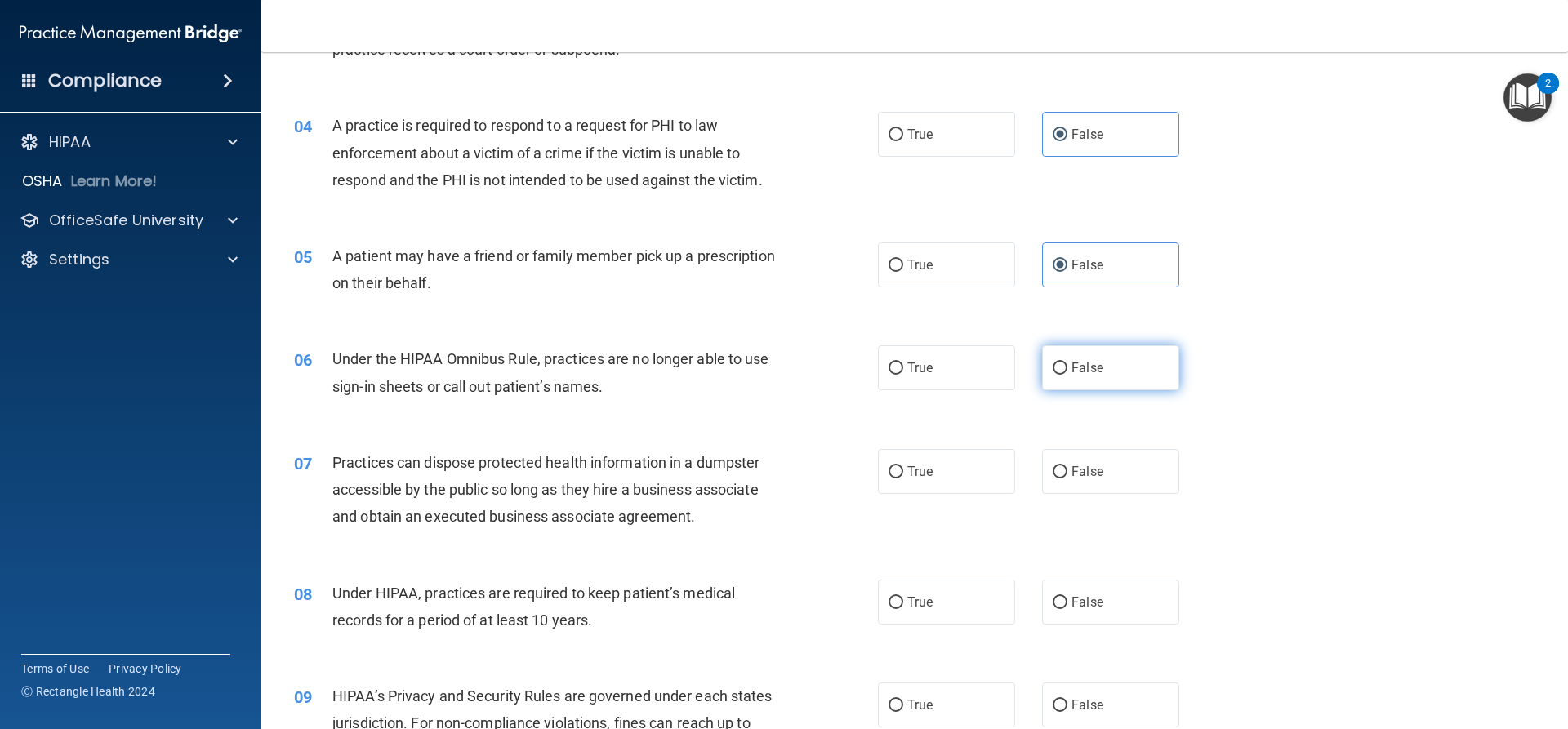
click at [1100, 368] on label "False" at bounding box center [1111, 368] width 137 height 45
click at [1067, 368] on input "False" at bounding box center [1061, 369] width 15 height 13
radio input "true"
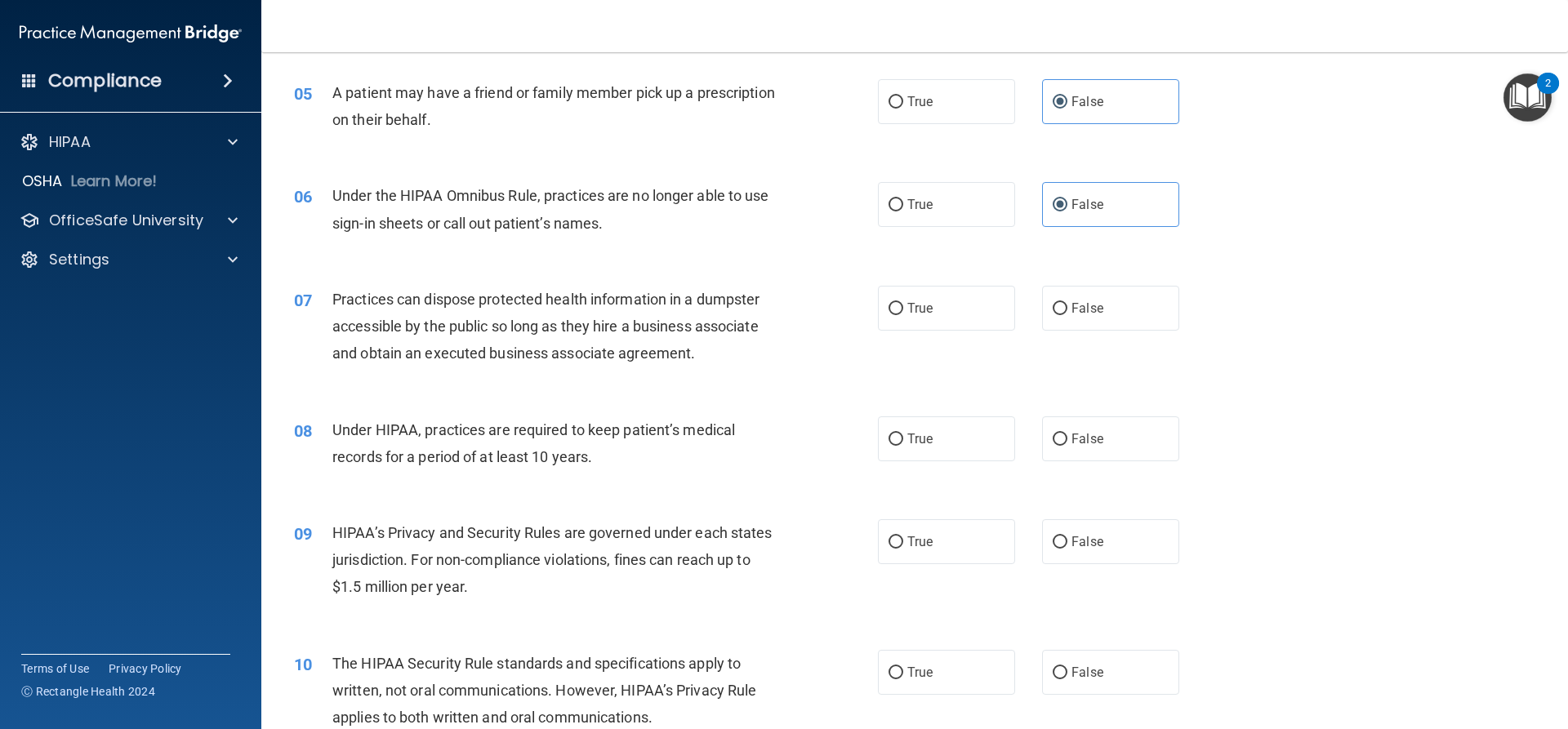
scroll to position [653, 0]
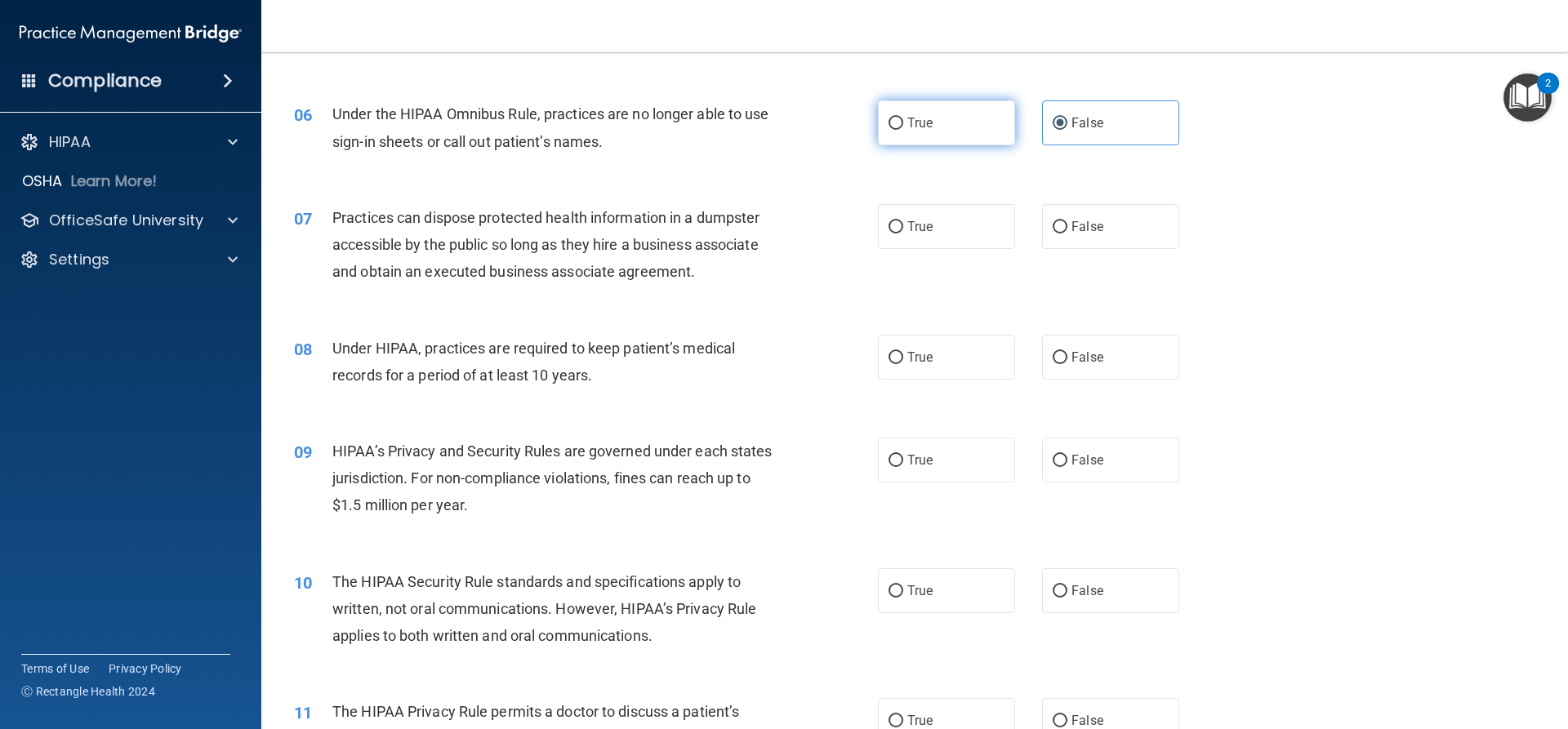
click at [930, 118] on label "True" at bounding box center [946, 123] width 137 height 45
click at [904, 118] on input "True" at bounding box center [896, 123] width 15 height 13
radio input "true"
radio input "false"
click at [1132, 232] on label "False" at bounding box center [1111, 227] width 137 height 45
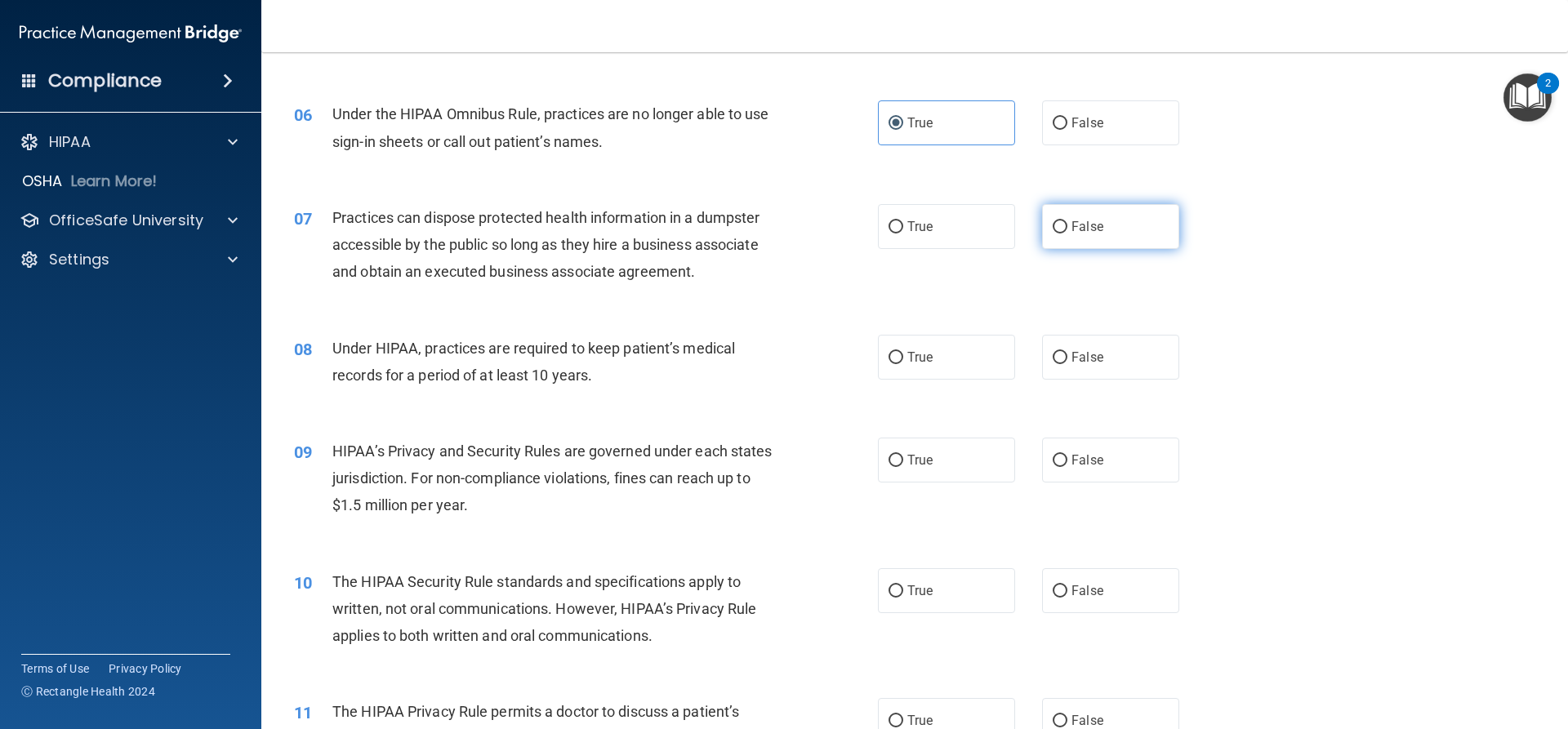
click at [1067, 232] on input "False" at bounding box center [1061, 227] width 15 height 13
radio input "true"
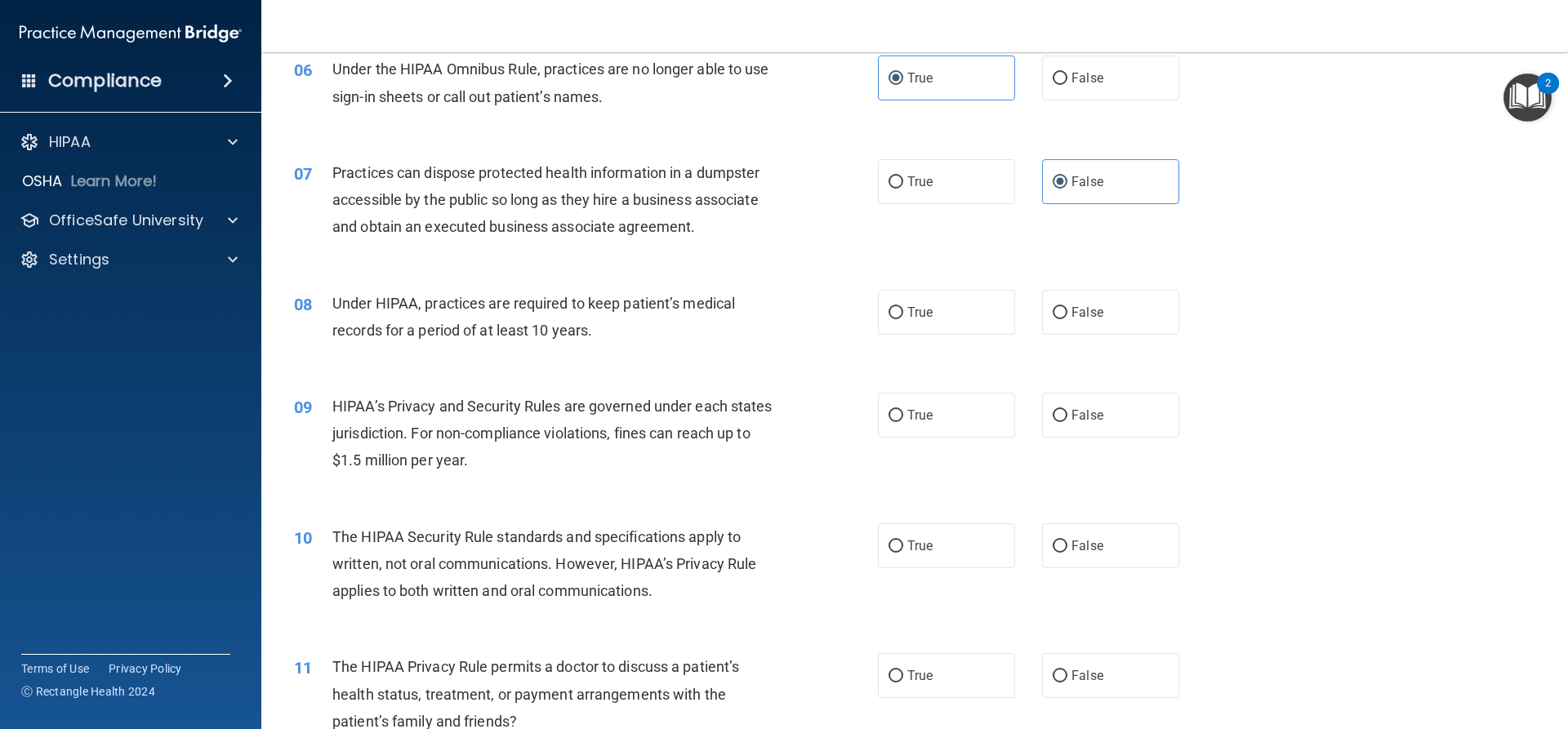
scroll to position [735, 0]
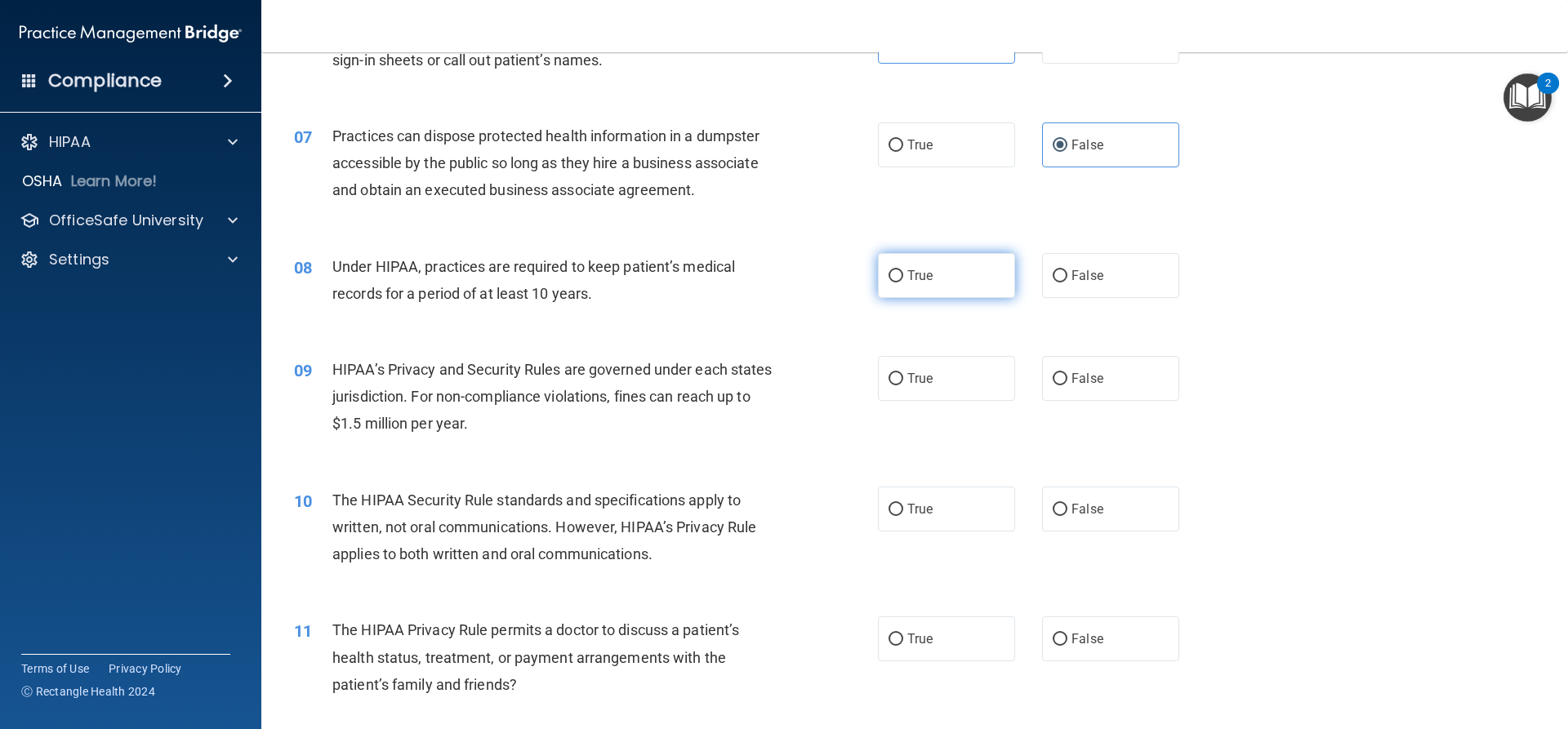
click at [926, 271] on span "True" at bounding box center [920, 275] width 25 height 16
click at [904, 271] on input "True" at bounding box center [896, 276] width 15 height 13
radio input "true"
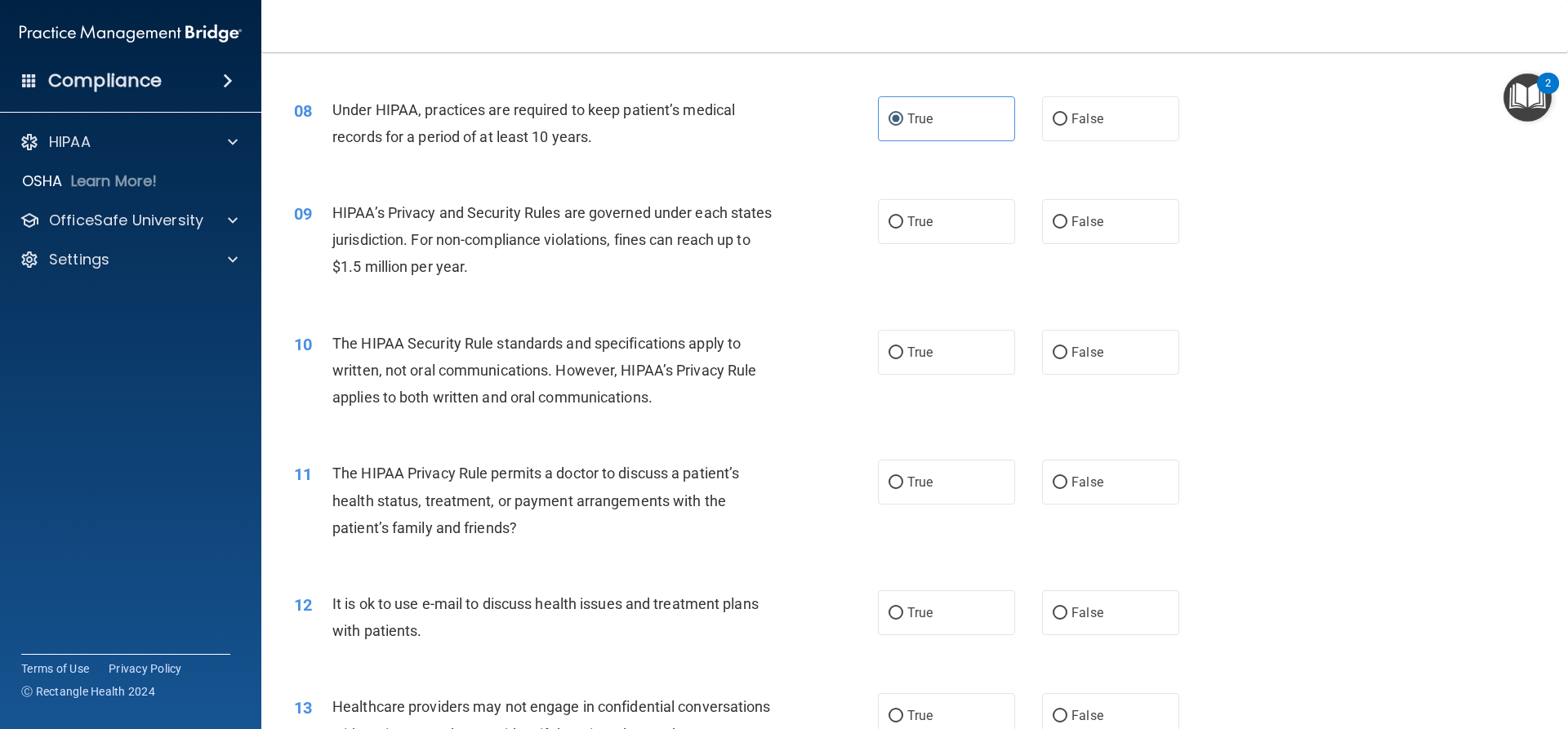
scroll to position [898, 0]
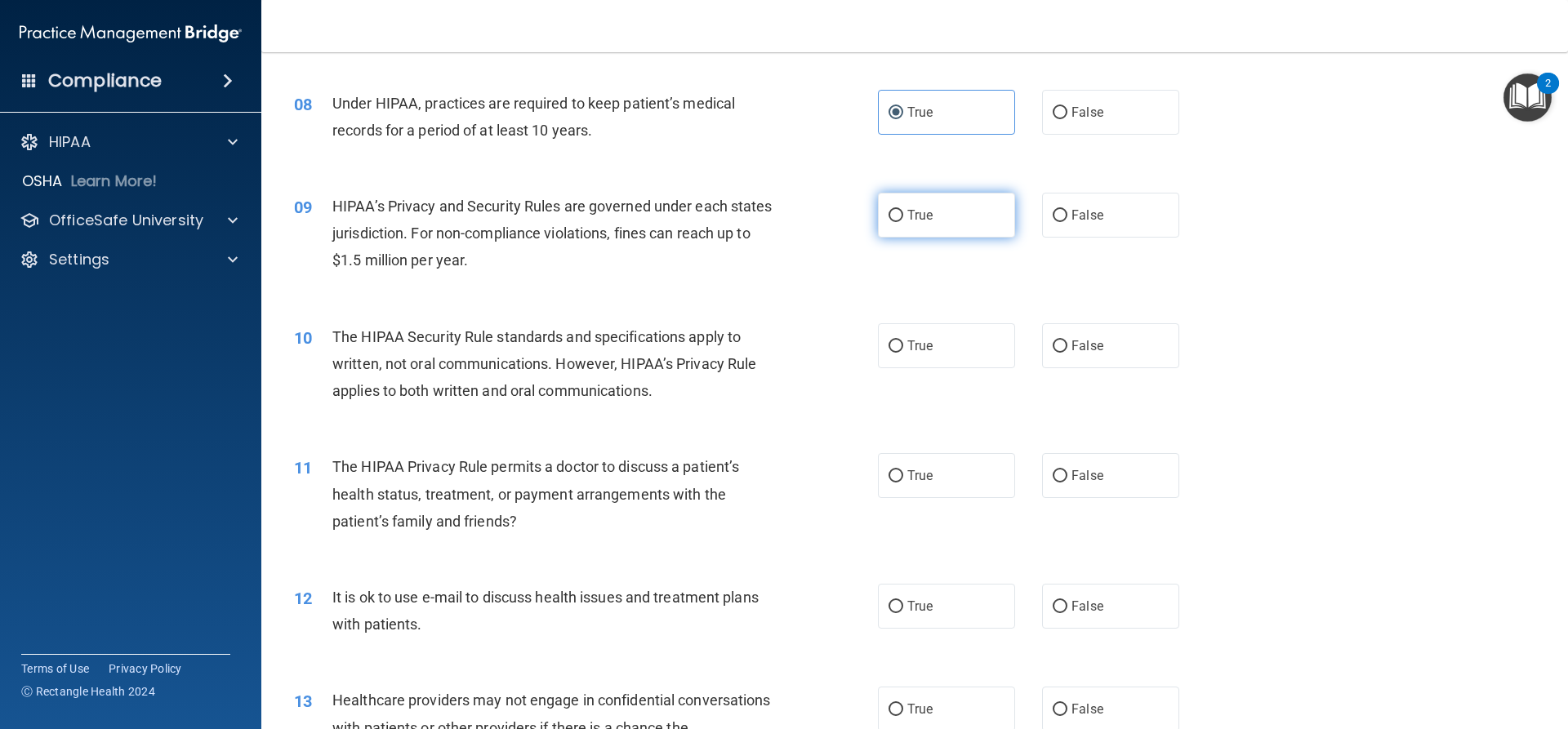
click at [943, 227] on label "True" at bounding box center [946, 215] width 137 height 45
click at [904, 222] on input "True" at bounding box center [896, 216] width 15 height 13
radio input "true"
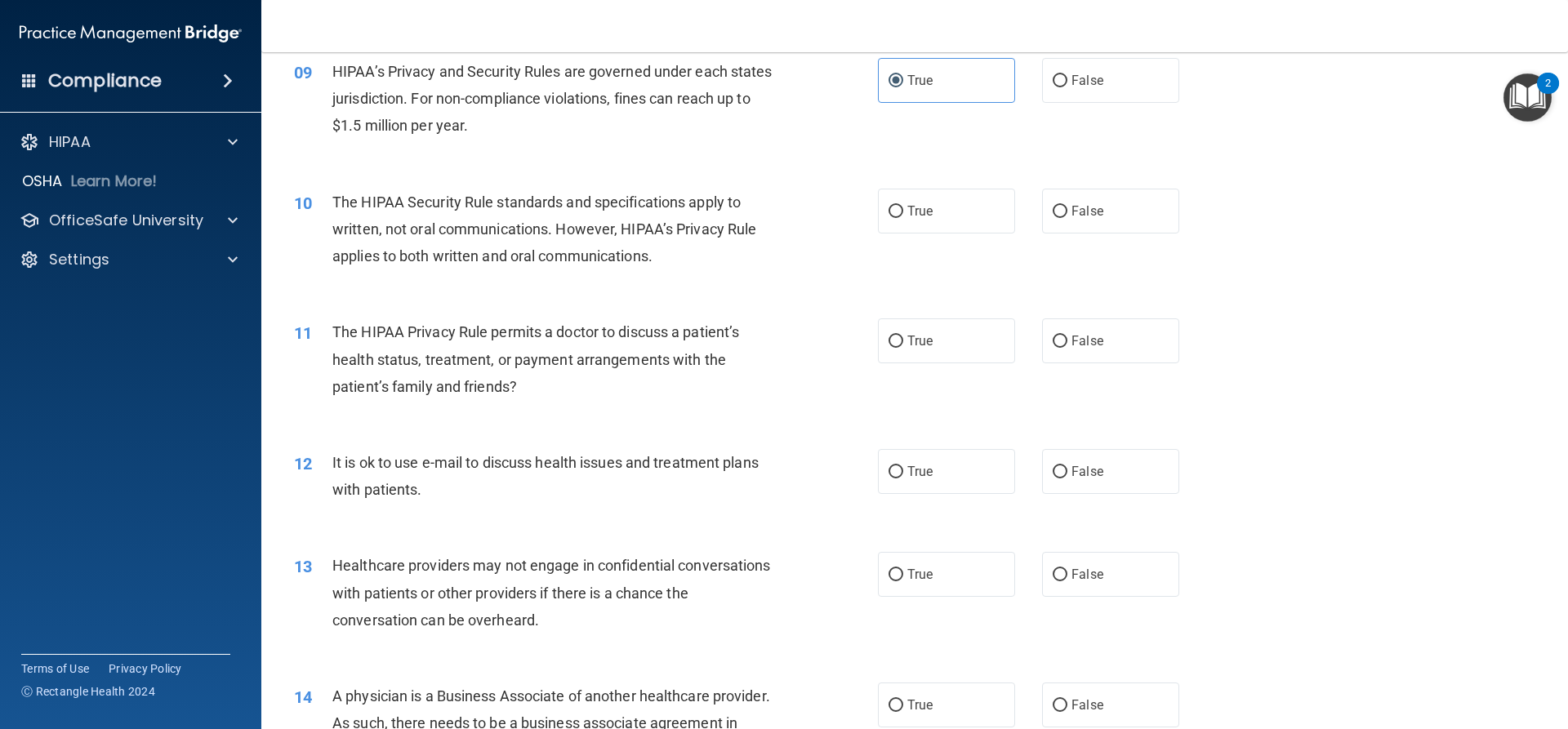
scroll to position [1061, 0]
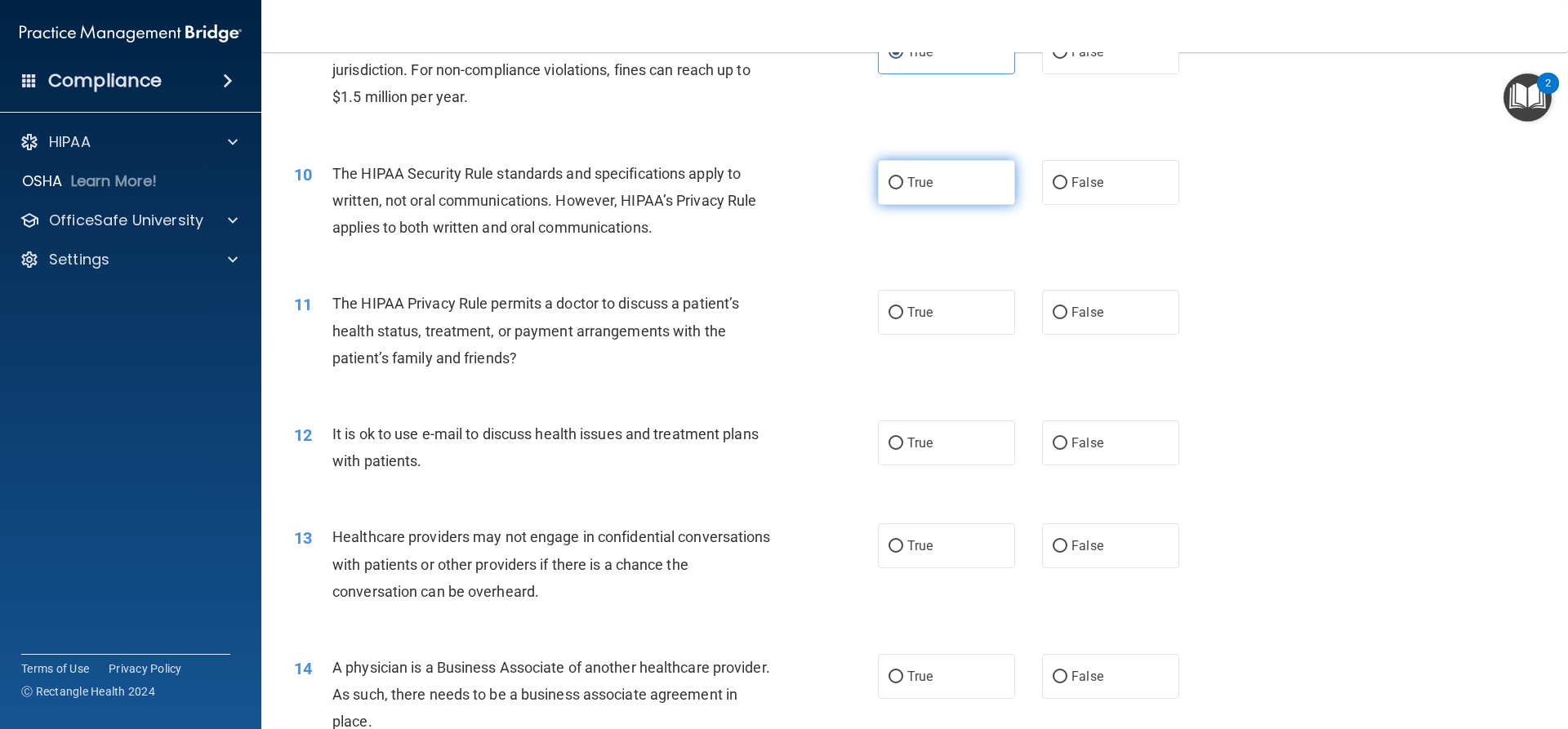
click at [939, 176] on label "True" at bounding box center [946, 183] width 137 height 45
click at [904, 177] on input "True" at bounding box center [896, 183] width 15 height 13
radio input "true"
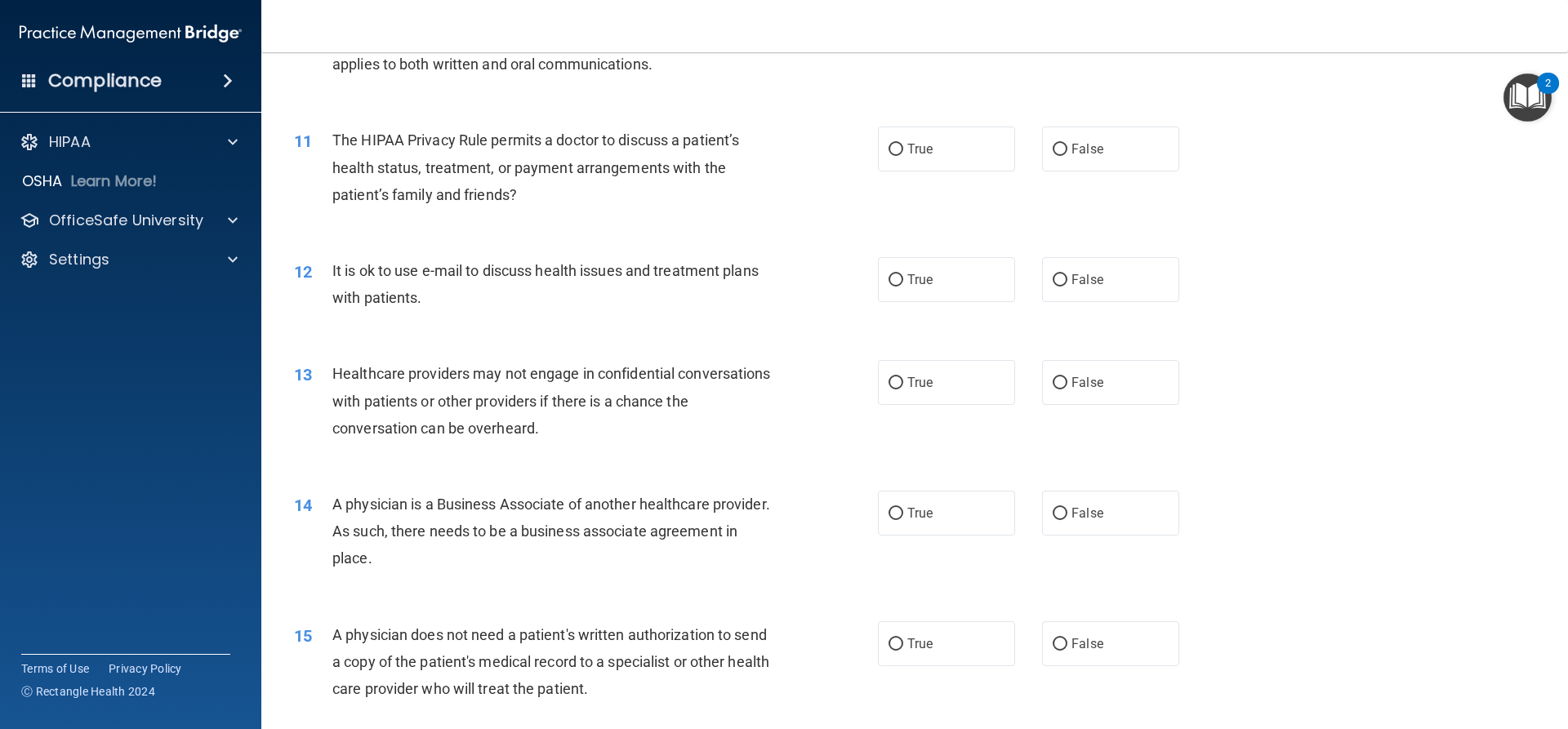
scroll to position [1143, 0]
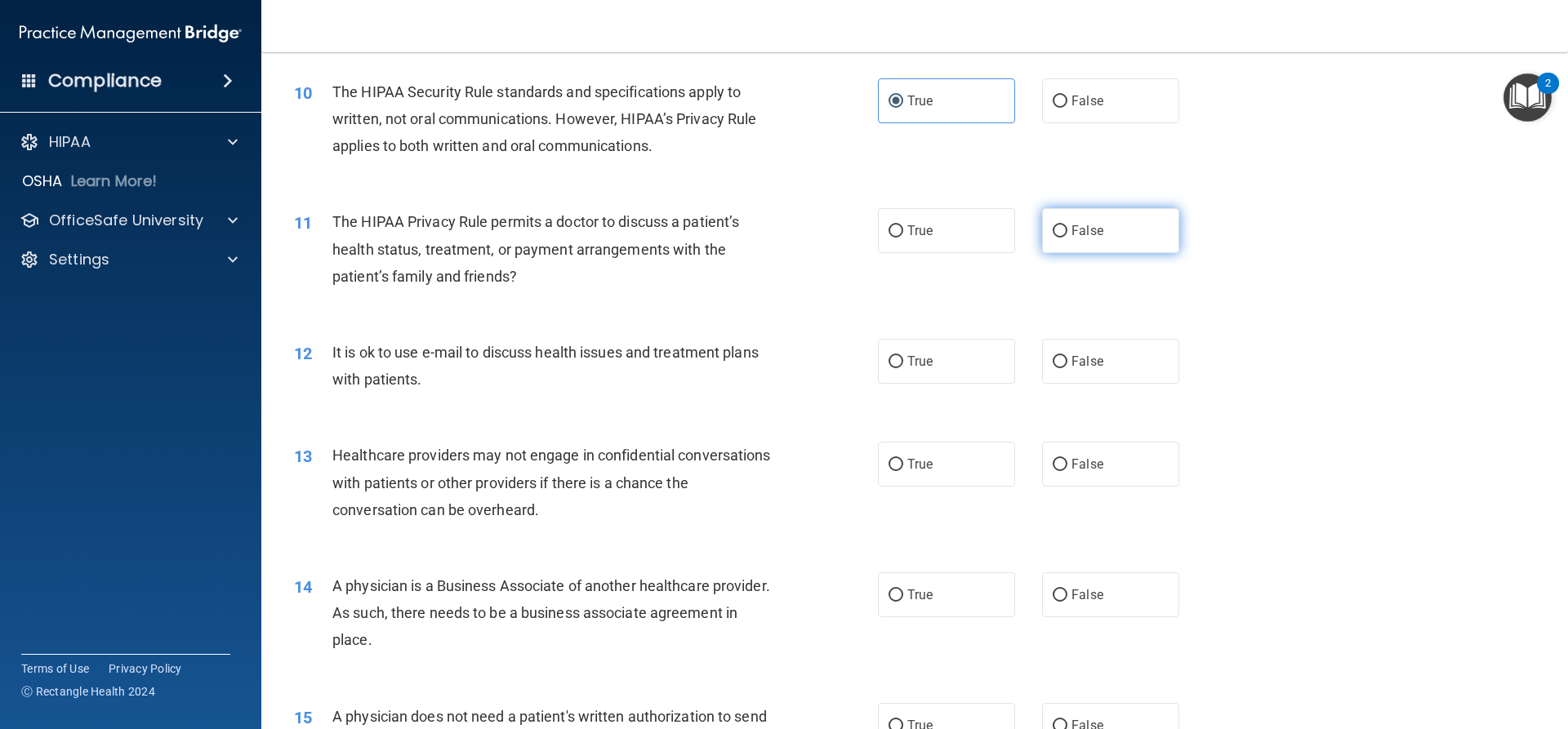
click at [1105, 239] on label "False" at bounding box center [1111, 231] width 137 height 45
click at [1067, 238] on input "False" at bounding box center [1061, 231] width 15 height 13
radio input "true"
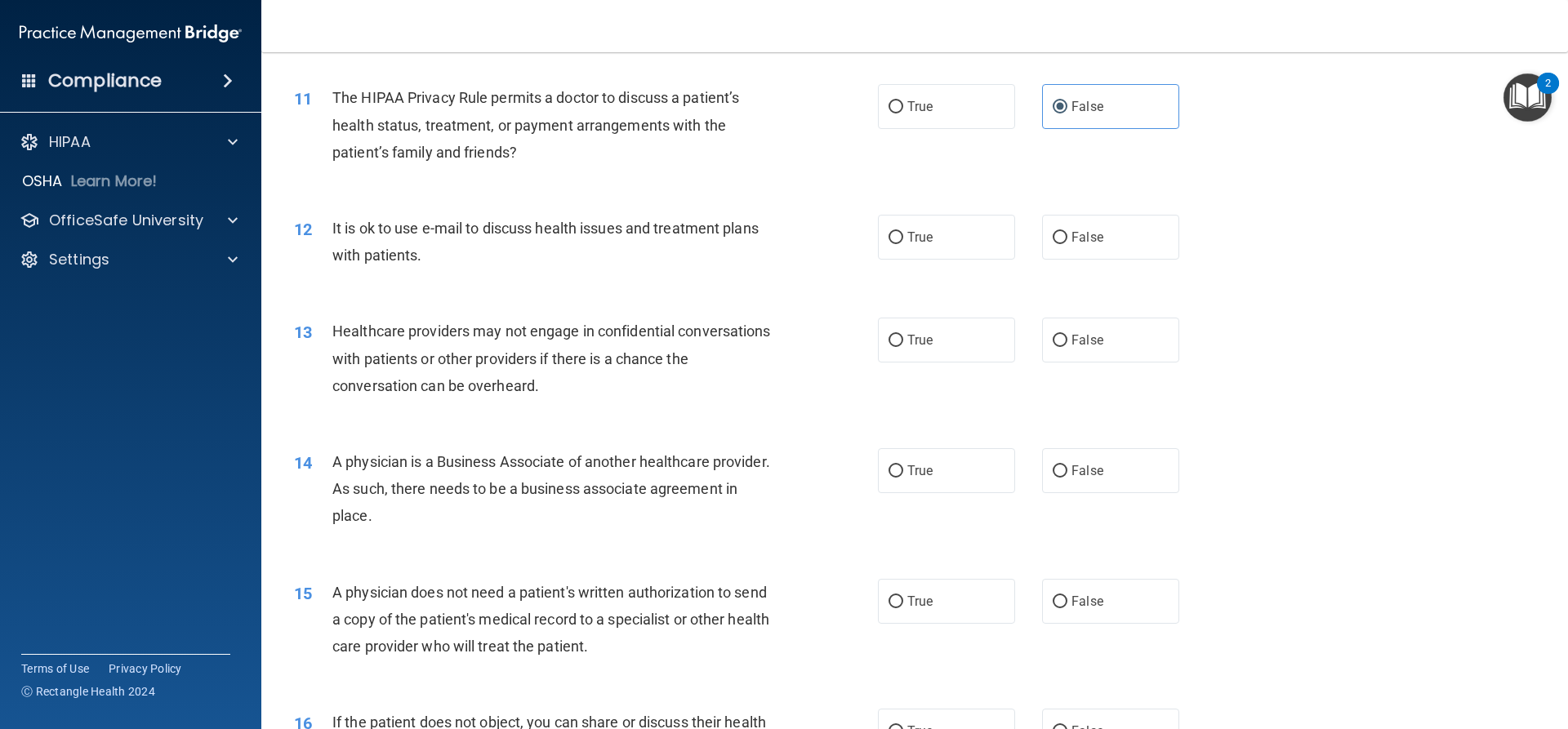
scroll to position [1306, 0]
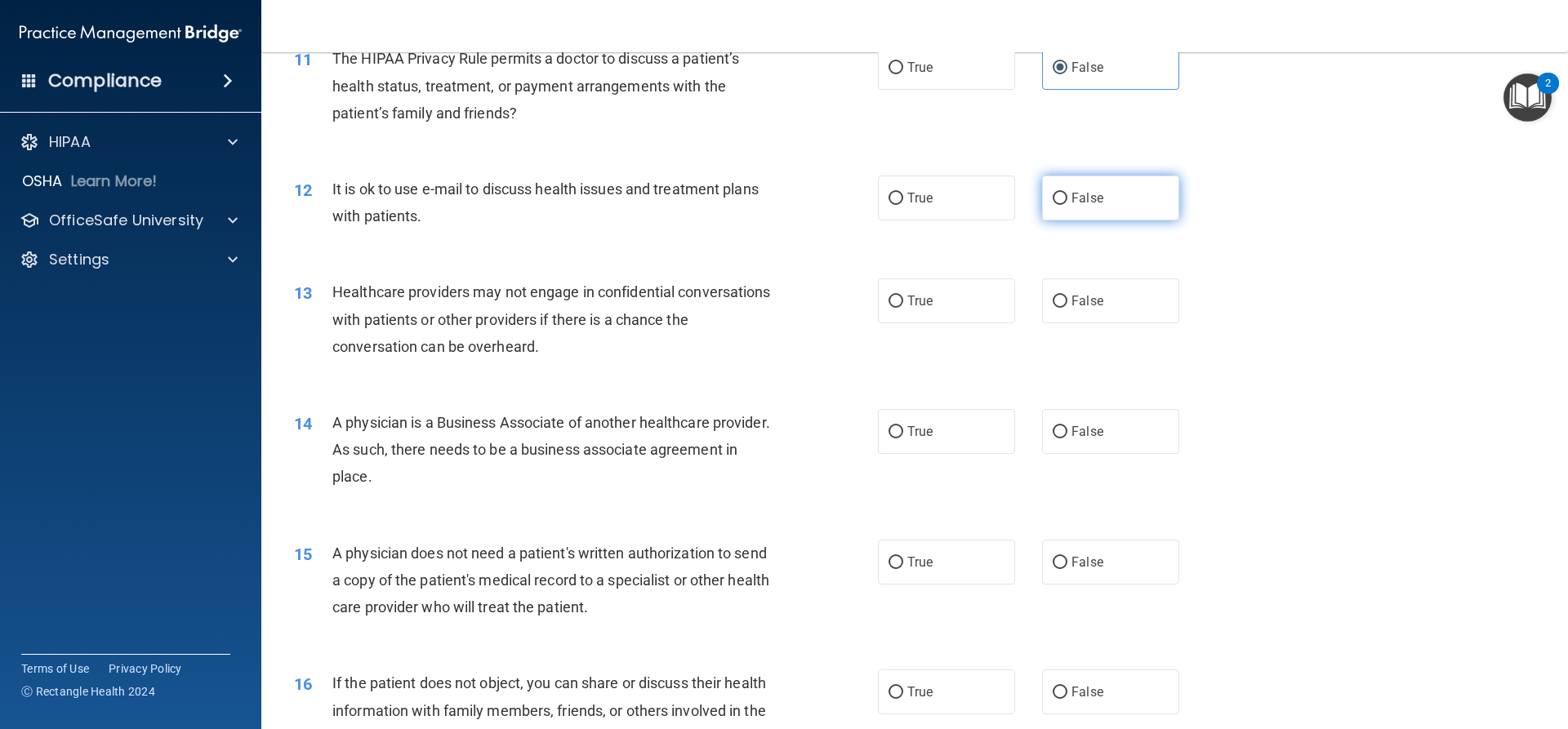
click at [1117, 204] on label "False" at bounding box center [1111, 198] width 137 height 45
click at [1067, 204] on input "False" at bounding box center [1061, 199] width 15 height 13
radio input "true"
click at [916, 279] on label "True" at bounding box center [946, 301] width 137 height 45
click at [904, 295] on input "True" at bounding box center [896, 301] width 15 height 13
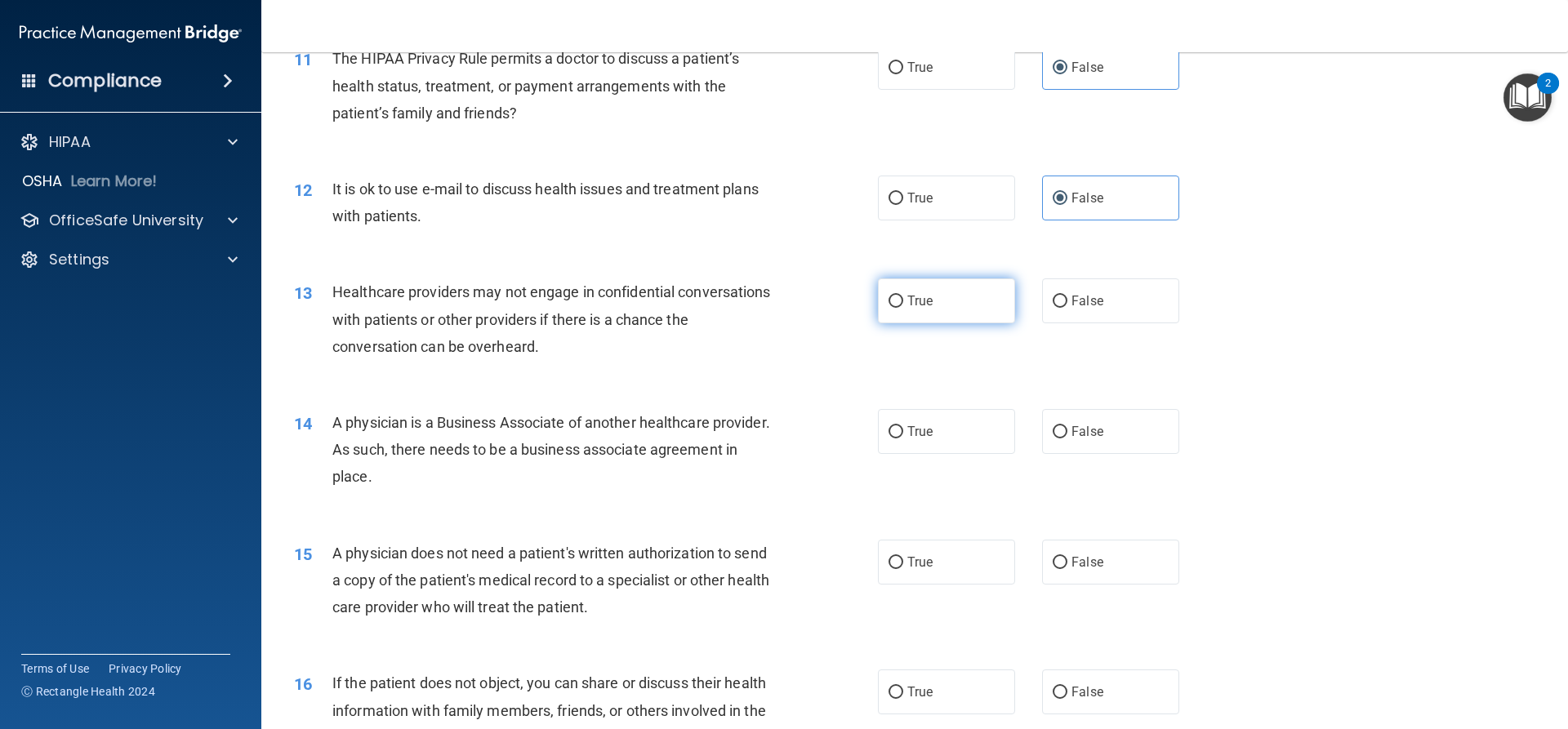
radio input "true"
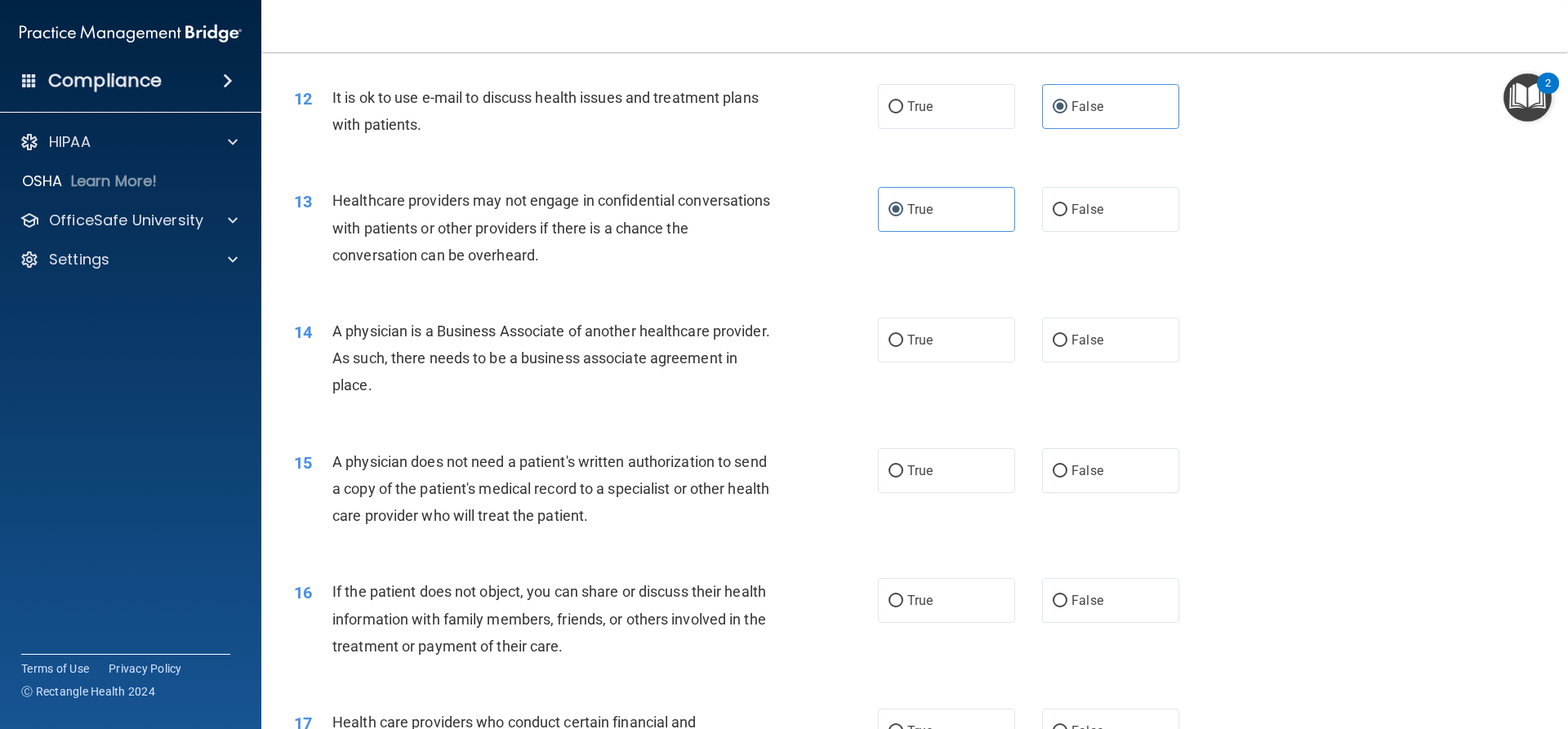
scroll to position [1388, 0]
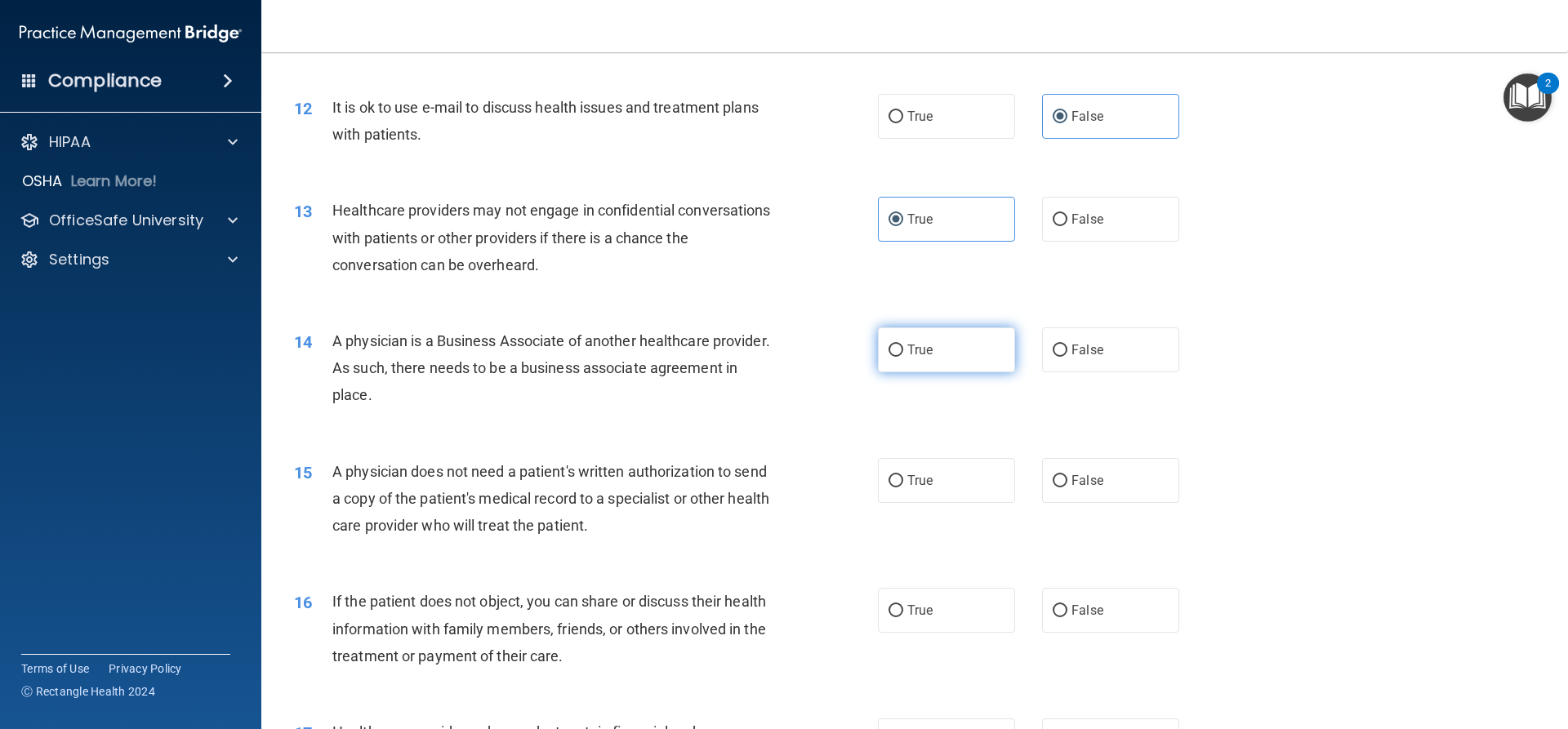
click at [945, 354] on label "True" at bounding box center [946, 350] width 137 height 45
click at [904, 354] on input "True" at bounding box center [896, 350] width 15 height 13
radio input "true"
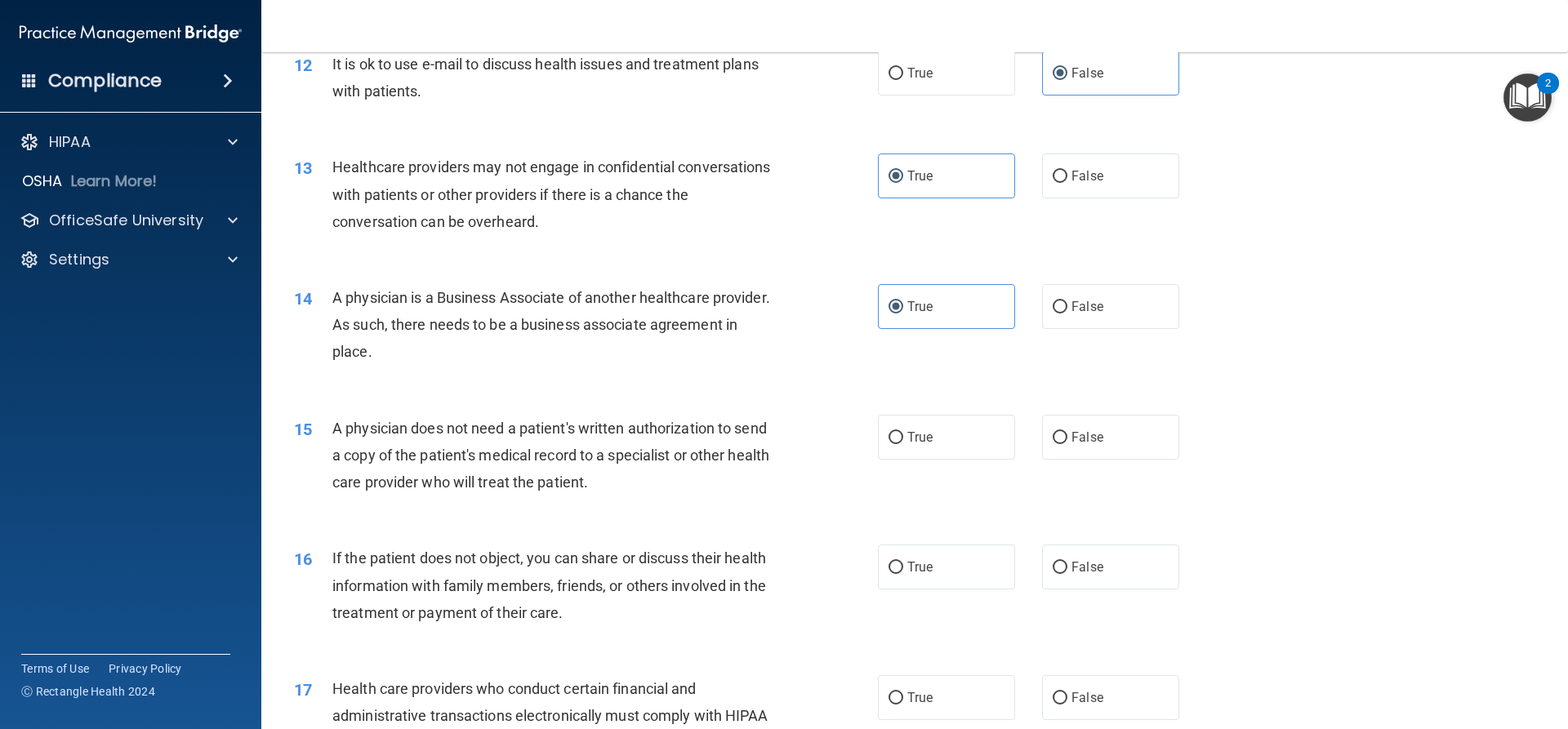
scroll to position [1551, 0]
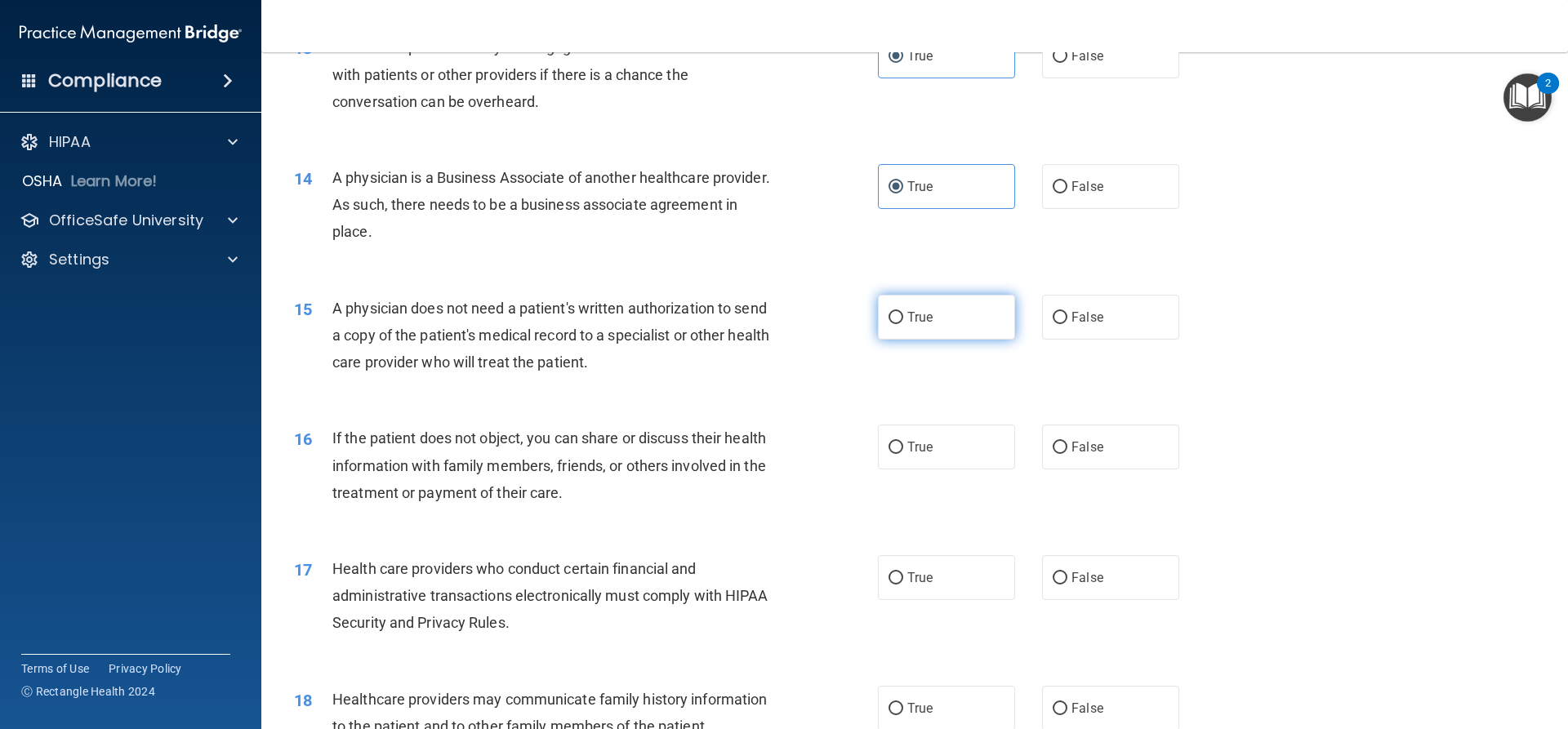
click at [920, 324] on span "True" at bounding box center [920, 317] width 25 height 16
click at [904, 324] on input "True" at bounding box center [896, 318] width 15 height 13
radio input "true"
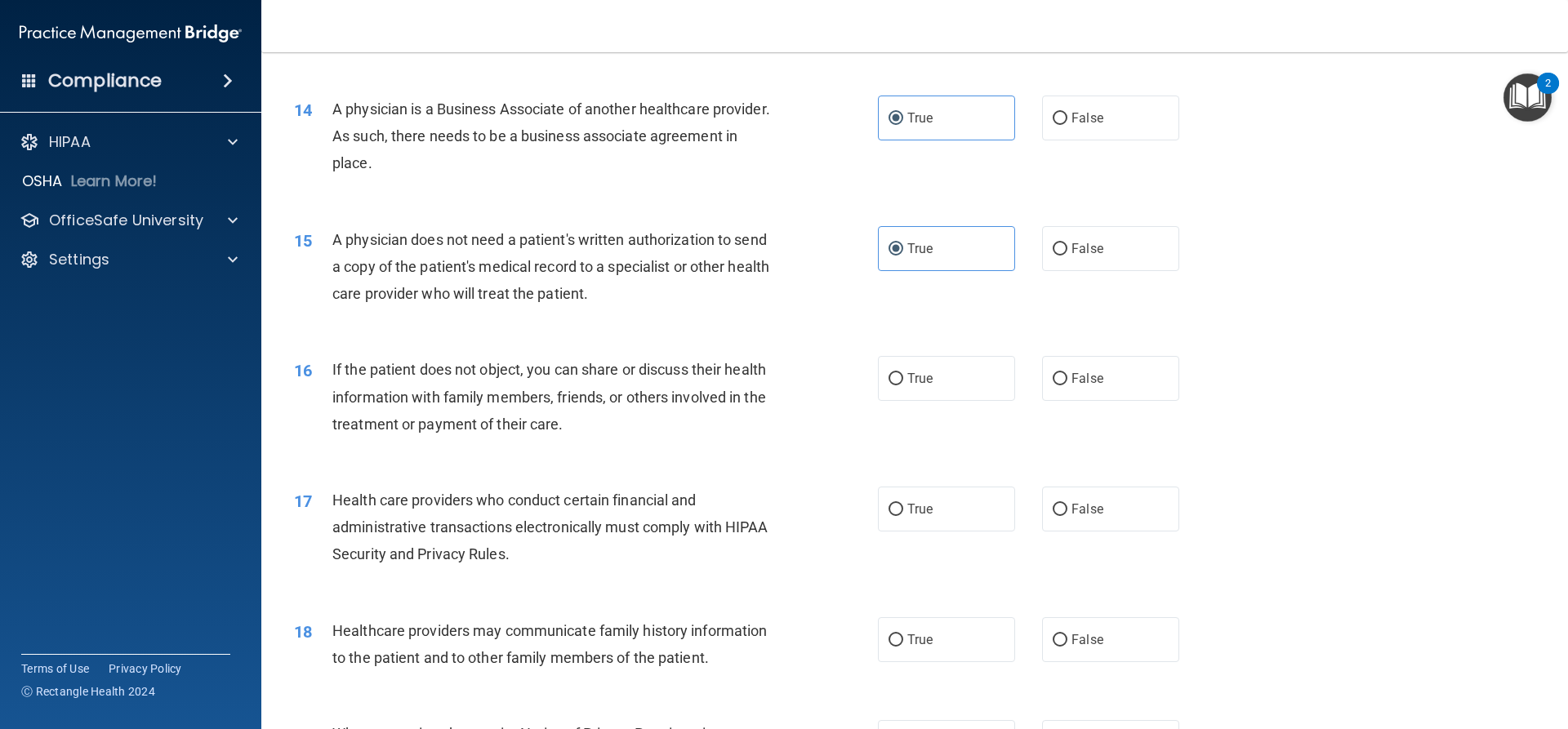
scroll to position [1715, 0]
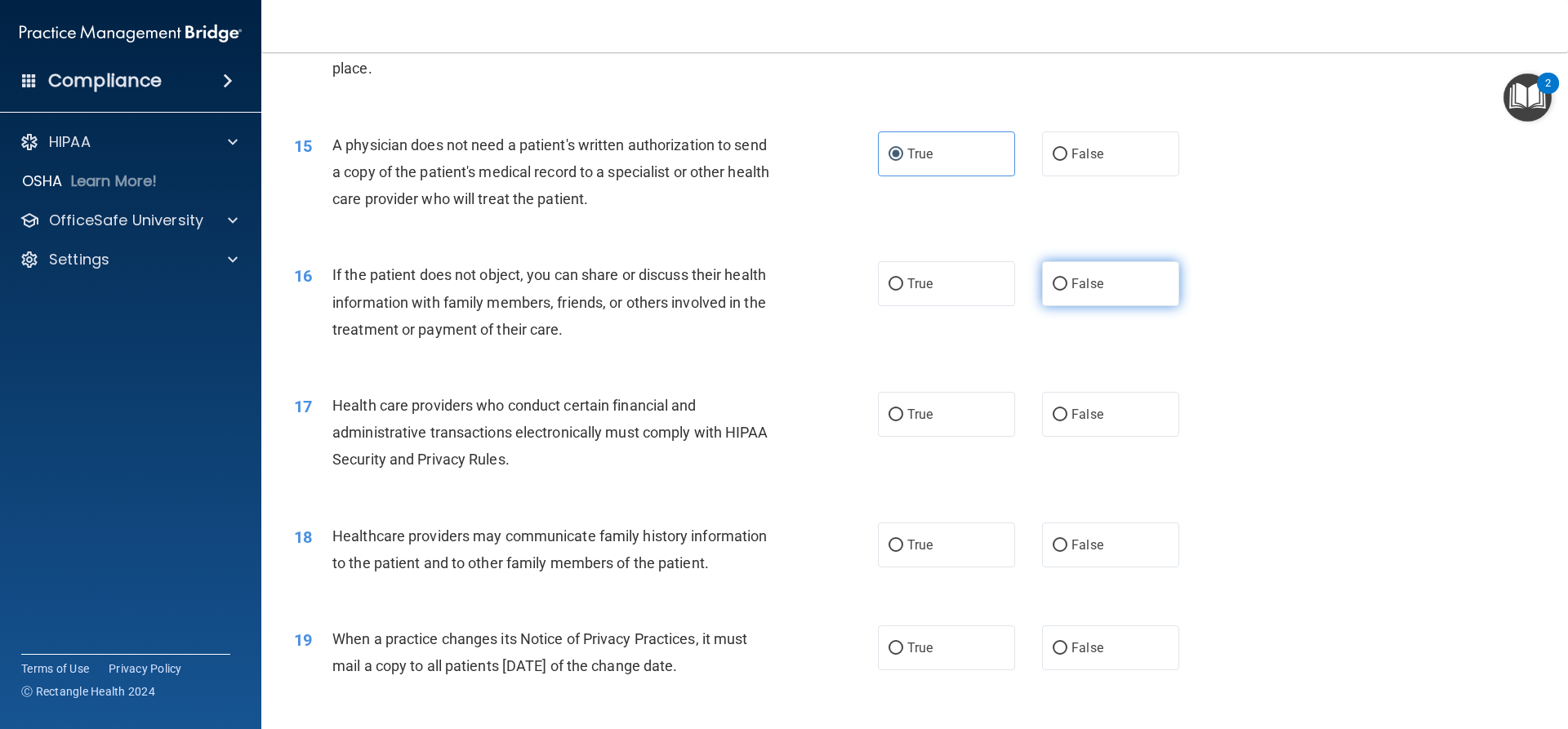
click at [1071, 284] on span "False" at bounding box center [1087, 284] width 32 height 16
click at [1067, 284] on input "False" at bounding box center [1061, 284] width 15 height 13
radio input "true"
click at [920, 418] on span "True" at bounding box center [920, 414] width 25 height 16
click at [904, 418] on input "True" at bounding box center [896, 415] width 15 height 13
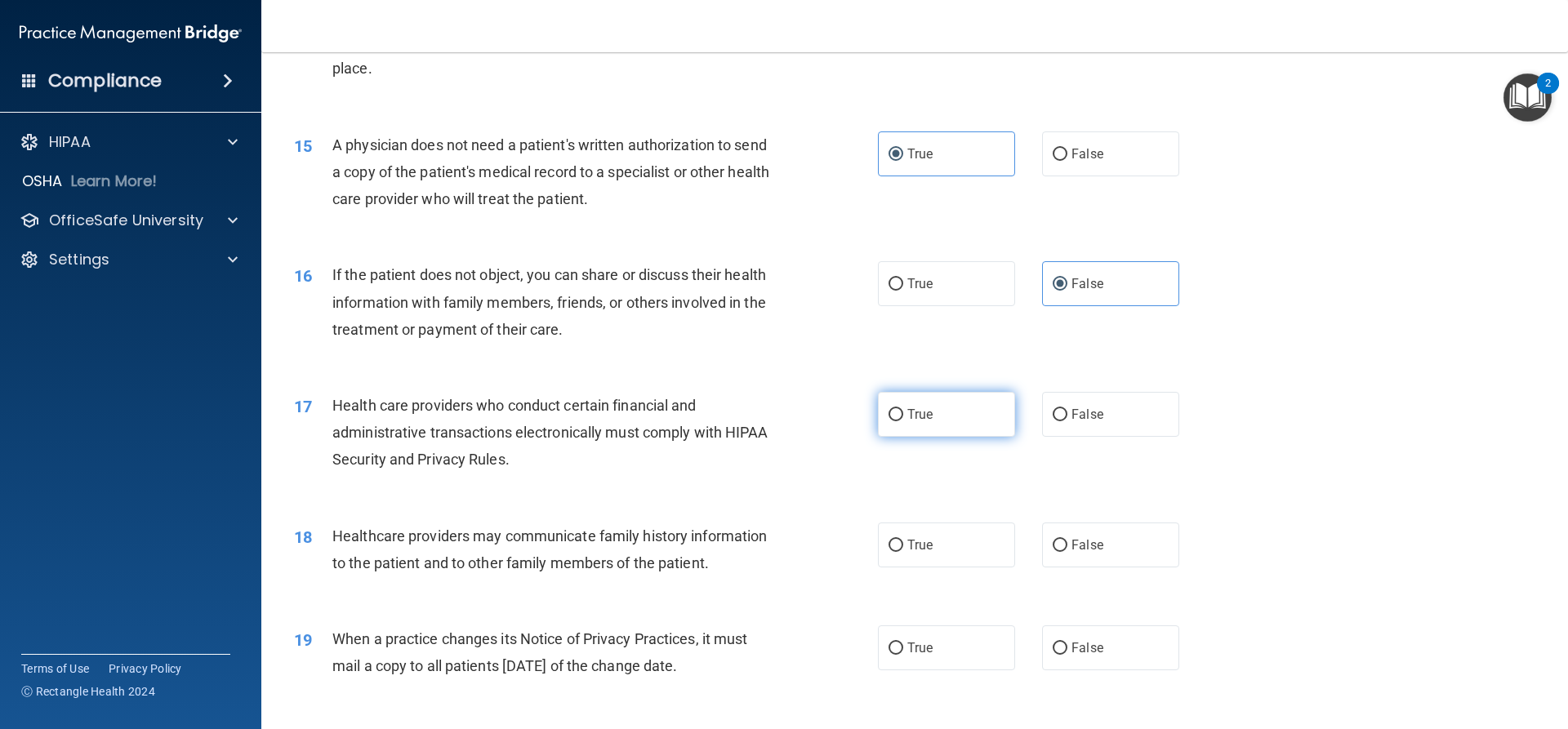
radio input "true"
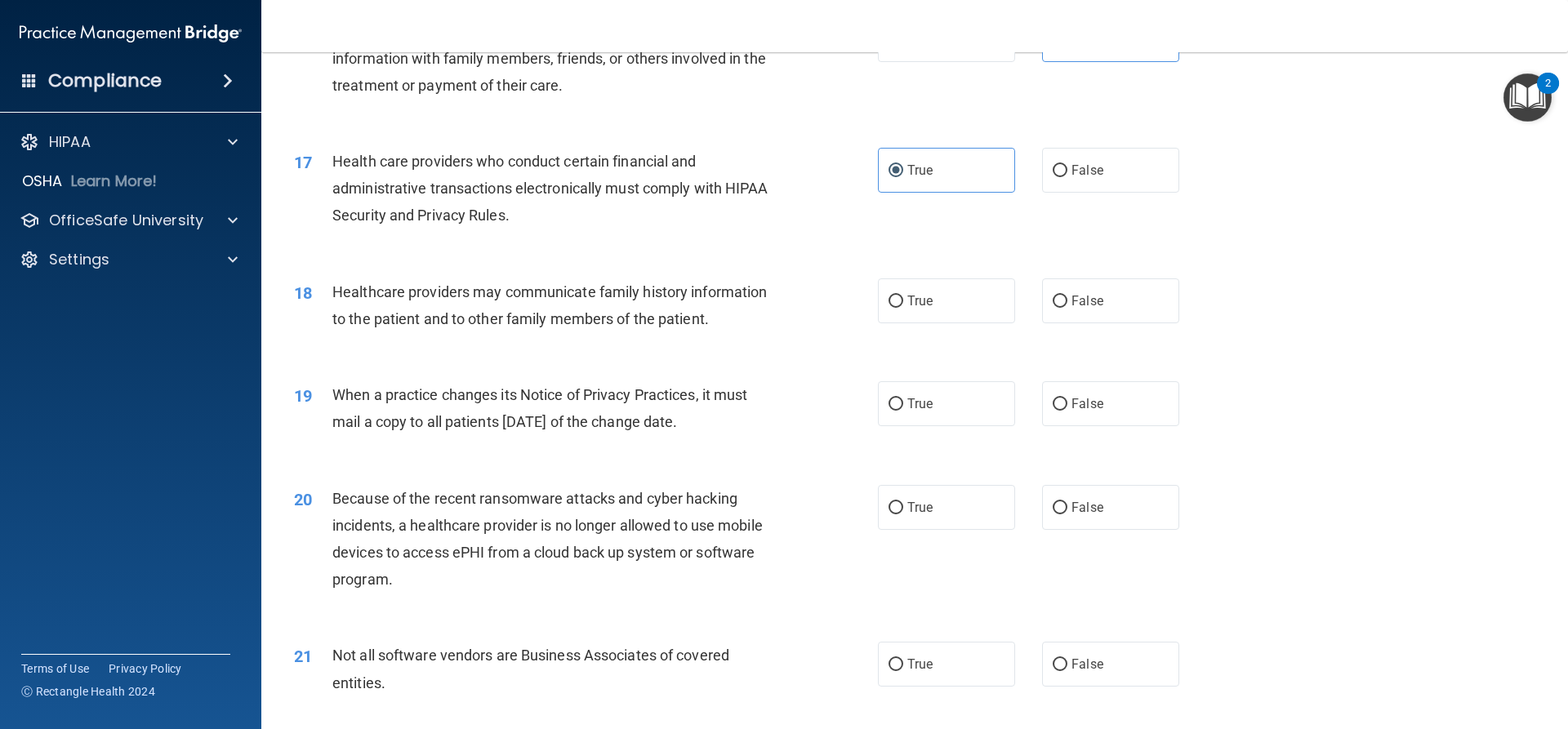
scroll to position [1959, 0]
click at [1078, 299] on span "False" at bounding box center [1087, 299] width 32 height 16
click at [1067, 299] on input "False" at bounding box center [1061, 300] width 15 height 13
radio input "true"
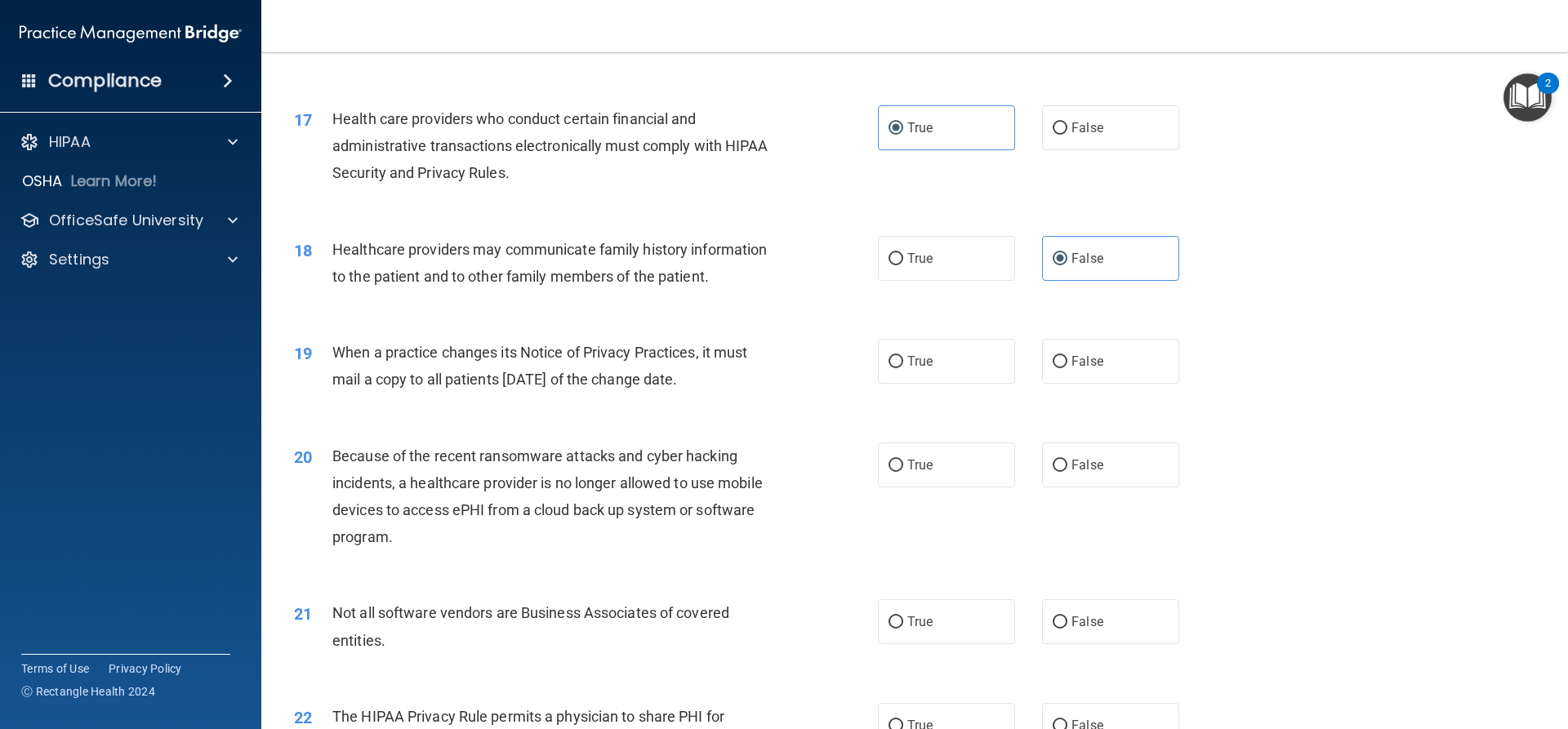
scroll to position [2041, 0]
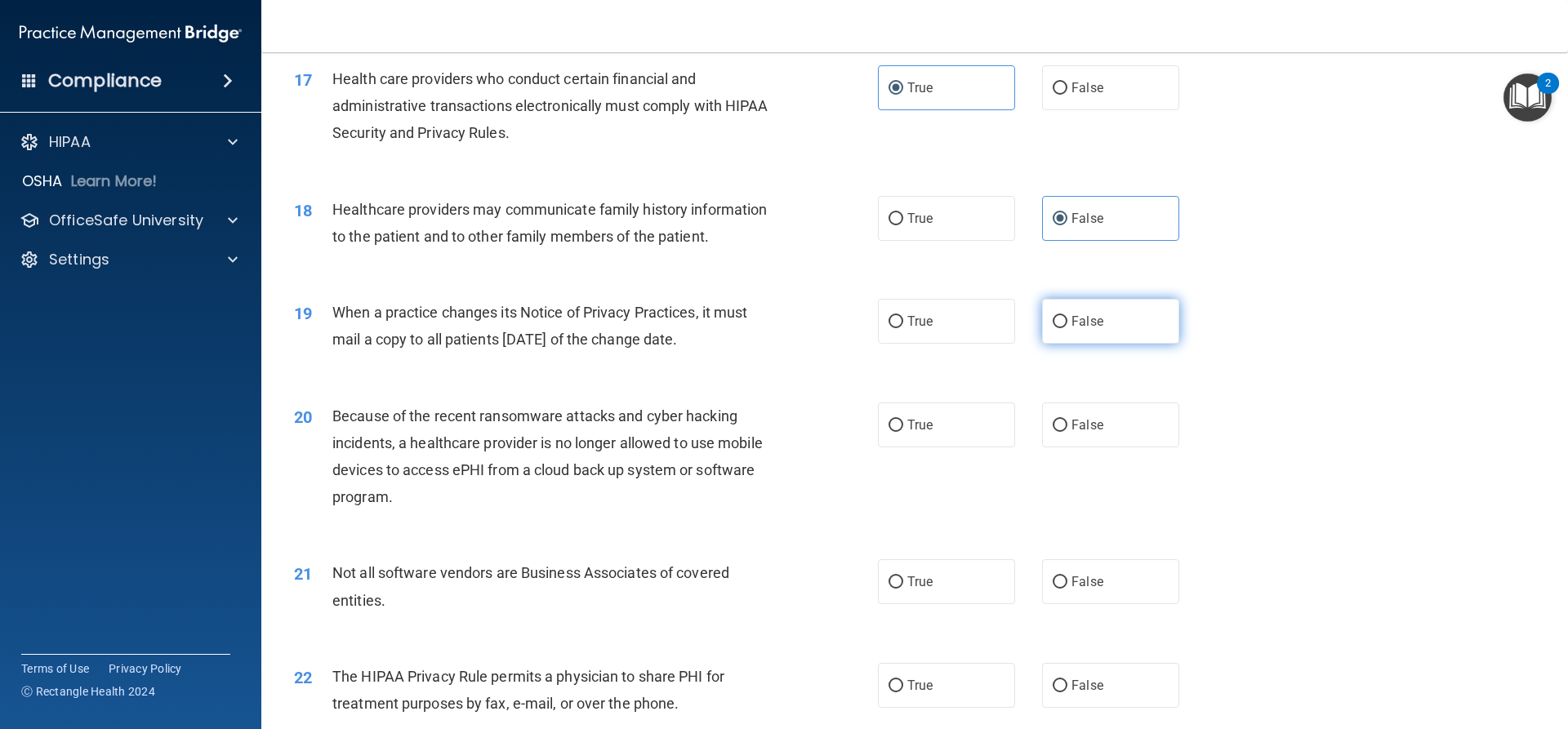
click at [1115, 329] on label "False" at bounding box center [1111, 321] width 137 height 45
click at [1067, 328] on input "False" at bounding box center [1061, 322] width 15 height 13
radio input "true"
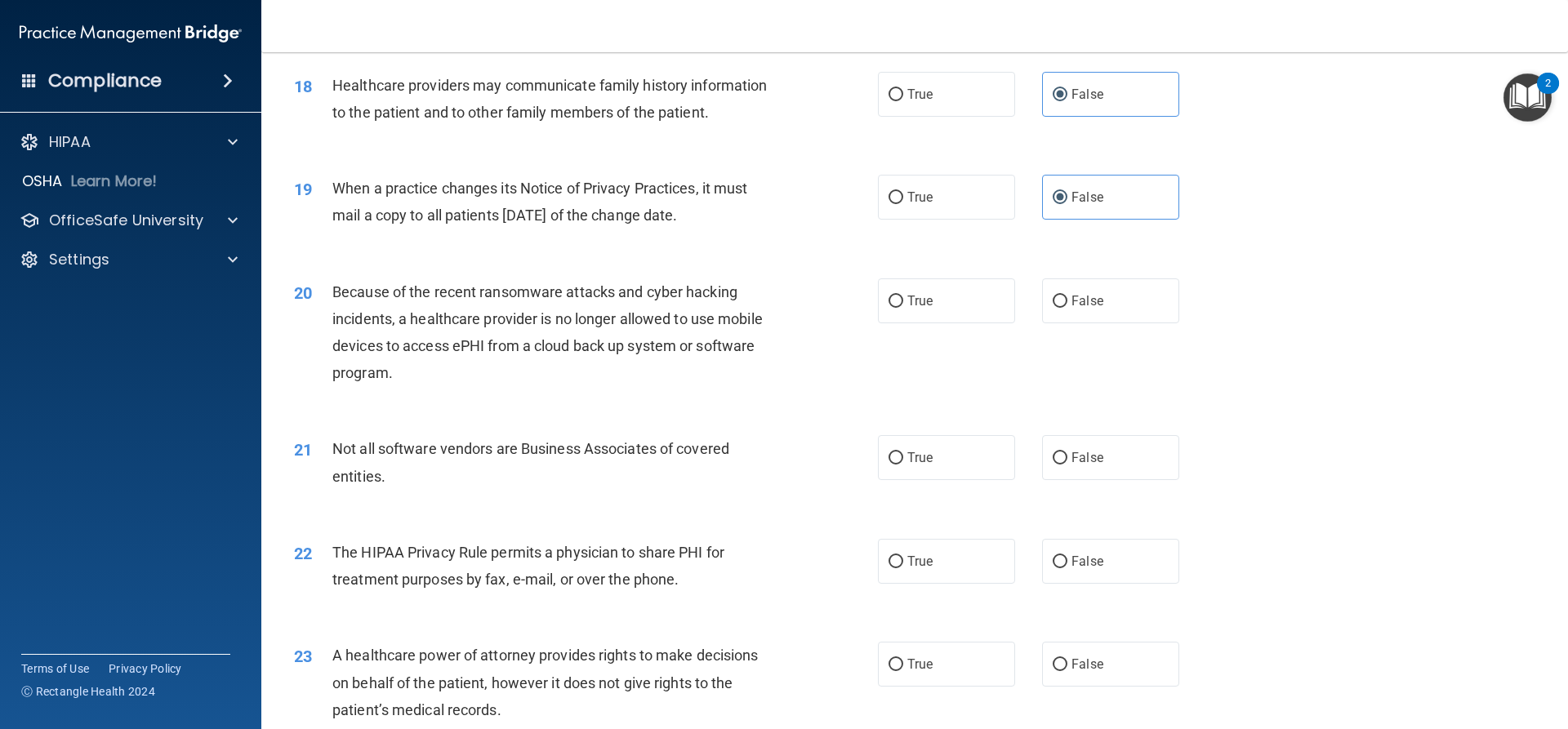
scroll to position [2205, 0]
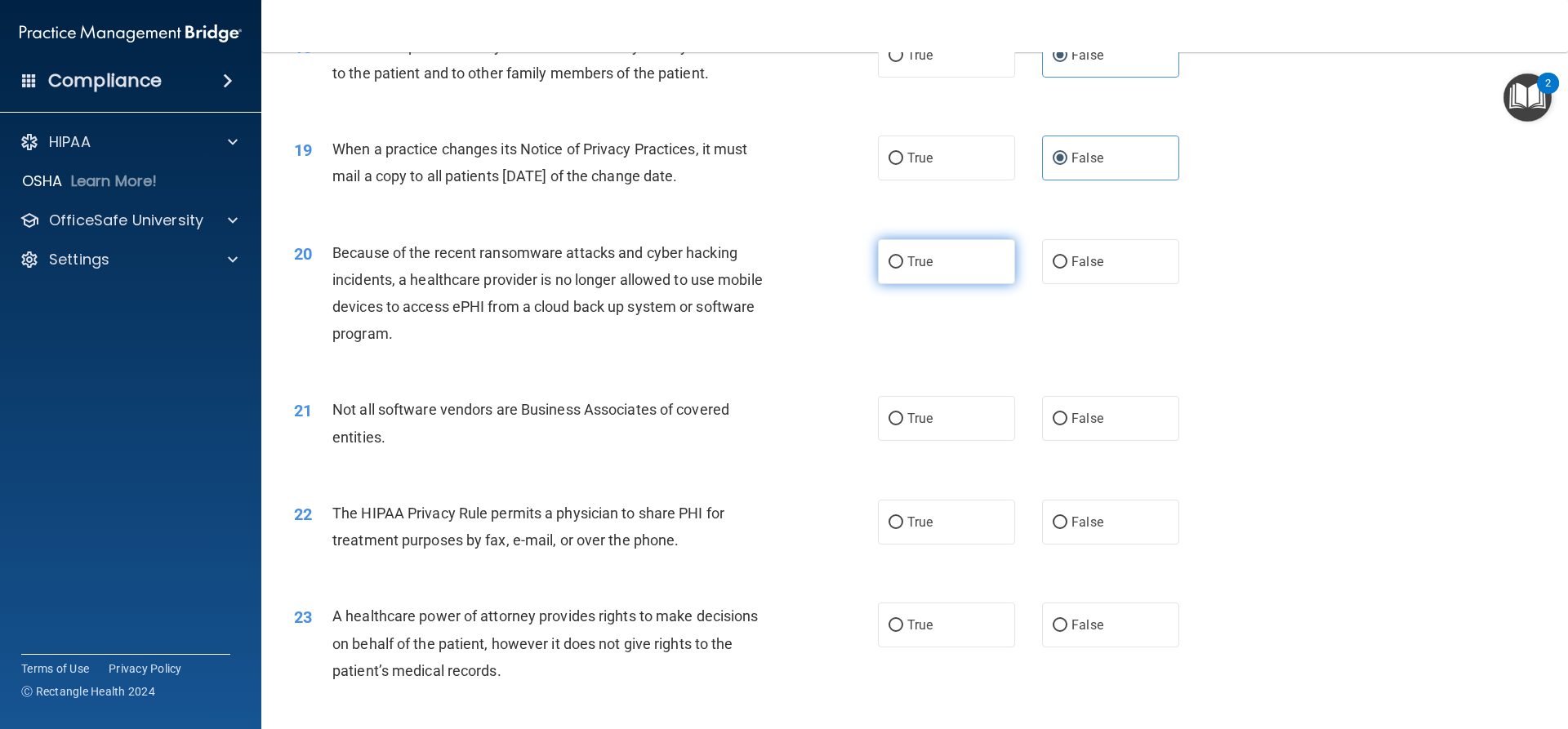
click at [971, 277] on label "True" at bounding box center [946, 262] width 137 height 45
click at [904, 269] on input "True" at bounding box center [896, 262] width 15 height 13
radio input "true"
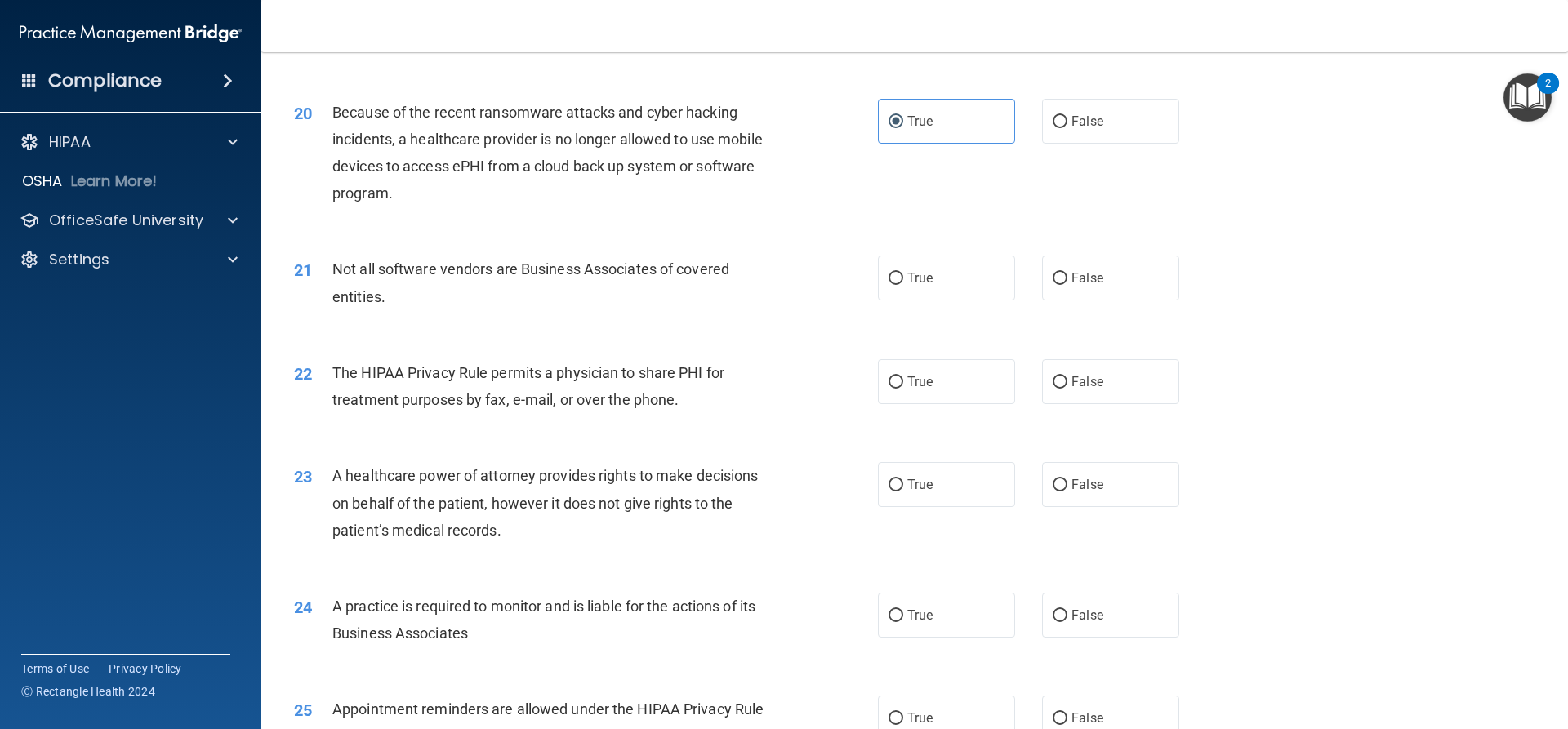
scroll to position [2368, 0]
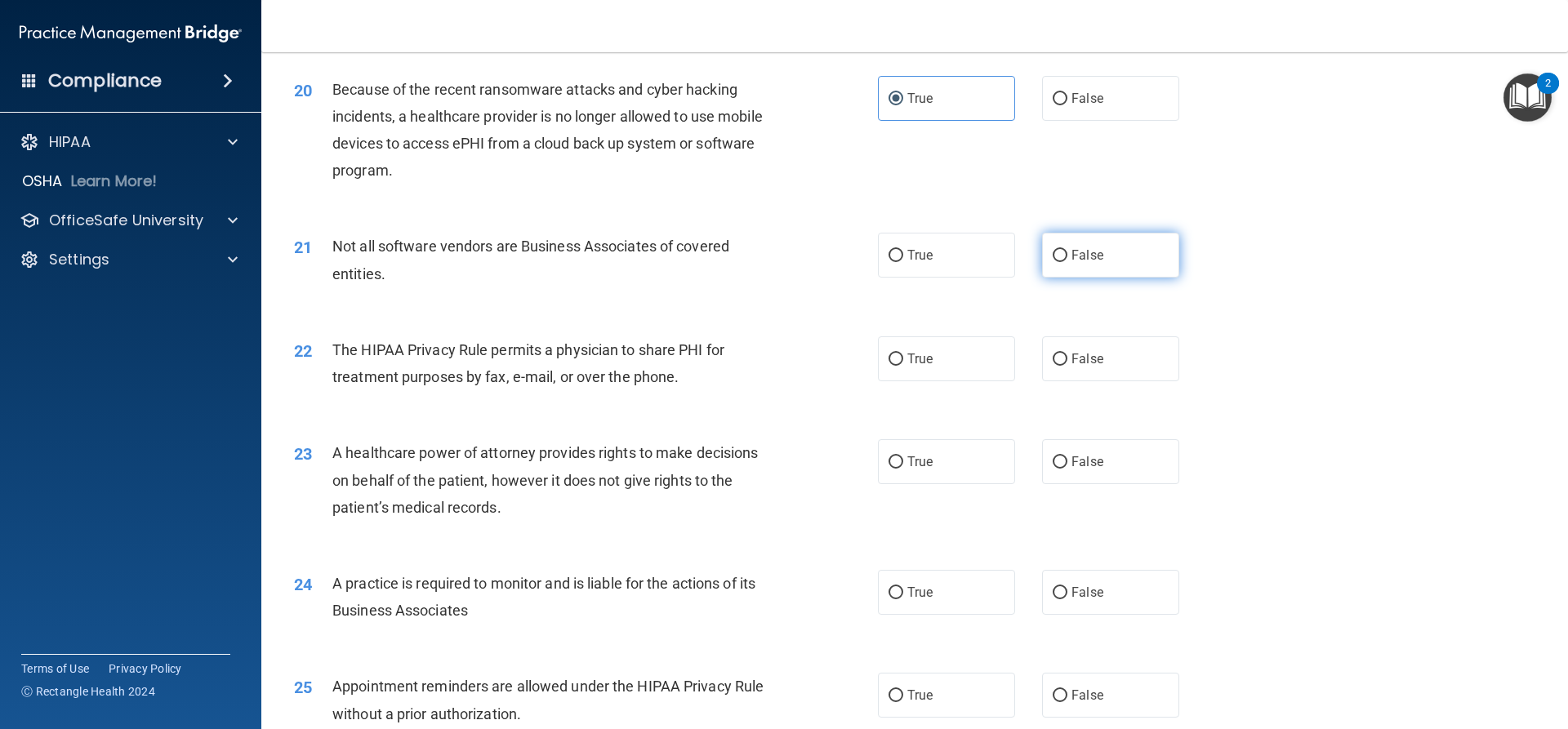
click at [1088, 259] on span "False" at bounding box center [1087, 255] width 32 height 16
click at [1067, 259] on input "False" at bounding box center [1061, 256] width 15 height 13
radio input "true"
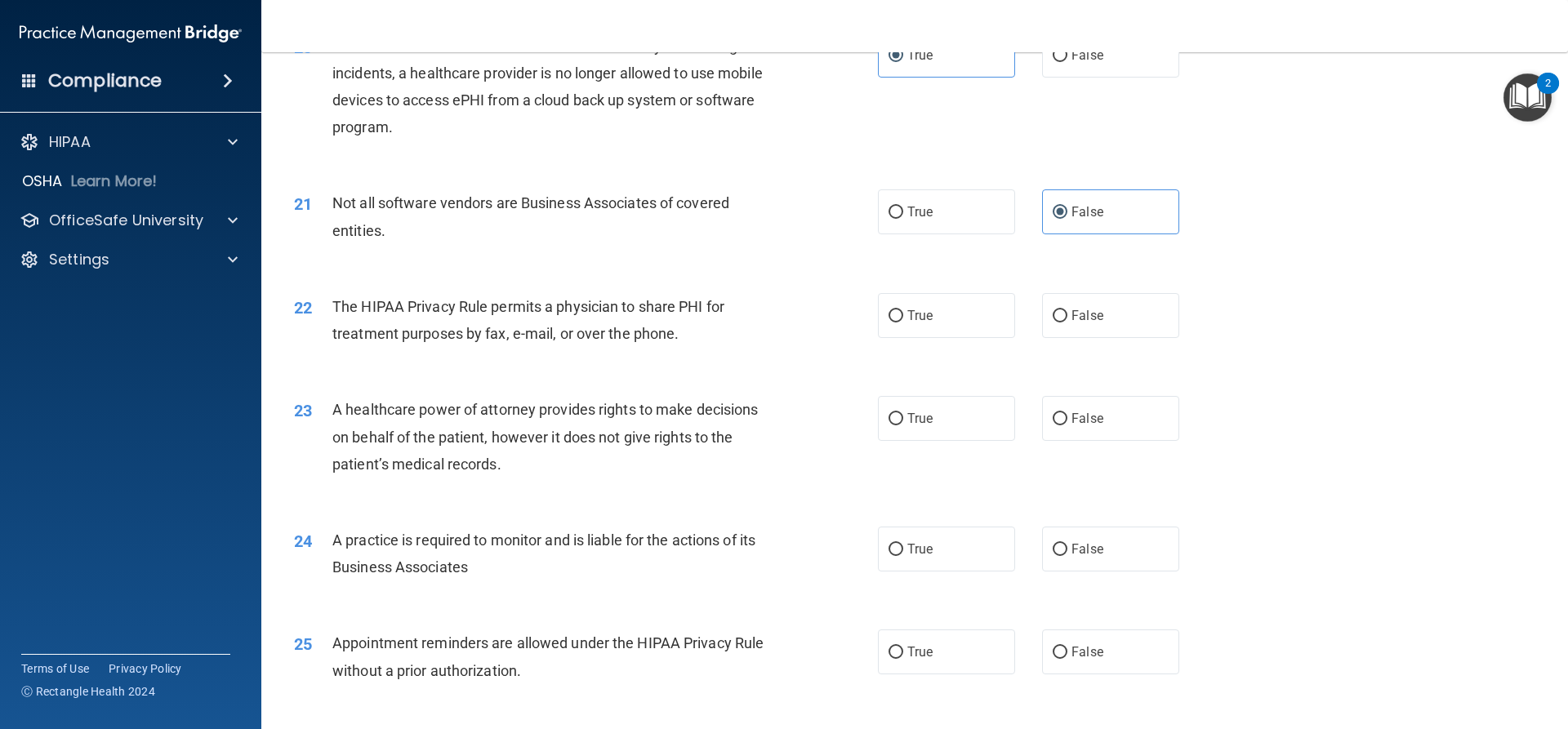
scroll to position [2450, 0]
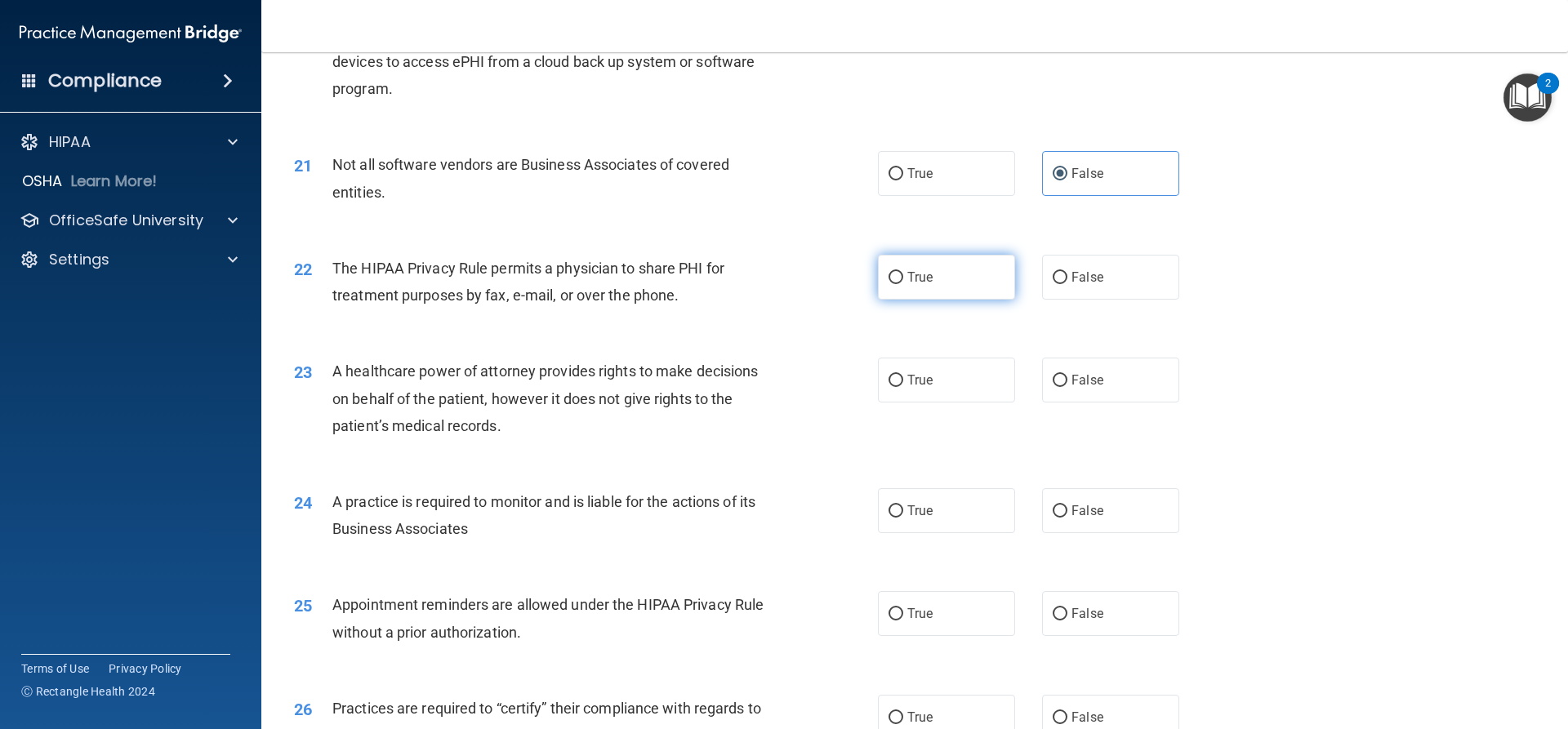
click at [938, 281] on label "True" at bounding box center [946, 277] width 137 height 45
click at [904, 281] on input "True" at bounding box center [896, 278] width 15 height 13
radio input "true"
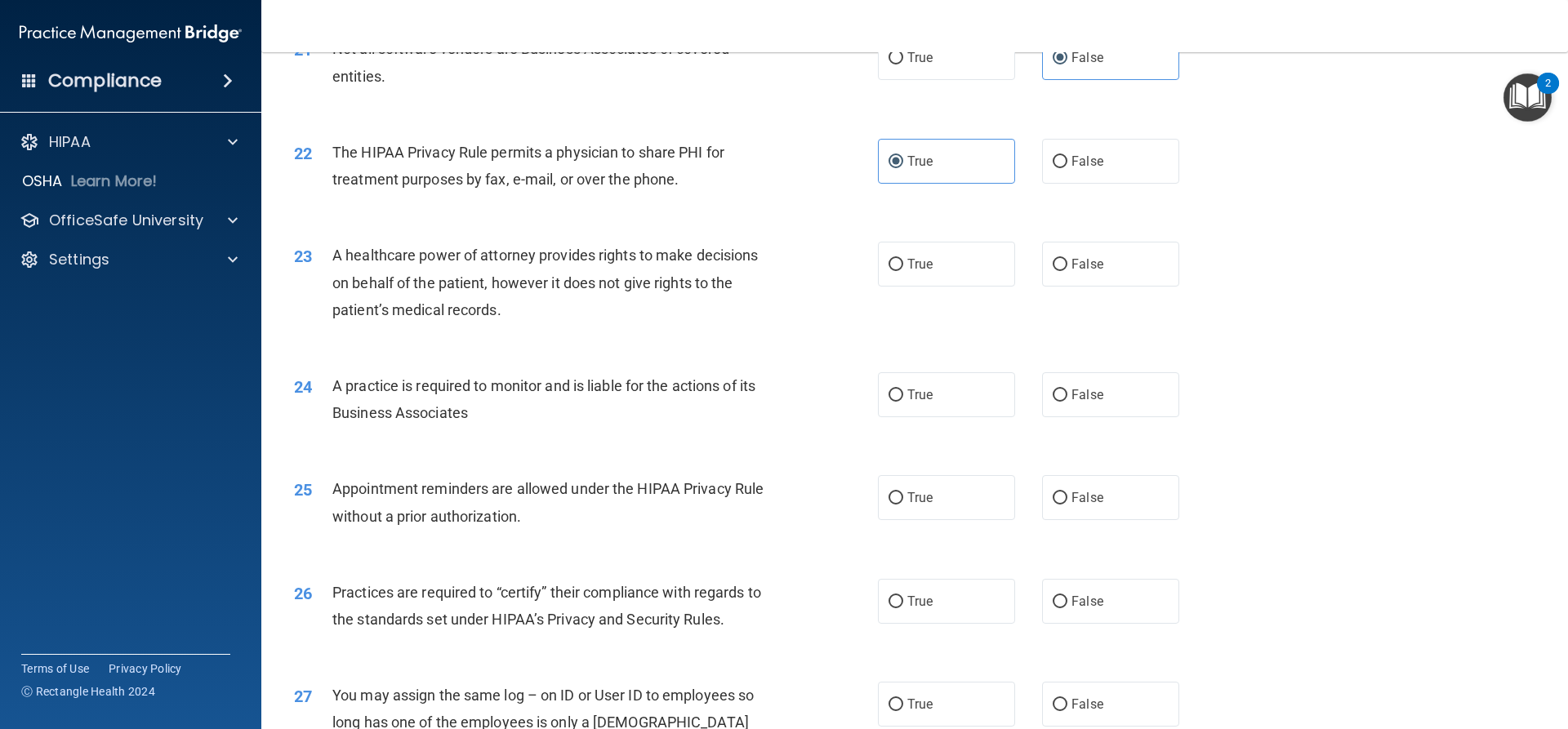
scroll to position [2612, 0]
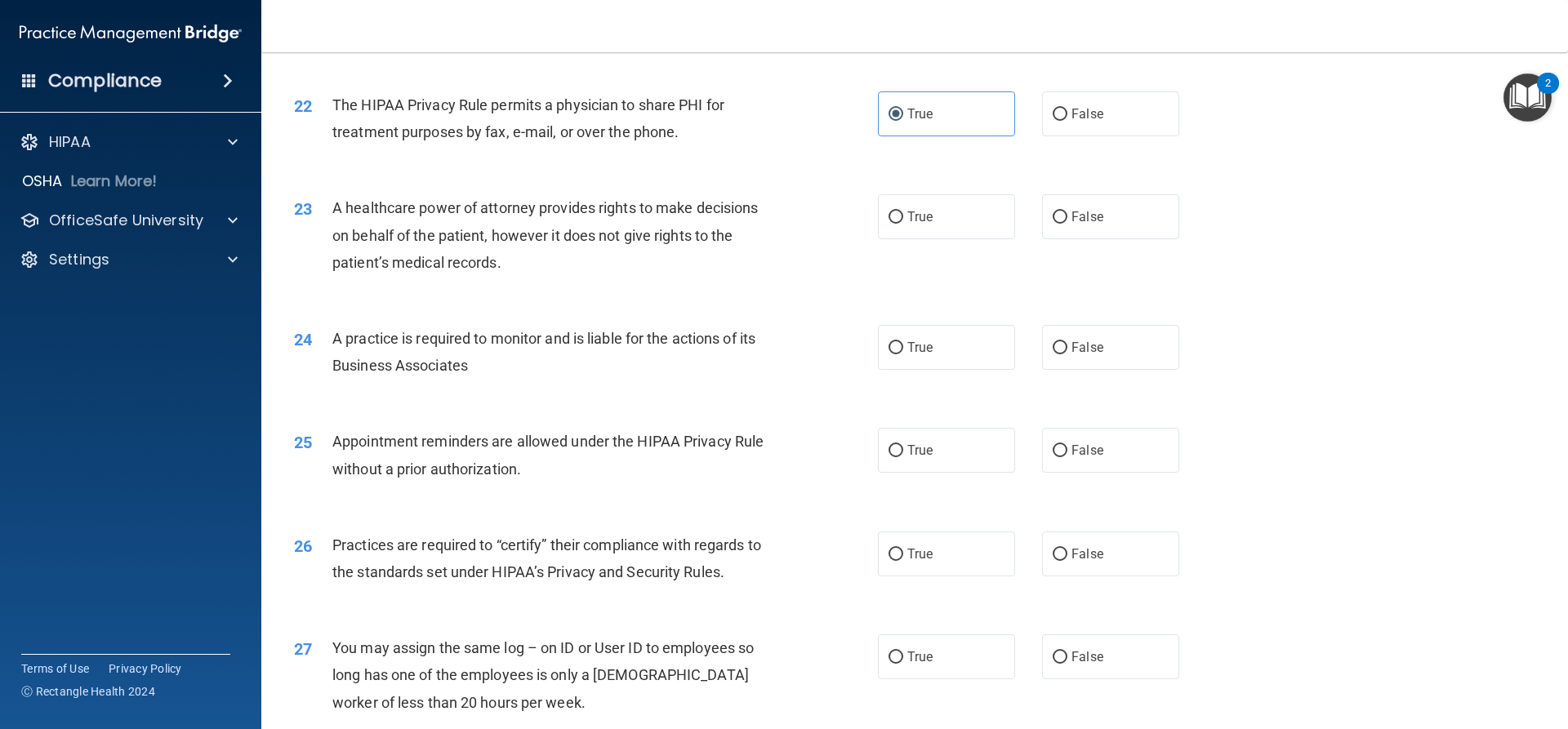
click at [1345, 254] on div "23 A healthcare power of attorney provides rights to make decisions on behalf o…" at bounding box center [915, 239] width 1266 height 131
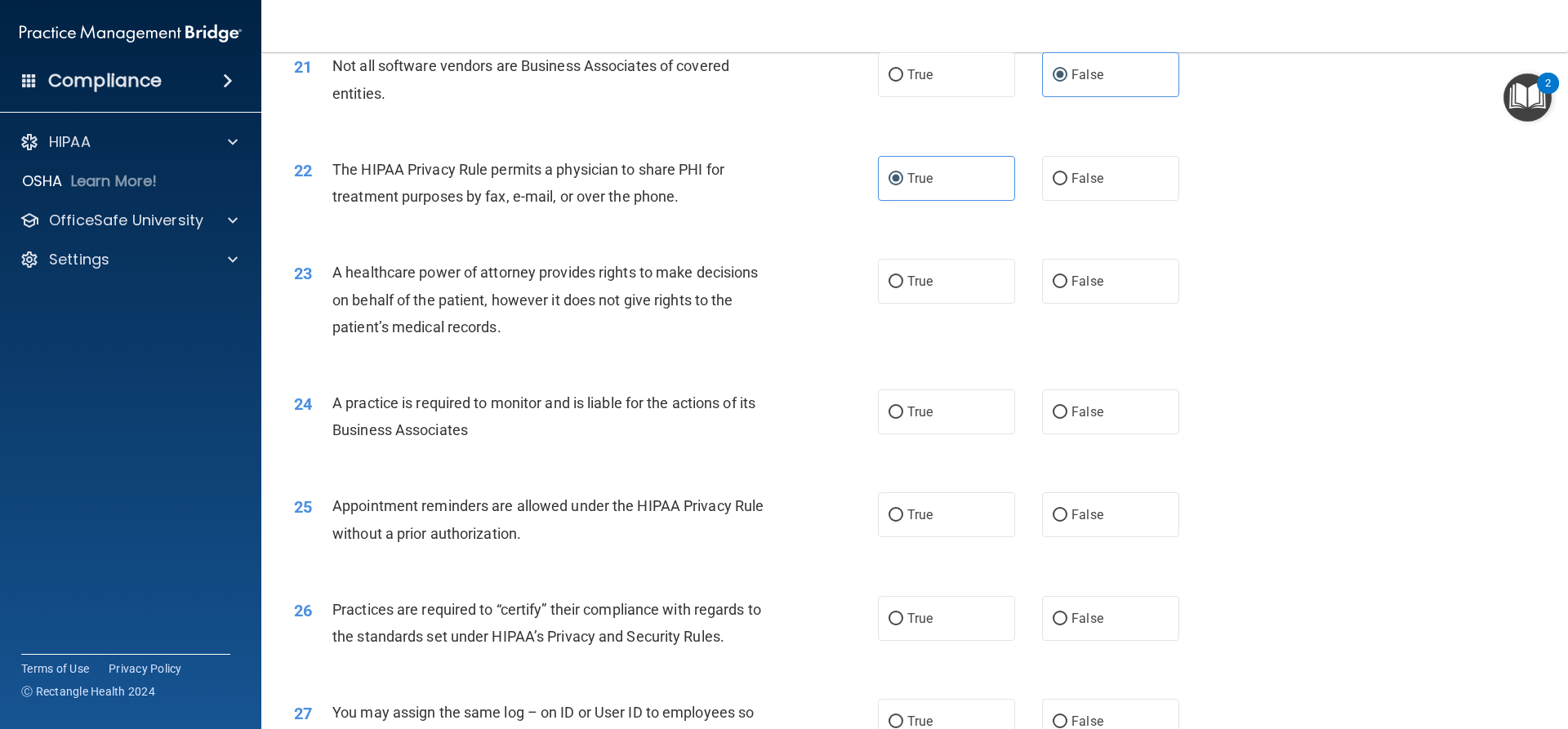
scroll to position [2531, 0]
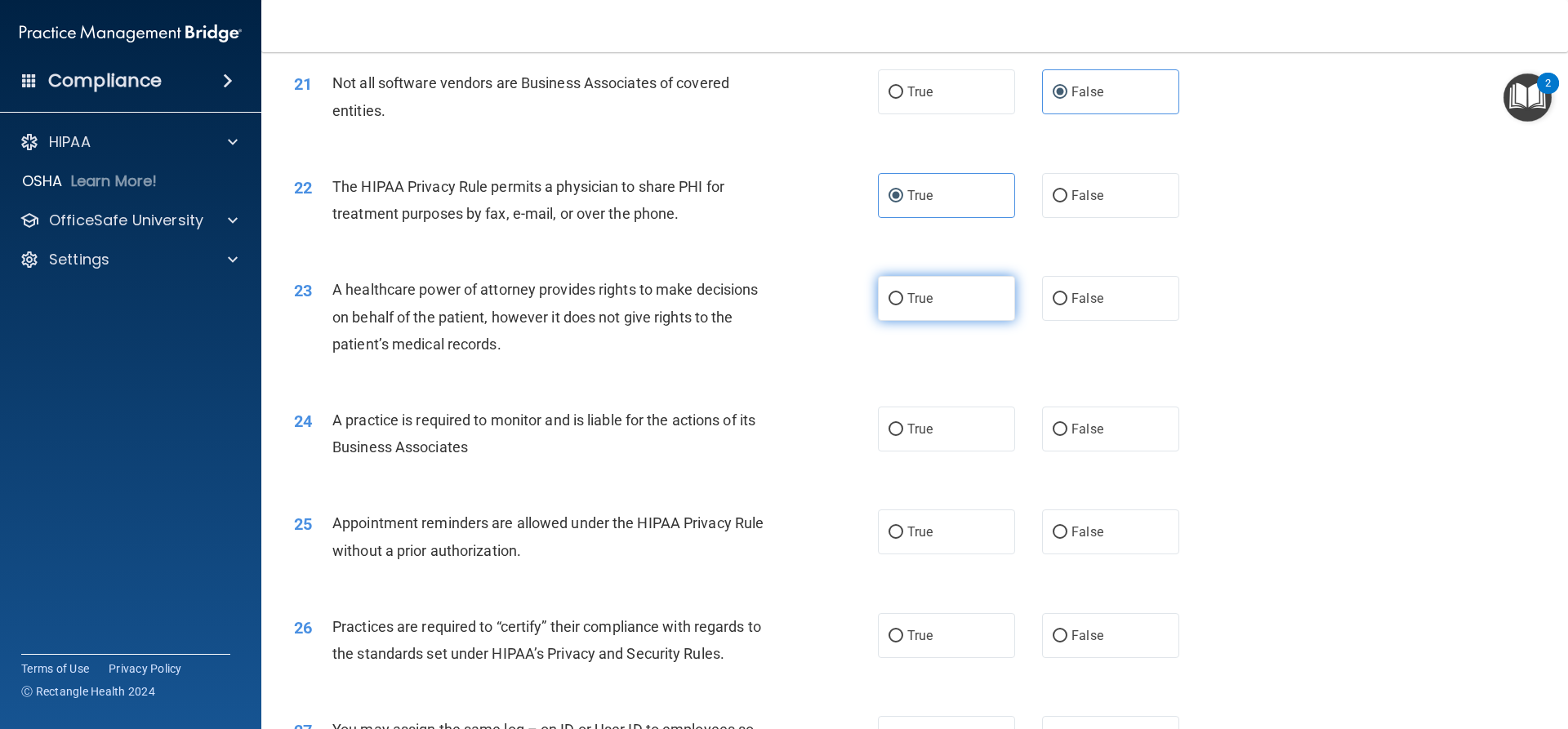
click at [896, 289] on label "True" at bounding box center [946, 299] width 137 height 45
click at [896, 293] on input "True" at bounding box center [896, 299] width 15 height 13
radio input "true"
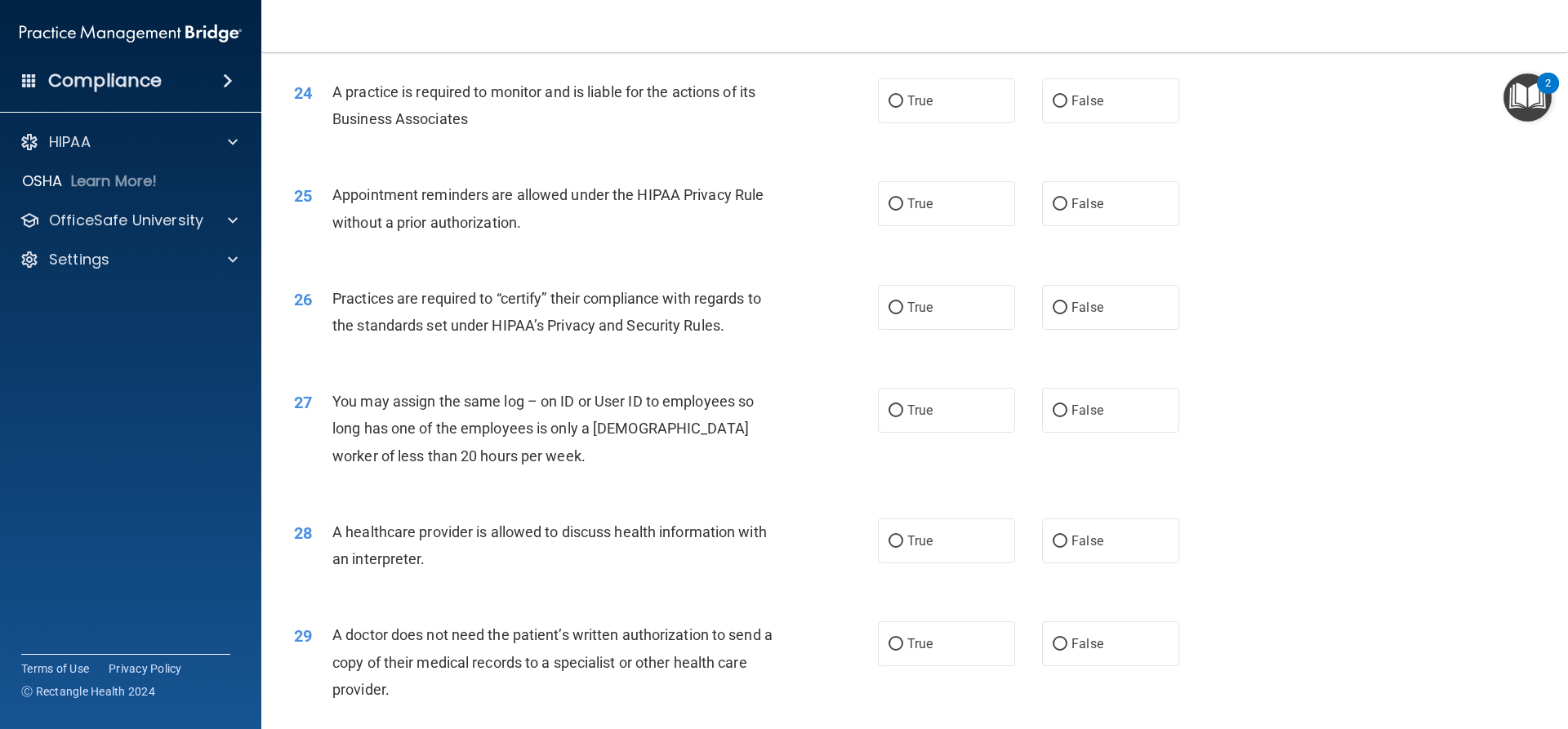
scroll to position [2612, 0]
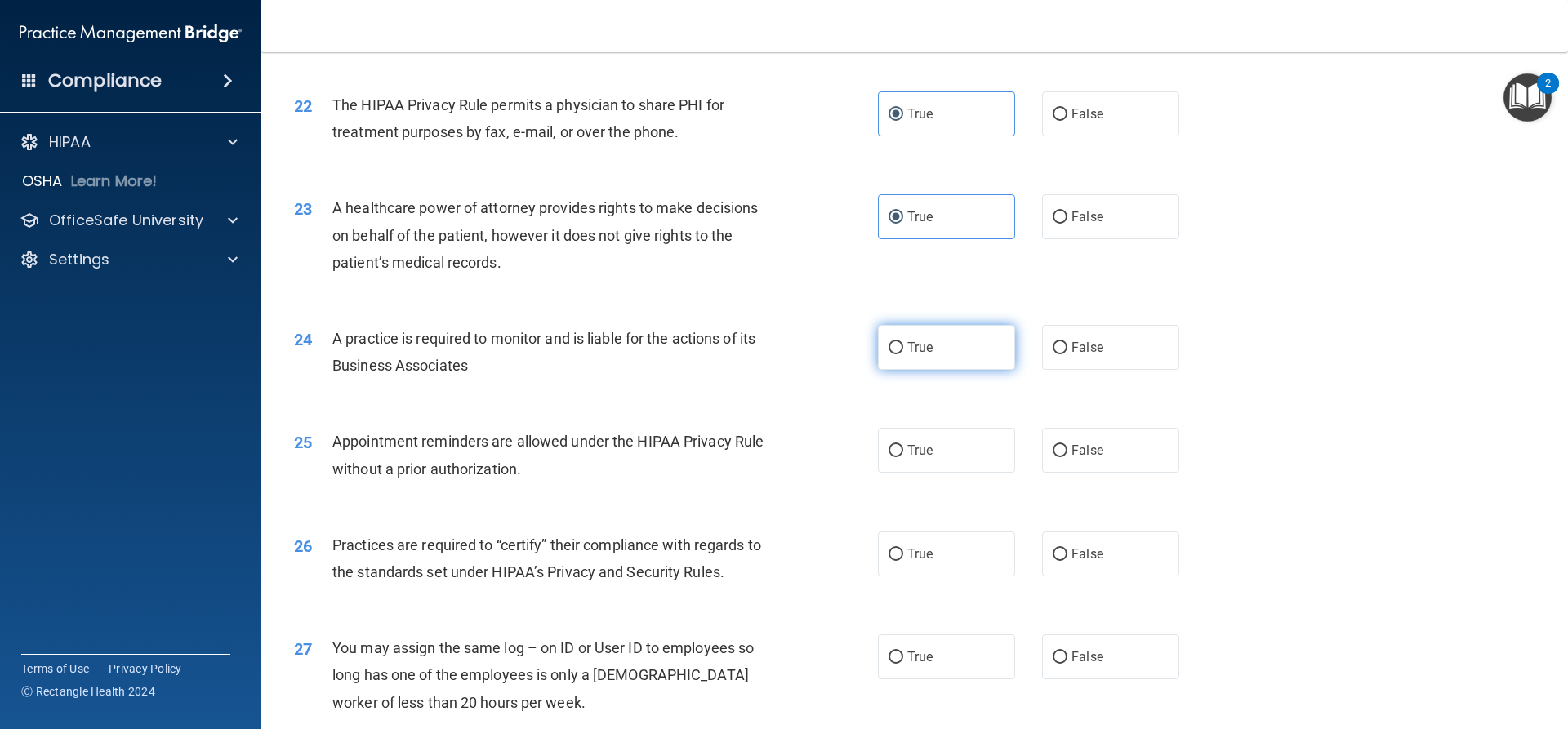
click at [907, 348] on span "True" at bounding box center [920, 347] width 25 height 16
click at [904, 348] on input "True" at bounding box center [896, 348] width 15 height 13
radio input "true"
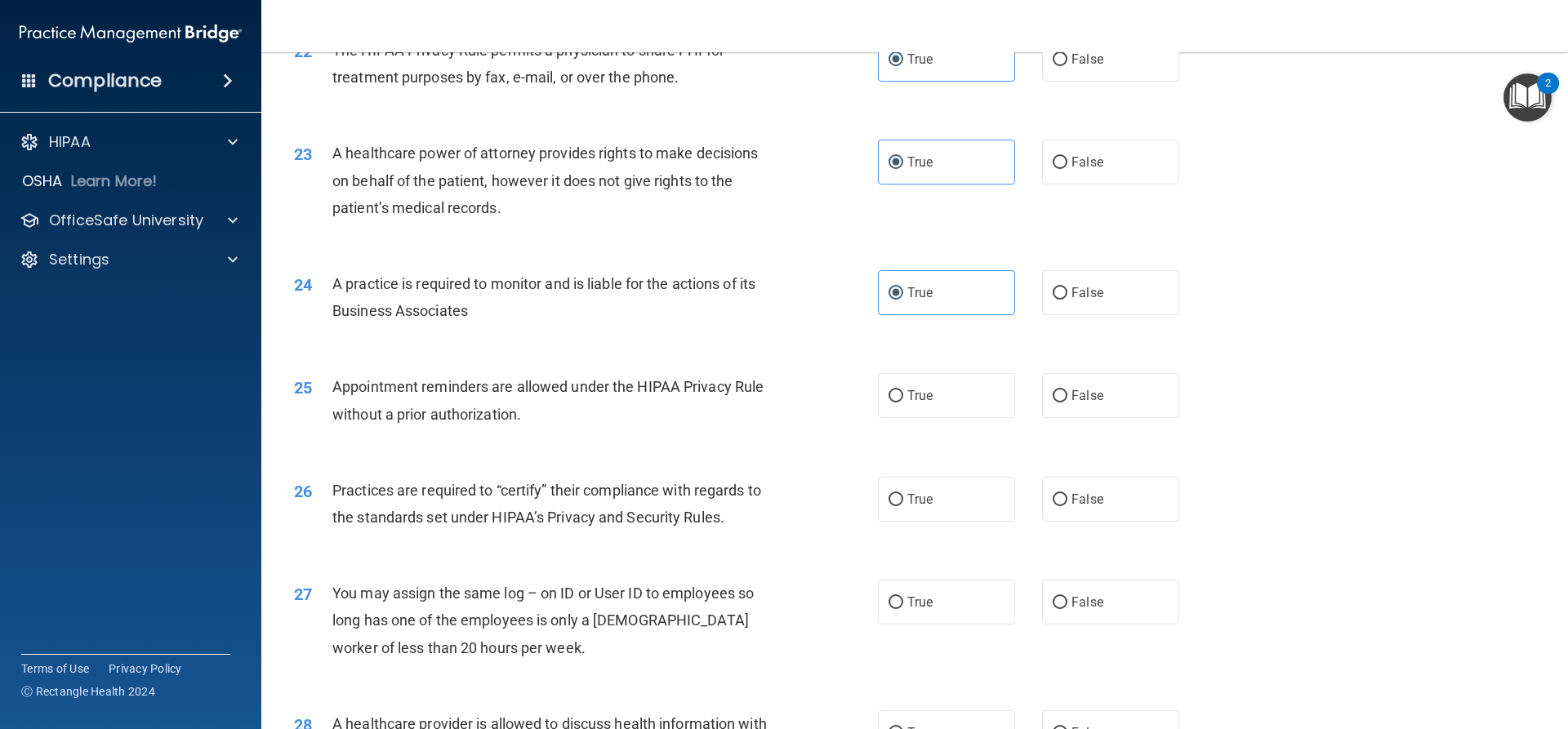
scroll to position [2776, 0]
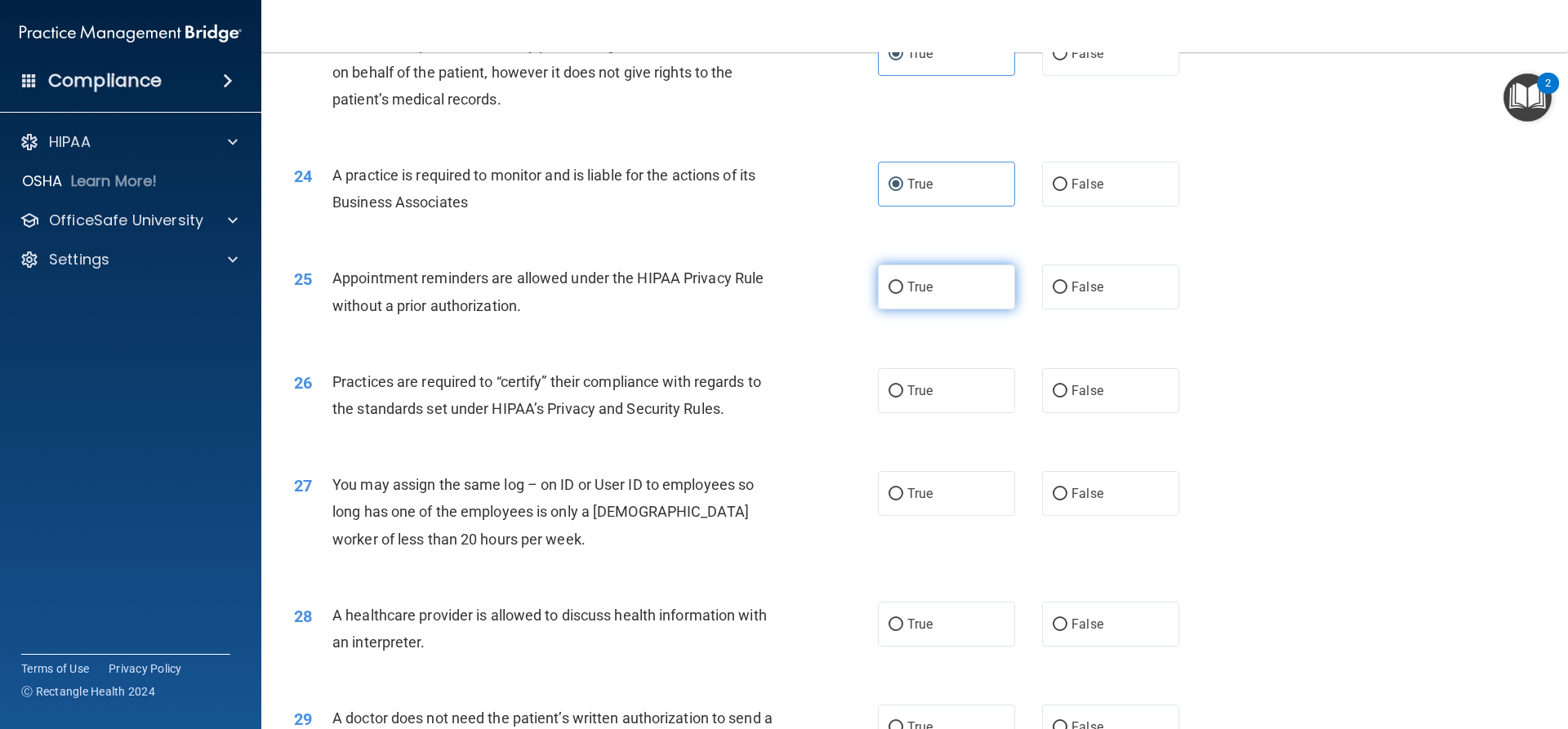
click at [985, 303] on label "True" at bounding box center [946, 287] width 137 height 45
click at [904, 294] on input "True" at bounding box center [896, 288] width 15 height 13
radio input "true"
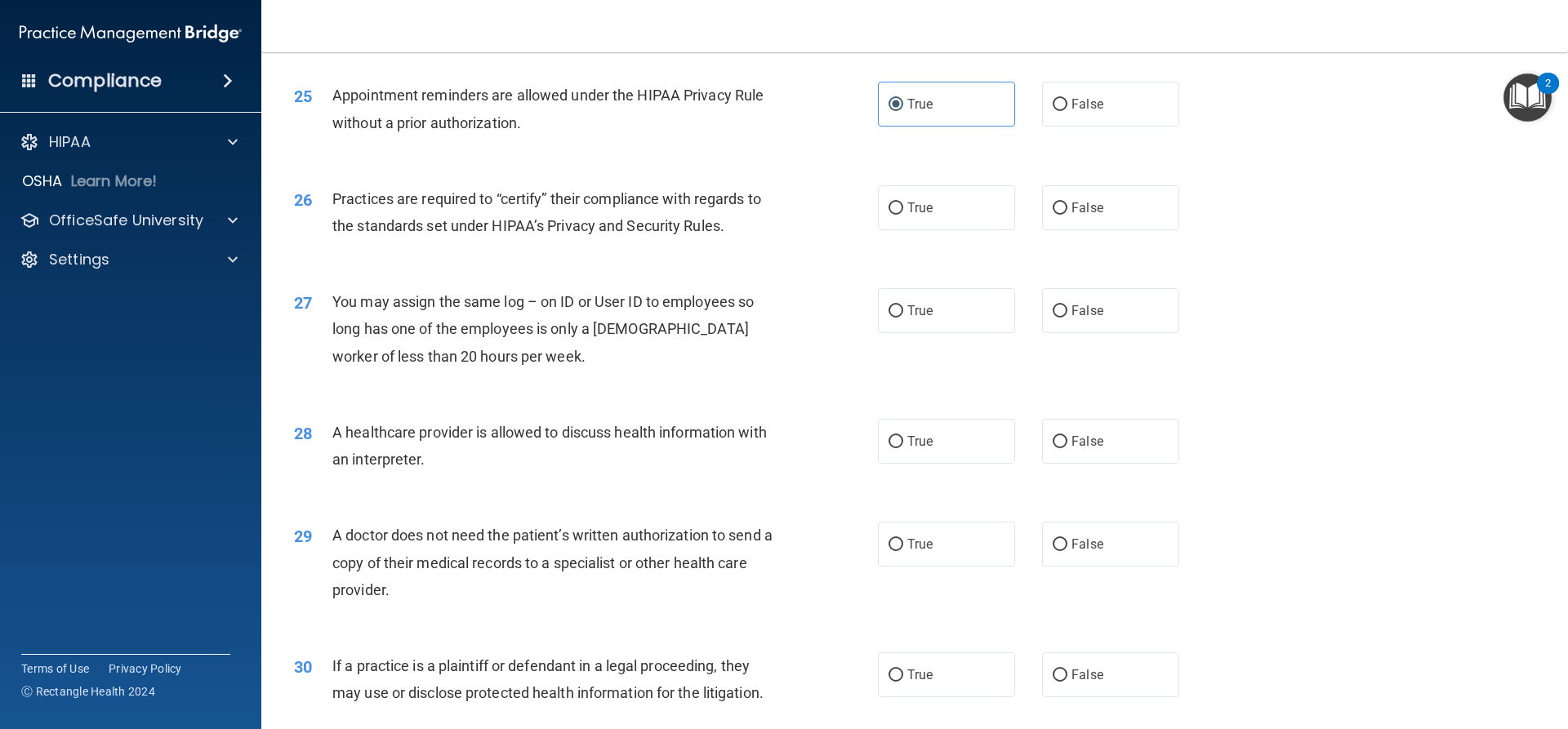
scroll to position [2858, 0]
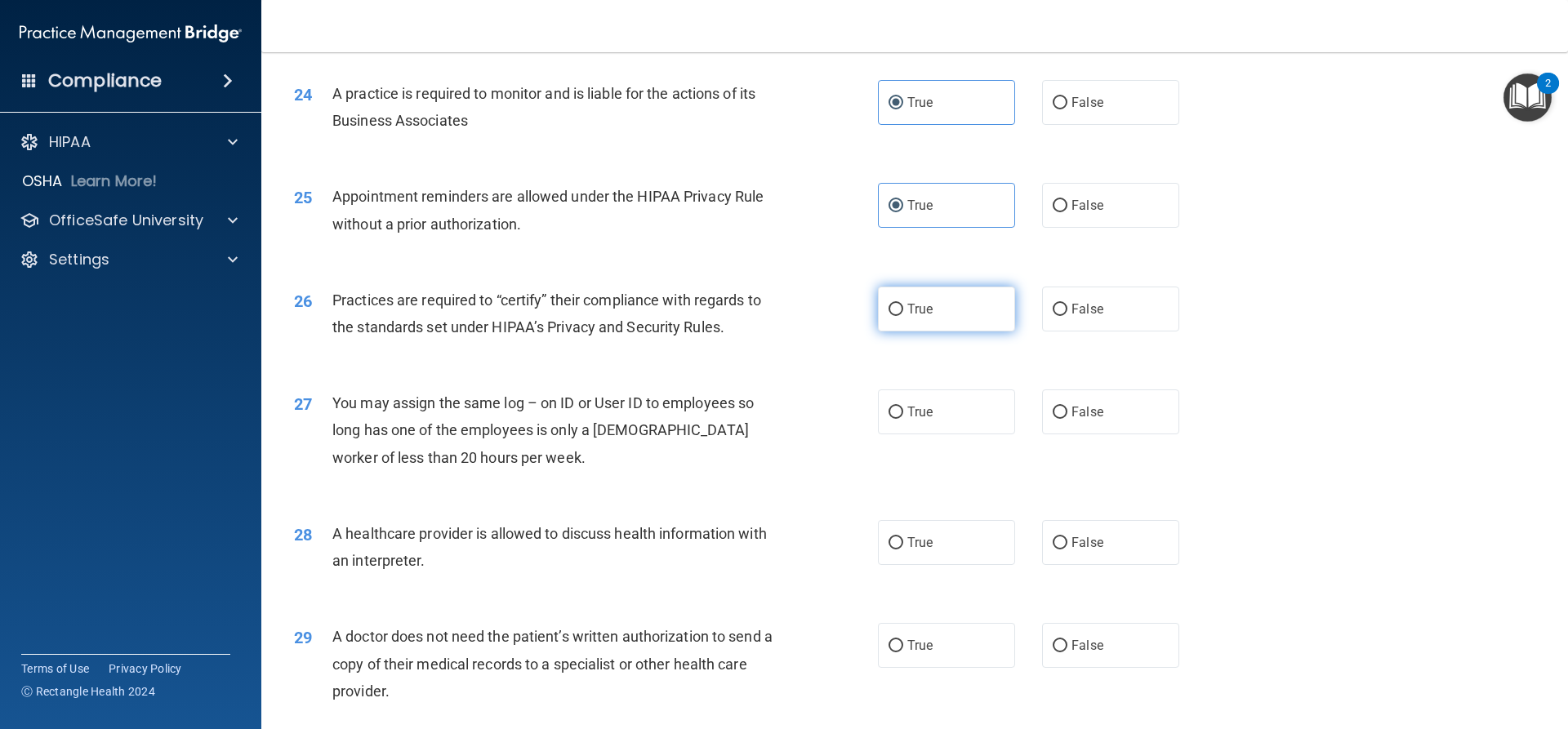
click at [953, 315] on label "True" at bounding box center [946, 309] width 137 height 45
click at [904, 315] on input "True" at bounding box center [896, 309] width 15 height 13
radio input "true"
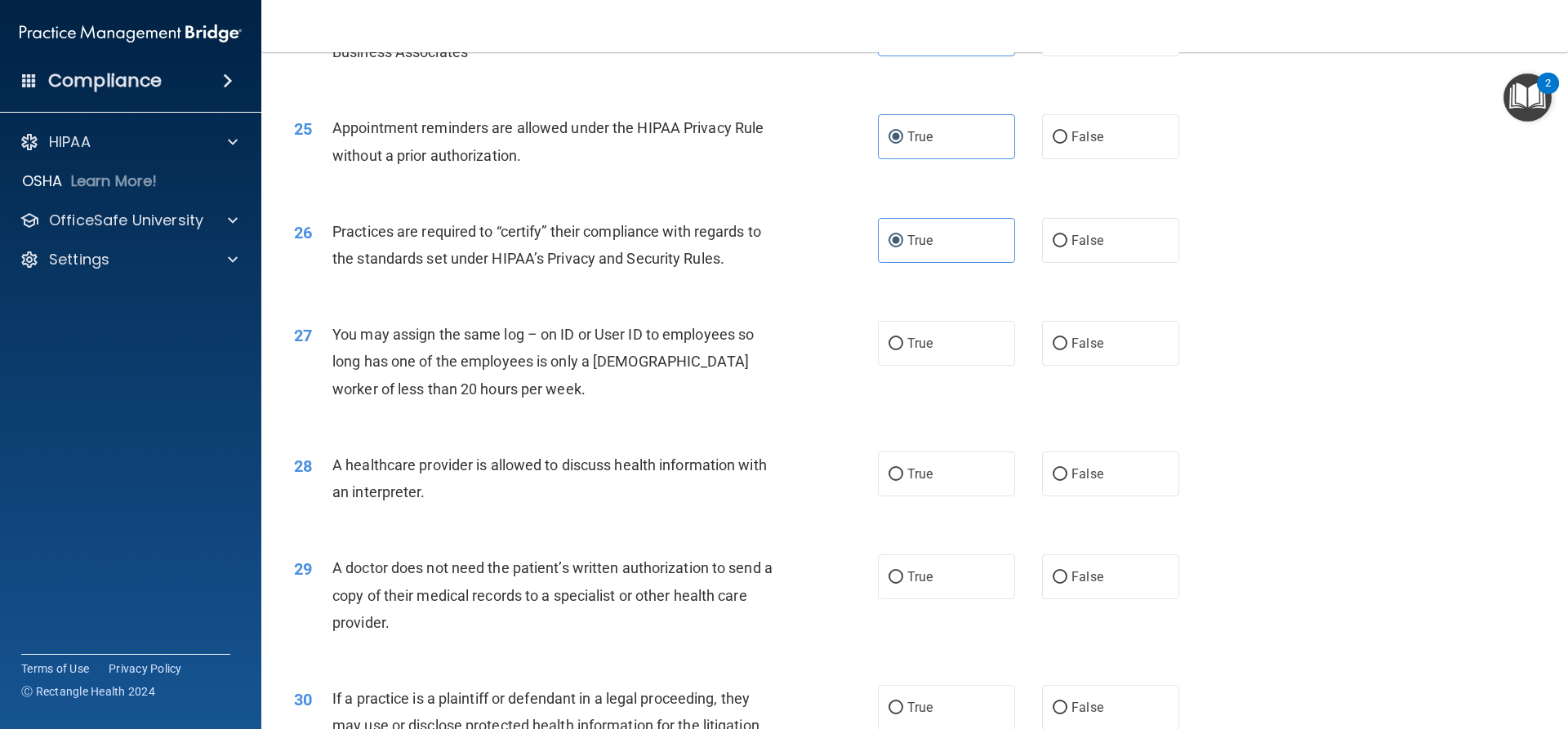
scroll to position [3021, 0]
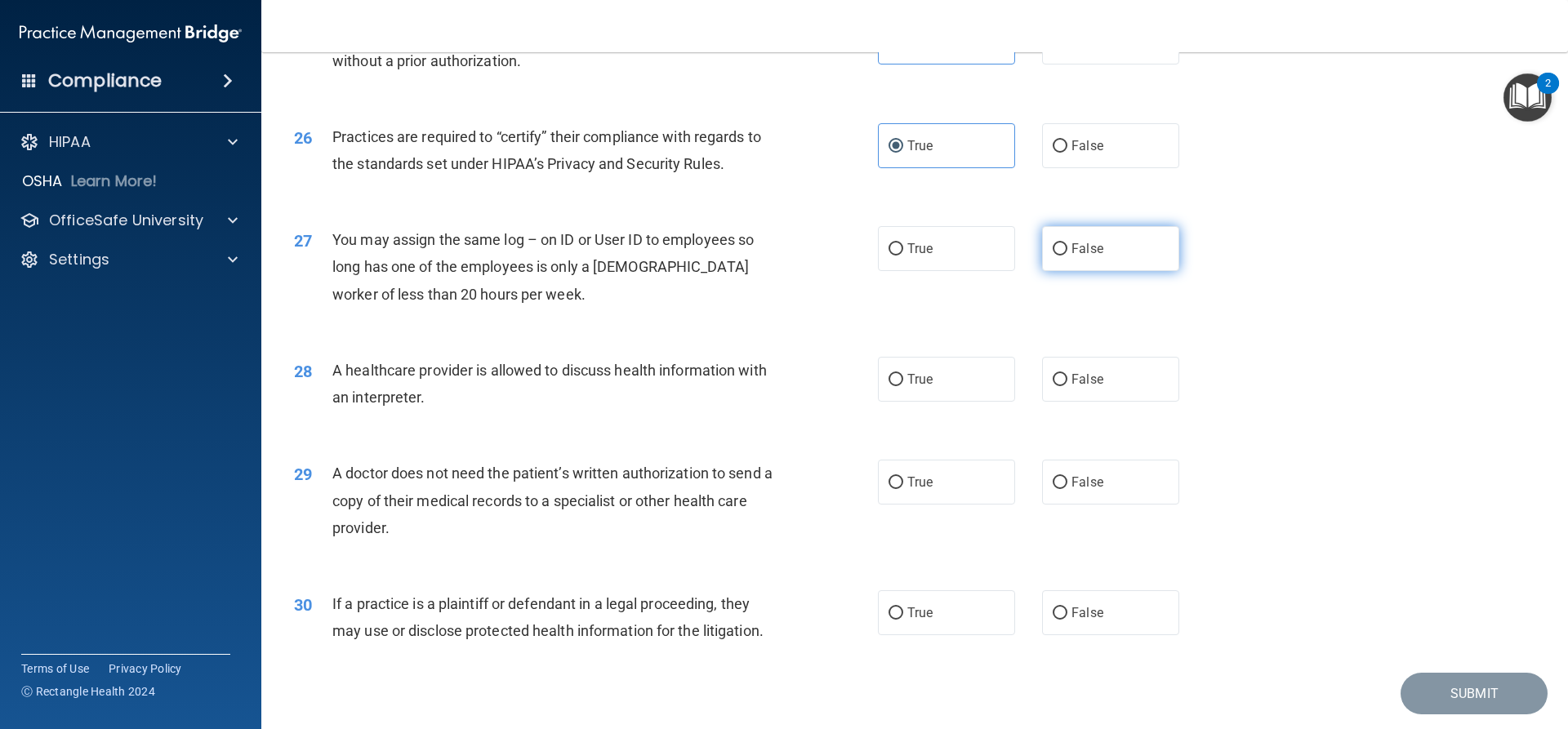
click at [1067, 259] on label "False" at bounding box center [1111, 249] width 137 height 45
click at [1067, 255] on input "False" at bounding box center [1061, 249] width 15 height 13
radio input "true"
click at [1134, 287] on div "27 You may assign the same log – on ID or User ID to employees so long has one …" at bounding box center [915, 271] width 1266 height 131
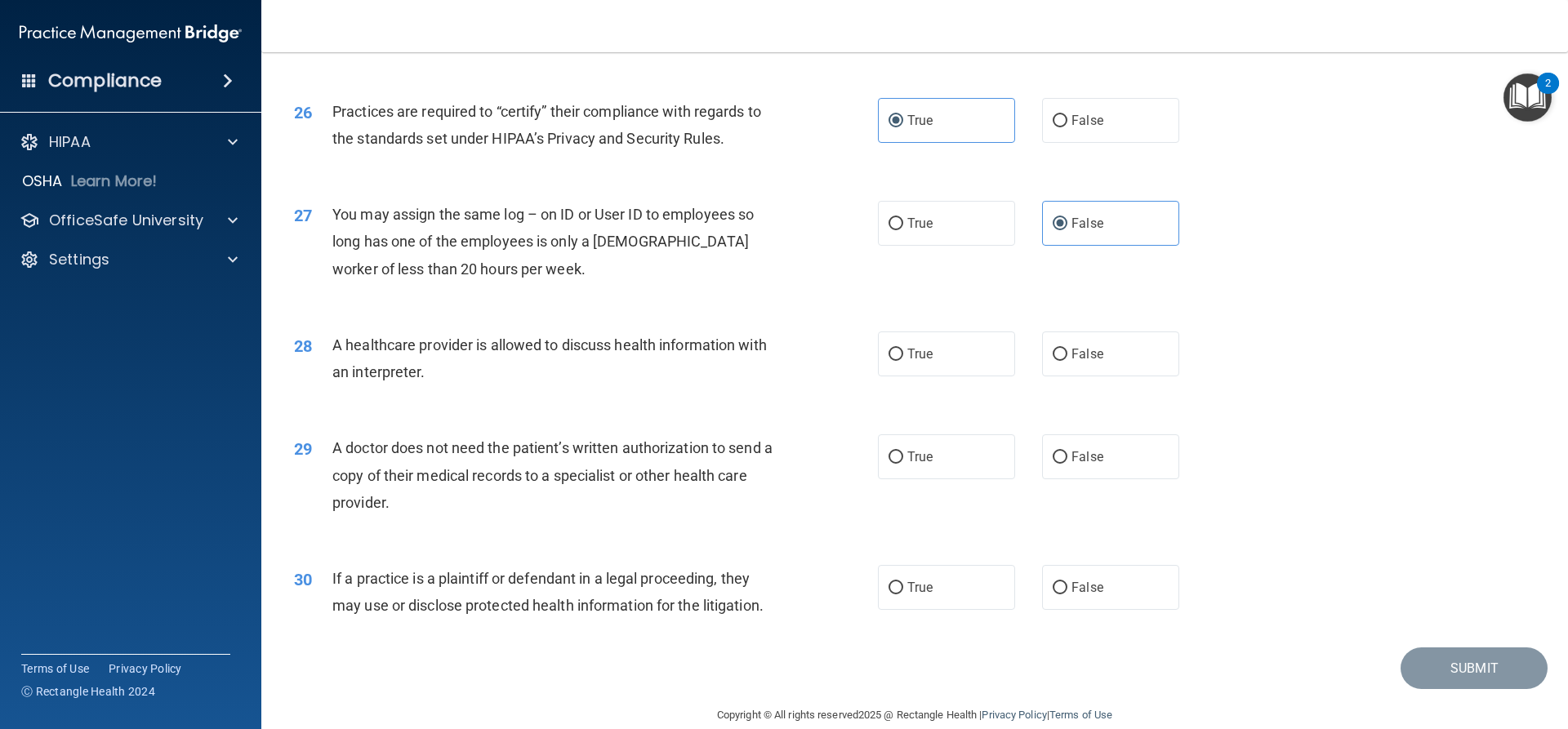
scroll to position [3071, 0]
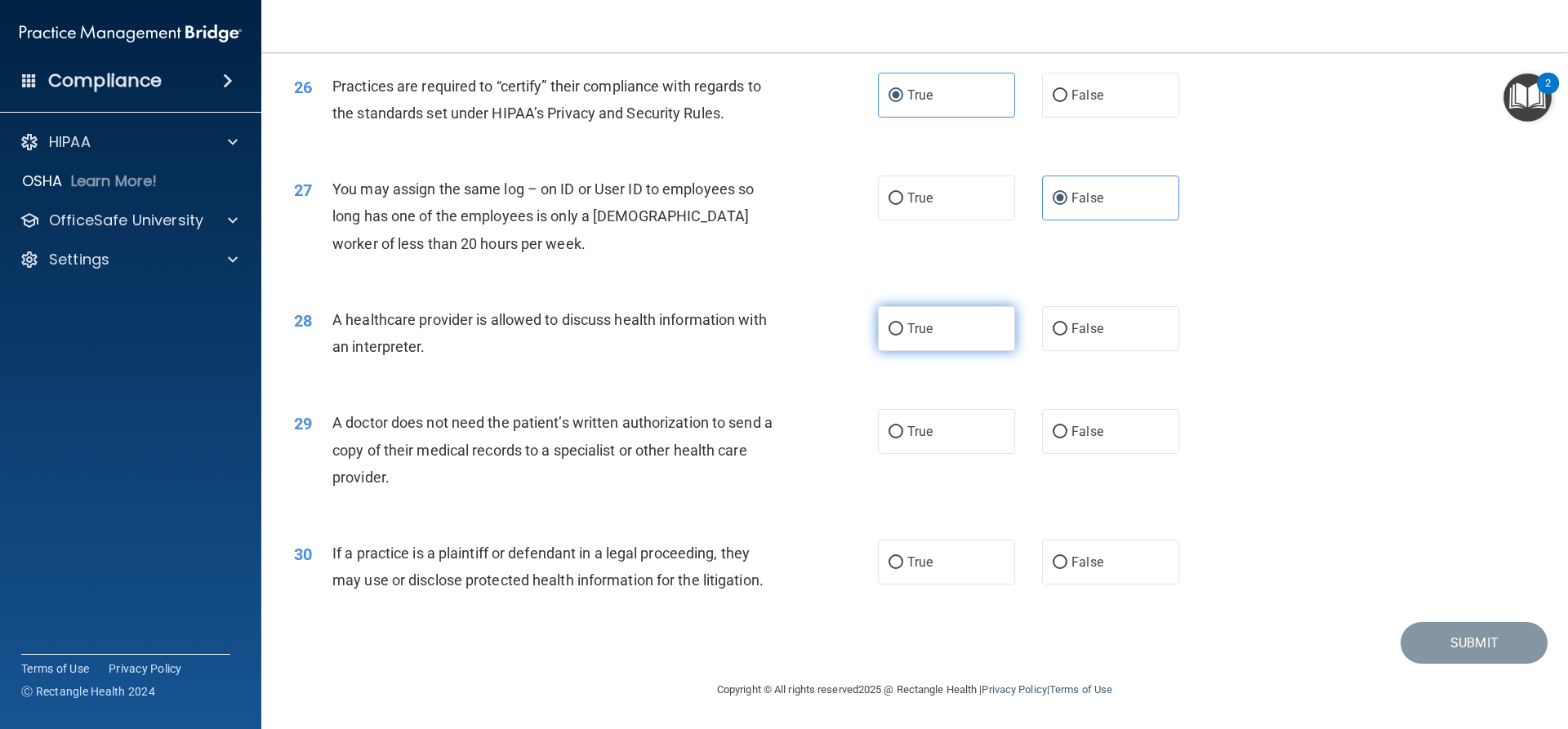
click at [957, 325] on label "True" at bounding box center [946, 329] width 137 height 45
click at [904, 325] on input "True" at bounding box center [896, 329] width 15 height 13
radio input "true"
click at [930, 439] on label "True" at bounding box center [946, 431] width 137 height 45
click at [904, 439] on input "True" at bounding box center [896, 432] width 15 height 13
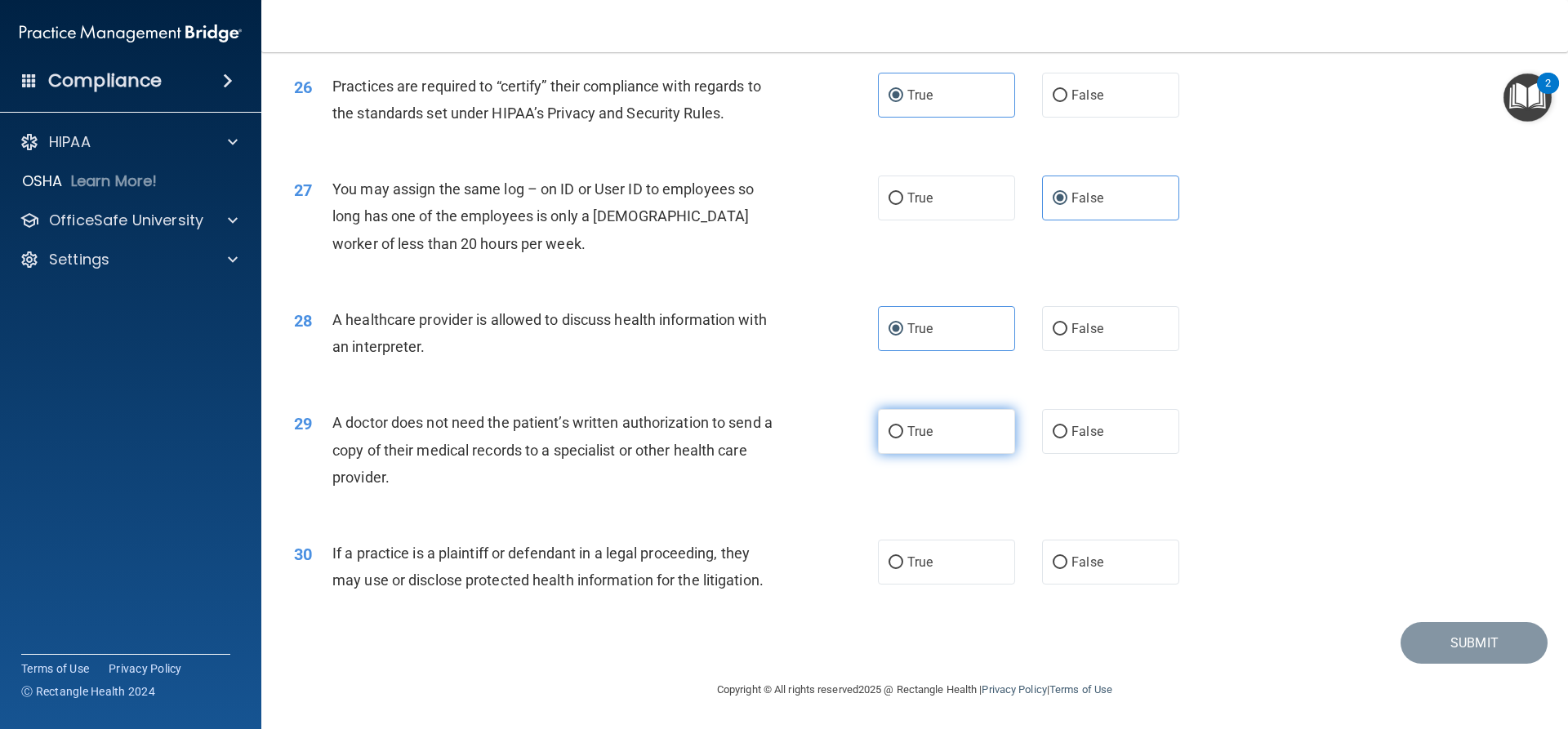
radio input "true"
click at [945, 567] on label "True" at bounding box center [946, 562] width 137 height 45
click at [904, 567] on input "True" at bounding box center [896, 563] width 15 height 13
radio input "true"
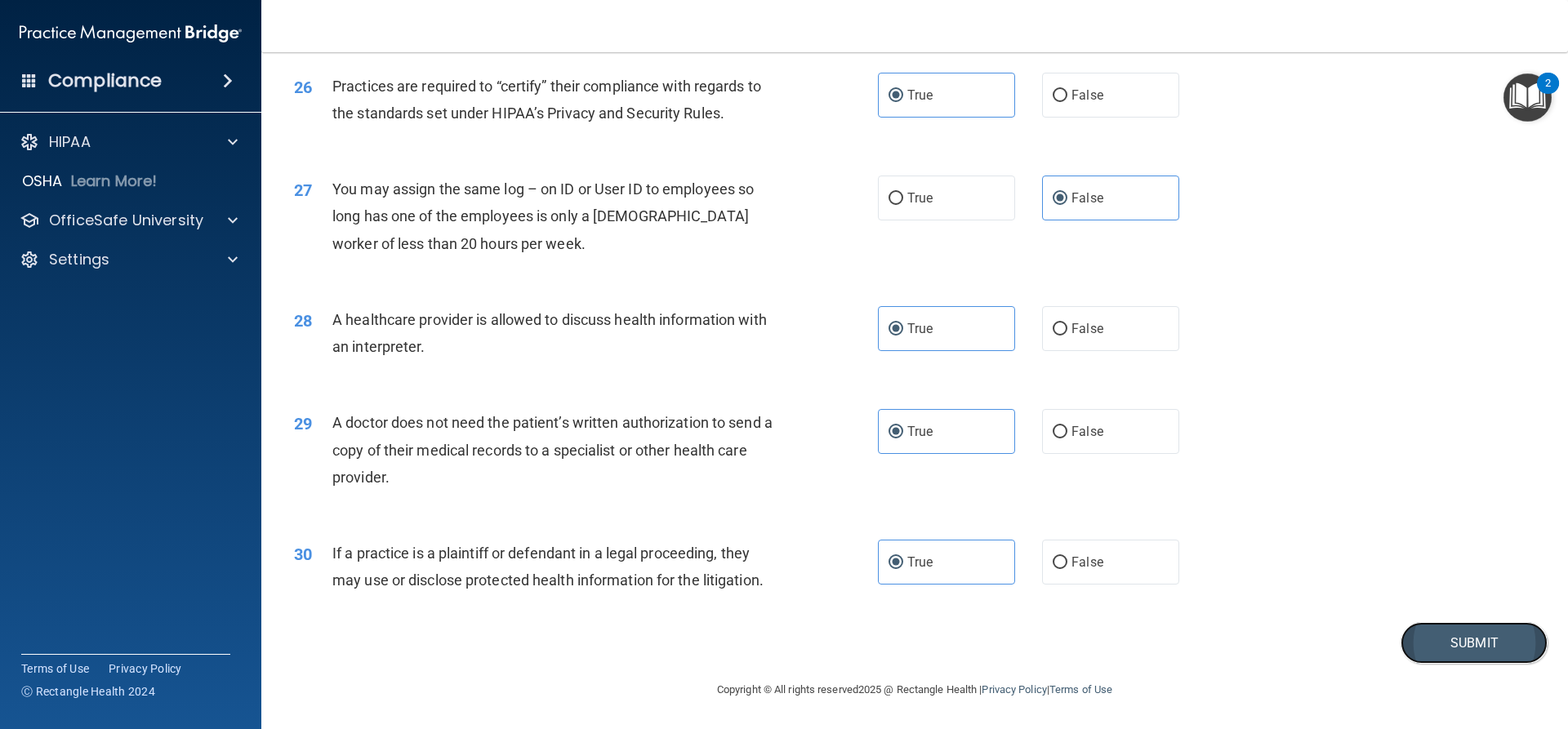
click at [1490, 643] on button "Submit" at bounding box center [1475, 643] width 147 height 42
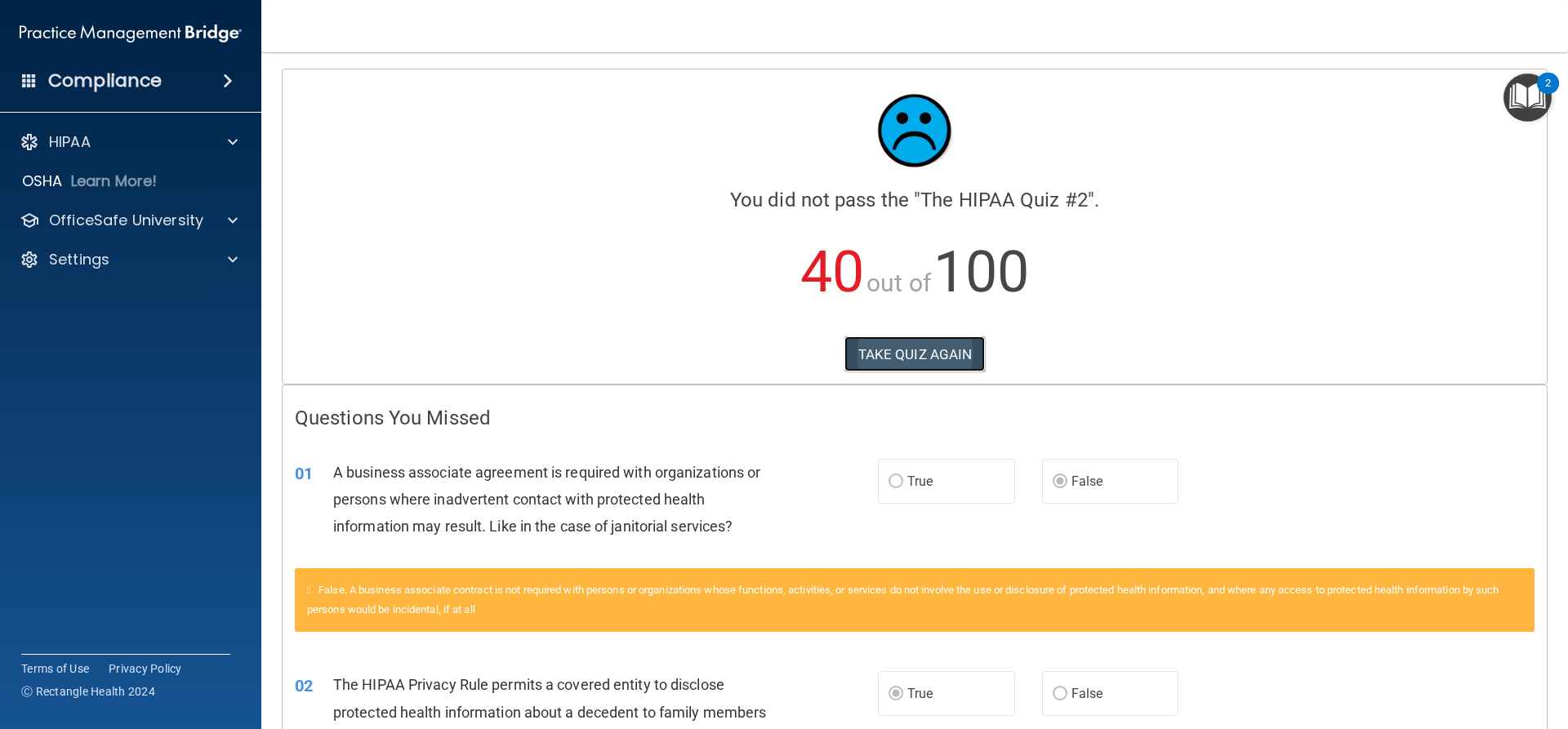
click at [851, 350] on button "TAKE QUIZ AGAIN" at bounding box center [915, 354] width 141 height 36
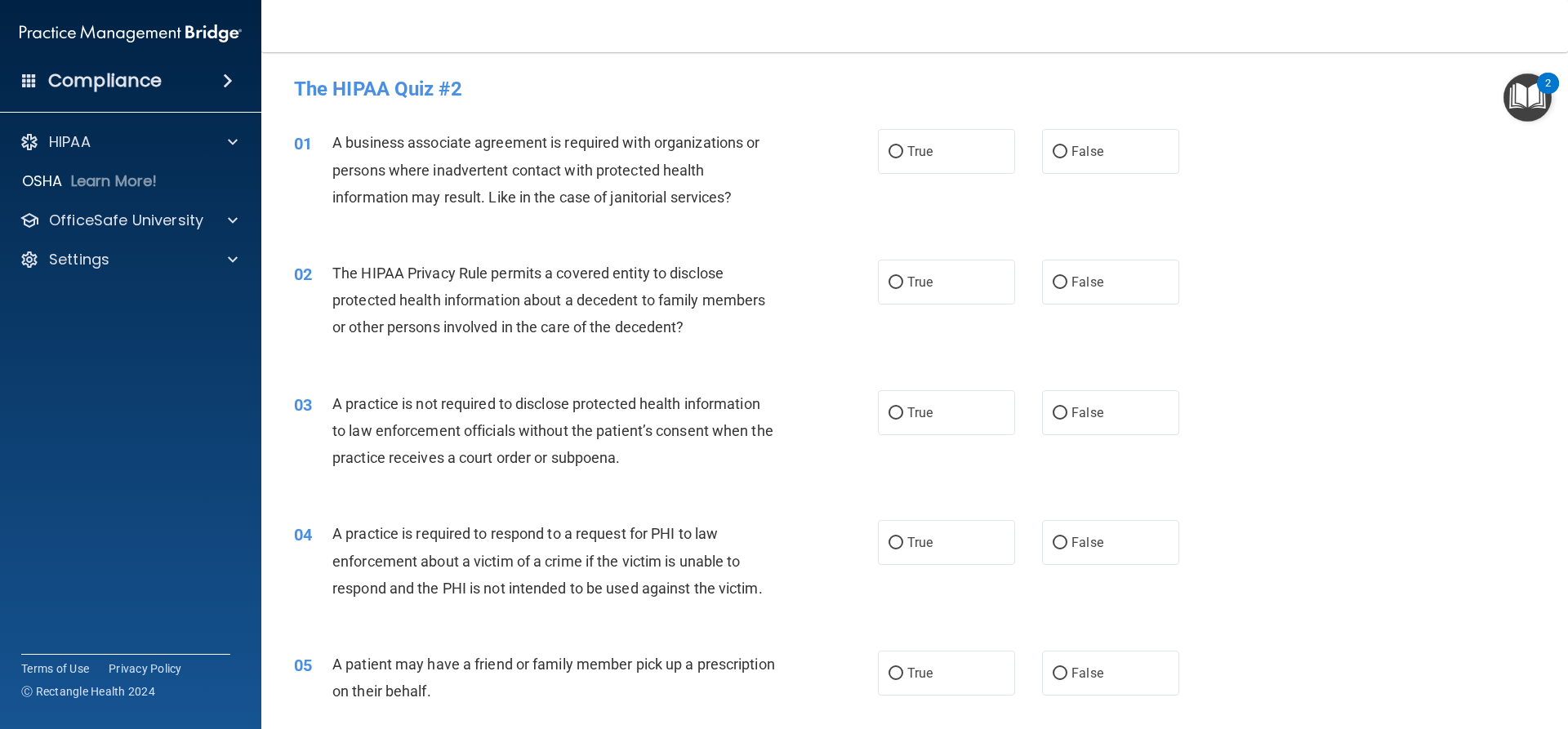
click at [1144, 177] on div "01 A business associate agreement is required with organizations or persons whe…" at bounding box center [915, 173] width 1266 height 131
click at [1138, 164] on label "False" at bounding box center [1111, 152] width 137 height 45
click at [1067, 158] on input "False" at bounding box center [1061, 152] width 15 height 13
radio input "true"
click at [891, 289] on input "True" at bounding box center [896, 283] width 15 height 13
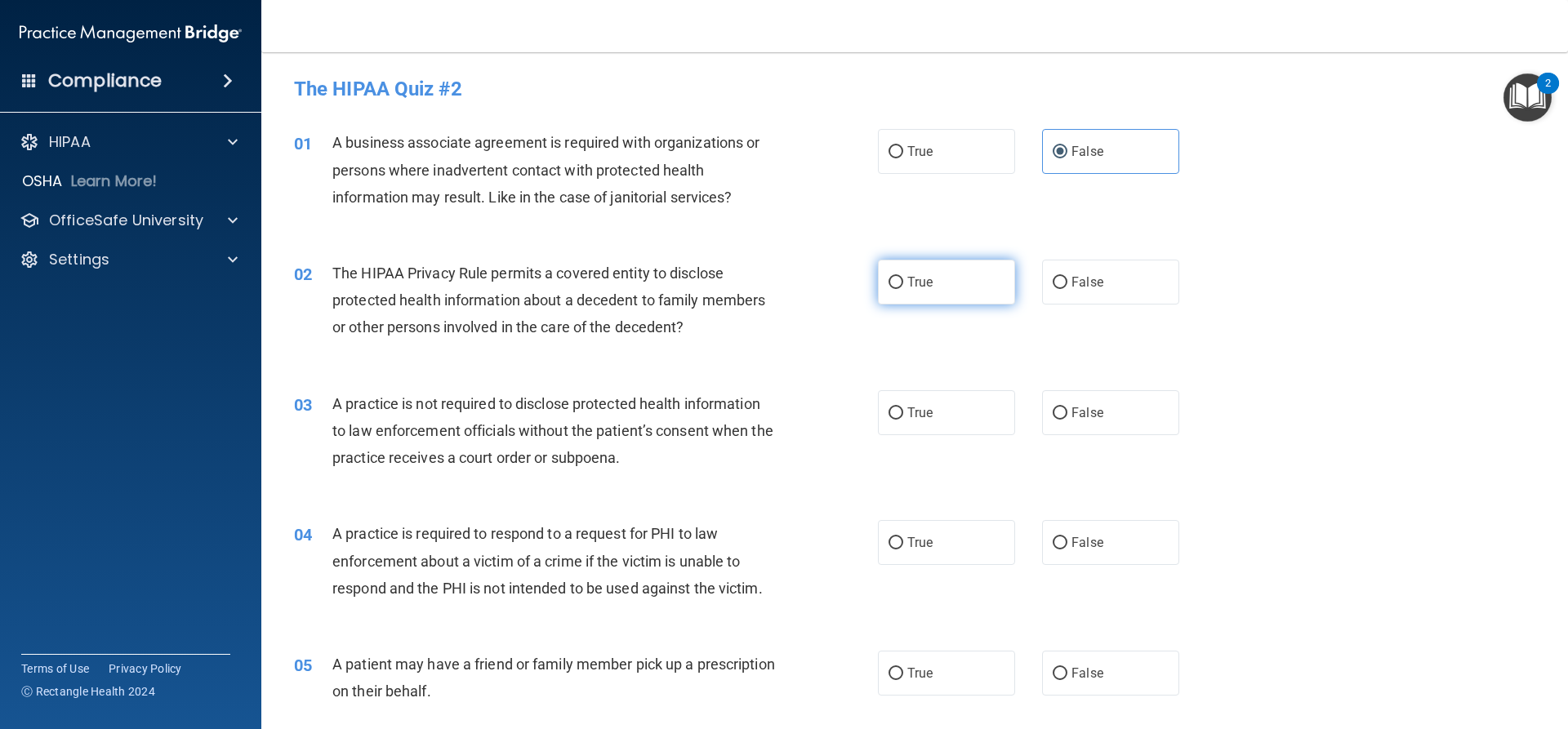
radio input "true"
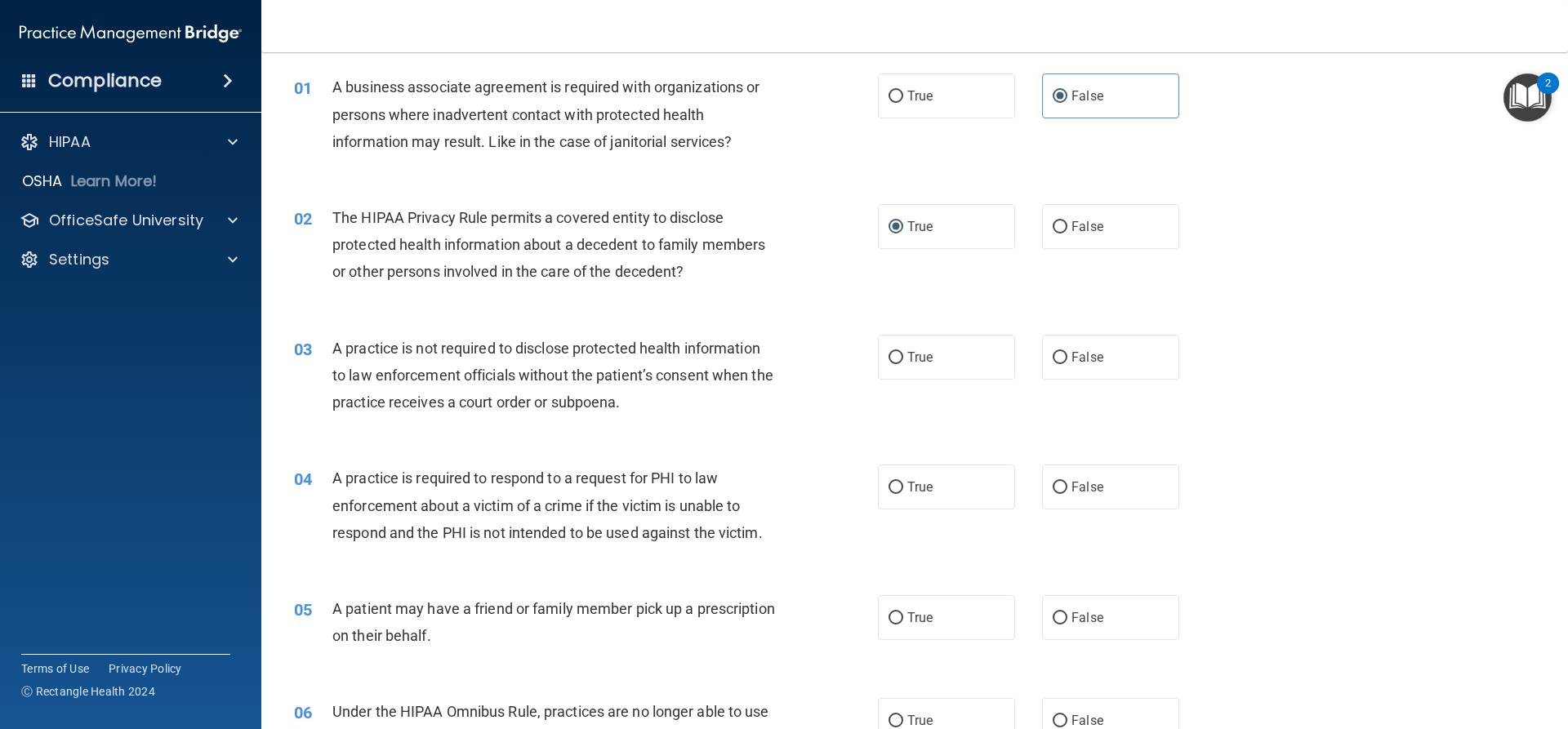
scroll to position [82, 0]
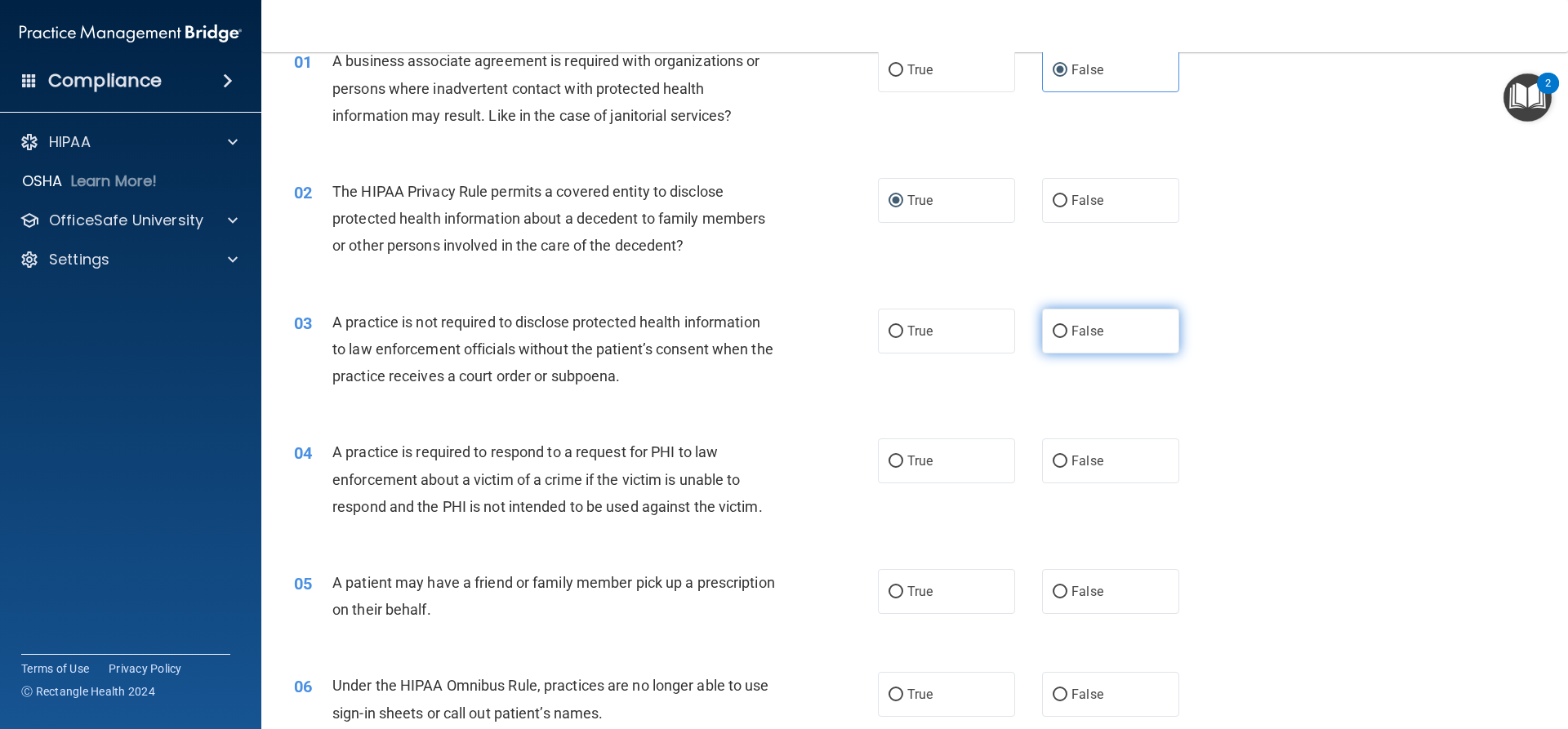
click at [1110, 332] on label "False" at bounding box center [1111, 331] width 137 height 45
click at [1067, 332] on input "False" at bounding box center [1061, 332] width 15 height 13
radio input "true"
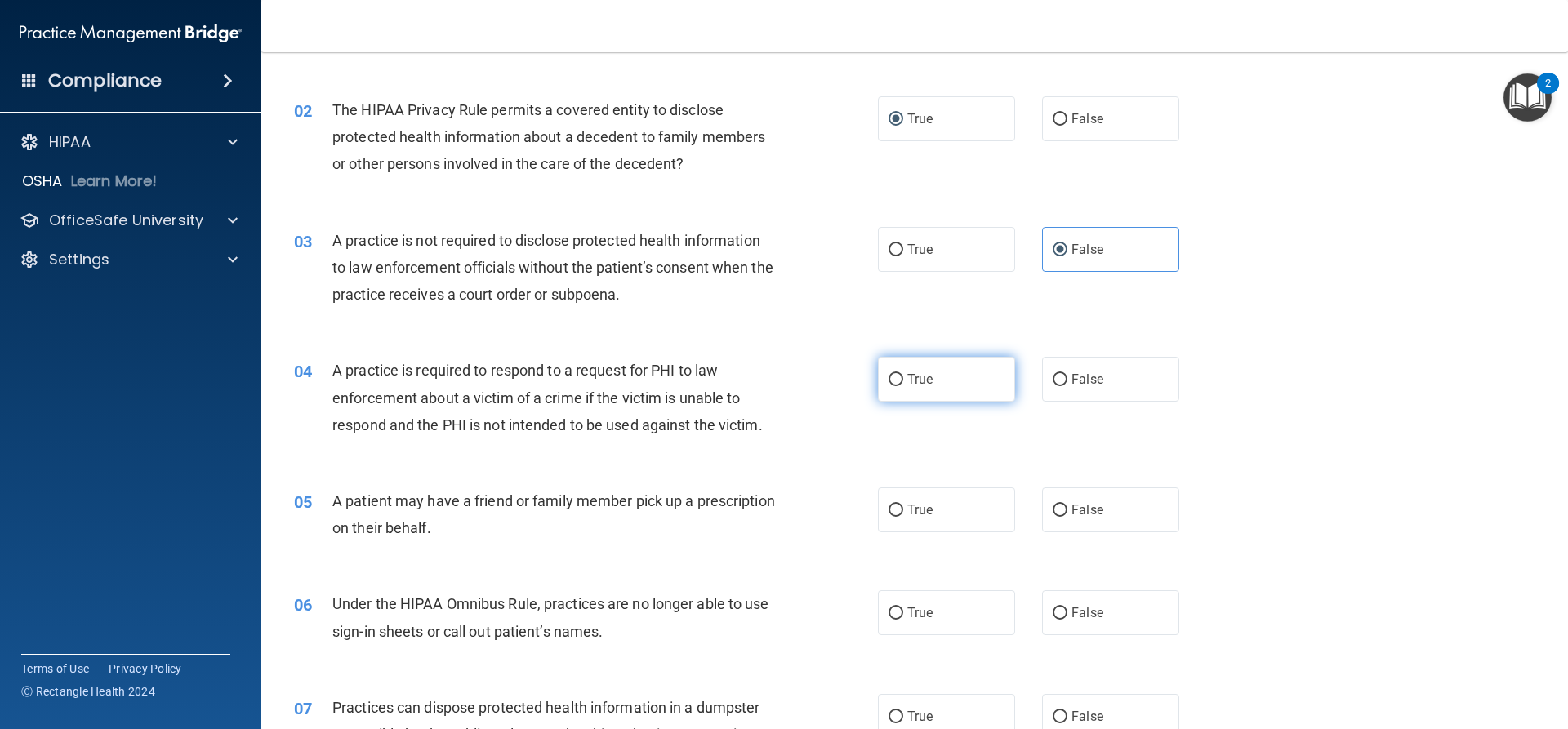
click at [966, 374] on label "True" at bounding box center [946, 380] width 137 height 45
click at [904, 374] on input "True" at bounding box center [896, 380] width 15 height 13
radio input "true"
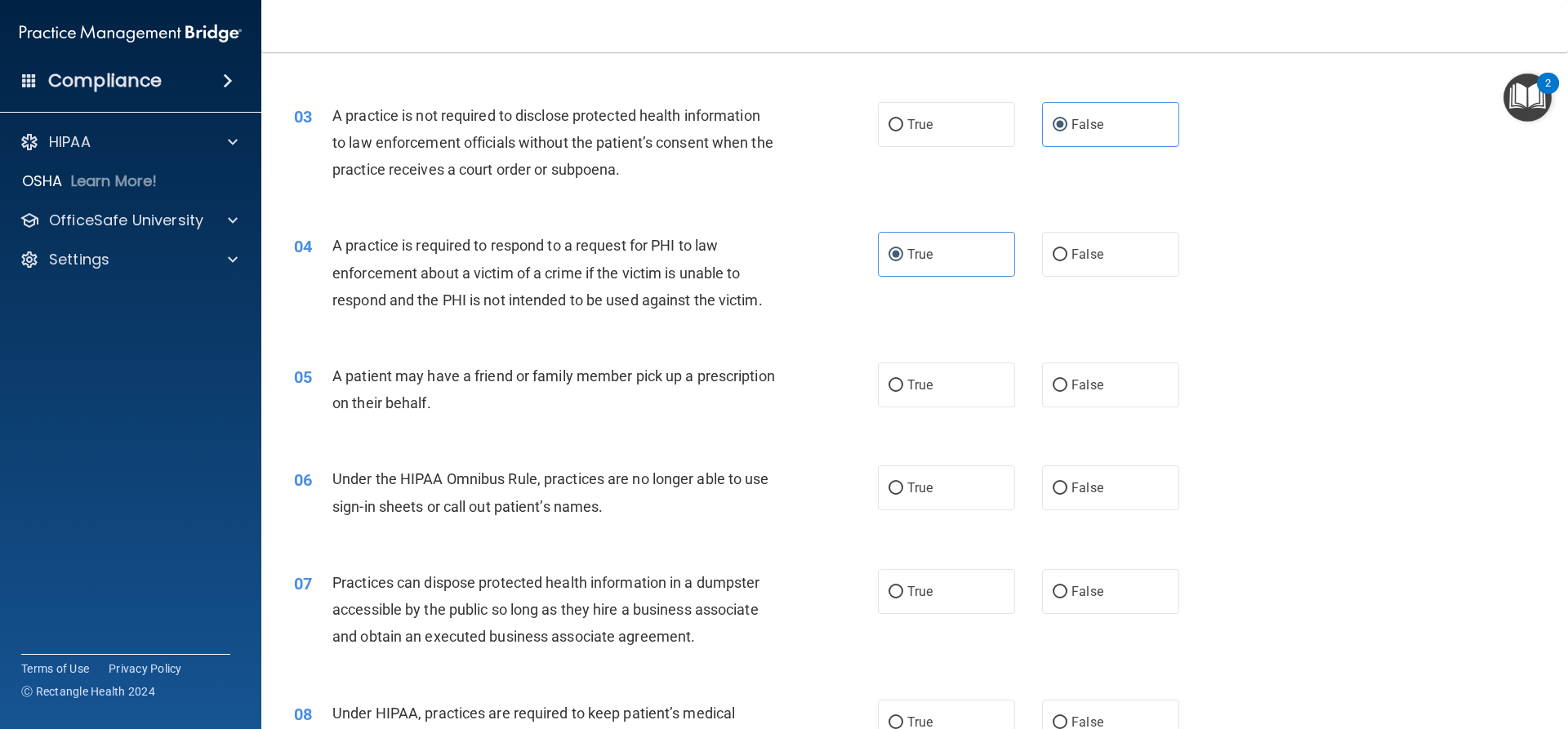
scroll to position [327, 0]
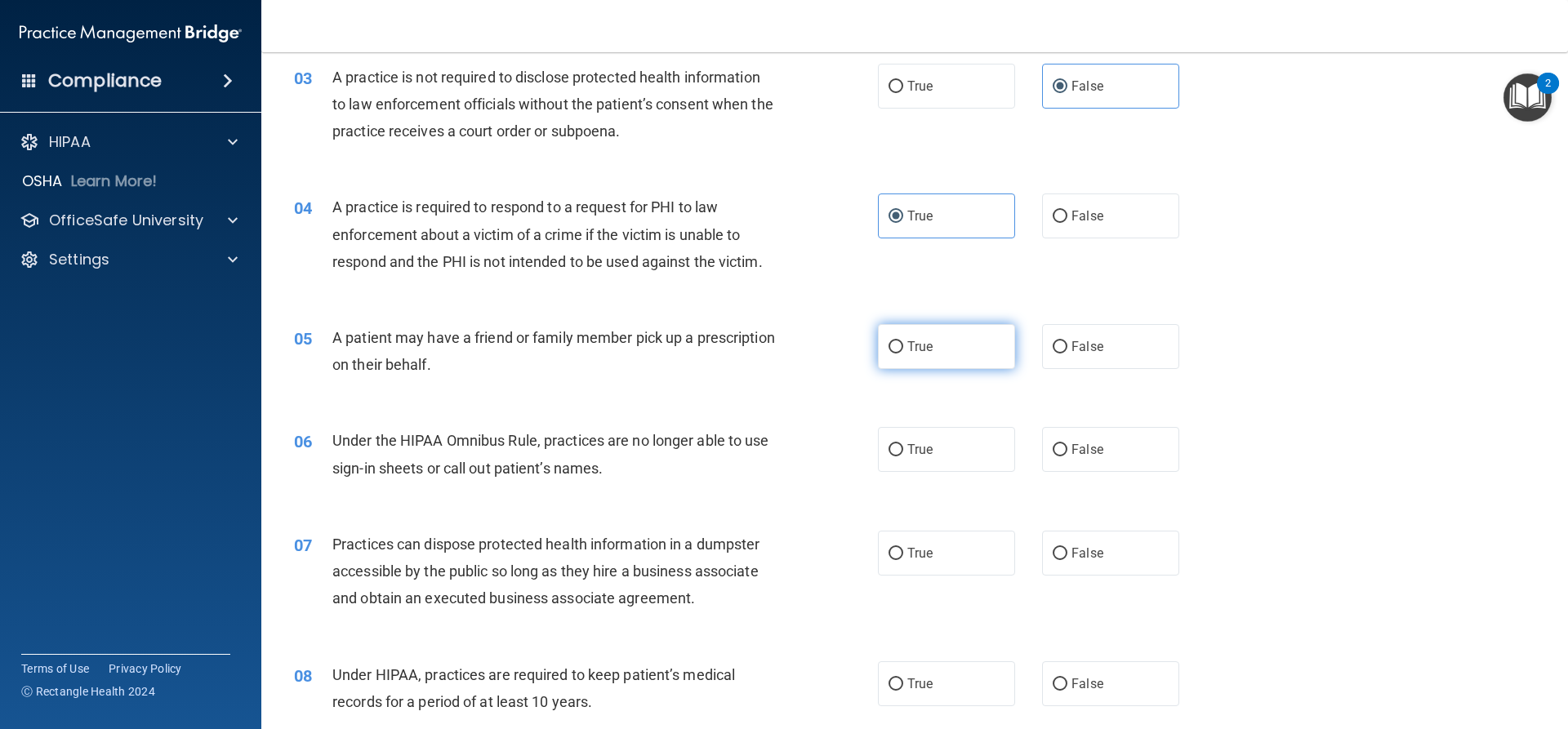
click at [944, 356] on label "True" at bounding box center [946, 347] width 137 height 45
click at [904, 354] on input "True" at bounding box center [896, 347] width 15 height 13
radio input "true"
click at [1132, 455] on label "False" at bounding box center [1111, 450] width 137 height 45
click at [1067, 455] on input "False" at bounding box center [1061, 450] width 15 height 13
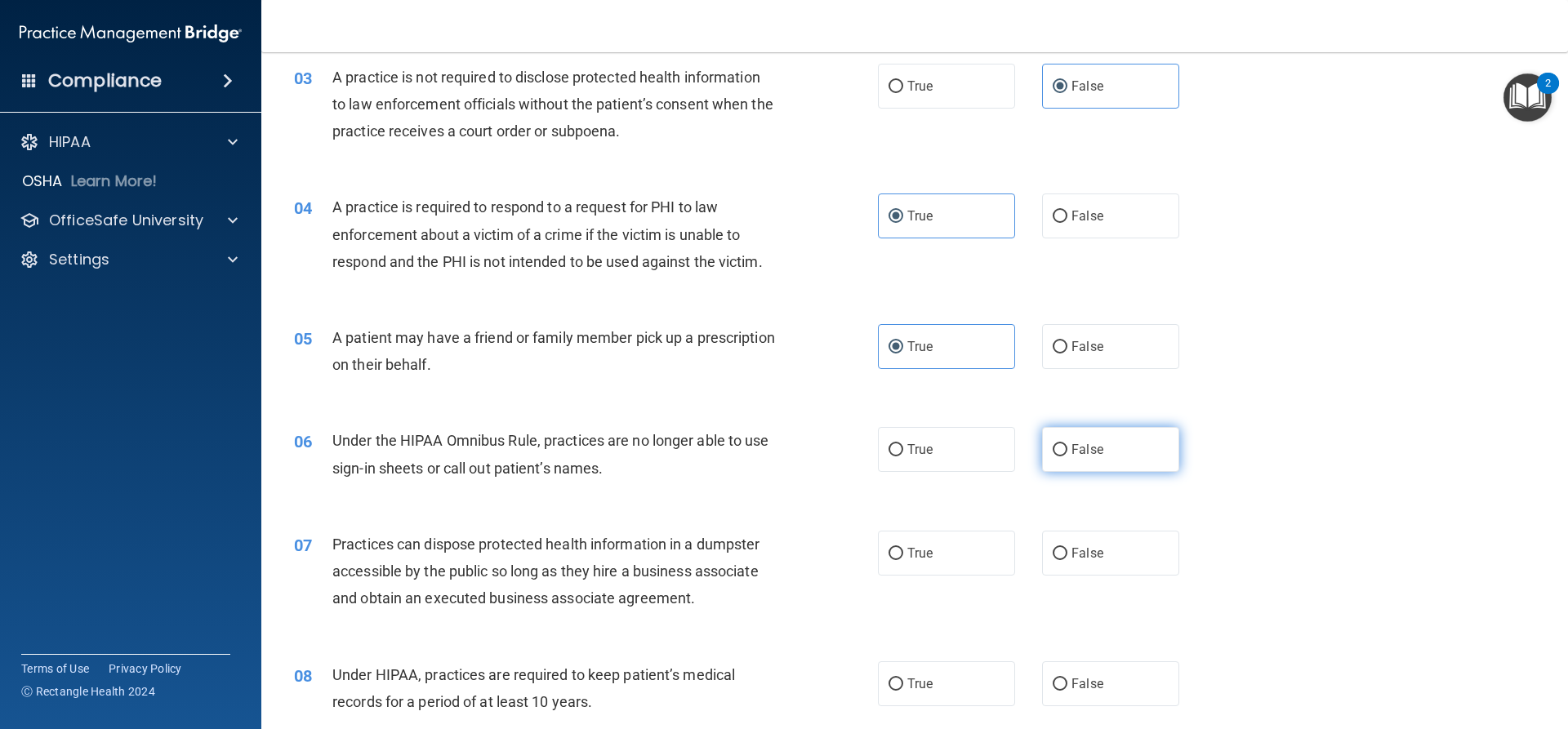
radio input "true"
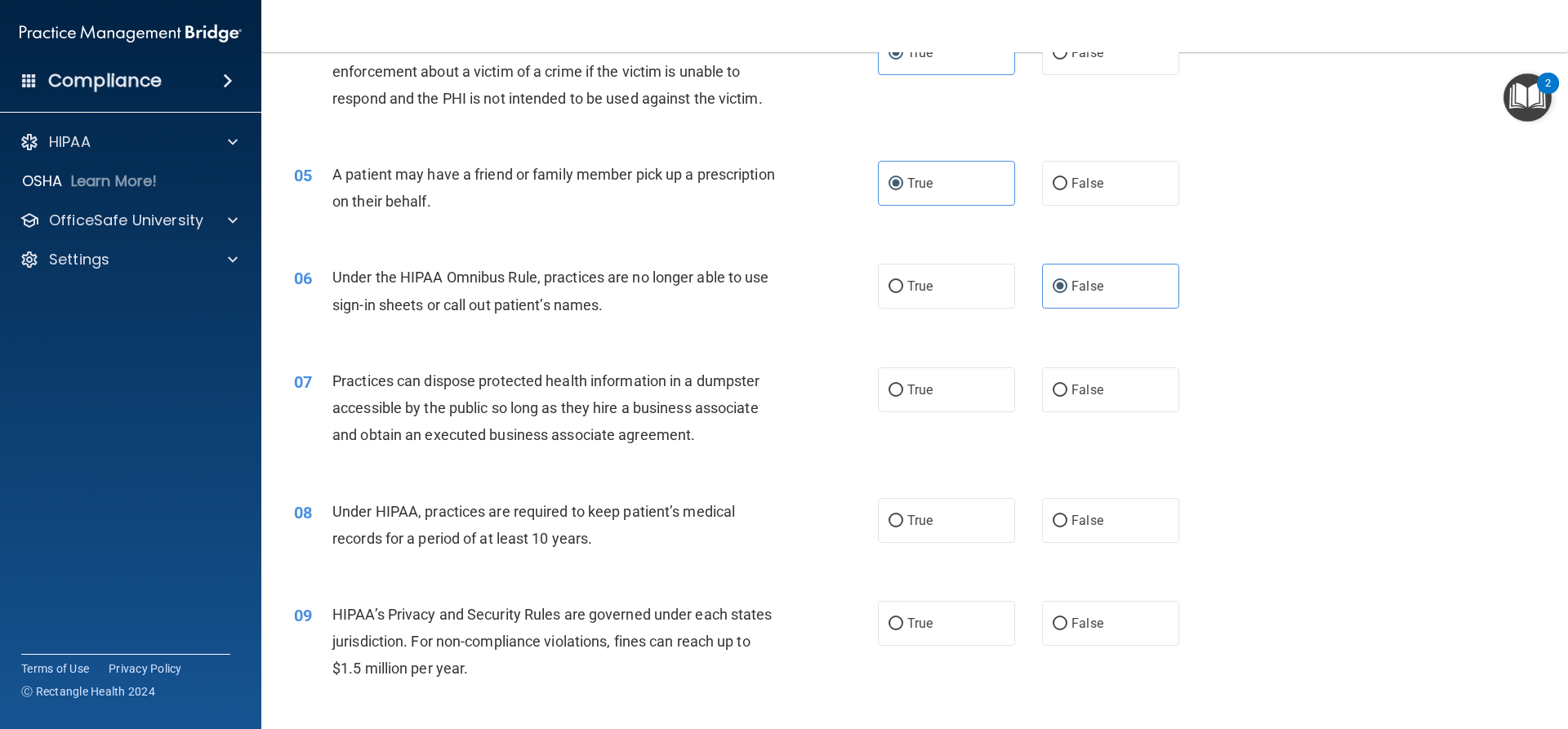
scroll to position [571, 0]
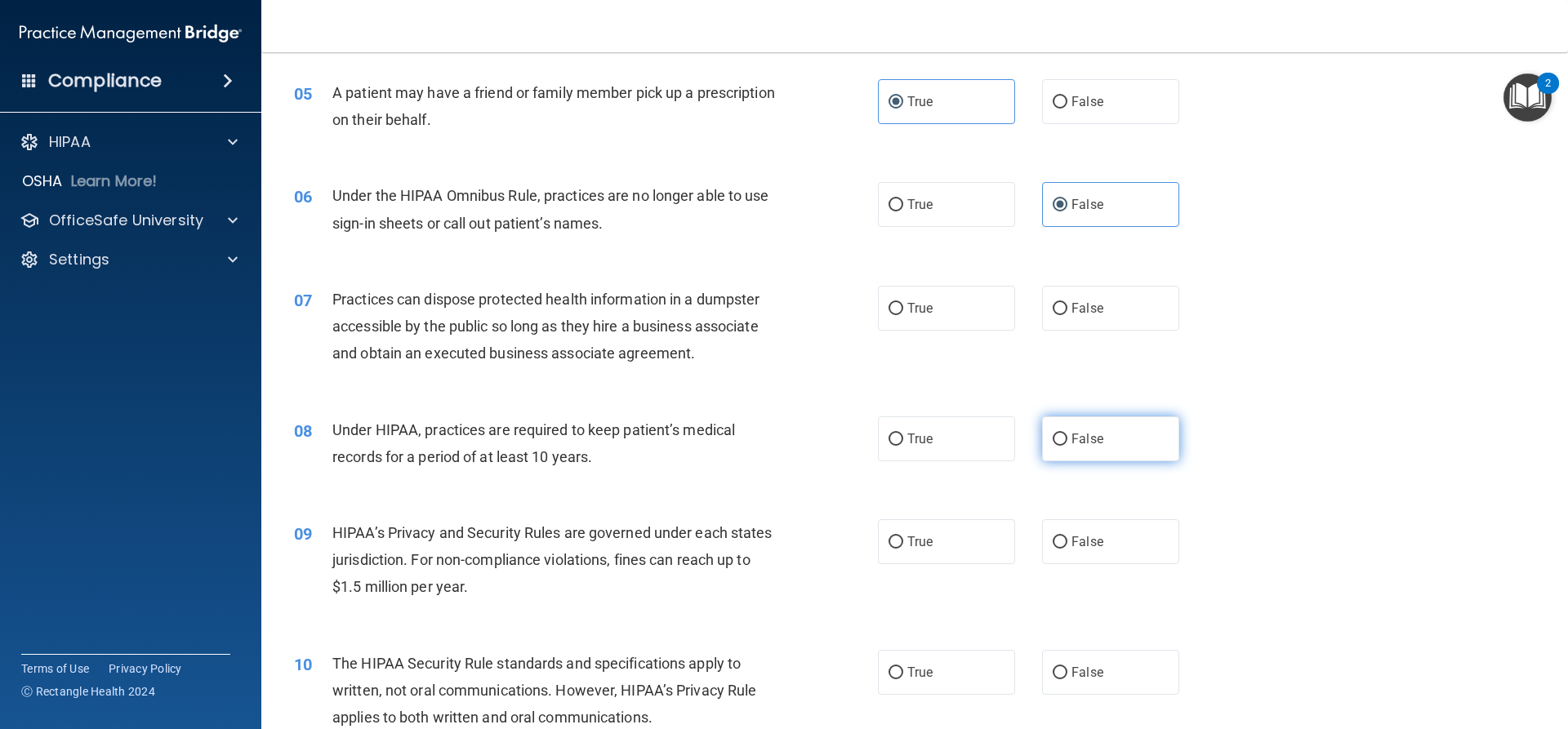
click at [1053, 442] on input "False" at bounding box center [1061, 440] width 15 height 13
radio input "true"
click at [1074, 291] on label "False" at bounding box center [1111, 309] width 137 height 45
click at [1067, 303] on input "False" at bounding box center [1061, 309] width 15 height 13
radio input "true"
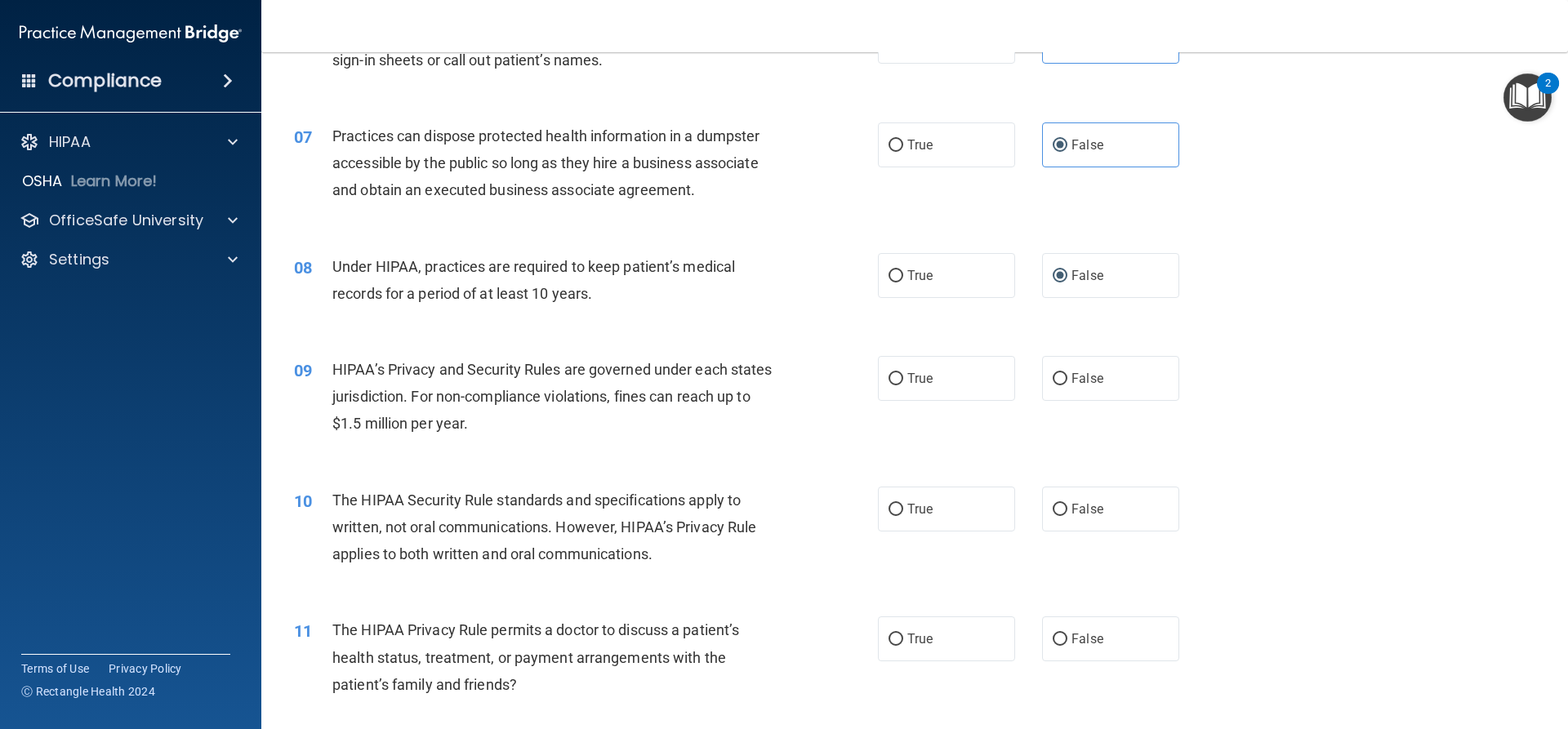
scroll to position [817, 0]
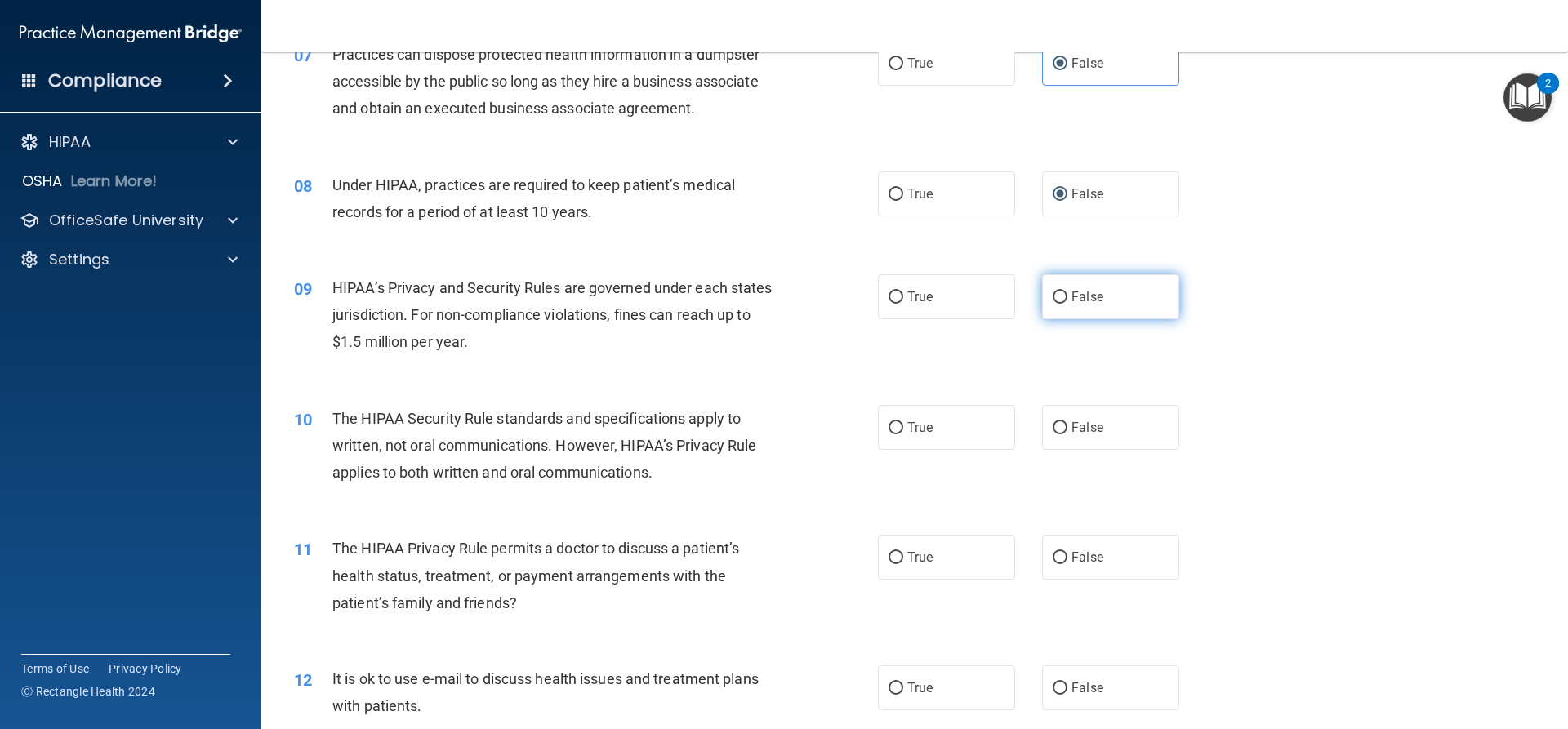
click at [1075, 290] on span "False" at bounding box center [1087, 297] width 32 height 16
click at [1067, 291] on input "False" at bounding box center [1061, 297] width 15 height 13
radio input "true"
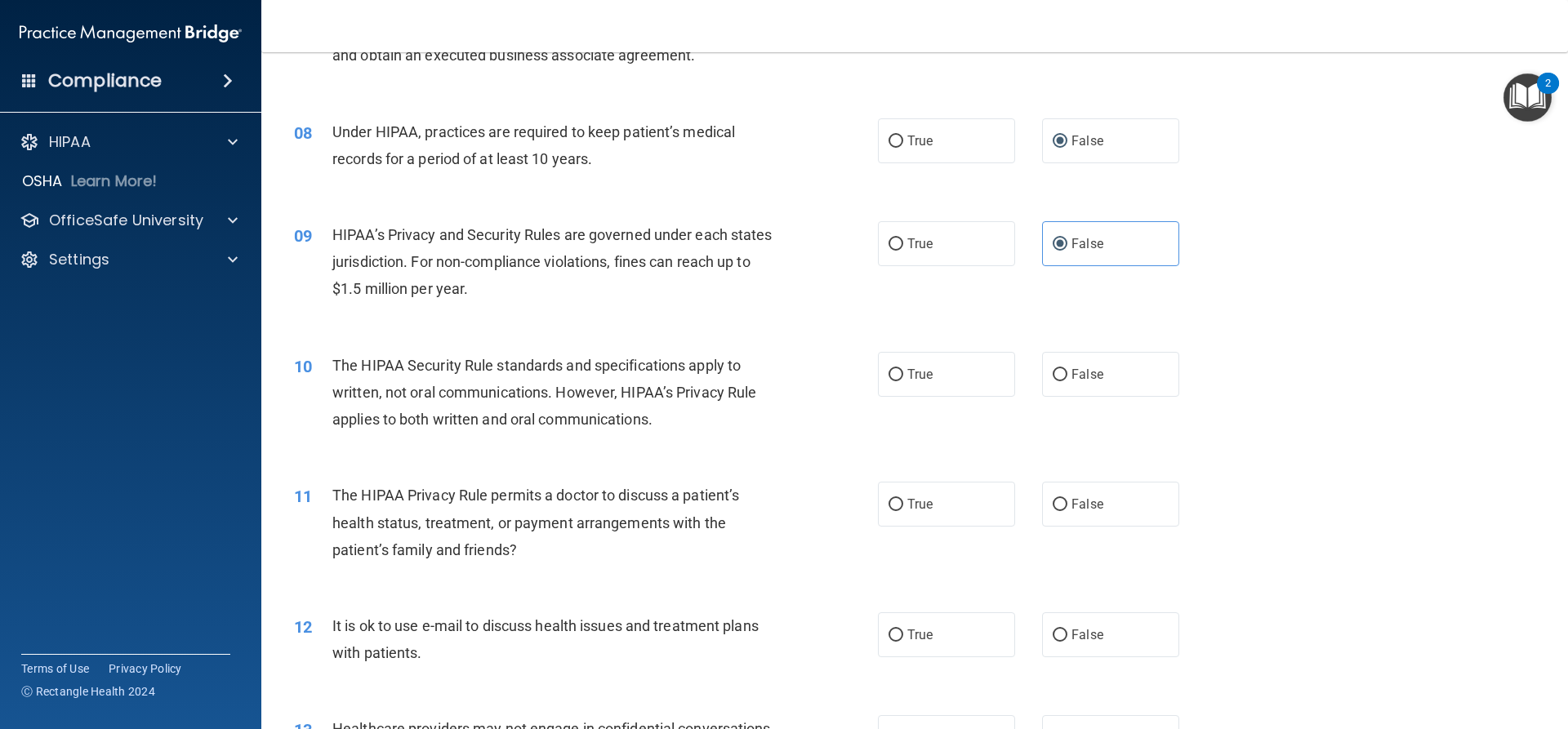
scroll to position [898, 0]
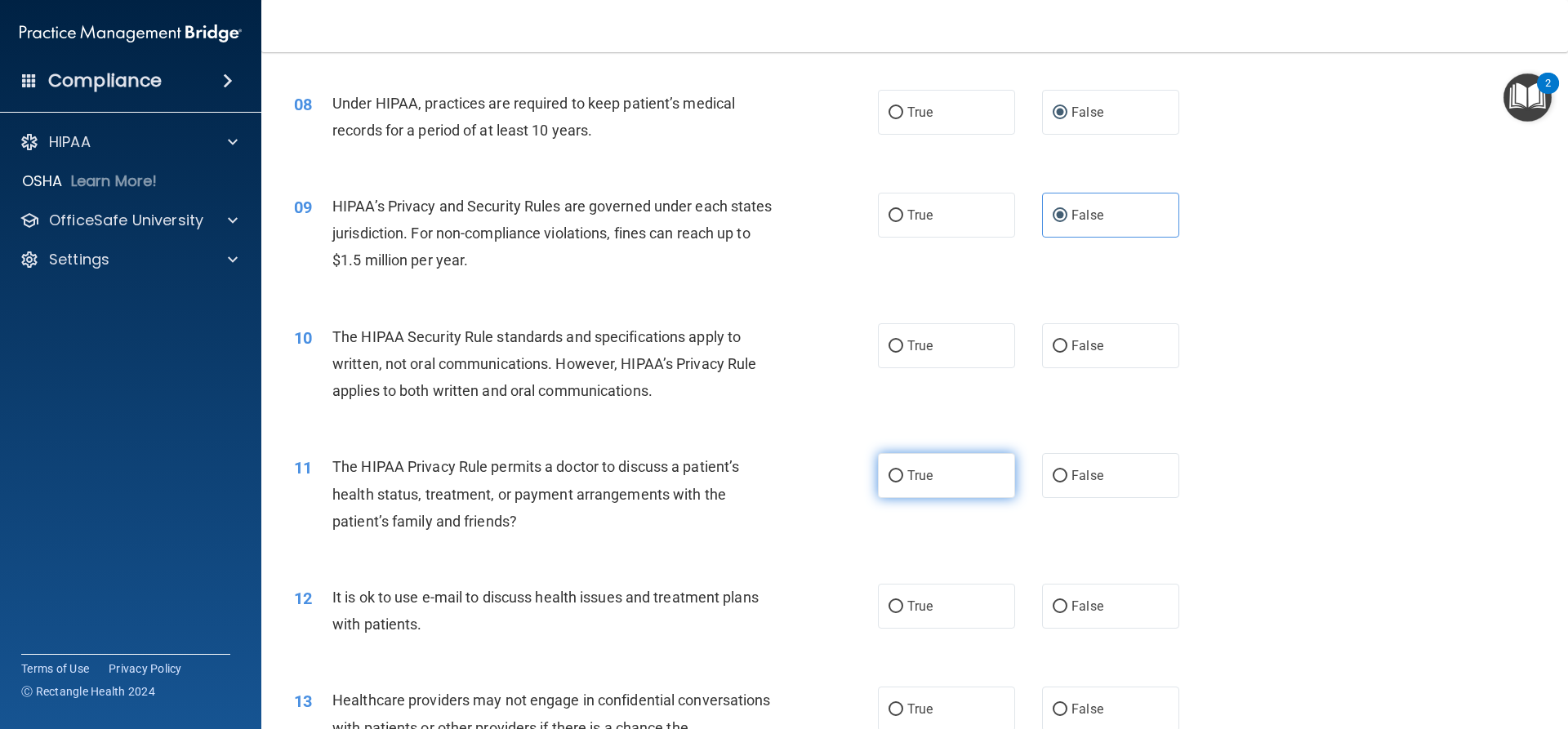
click at [951, 489] on label "True" at bounding box center [946, 475] width 137 height 45
click at [904, 482] on input "True" at bounding box center [896, 476] width 15 height 13
radio input "true"
click at [880, 327] on label "True" at bounding box center [946, 346] width 137 height 45
click at [889, 340] on input "True" at bounding box center [896, 346] width 15 height 13
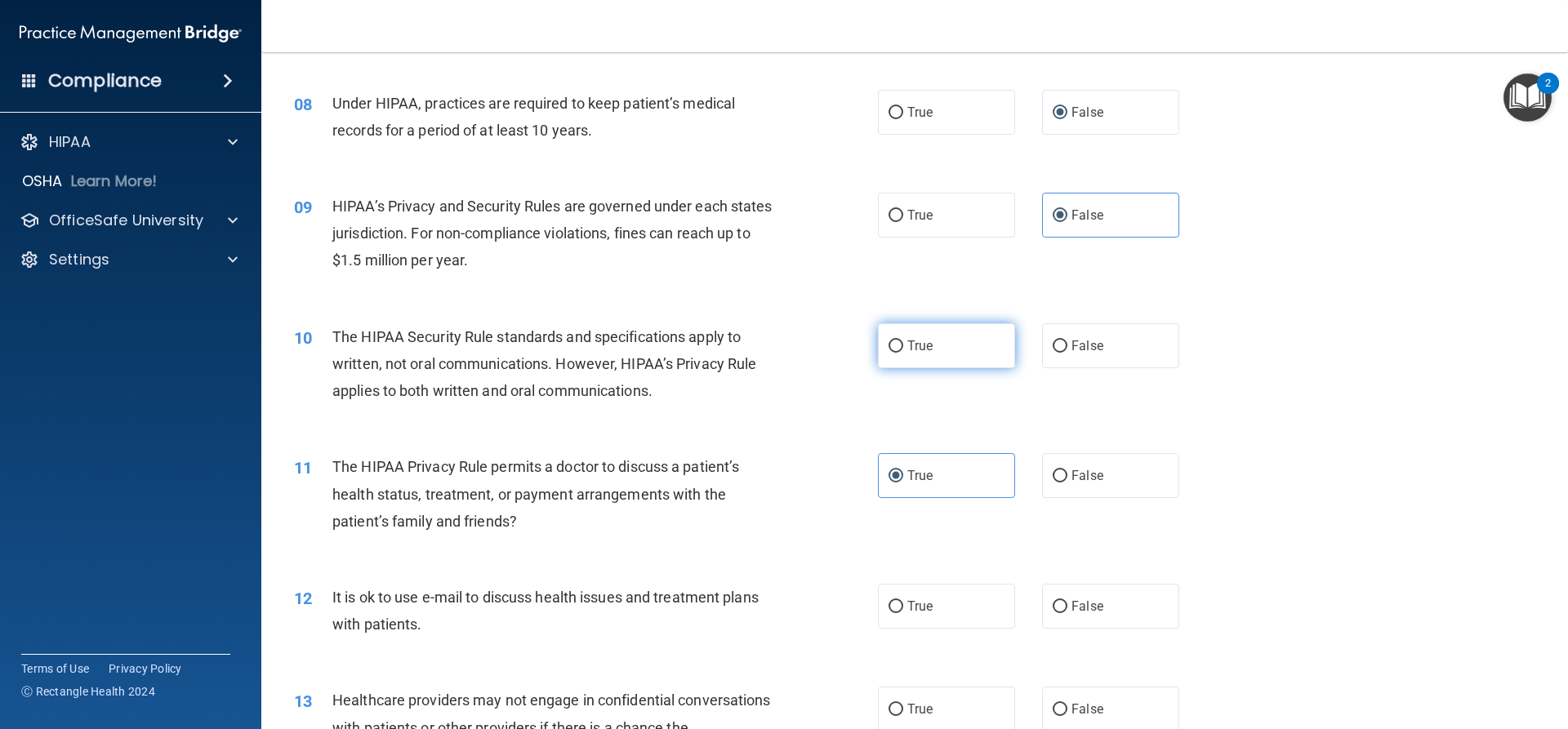
radio input "true"
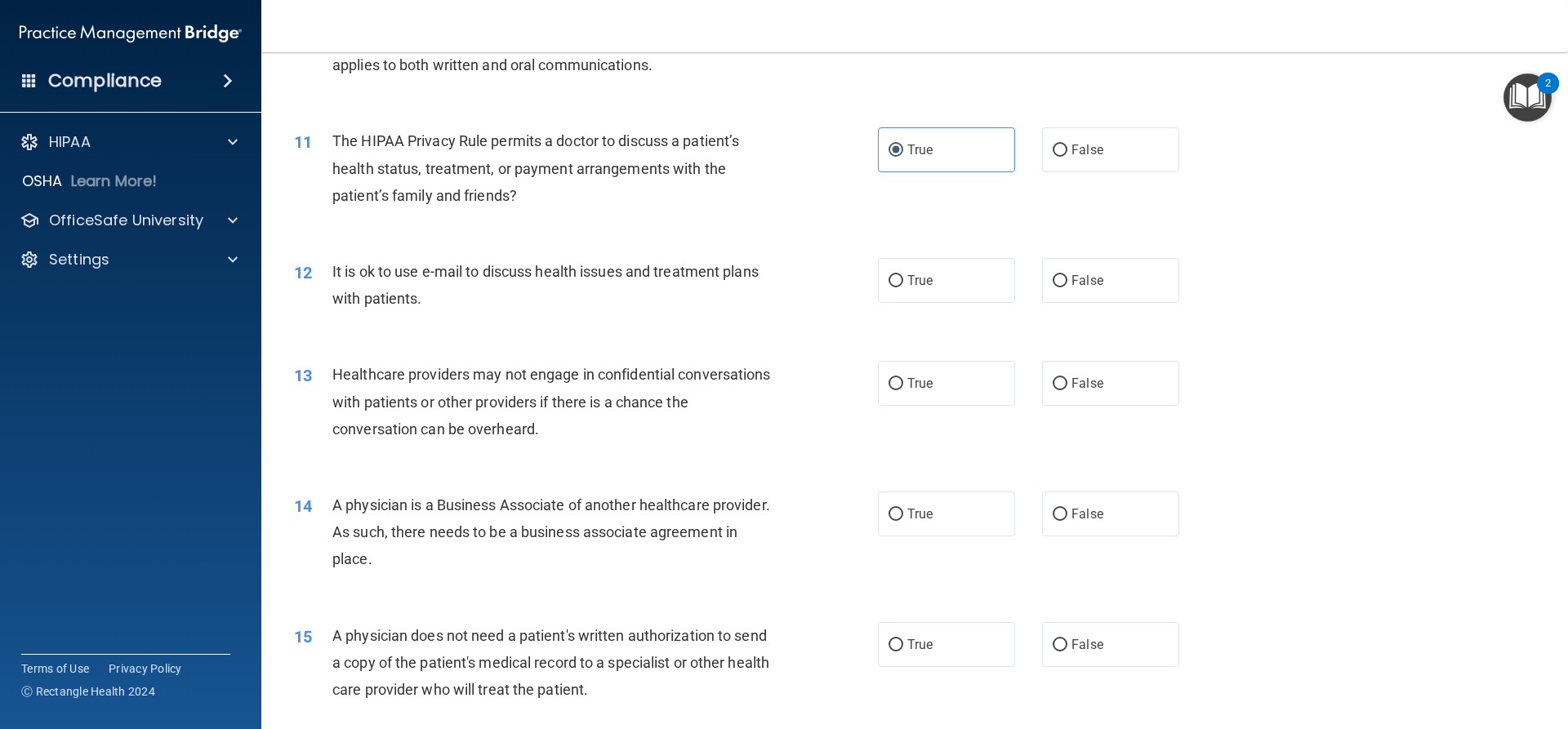
scroll to position [1224, 0]
click at [905, 295] on label "True" at bounding box center [946, 279] width 137 height 45
click at [904, 287] on input "True" at bounding box center [896, 280] width 15 height 13
radio input "true"
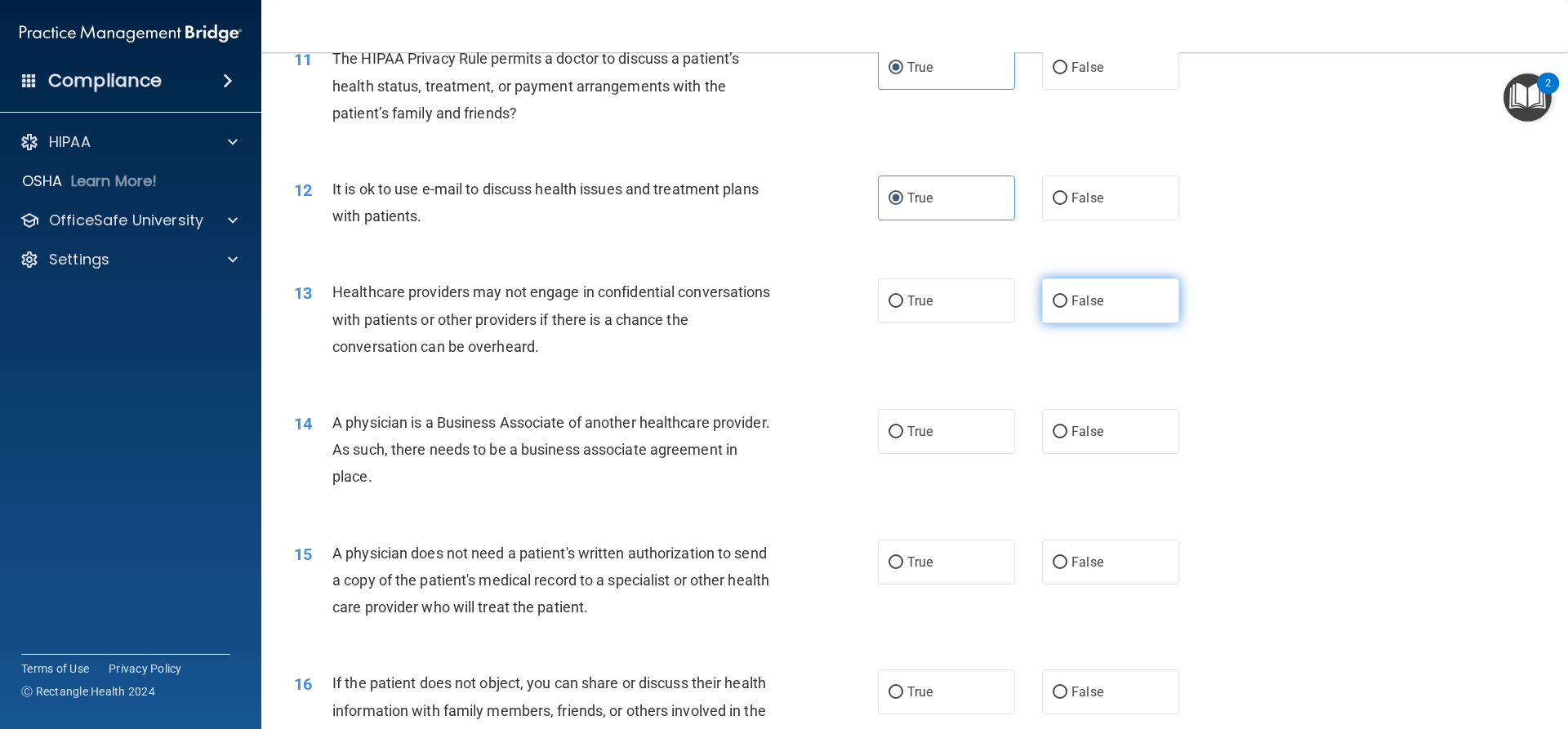
click at [1080, 309] on label "False" at bounding box center [1111, 301] width 137 height 45
click at [1067, 308] on input "False" at bounding box center [1061, 301] width 15 height 13
radio input "true"
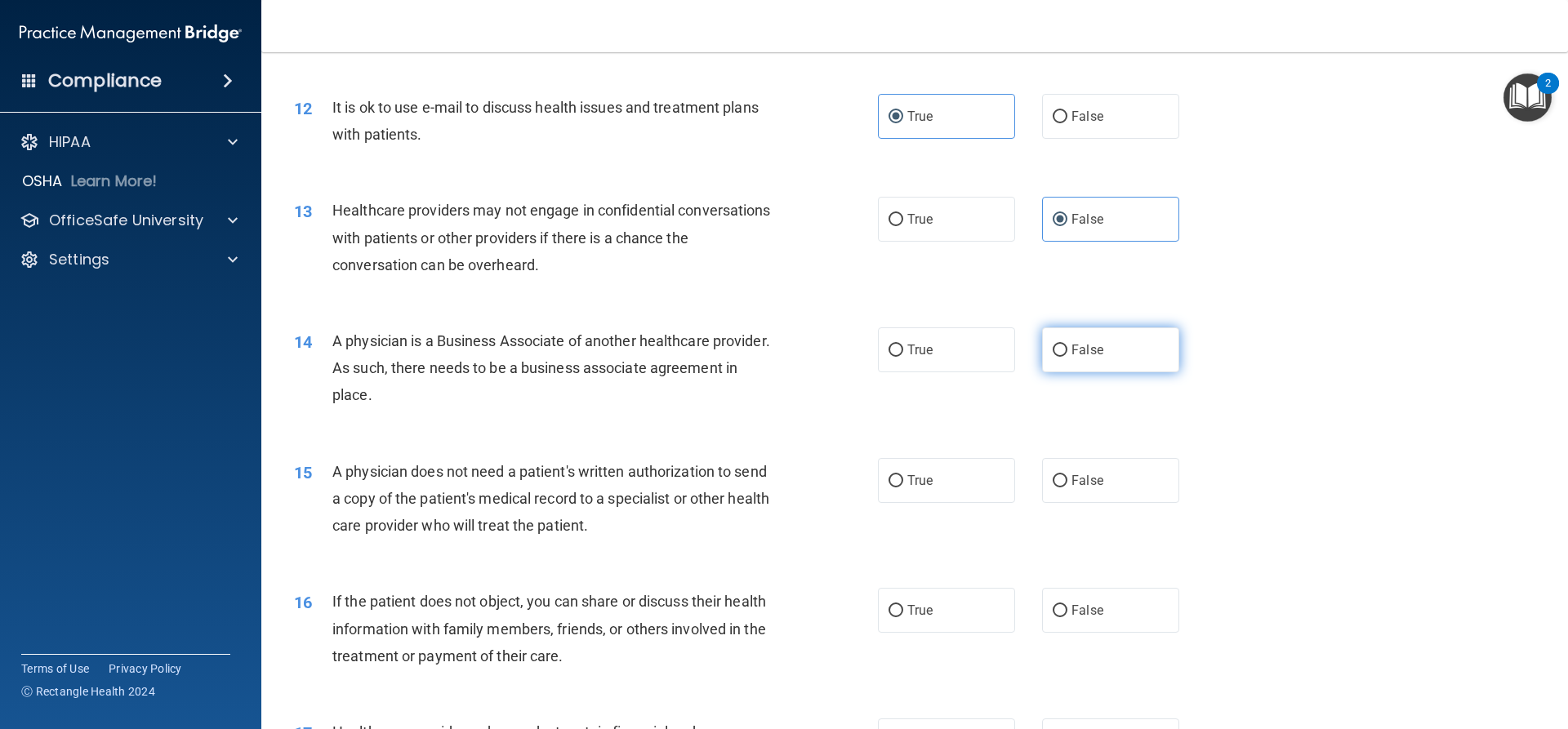
click at [1060, 366] on label "False" at bounding box center [1111, 350] width 137 height 45
click at [1060, 357] on input "False" at bounding box center [1061, 350] width 15 height 13
radio input "true"
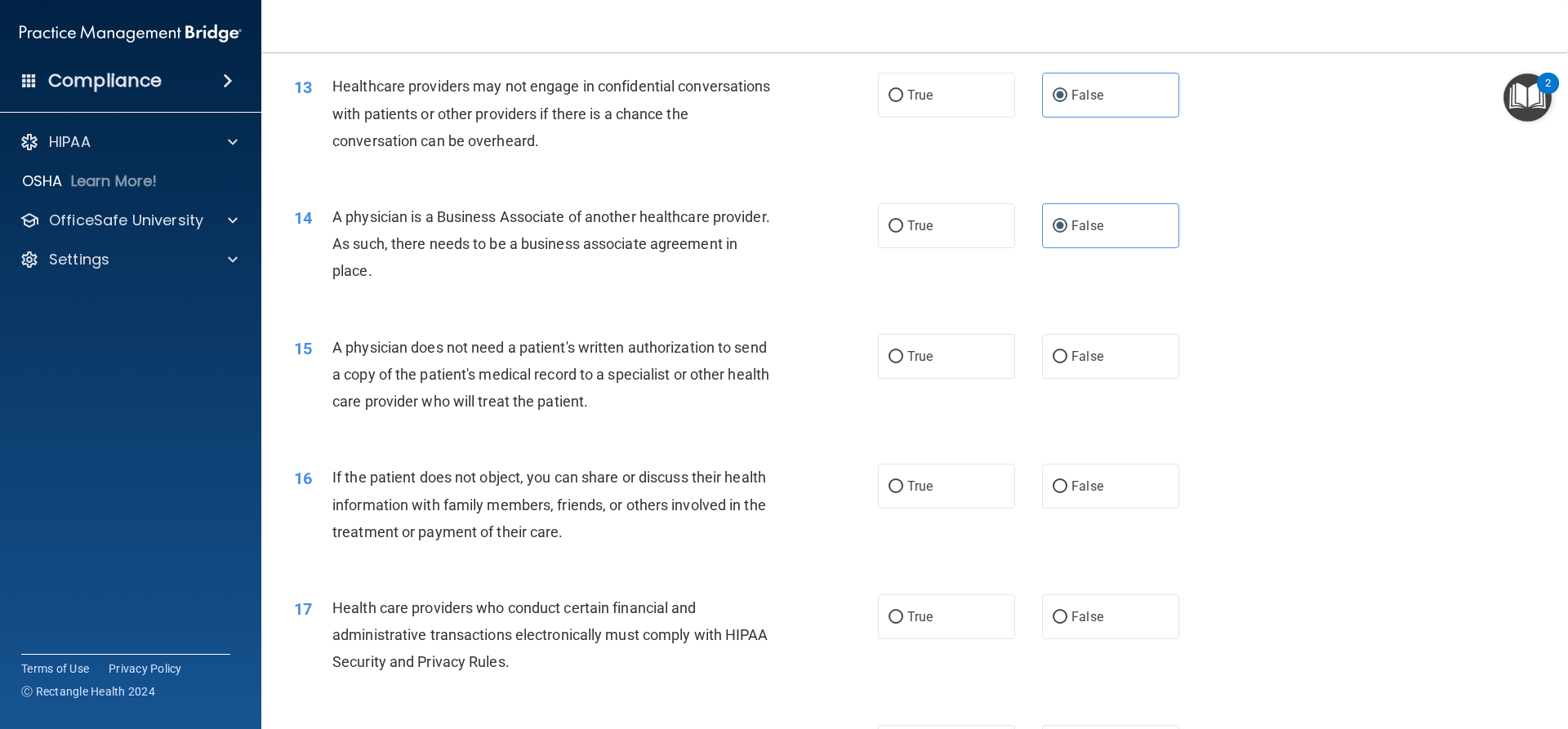
scroll to position [1551, 0]
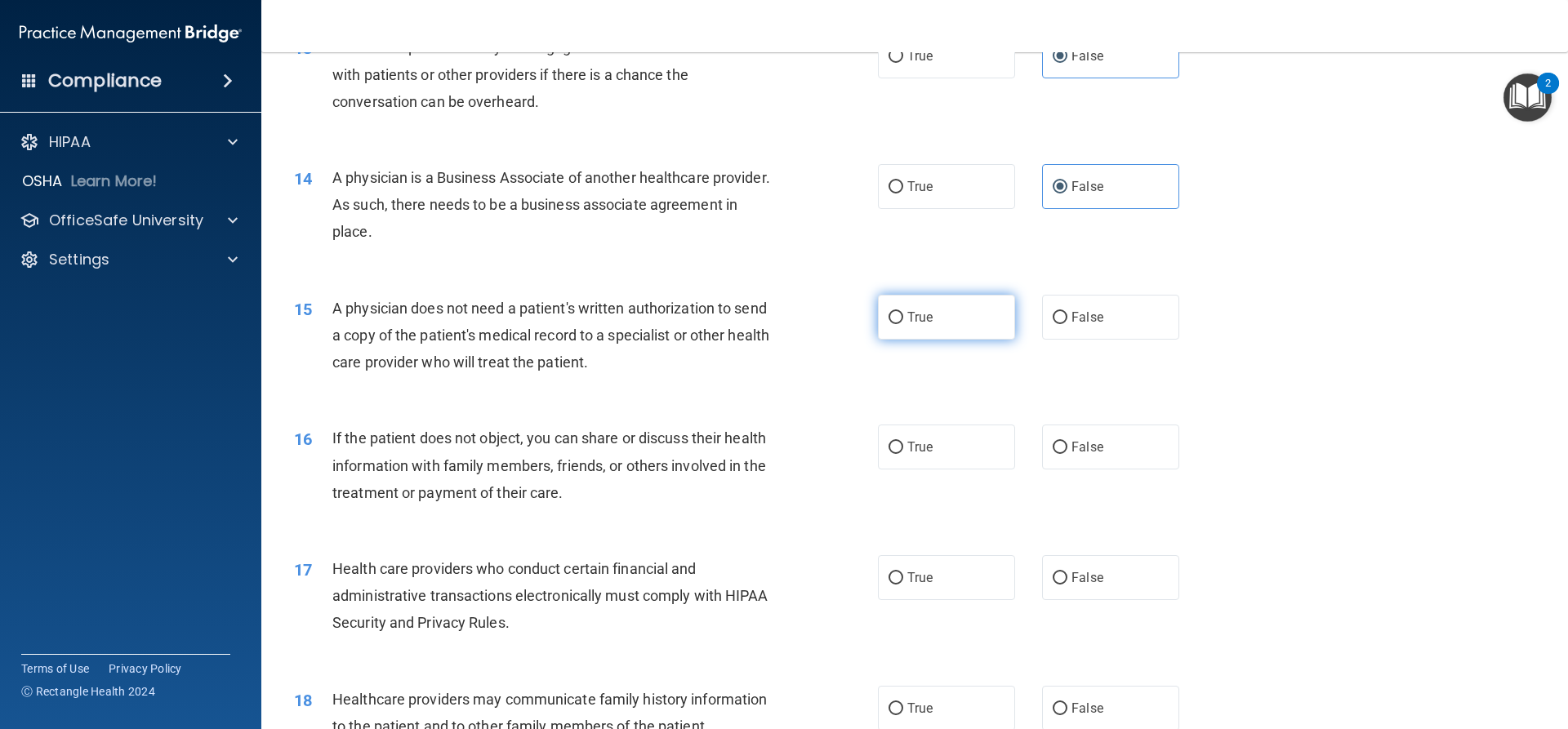
click at [937, 310] on label "True" at bounding box center [946, 317] width 137 height 45
click at [904, 312] on input "True" at bounding box center [896, 318] width 15 height 13
radio input "true"
click at [880, 452] on label "True" at bounding box center [946, 447] width 137 height 45
click at [889, 452] on input "True" at bounding box center [896, 448] width 15 height 13
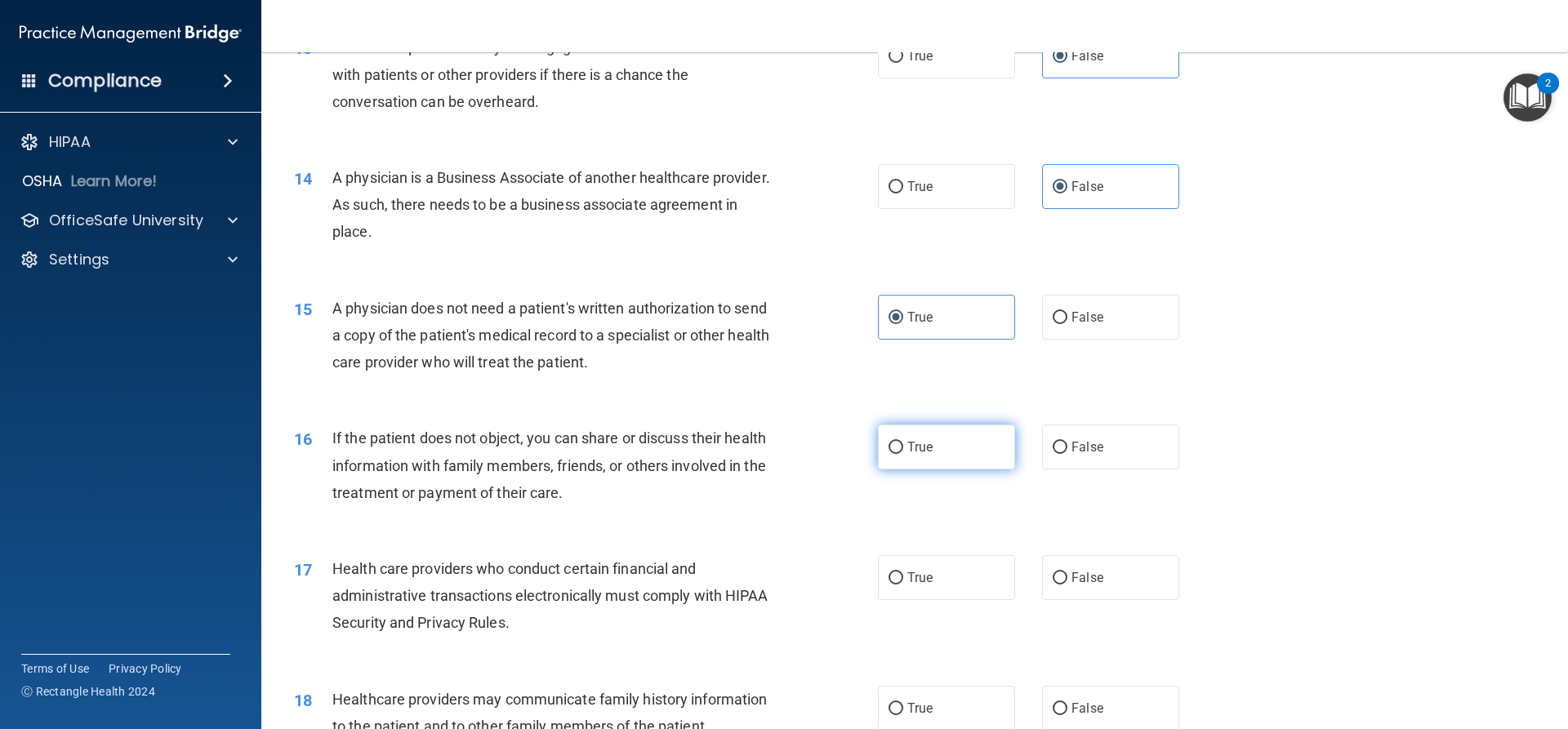
radio input "true"
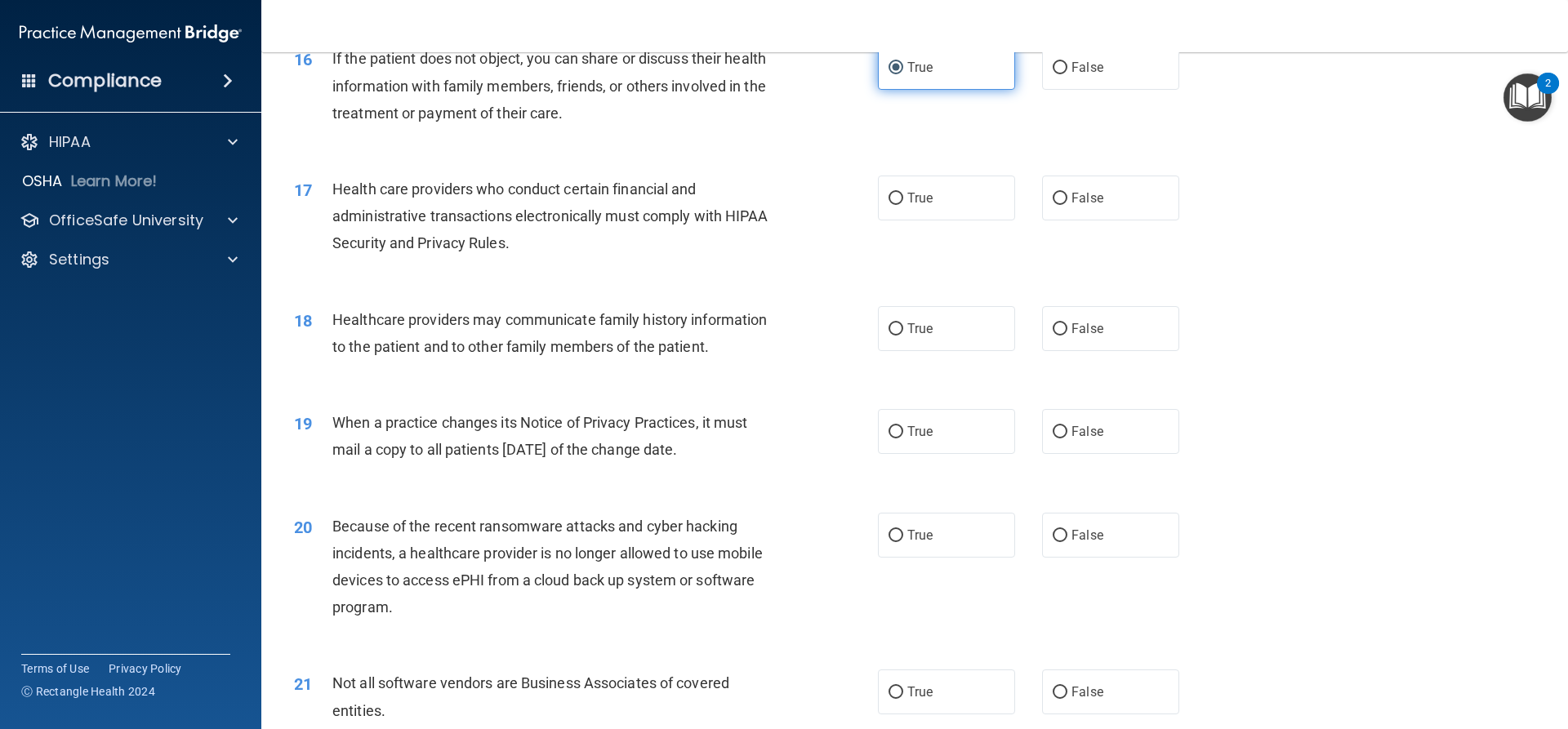
scroll to position [1959, 0]
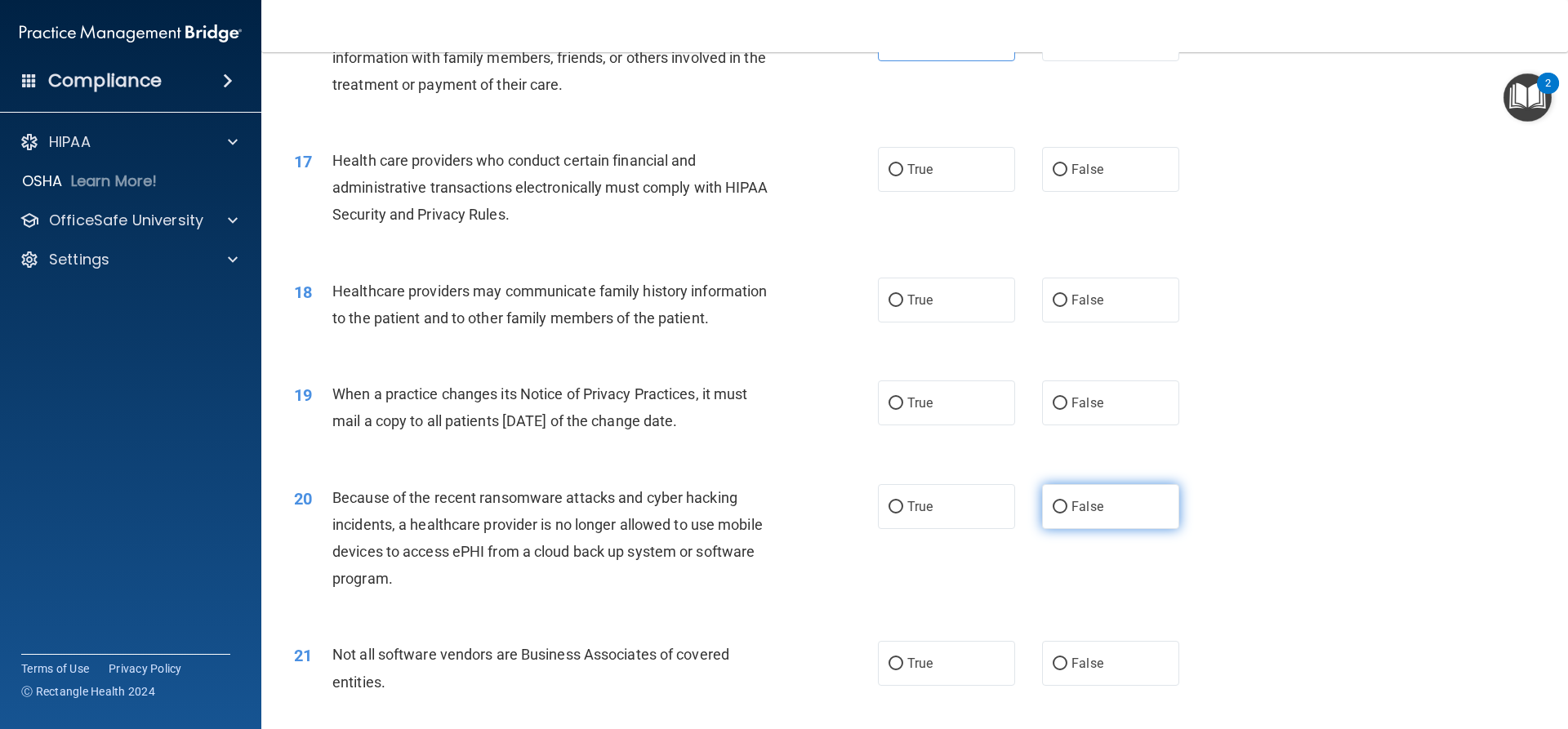
click at [1053, 510] on input "False" at bounding box center [1061, 507] width 15 height 13
radio input "true"
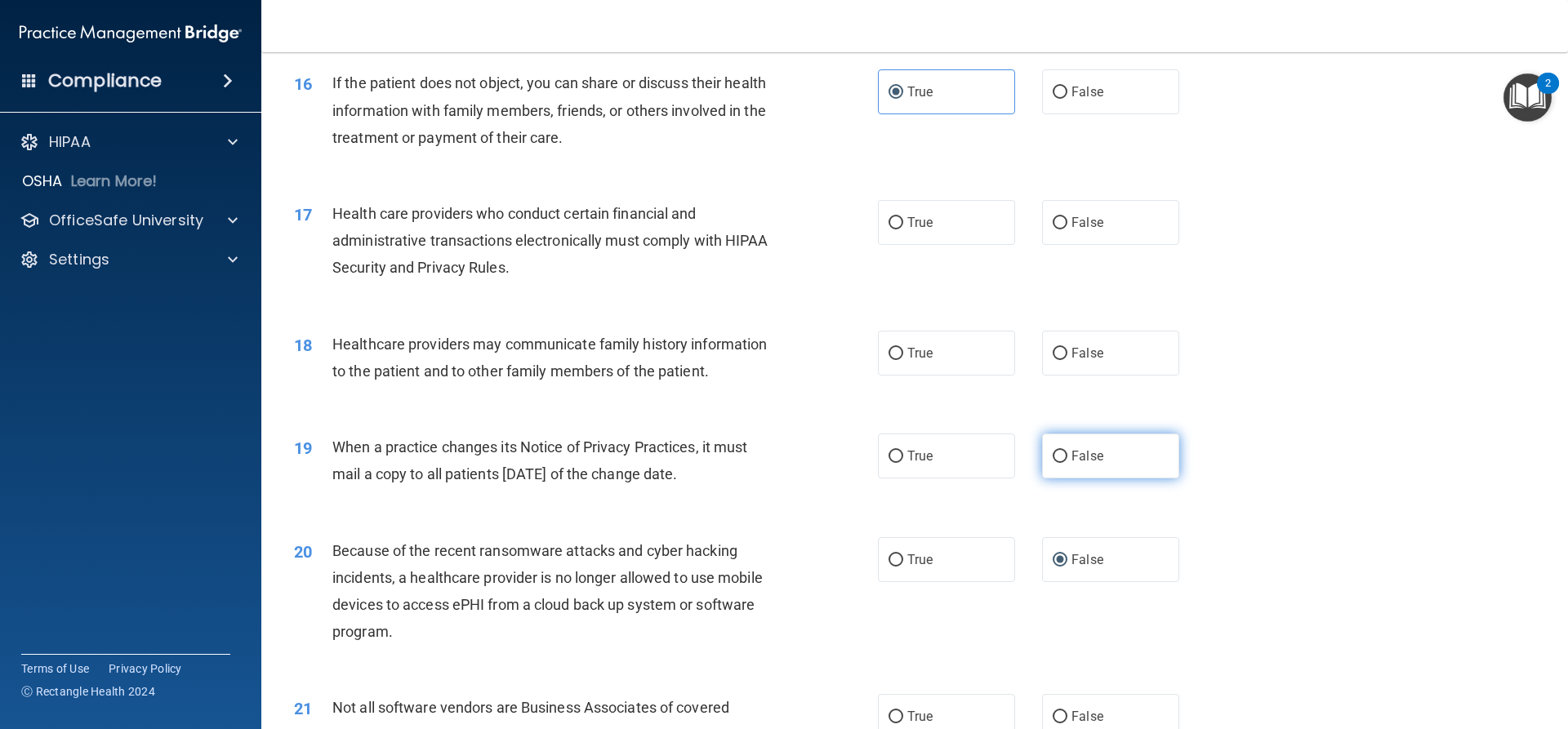
scroll to position [1878, 0]
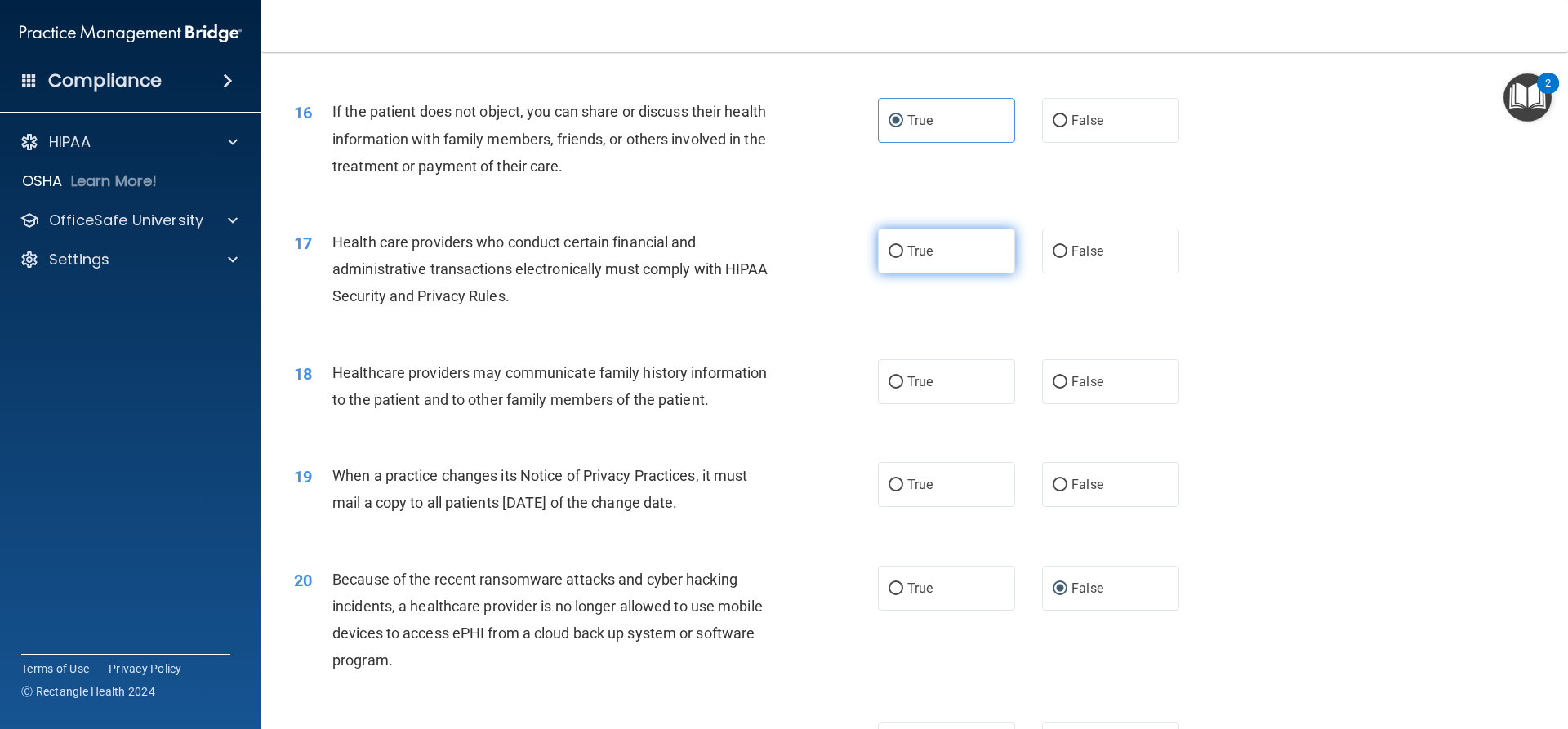
click at [971, 256] on label "True" at bounding box center [946, 251] width 137 height 45
click at [904, 256] on input "True" at bounding box center [896, 252] width 15 height 13
radio input "true"
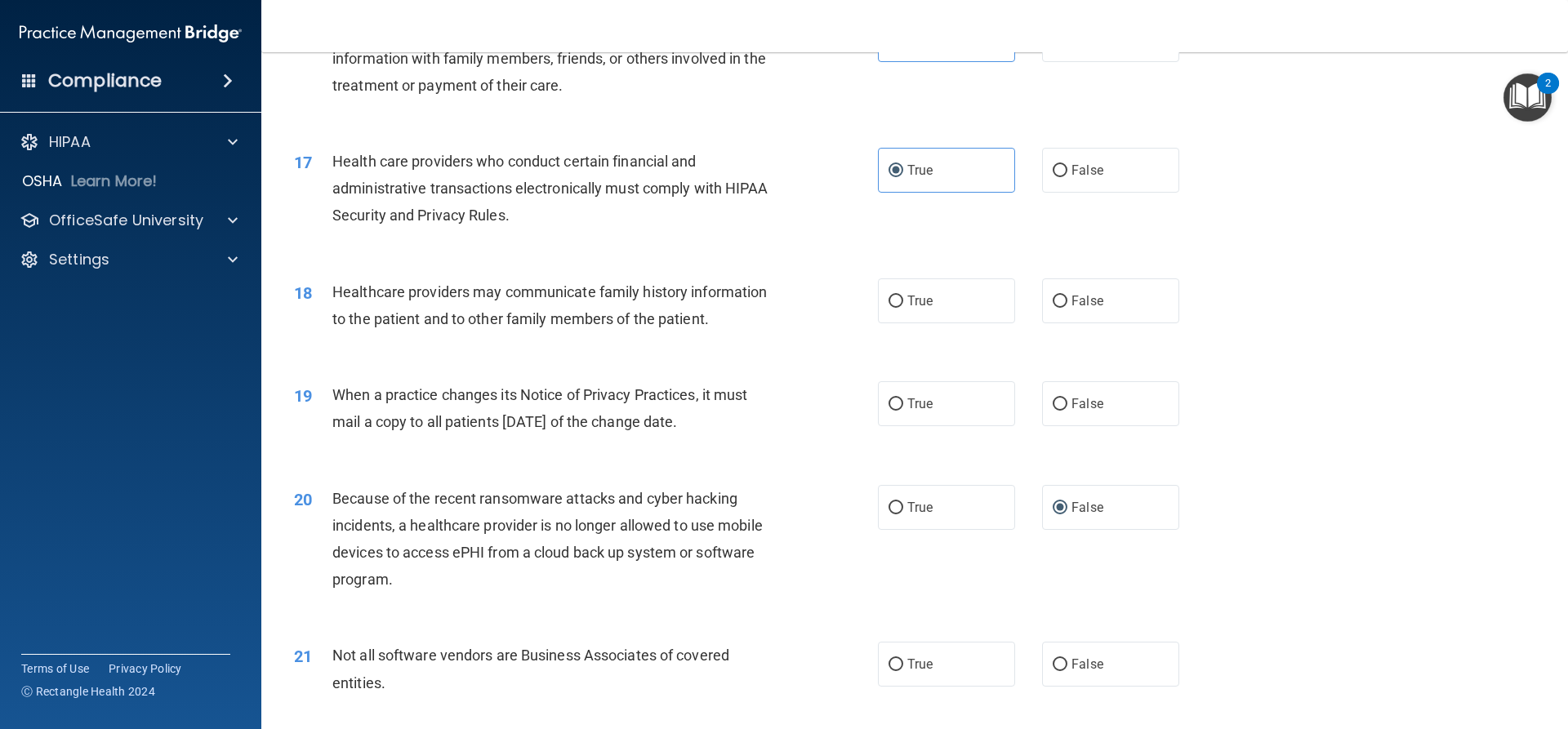
scroll to position [1959, 0]
click at [1116, 289] on label "False" at bounding box center [1111, 300] width 137 height 45
click at [1067, 294] on input "False" at bounding box center [1061, 300] width 15 height 13
radio input "true"
click at [1078, 402] on span "False" at bounding box center [1087, 403] width 32 height 16
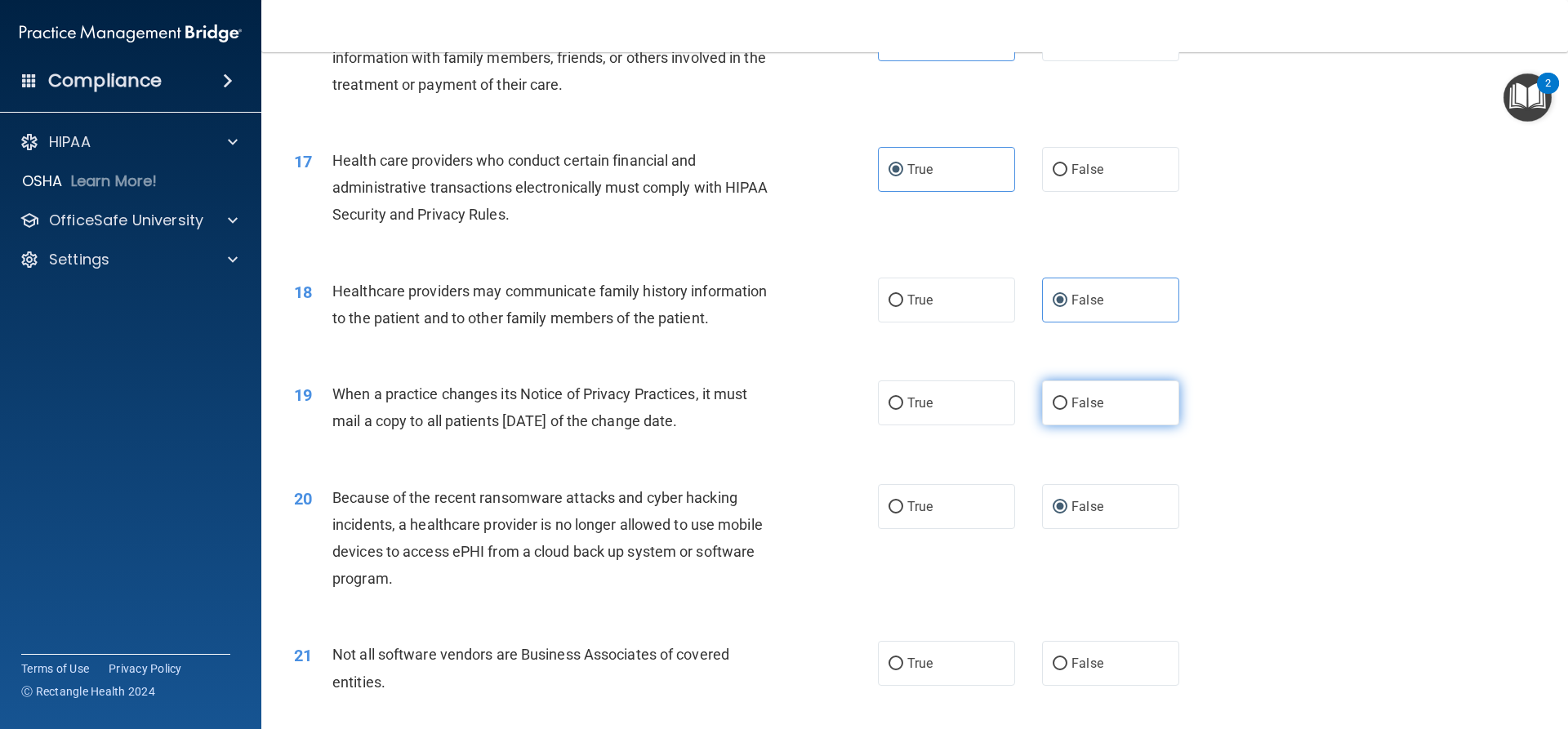
click at [1067, 402] on input "False" at bounding box center [1061, 404] width 15 height 13
radio input "true"
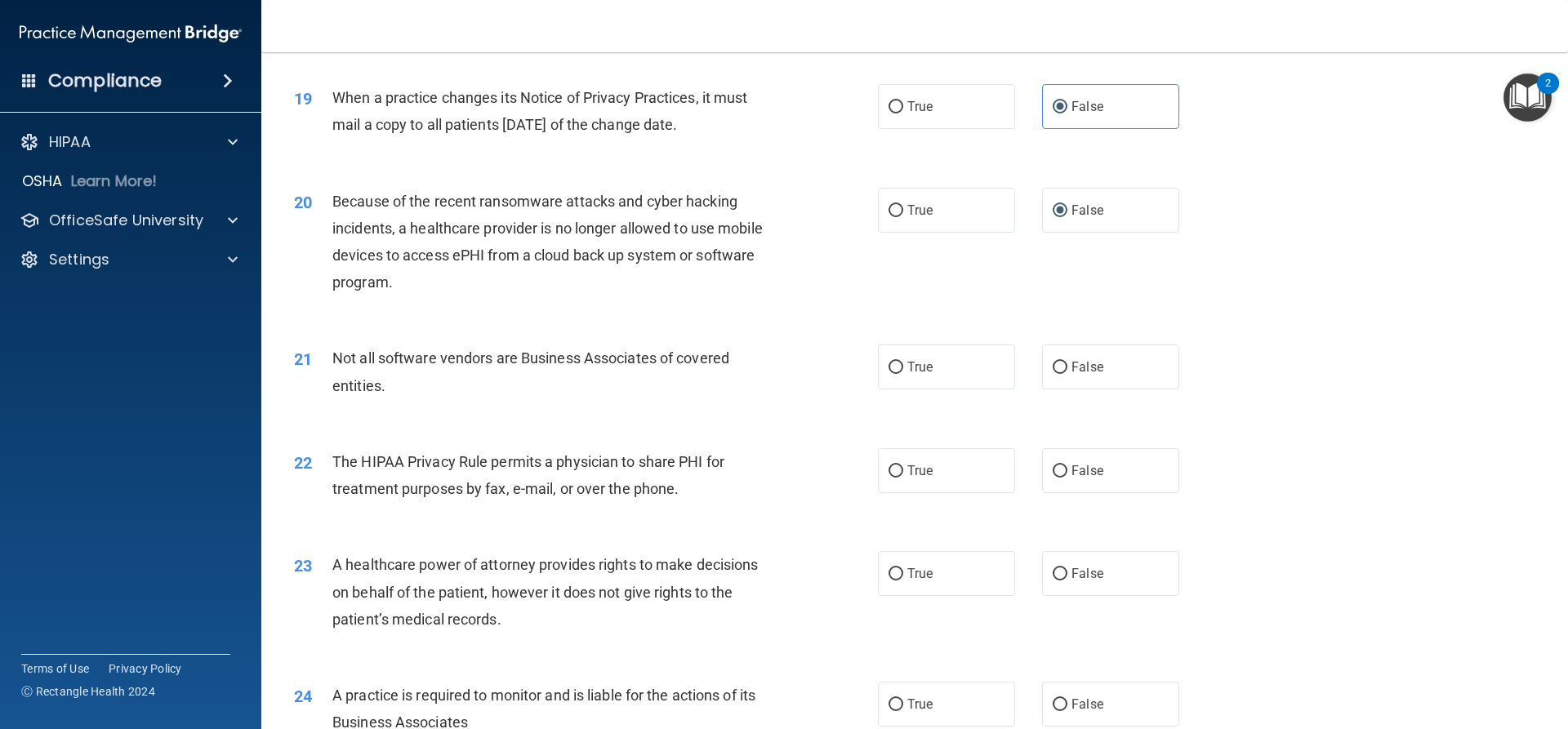
scroll to position [2286, 0]
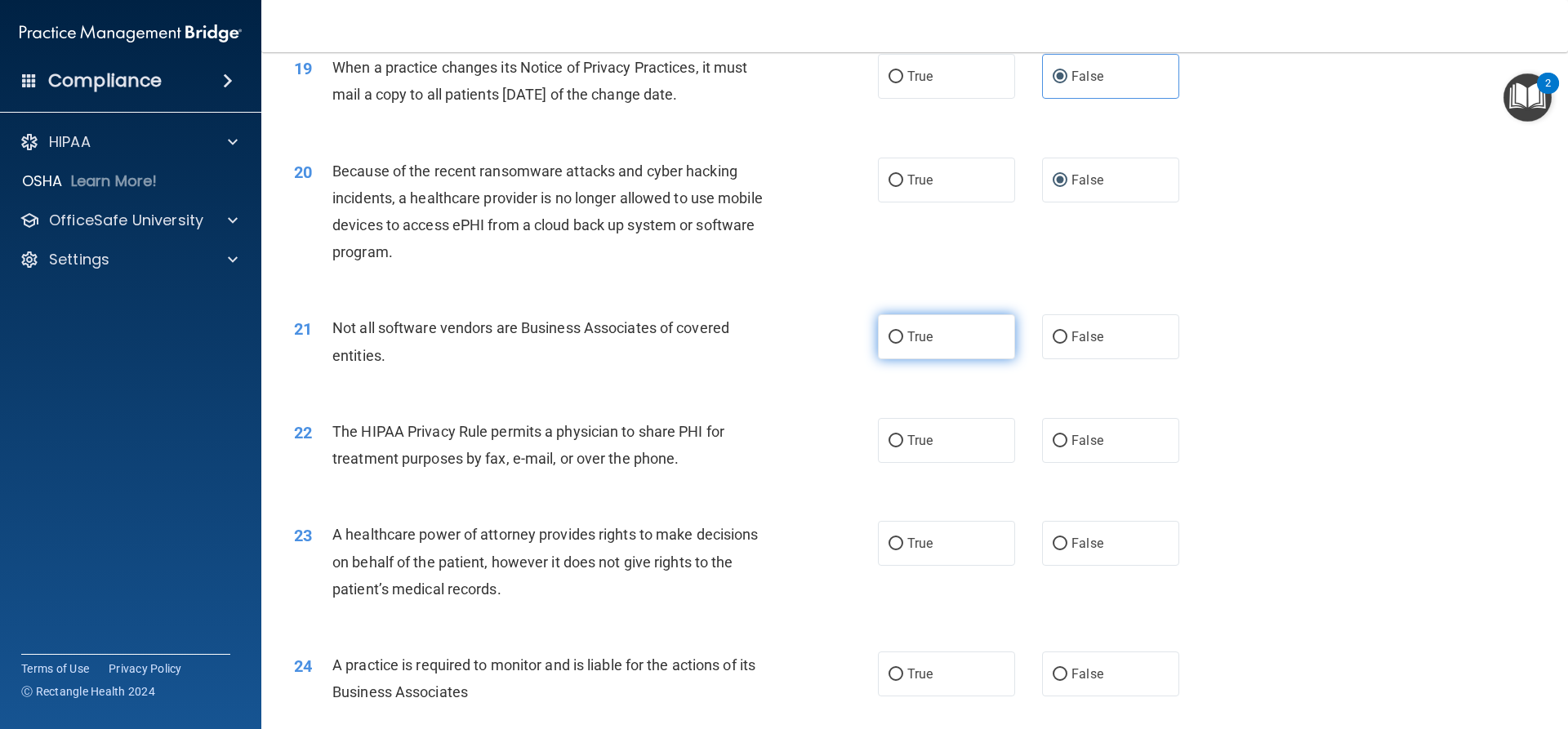
click at [936, 329] on label "True" at bounding box center [946, 337] width 137 height 45
click at [904, 331] on input "True" at bounding box center [896, 337] width 15 height 13
radio input "true"
click at [1142, 450] on label "False" at bounding box center [1111, 440] width 137 height 45
click at [1067, 447] on input "False" at bounding box center [1061, 441] width 15 height 13
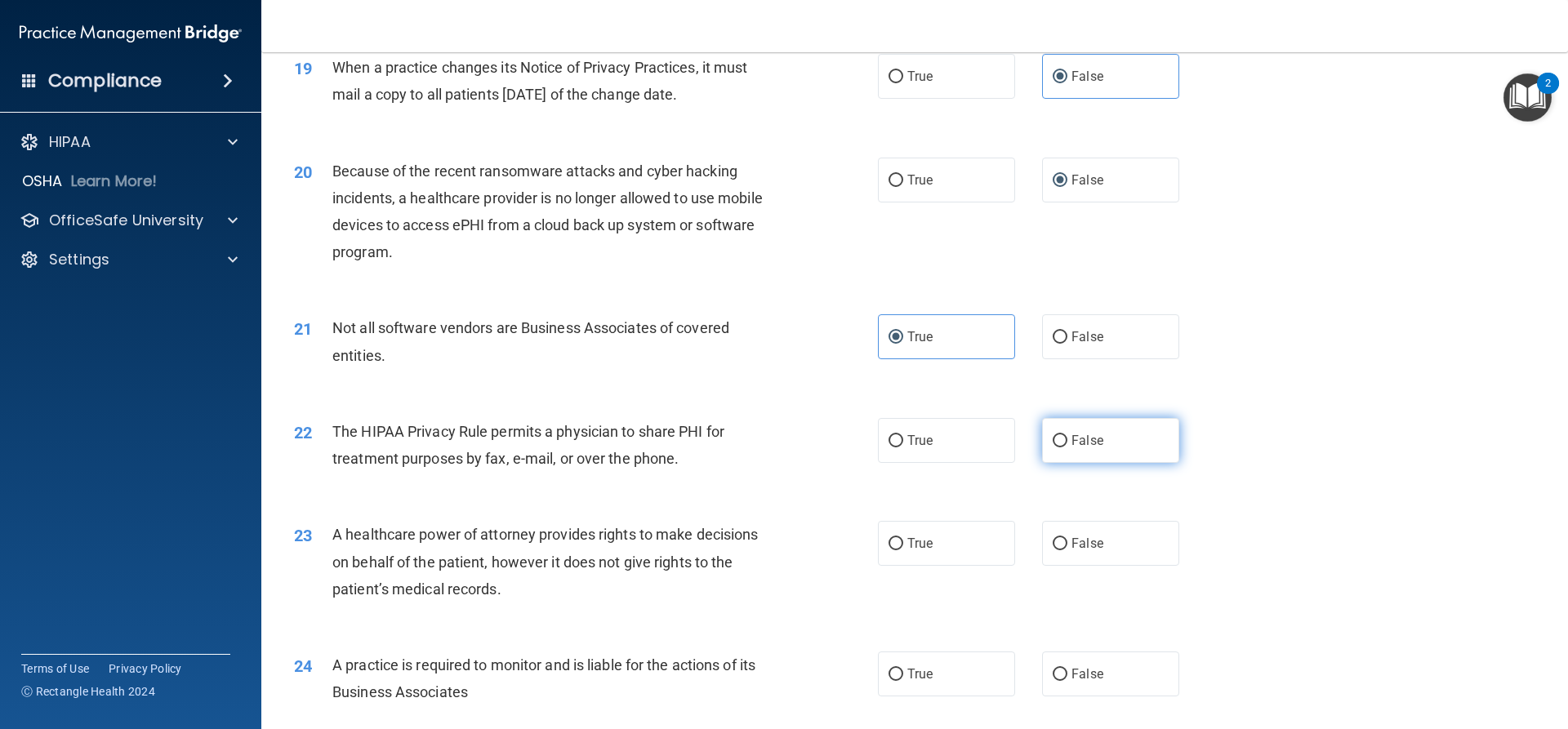
radio input "true"
click at [1083, 566] on div "23 A healthcare power of attorney provides rights to make decisions on behalf o…" at bounding box center [915, 566] width 1266 height 131
click at [1081, 551] on span "False" at bounding box center [1087, 543] width 32 height 16
click at [1067, 551] on input "False" at bounding box center [1061, 544] width 15 height 13
radio input "true"
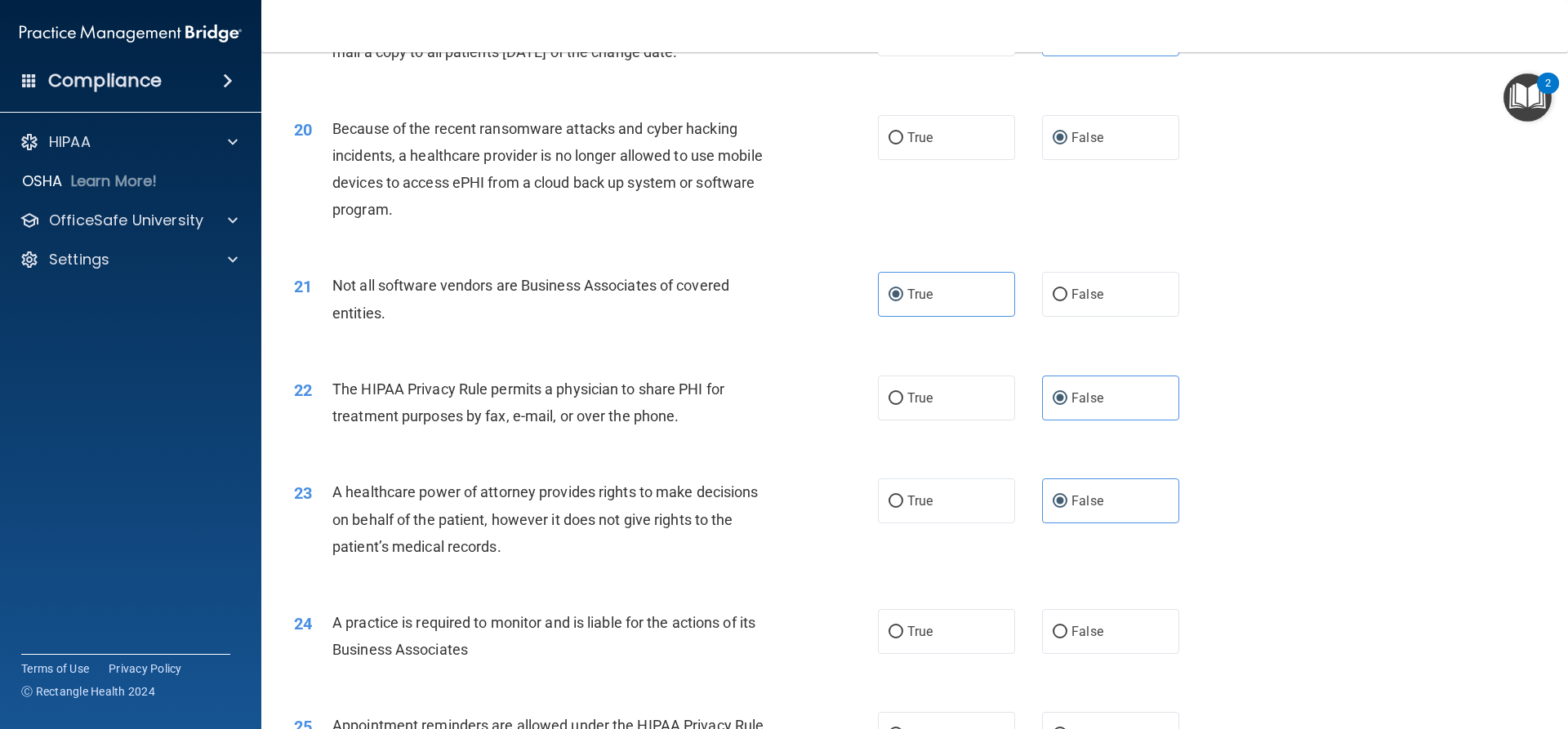
scroll to position [2368, 0]
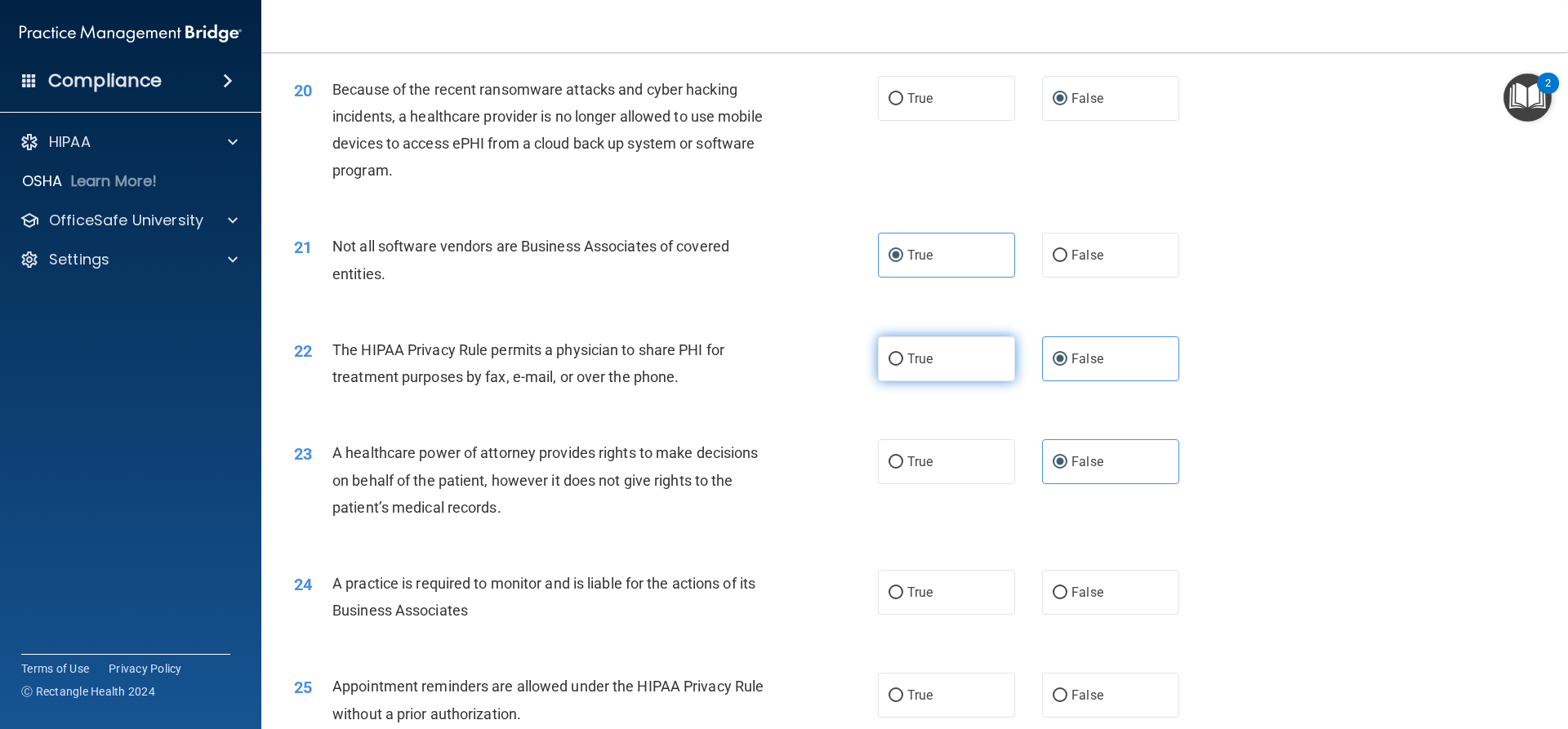
click at [944, 369] on label "True" at bounding box center [946, 359] width 137 height 45
click at [904, 366] on input "True" at bounding box center [896, 359] width 15 height 13
radio input "true"
click at [1144, 355] on label "False" at bounding box center [1111, 359] width 137 height 45
click at [1067, 355] on input "False" at bounding box center [1061, 359] width 15 height 13
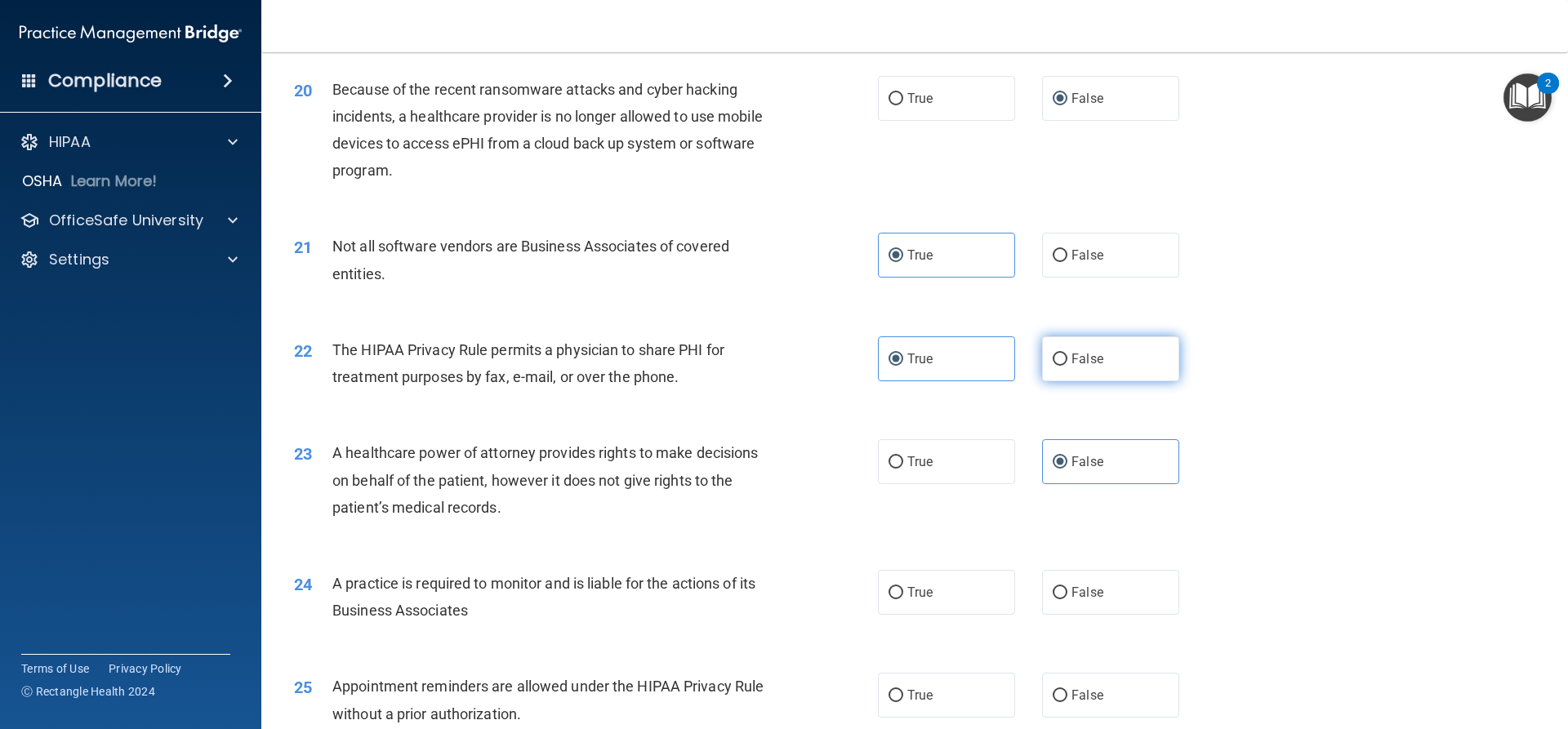
radio input "true"
radio input "false"
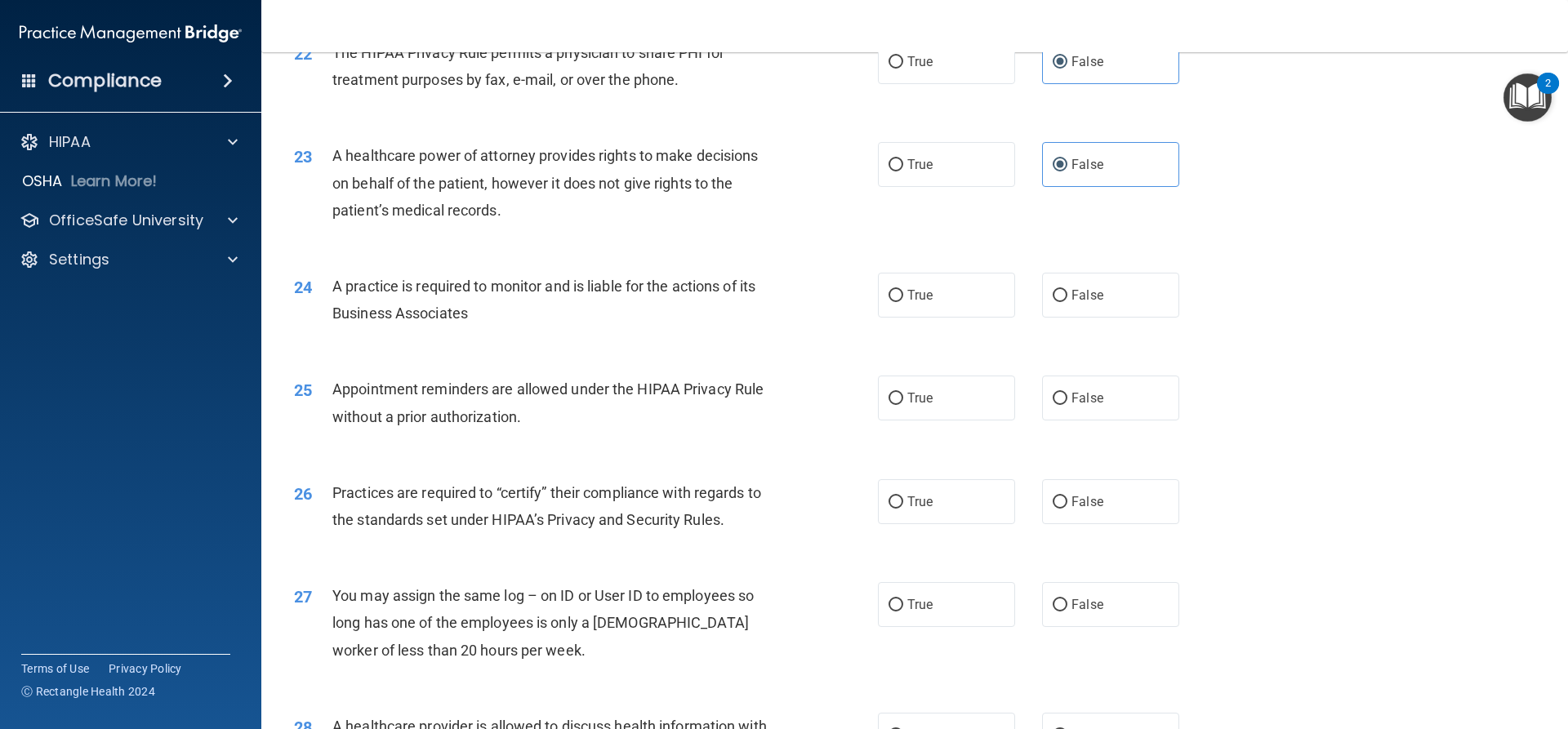
scroll to position [2694, 0]
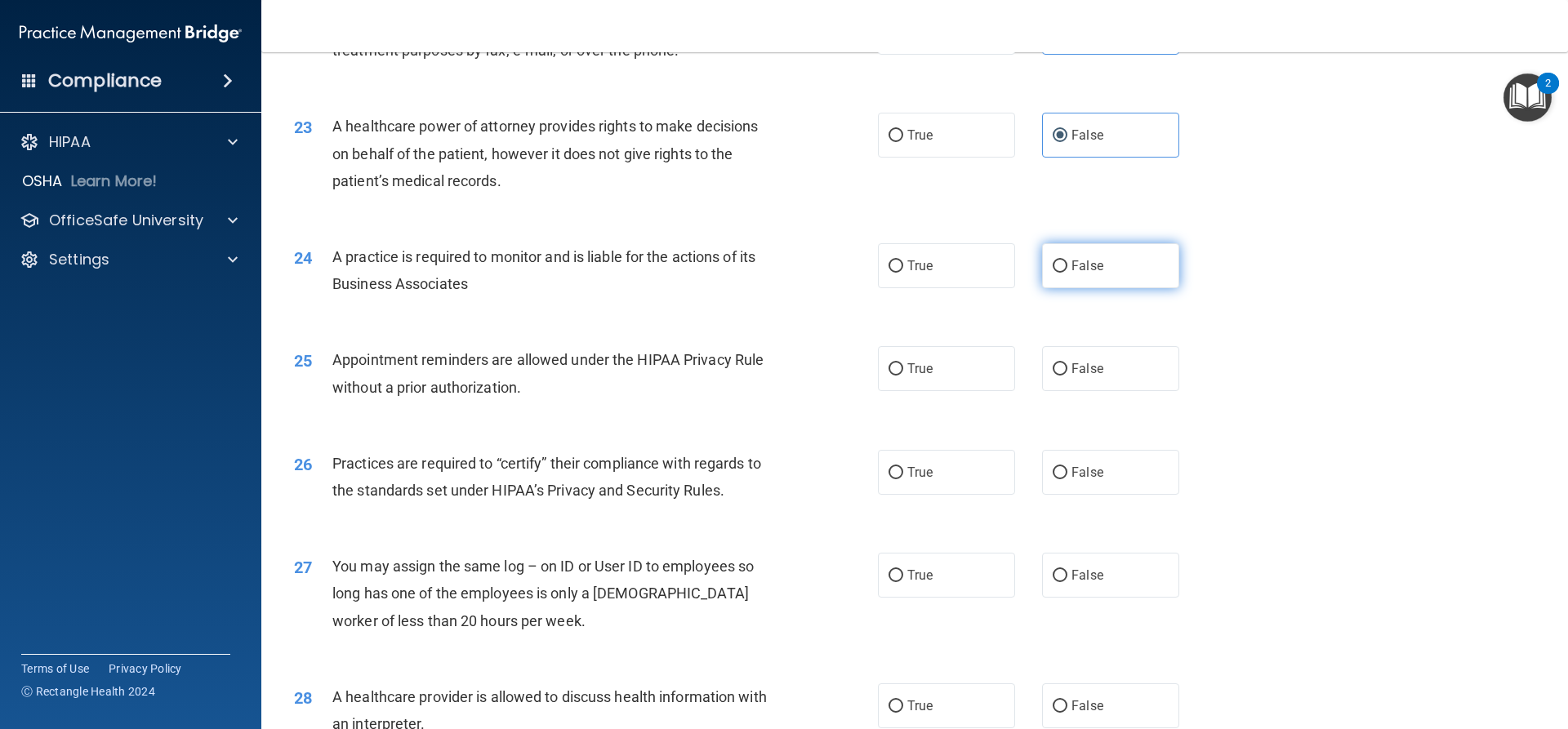
click at [1111, 256] on label "False" at bounding box center [1111, 266] width 137 height 45
click at [1067, 260] on input "False" at bounding box center [1061, 266] width 15 height 13
radio input "true"
click at [907, 378] on label "True" at bounding box center [946, 369] width 137 height 45
click at [904, 375] on input "True" at bounding box center [896, 370] width 15 height 13
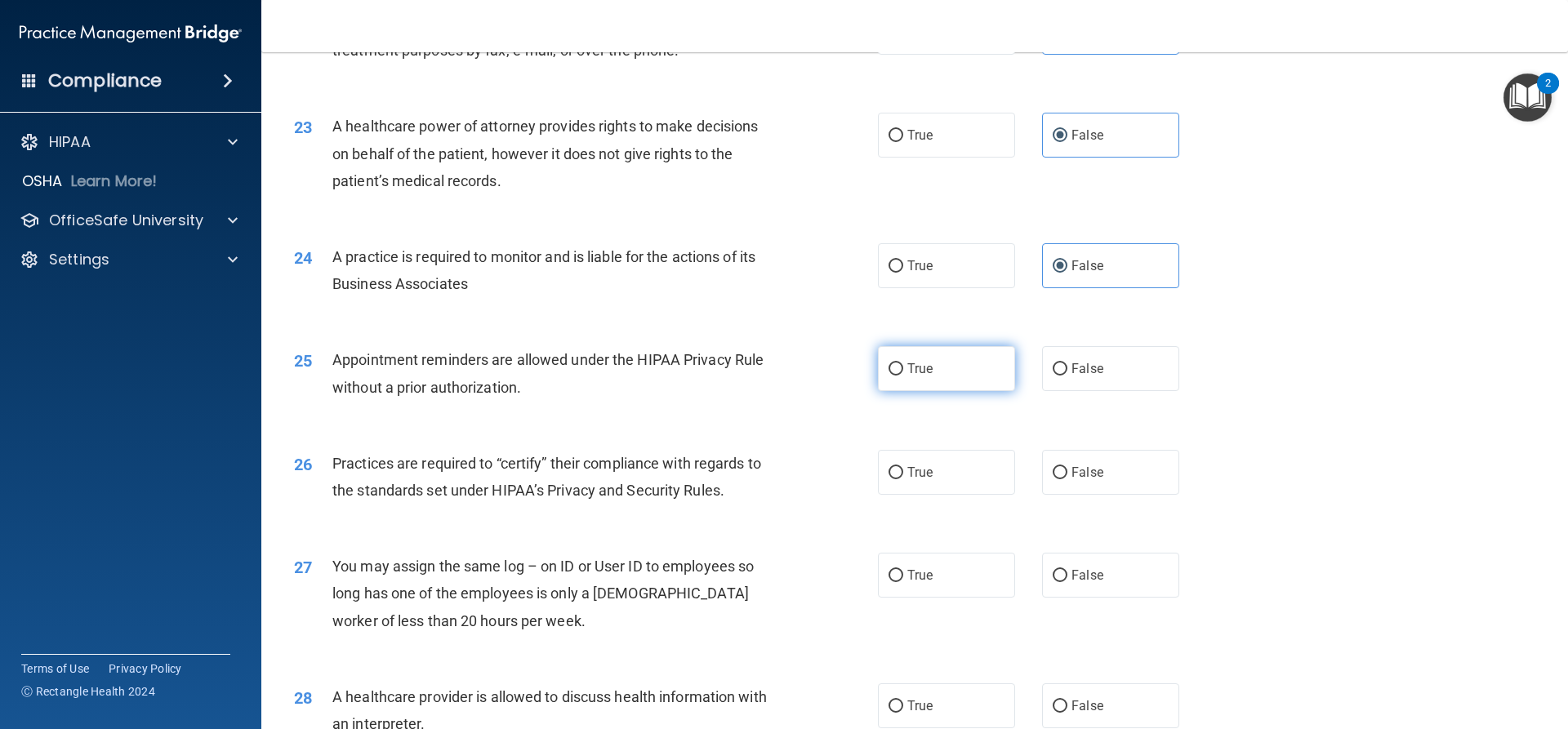
radio input "true"
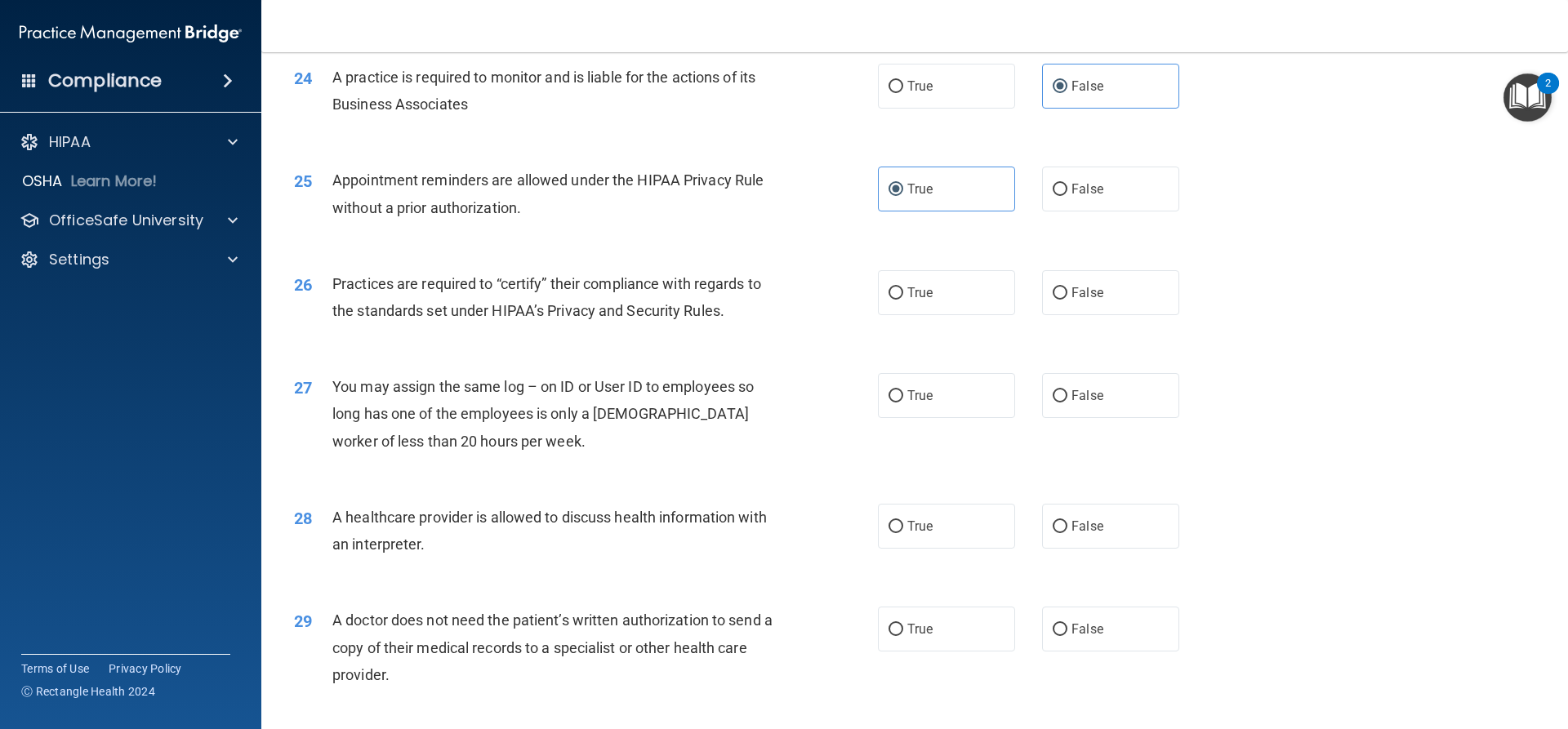
scroll to position [2939, 0]
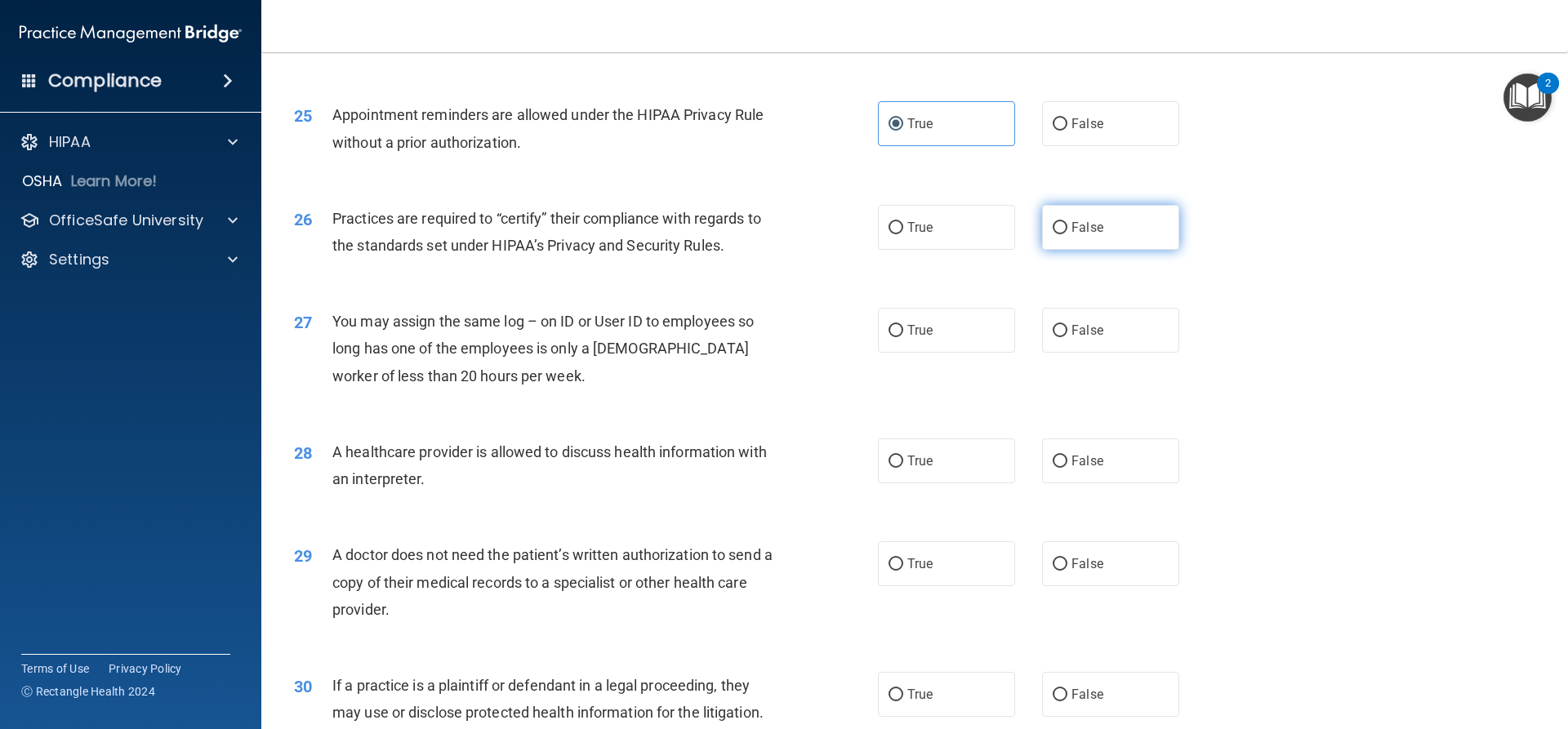
click at [1139, 232] on label "False" at bounding box center [1111, 228] width 137 height 45
click at [1067, 232] on input "False" at bounding box center [1061, 228] width 15 height 13
radio input "true"
click at [1071, 332] on span "False" at bounding box center [1087, 330] width 32 height 16
click at [1067, 332] on input "False" at bounding box center [1061, 331] width 15 height 13
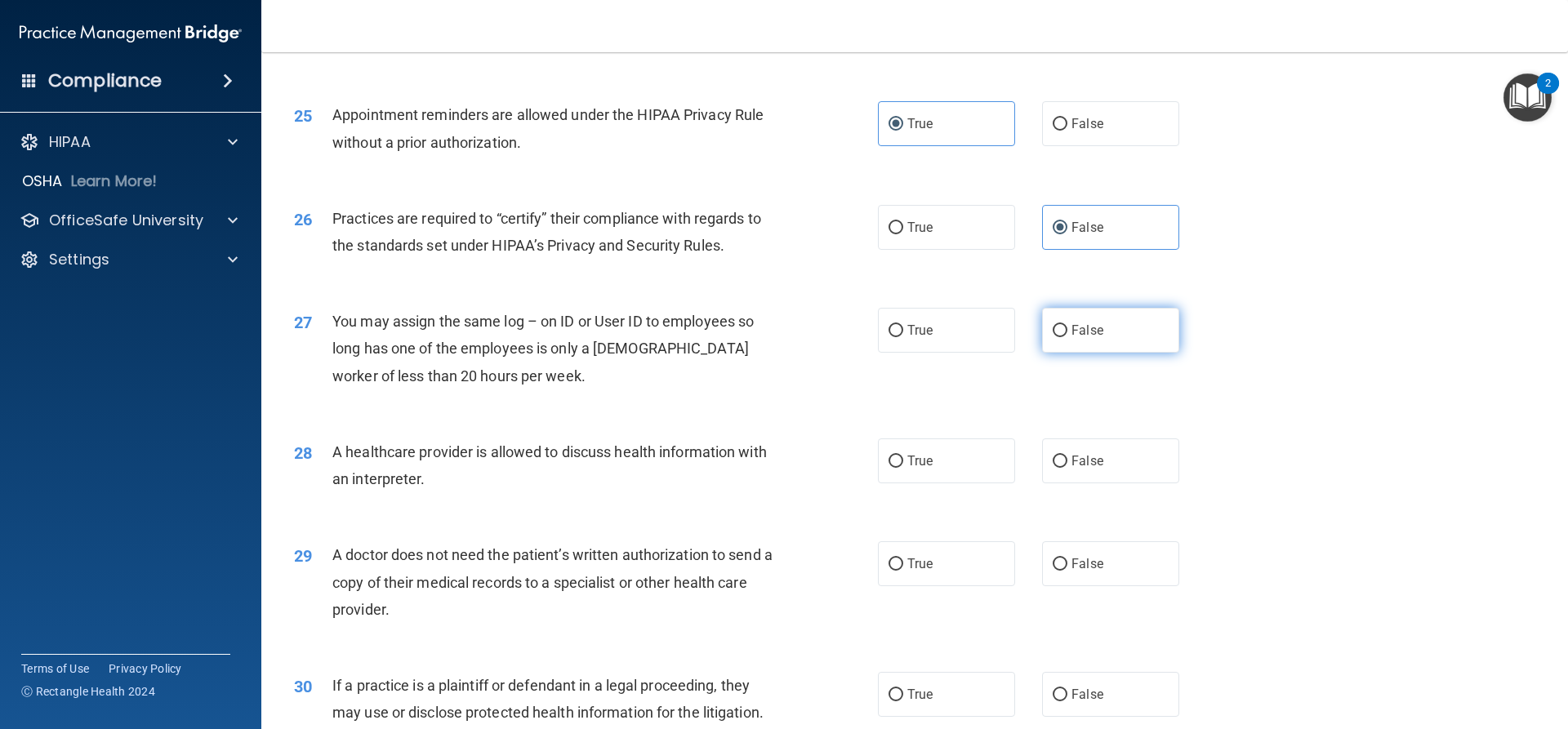
radio input "true"
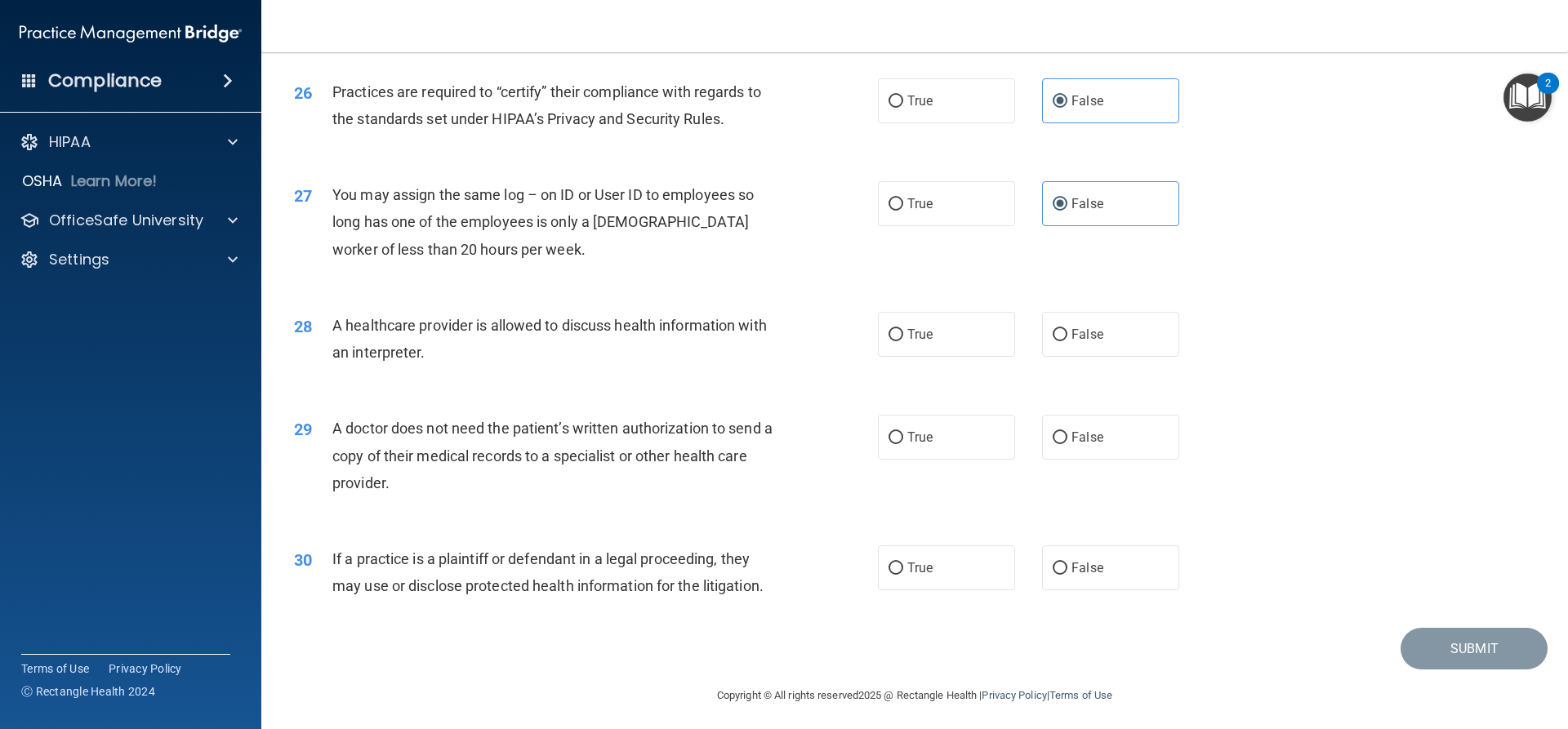
scroll to position [3071, 0]
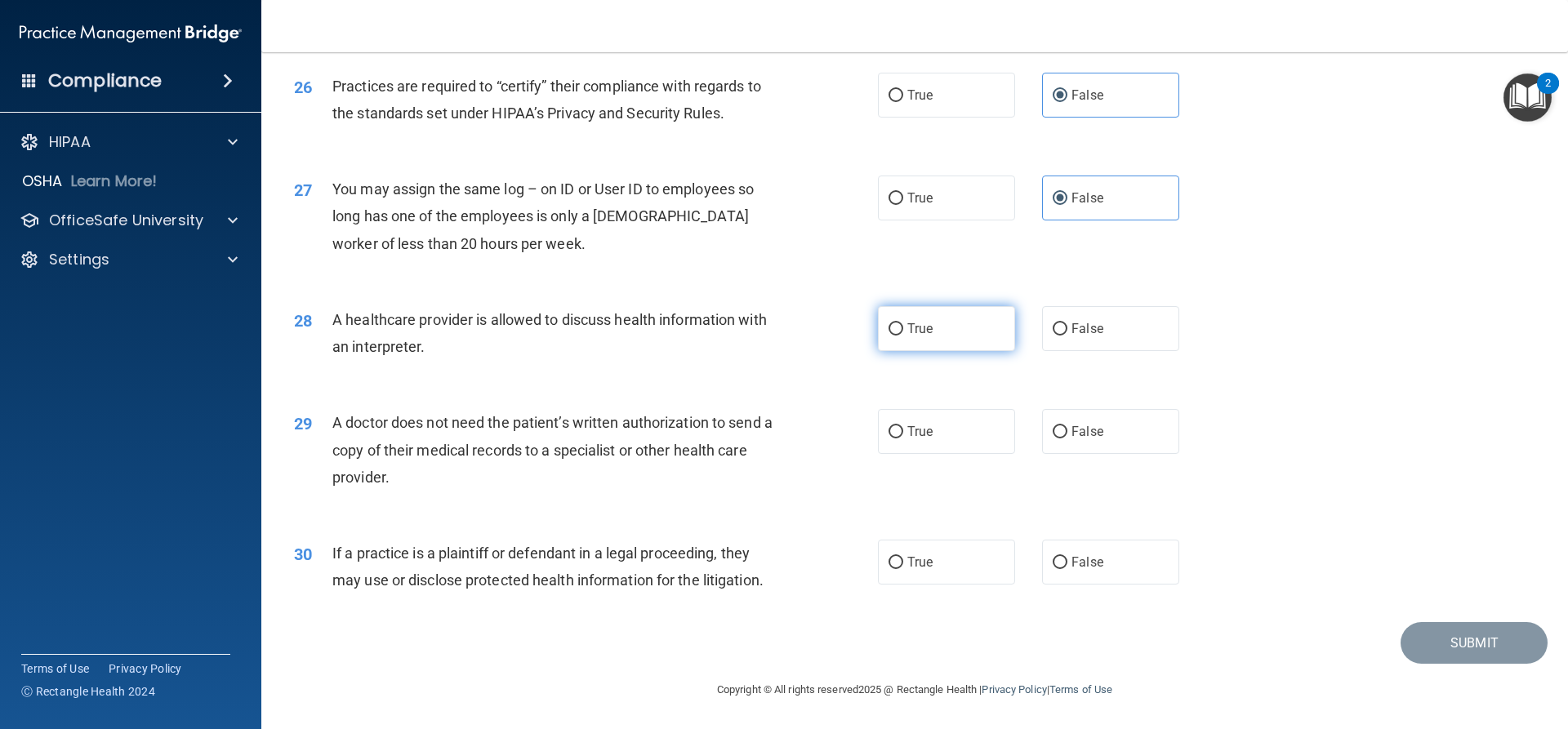
click at [981, 328] on label "True" at bounding box center [946, 329] width 137 height 45
click at [904, 328] on input "True" at bounding box center [896, 329] width 15 height 13
radio input "true"
click at [907, 424] on span "True" at bounding box center [920, 431] width 25 height 16
click at [904, 426] on input "True" at bounding box center [896, 432] width 15 height 13
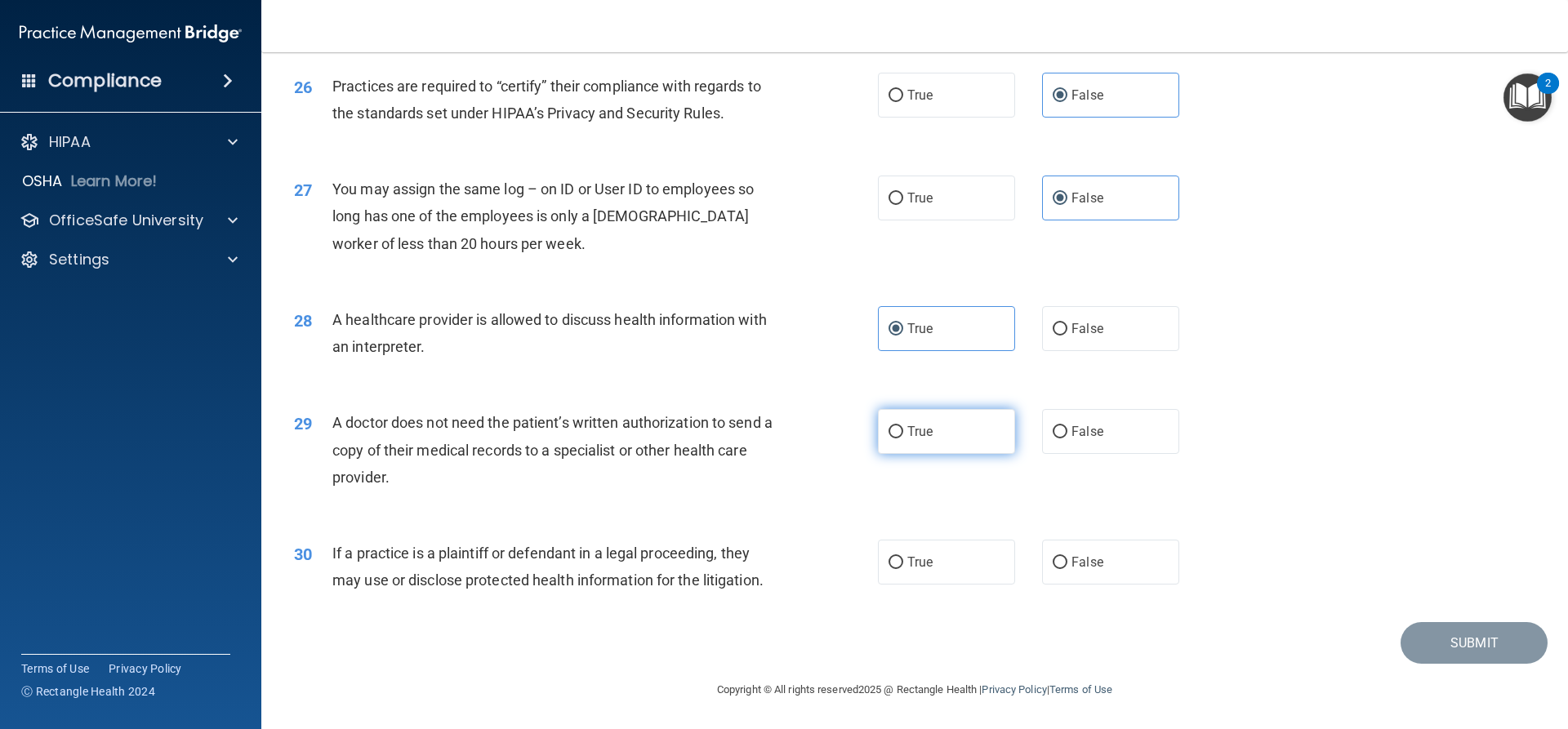
radio input "true"
click at [917, 556] on span "True" at bounding box center [920, 562] width 25 height 16
click at [904, 557] on input "True" at bounding box center [896, 563] width 15 height 13
radio input "true"
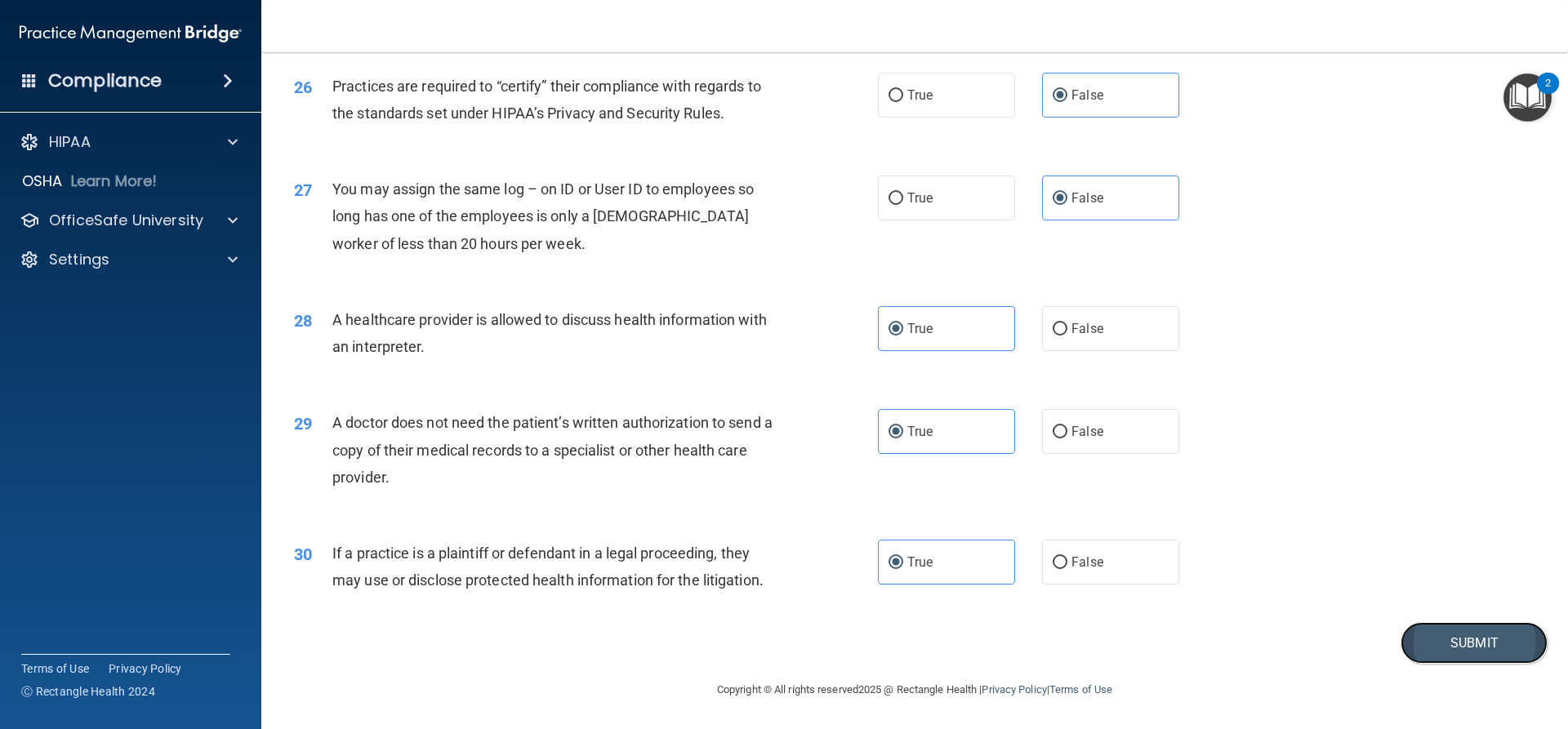
click at [1480, 646] on button "Submit" at bounding box center [1475, 643] width 147 height 42
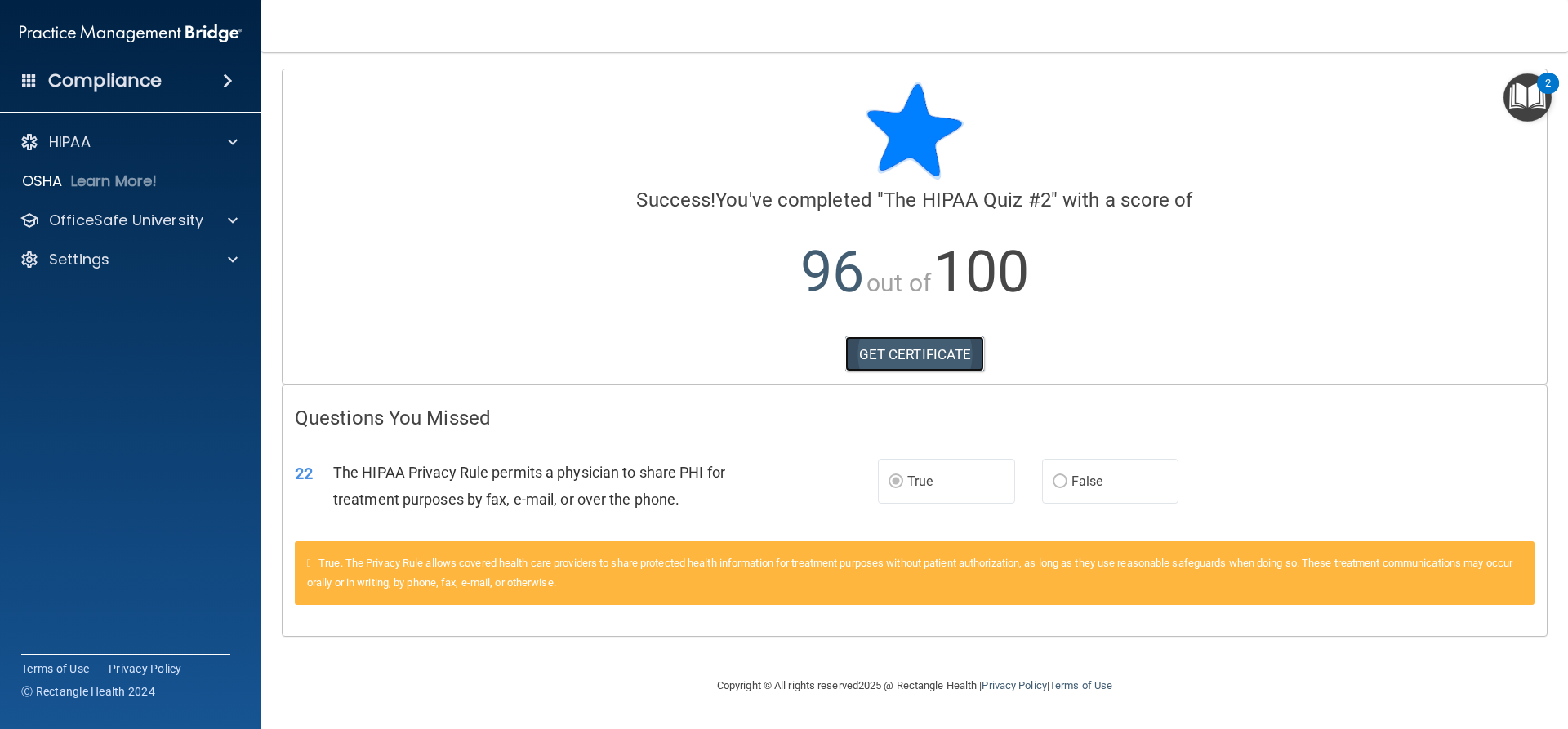
click at [925, 336] on link "GET CERTIFICATE" at bounding box center [915, 354] width 139 height 36
click at [228, 225] on span at bounding box center [233, 220] width 10 height 19
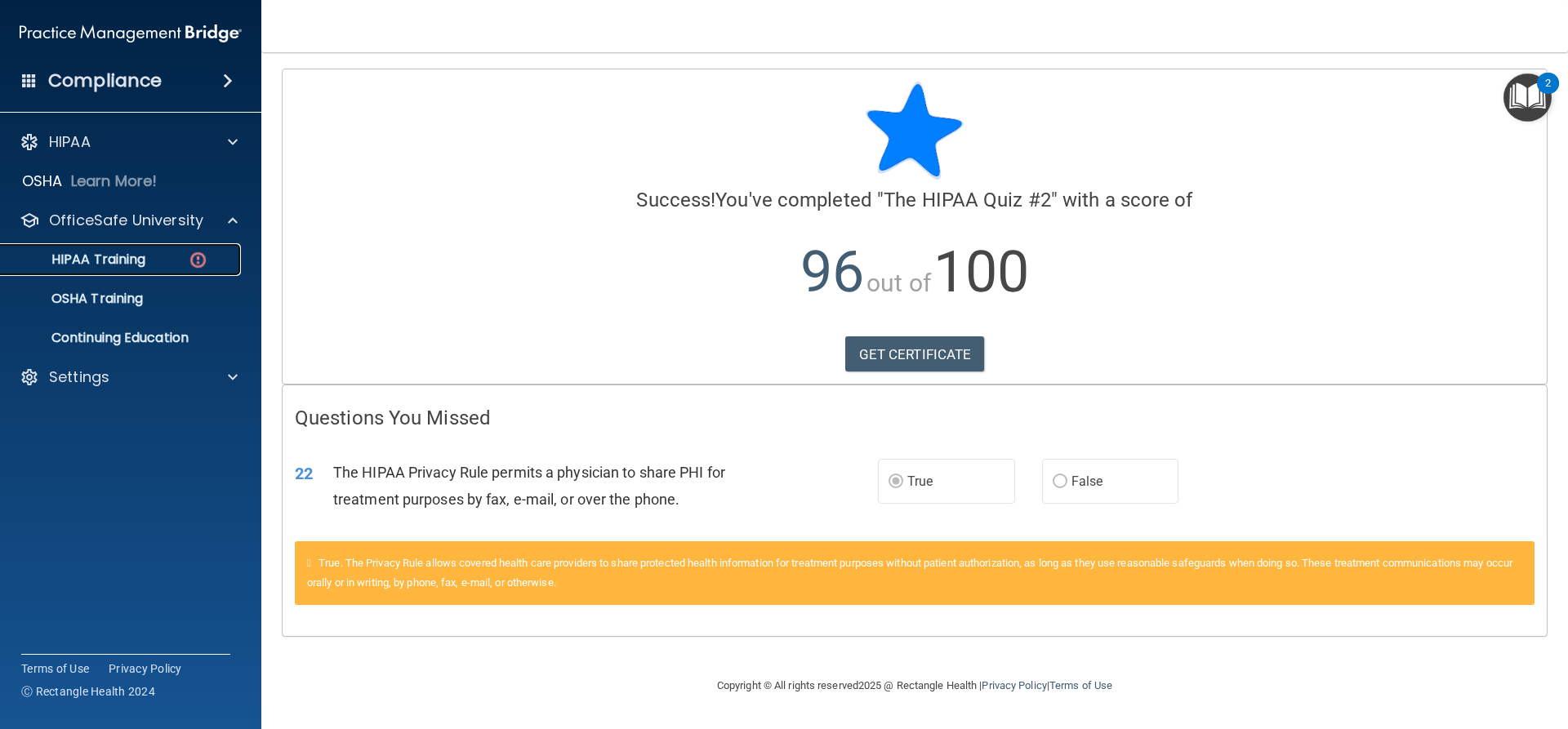
click at [169, 256] on div "HIPAA Training" at bounding box center [122, 259] width 223 height 17
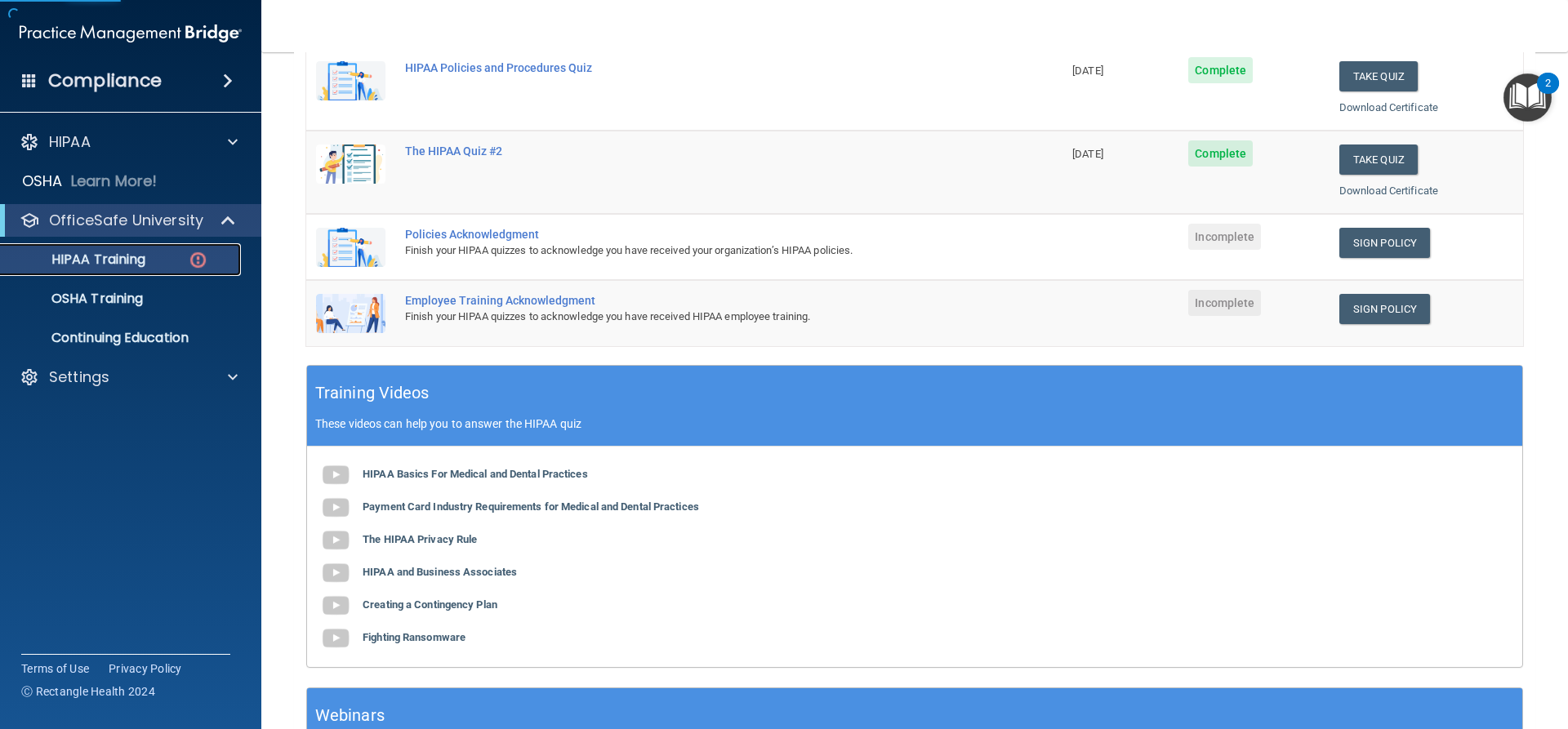
scroll to position [327, 0]
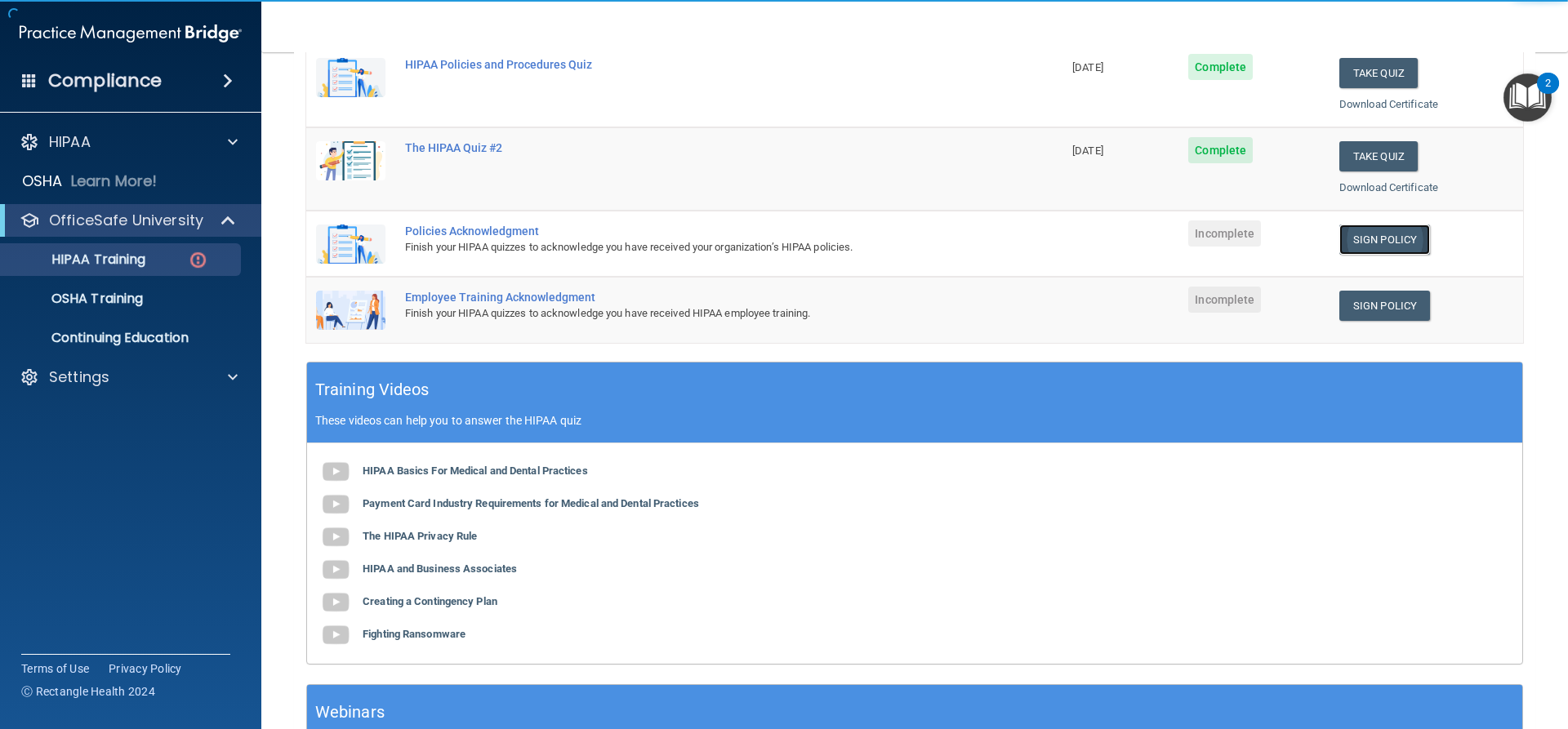
click at [1372, 242] on link "Sign Policy" at bounding box center [1384, 239] width 91 height 30
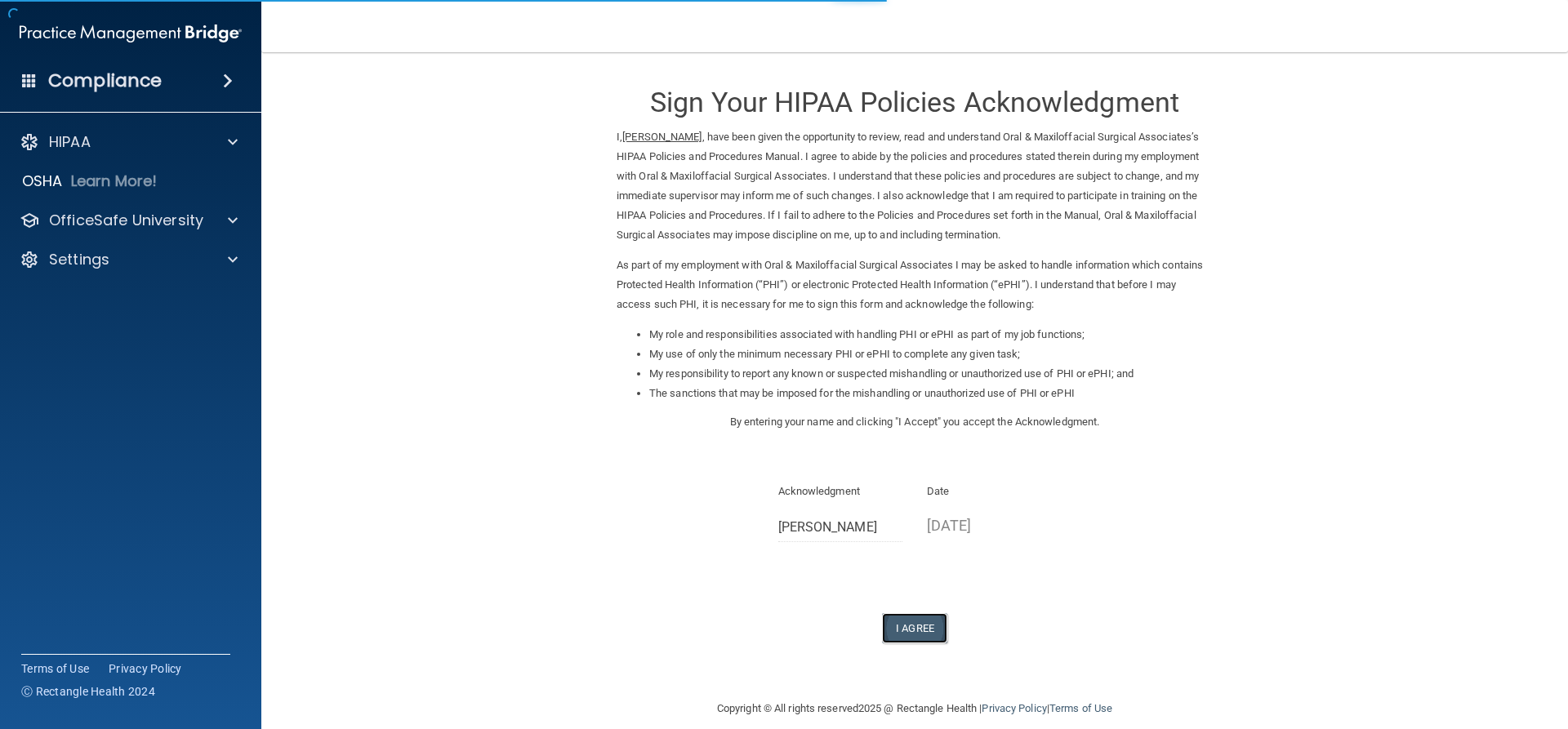
click at [909, 635] on button "I Agree" at bounding box center [915, 628] width 65 height 30
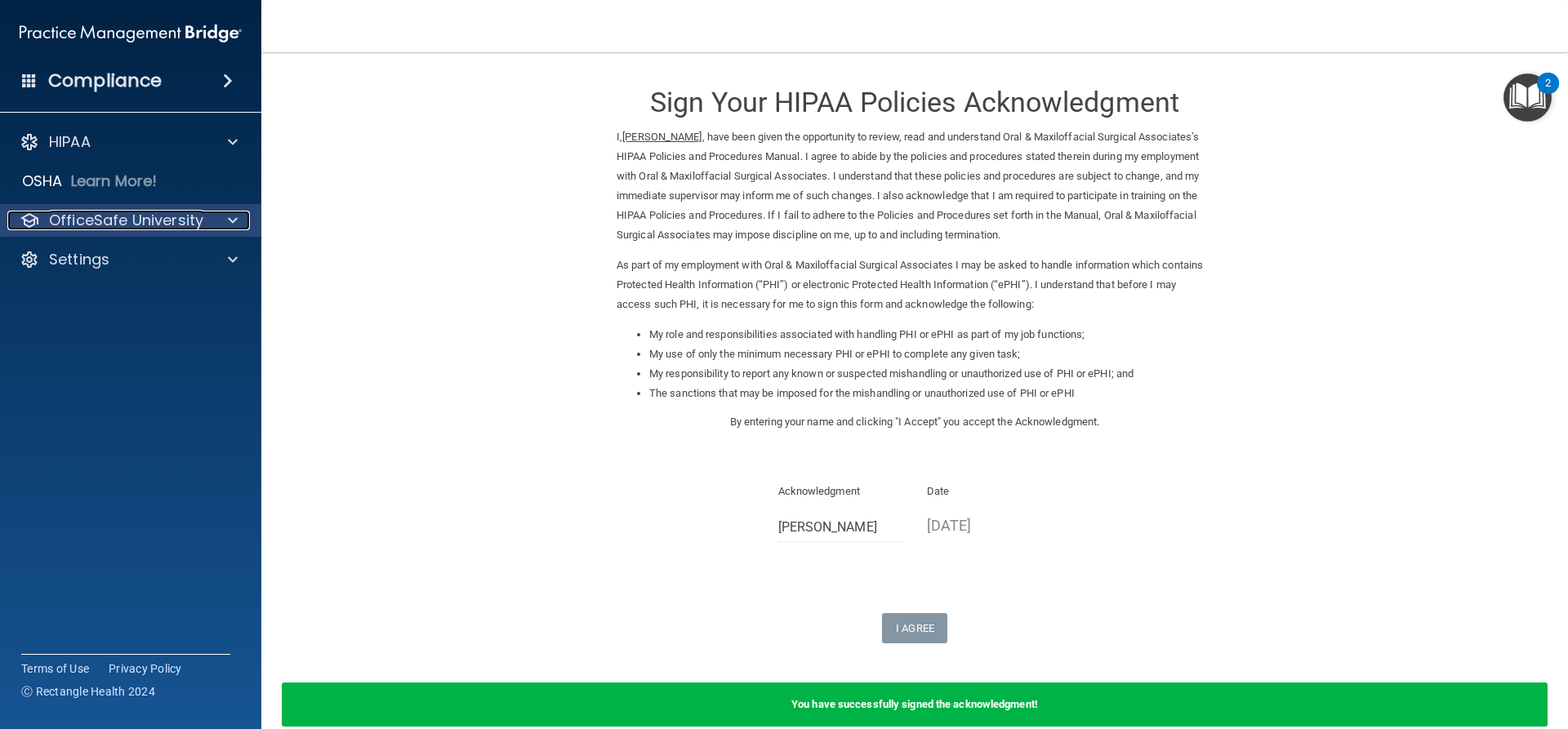
click at [235, 219] on span at bounding box center [233, 220] width 10 height 19
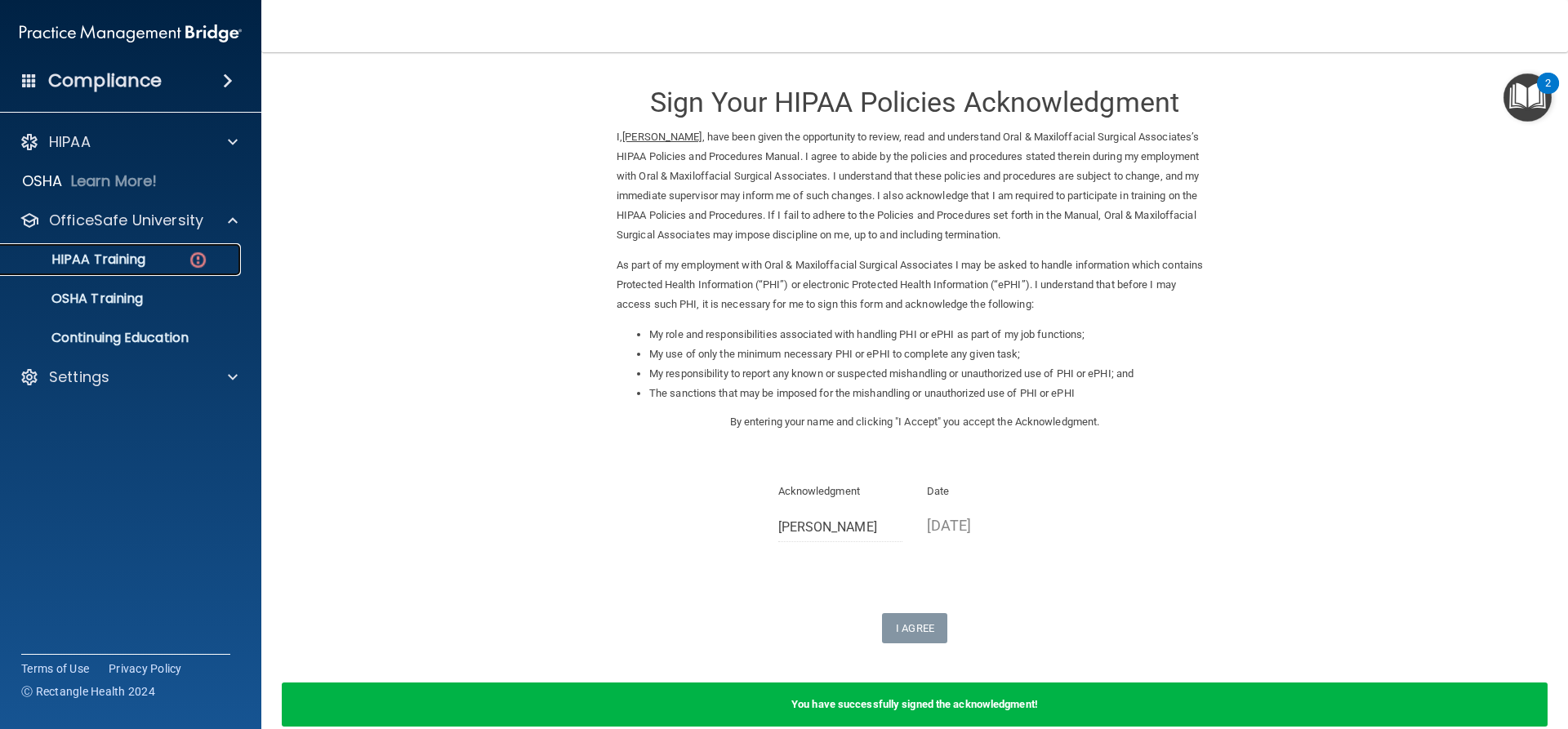
click at [149, 259] on div "HIPAA Training" at bounding box center [122, 259] width 223 height 17
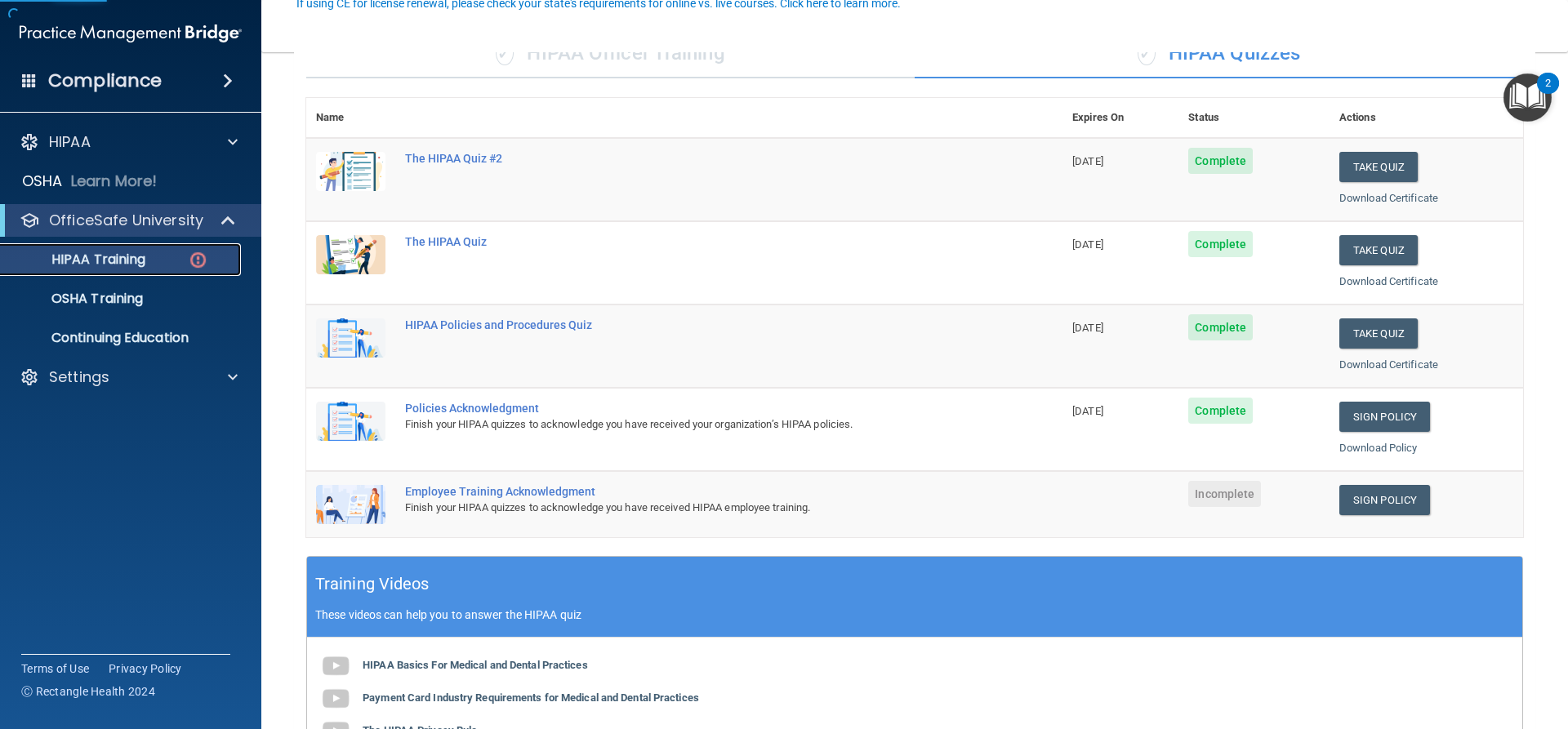
scroll to position [163, 0]
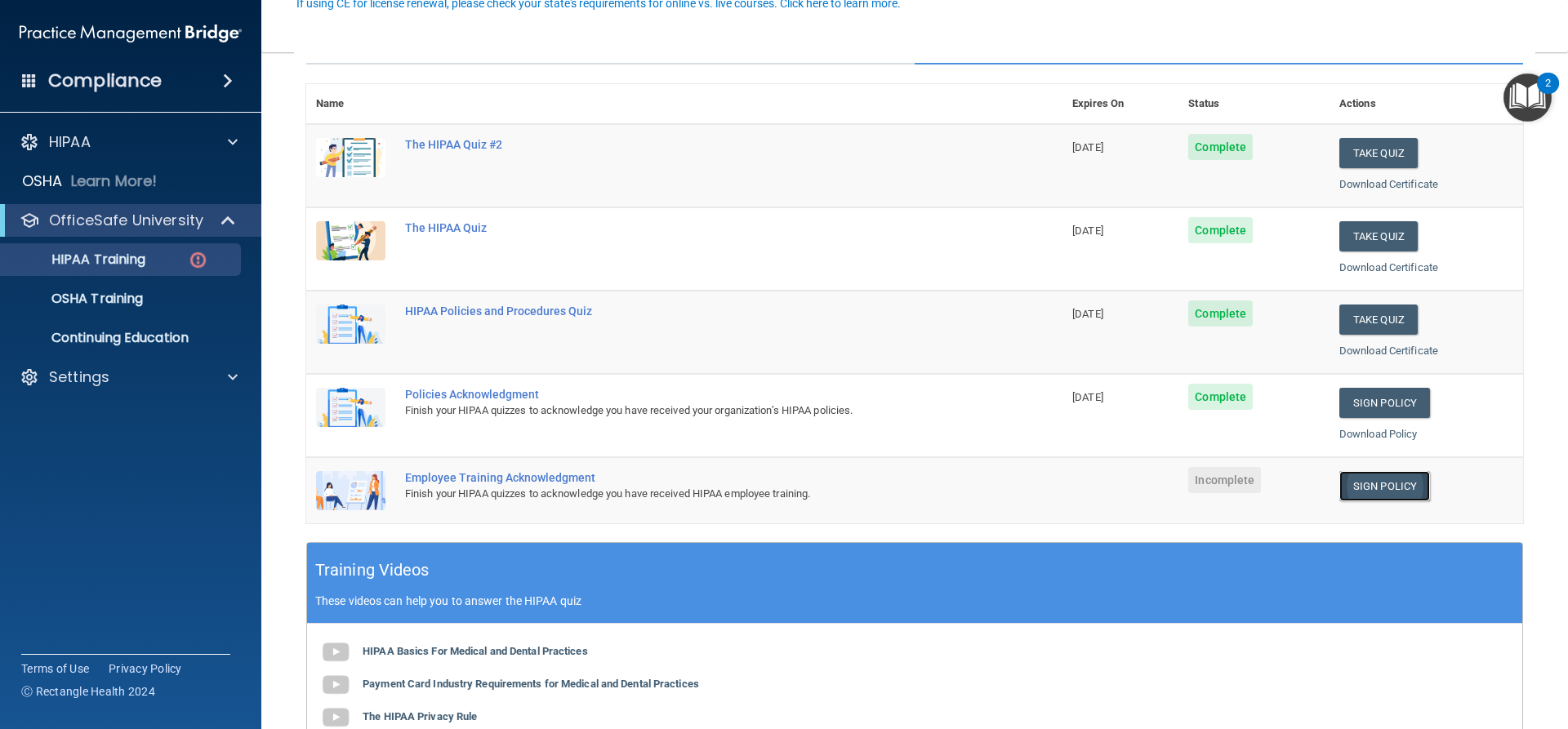
click at [1369, 487] on link "Sign Policy" at bounding box center [1384, 486] width 91 height 30
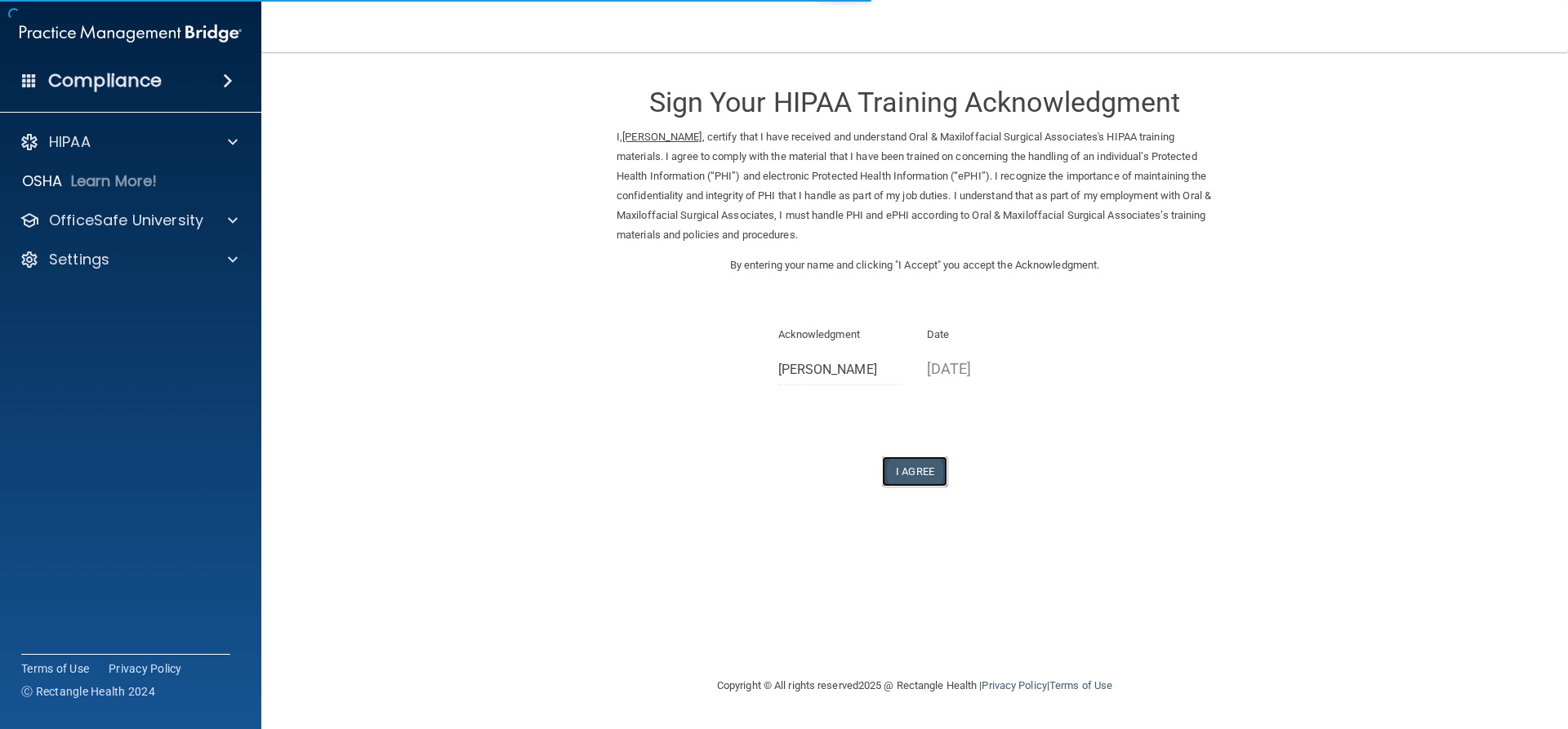
click at [914, 476] on button "I Agree" at bounding box center [915, 471] width 65 height 30
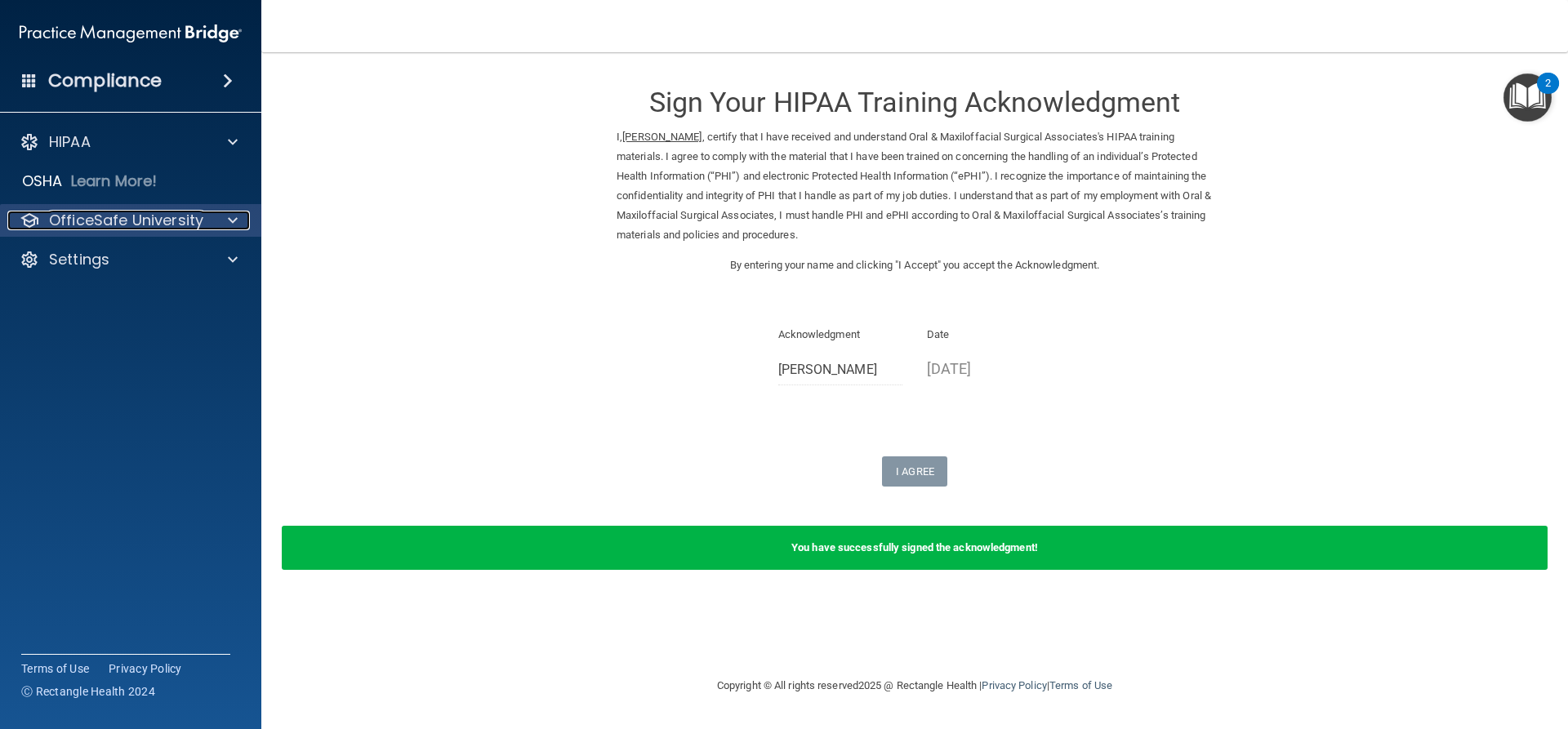
click at [219, 215] on div at bounding box center [230, 220] width 41 height 19
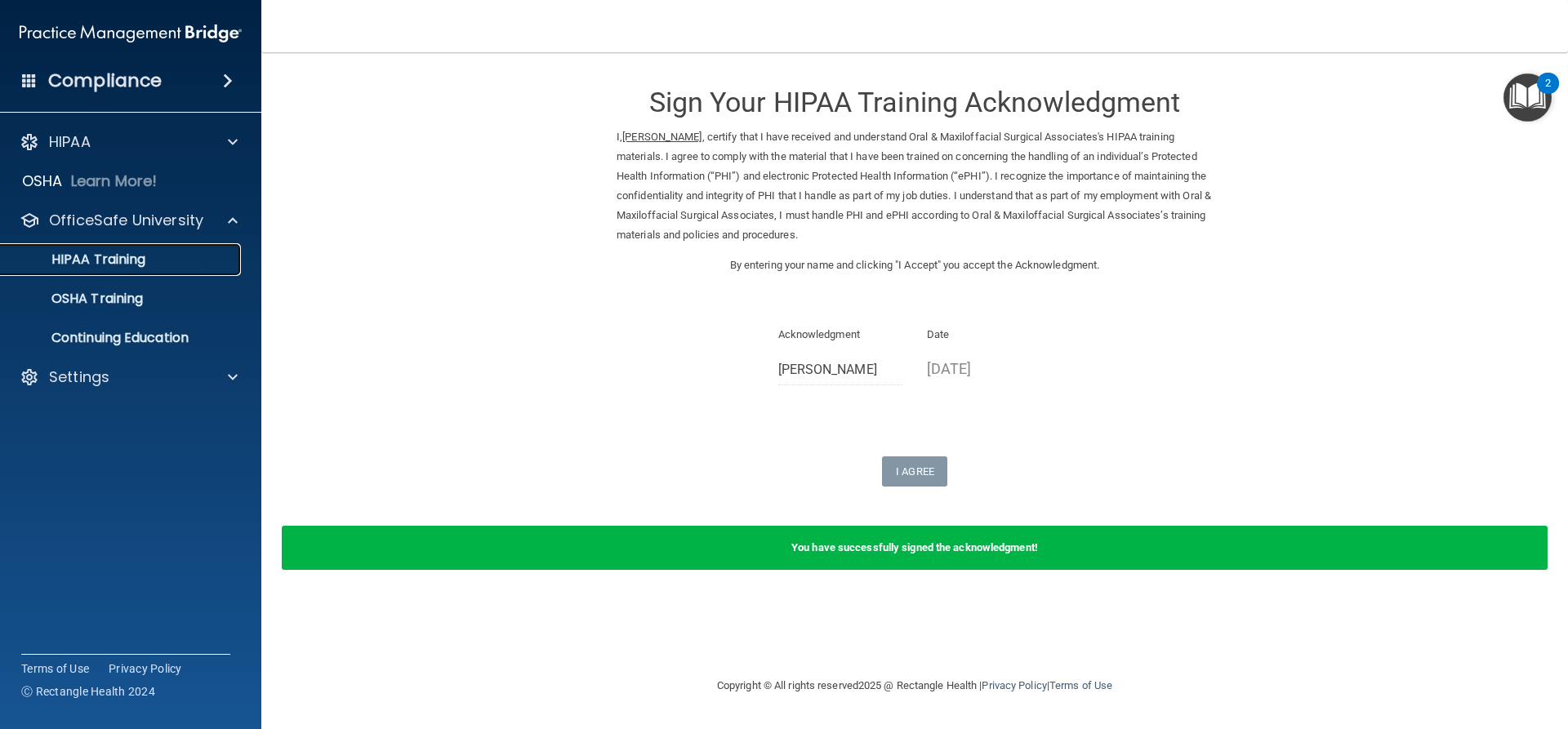
click at [91, 263] on p "HIPAA Training" at bounding box center [78, 259] width 135 height 17
